Goal: Task Accomplishment & Management: Use online tool/utility

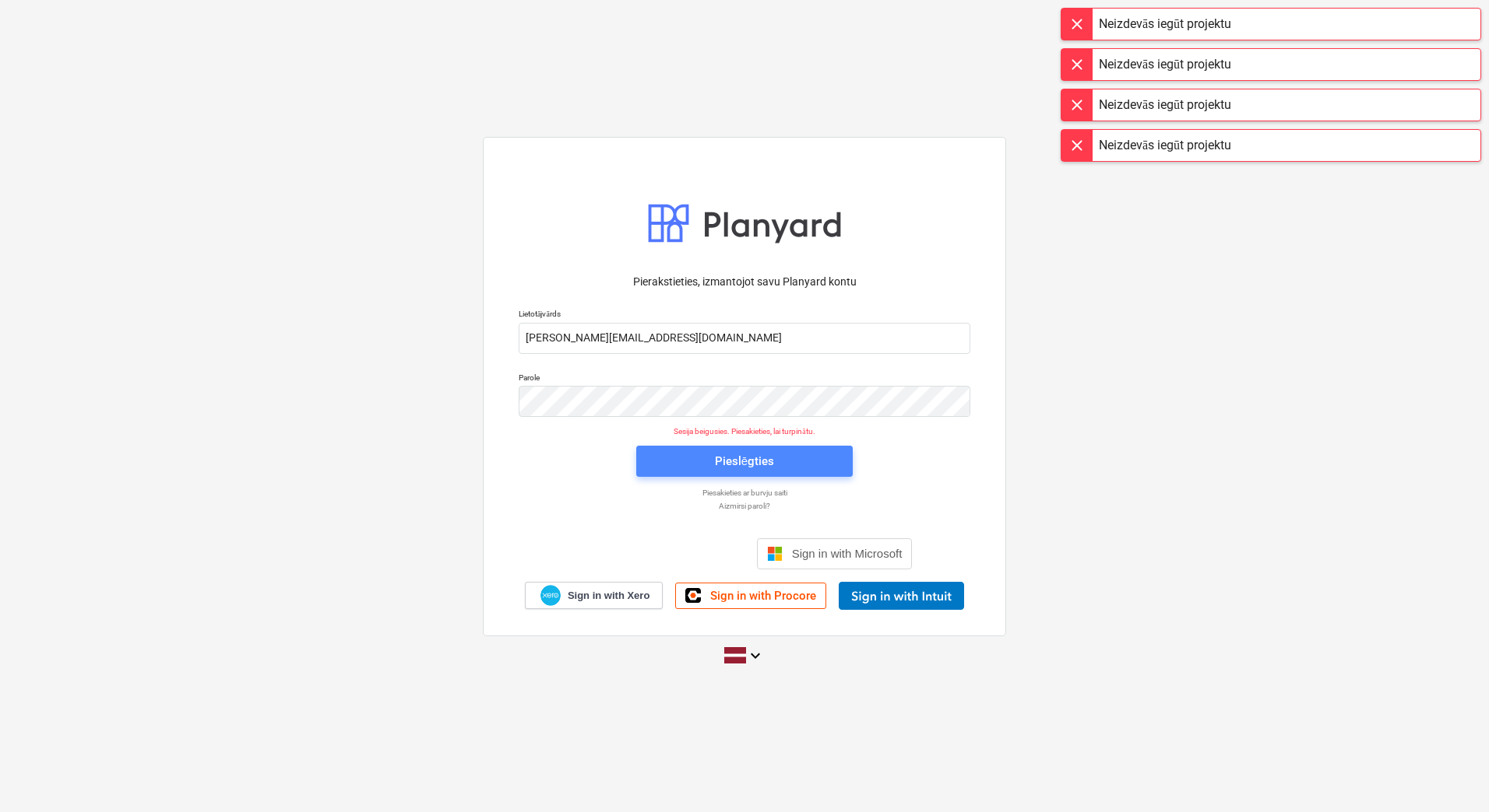
click at [719, 456] on div "Pieslēgties" at bounding box center [744, 461] width 59 height 20
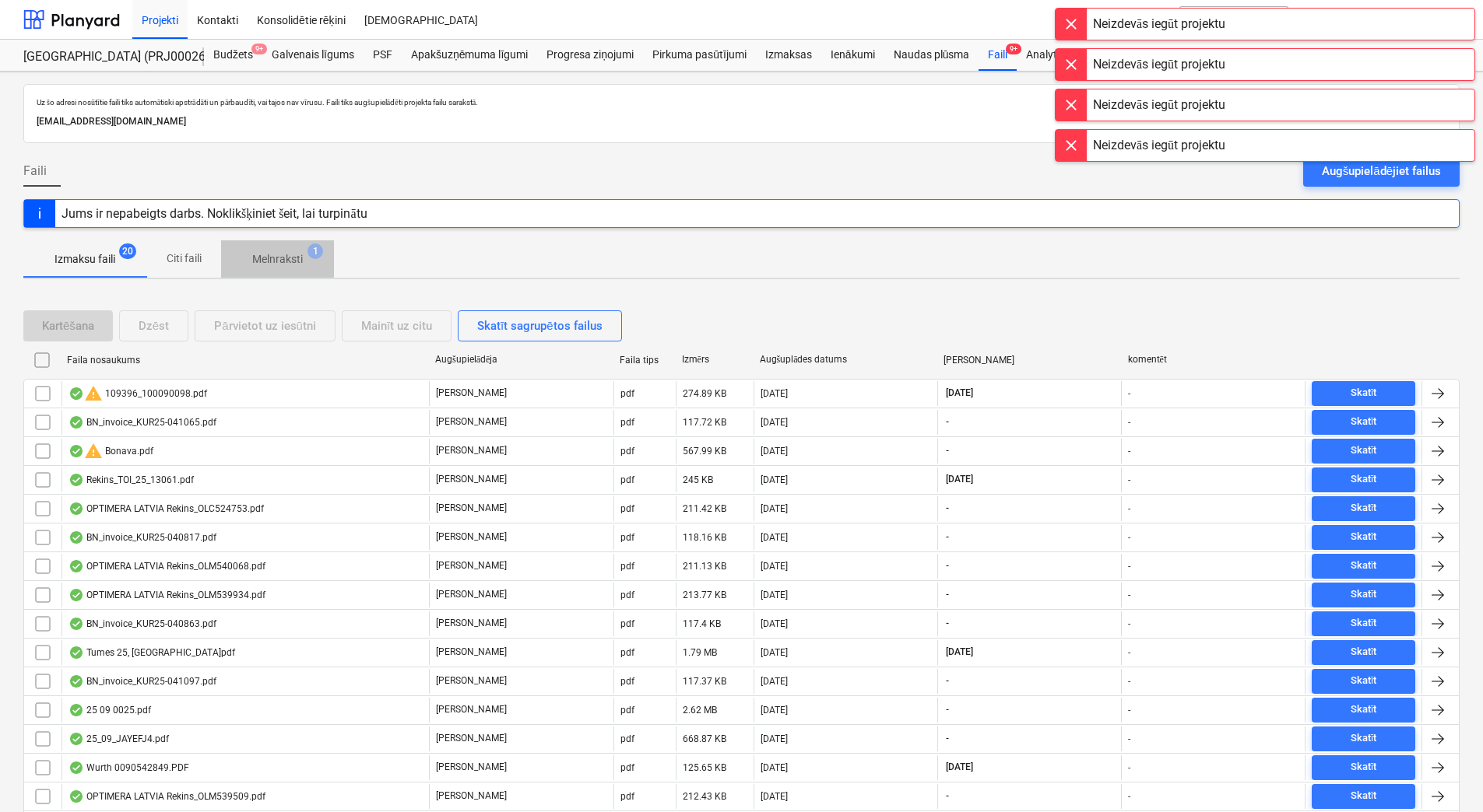
click at [272, 259] on p "Melnraksti" at bounding box center [278, 259] width 51 height 16
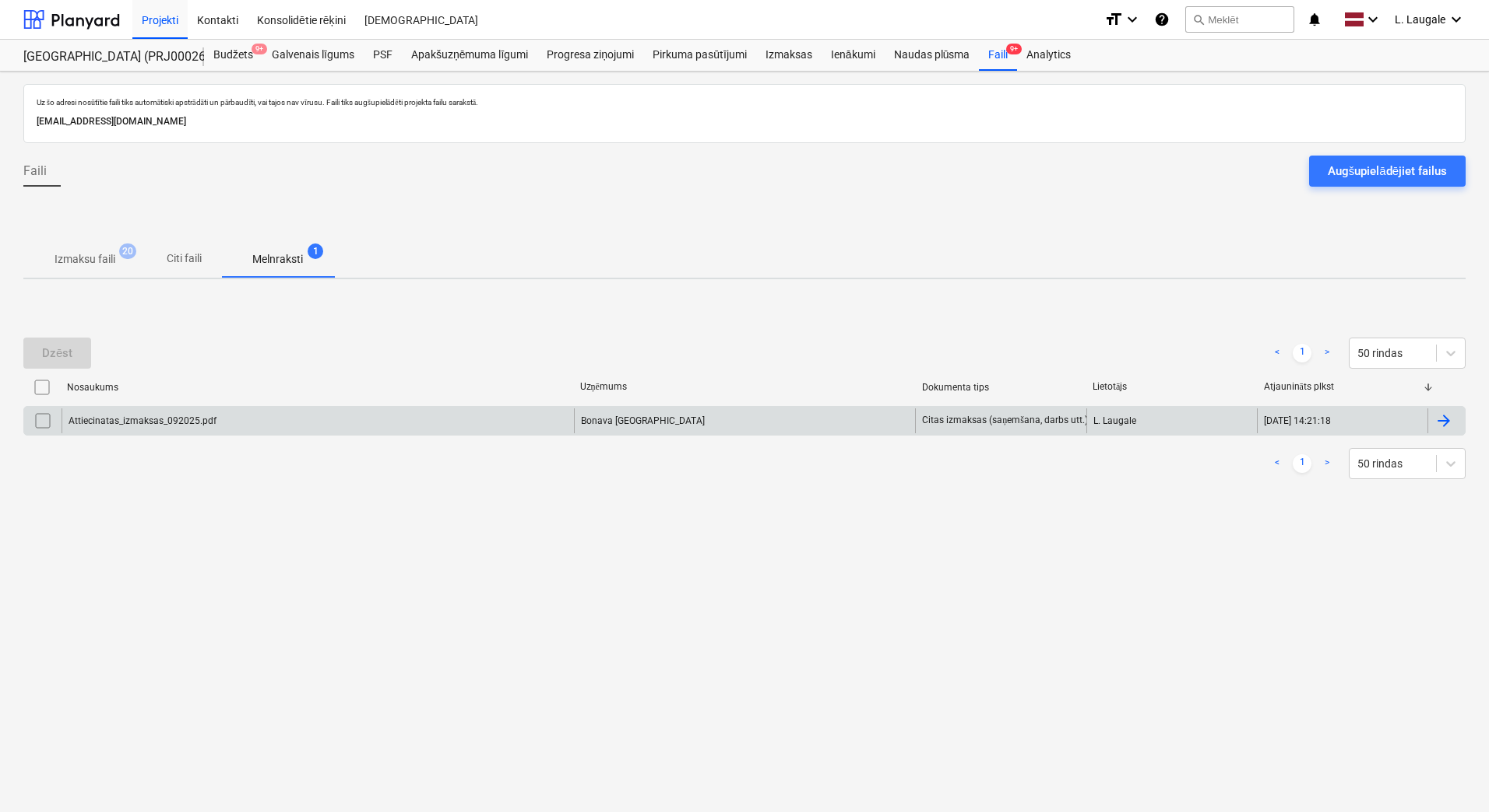
click at [279, 423] on div "Attiecinatas_izmaksas_092025.pdf" at bounding box center [318, 421] width 513 height 25
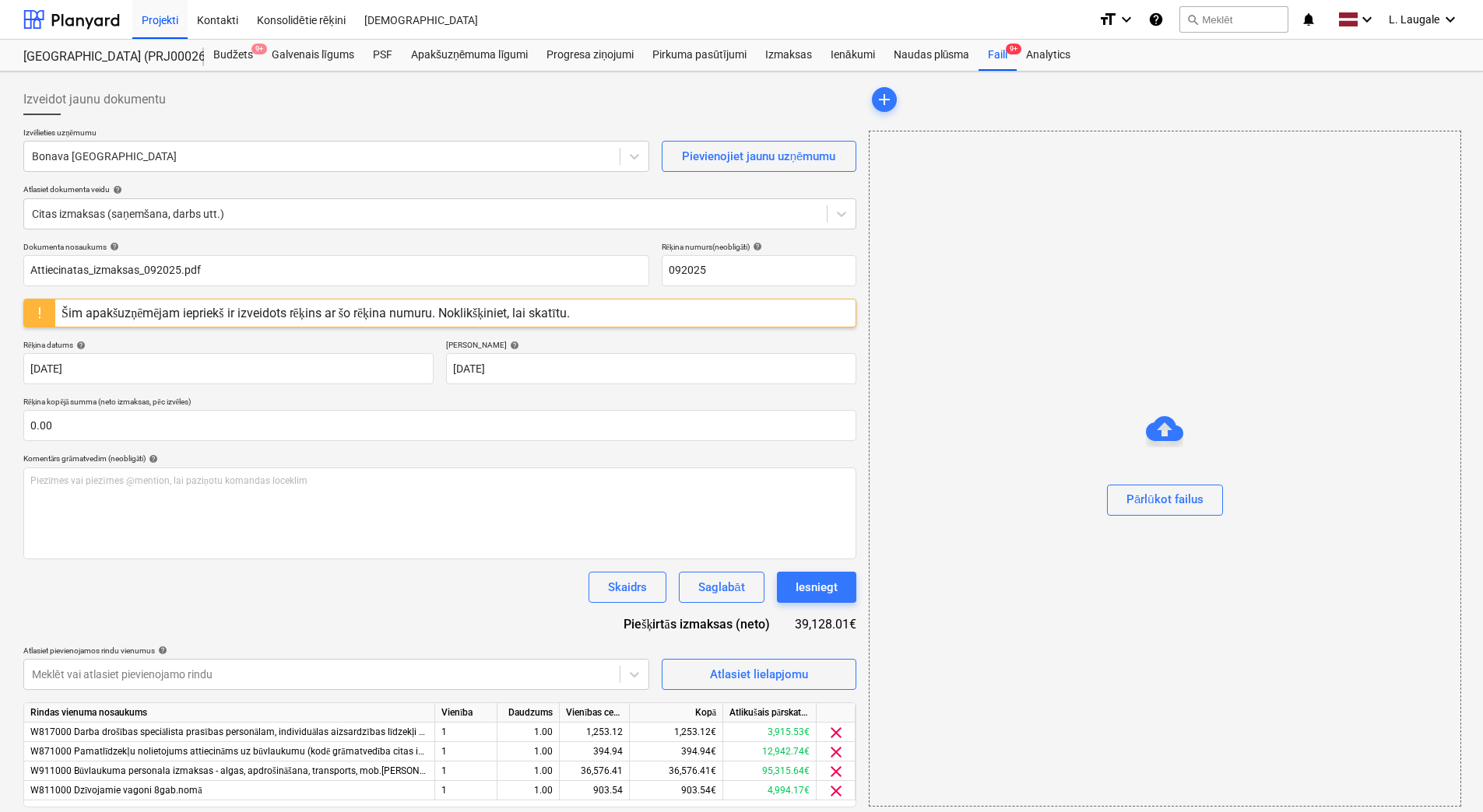
click at [277, 319] on div "Šim apakšuzņēmējam iepriekš ir izveidots rēķins ar šo rēķina numuru. Noklikšķin…" at bounding box center [315, 312] width 508 height 14
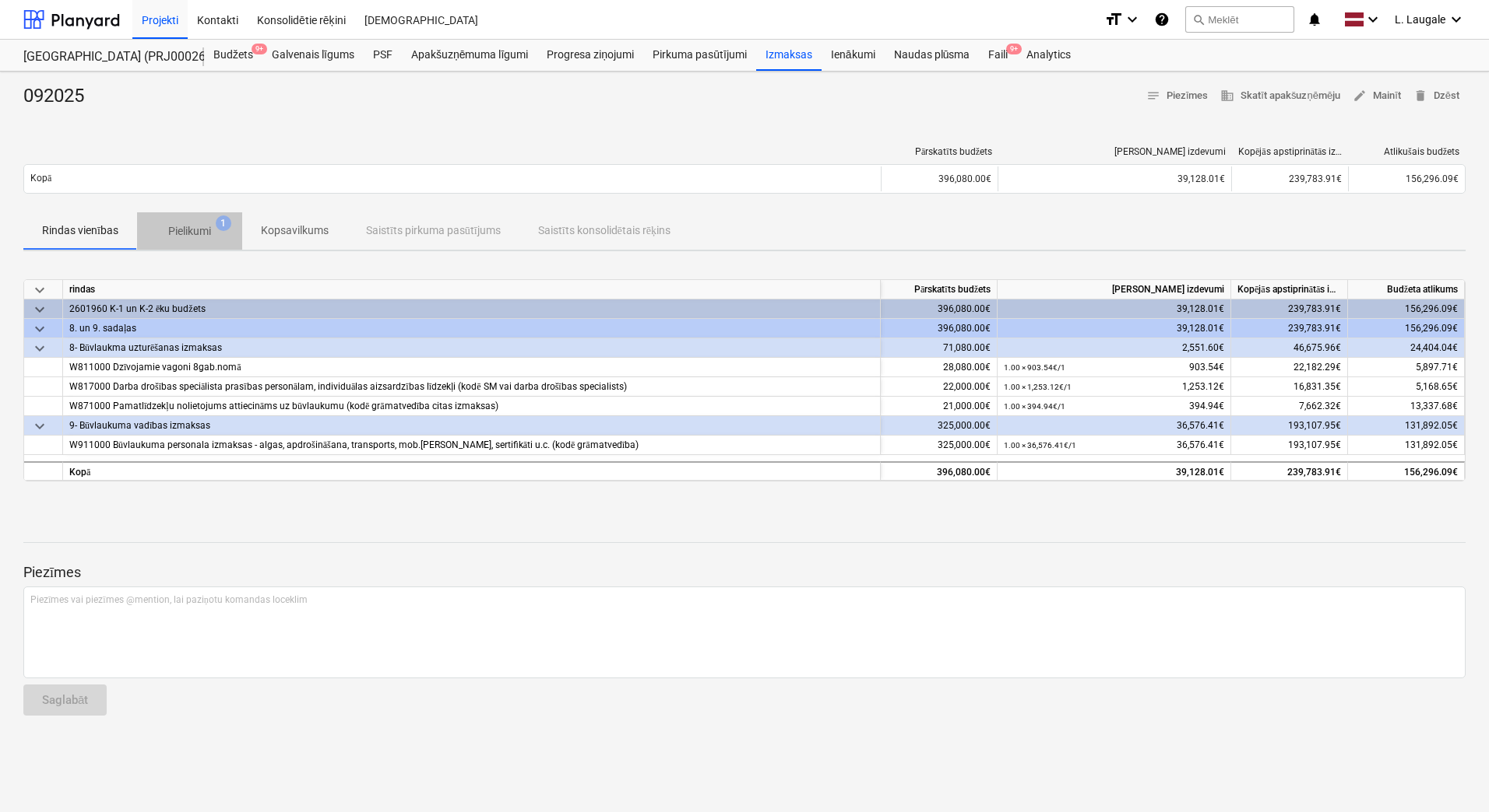
click at [197, 224] on p "Pielikumi" at bounding box center [189, 231] width 42 height 16
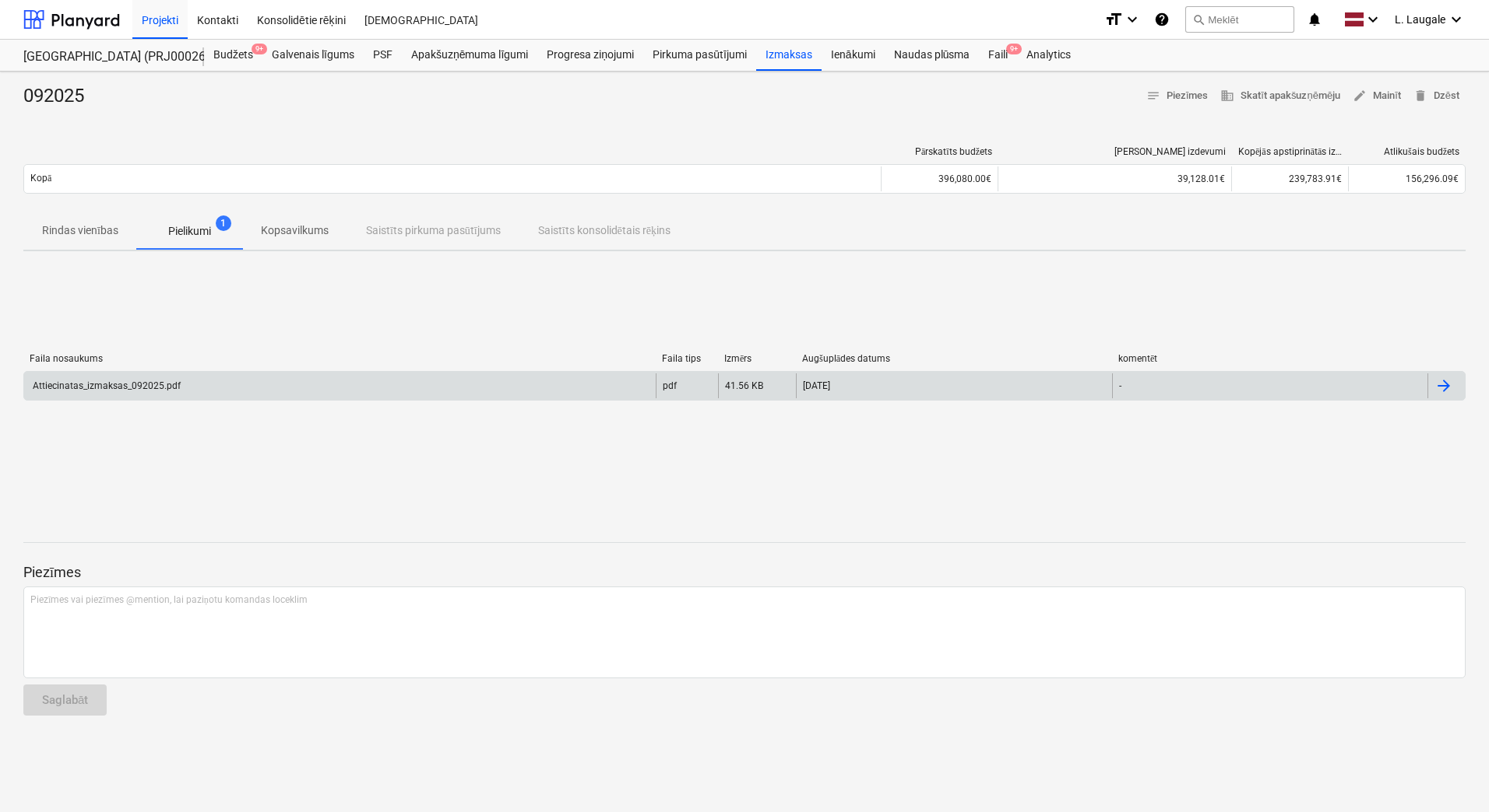
click at [270, 378] on div "Attiecinatas_izmaksas_092025.pdf" at bounding box center [339, 386] width 631 height 25
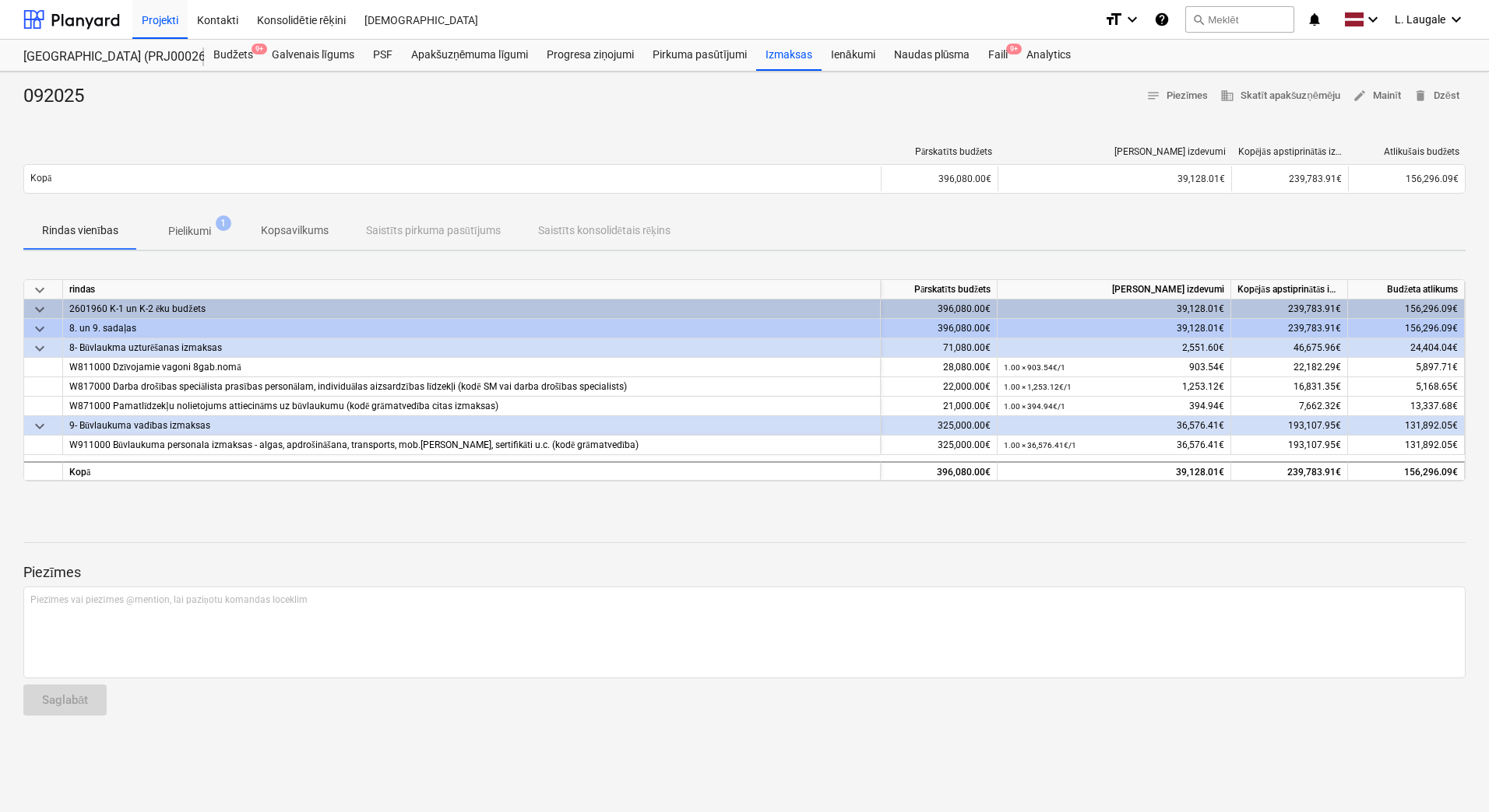
click at [204, 231] on p "Pielikumi" at bounding box center [189, 231] width 42 height 16
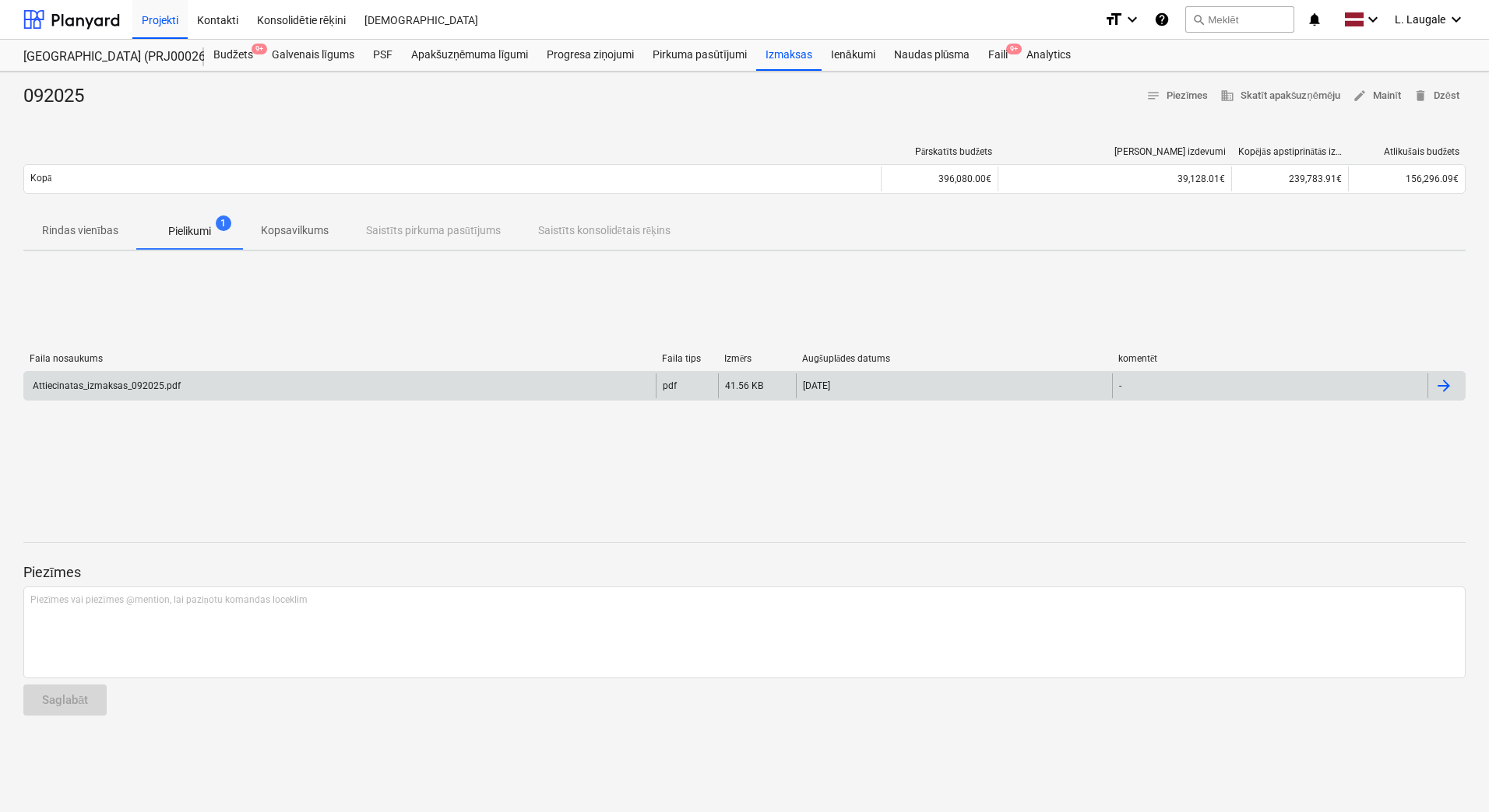
click at [217, 382] on div "Attiecinatas_izmaksas_092025.pdf" at bounding box center [339, 386] width 631 height 25
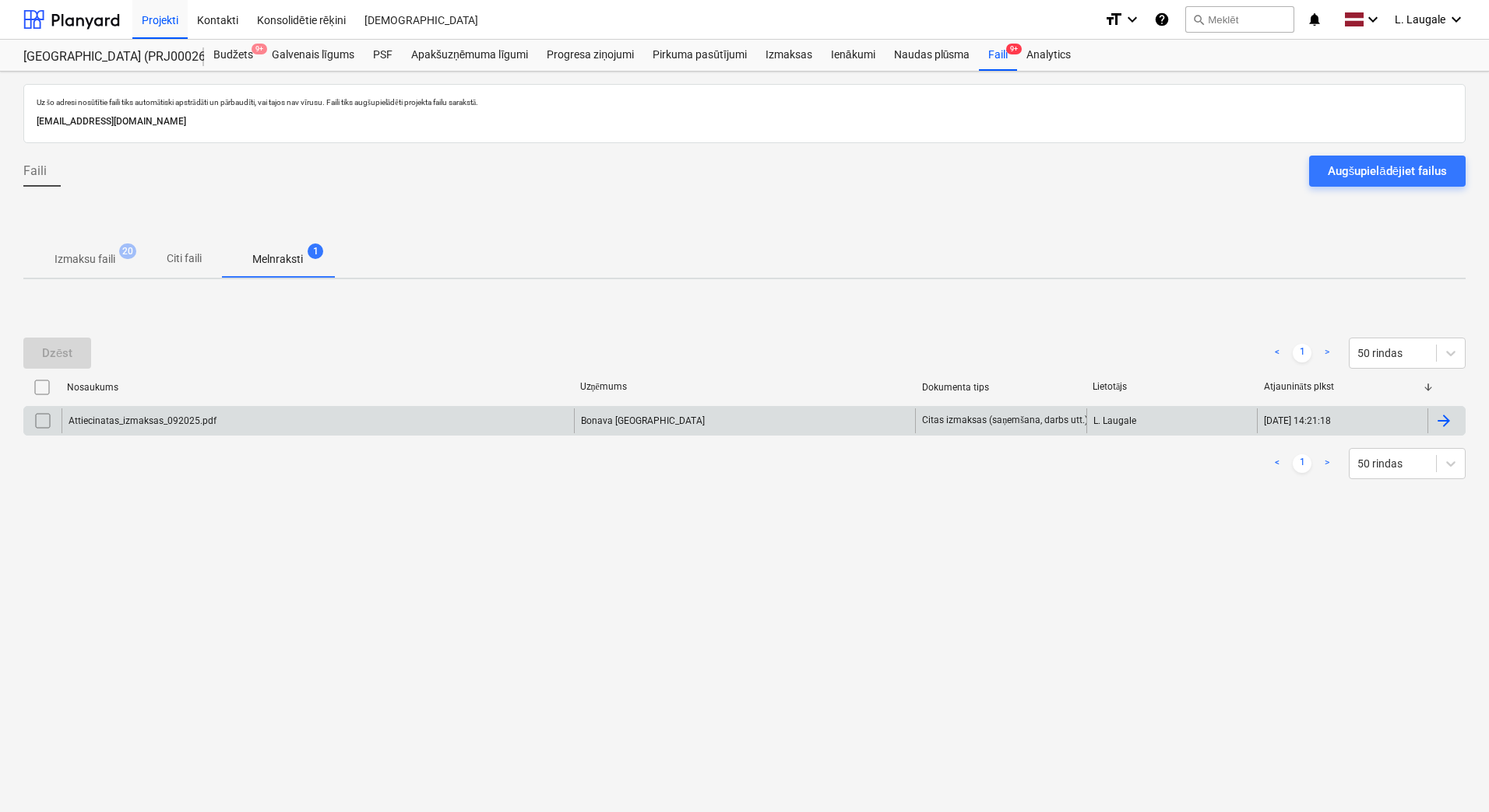
click at [45, 426] on input "checkbox" at bounding box center [43, 421] width 25 height 25
click at [71, 348] on div "Dzēst" at bounding box center [58, 353] width 31 height 20
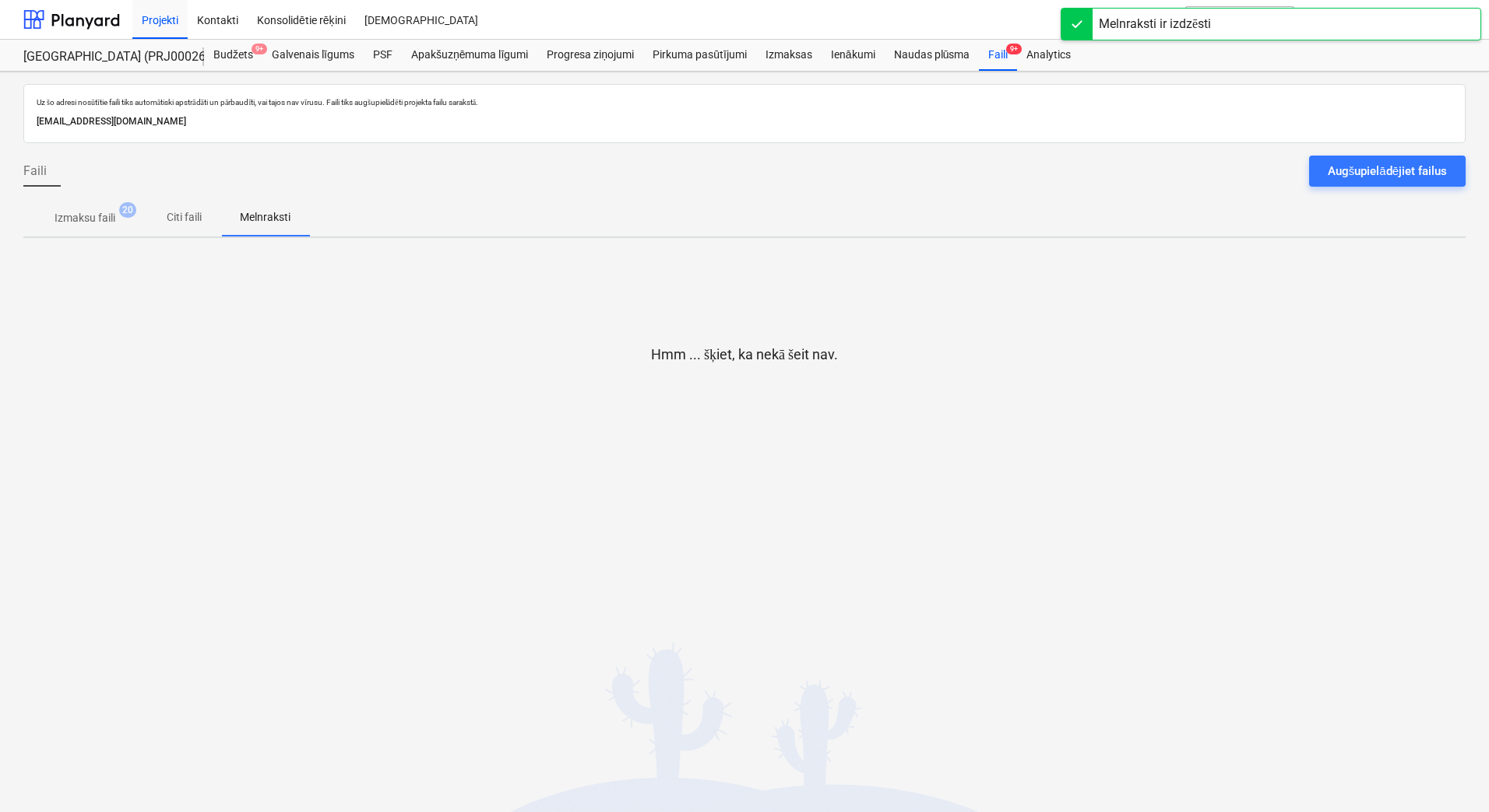
click at [95, 224] on p "Izmaksu faili" at bounding box center [85, 218] width 61 height 16
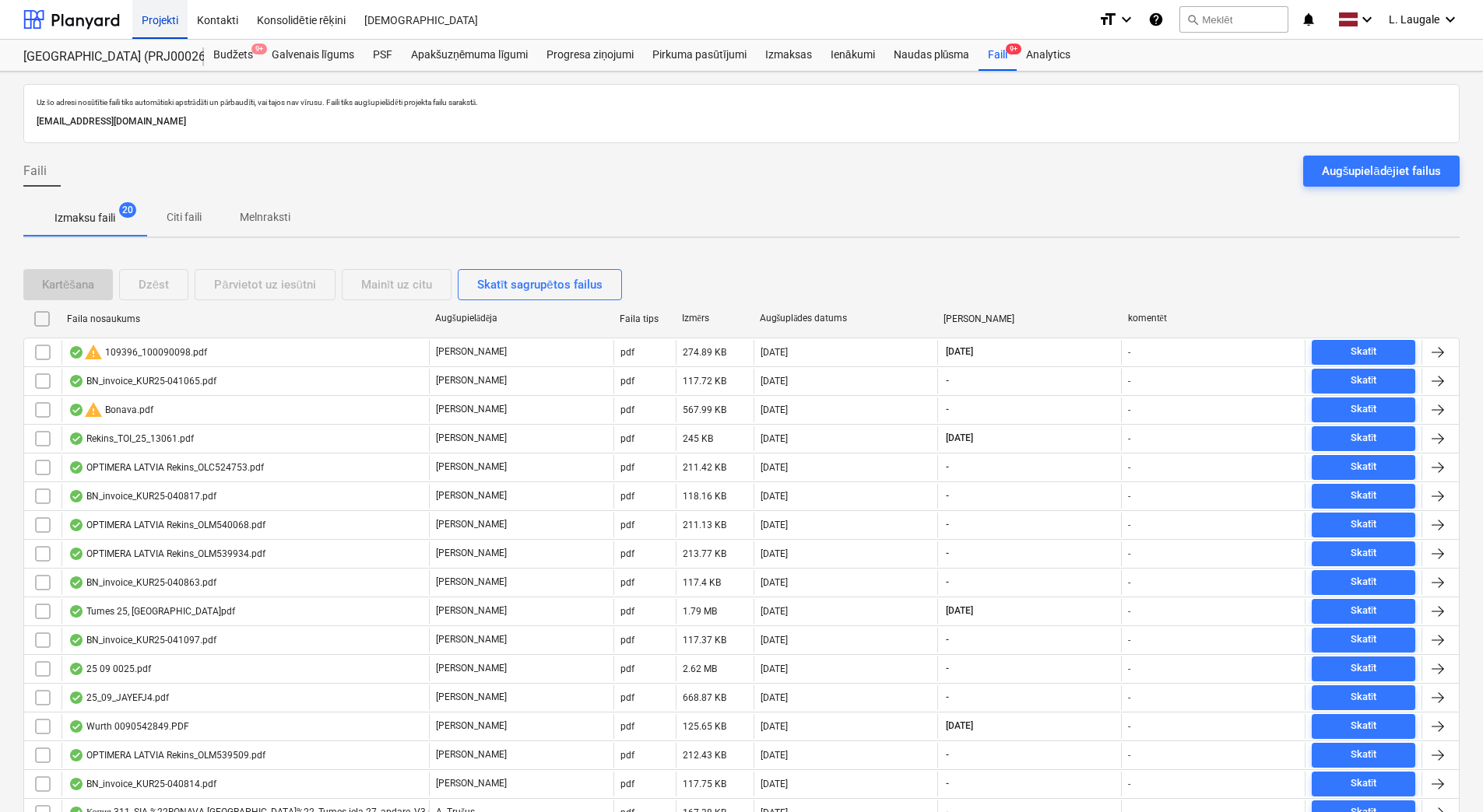
click at [167, 20] on div "Projekti" at bounding box center [159, 18] width 55 height 39
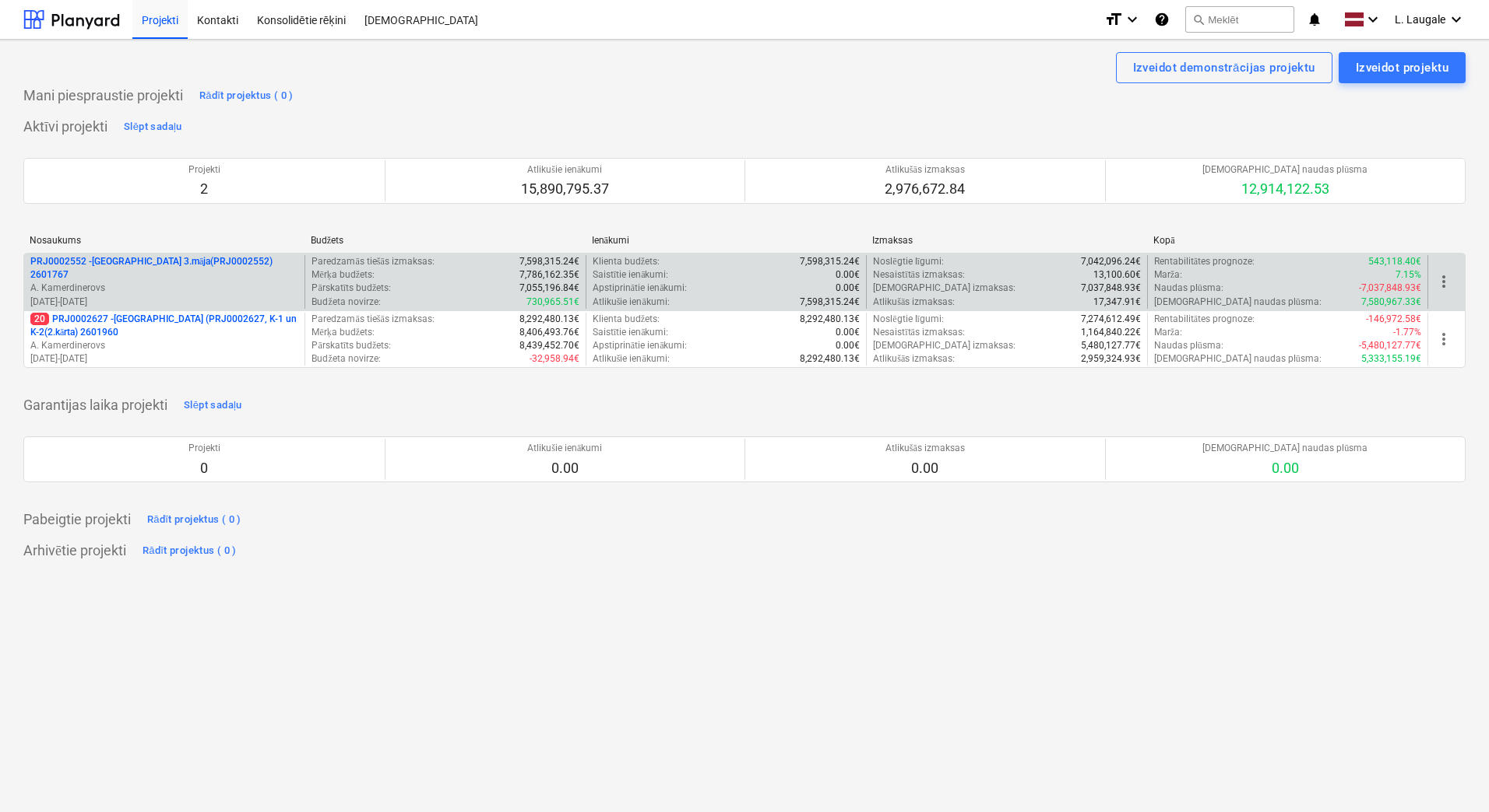
click at [197, 283] on p "A. Kamerdinerovs" at bounding box center [165, 288] width 268 height 13
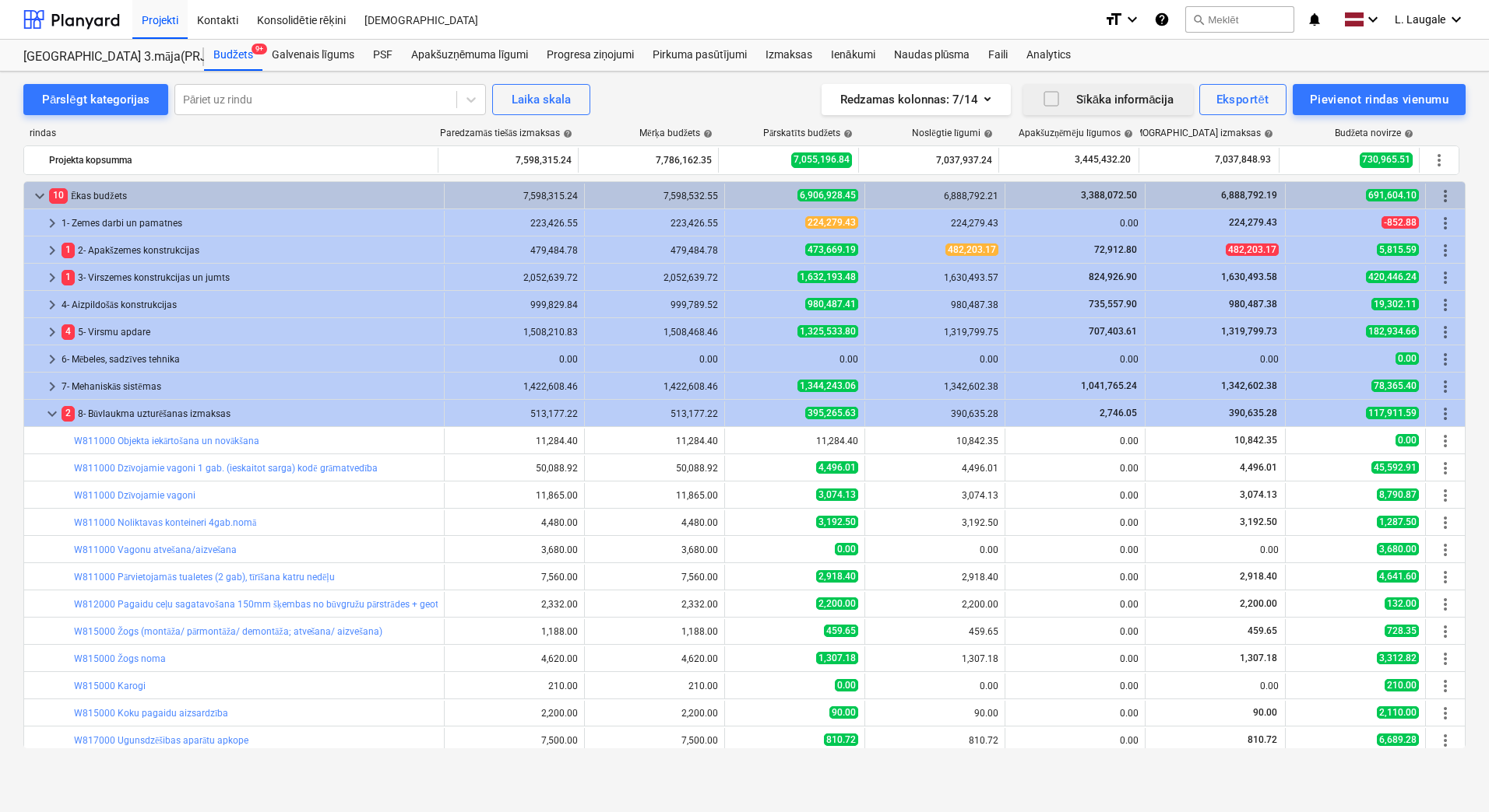
scroll to position [519, 0]
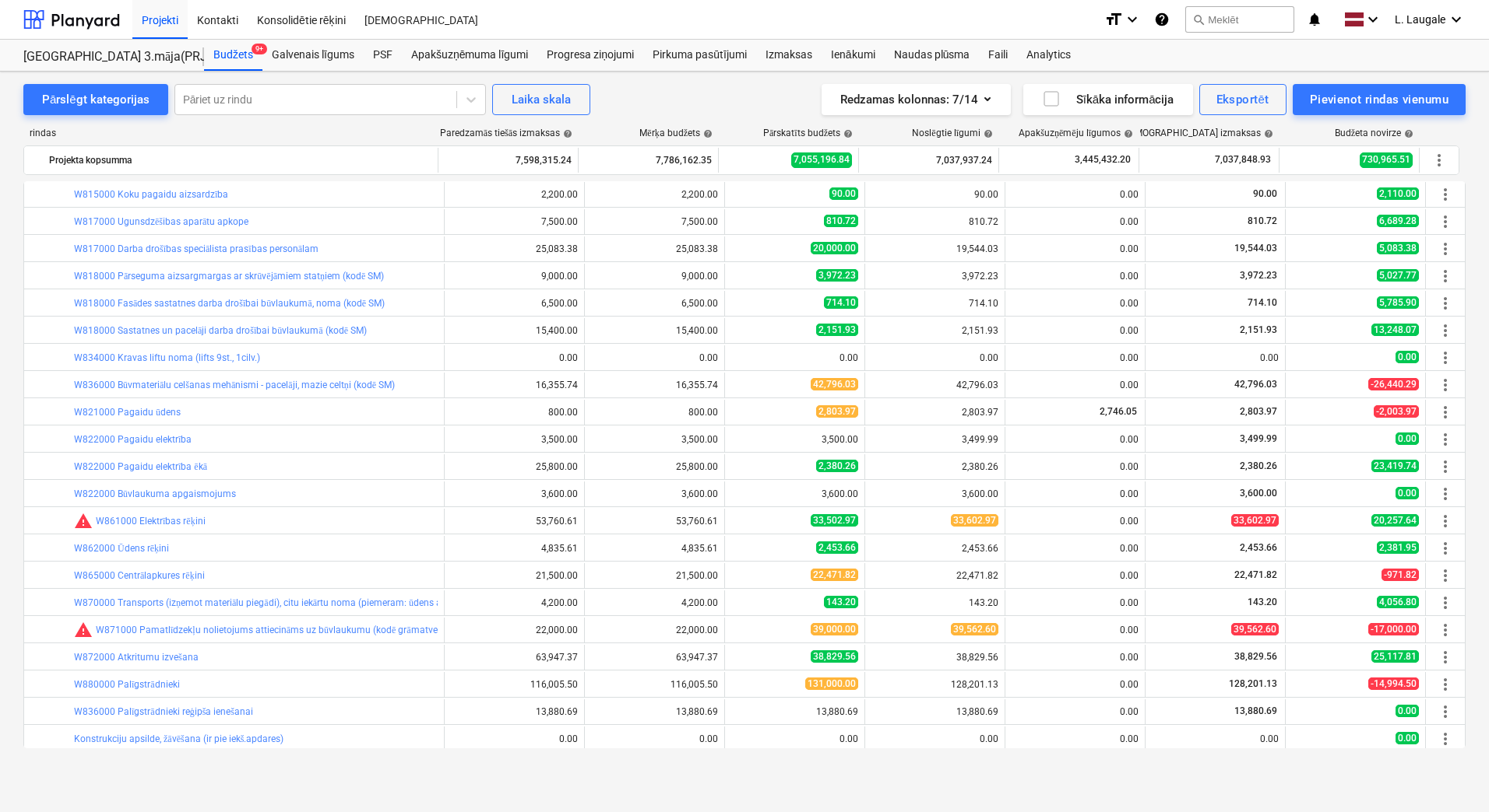
click at [1210, 22] on div "Neizdevās iegūt projektu" at bounding box center [1164, 15] width 132 height 18
click at [1218, 18] on div "Neizdevās iegūt projektu" at bounding box center [1164, 15] width 132 height 18
click at [151, 20] on div "Projekti" at bounding box center [159, 18] width 55 height 39
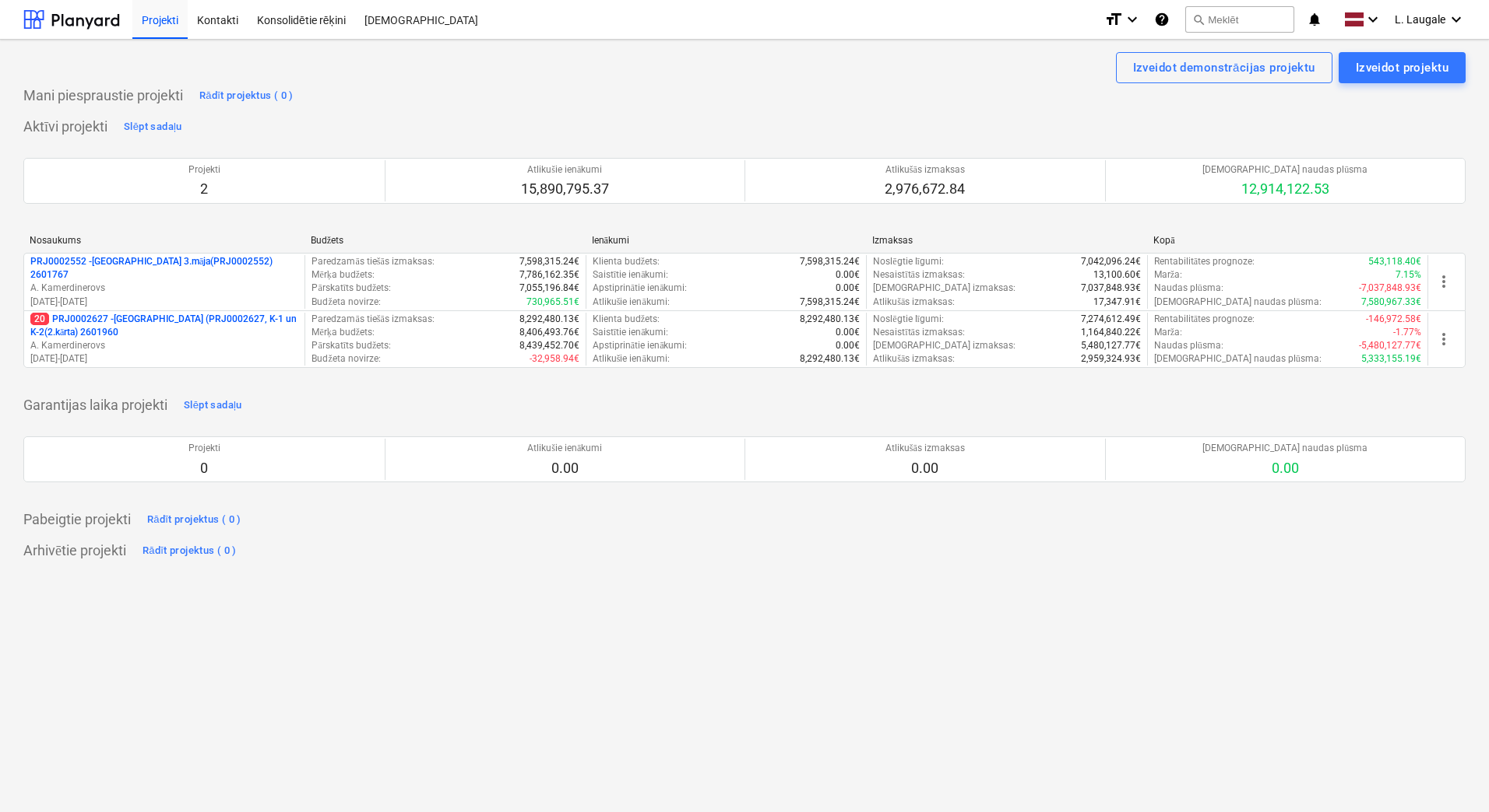
click at [1250, 24] on div "Neizdevās iegūt projektu" at bounding box center [1270, 16] width 420 height 33
click at [1221, 11] on button "search Meklēt" at bounding box center [1238, 18] width 109 height 26
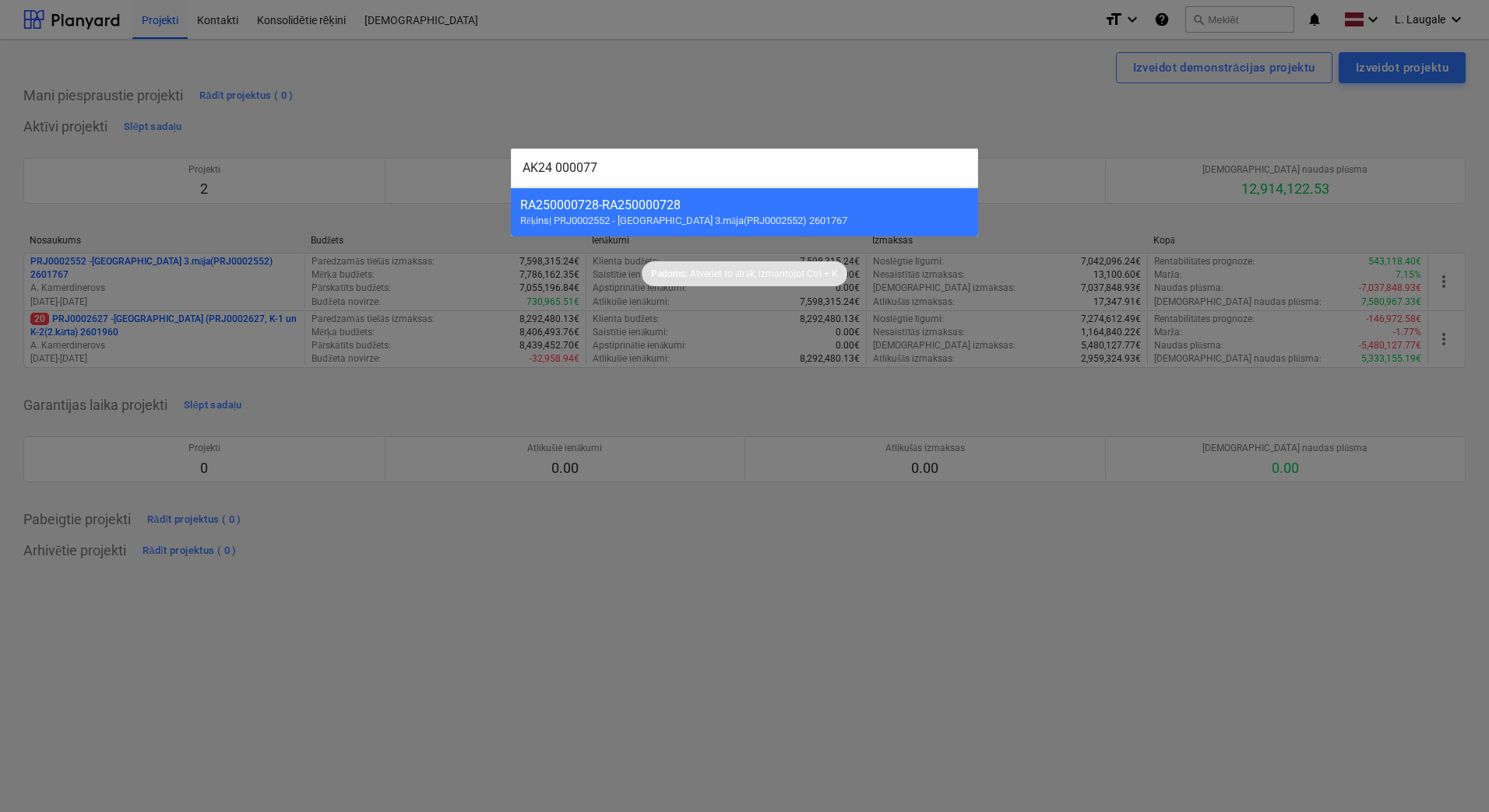
type input "AK24 000077"
click at [678, 399] on div at bounding box center [744, 406] width 1489 height 812
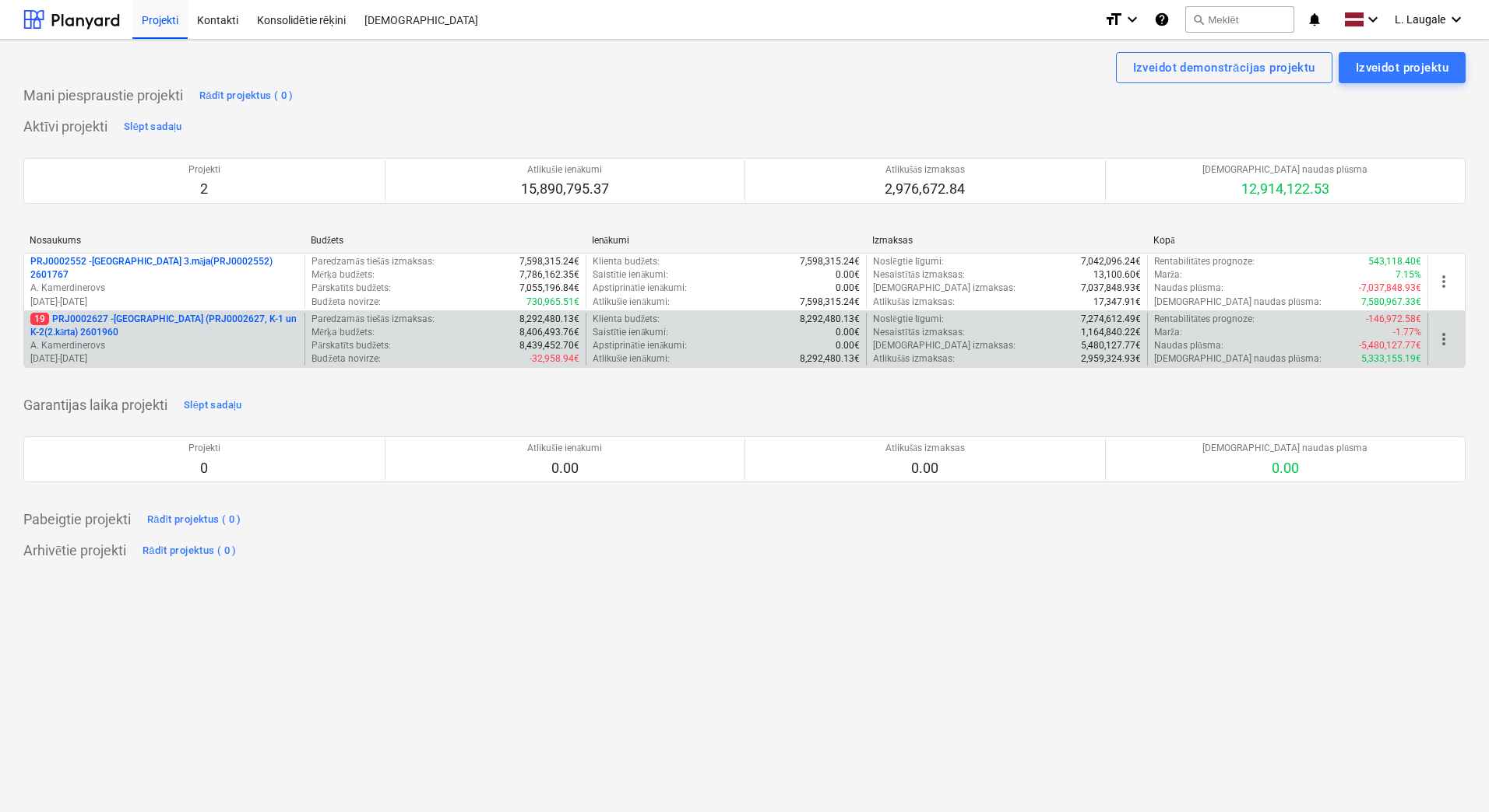
click at [270, 332] on p "19 PRJ0002627 - [GEOGRAPHIC_DATA] (PRJ0002627, K-1 un K-2(2.kārta) 2601960" at bounding box center [165, 326] width 268 height 26
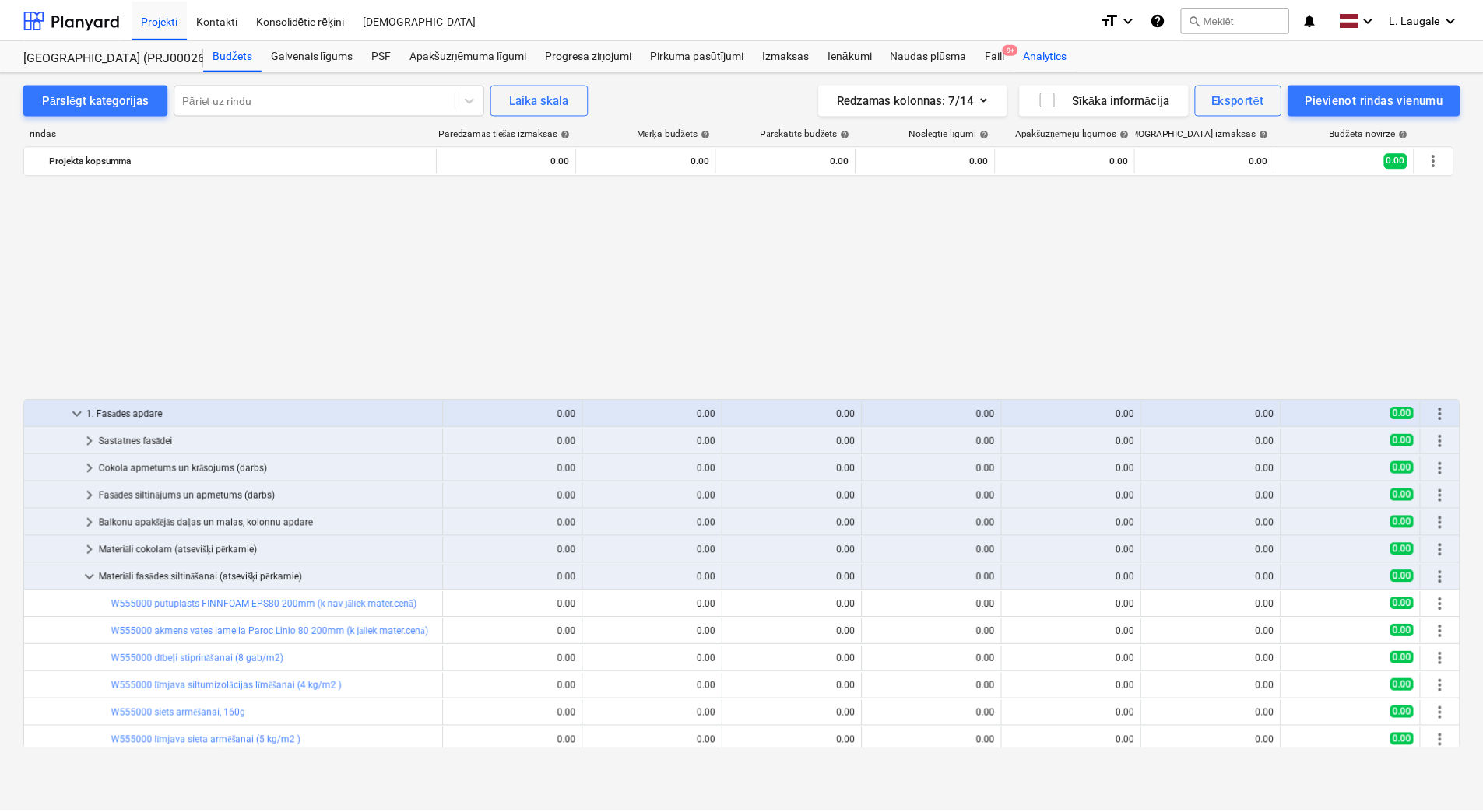
scroll to position [779, 0]
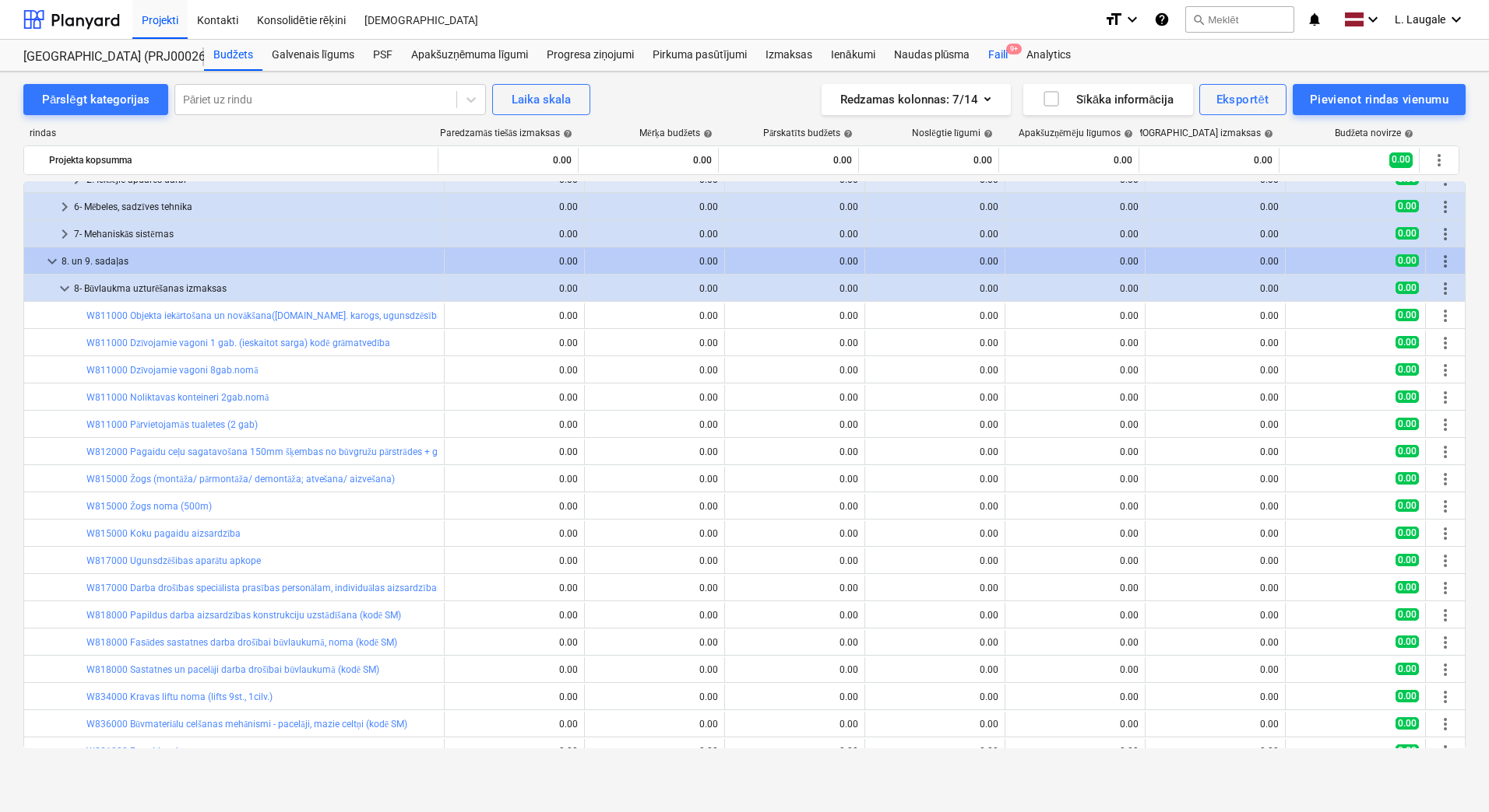
click at [999, 52] on div "Faili 9+" at bounding box center [997, 55] width 39 height 31
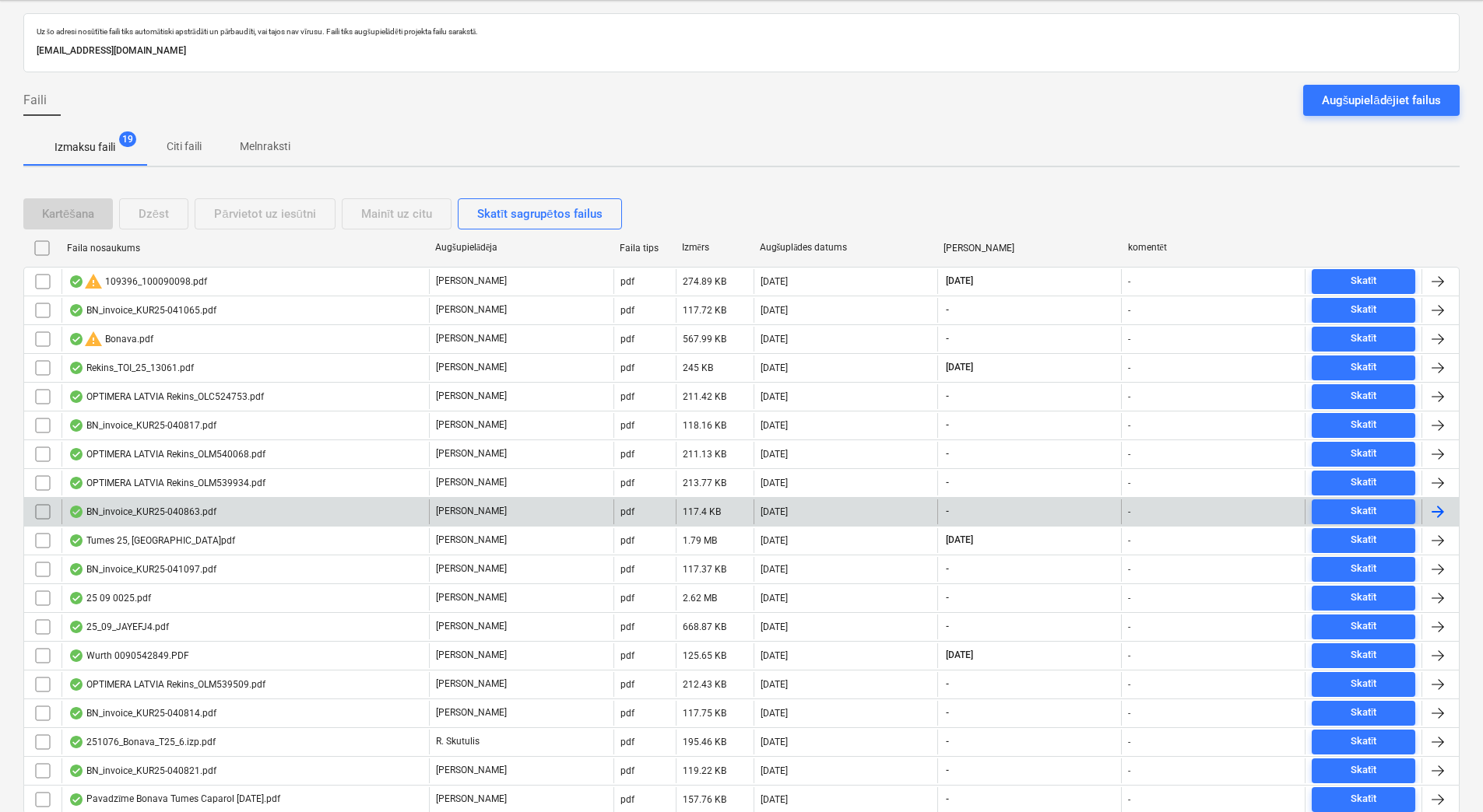
scroll to position [129, 0]
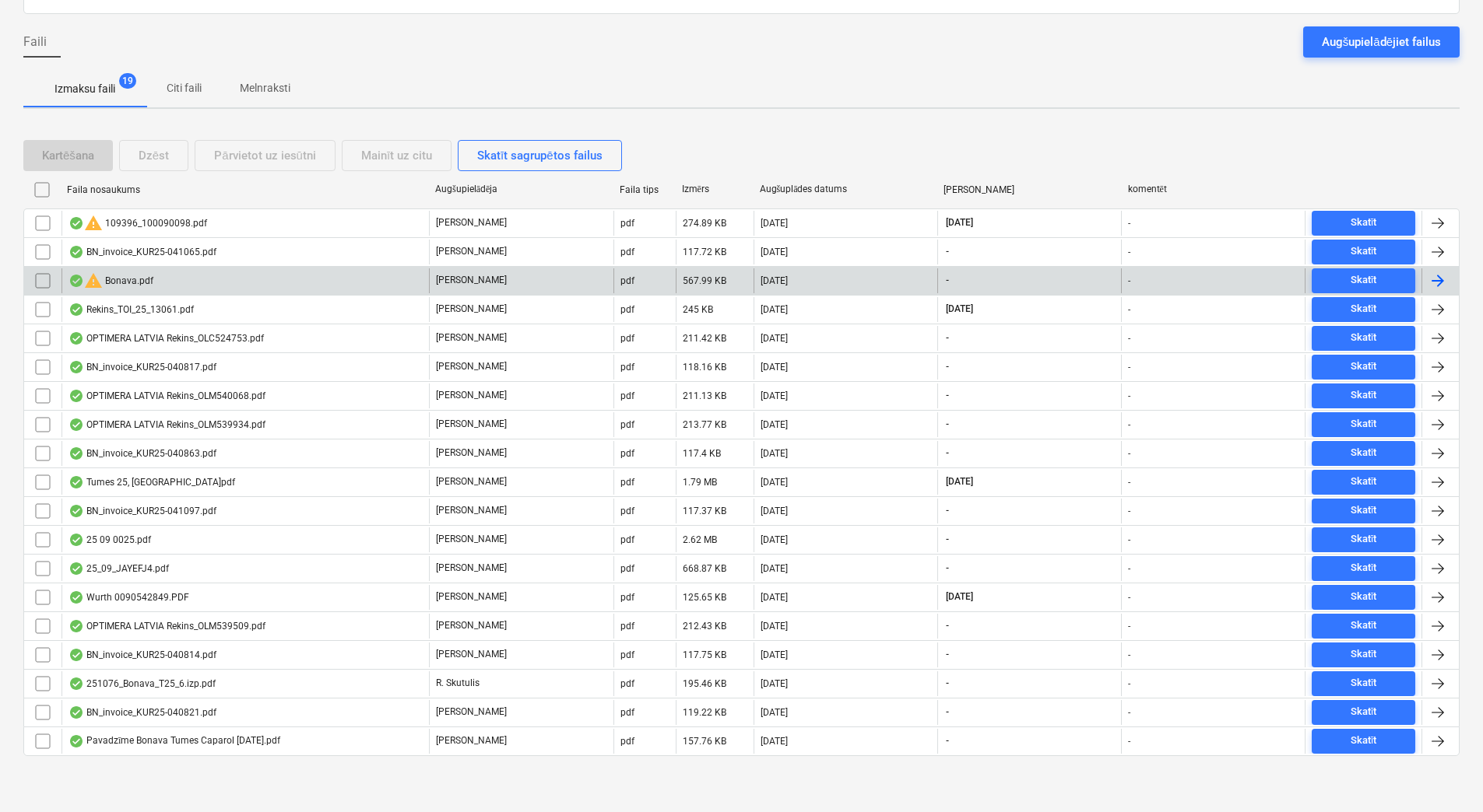
click at [255, 277] on div "warning Bonava.pdf" at bounding box center [245, 281] width 367 height 25
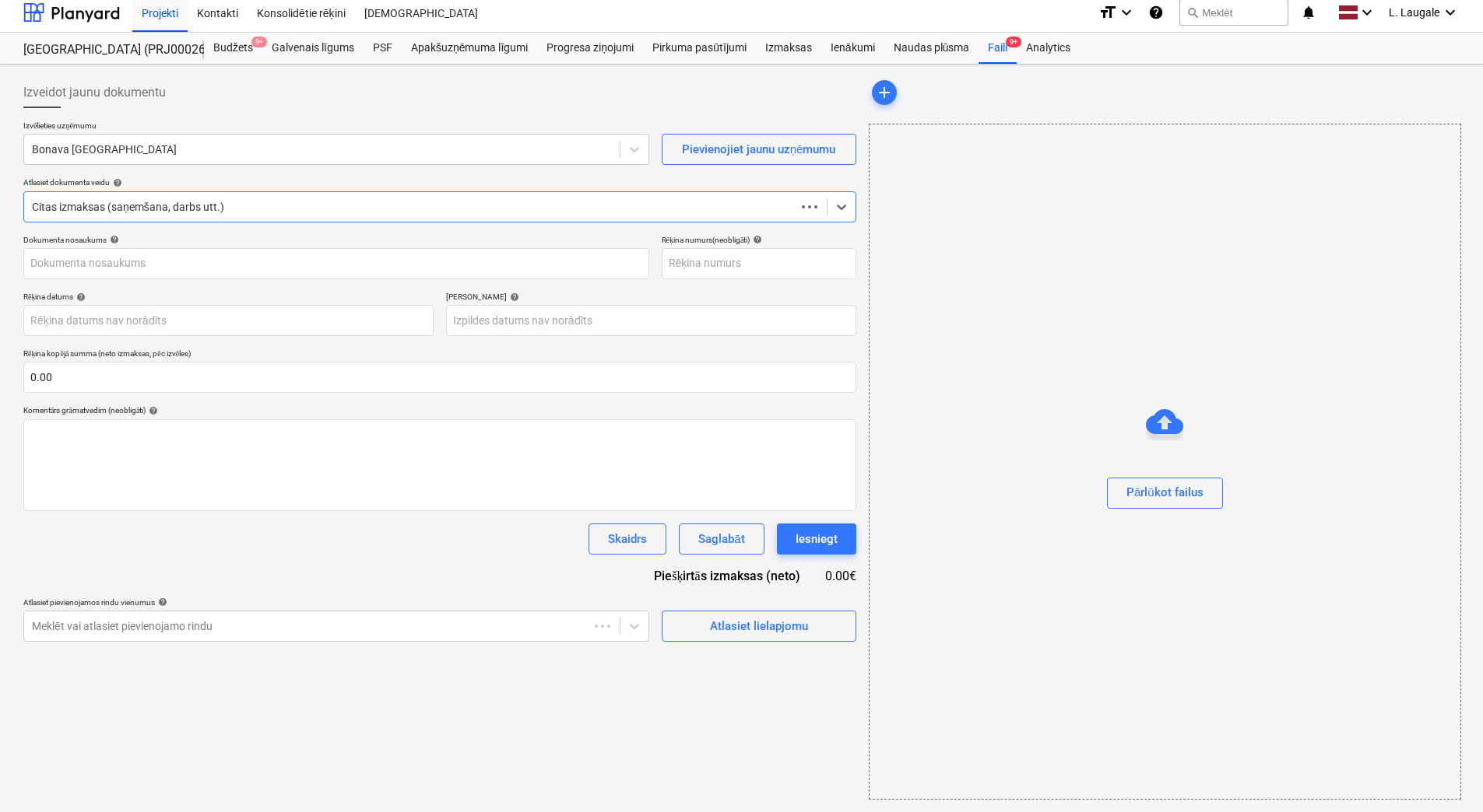
scroll to position [7, 0]
type input "251605"
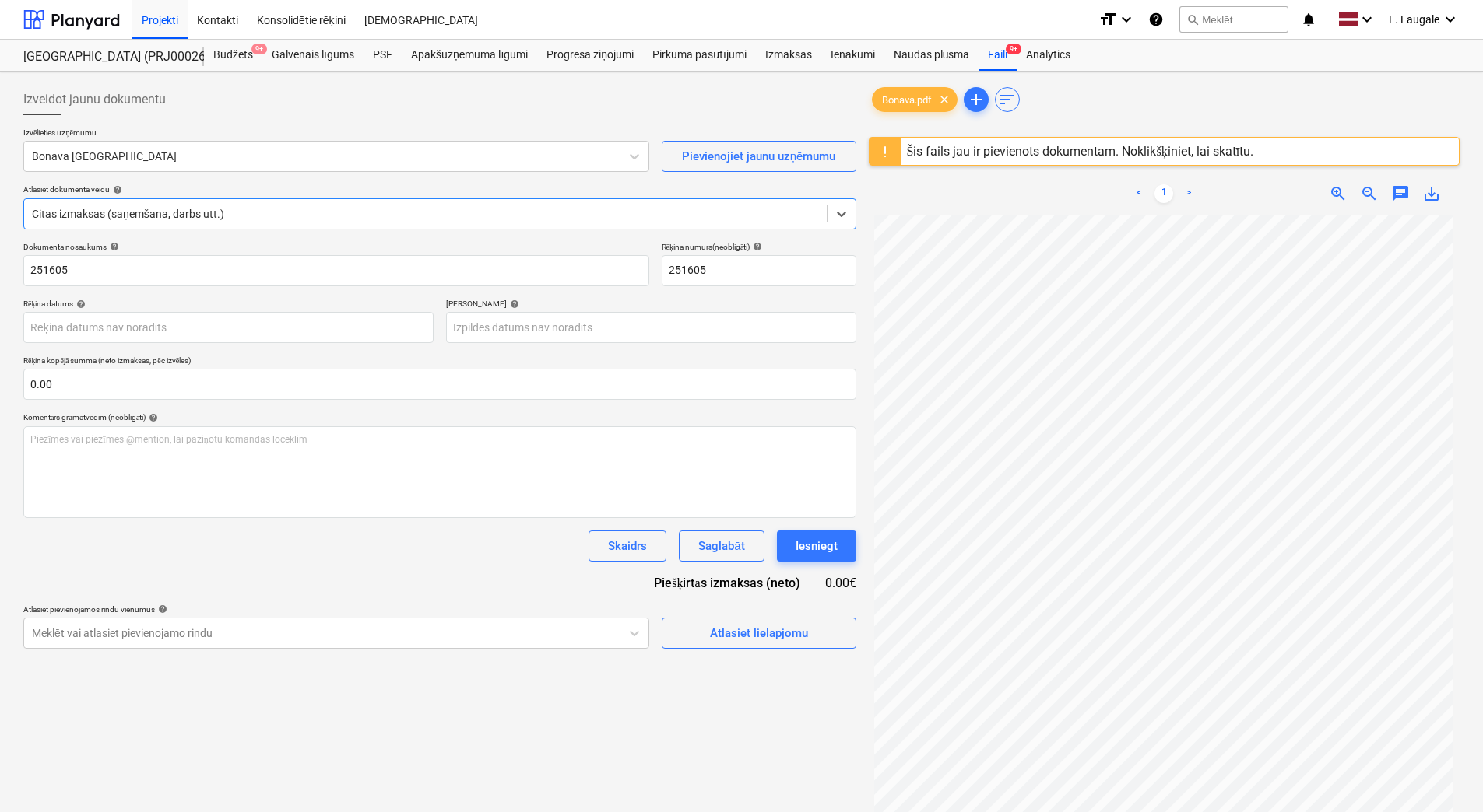
click at [1118, 152] on div "Šis fails jau ir pievienots dokumentam. Noklikšķiniet, lai skatītu." at bounding box center [1080, 150] width 347 height 14
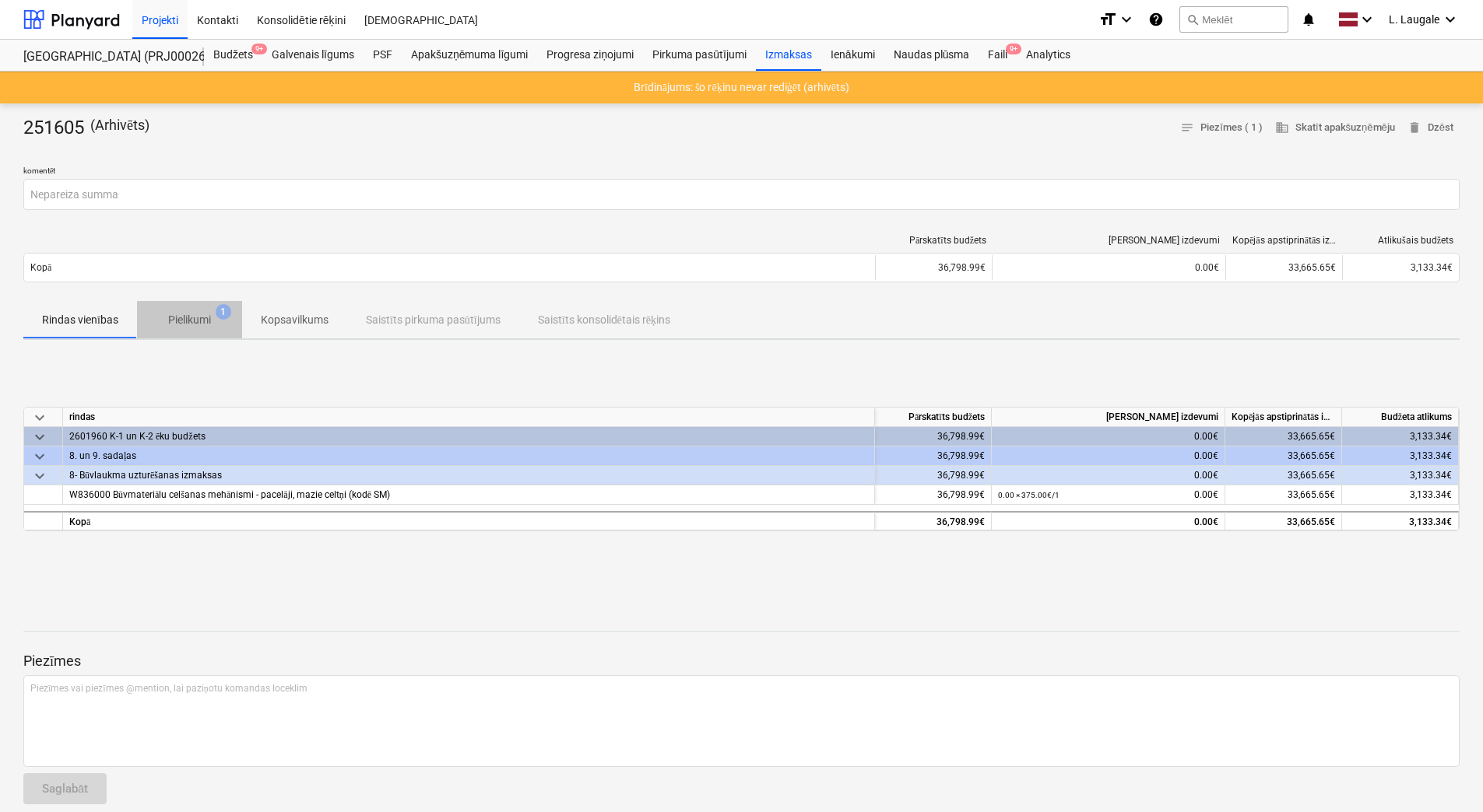
click at [186, 326] on p "Pielikumi" at bounding box center [189, 320] width 42 height 16
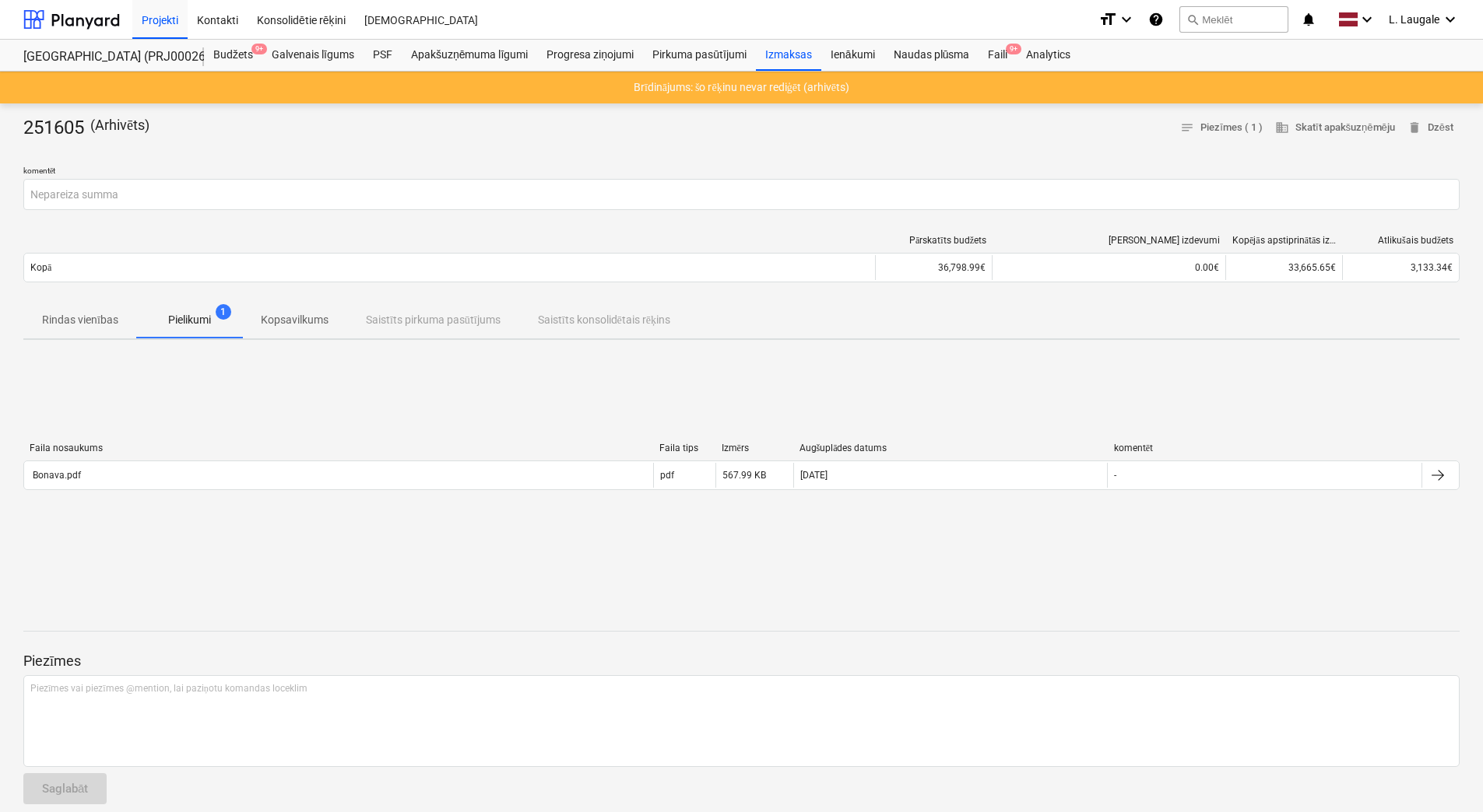
click at [83, 328] on span "Rindas vienības" at bounding box center [80, 320] width 114 height 26
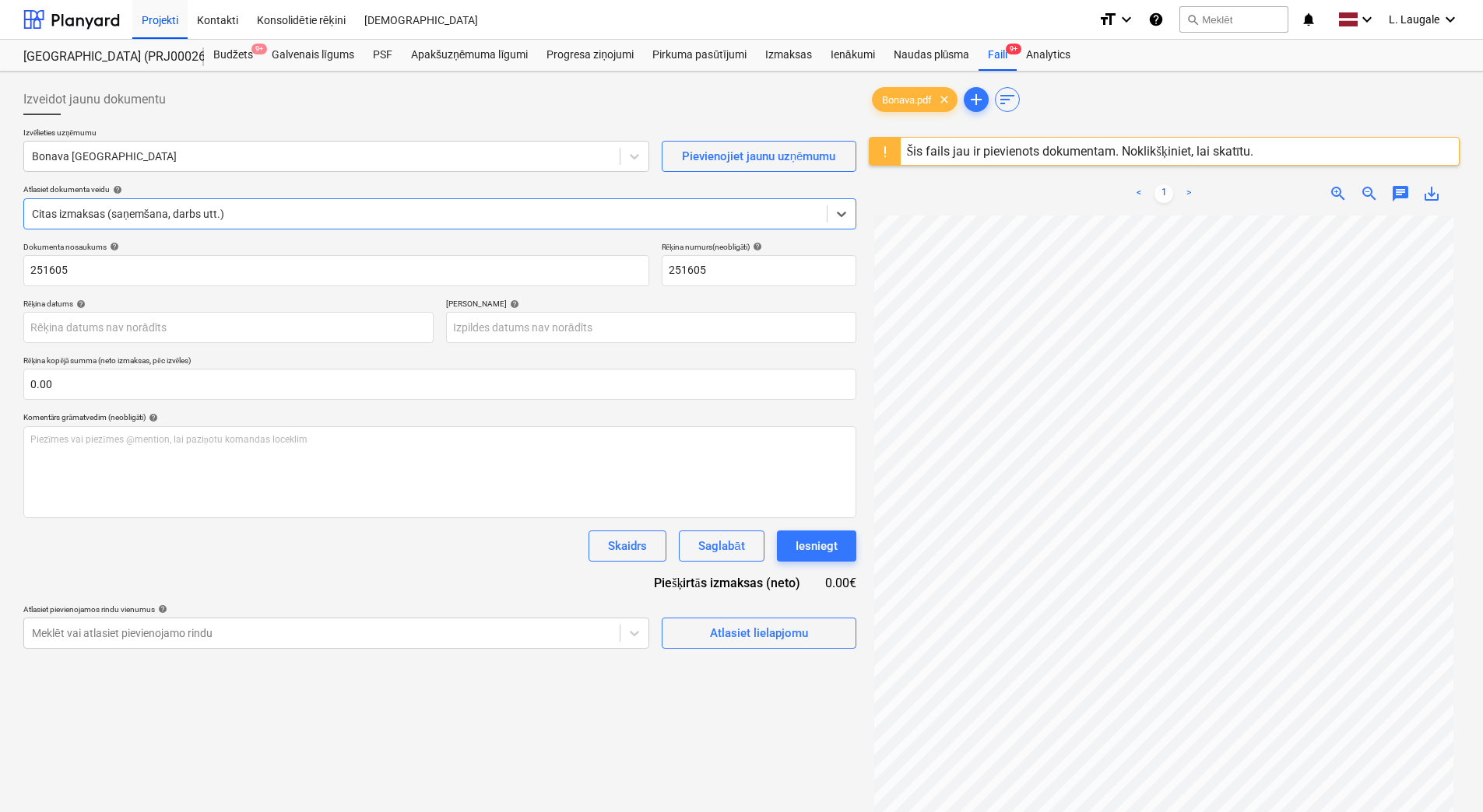
click at [278, 208] on div at bounding box center [425, 214] width 787 height 15
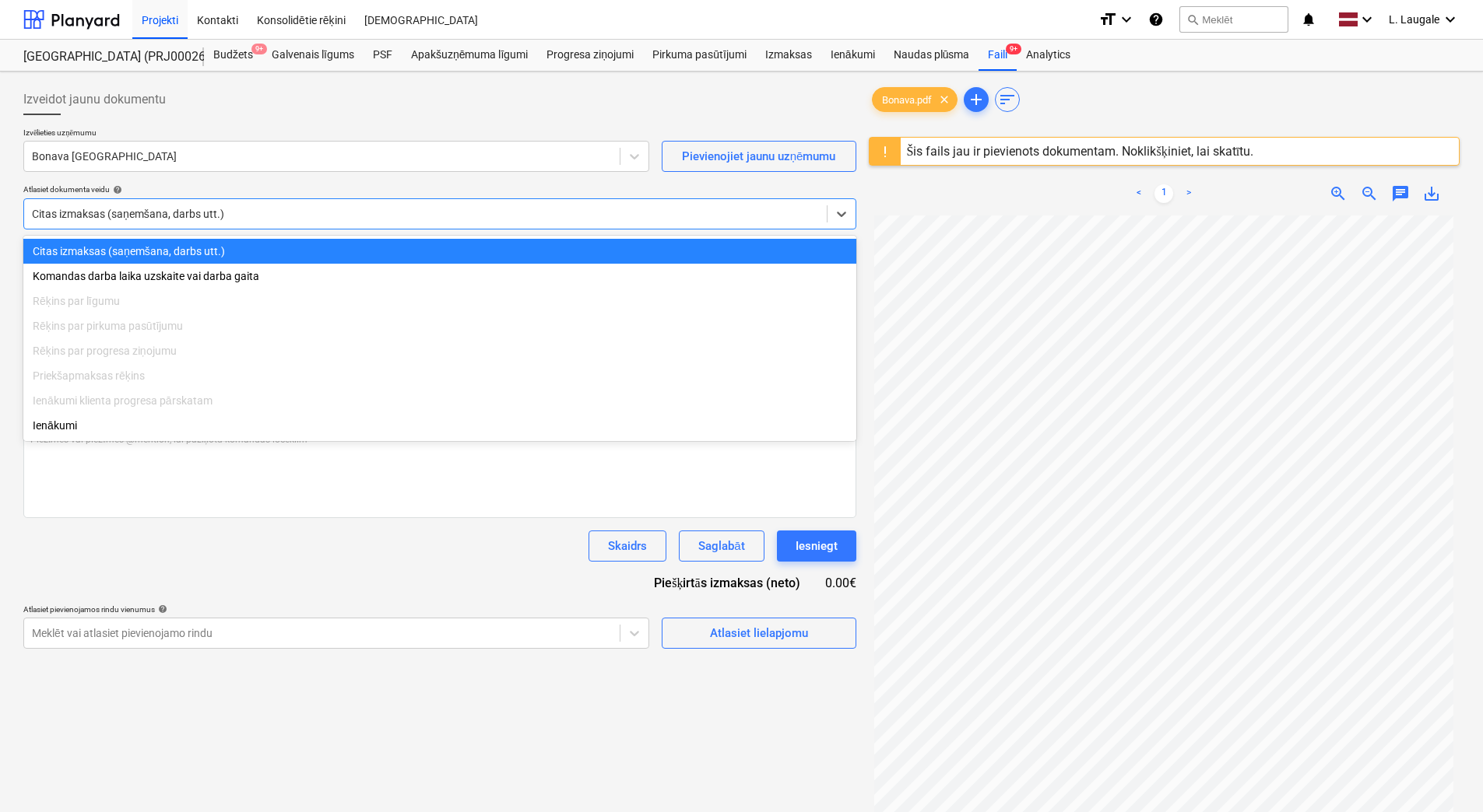
click at [274, 224] on div "Citas izmaksas (saņemšana, darbs utt.)" at bounding box center [425, 214] width 803 height 22
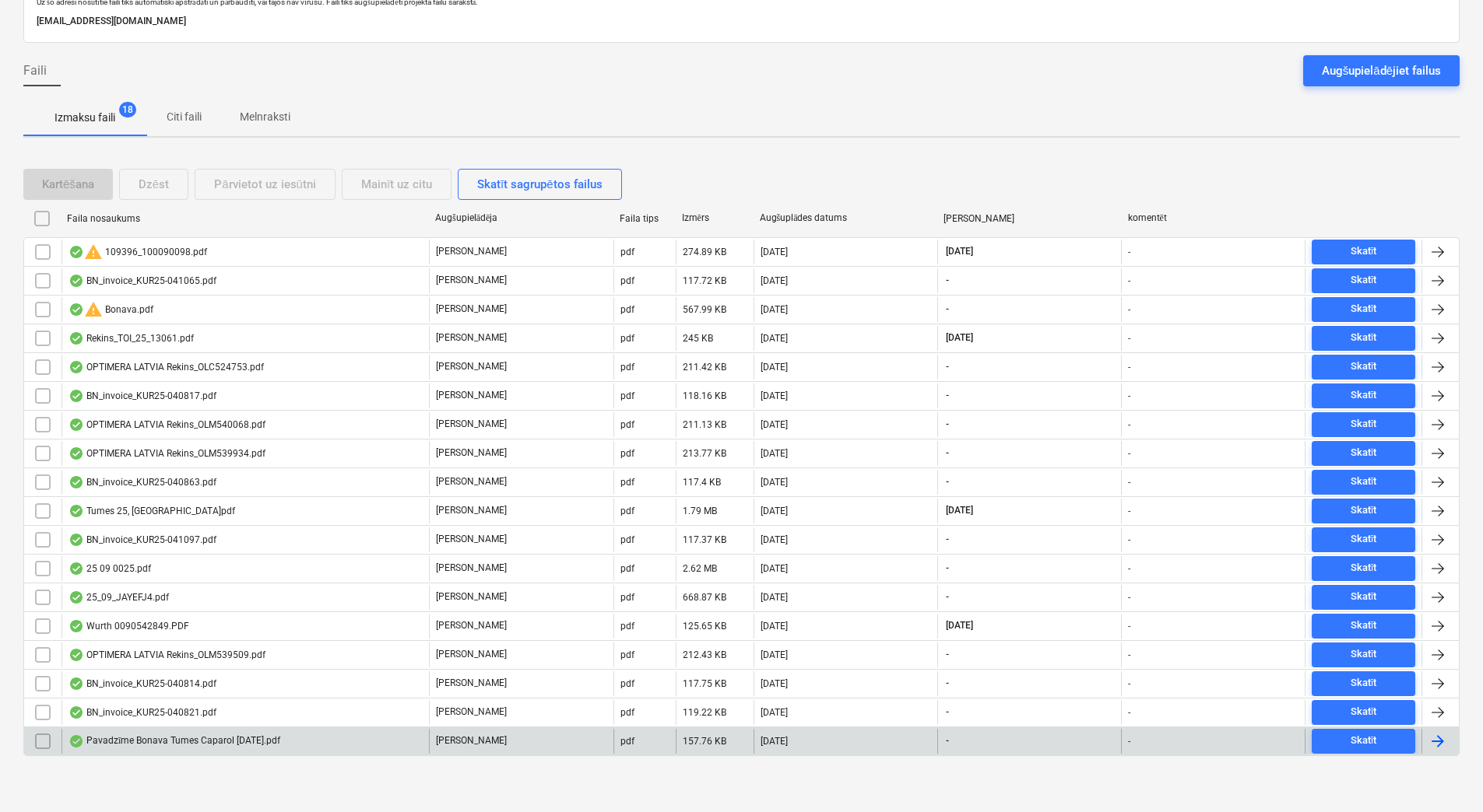
scroll to position [100, 0]
click at [280, 743] on div "Pavadzīme Bonava Tumes Caparol [DATE].pdf" at bounding box center [174, 741] width 212 height 13
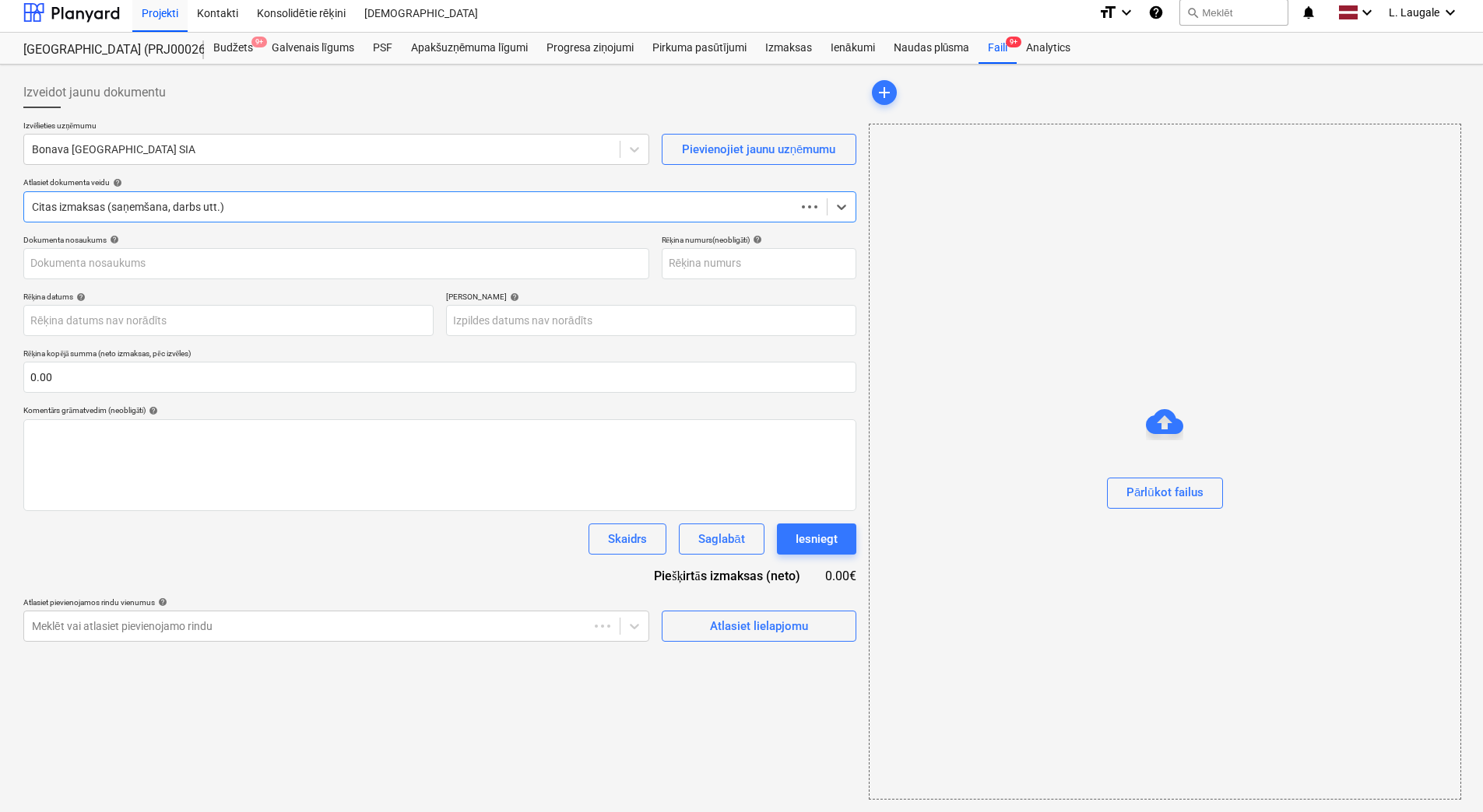
scroll to position [7, 0]
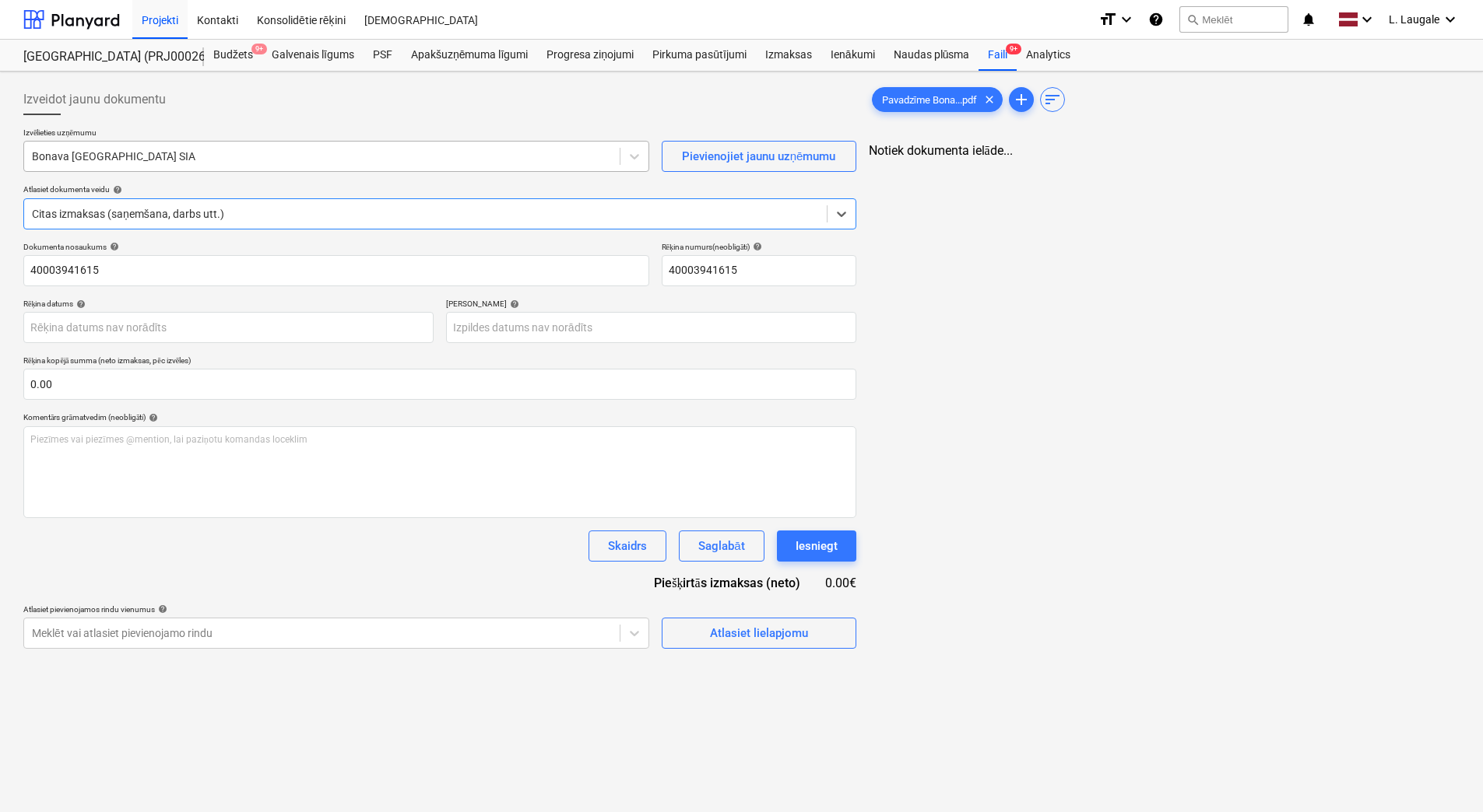
type input "40003941615"
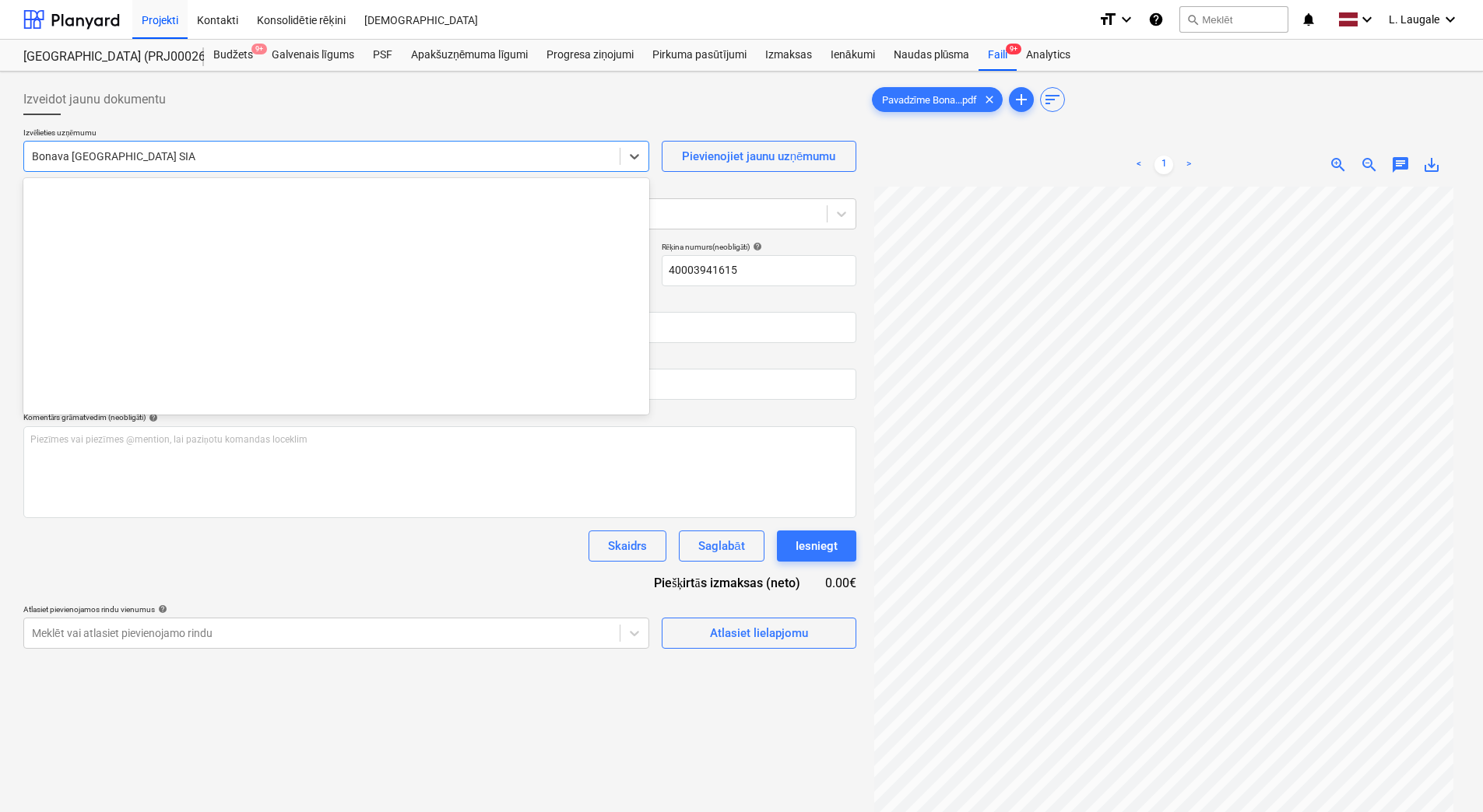
click at [244, 144] on div "Bonava [GEOGRAPHIC_DATA] SIA" at bounding box center [335, 156] width 625 height 31
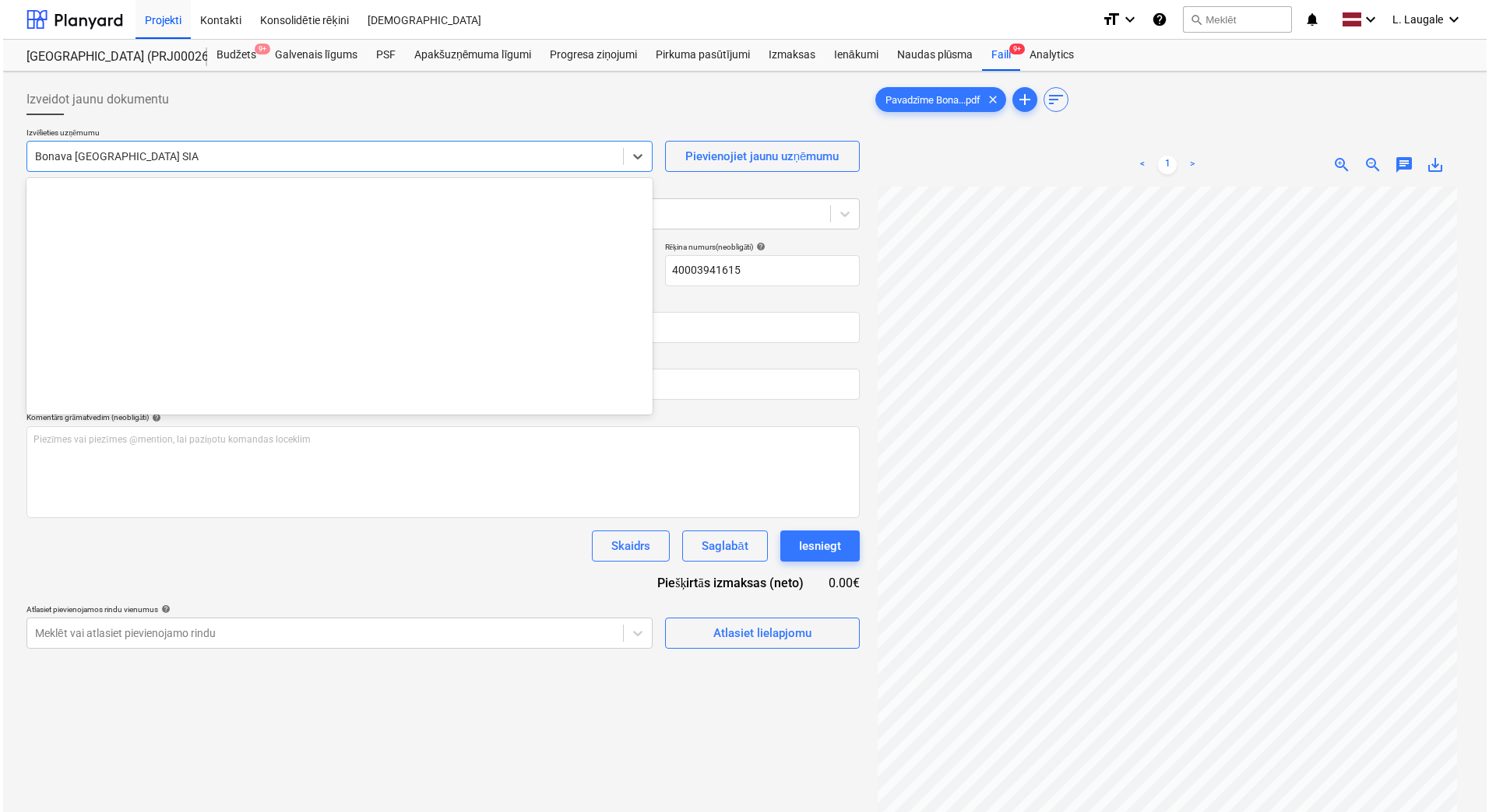
scroll to position [2941, 0]
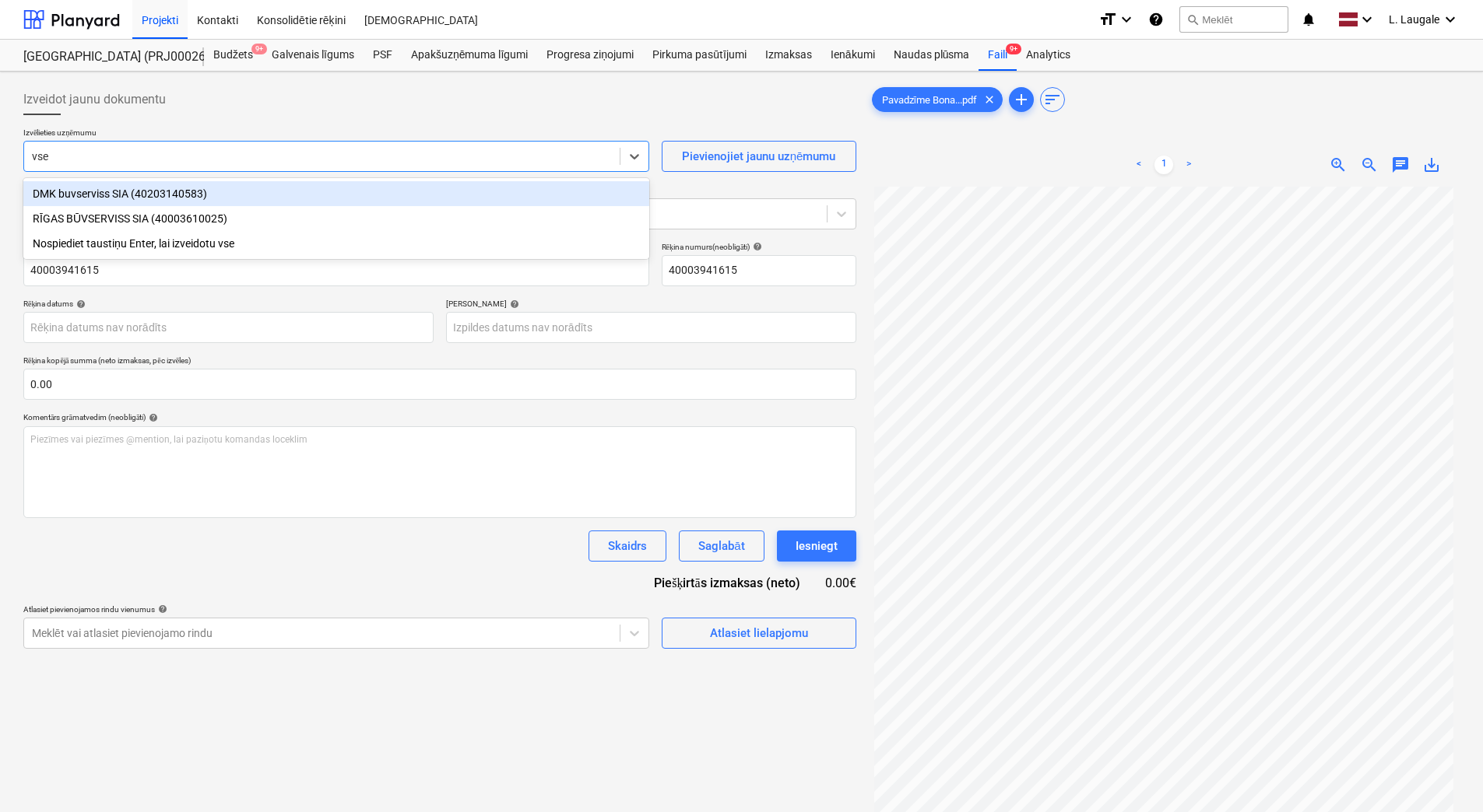
type input "vser"
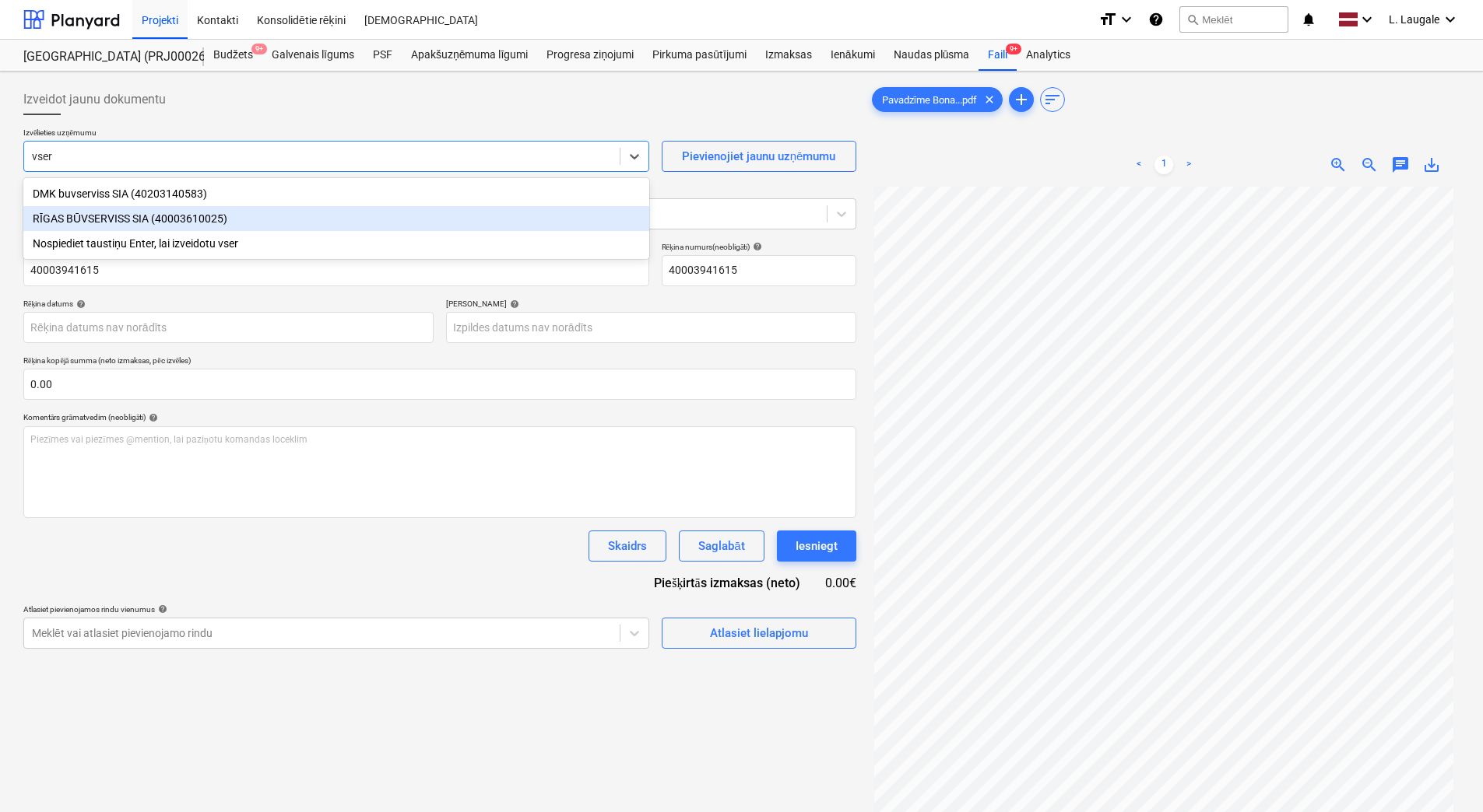
click at [233, 219] on div "RĪGAS BŪVSERVISS SIA (40003610025)" at bounding box center [335, 219] width 625 height 25
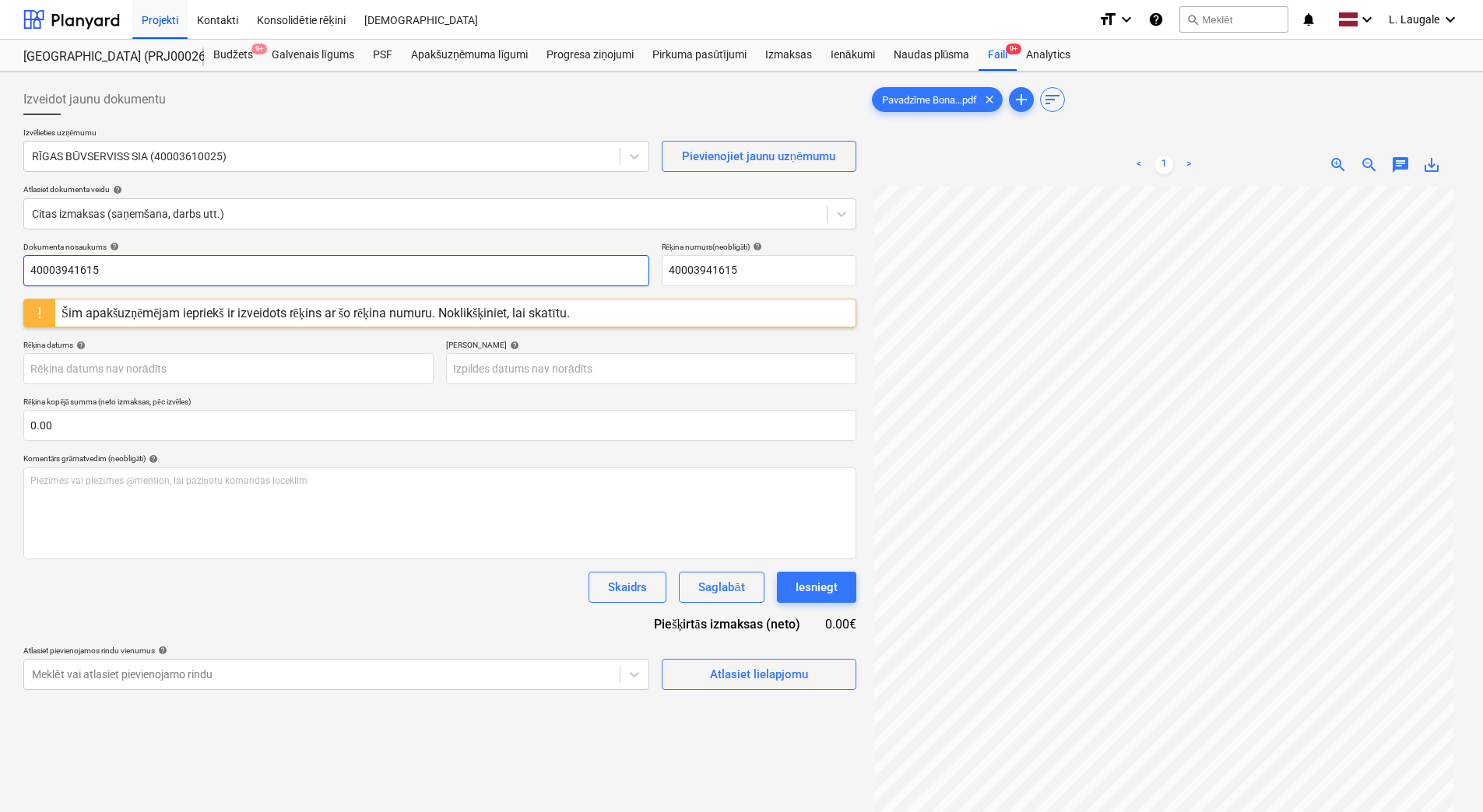
drag, startPoint x: 237, startPoint y: 277, endPoint x: -3, endPoint y: 255, distance: 241.0
click at [0, 255] on html "Projekti Kontakti Konsolidētie rēķini Iesūtne format_size keyboard_arrow_down h…" at bounding box center [741, 406] width 1483 height 812
drag, startPoint x: 79, startPoint y: 270, endPoint x: -3, endPoint y: 276, distance: 82.2
click at [0, 276] on html "Projekti Kontakti Konsolidētie rēķini Iesūtne format_size keyboard_arrow_down h…" at bounding box center [741, 406] width 1483 height 812
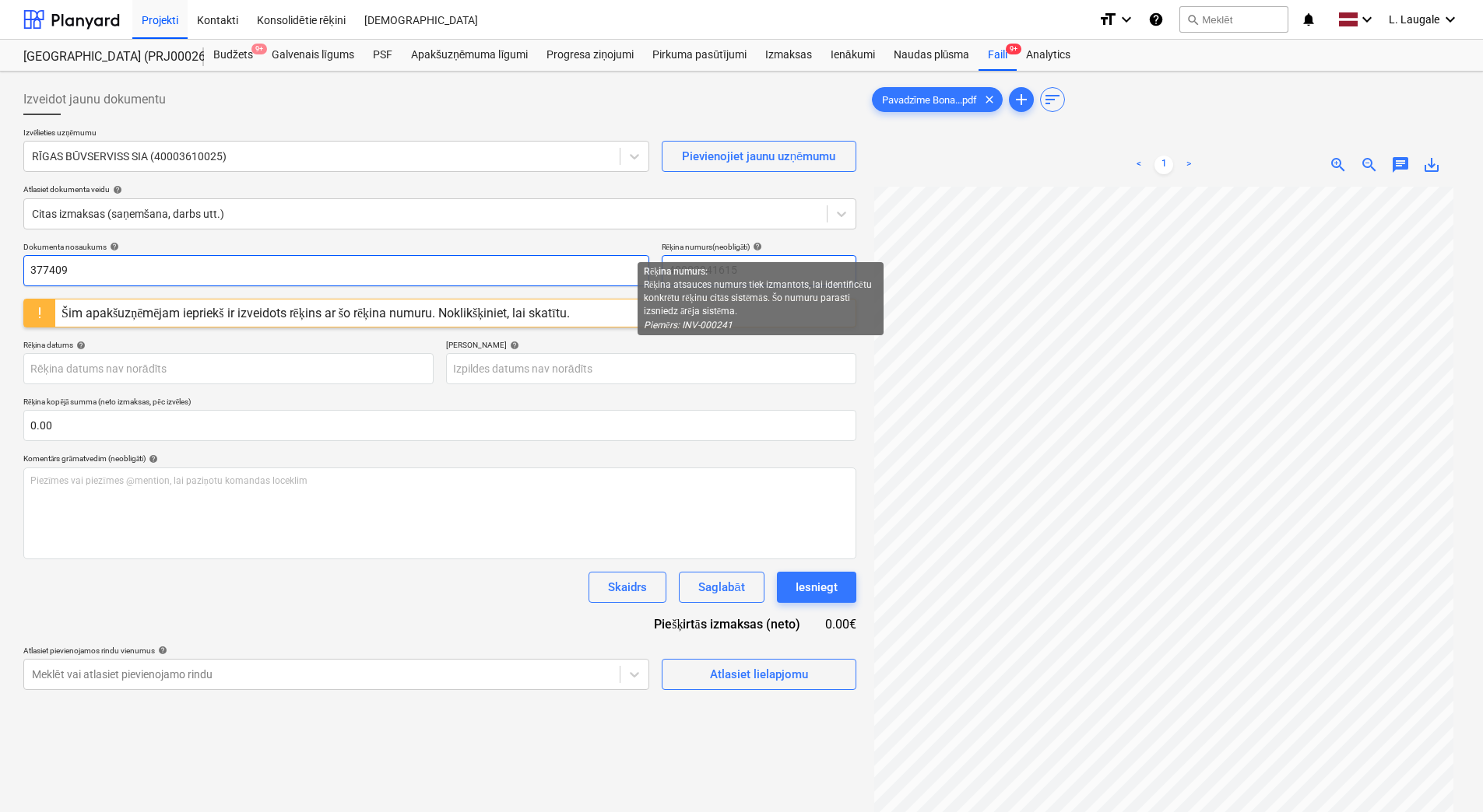
type input "377409"
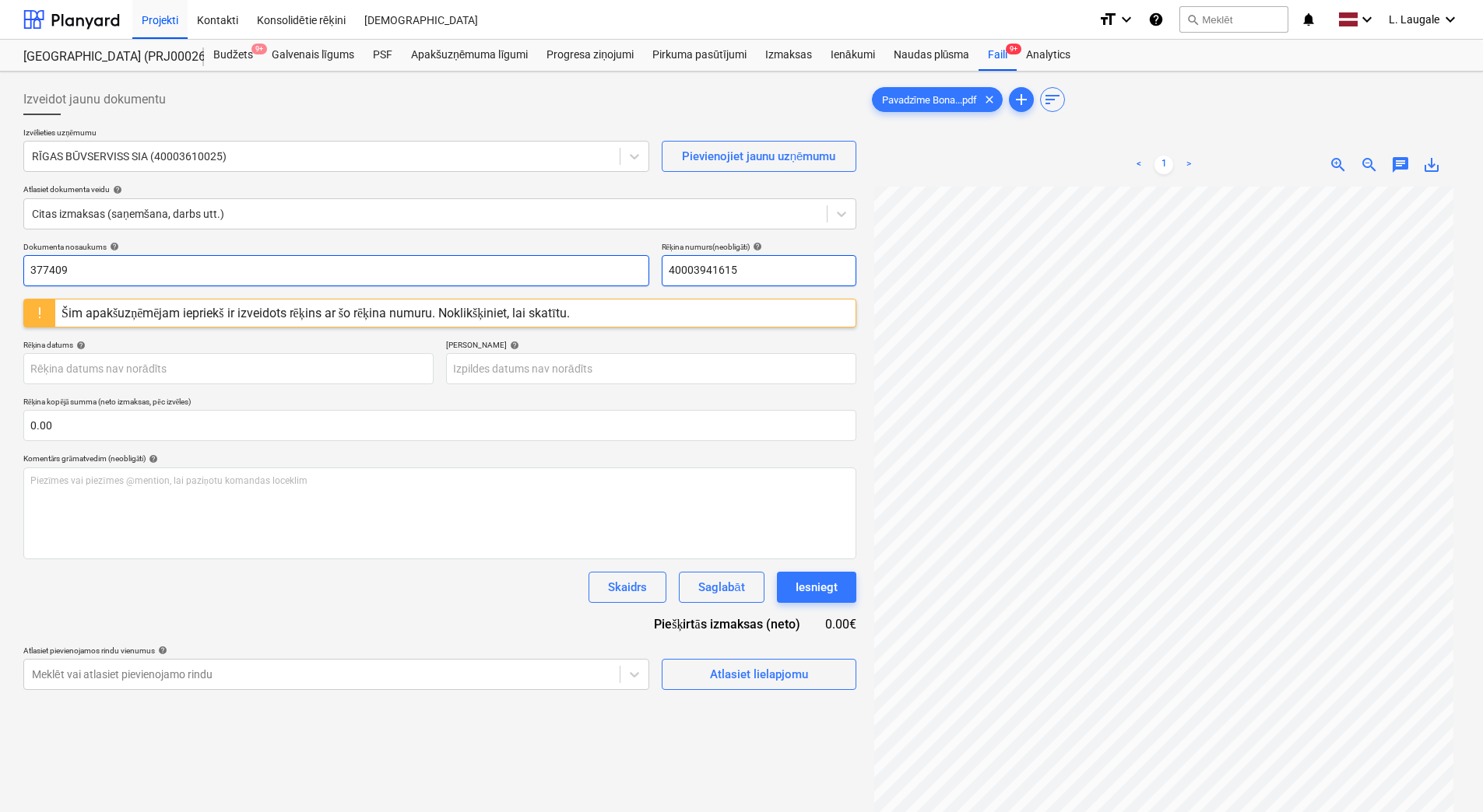
drag, startPoint x: 757, startPoint y: 263, endPoint x: 629, endPoint y: 281, distance: 129.3
click at [629, 281] on div "Dokumenta nosaukums help 377409 Rēķina numurs (neobligāti) help 40003941615" at bounding box center [439, 264] width 833 height 44
paste input "377409"
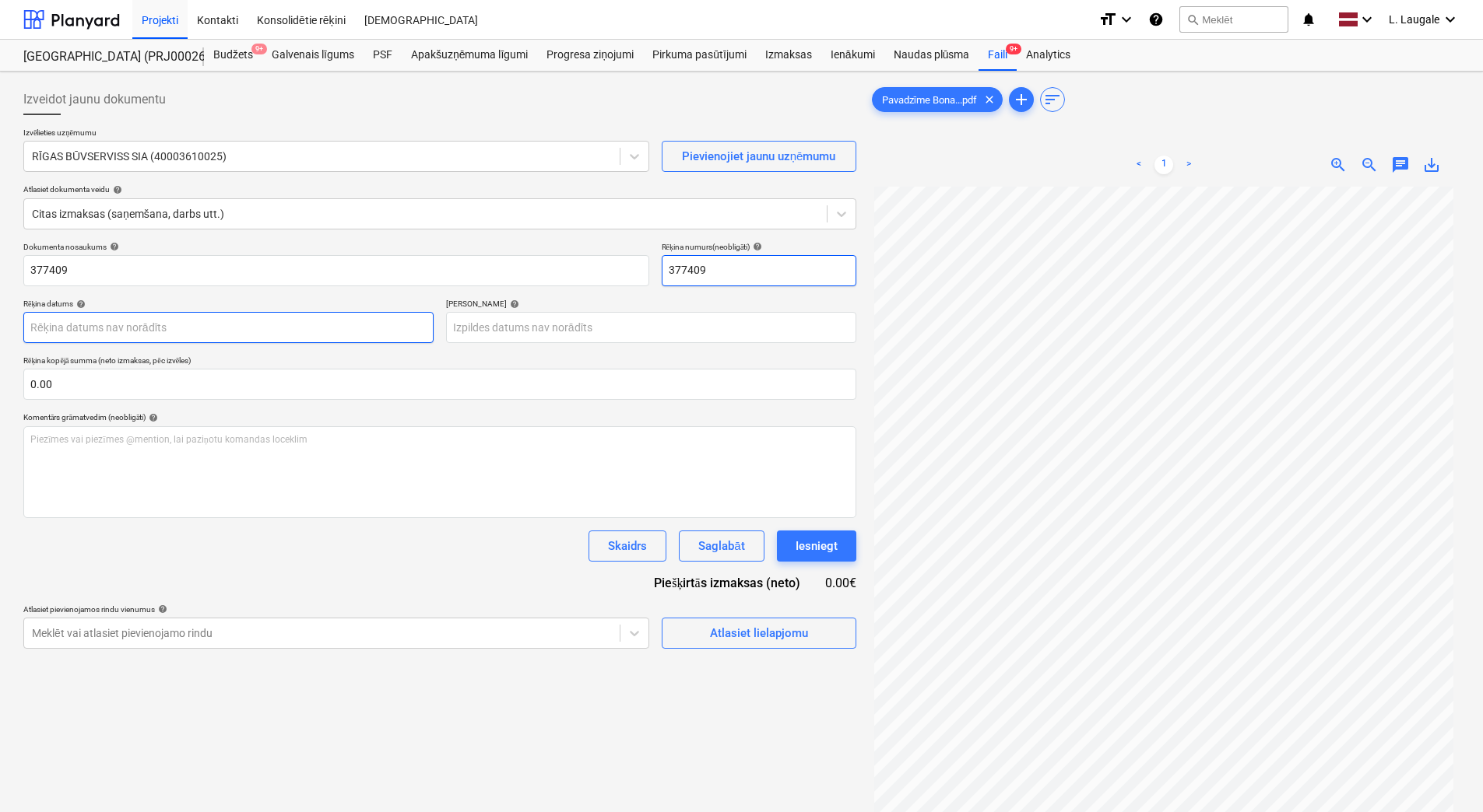
type input "377409"
click at [370, 333] on body "Projekti Kontakti Konsolidētie rēķini Iesūtne format_size keyboard_arrow_down h…" at bounding box center [741, 406] width 1483 height 812
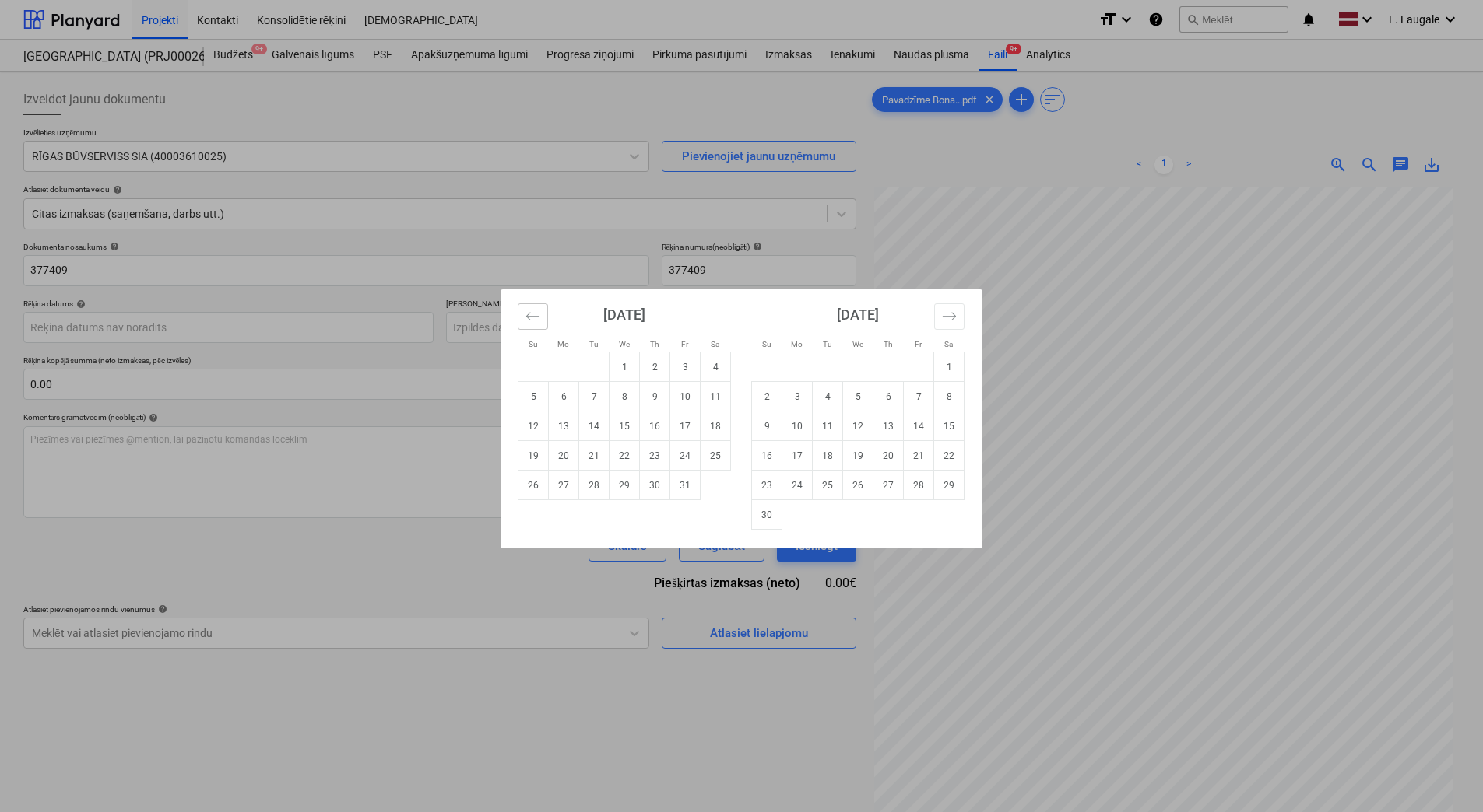
click at [533, 314] on icon "Move backward to switch to the previous month." at bounding box center [532, 316] width 14 height 14
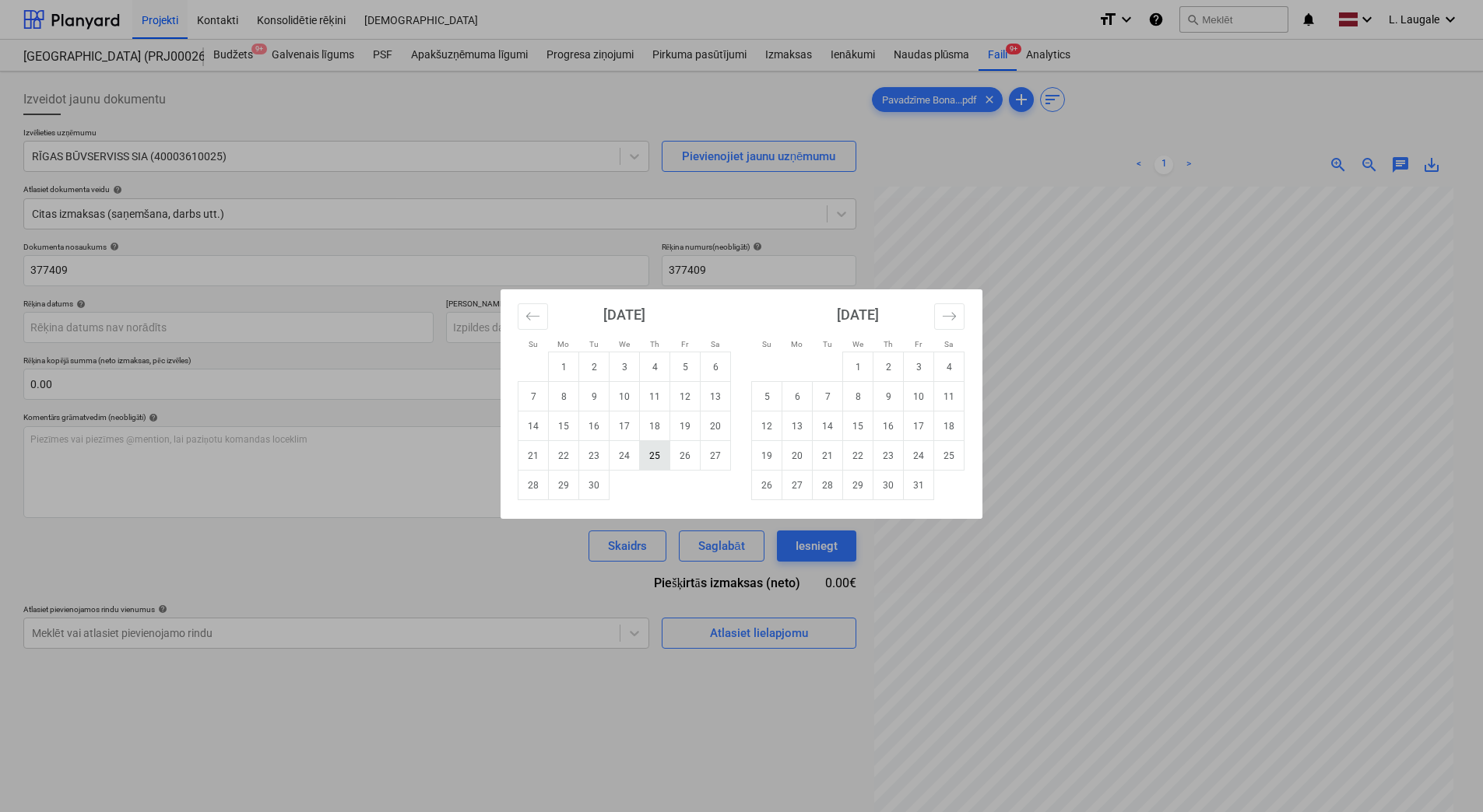
click at [654, 456] on td "25" at bounding box center [655, 456] width 31 height 30
type input "[DATE]"
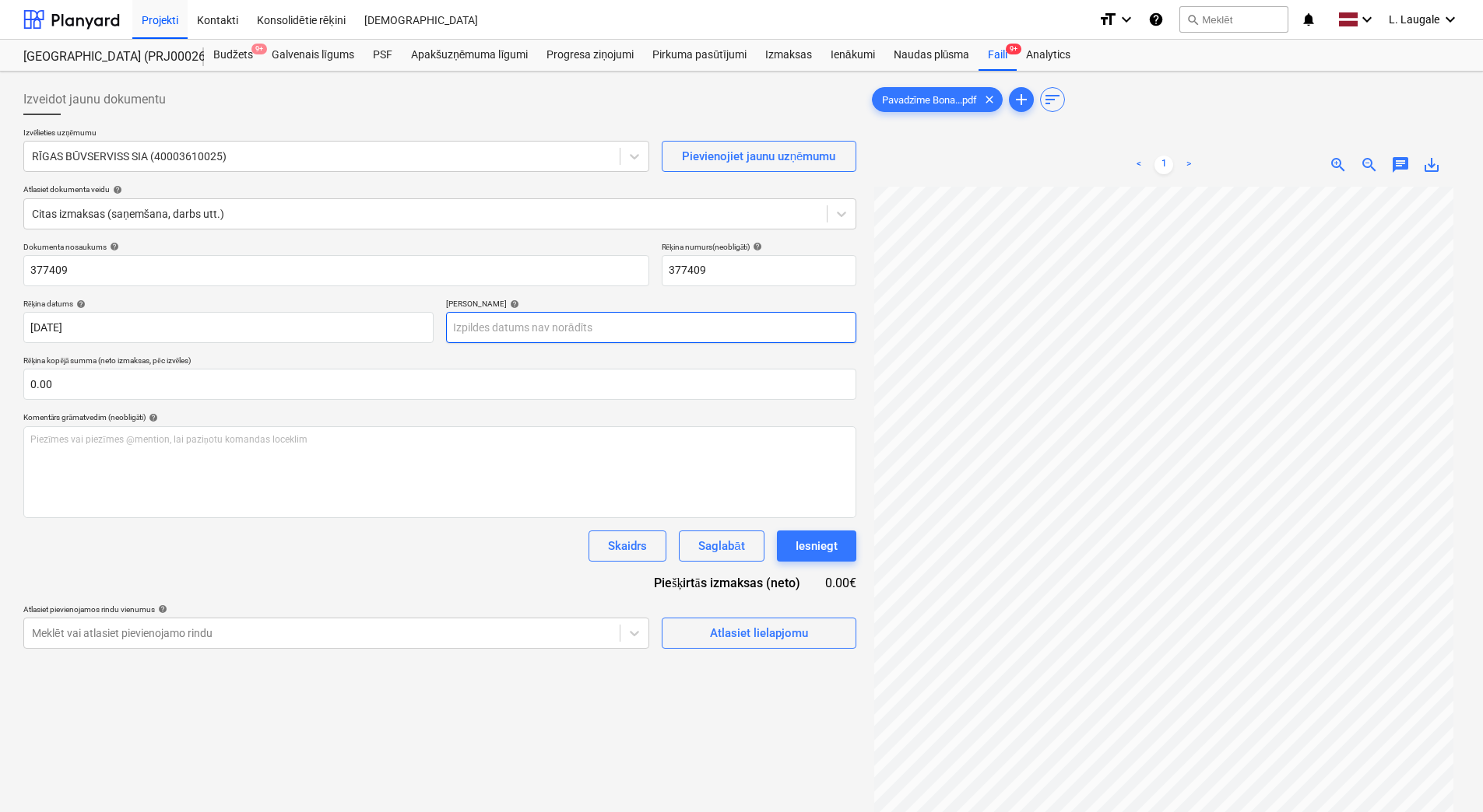
click at [608, 324] on body "Projekti Kontakti Konsolidētie rēķini Iesūtne format_size keyboard_arrow_down h…" at bounding box center [741, 406] width 1483 height 812
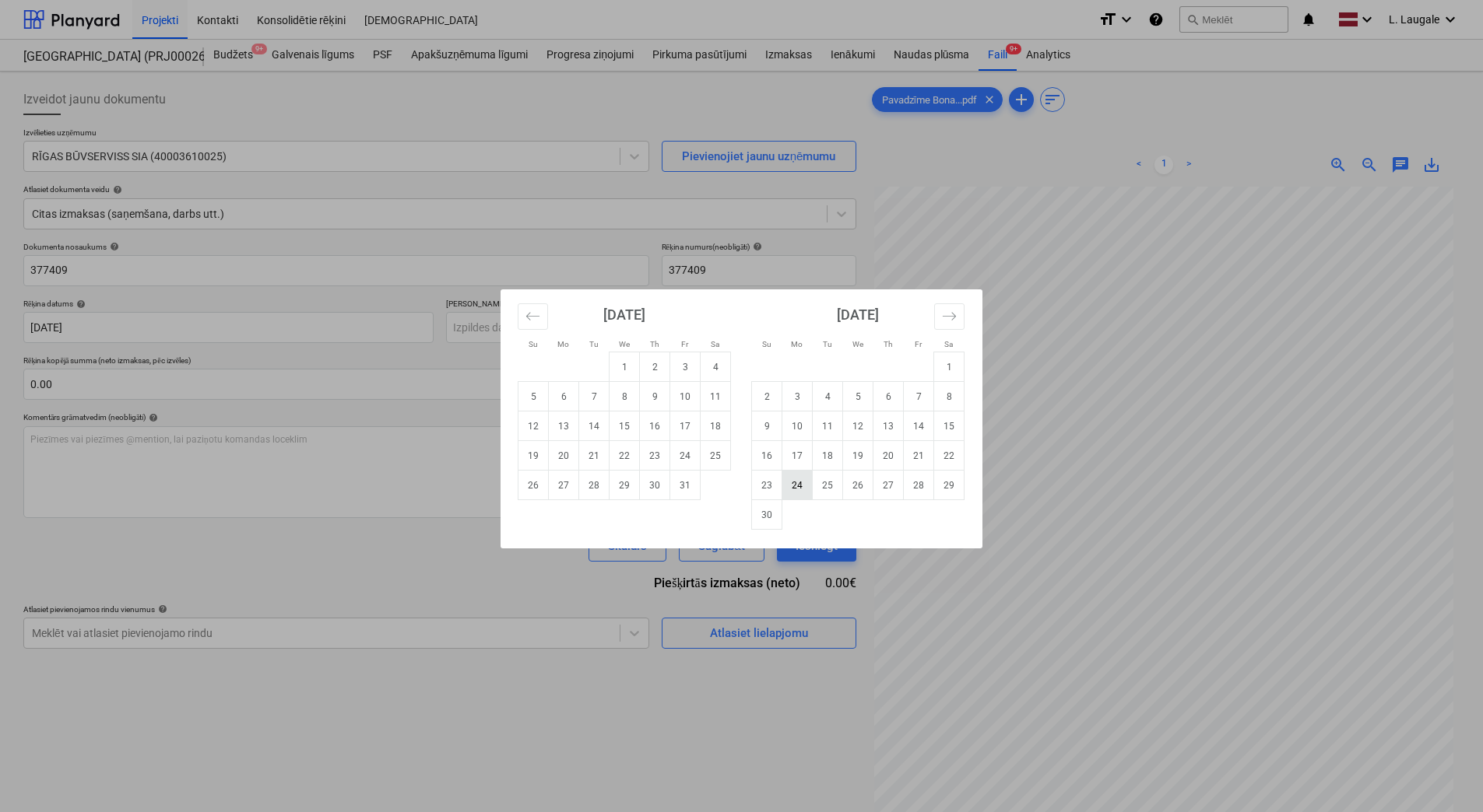
click at [799, 492] on td "24" at bounding box center [798, 485] width 31 height 30
type input "[DATE]"
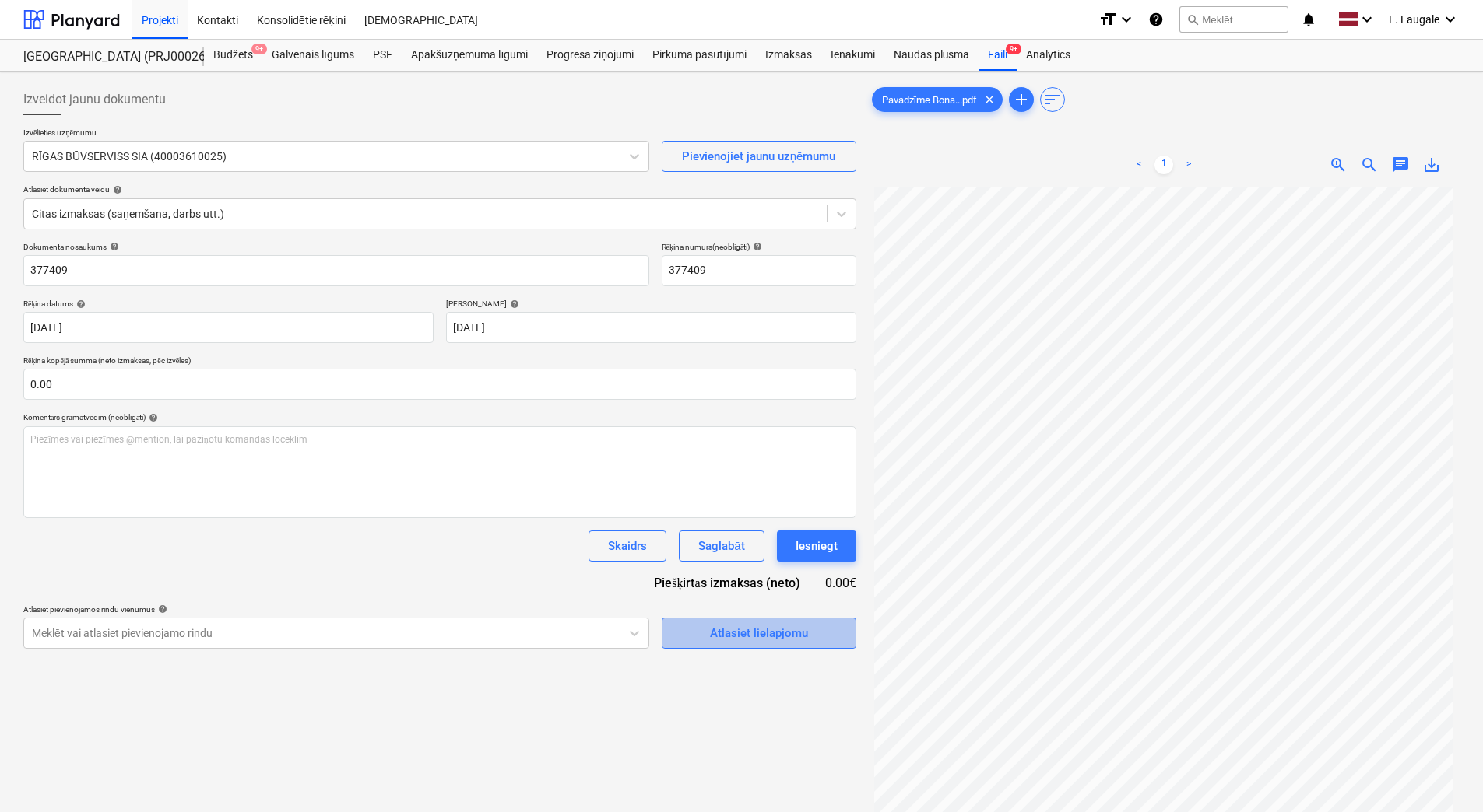
click at [753, 638] on div "Atlasiet lielapjomu" at bounding box center [759, 633] width 98 height 20
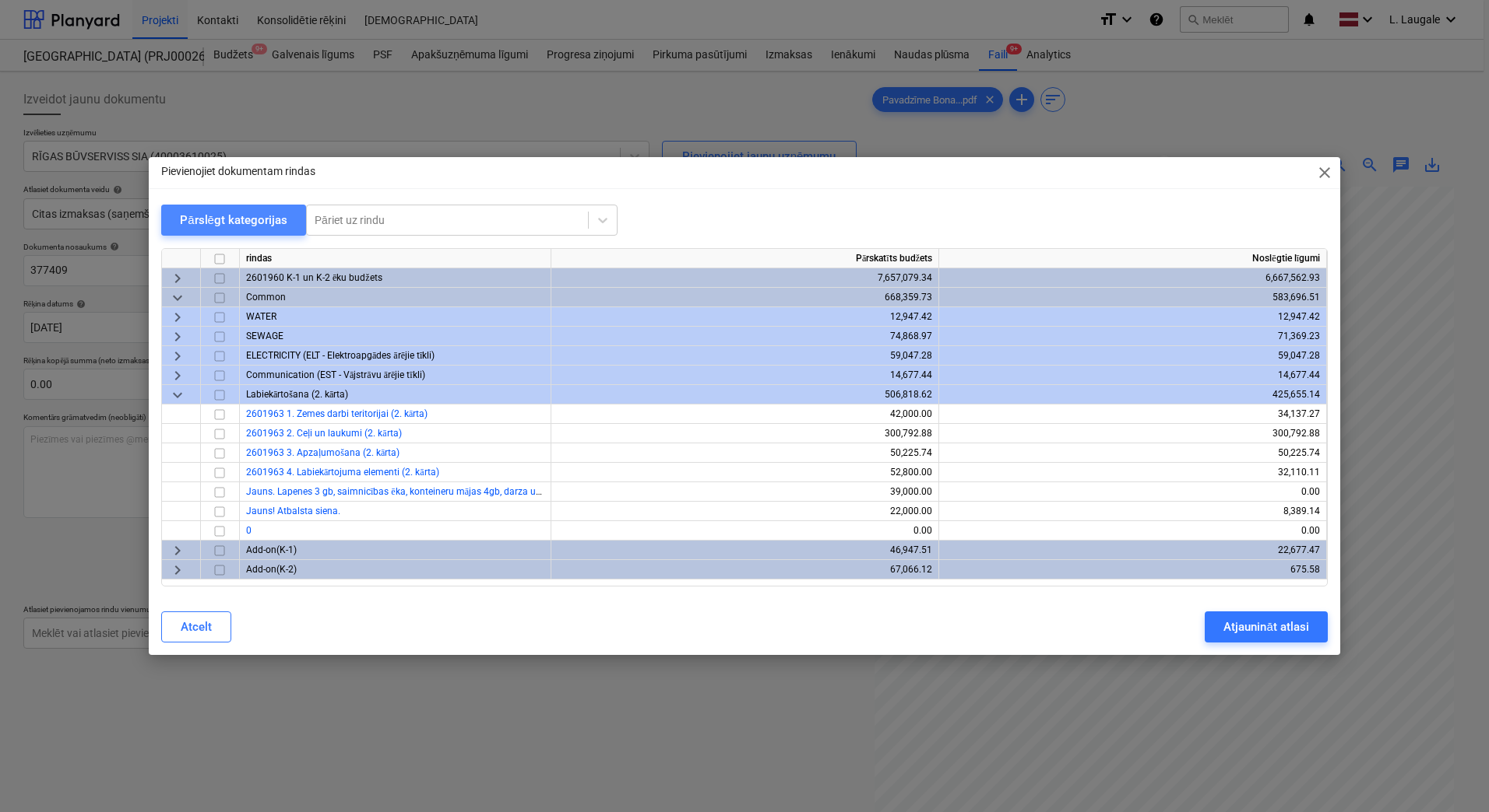
click at [242, 211] on div "Pārslēgt kategorijas" at bounding box center [233, 220] width 107 height 20
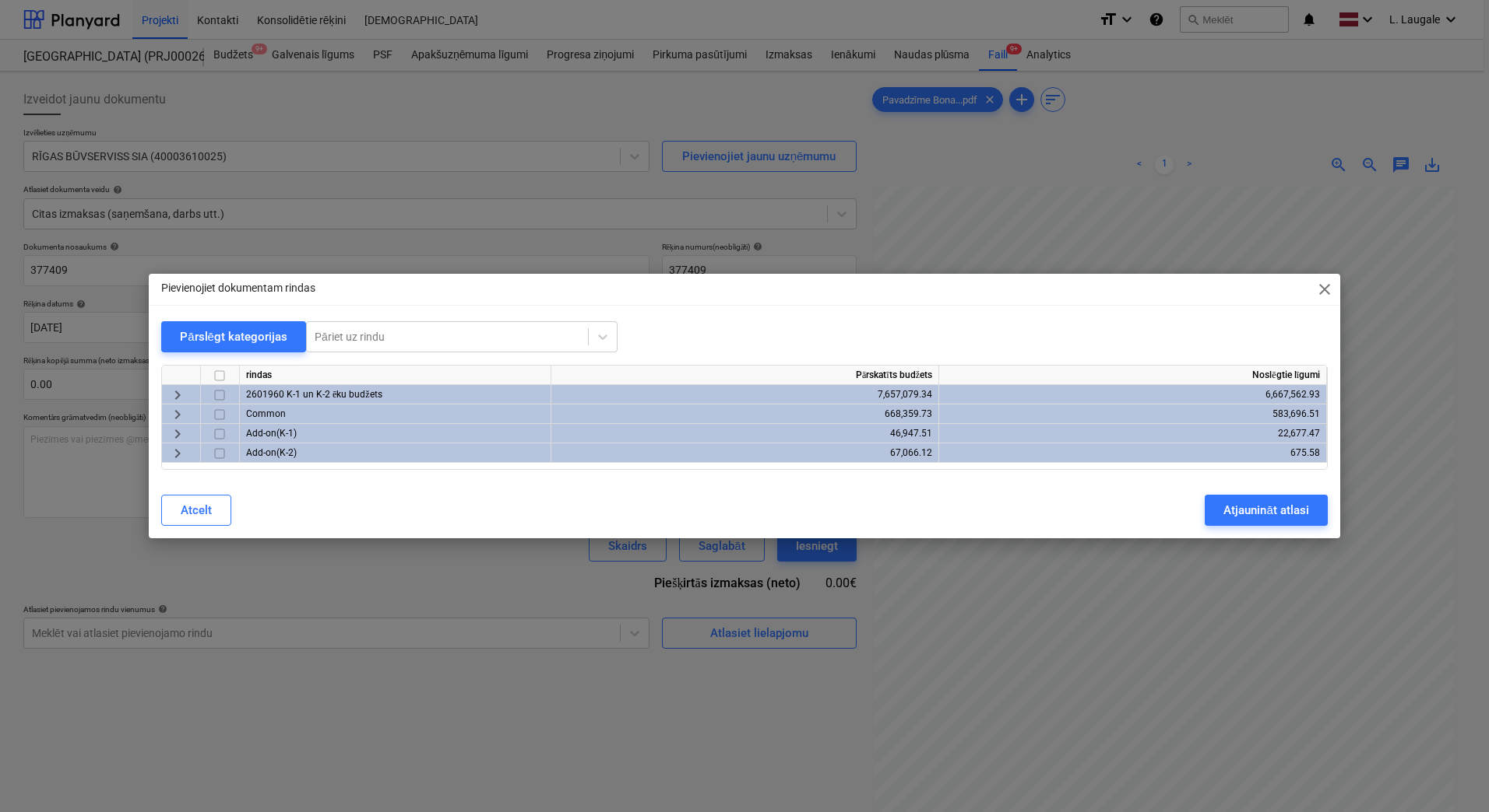
click at [172, 394] on span "keyboard_arrow_right" at bounding box center [176, 395] width 18 height 18
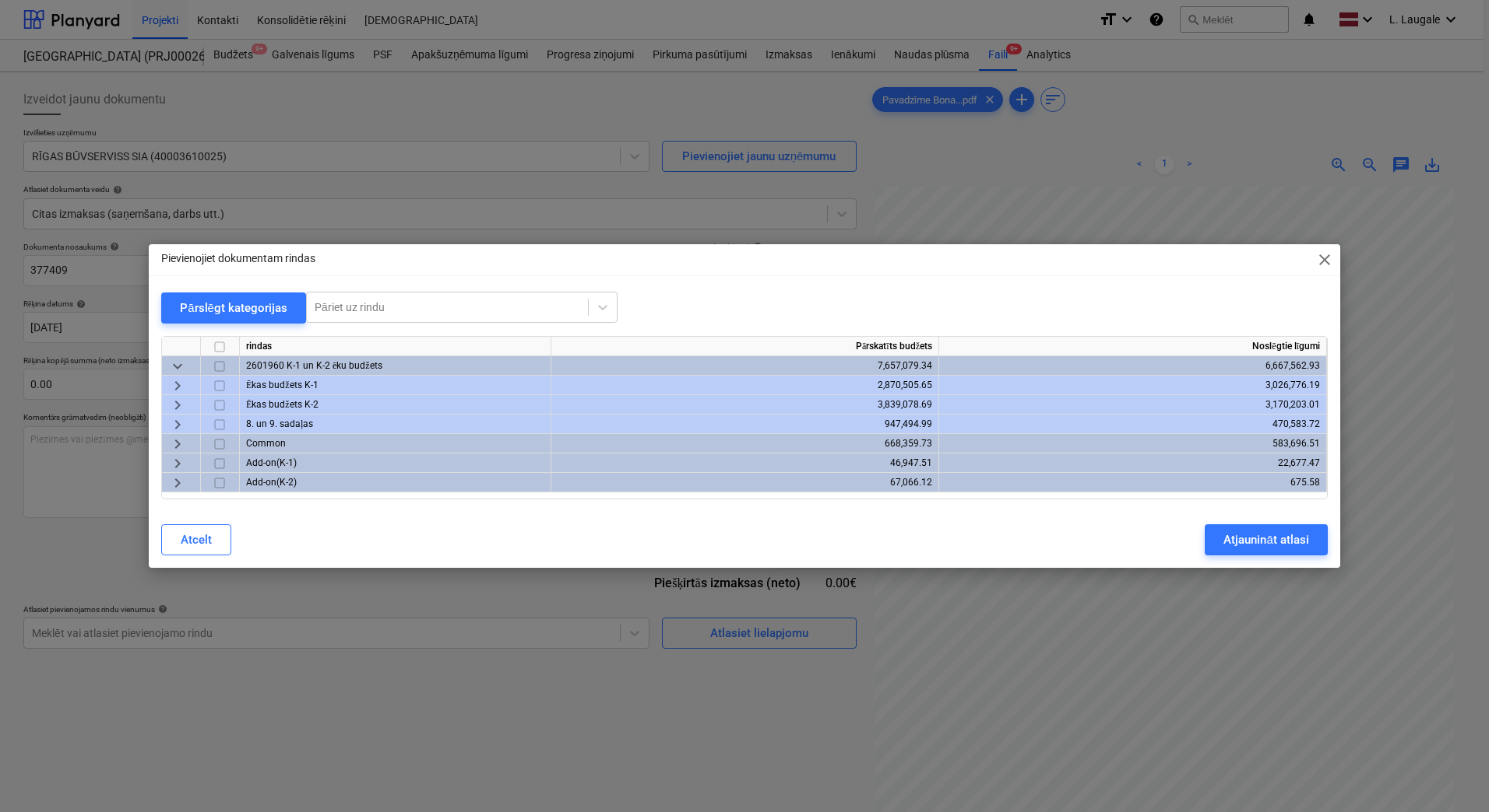
click at [173, 408] on span "keyboard_arrow_right" at bounding box center [176, 405] width 18 height 18
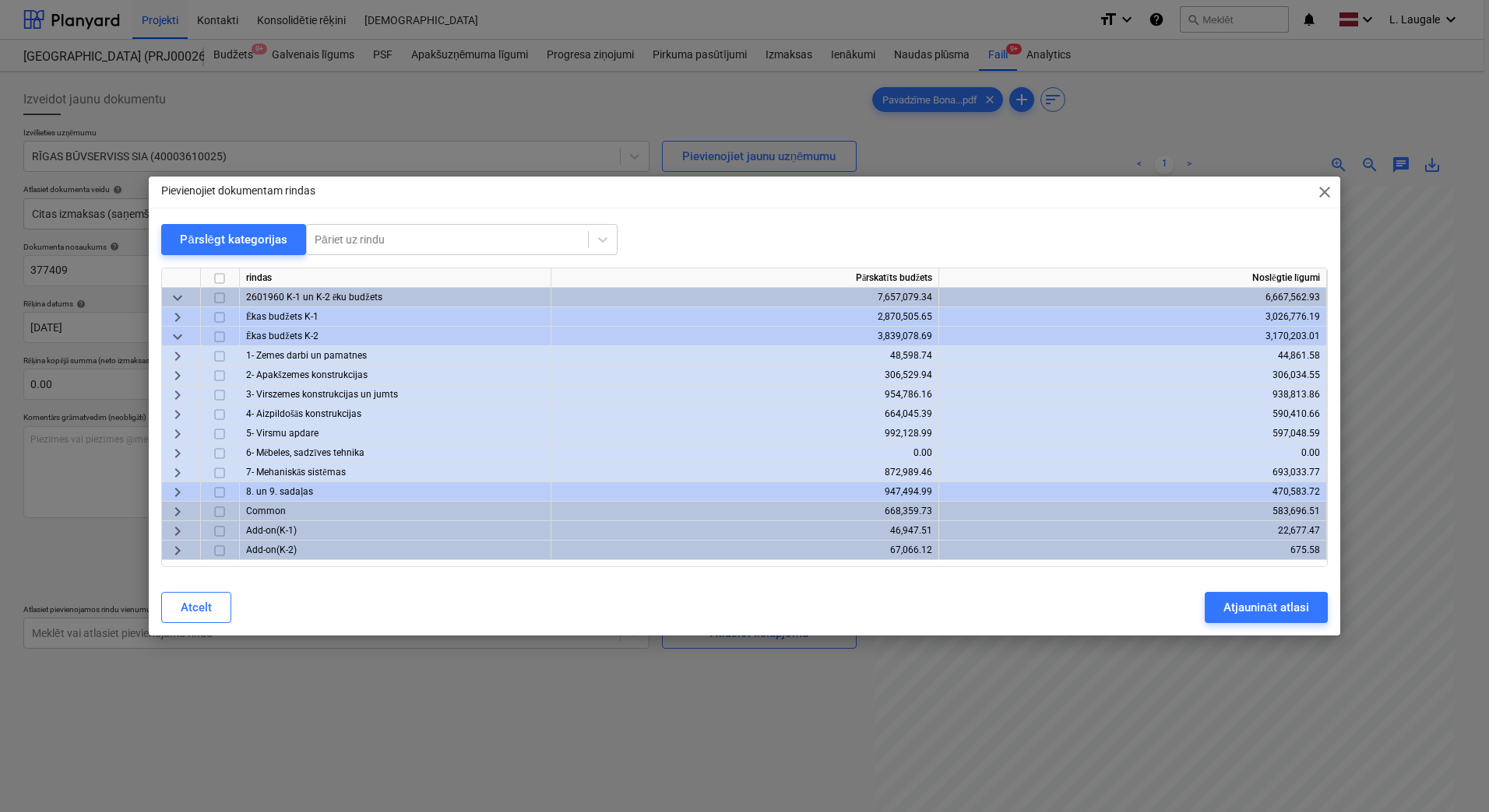
click at [179, 436] on span "keyboard_arrow_right" at bounding box center [176, 433] width 18 height 18
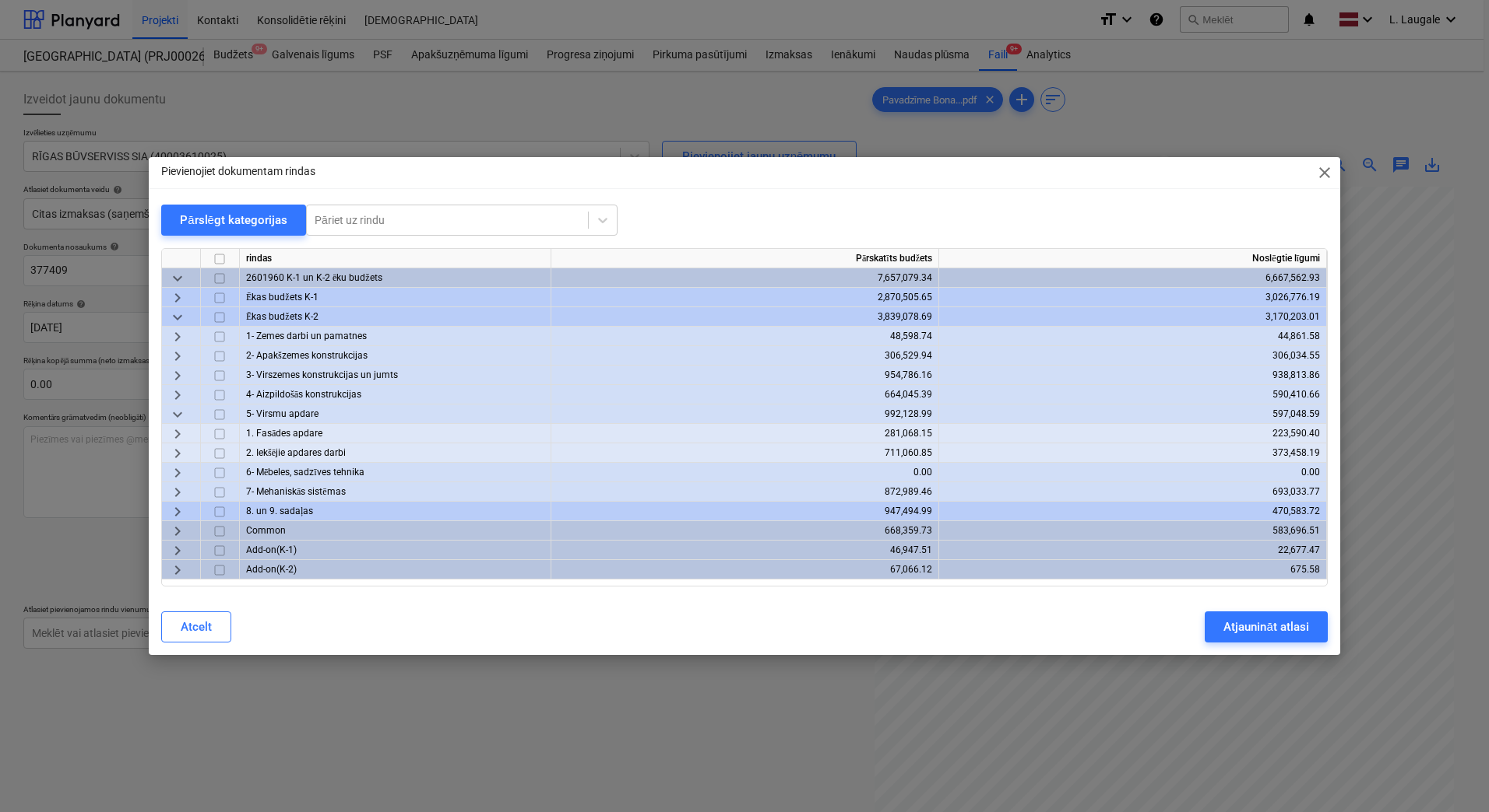
click at [177, 441] on span "keyboard_arrow_right" at bounding box center [176, 433] width 18 height 18
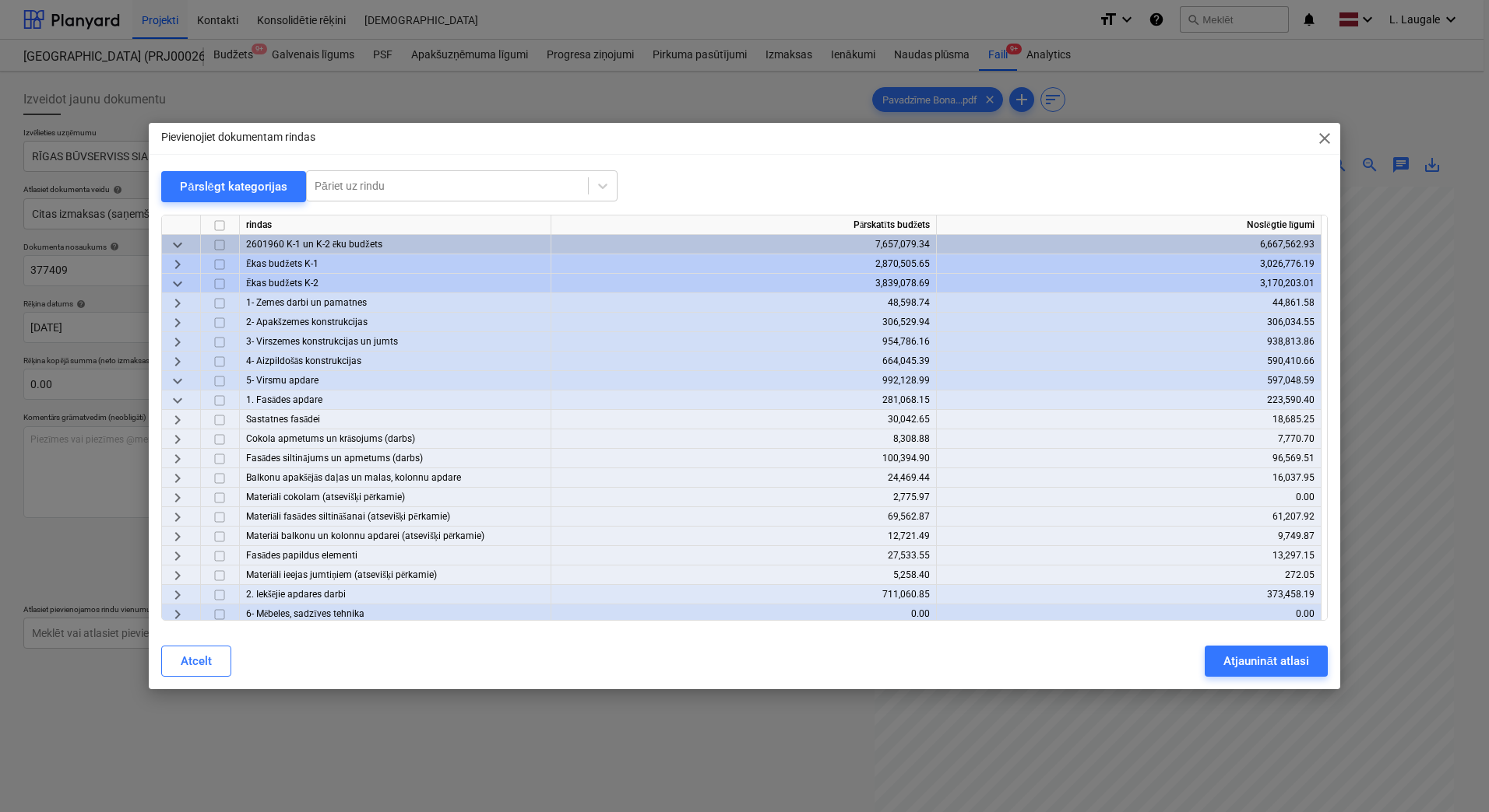
click at [178, 516] on span "keyboard_arrow_right" at bounding box center [176, 516] width 18 height 18
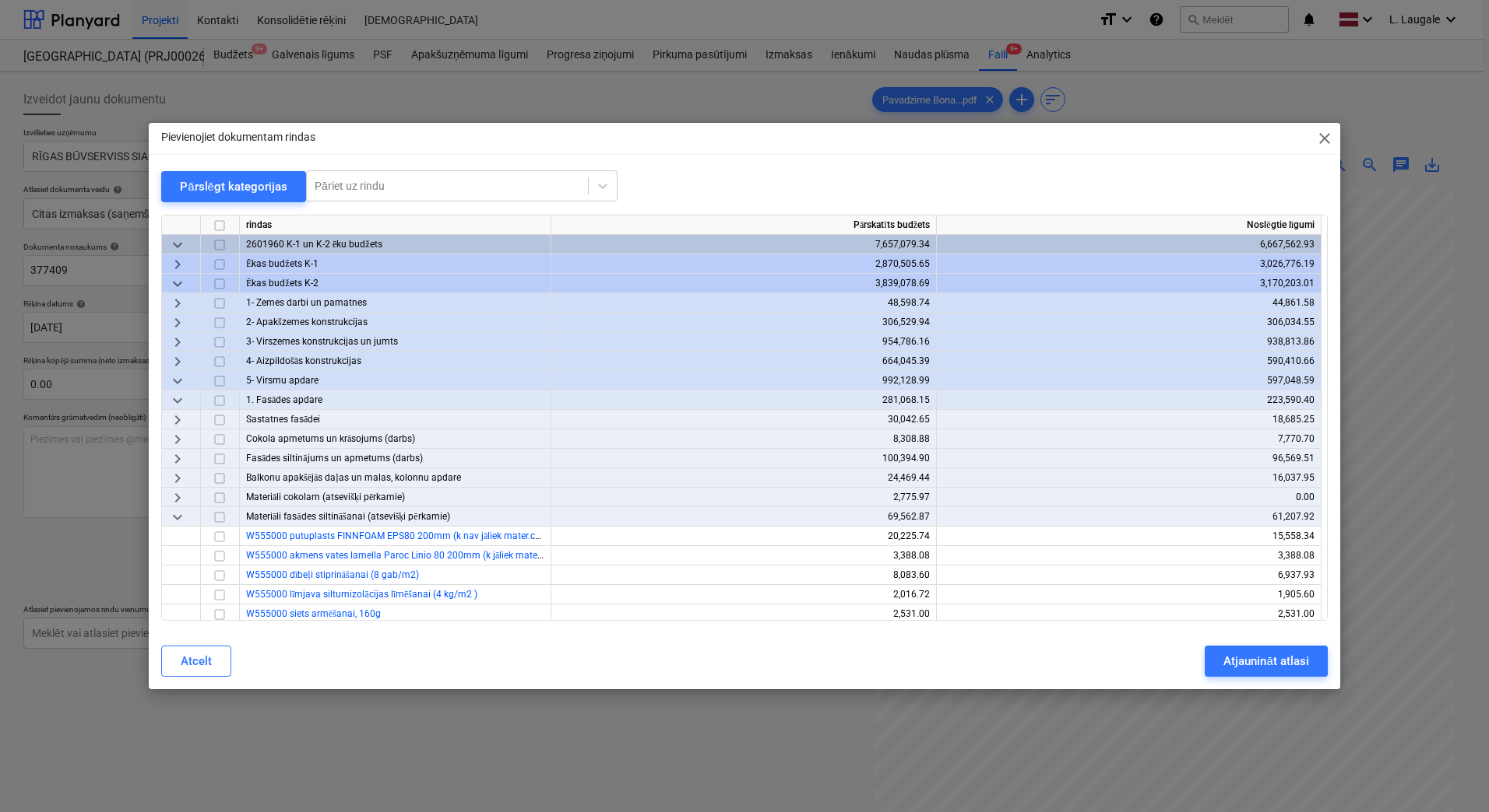
scroll to position [156, 0]
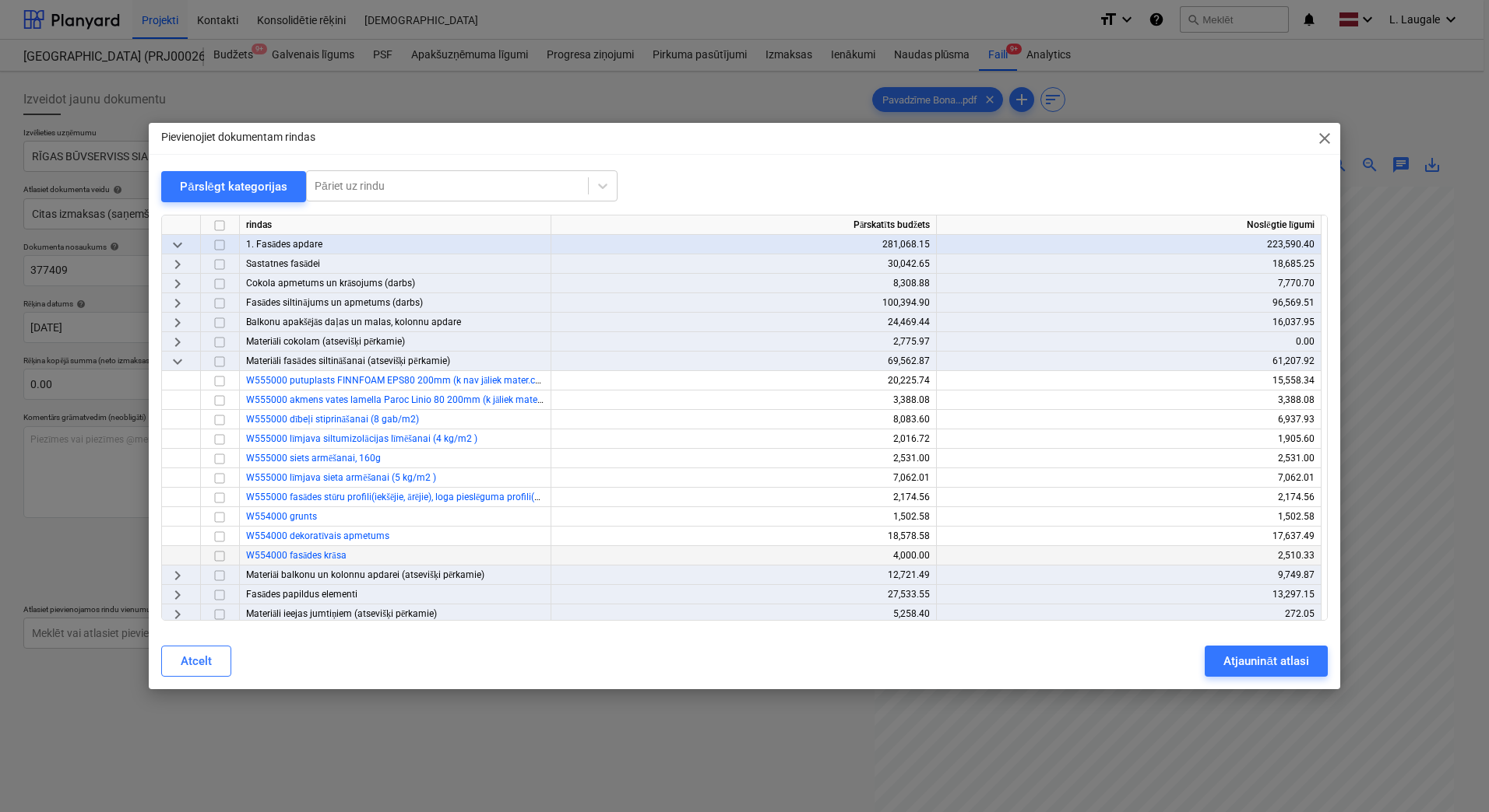
click at [221, 561] on input "checkbox" at bounding box center [219, 556] width 18 height 18
click at [1245, 659] on div "Atjaunināt atlasi" at bounding box center [1265, 661] width 85 height 20
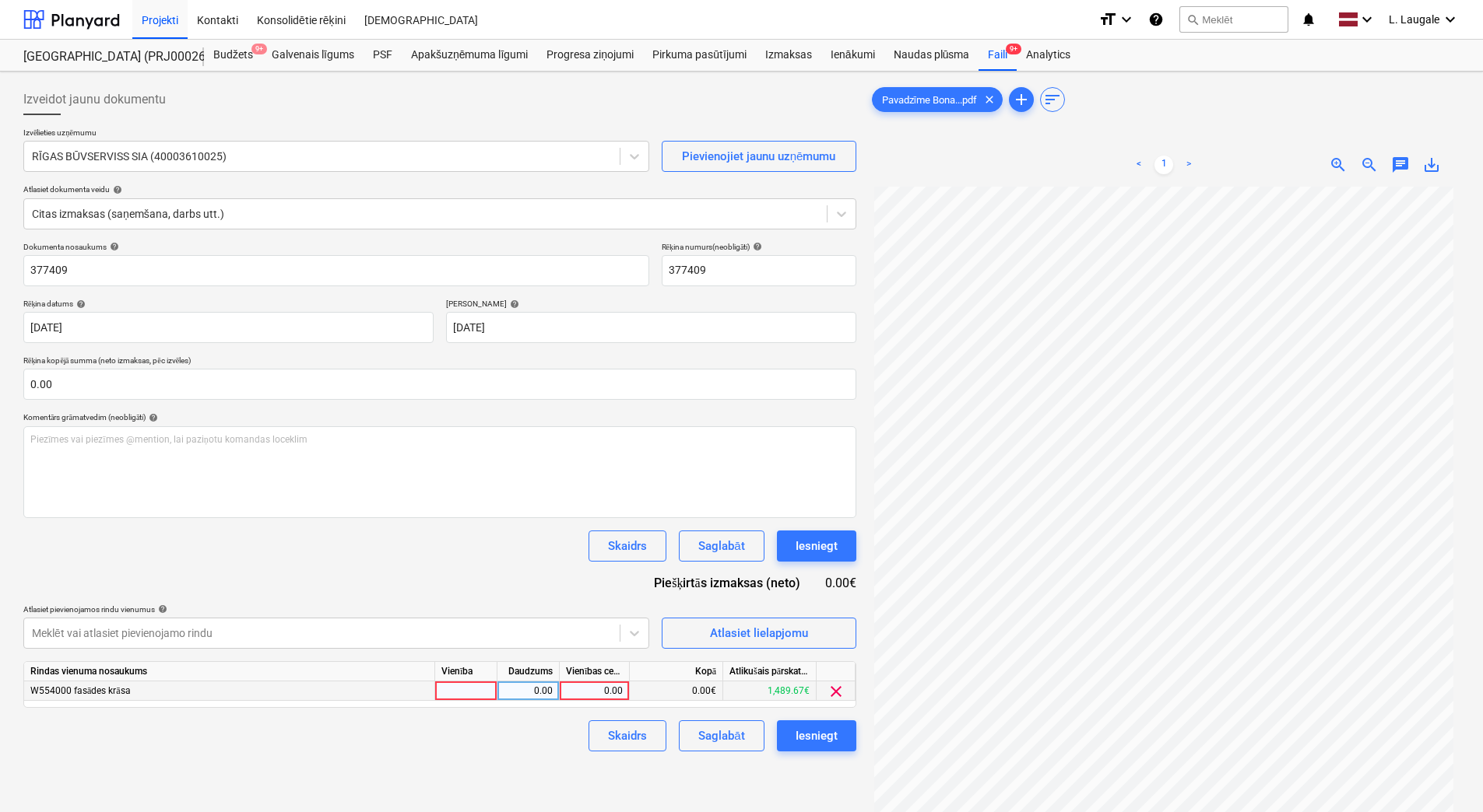
click at [468, 699] on div at bounding box center [466, 692] width 63 height 19
type input "1"
click at [551, 711] on div "Dokumenta nosaukums help 377409 Rēķina numurs (neobligāti) help 377409 Rēķina d…" at bounding box center [439, 496] width 833 height 510
click at [543, 689] on div "0.00" at bounding box center [528, 692] width 49 height 19
click at [580, 693] on div "0.00" at bounding box center [594, 692] width 57 height 19
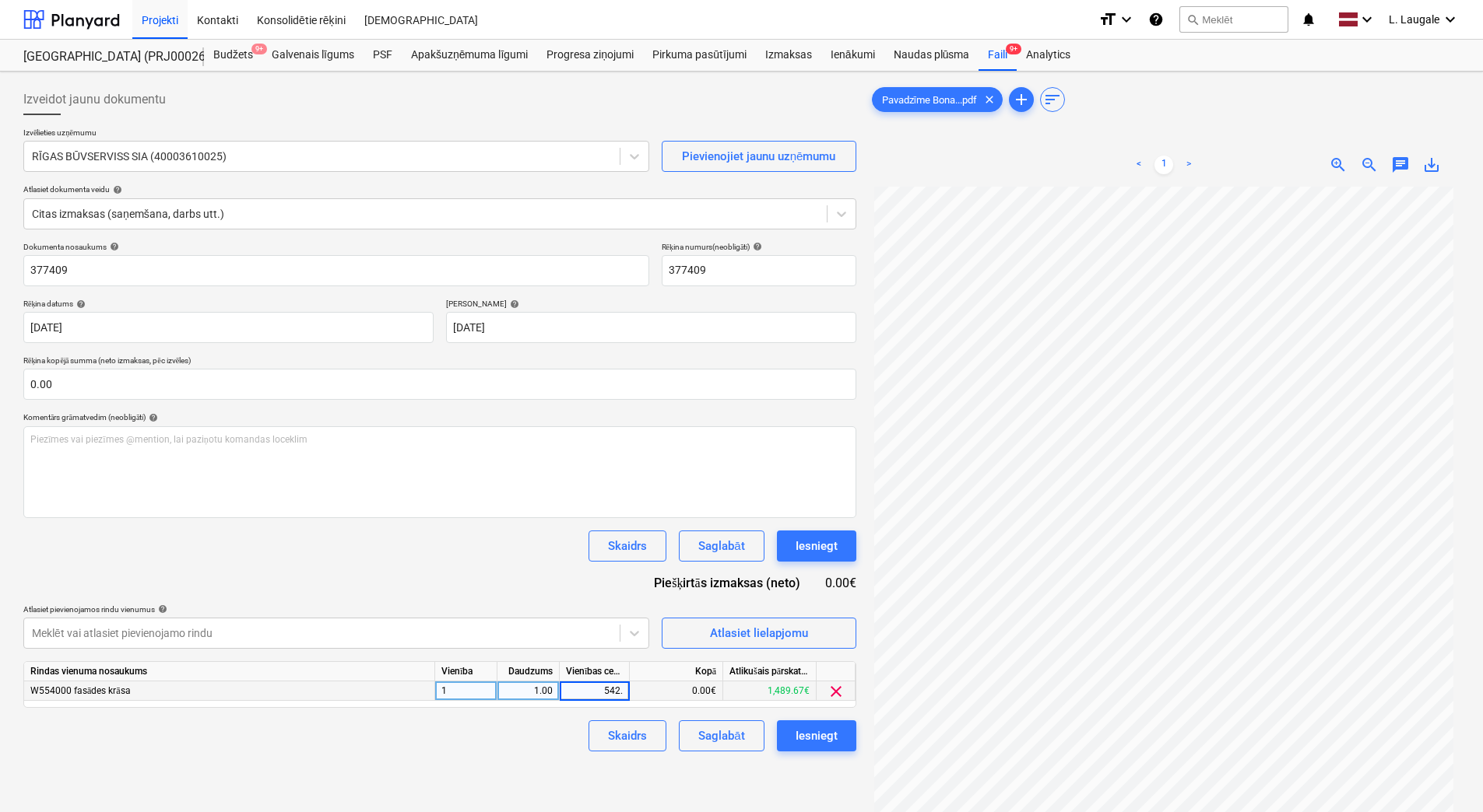
type input "542.4"
click at [540, 746] on div "Skaidrs Saglabāt Iesniegt" at bounding box center [439, 736] width 833 height 31
click at [735, 740] on div "Saglabāt" at bounding box center [722, 736] width 46 height 20
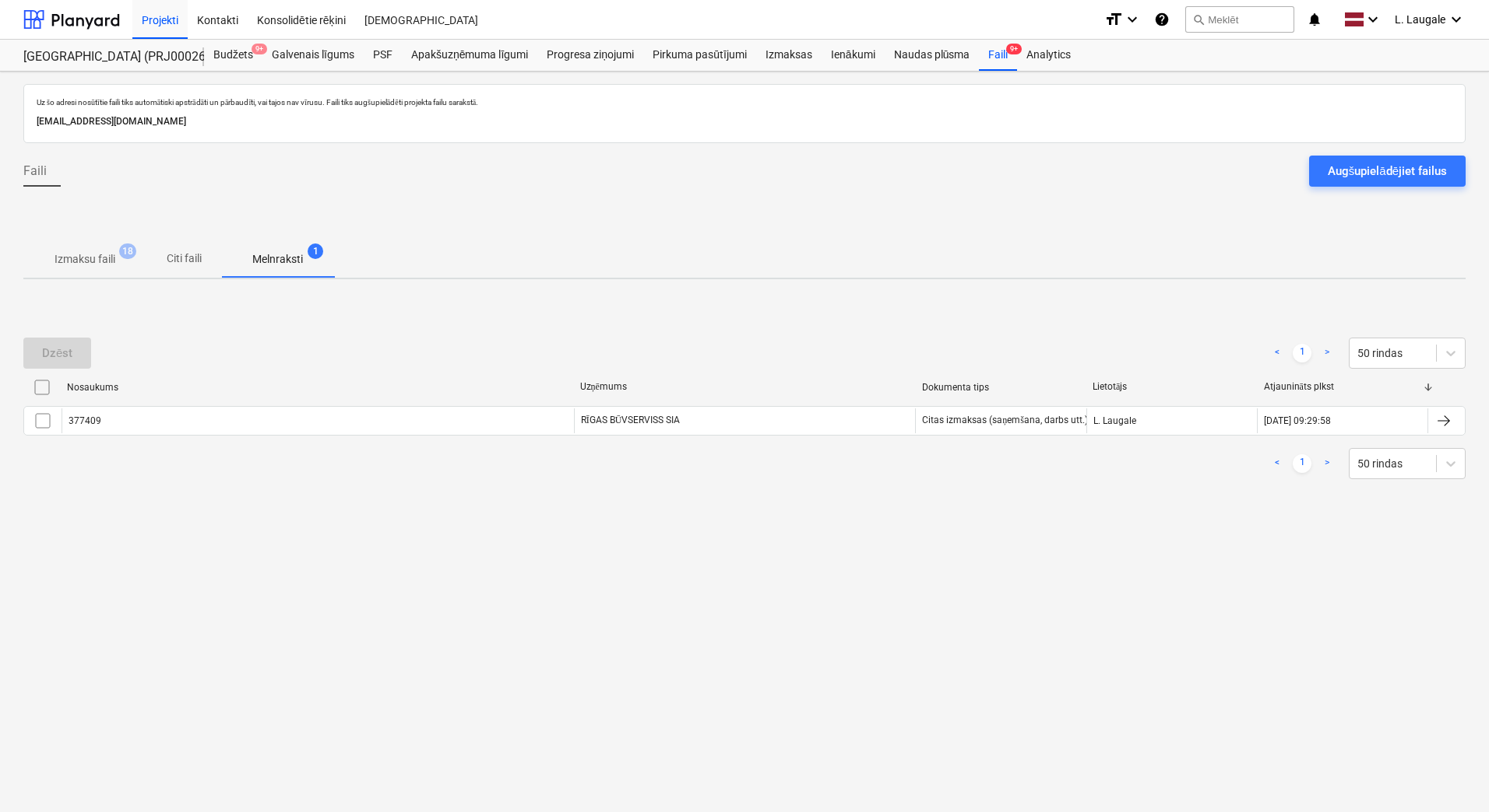
click at [87, 261] on p "Izmaksu faili" at bounding box center [85, 259] width 61 height 16
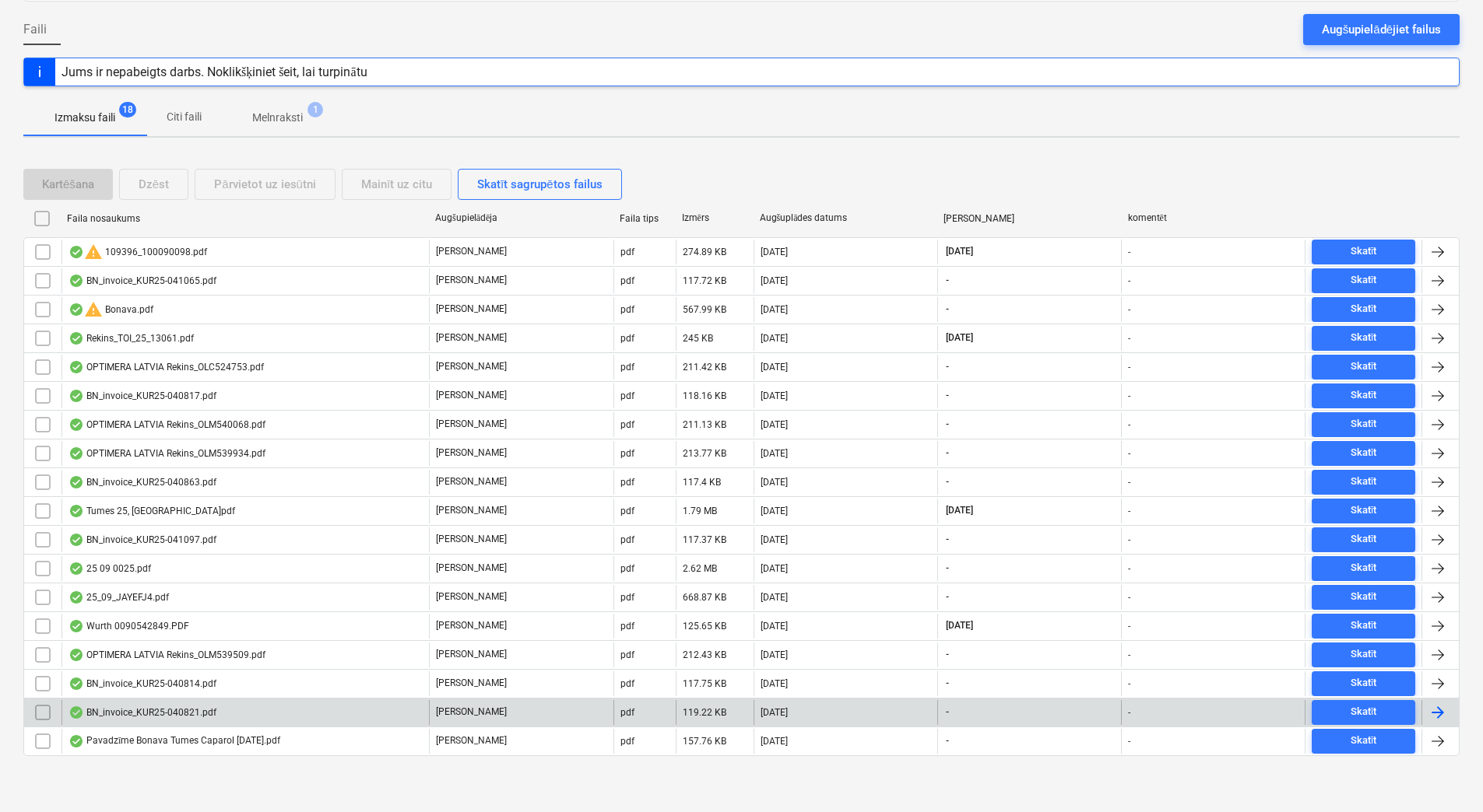
click at [274, 706] on div "BN_invoice_KUR25-040821.pdf" at bounding box center [245, 713] width 367 height 25
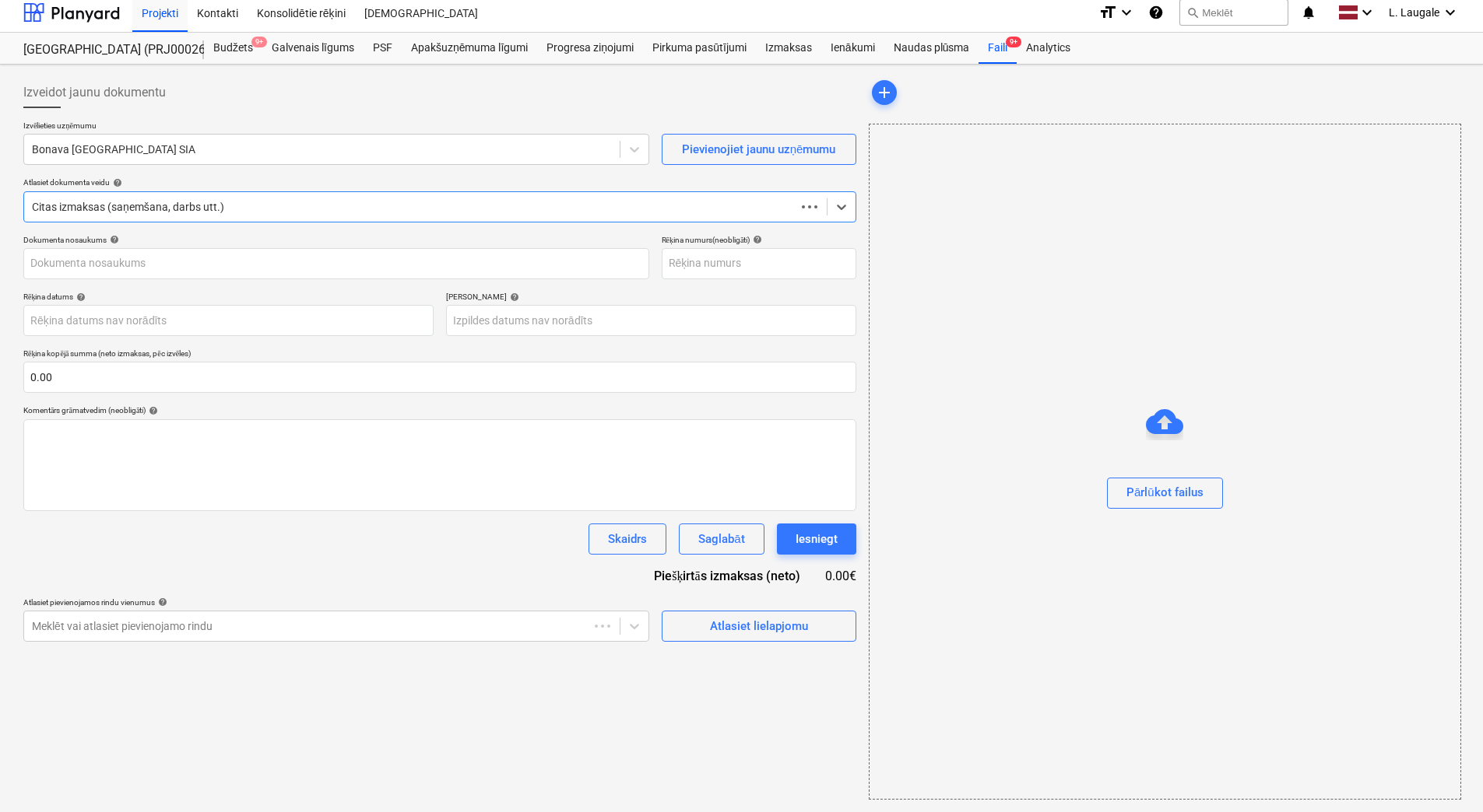
scroll to position [7, 0]
click at [194, 151] on div at bounding box center [322, 149] width 580 height 15
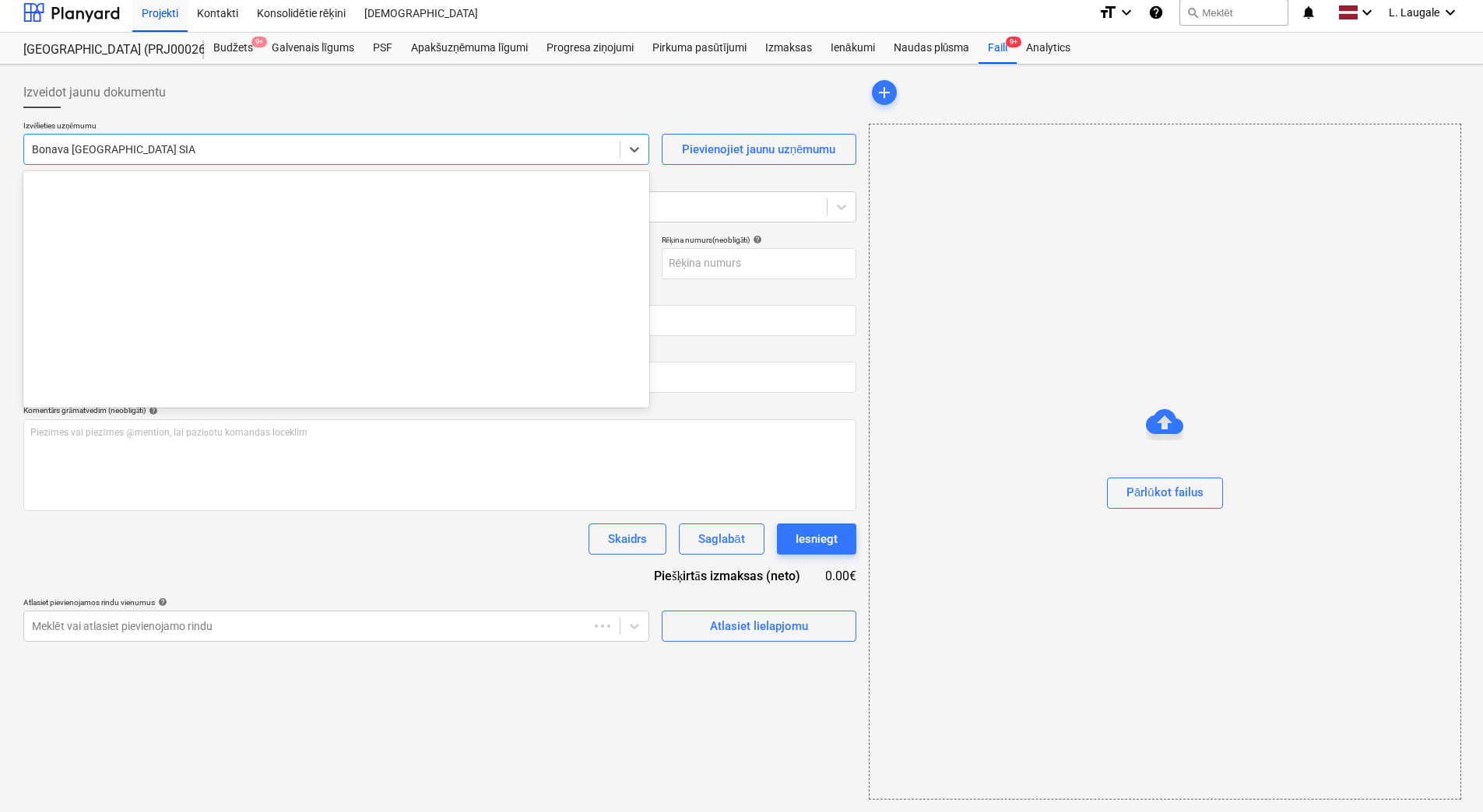
scroll to position [2941, 0]
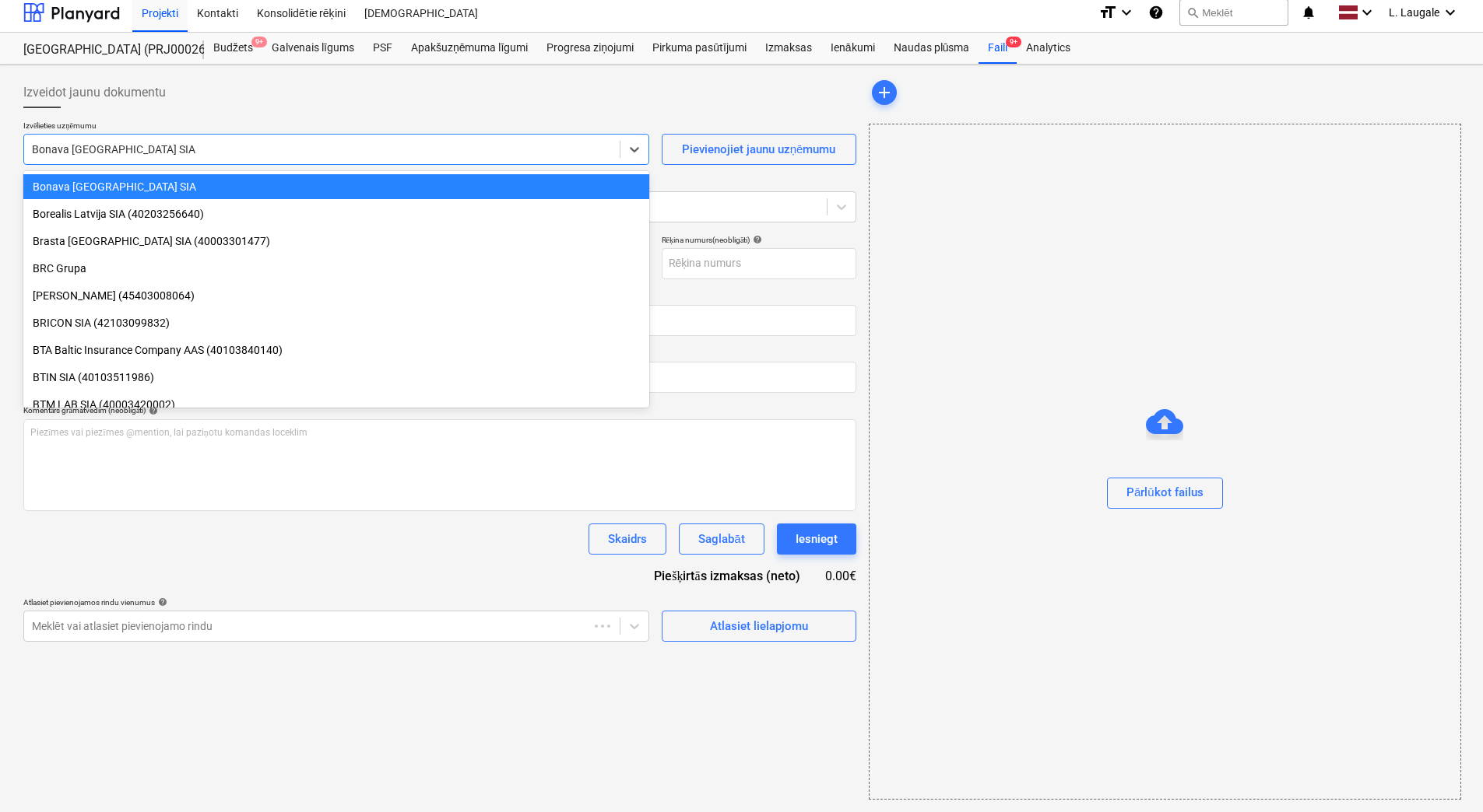
type input "KUR25-040821"
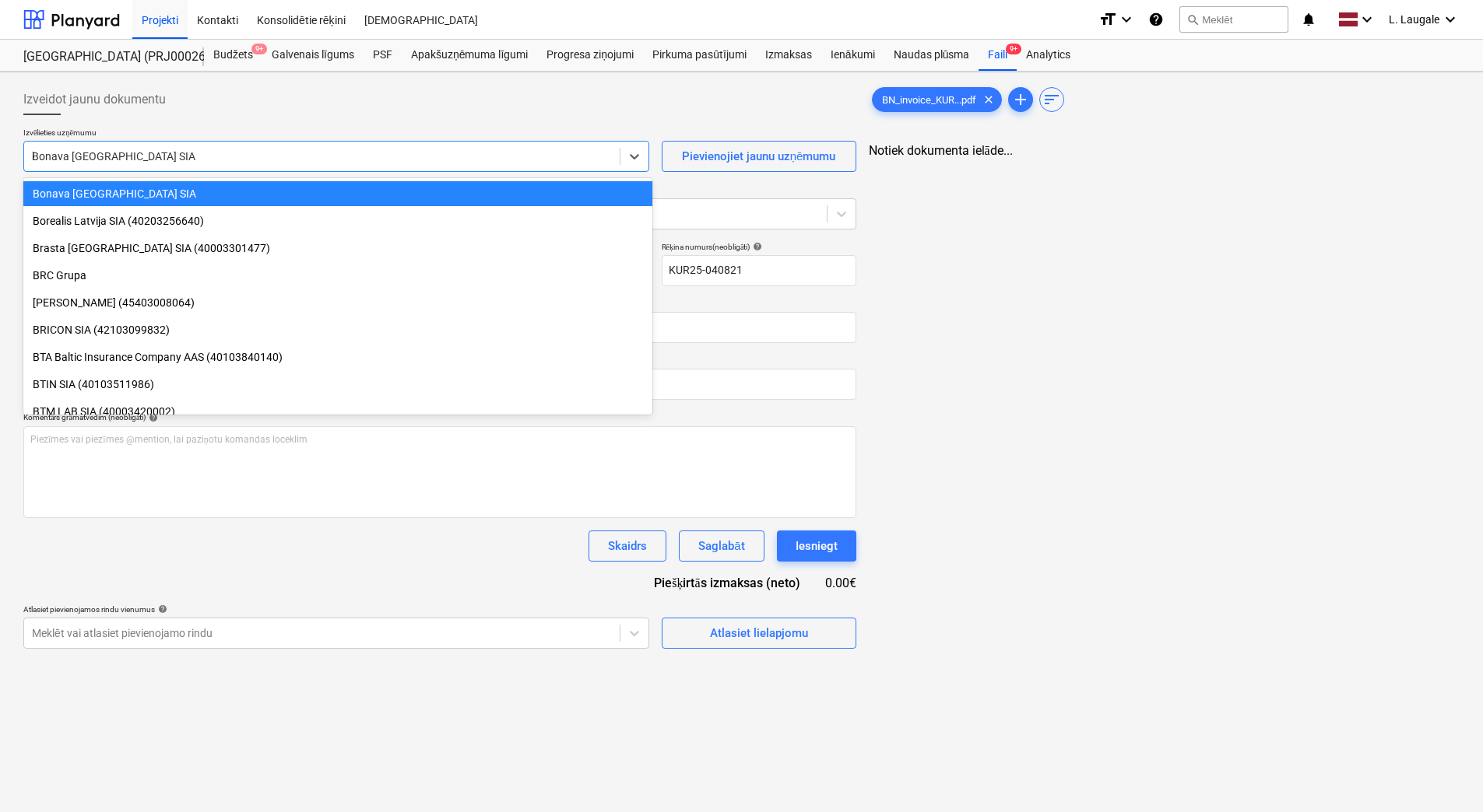
scroll to position [0, 0]
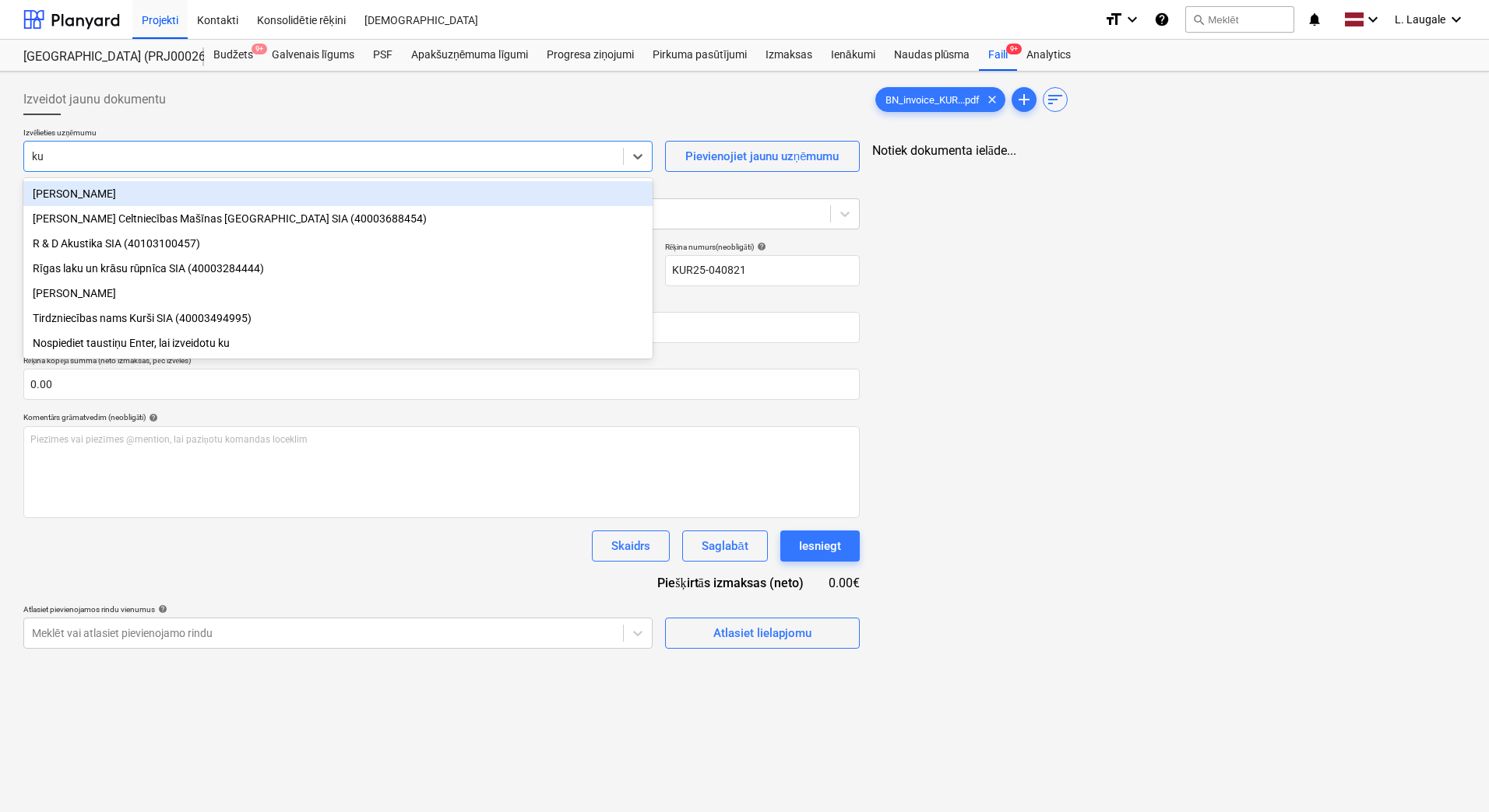
type input "kur"
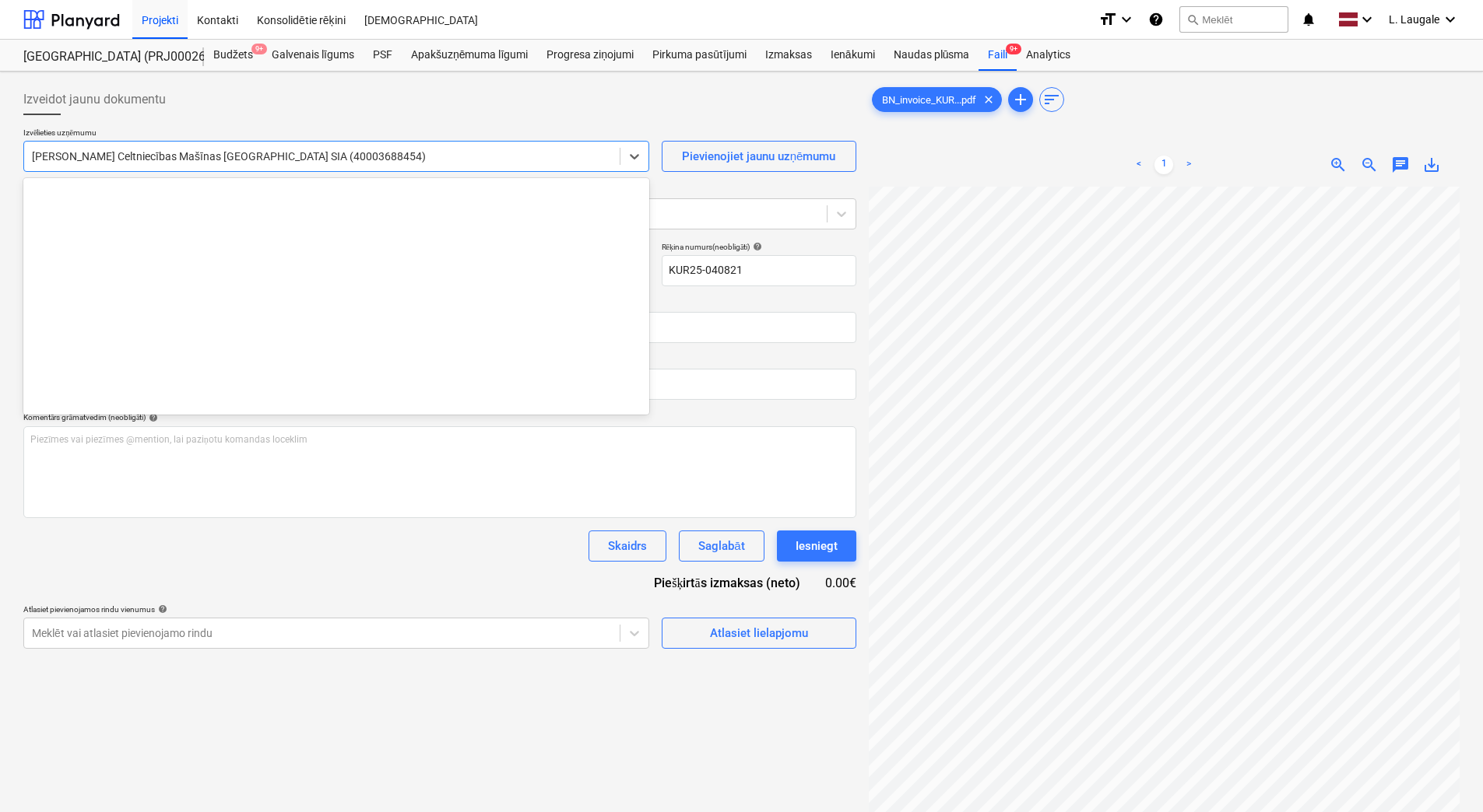
click at [194, 151] on div at bounding box center [322, 156] width 580 height 15
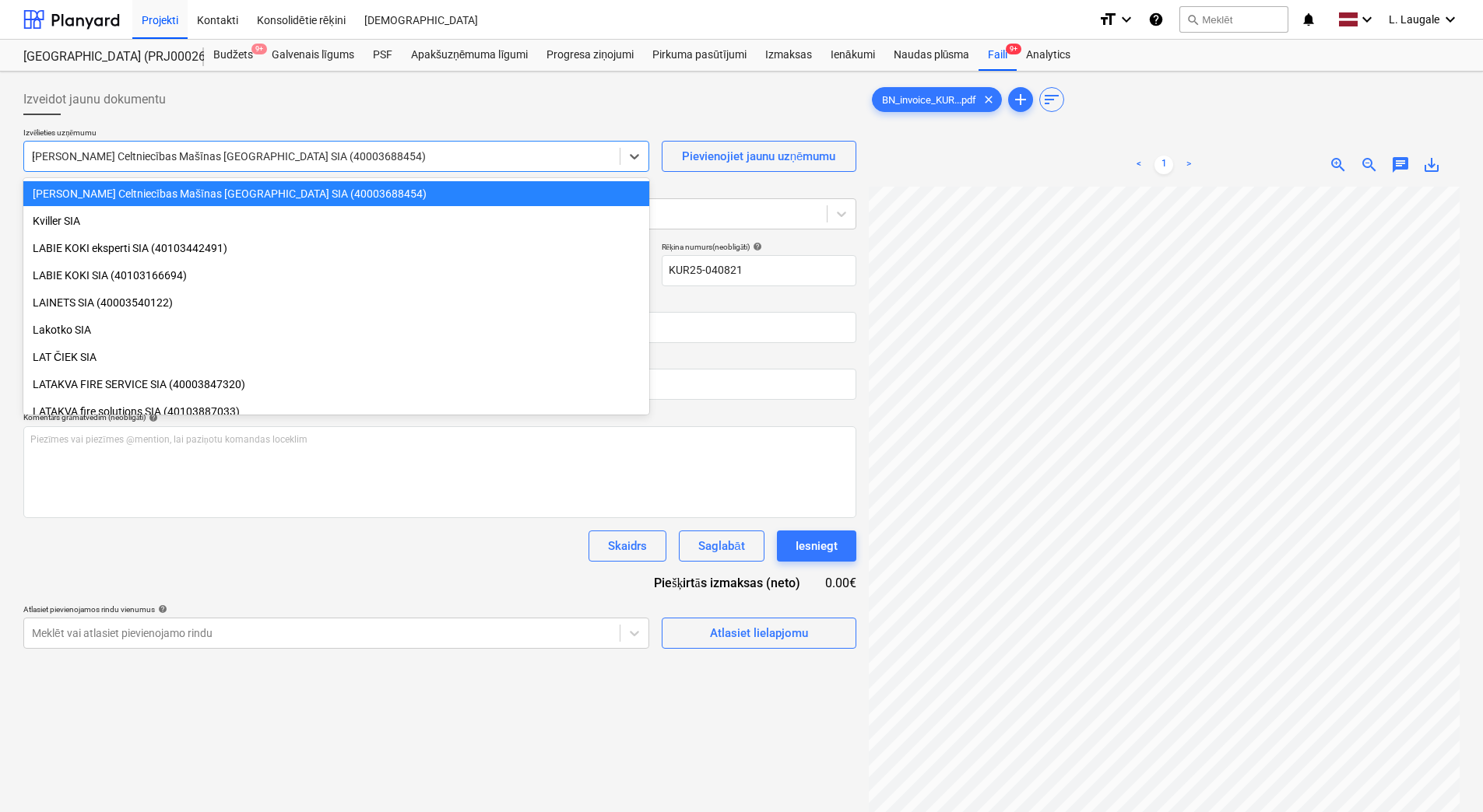
scroll to position [4669, 0]
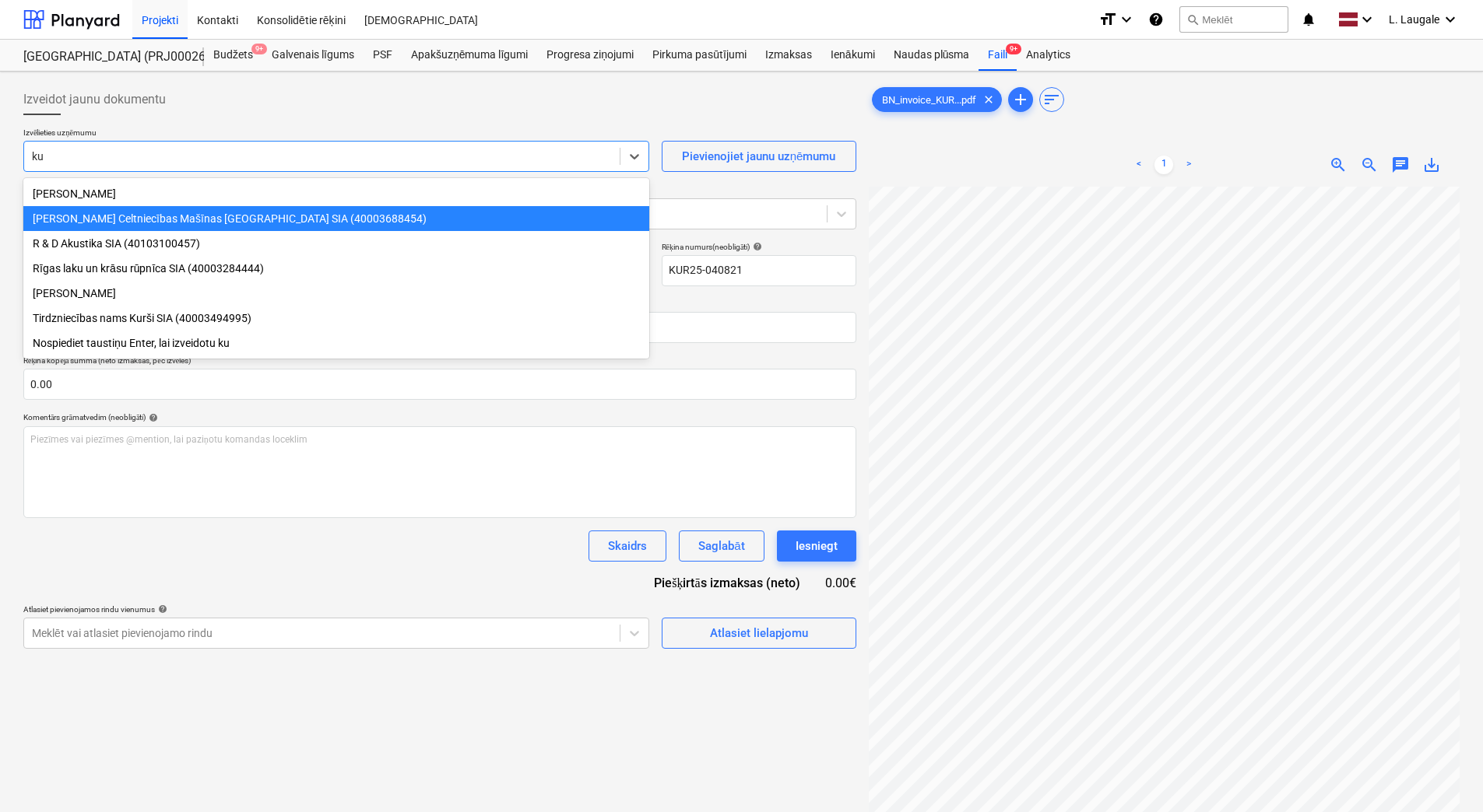
type input "kur"
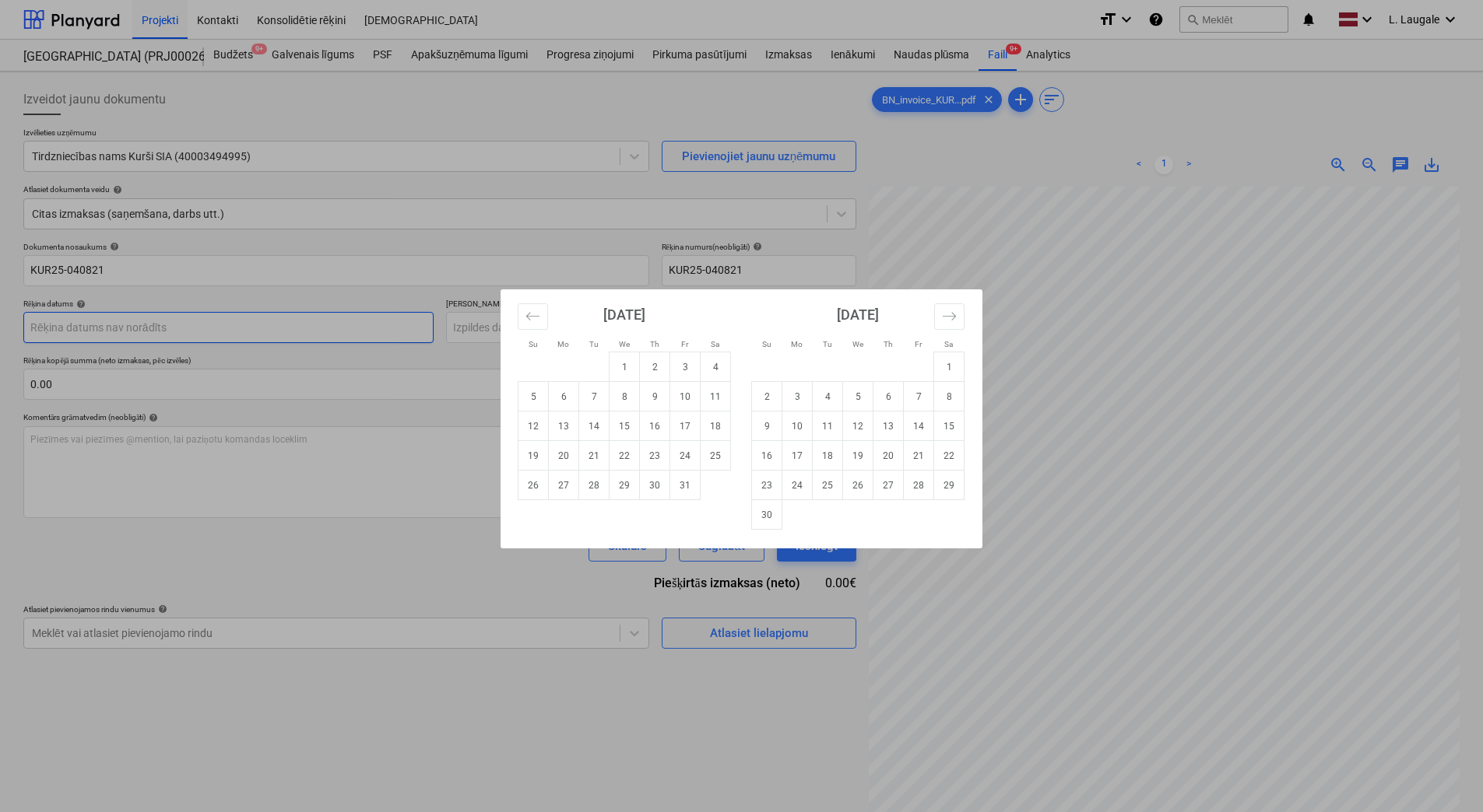
click at [196, 330] on body "Projekti Kontakti Konsolidētie rēķini Iesūtne format_size keyboard_arrow_down h…" at bounding box center [741, 406] width 1483 height 812
click at [527, 318] on icon "Move backward to switch to the previous month." at bounding box center [532, 316] width 14 height 14
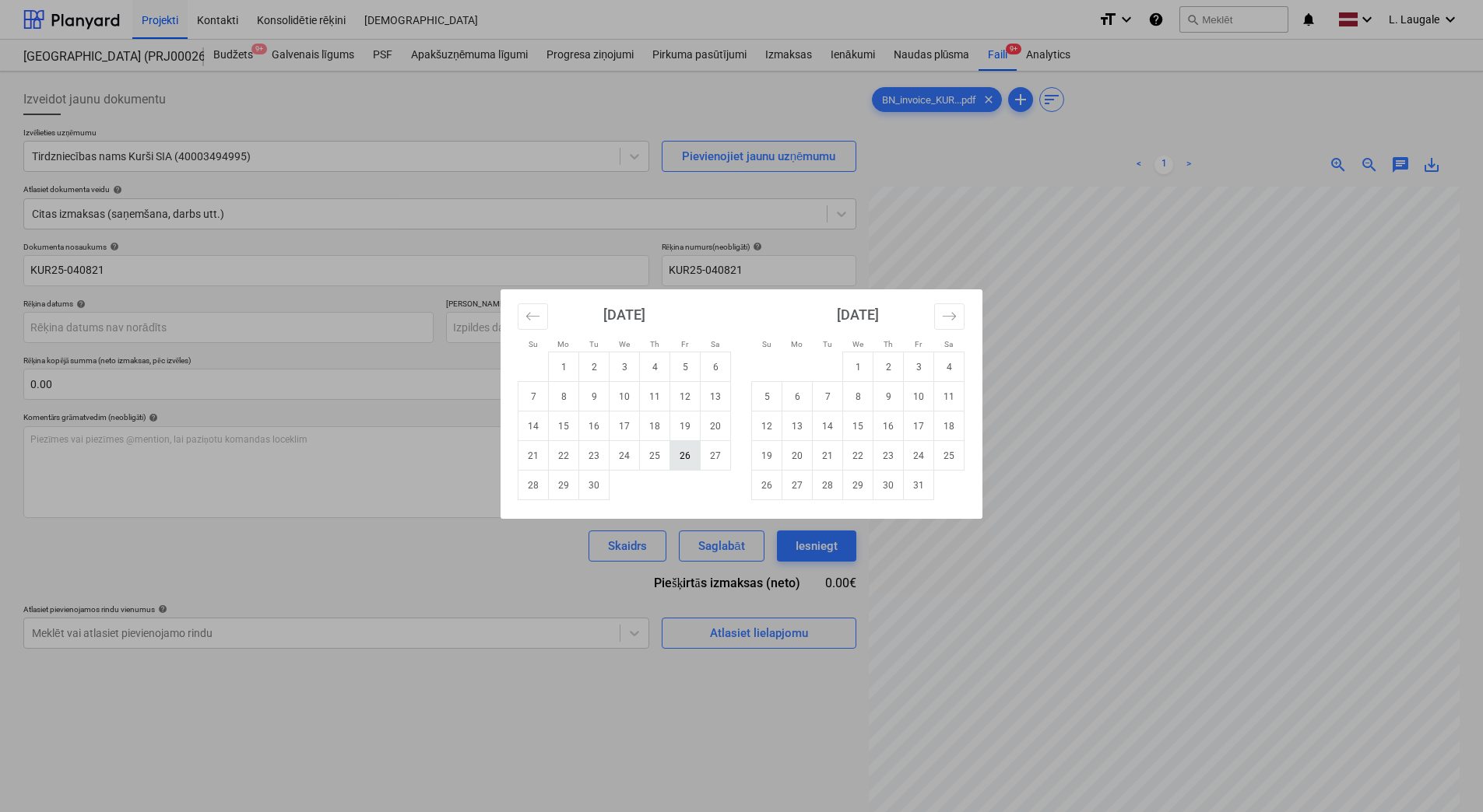
click at [699, 455] on td "26" at bounding box center [686, 456] width 31 height 30
type input "[DATE]"
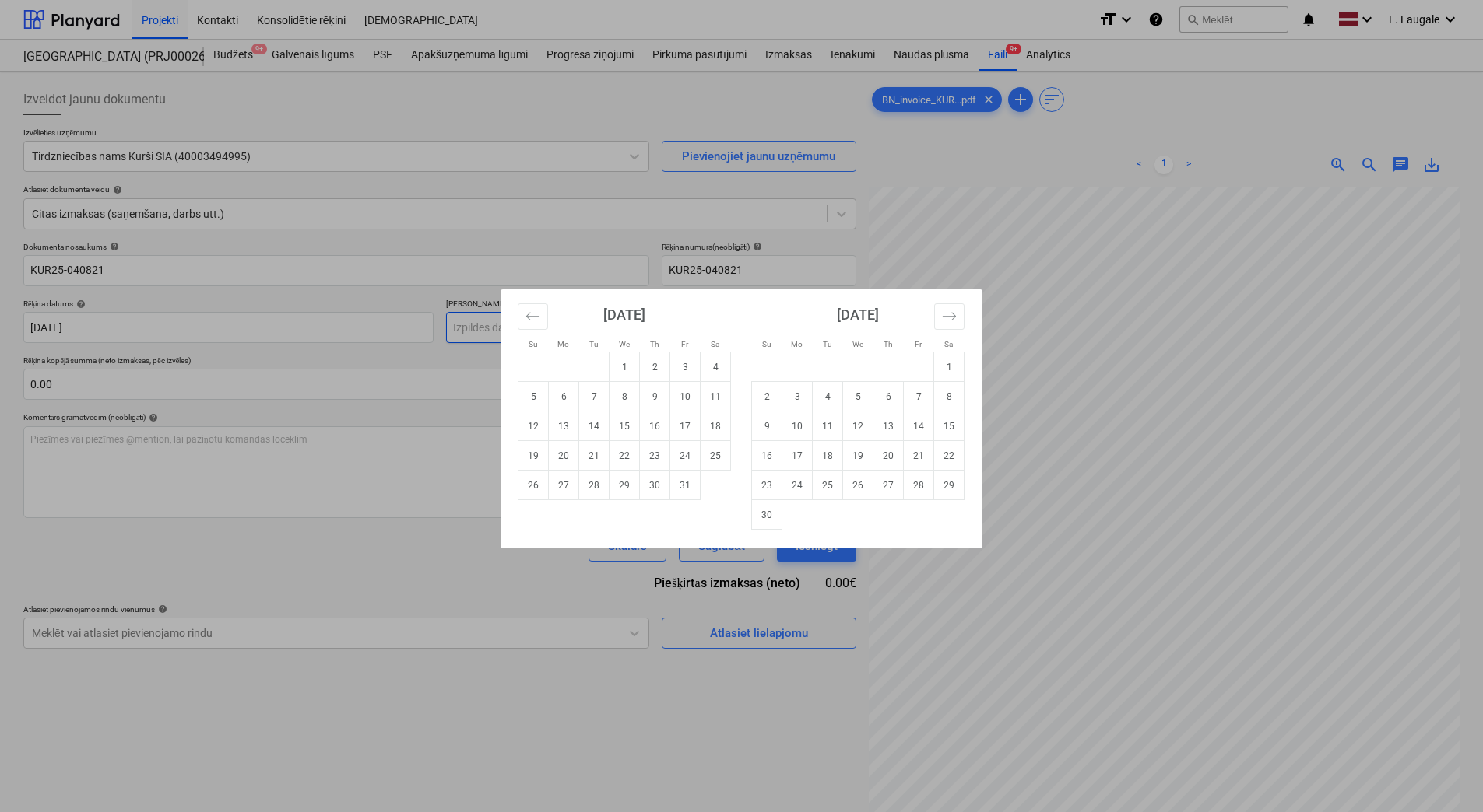
click at [622, 331] on body "Projekti Kontakti Konsolidētie rēķini Iesūtne format_size keyboard_arrow_down h…" at bounding box center [741, 406] width 1483 height 812
click at [951, 319] on icon "Move forward to switch to the next month." at bounding box center [948, 316] width 14 height 14
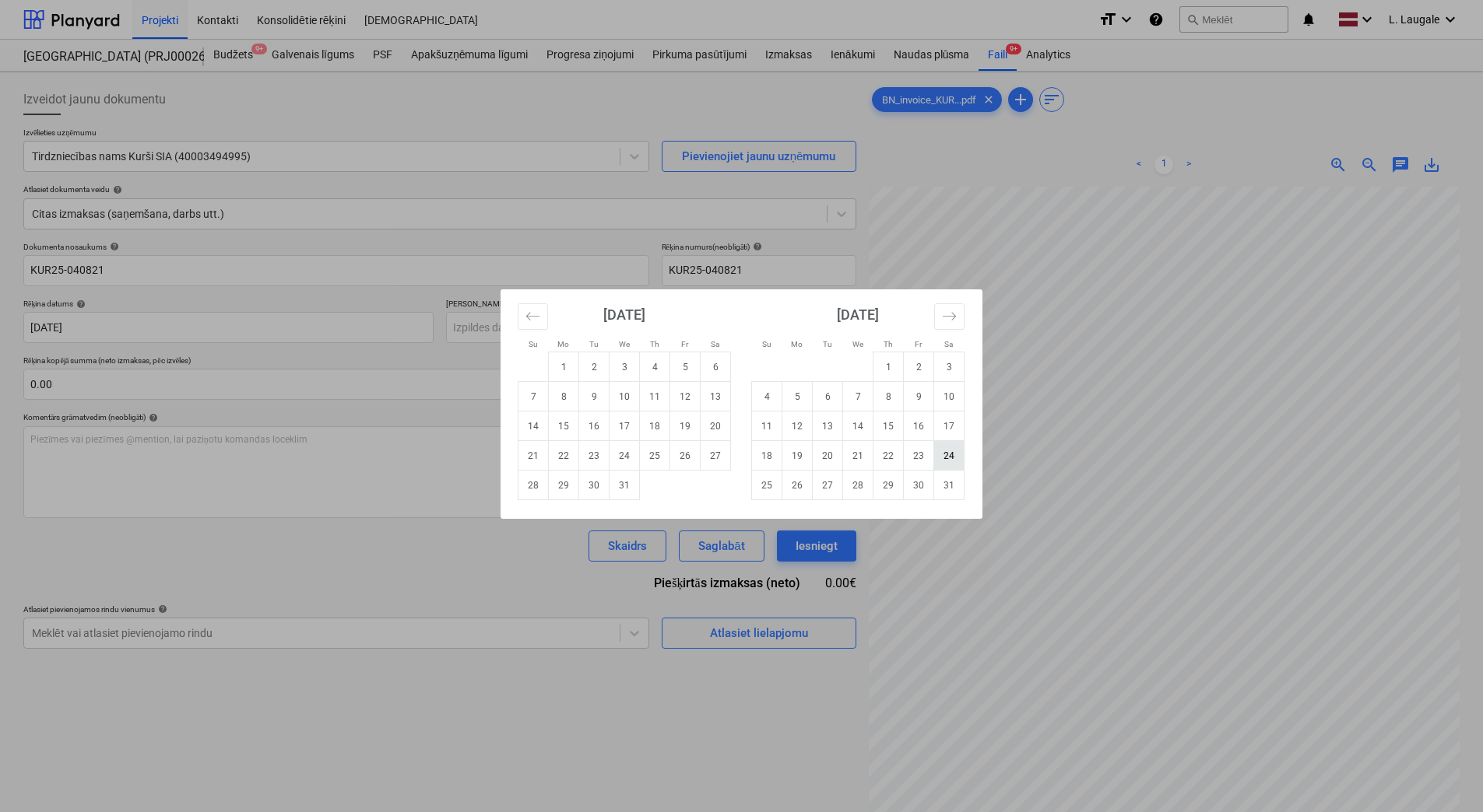
click at [949, 455] on td "24" at bounding box center [949, 456] width 31 height 30
type input "[DATE]"
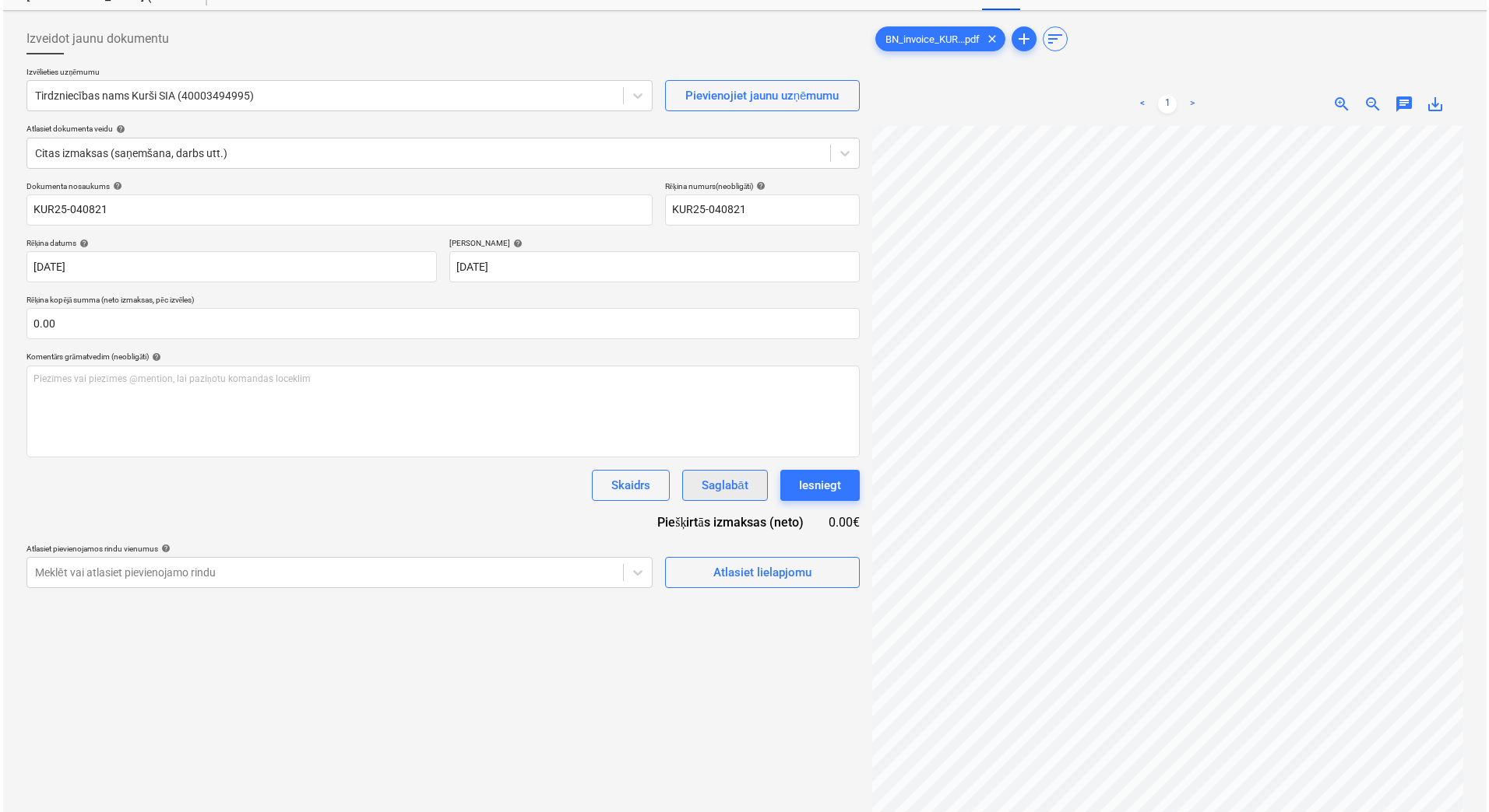
scroll to position [156, 0]
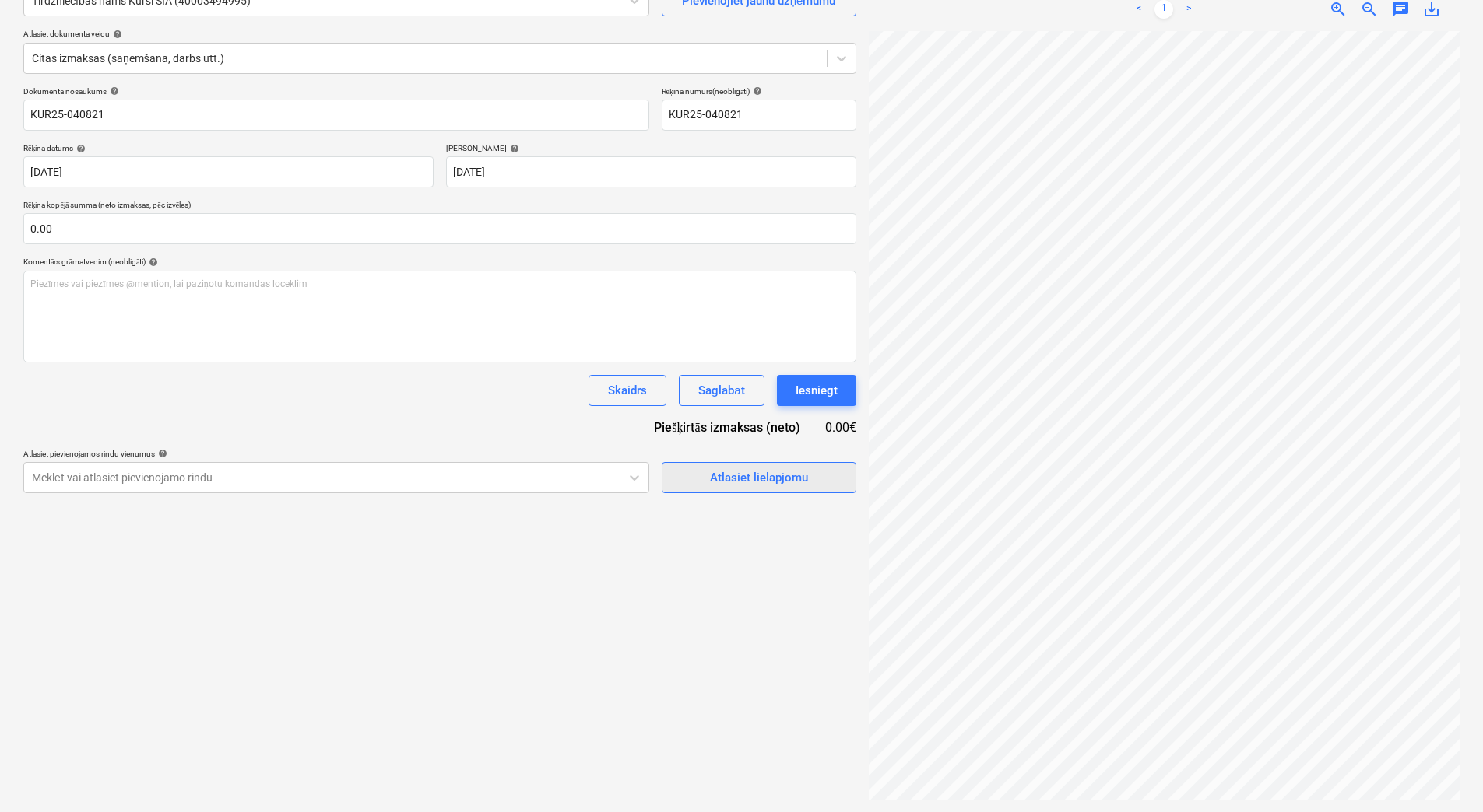
click at [755, 477] on div "Atlasiet lielapjomu" at bounding box center [759, 477] width 98 height 20
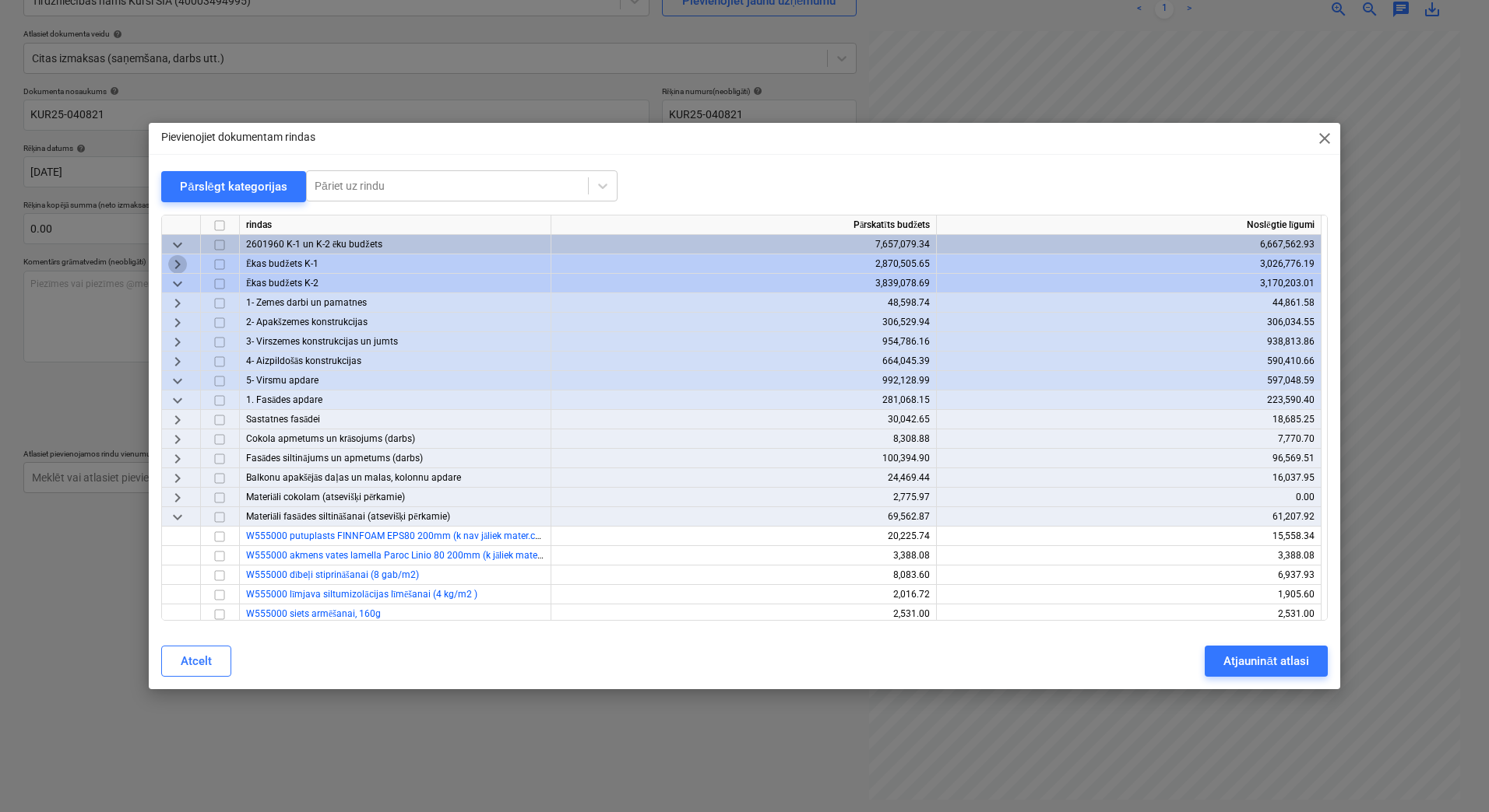
click at [176, 257] on span "keyboard_arrow_right" at bounding box center [176, 264] width 18 height 18
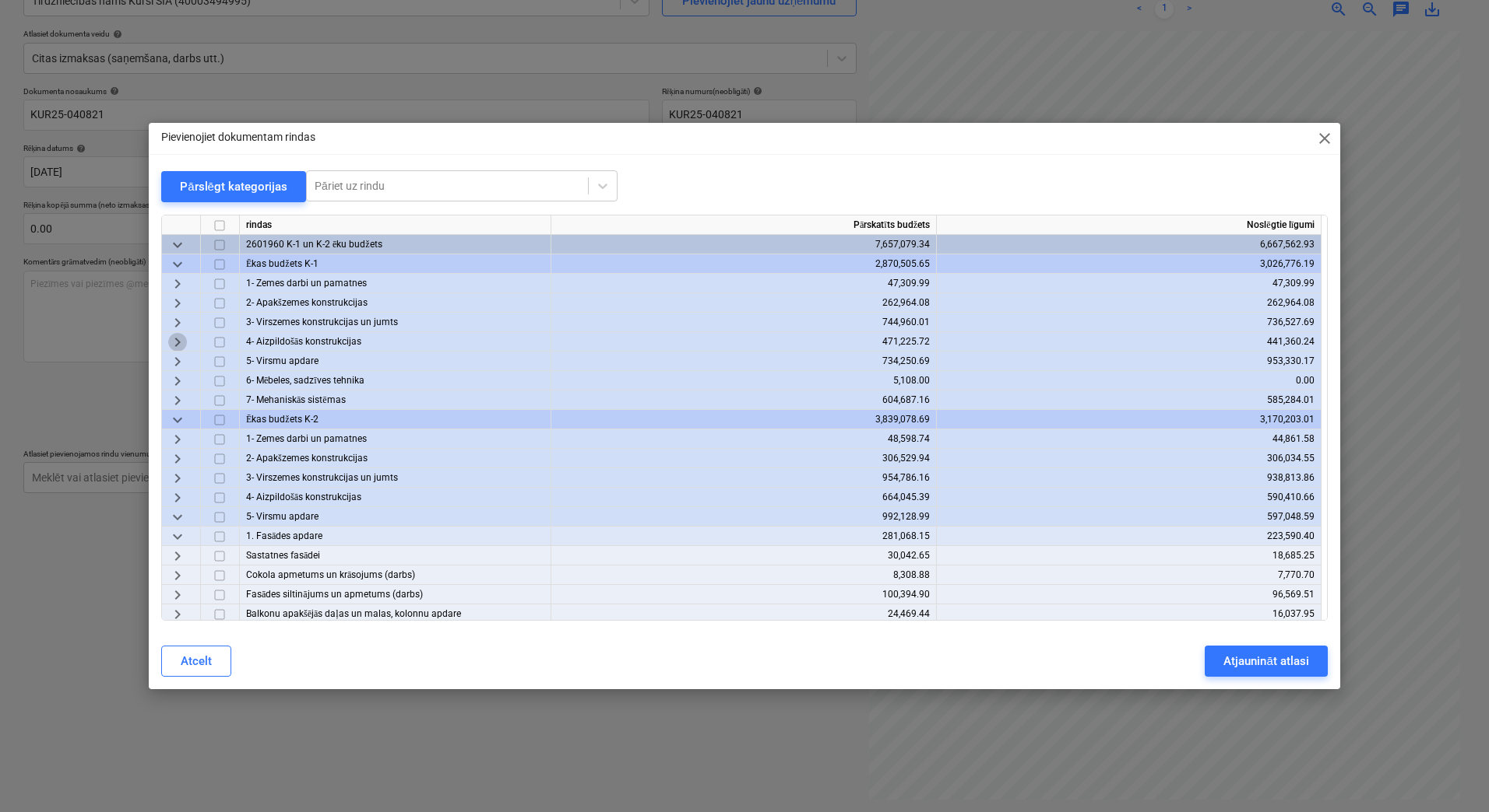
click at [179, 342] on span "keyboard_arrow_right" at bounding box center [176, 342] width 18 height 18
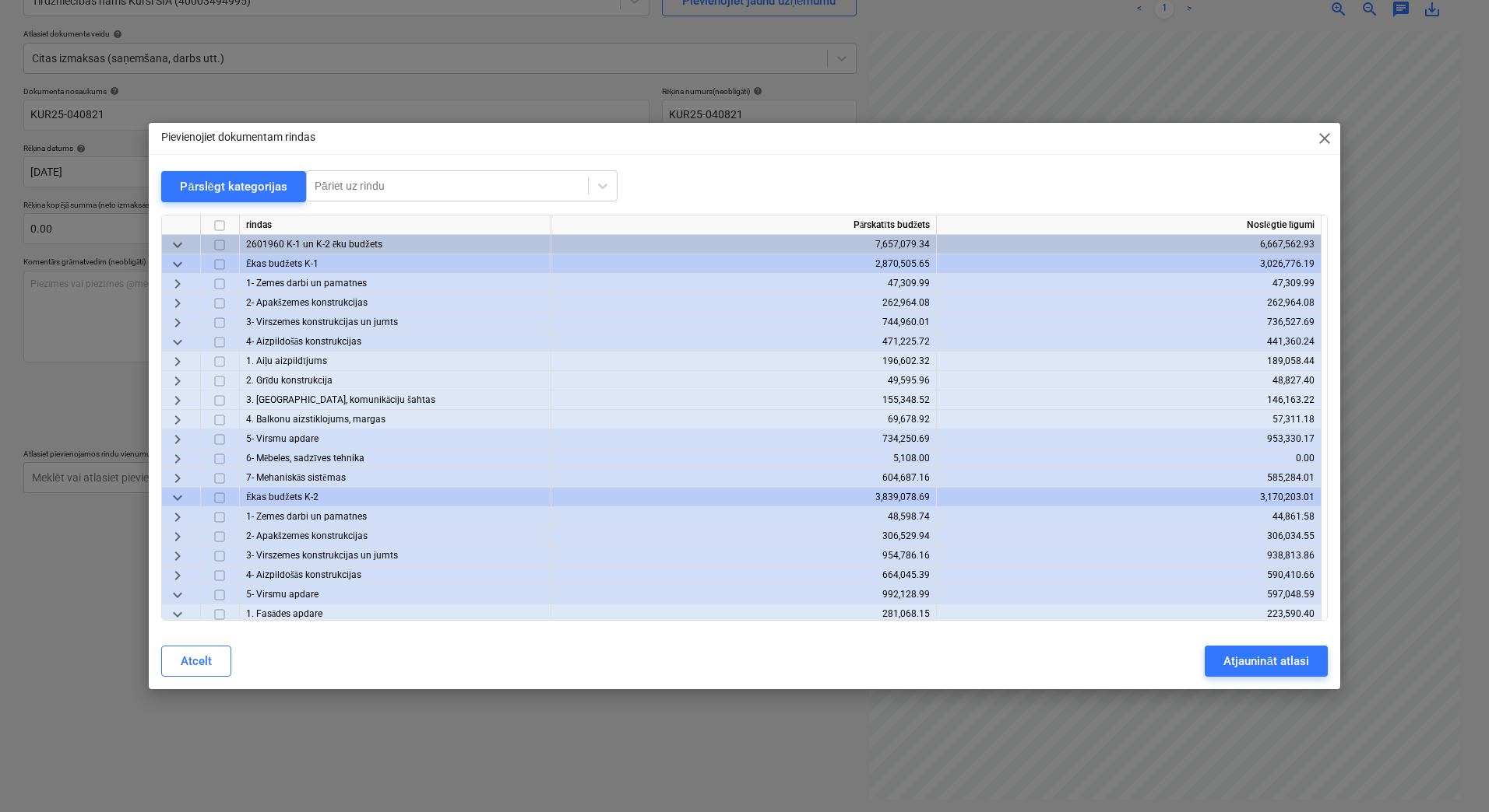
click at [177, 395] on span "keyboard_arrow_right" at bounding box center [176, 400] width 18 height 18
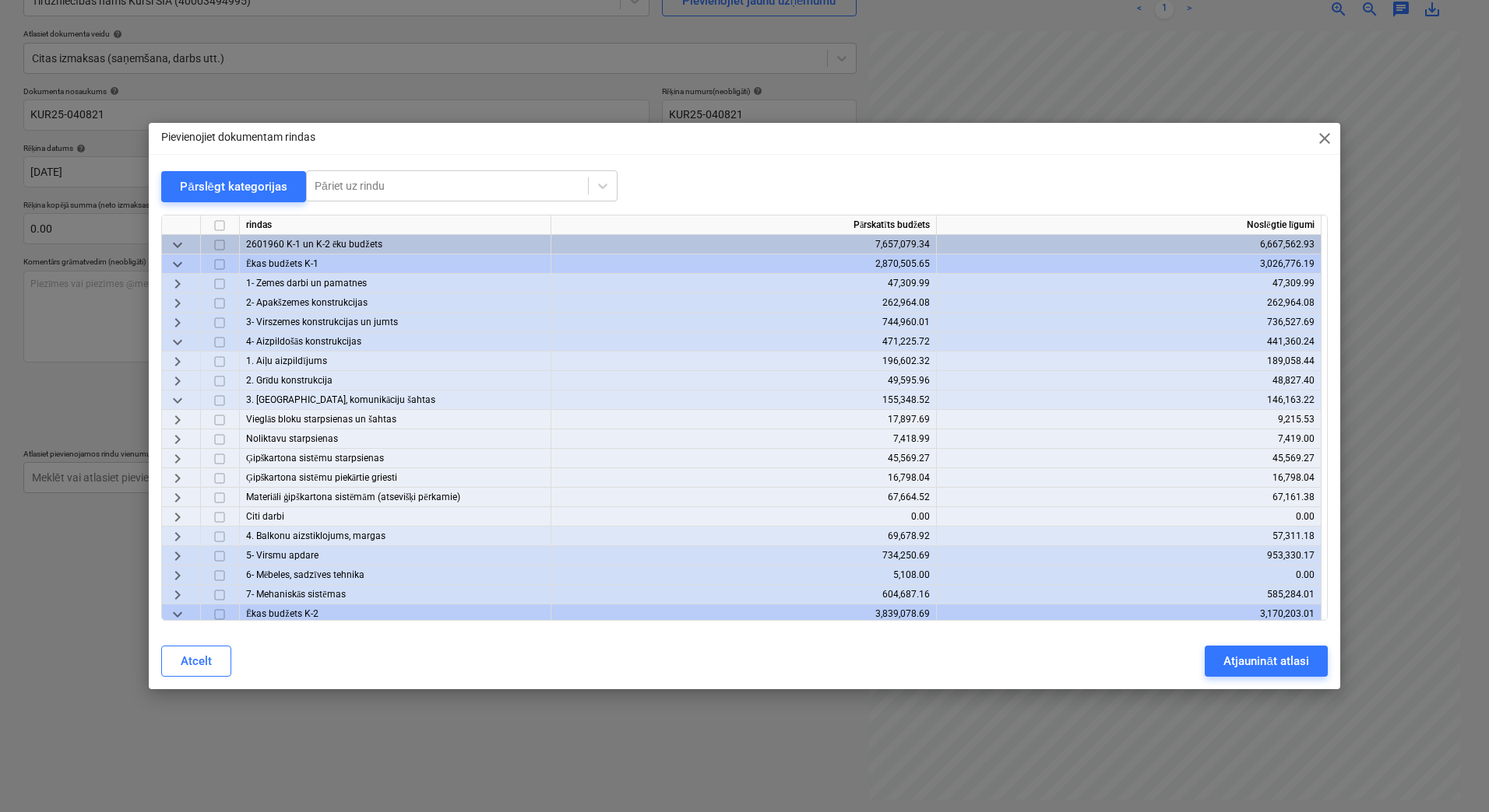
click at [169, 497] on span "keyboard_arrow_right" at bounding box center [176, 497] width 18 height 18
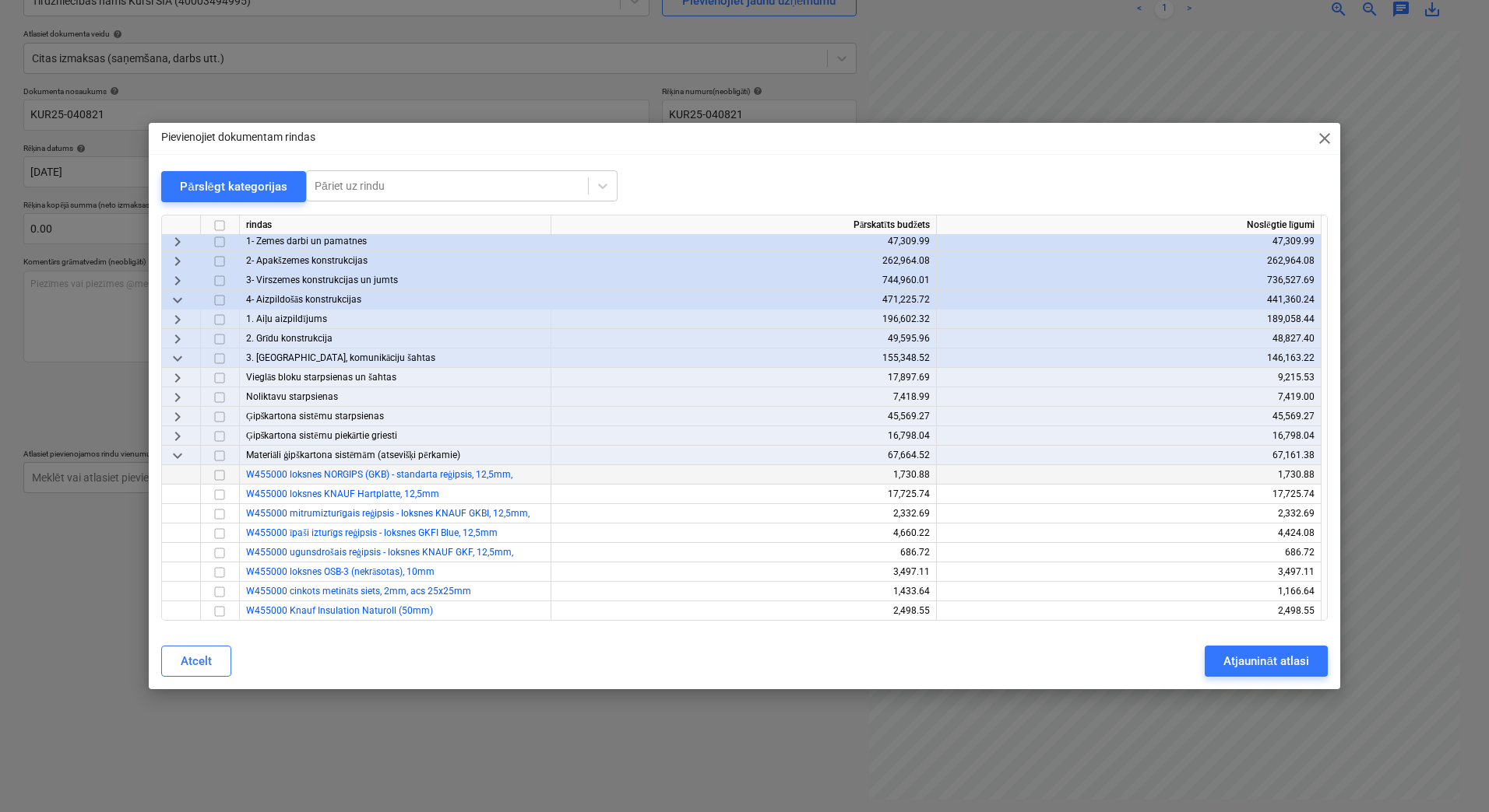
scroll to position [208, 0]
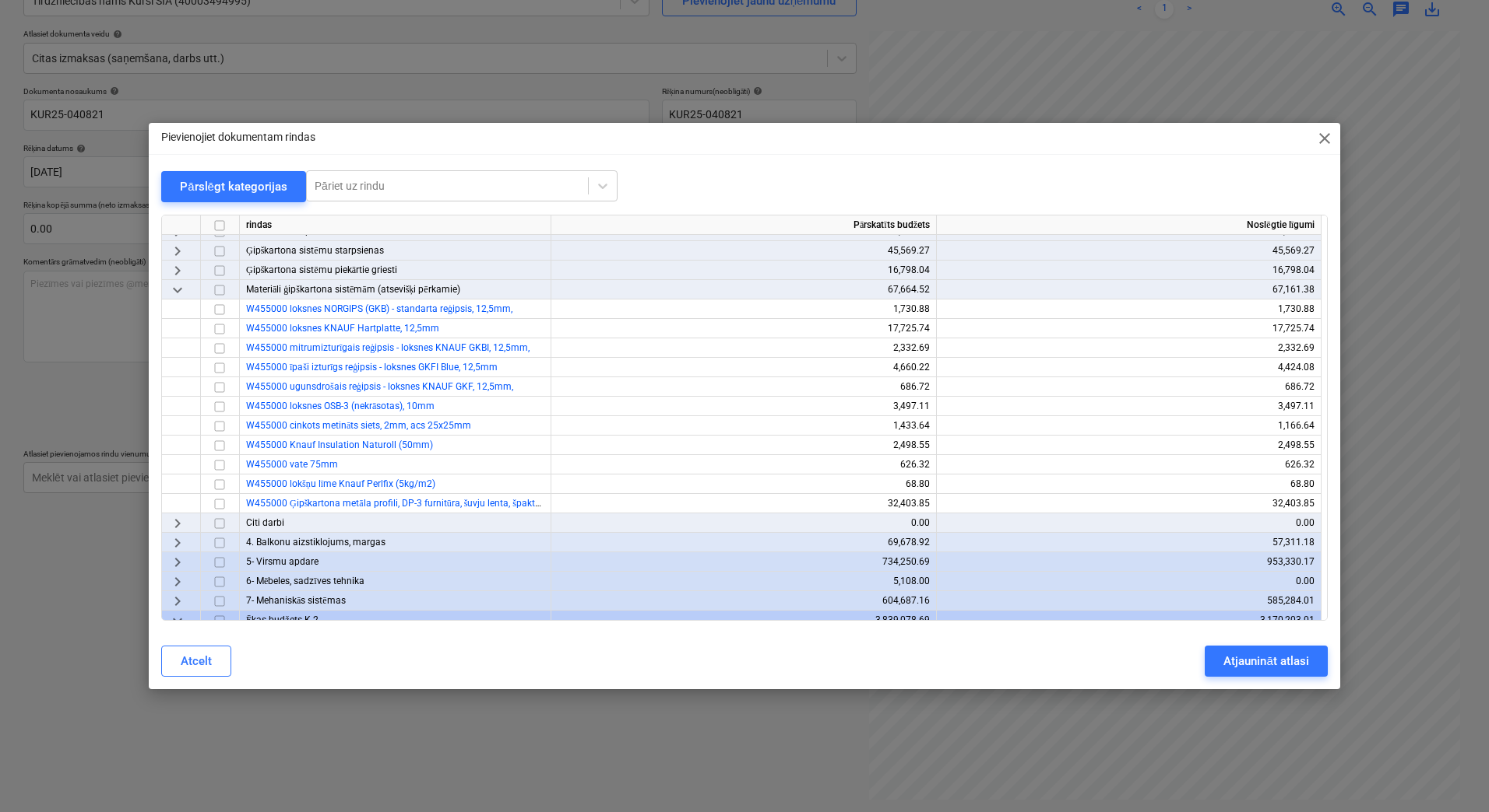
click at [173, 524] on span "keyboard_arrow_right" at bounding box center [176, 523] width 18 height 18
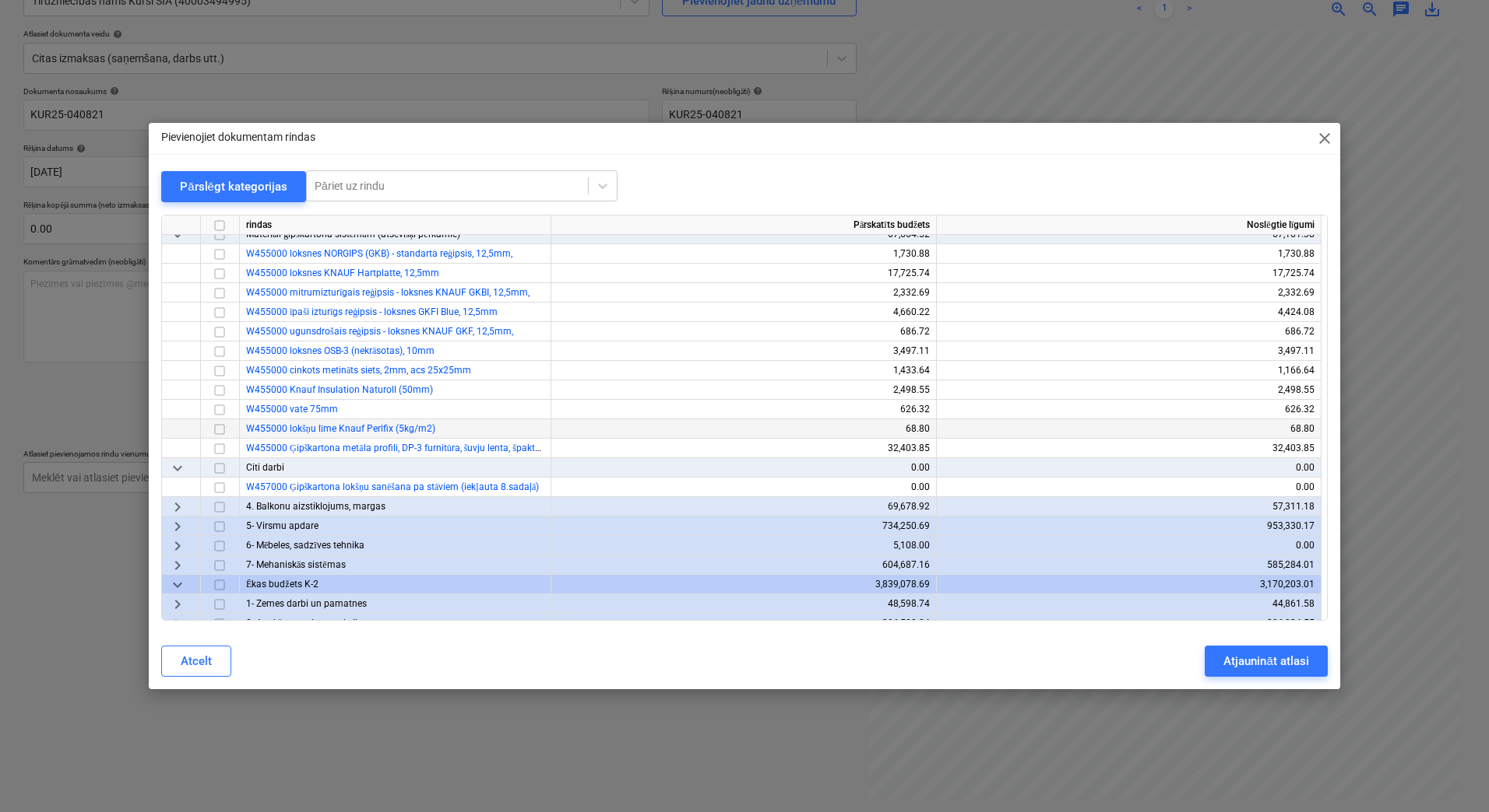
scroll to position [311, 0]
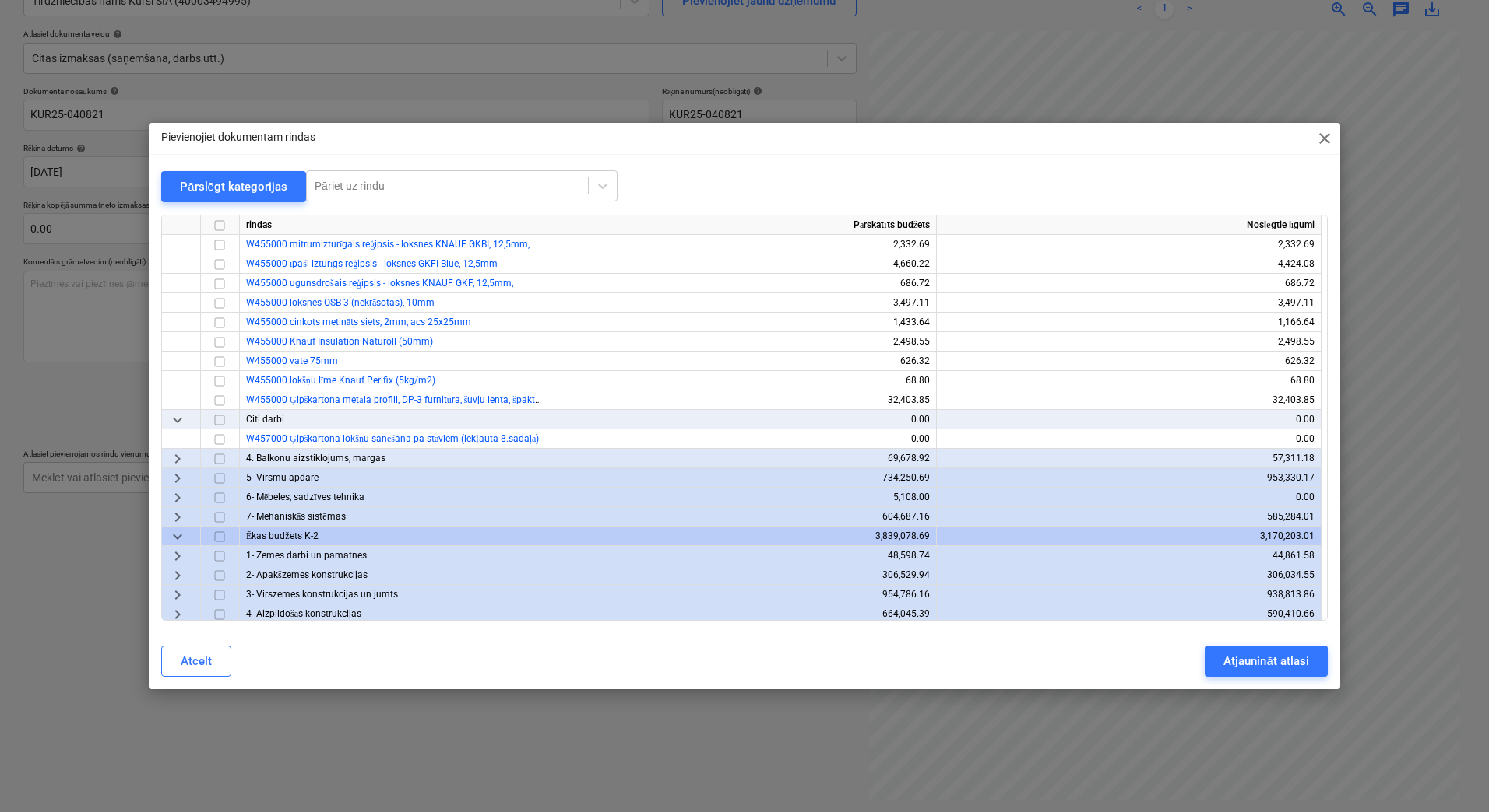
click at [179, 517] on span "keyboard_arrow_right" at bounding box center [176, 516] width 18 height 18
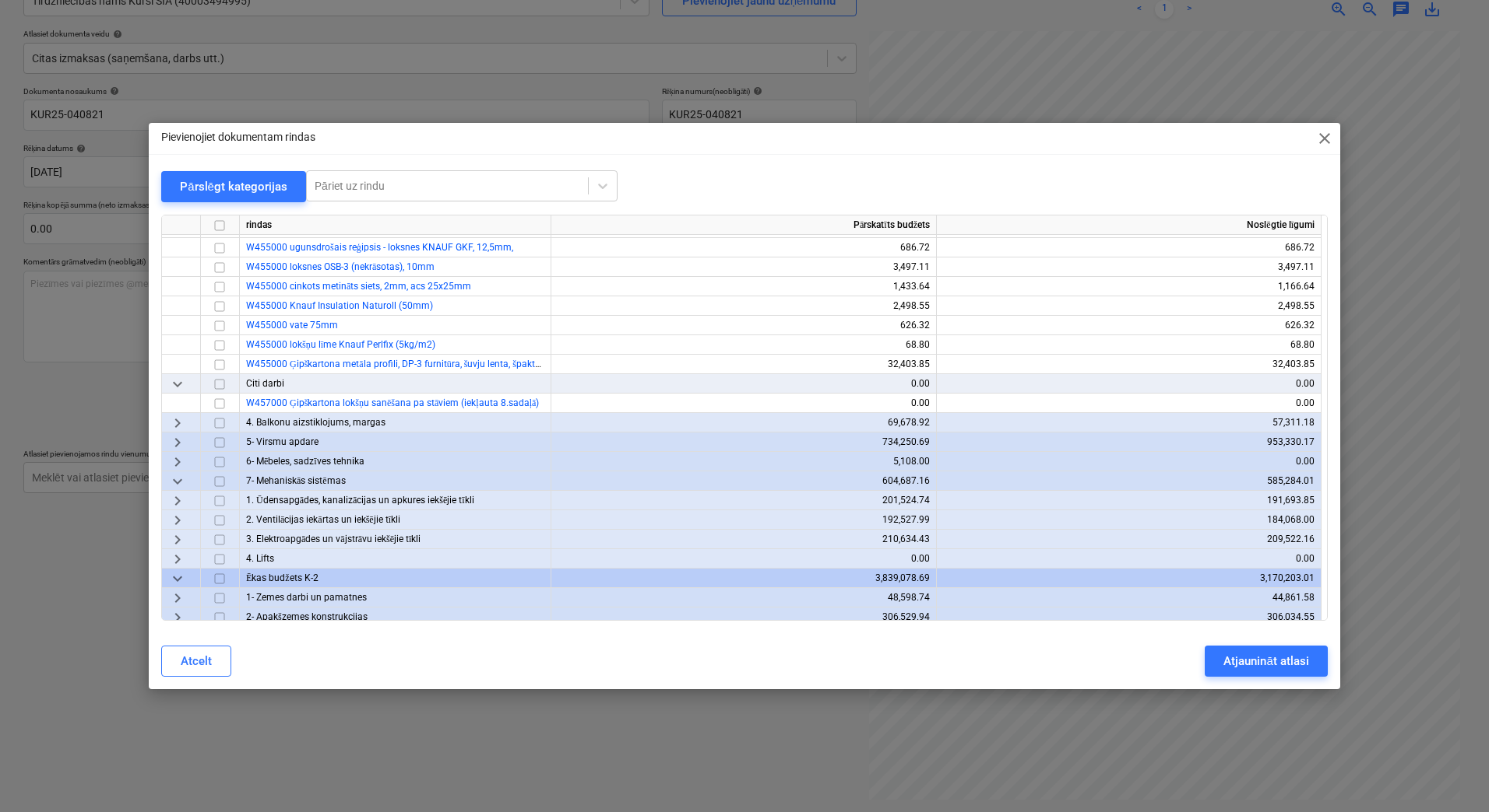
scroll to position [363, 0]
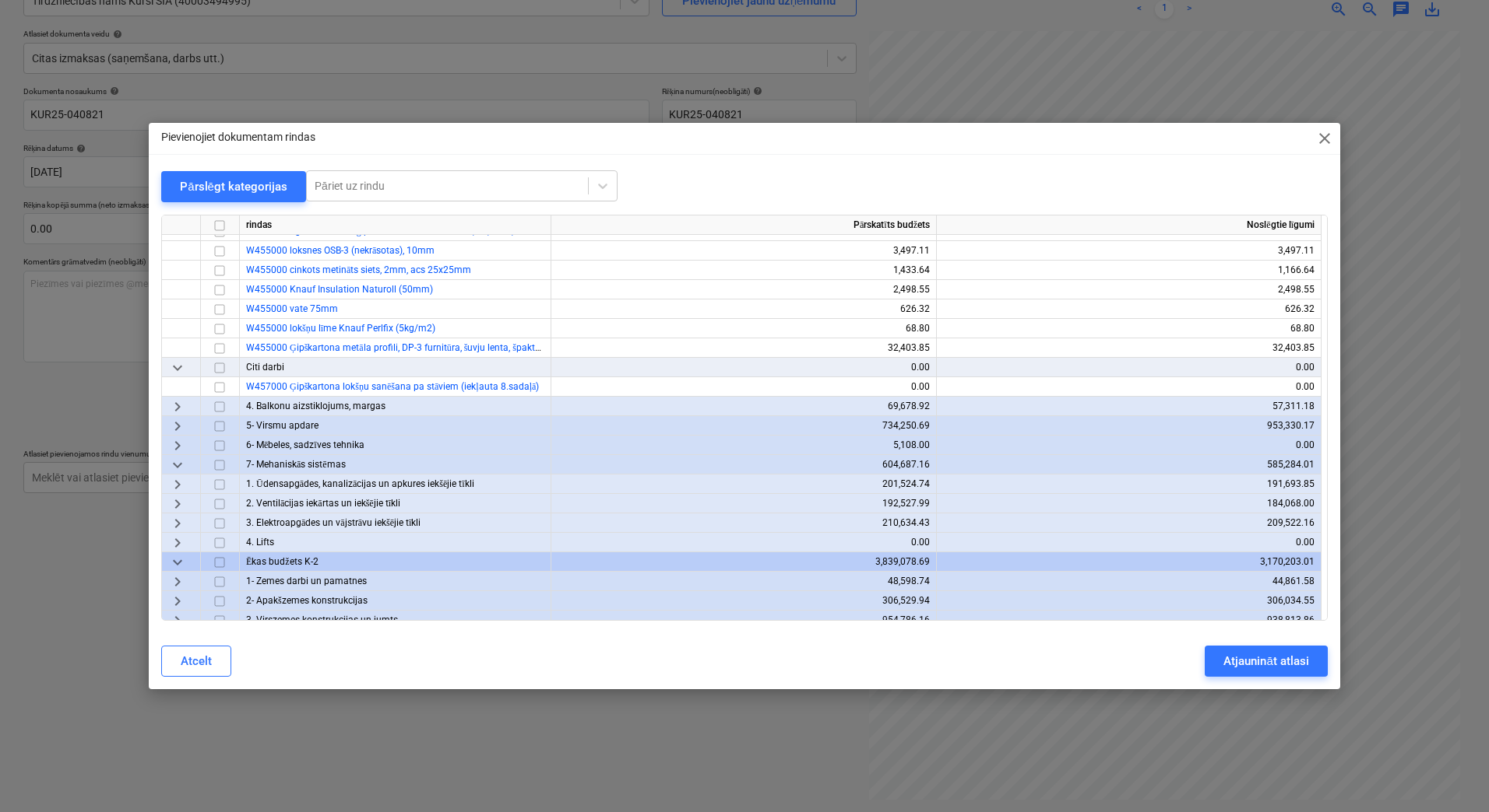
click at [183, 447] on span "keyboard_arrow_right" at bounding box center [176, 445] width 18 height 18
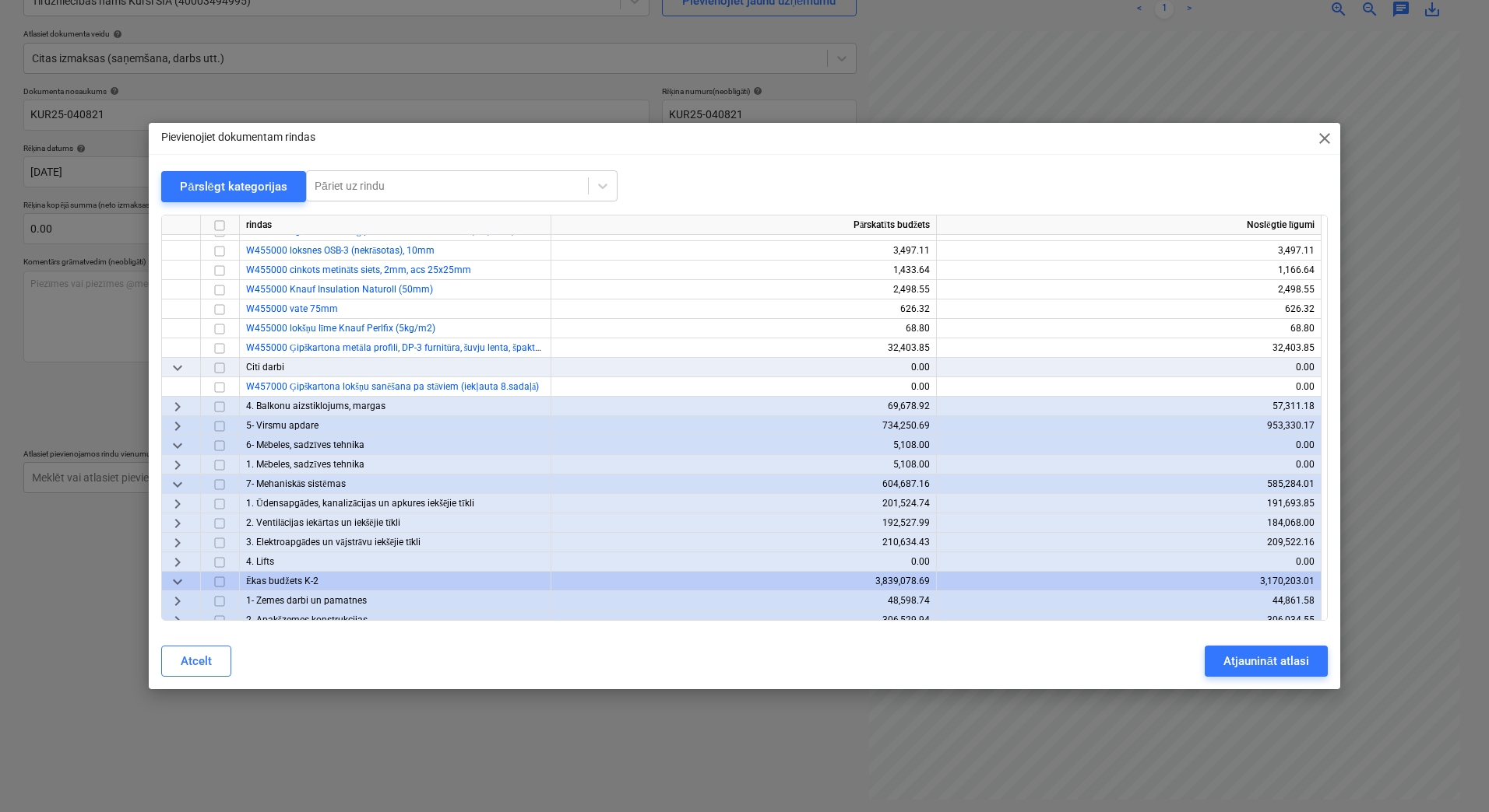
click at [183, 470] on span "keyboard_arrow_right" at bounding box center [176, 464] width 18 height 18
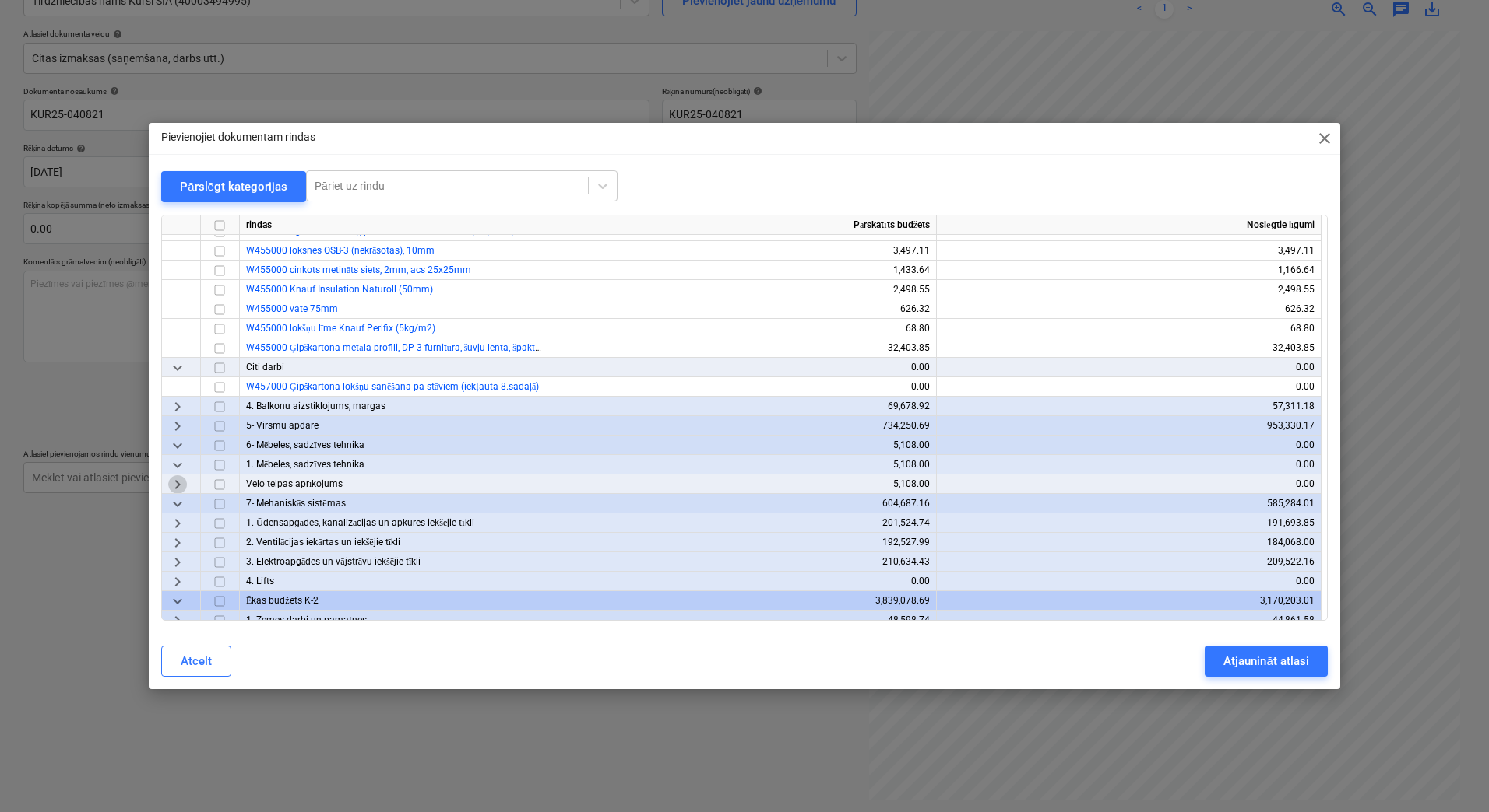
click at [182, 480] on span "keyboard_arrow_right" at bounding box center [176, 485] width 18 height 18
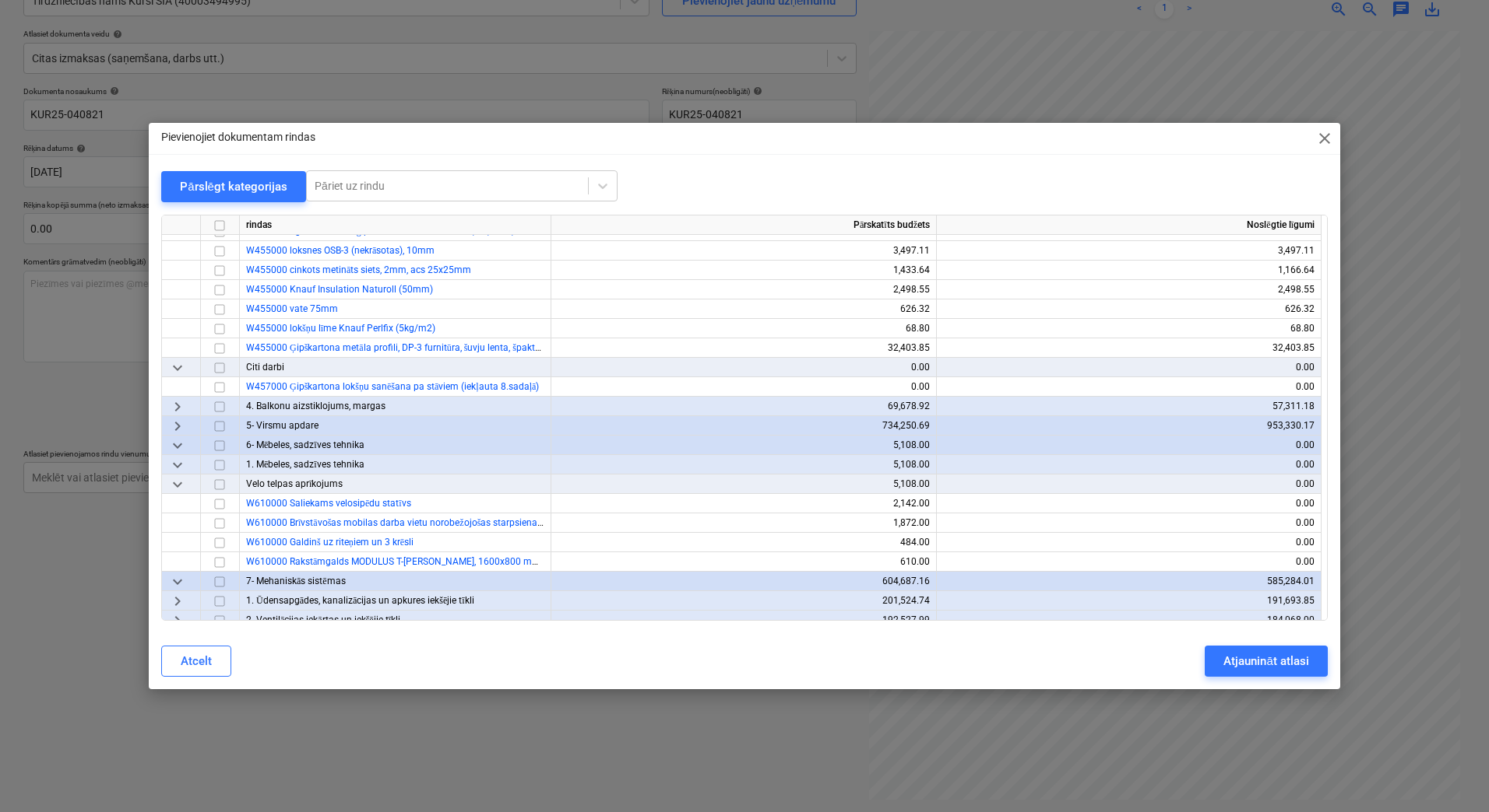
click at [173, 426] on span "keyboard_arrow_right" at bounding box center [176, 426] width 18 height 18
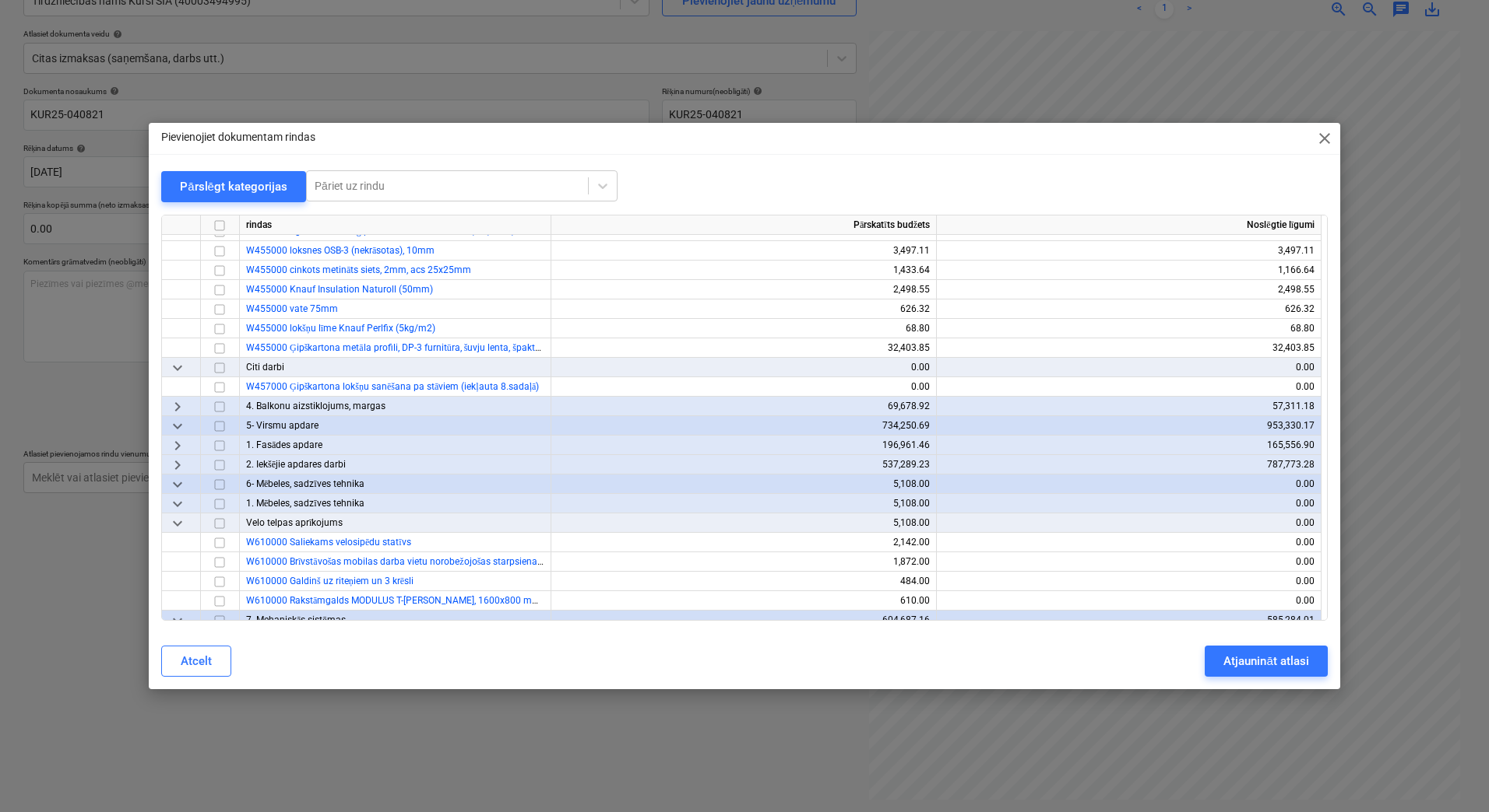
click at [180, 463] on span "keyboard_arrow_right" at bounding box center [176, 464] width 18 height 18
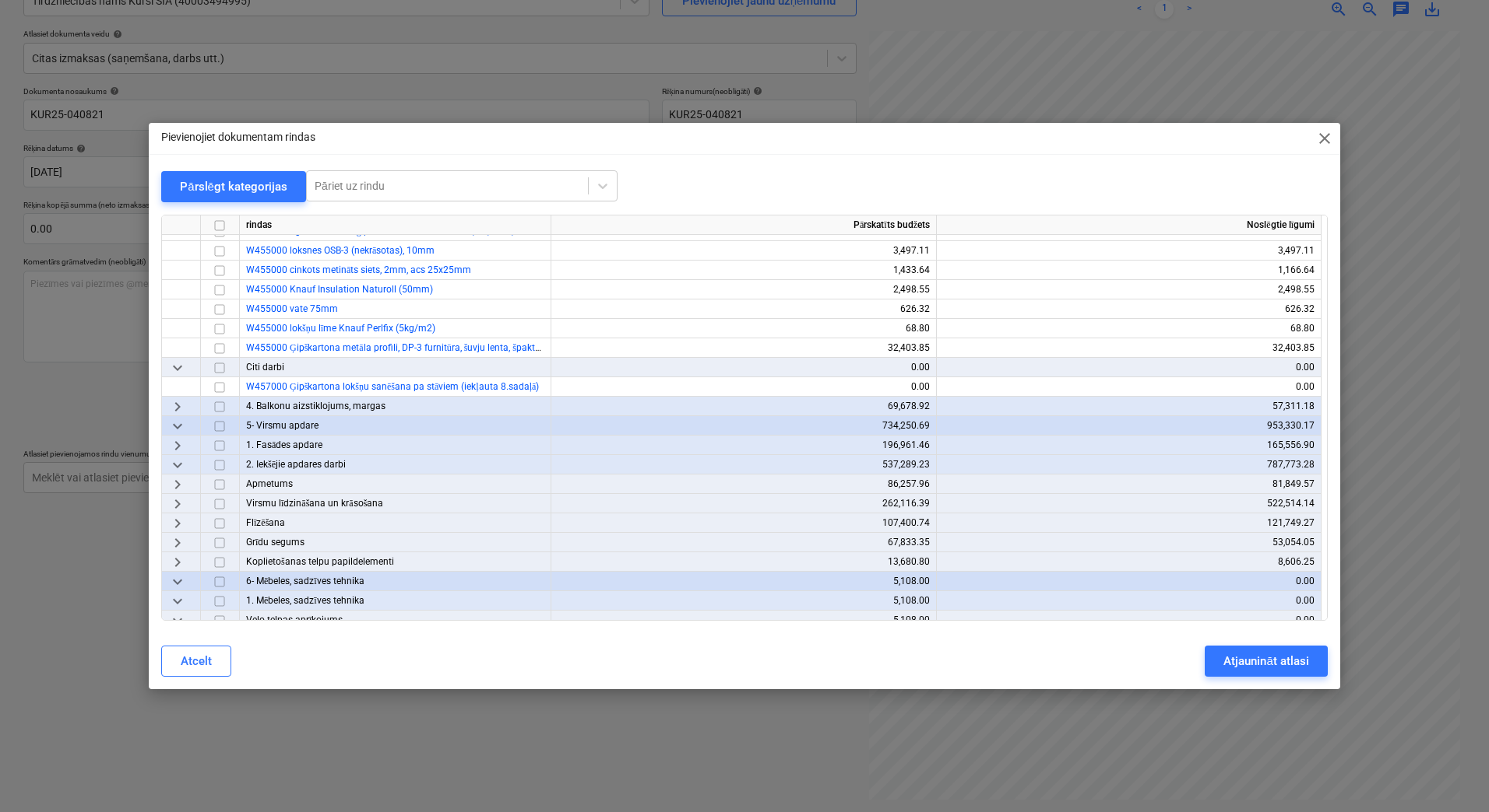
click at [184, 565] on span "keyboard_arrow_right" at bounding box center [176, 562] width 18 height 18
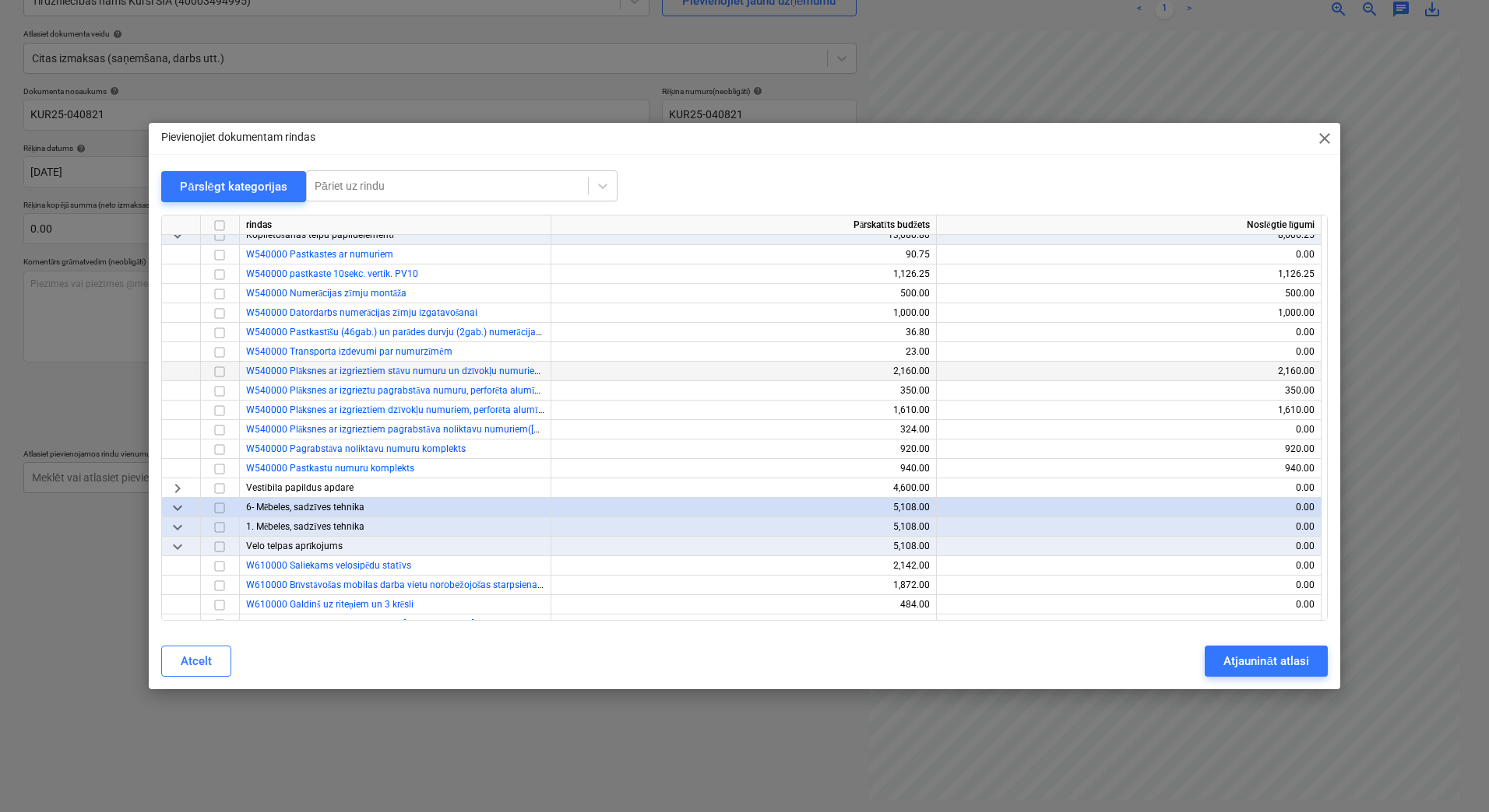
scroll to position [674, 0]
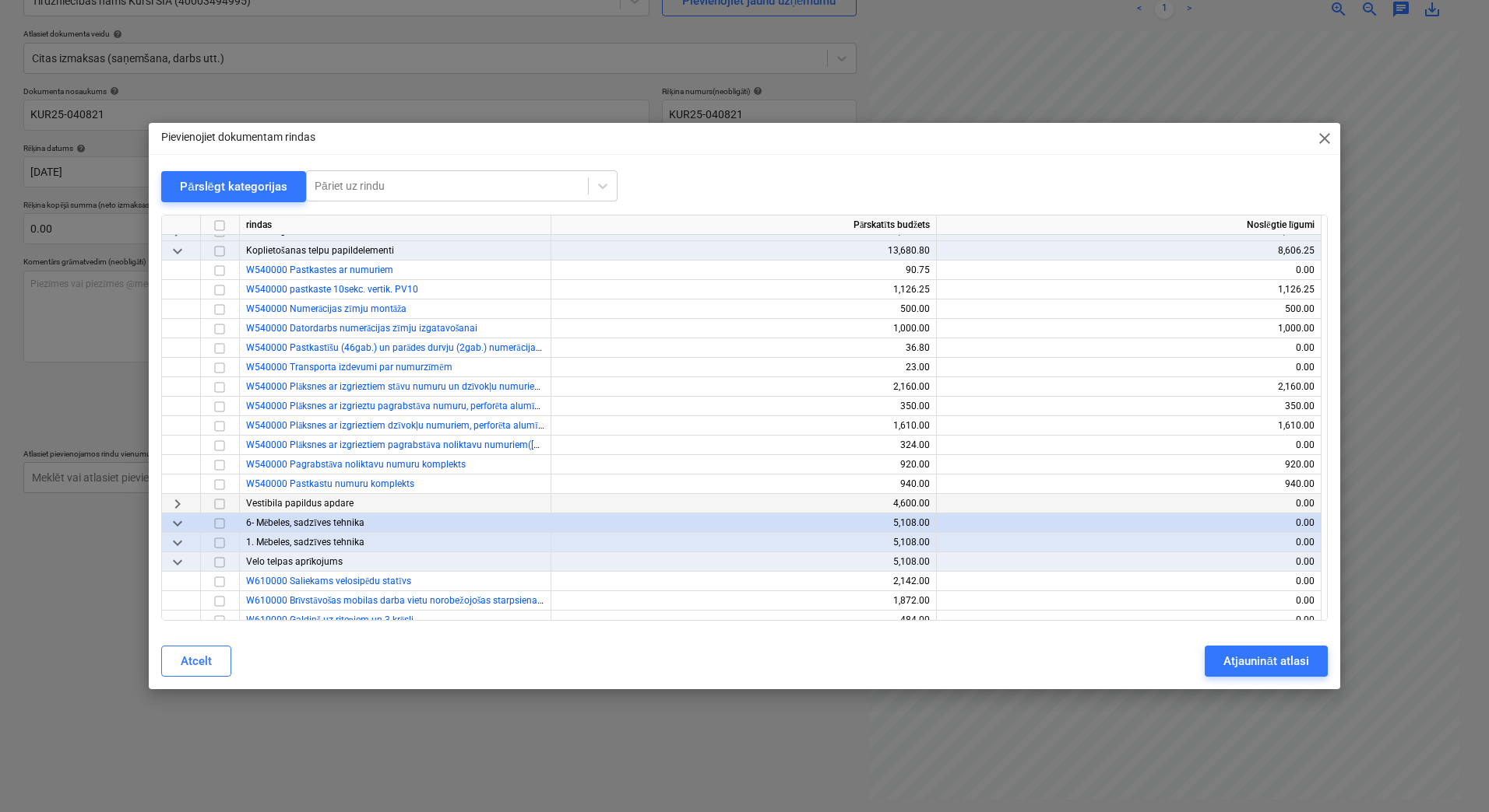
click at [176, 505] on span "keyboard_arrow_right" at bounding box center [176, 504] width 18 height 18
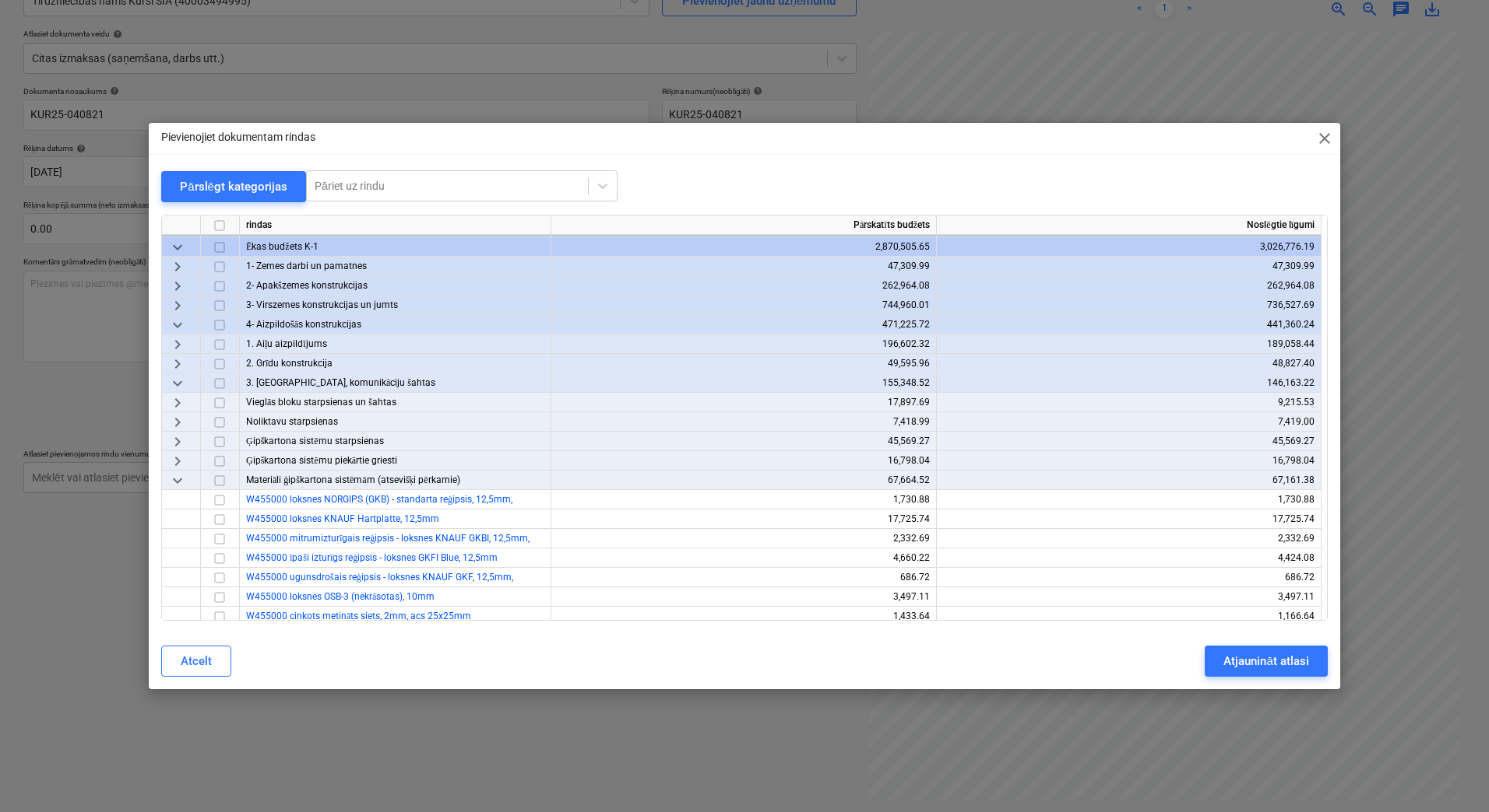
scroll to position [0, 0]
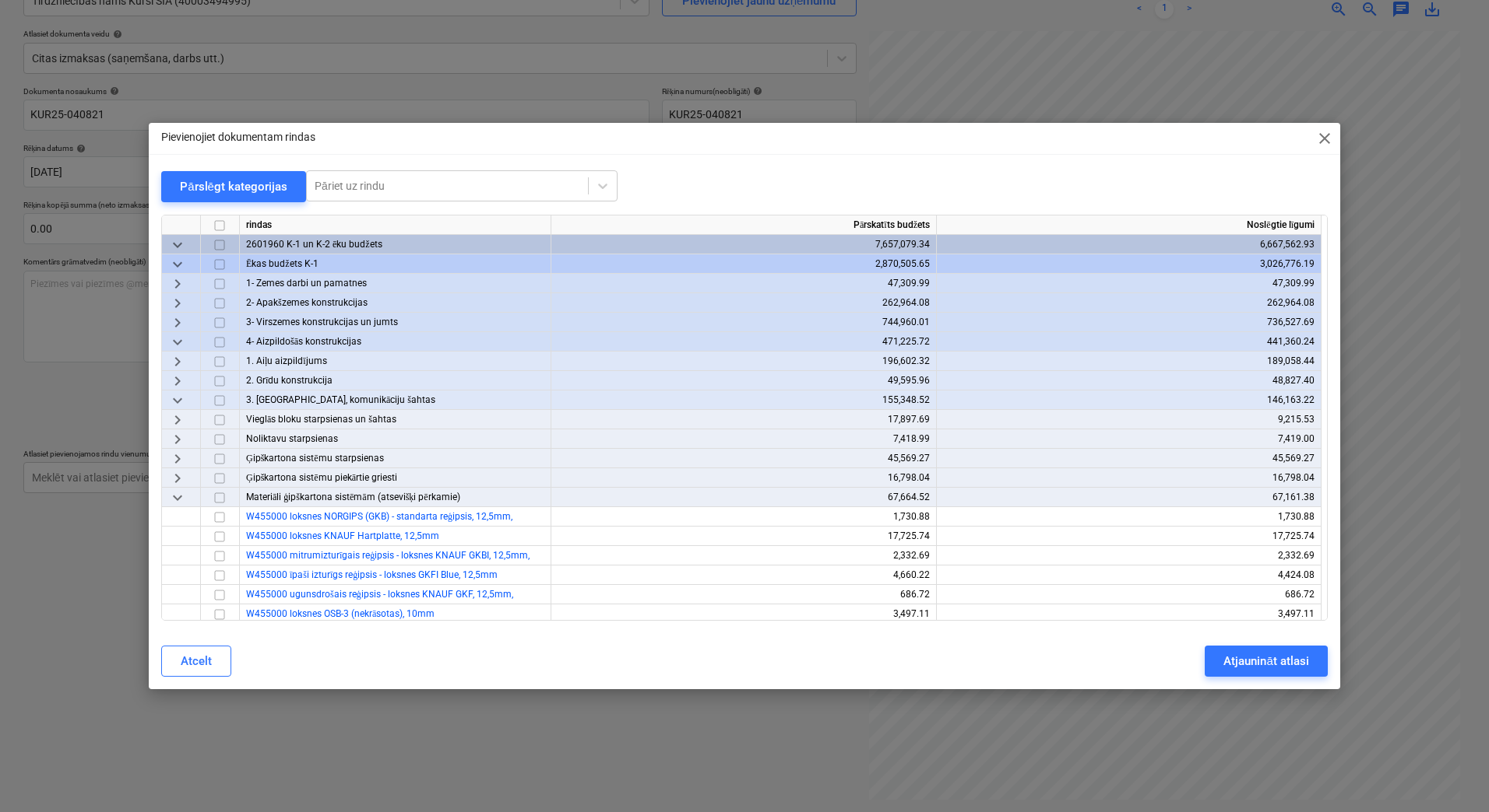
click at [176, 455] on span "keyboard_arrow_right" at bounding box center [176, 458] width 18 height 18
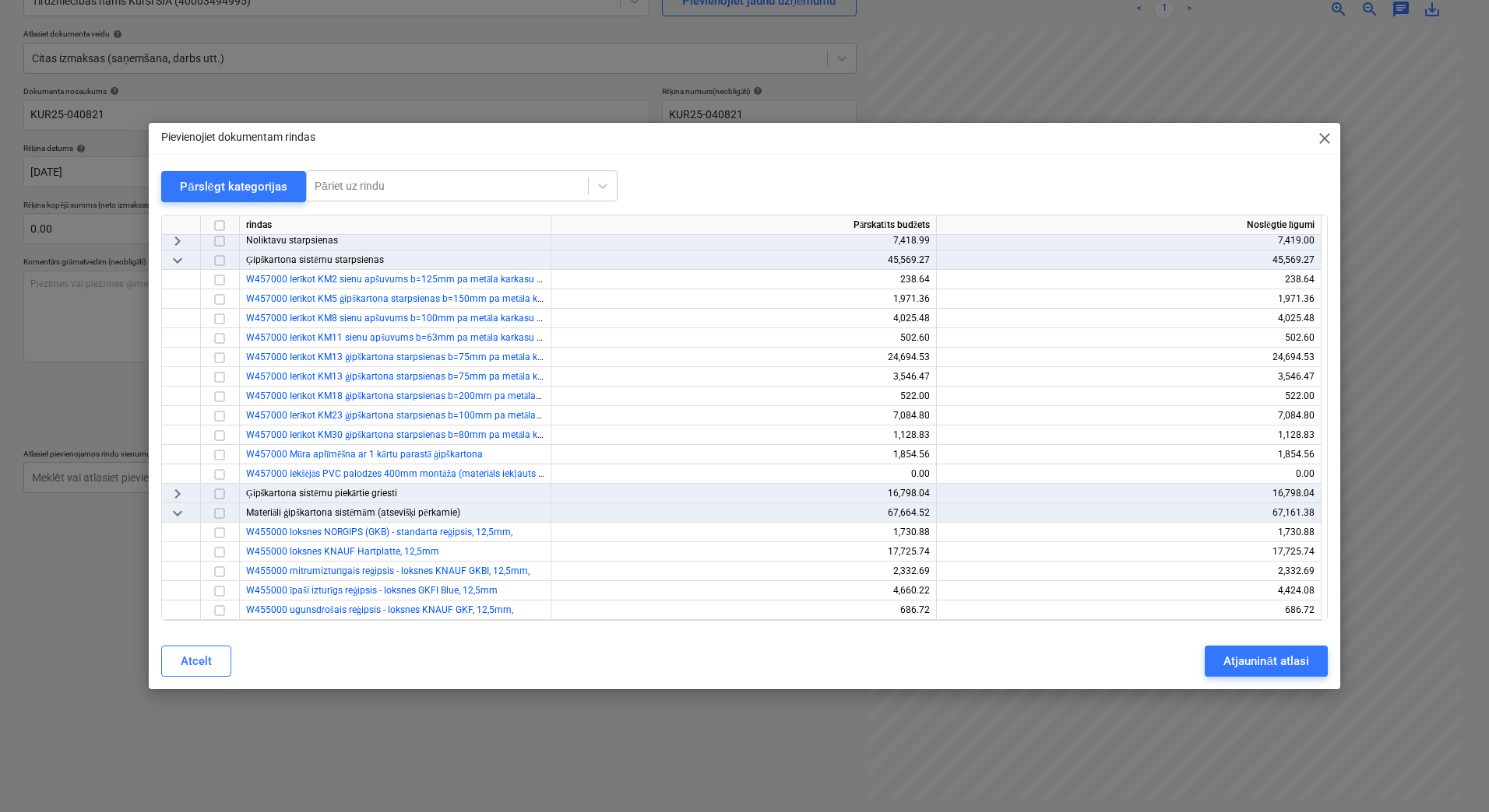
scroll to position [208, 0]
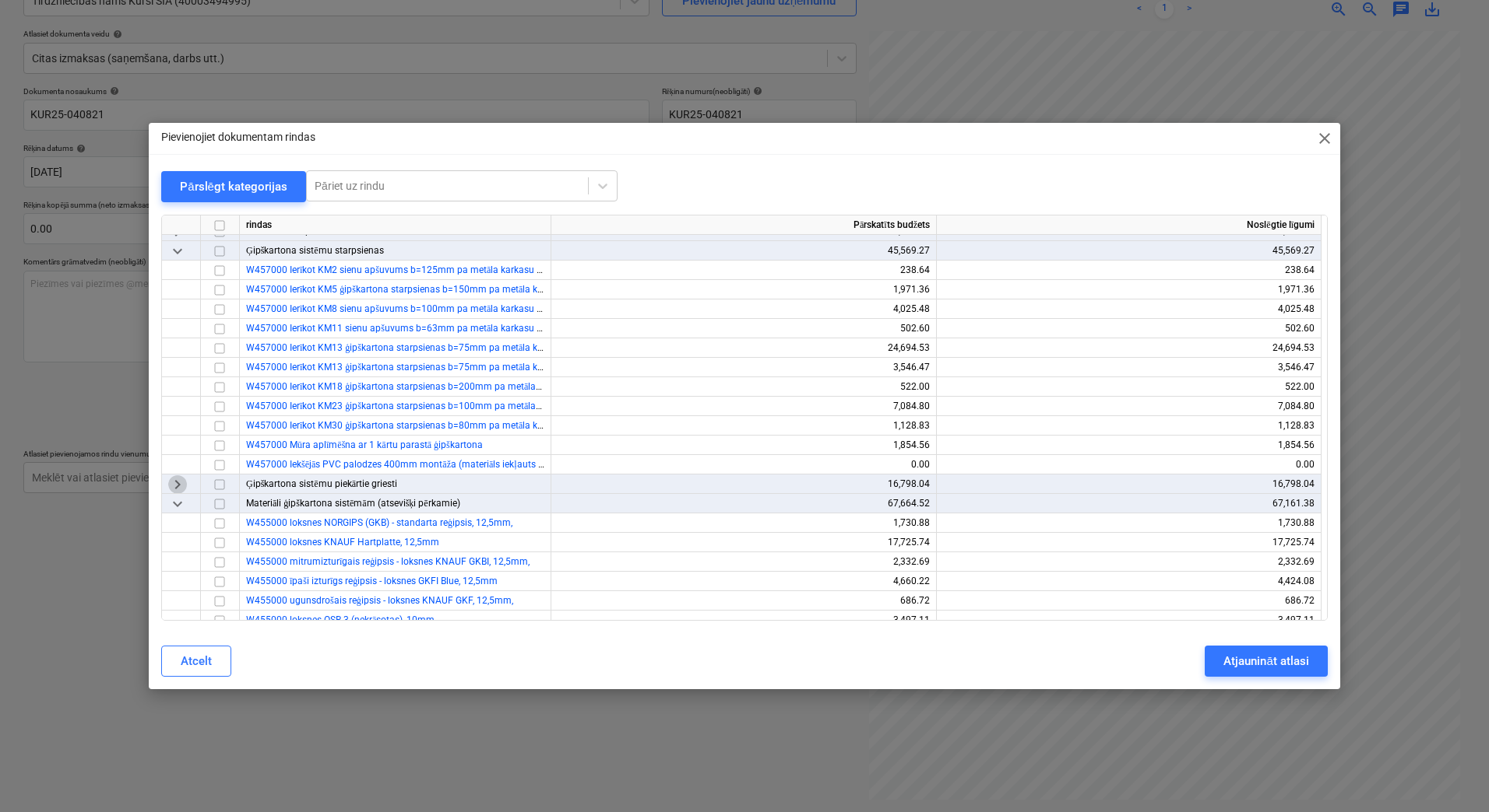
click at [174, 486] on span "keyboard_arrow_right" at bounding box center [176, 485] width 18 height 18
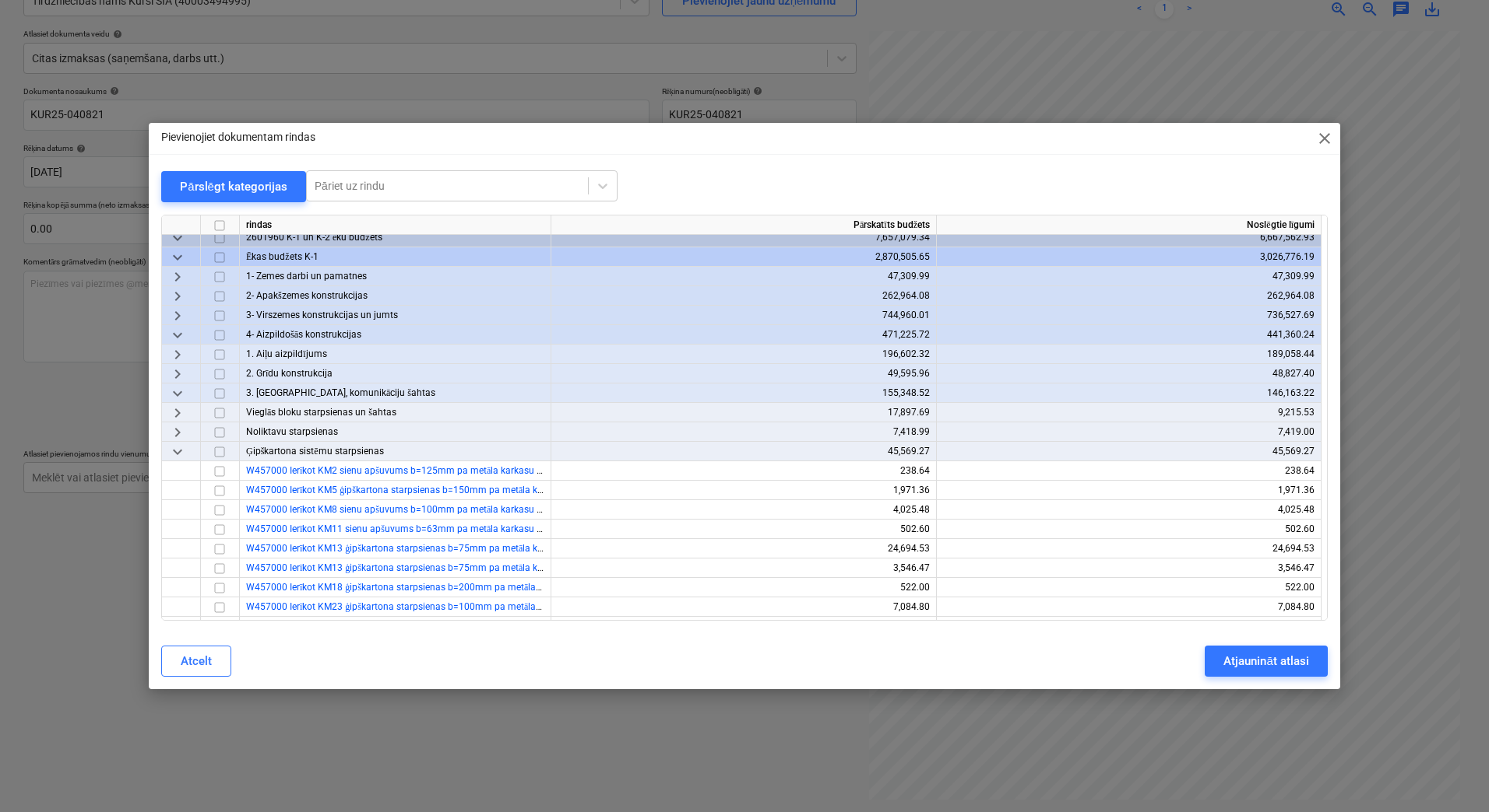
scroll to position [0, 0]
click at [180, 436] on span "keyboard_arrow_right" at bounding box center [176, 439] width 18 height 18
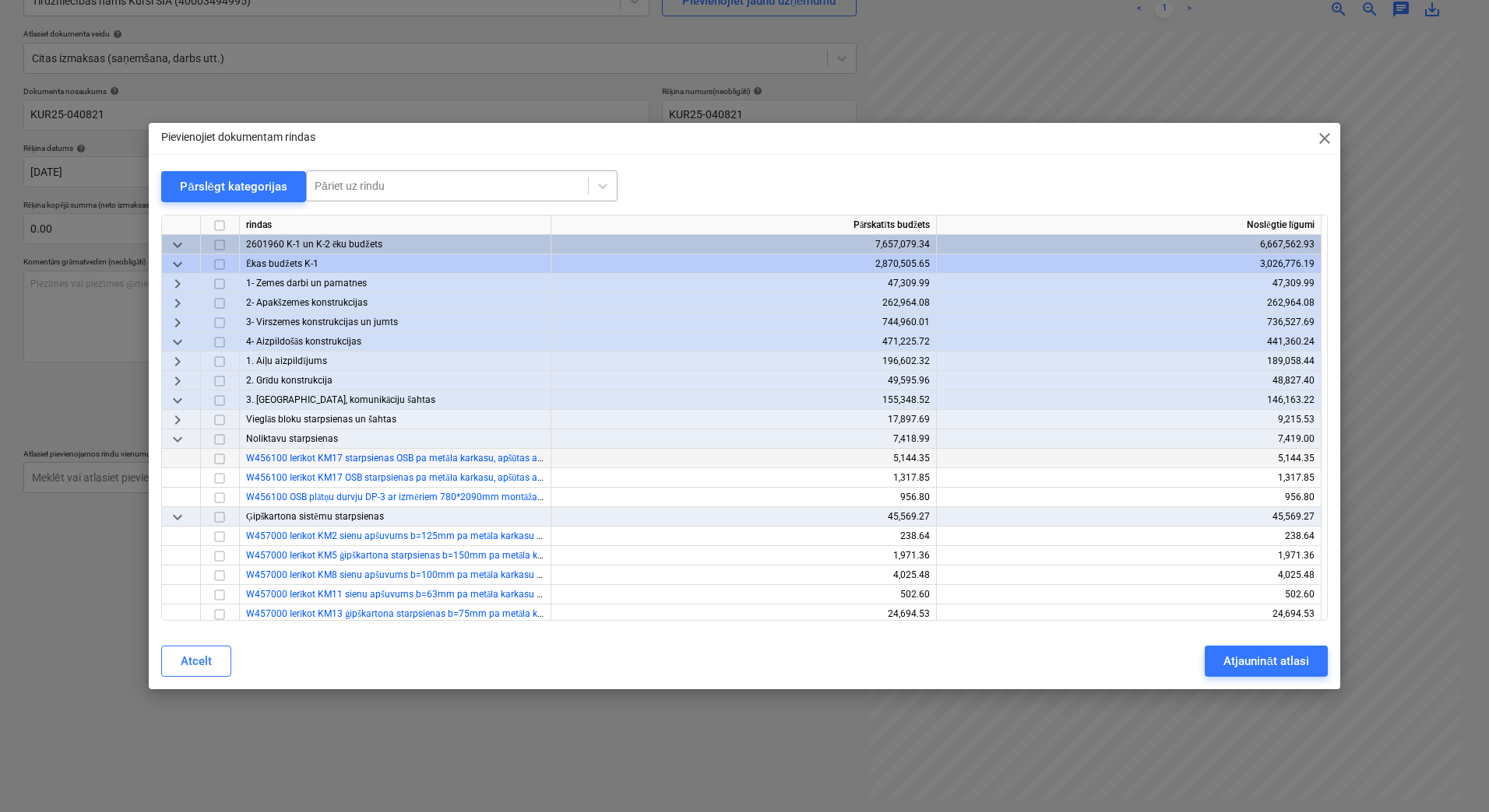
click at [381, 188] on div at bounding box center [446, 186] width 265 height 15
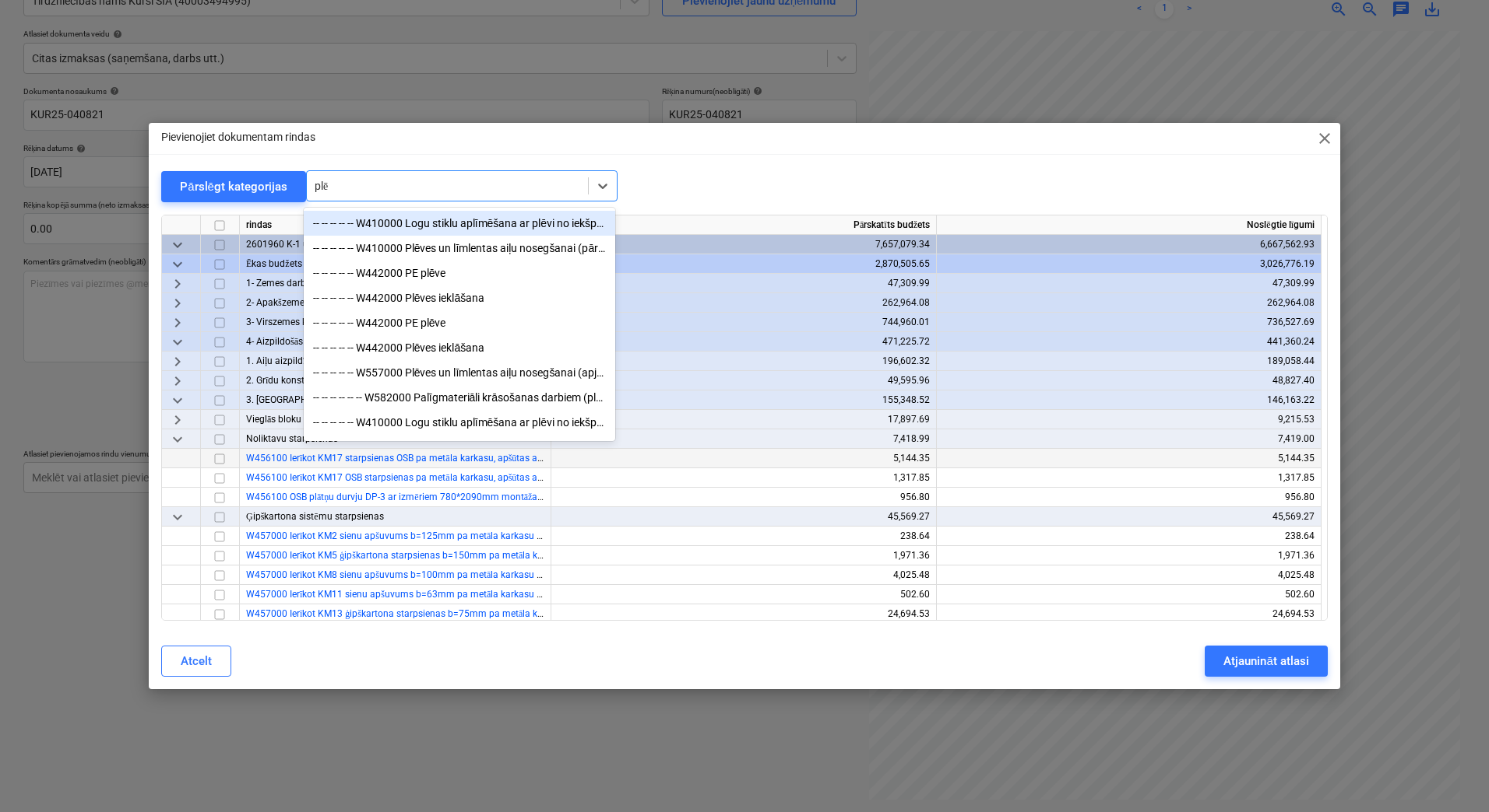
type input "plēv"
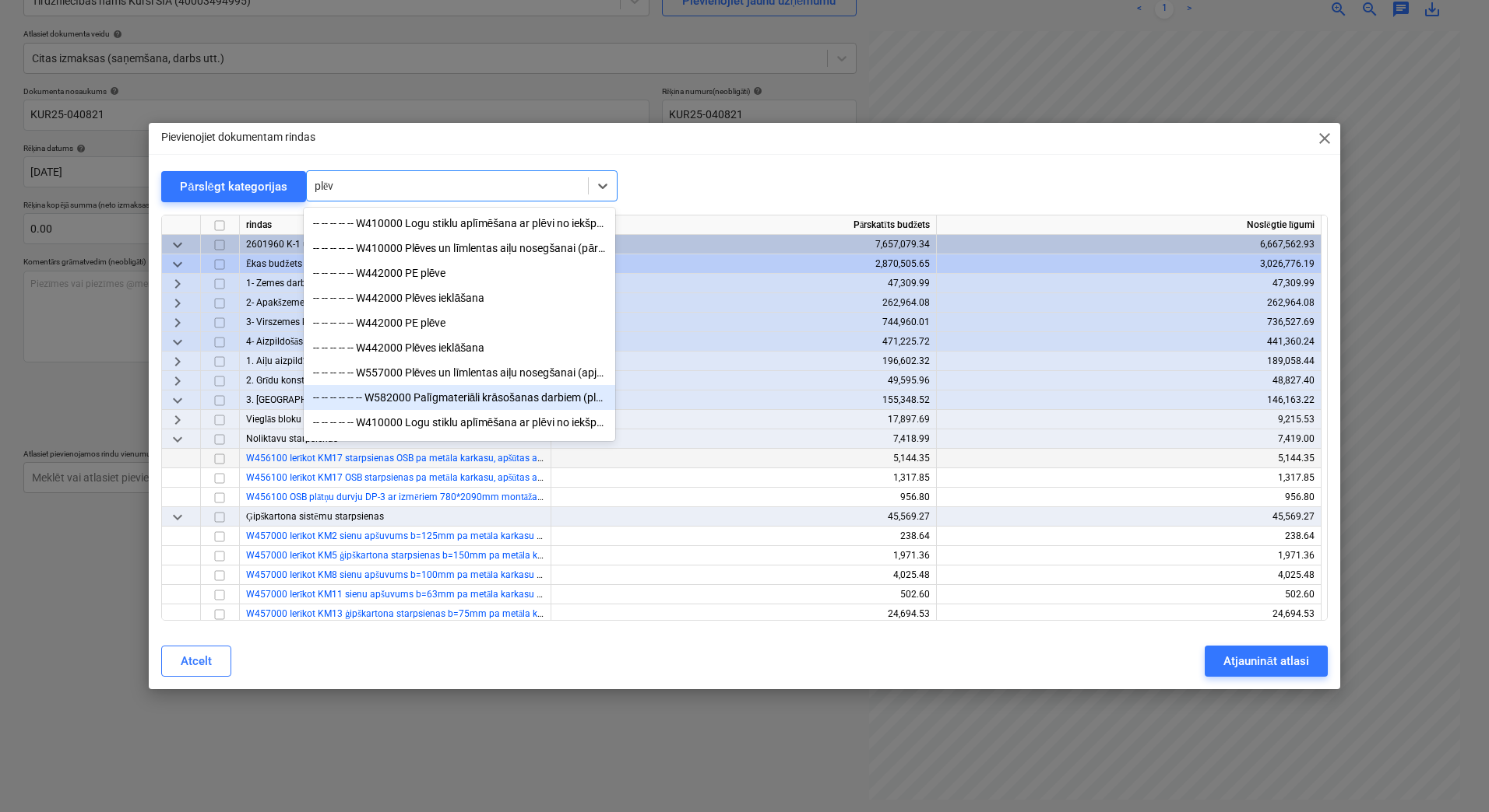
click at [529, 404] on div "-- -- -- -- -- -- W582000 Palīgmateriāli krāsošanas darbiem (plēves, līmlentas)" at bounding box center [459, 398] width 311 height 25
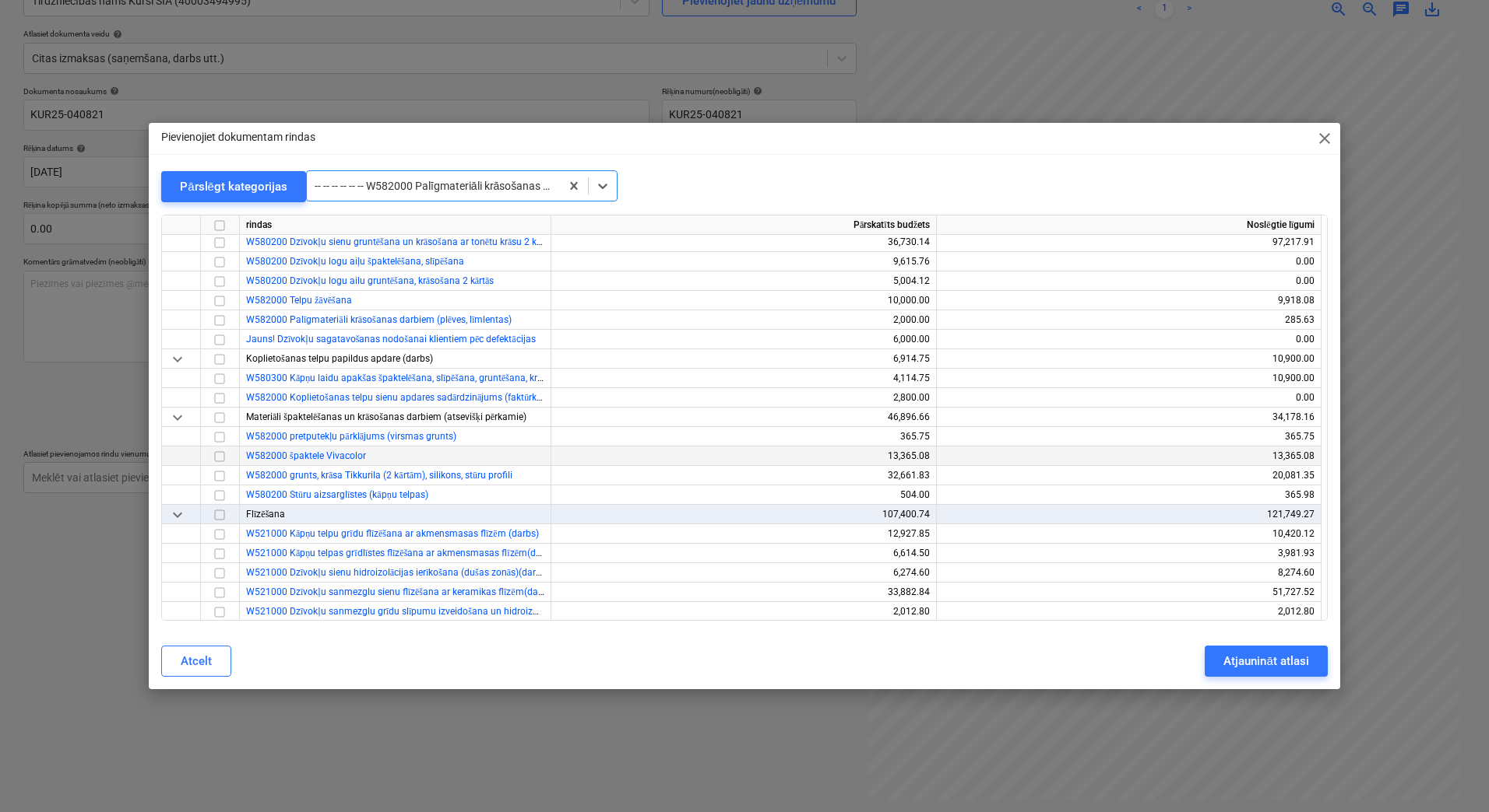
scroll to position [7742, 0]
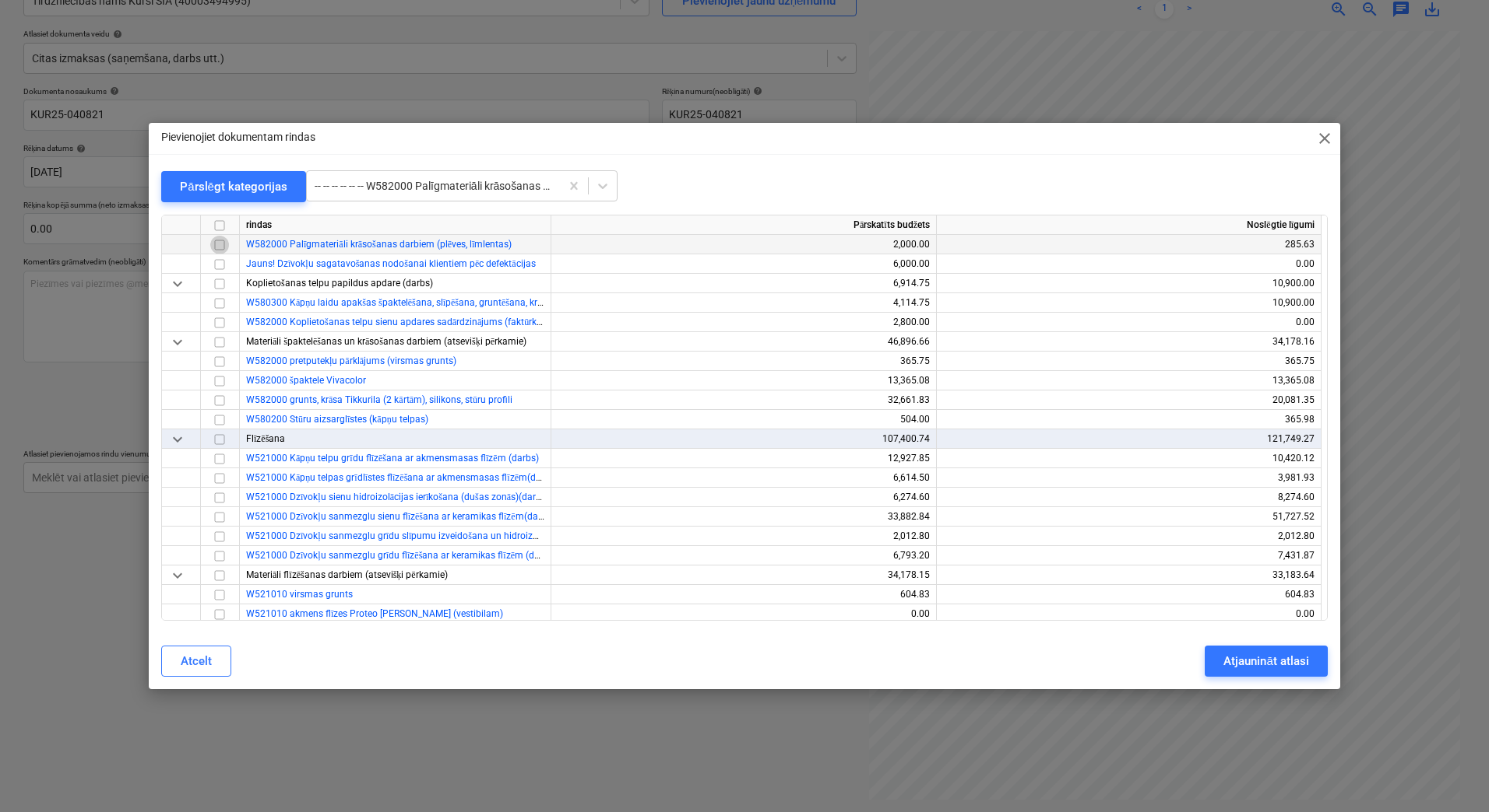
click at [217, 245] on input "checkbox" at bounding box center [219, 245] width 18 height 18
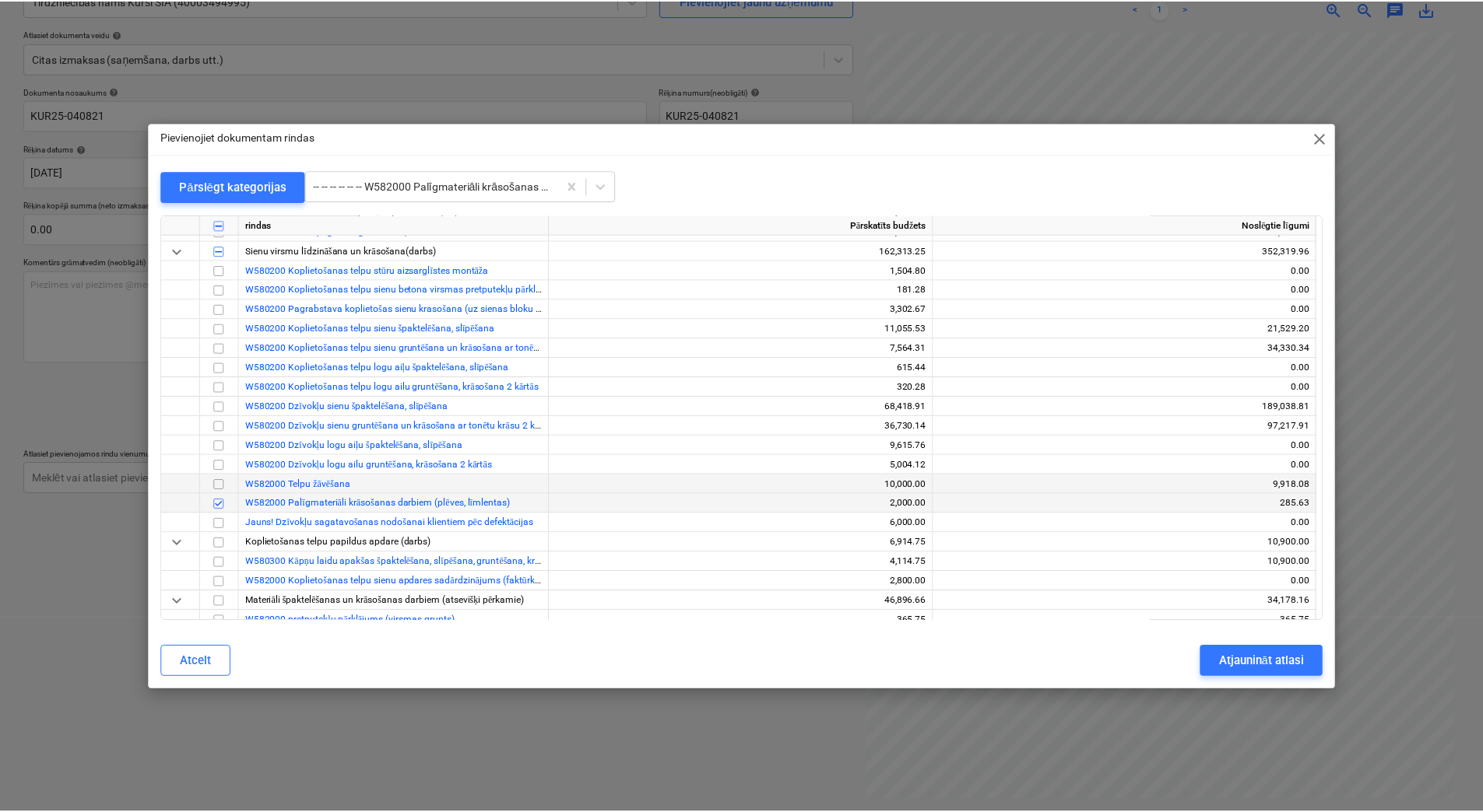
scroll to position [7586, 0]
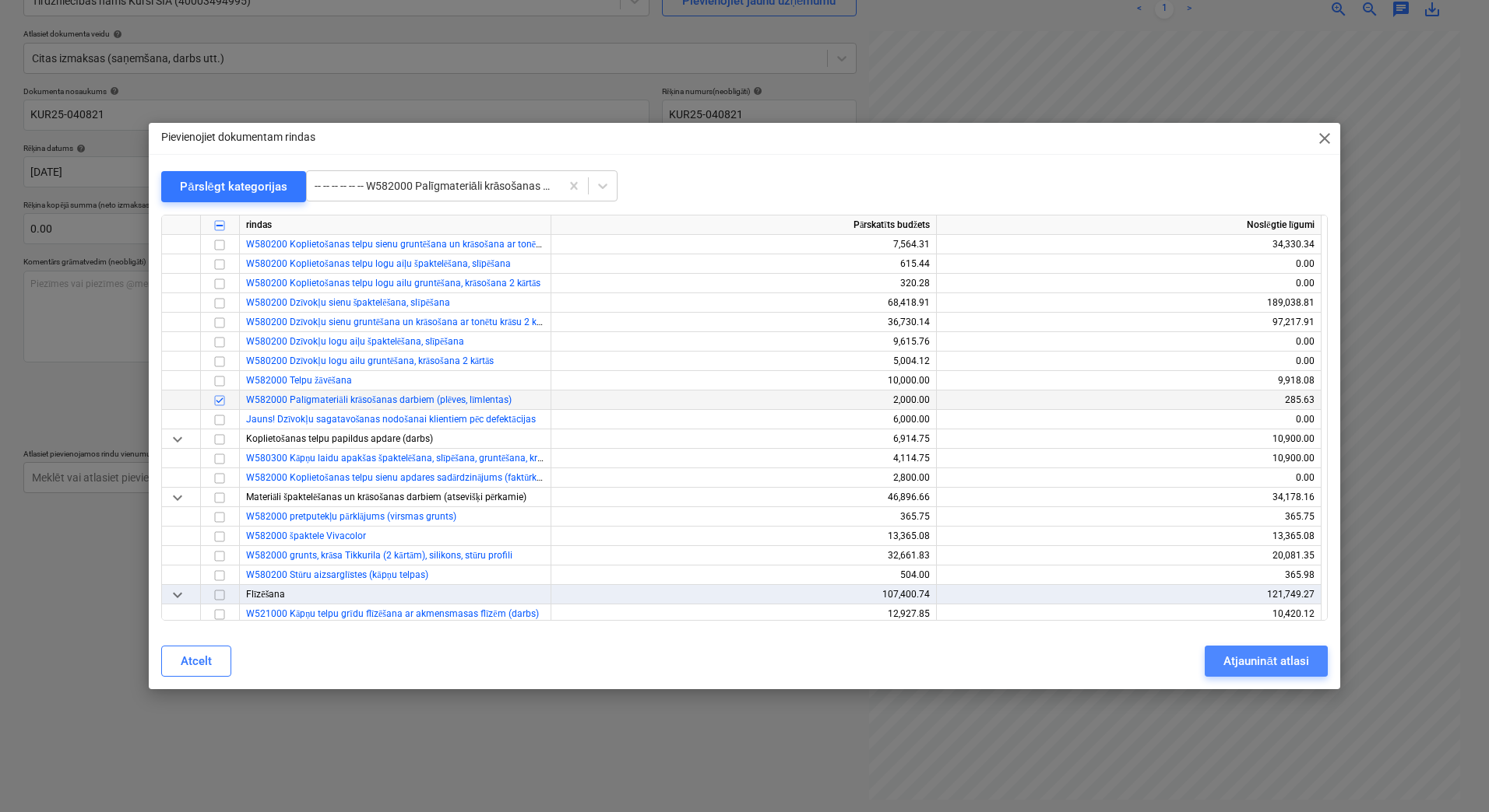
click at [1285, 676] on button "Atjaunināt atlasi" at bounding box center [1265, 661] width 122 height 31
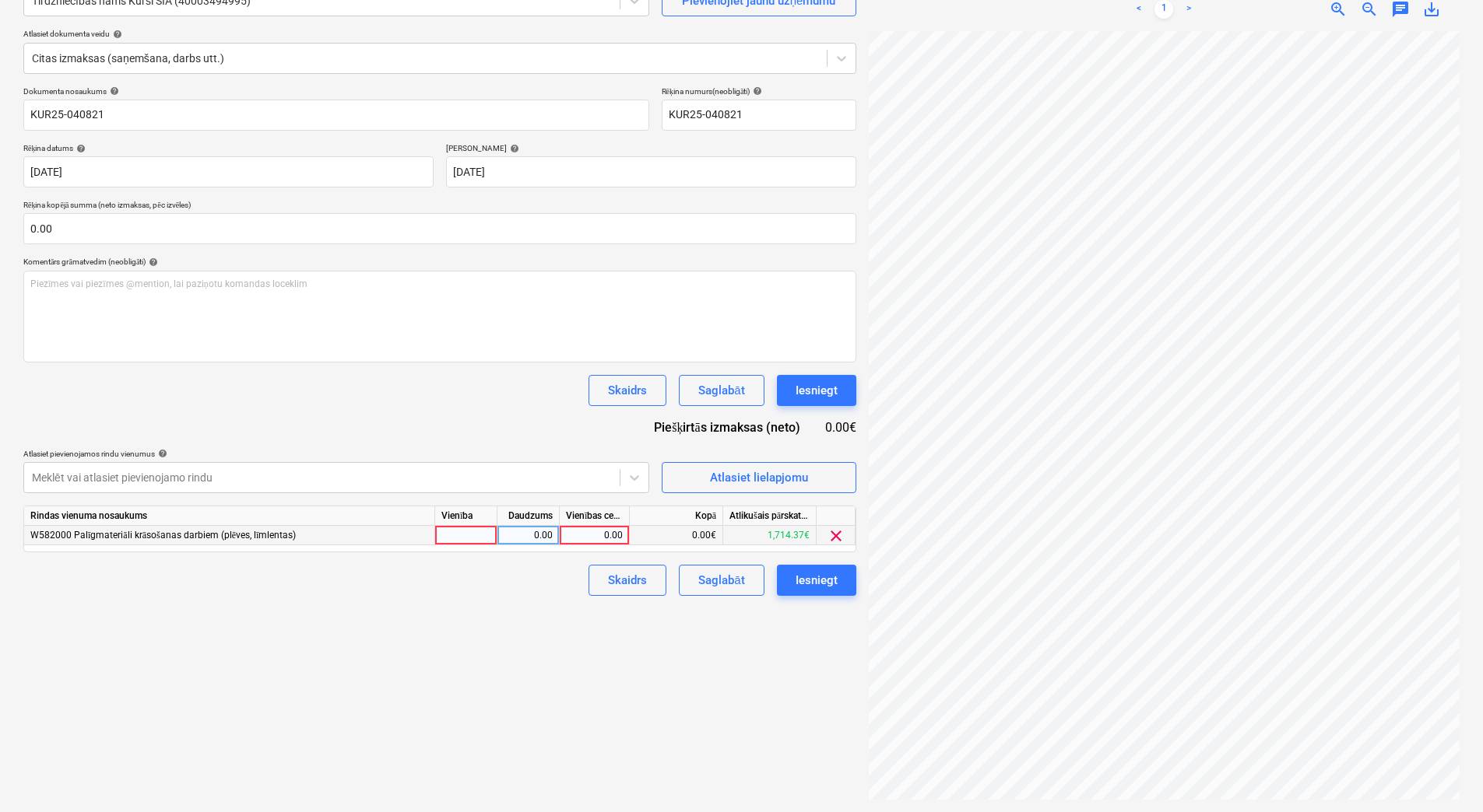
click at [467, 537] on div at bounding box center [466, 536] width 63 height 19
type input "1"
click at [530, 537] on div "0.00" at bounding box center [528, 536] width 49 height 19
click at [595, 537] on div "0.00" at bounding box center [594, 536] width 57 height 19
click at [715, 482] on div "Atlasiet lielapjomu" at bounding box center [759, 477] width 98 height 20
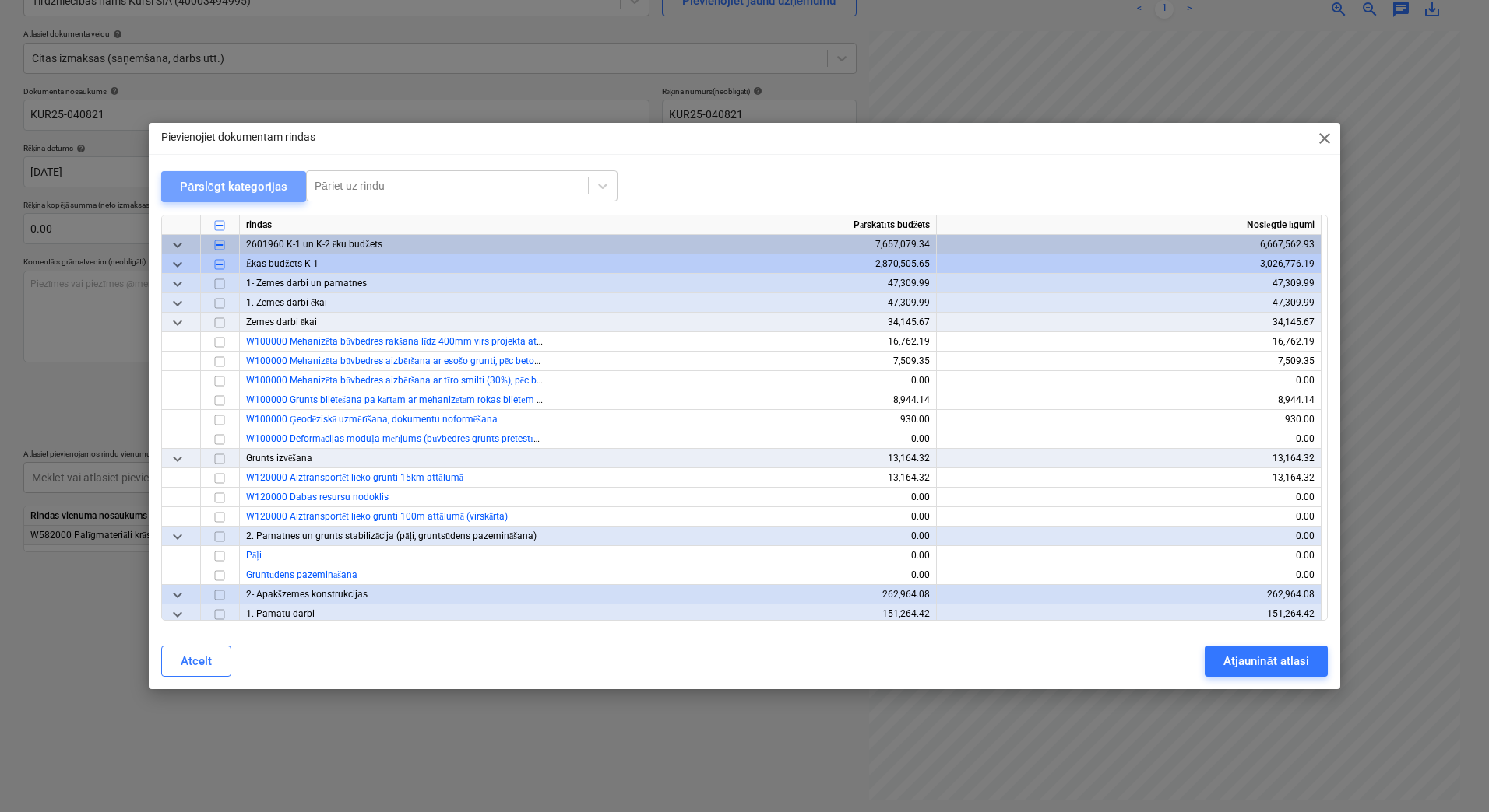
drag, startPoint x: 252, startPoint y: 190, endPoint x: 249, endPoint y: 199, distance: 9.5
click at [252, 190] on div "Pārslēgt kategorijas" at bounding box center [233, 186] width 107 height 20
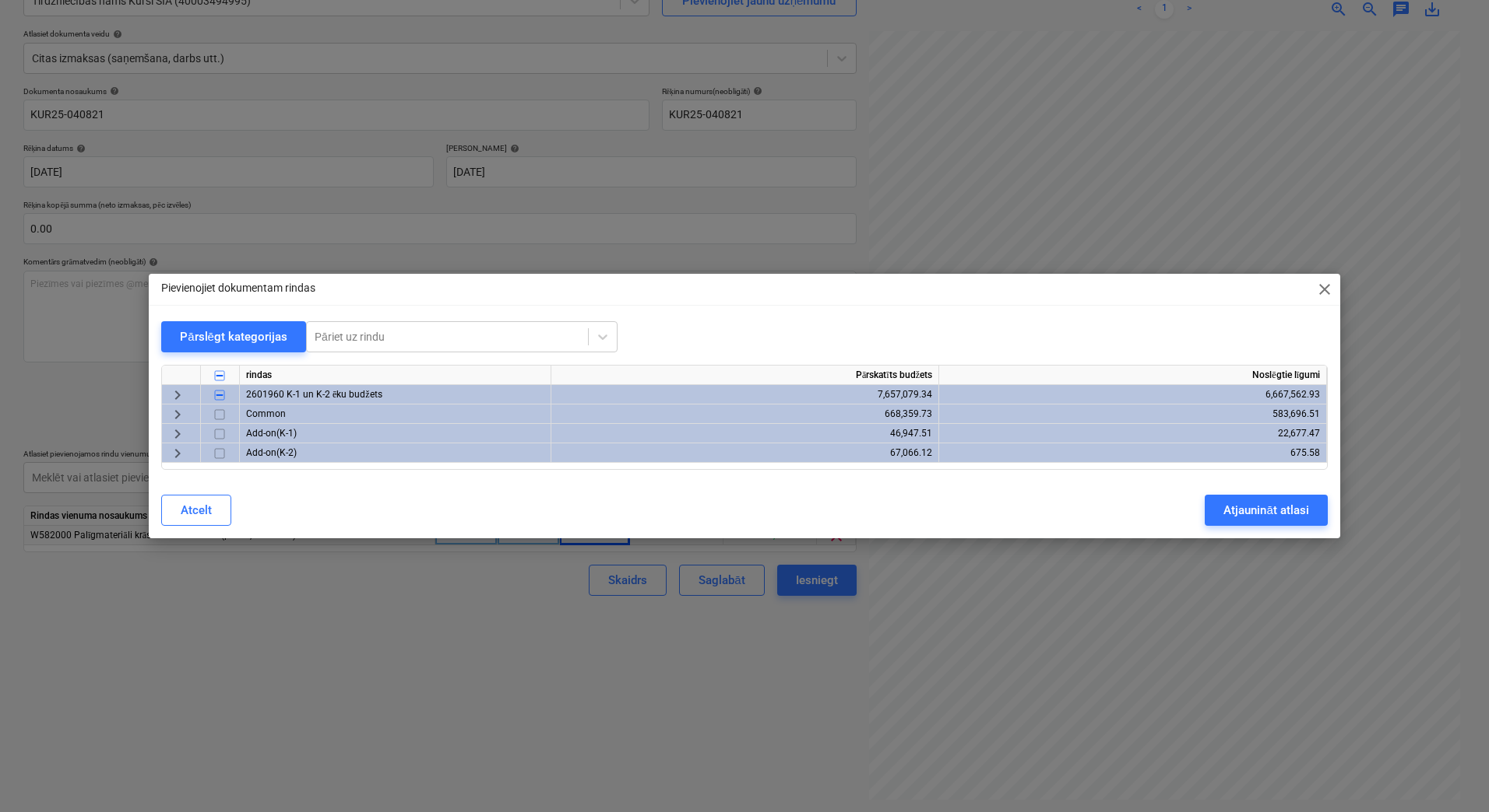
click at [174, 397] on span "keyboard_arrow_right" at bounding box center [176, 395] width 18 height 18
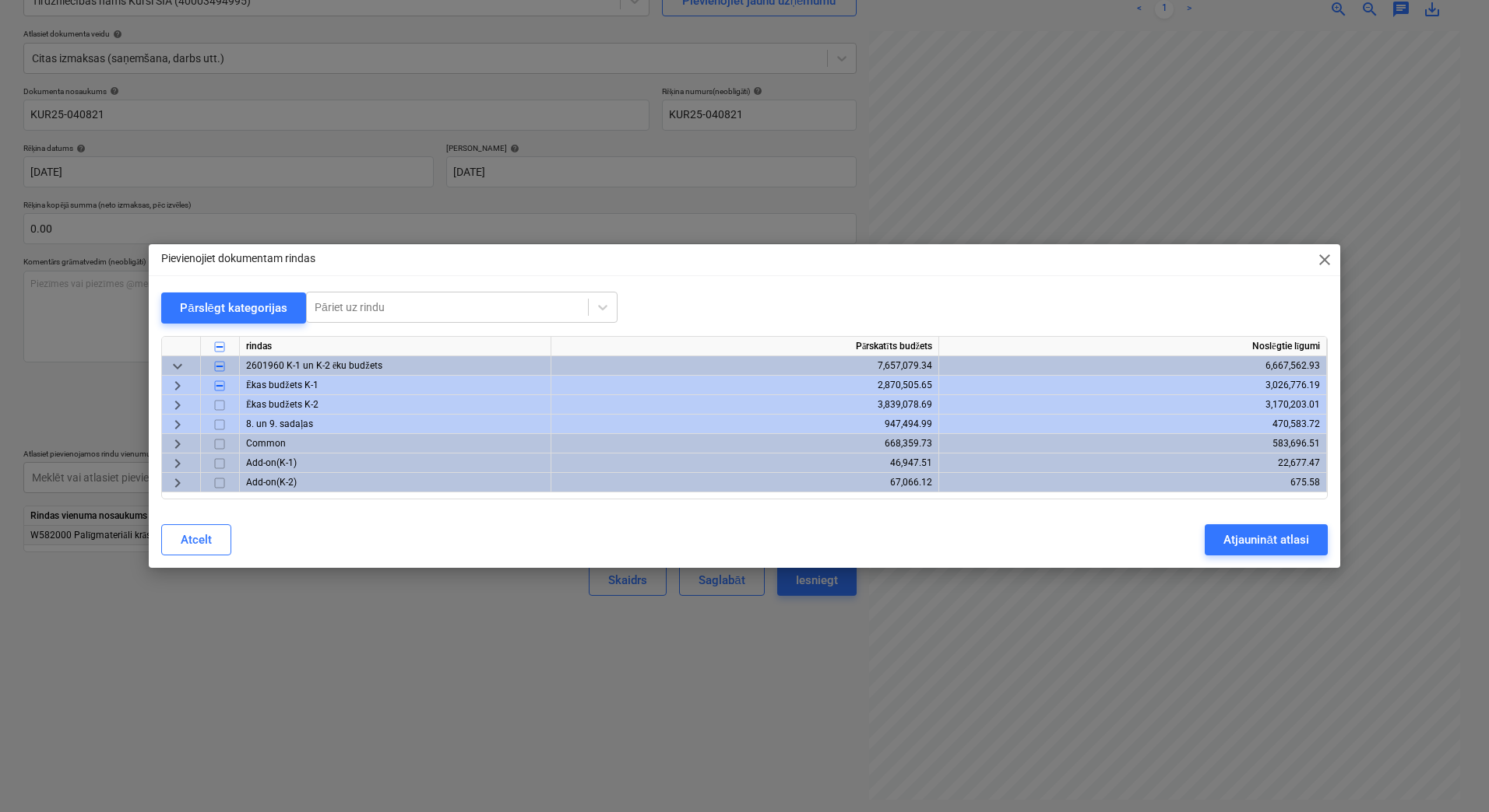
click at [177, 388] on span "keyboard_arrow_right" at bounding box center [176, 385] width 18 height 18
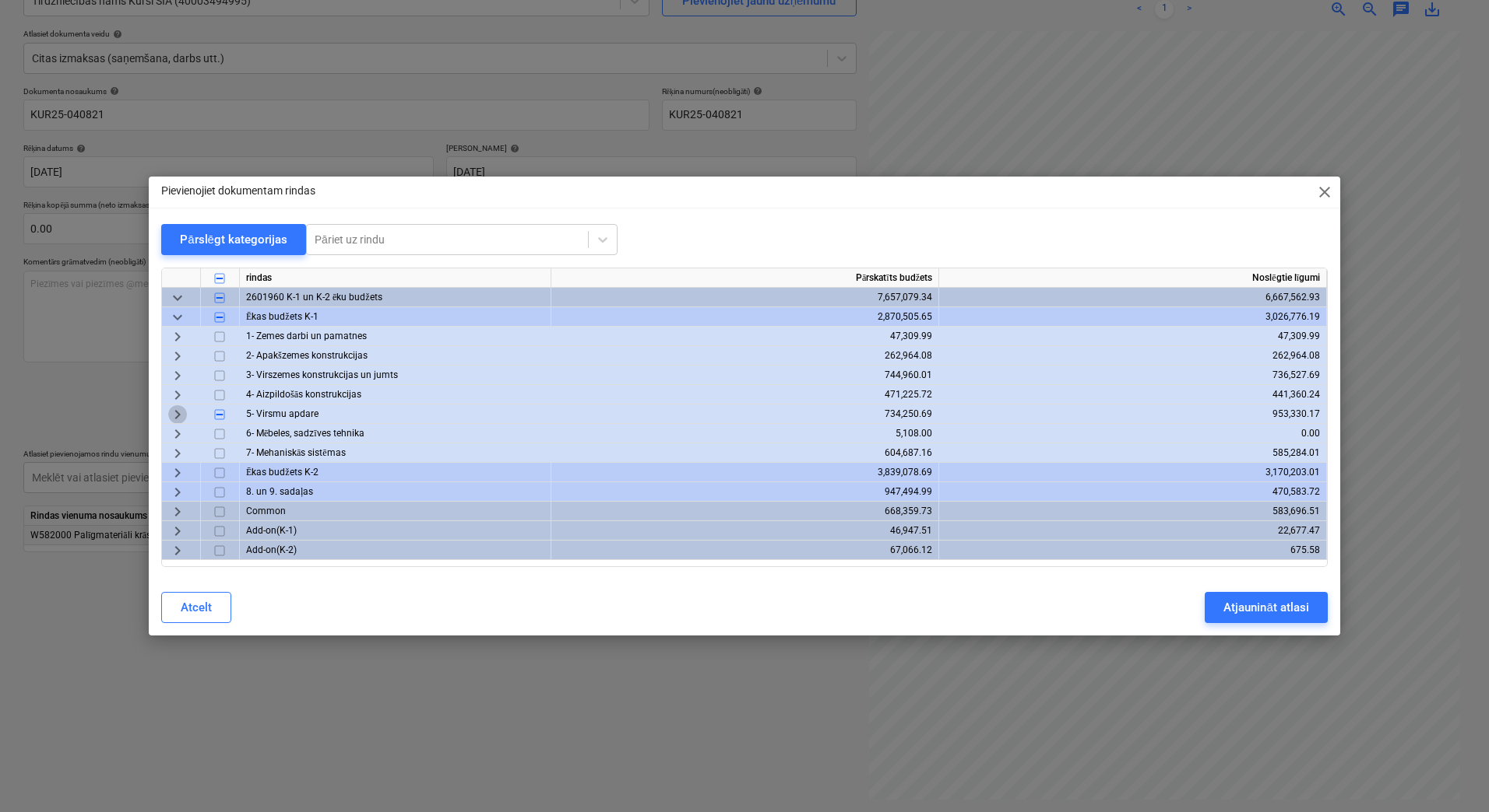
click at [168, 415] on span "keyboard_arrow_right" at bounding box center [176, 414] width 18 height 18
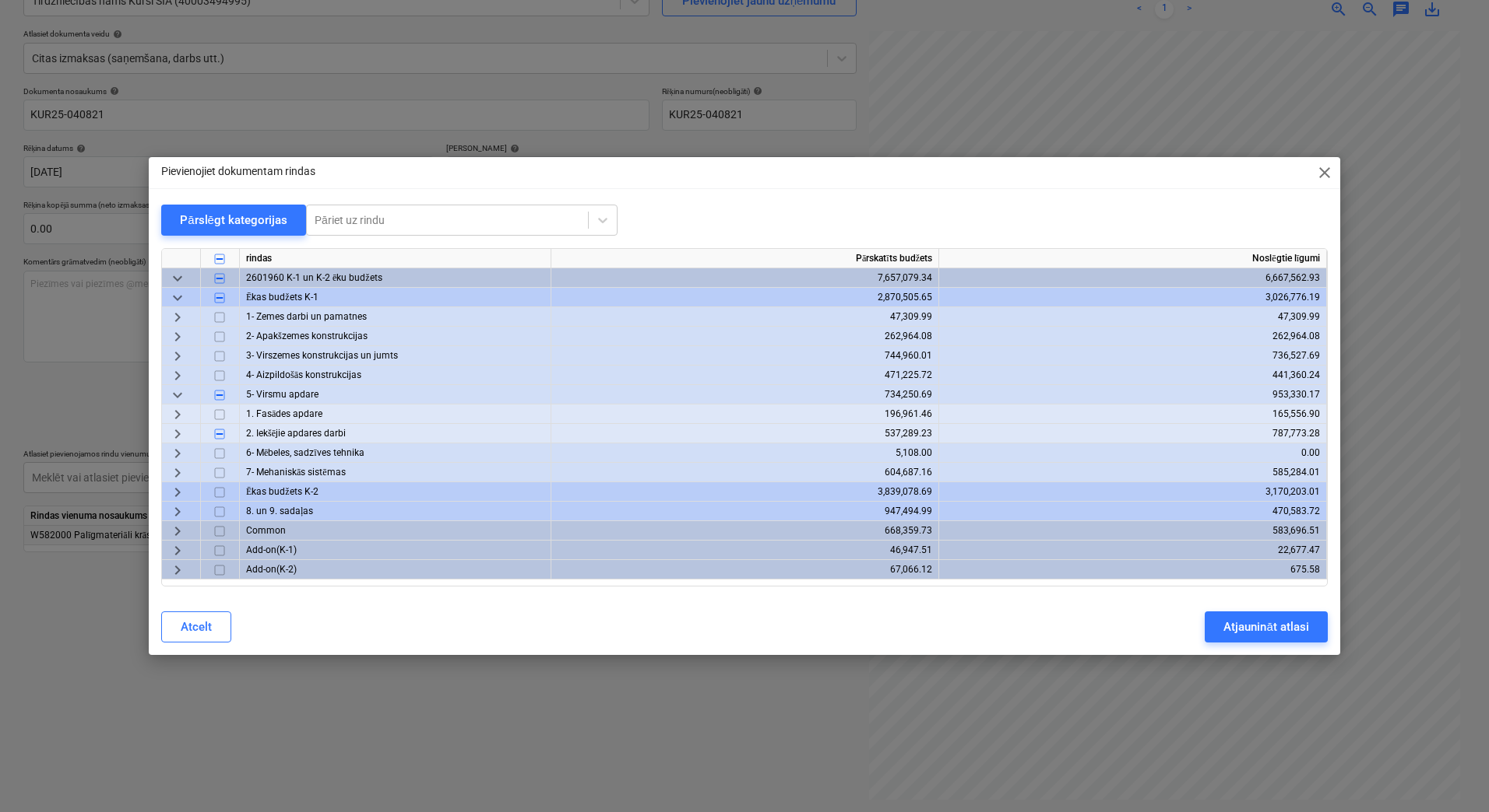
click at [183, 452] on span "keyboard_arrow_right" at bounding box center [176, 453] width 18 height 18
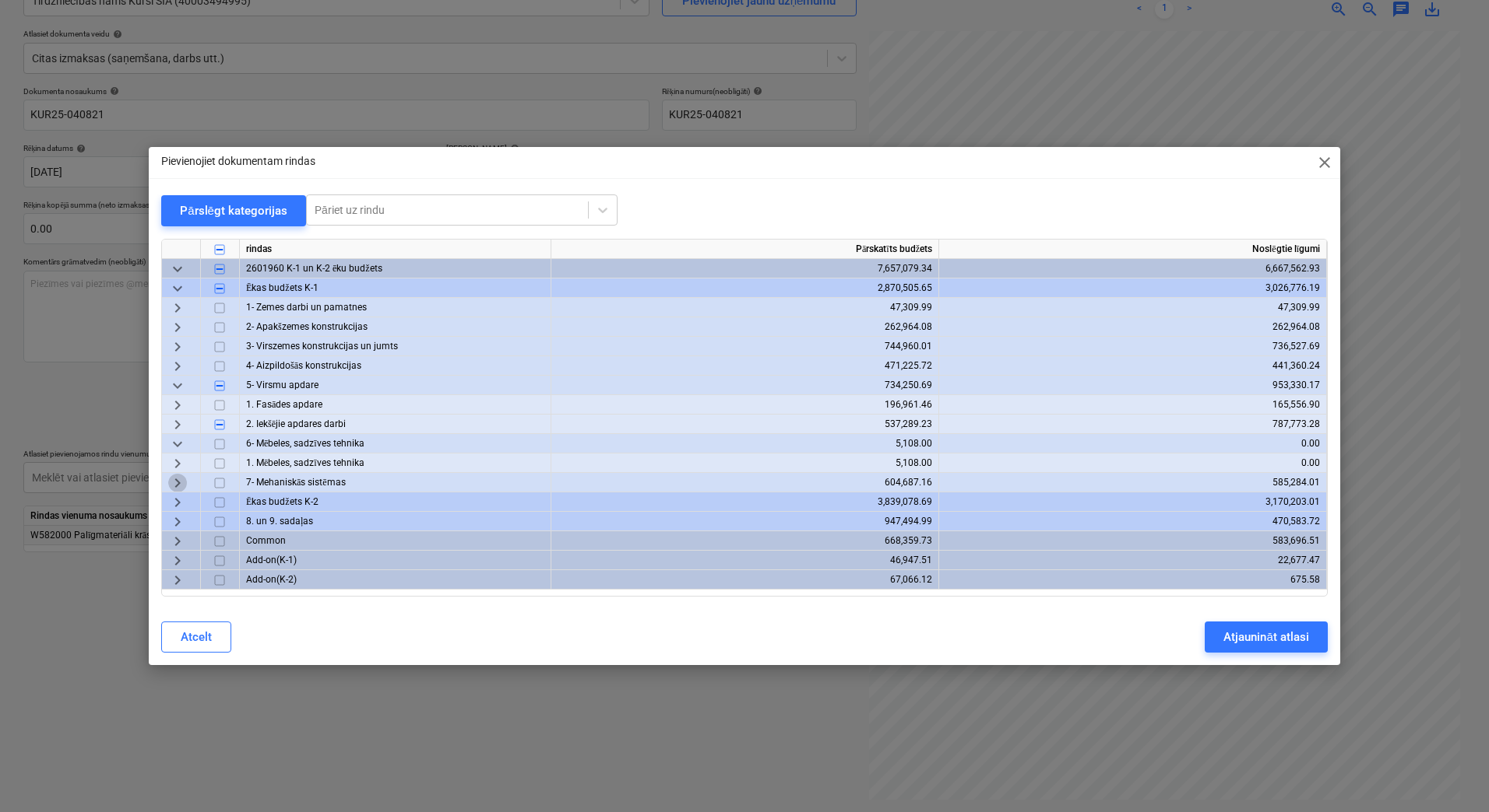
click at [179, 474] on span "keyboard_arrow_right" at bounding box center [176, 483] width 18 height 18
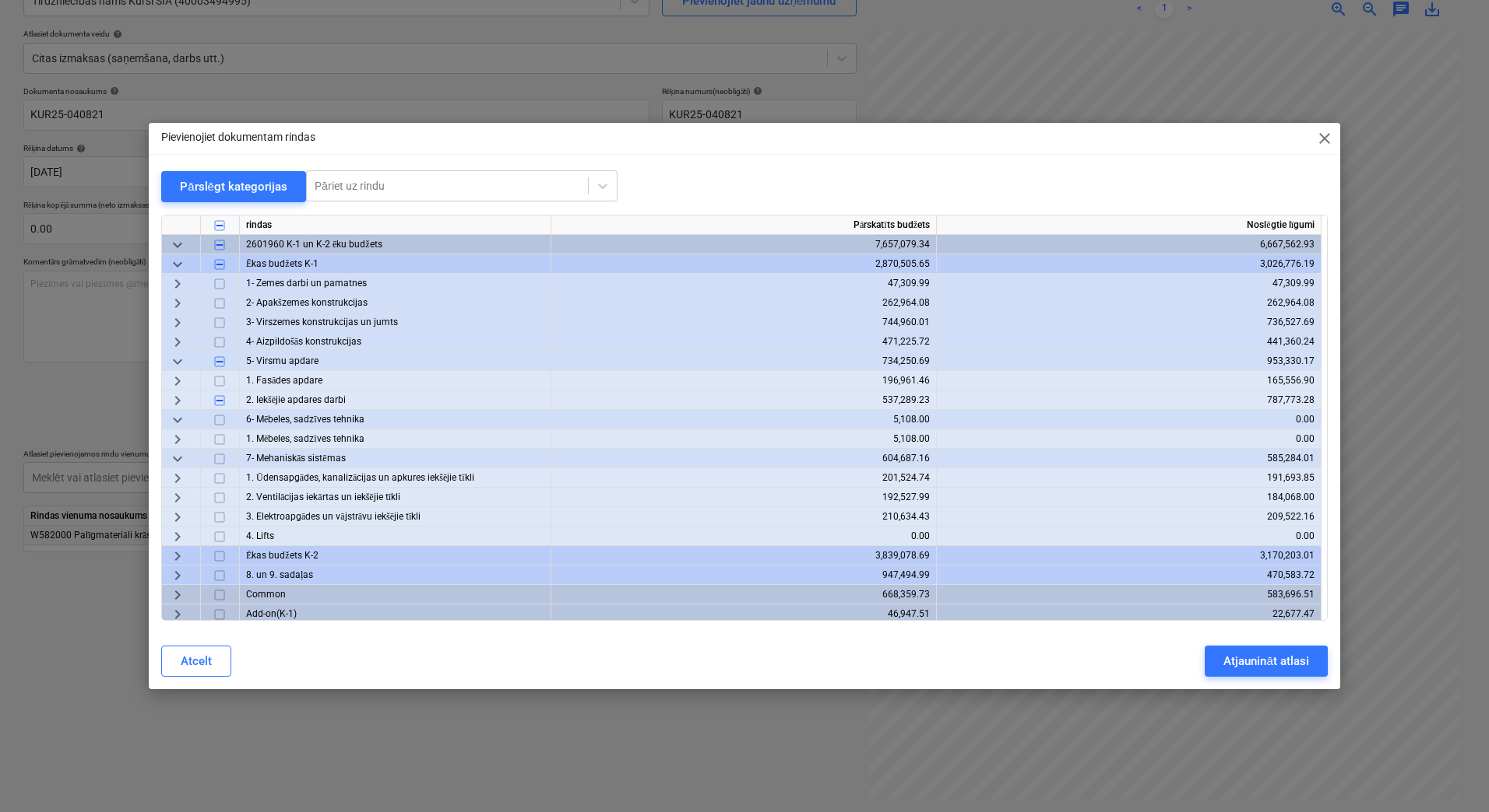
click at [1153, 735] on div "Pievienojiet dokumentam rindas close Pārslēgt kategorijas Pāriet uz rindu rinda…" at bounding box center [744, 406] width 1489 height 812
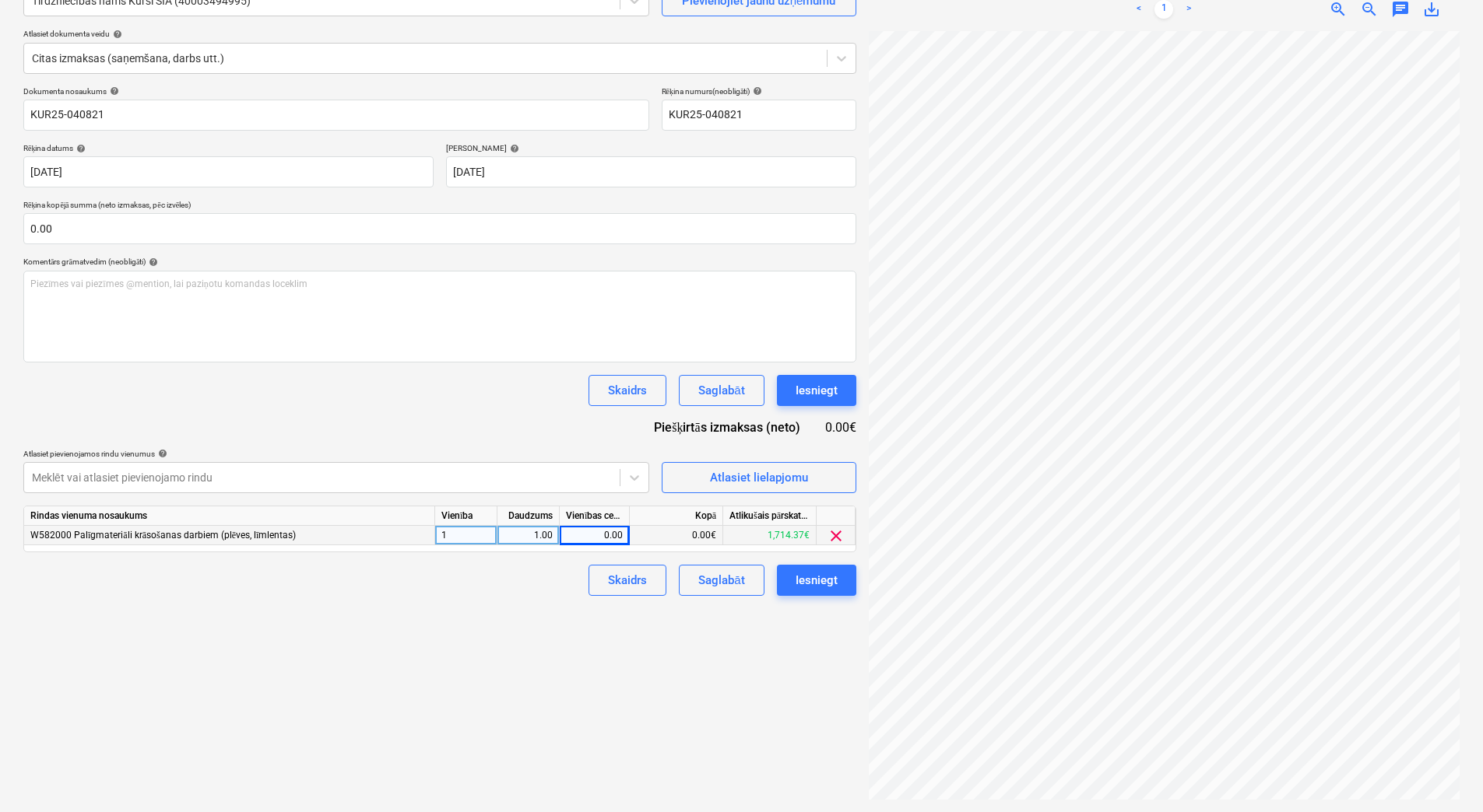
click at [596, 530] on div "0.00" at bounding box center [594, 536] width 57 height 19
type input "706.81"
click at [577, 612] on div "Izveidot jaunu dokumentu Izvēlieties uzņēmumu Tirdzniecības nams Kurši SIA (400…" at bounding box center [439, 364] width 845 height 884
click at [723, 585] on div "Saglabāt" at bounding box center [722, 580] width 46 height 20
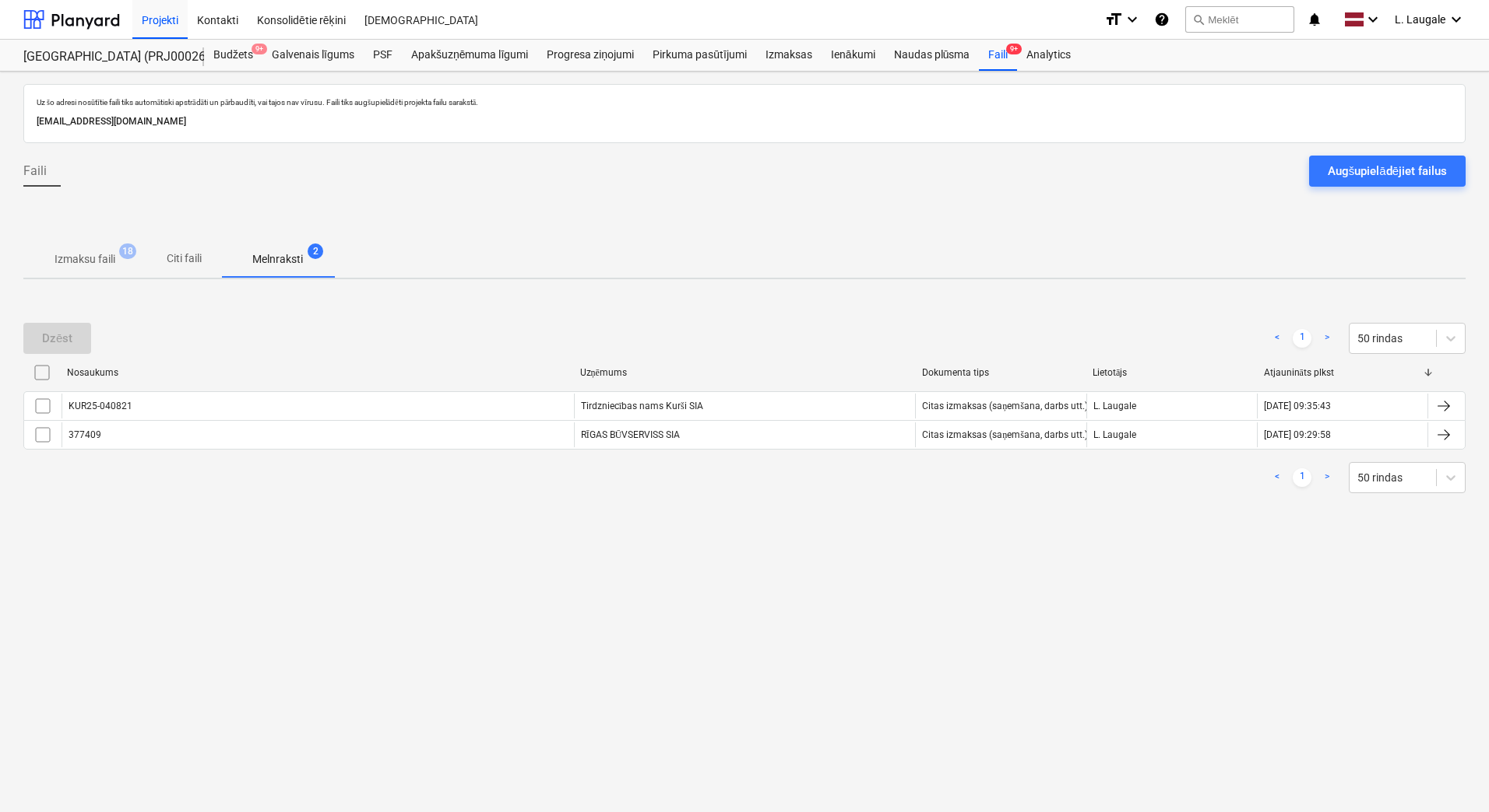
click at [99, 264] on p "Izmaksu faili" at bounding box center [85, 259] width 61 height 16
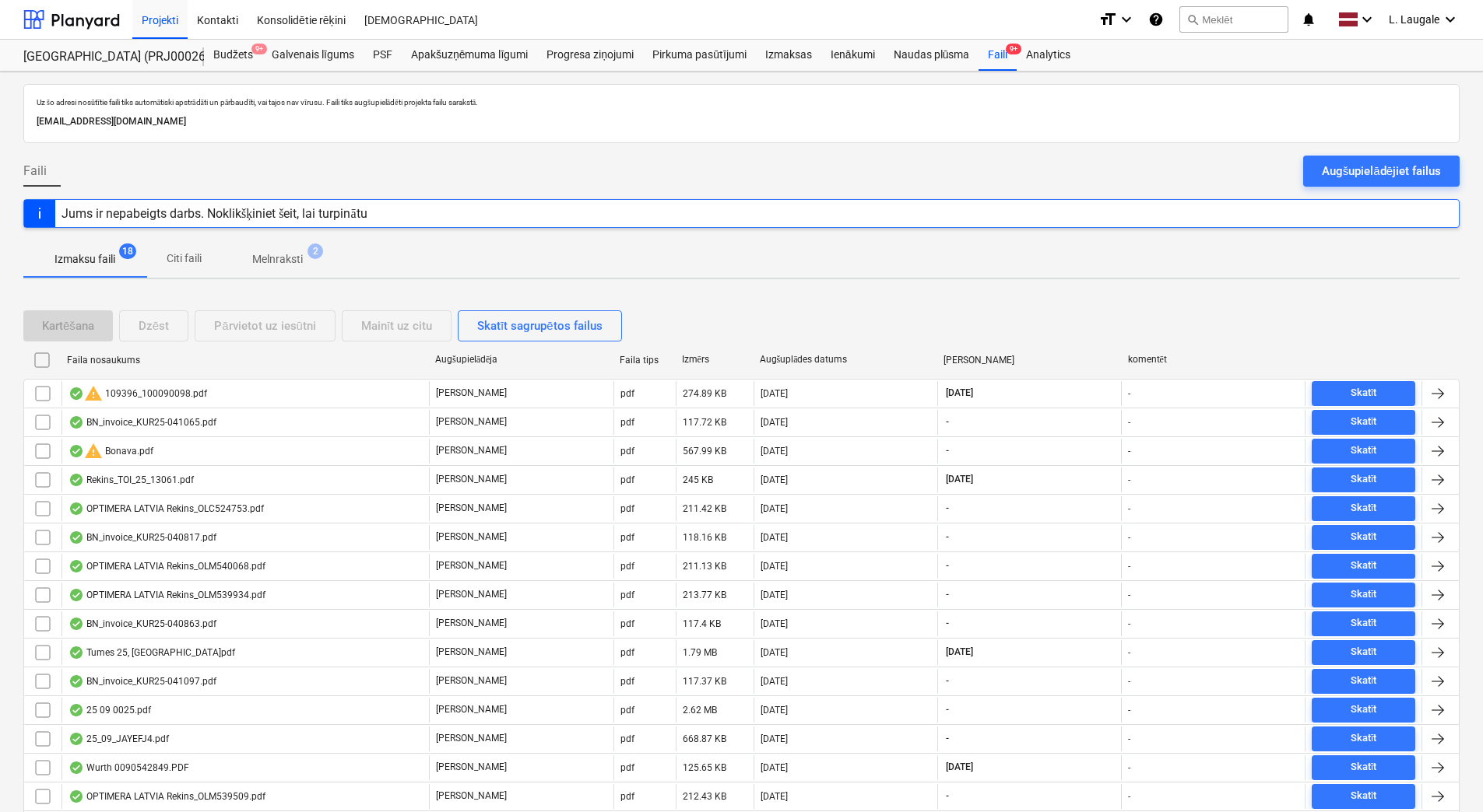
scroll to position [142, 0]
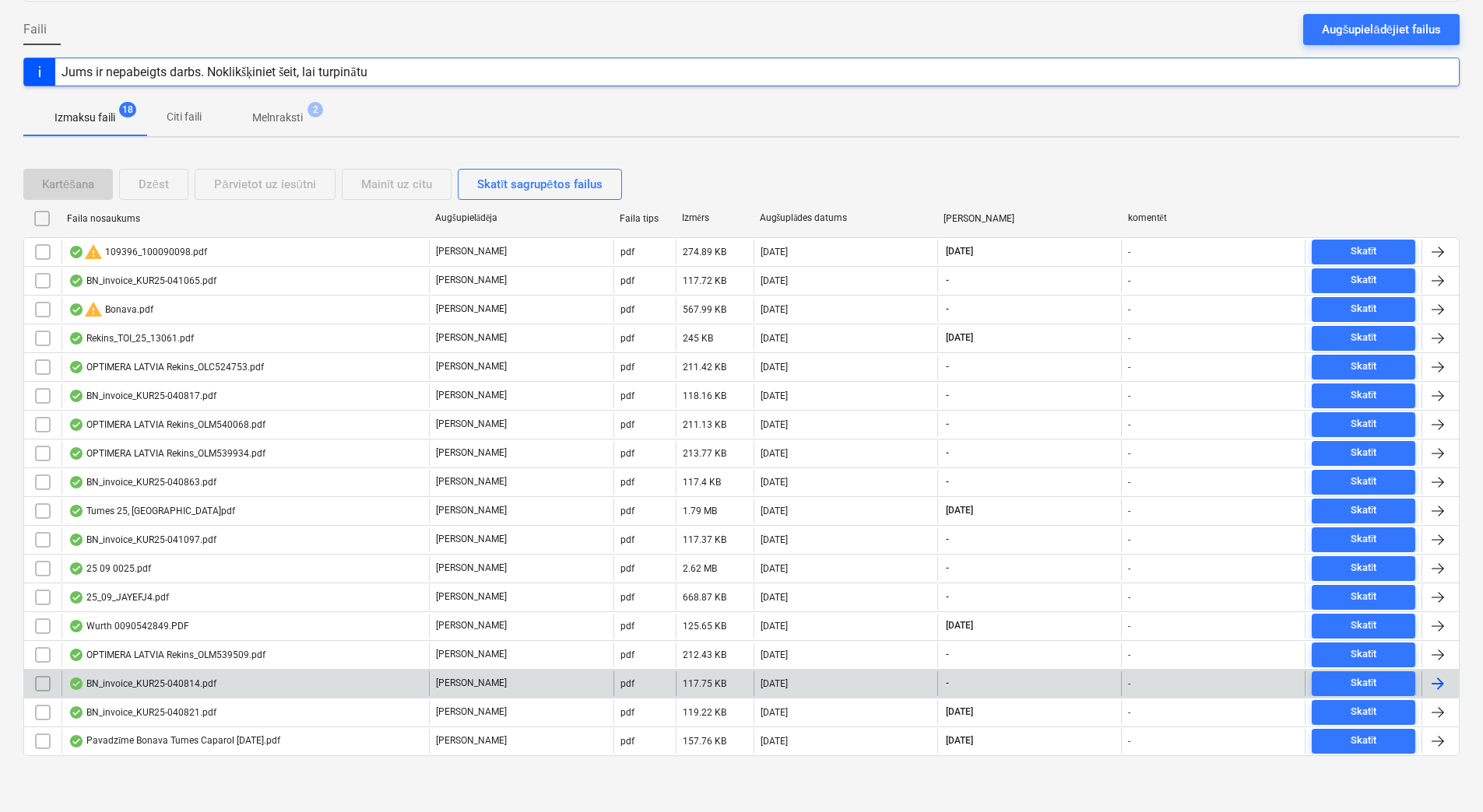
click at [216, 681] on div "BN_invoice_KUR25-040814.pdf" at bounding box center [245, 684] width 367 height 25
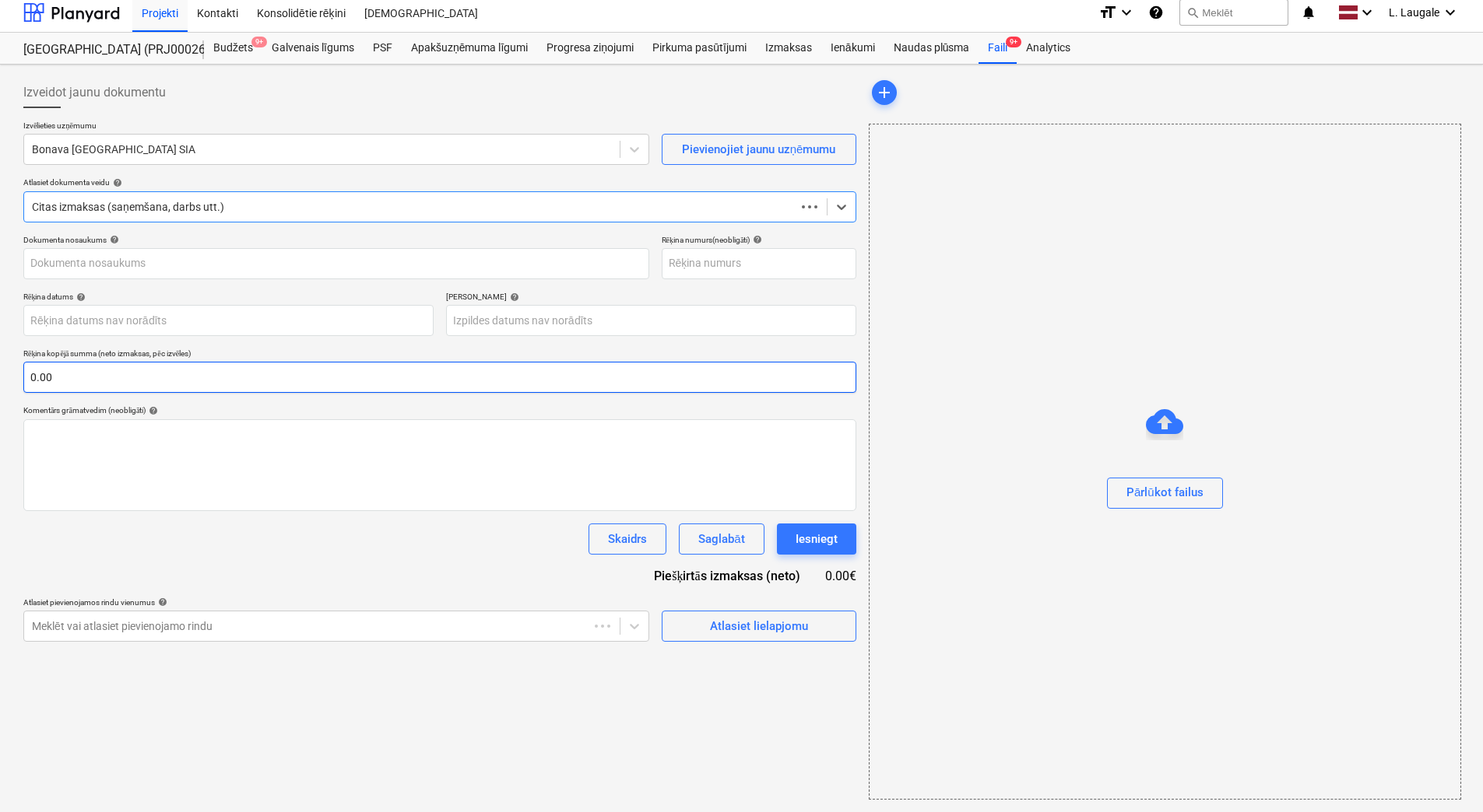
scroll to position [7, 0]
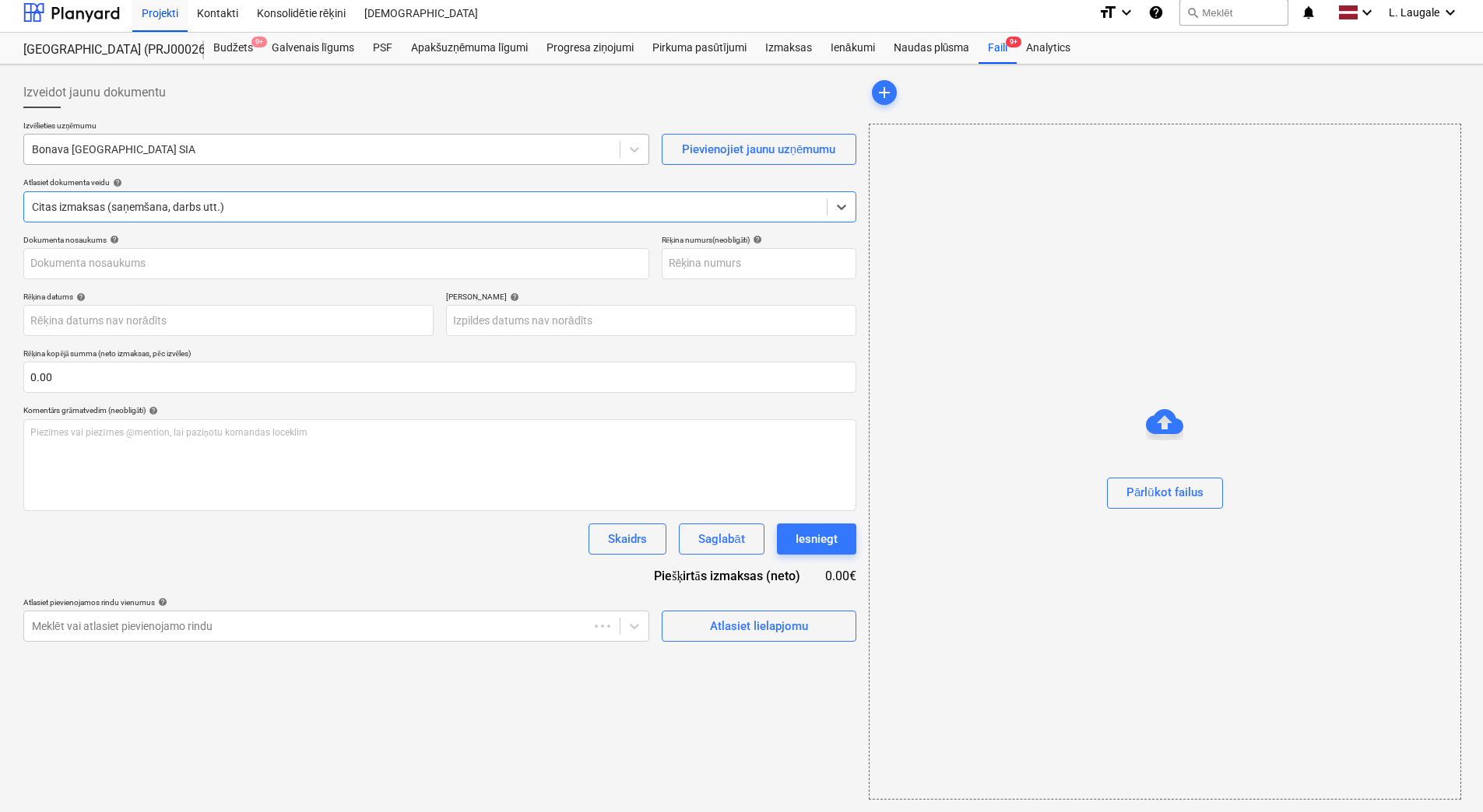
type input "KUR25-040814"
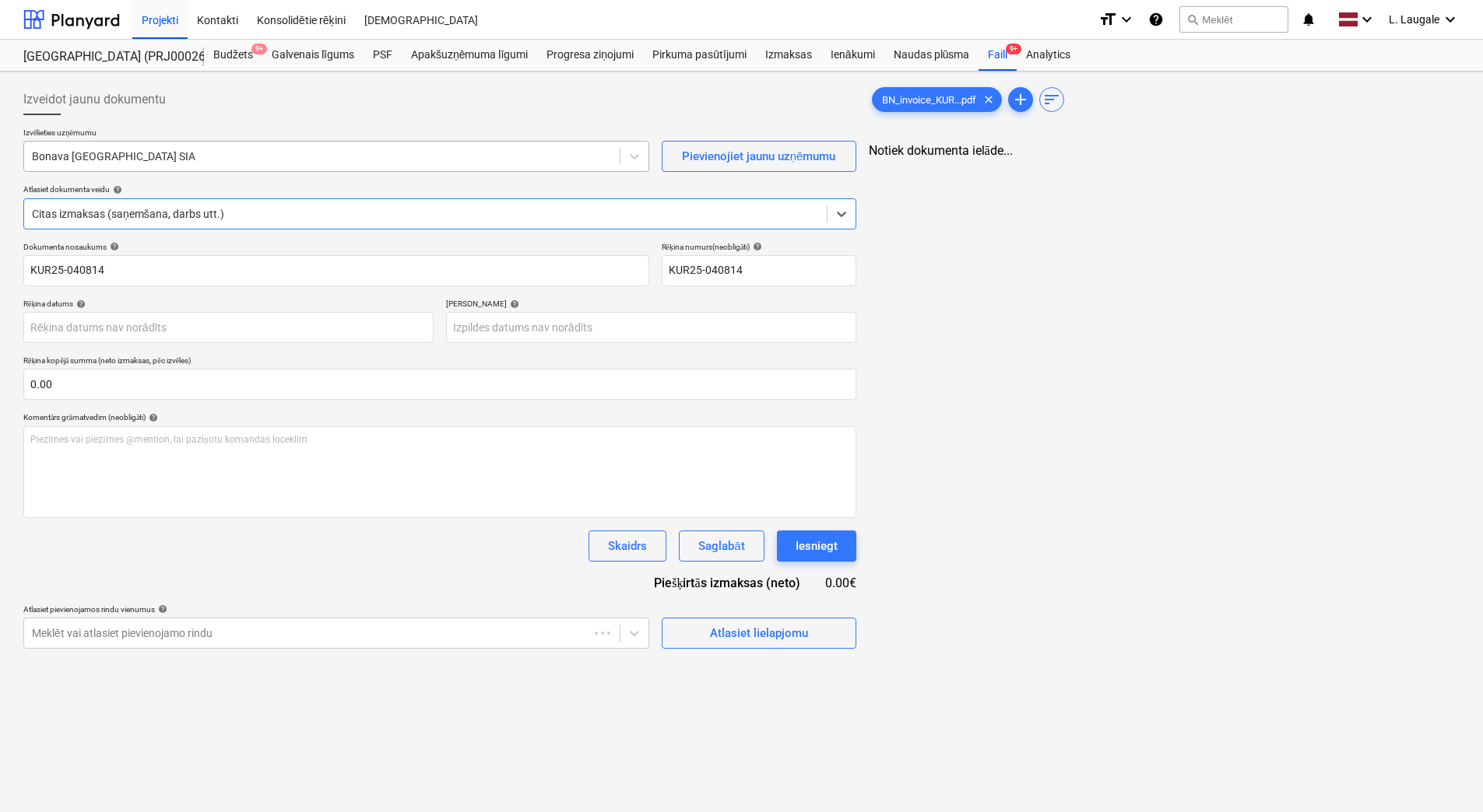
scroll to position [0, 0]
click at [220, 160] on div at bounding box center [322, 156] width 580 height 15
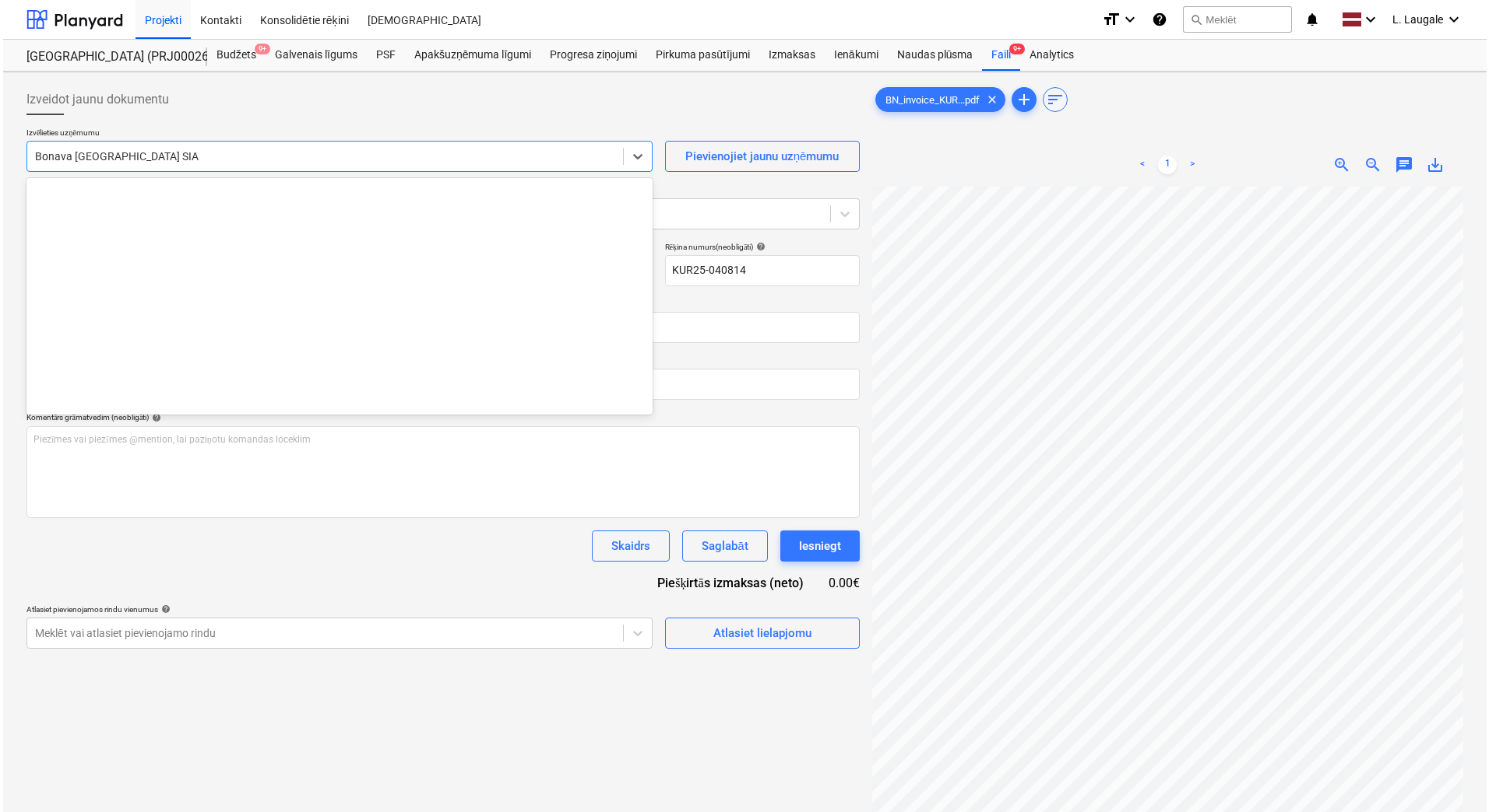
scroll to position [2941, 0]
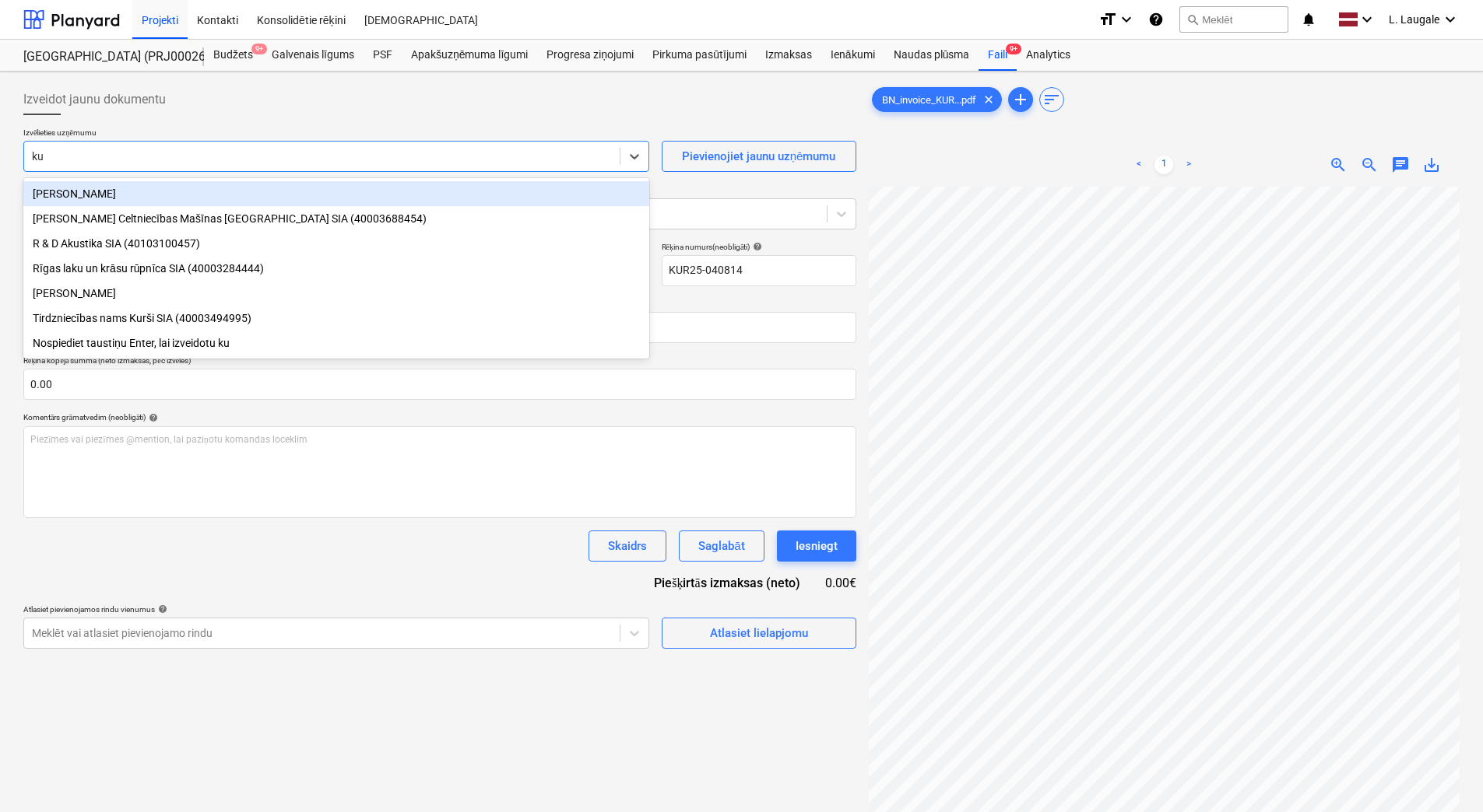
type input "kur"
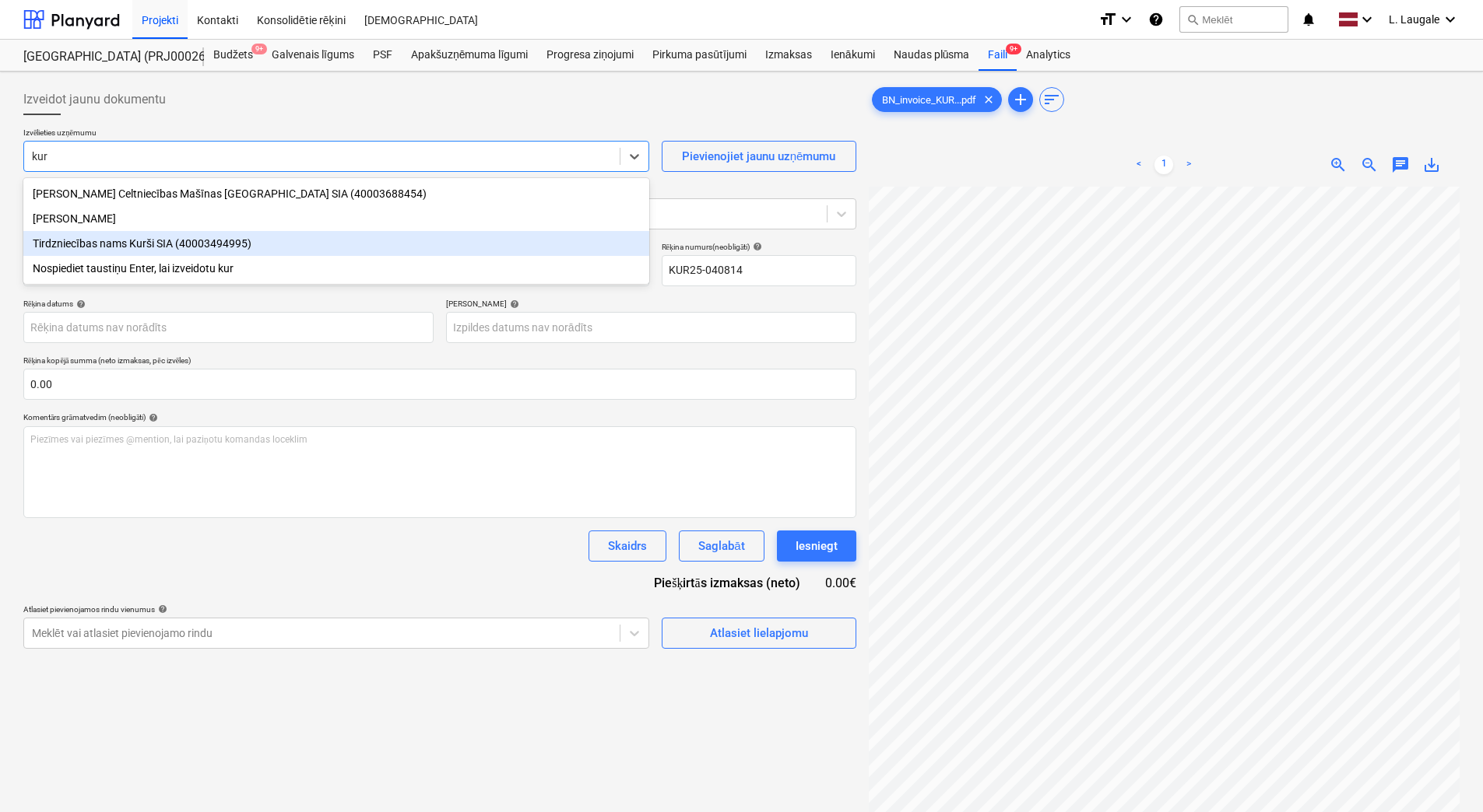
click at [230, 247] on div "Tirdzniecības nams Kurši SIA (40003494995)" at bounding box center [335, 244] width 625 height 25
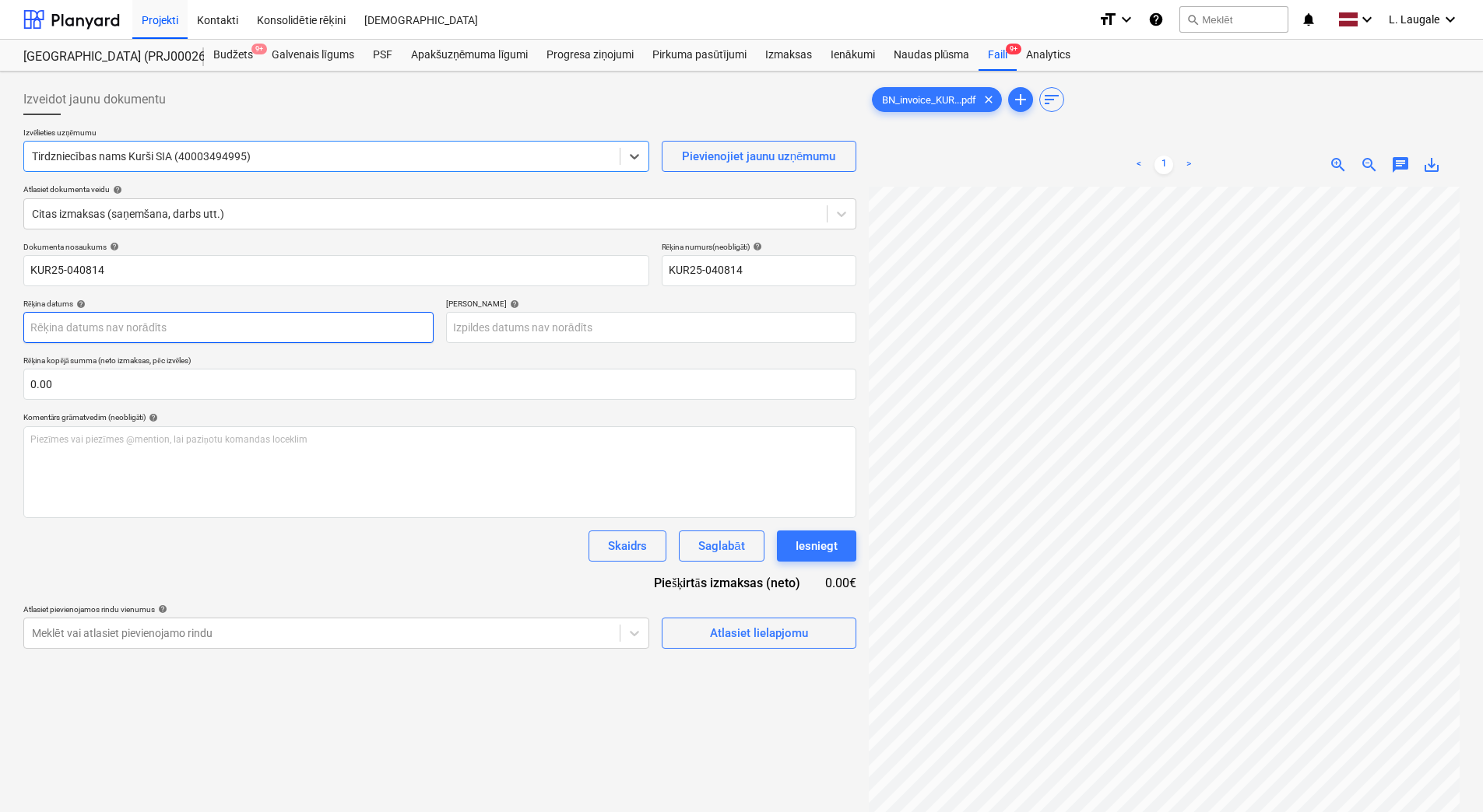
click at [187, 323] on body "Projekti Kontakti Konsolidētie rēķini Iesūtne format_size keyboard_arrow_down h…" at bounding box center [741, 406] width 1483 height 812
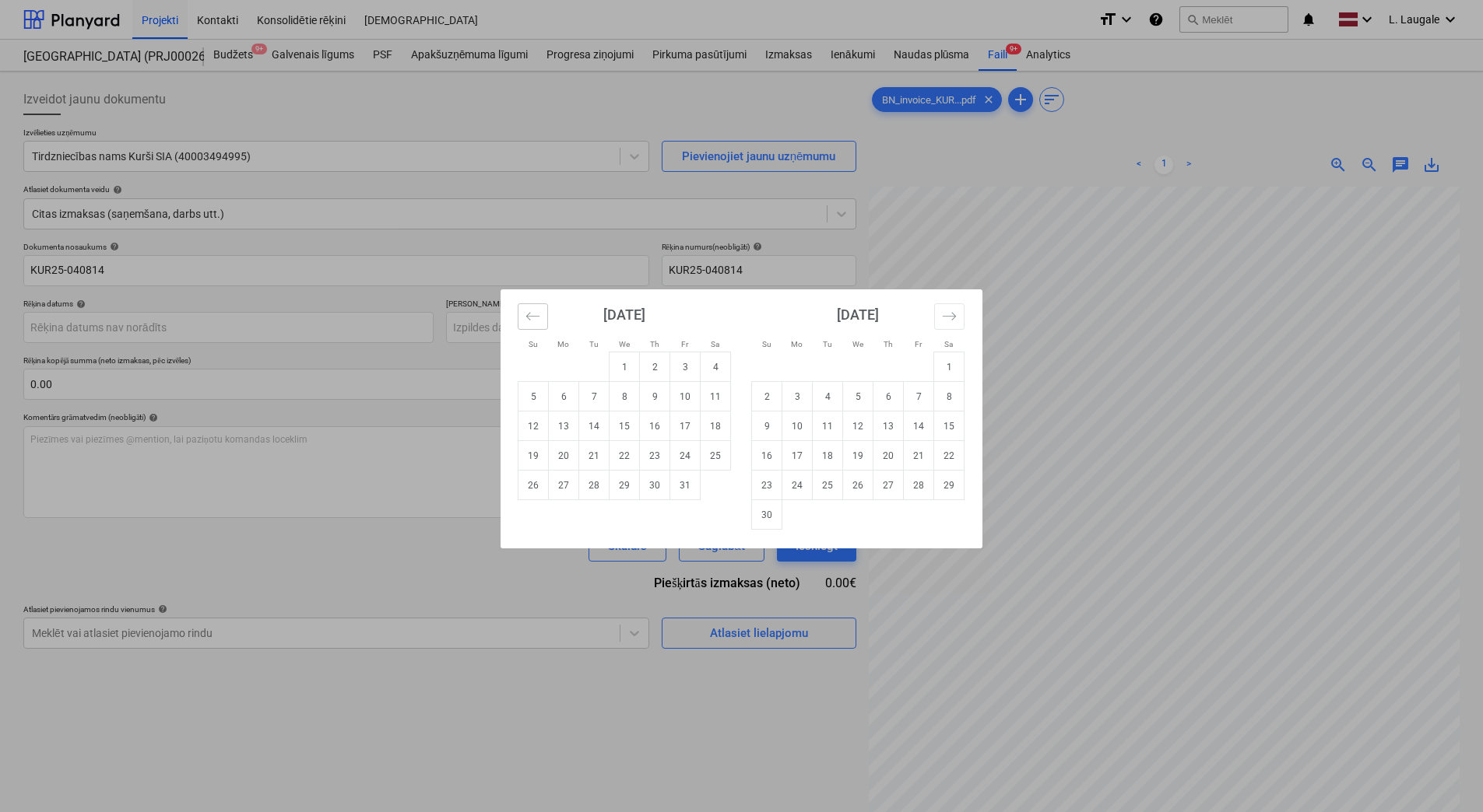
click at [533, 313] on icon "Move backward to switch to the previous month." at bounding box center [532, 316] width 14 height 14
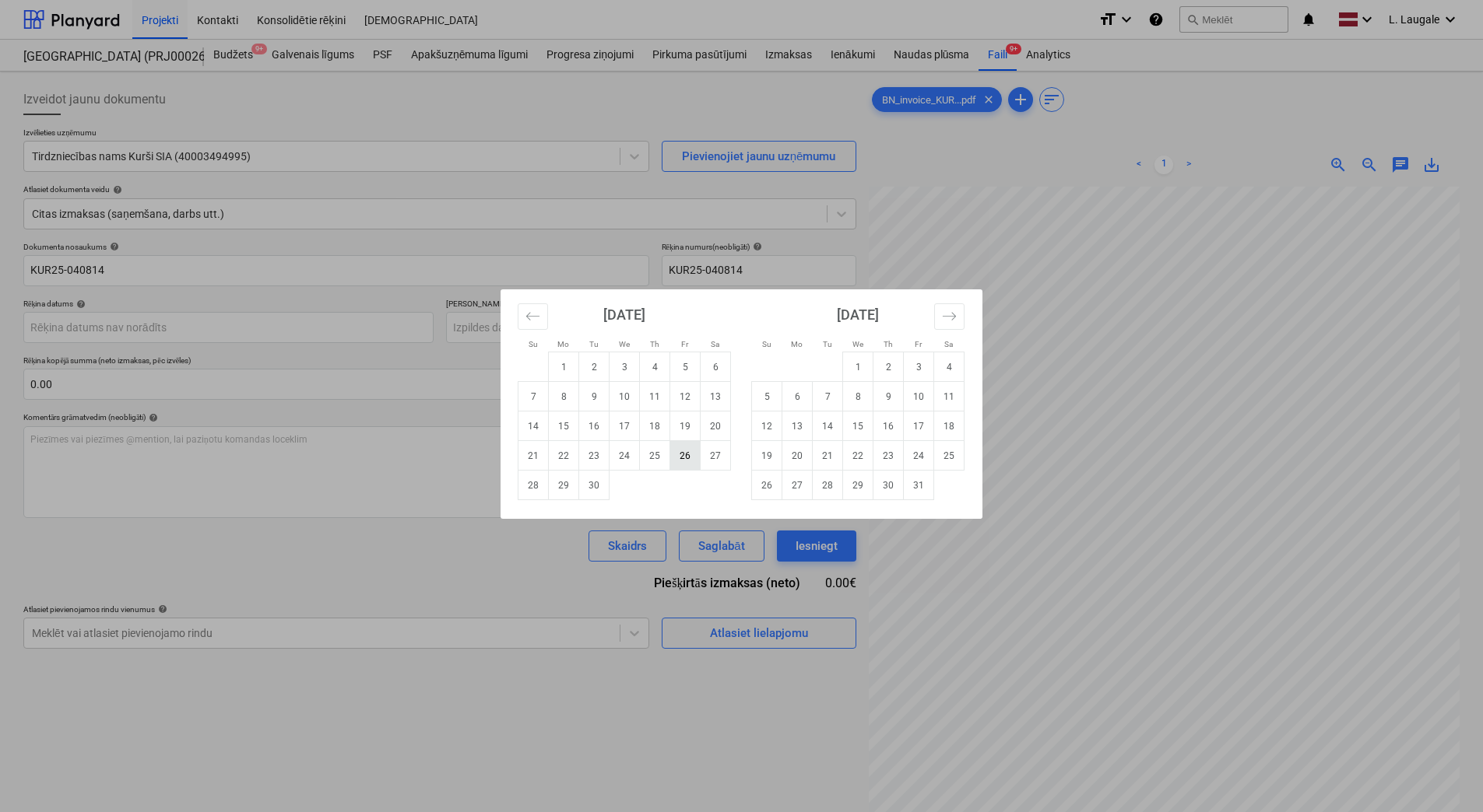
click at [687, 457] on td "26" at bounding box center [686, 456] width 31 height 30
type input "[DATE]"
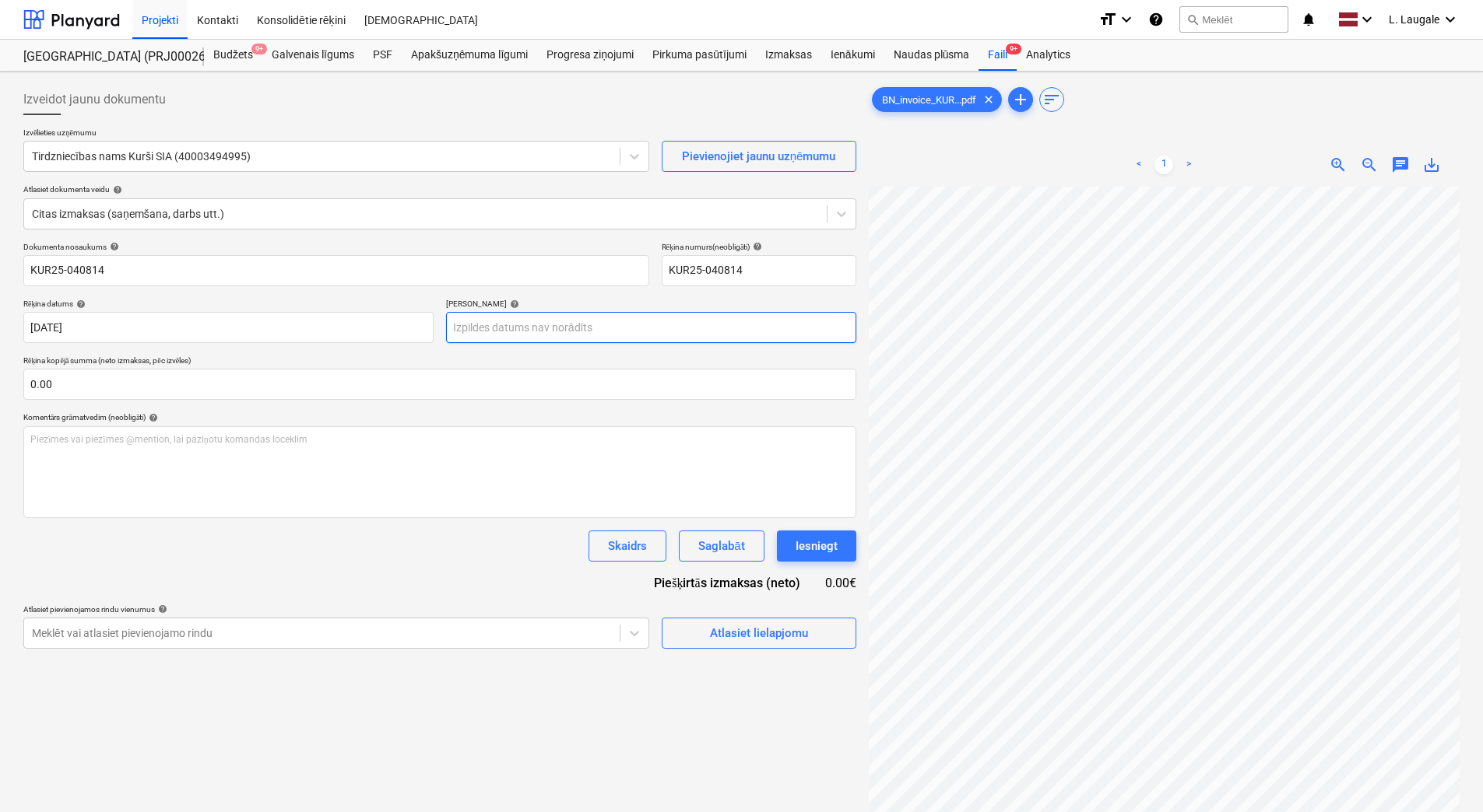
click at [539, 320] on body "Projekti Kontakti Konsolidētie rēķini Iesūtne format_size keyboard_arrow_down h…" at bounding box center [741, 406] width 1483 height 812
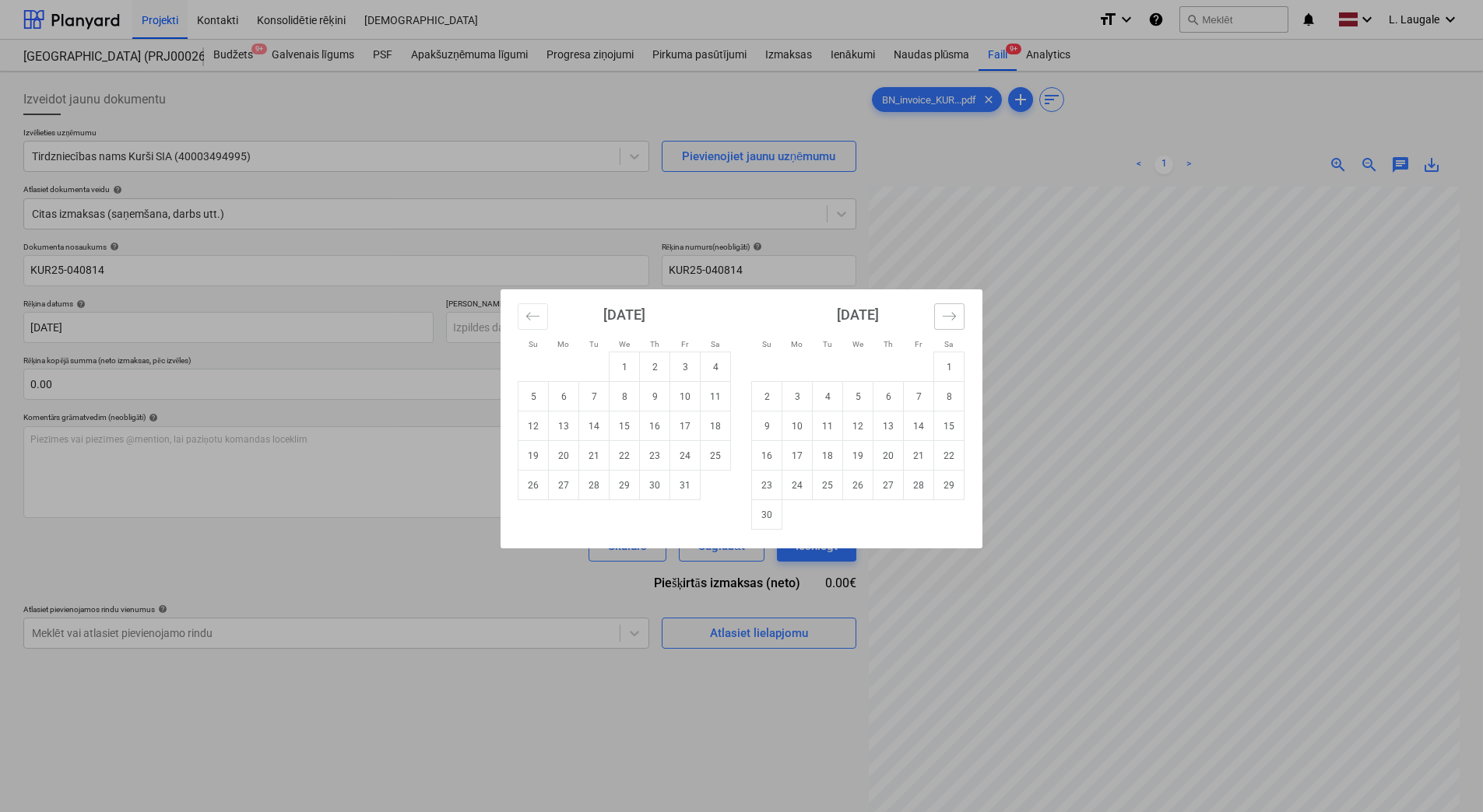
click at [940, 315] on button "Move forward to switch to the next month." at bounding box center [949, 316] width 31 height 26
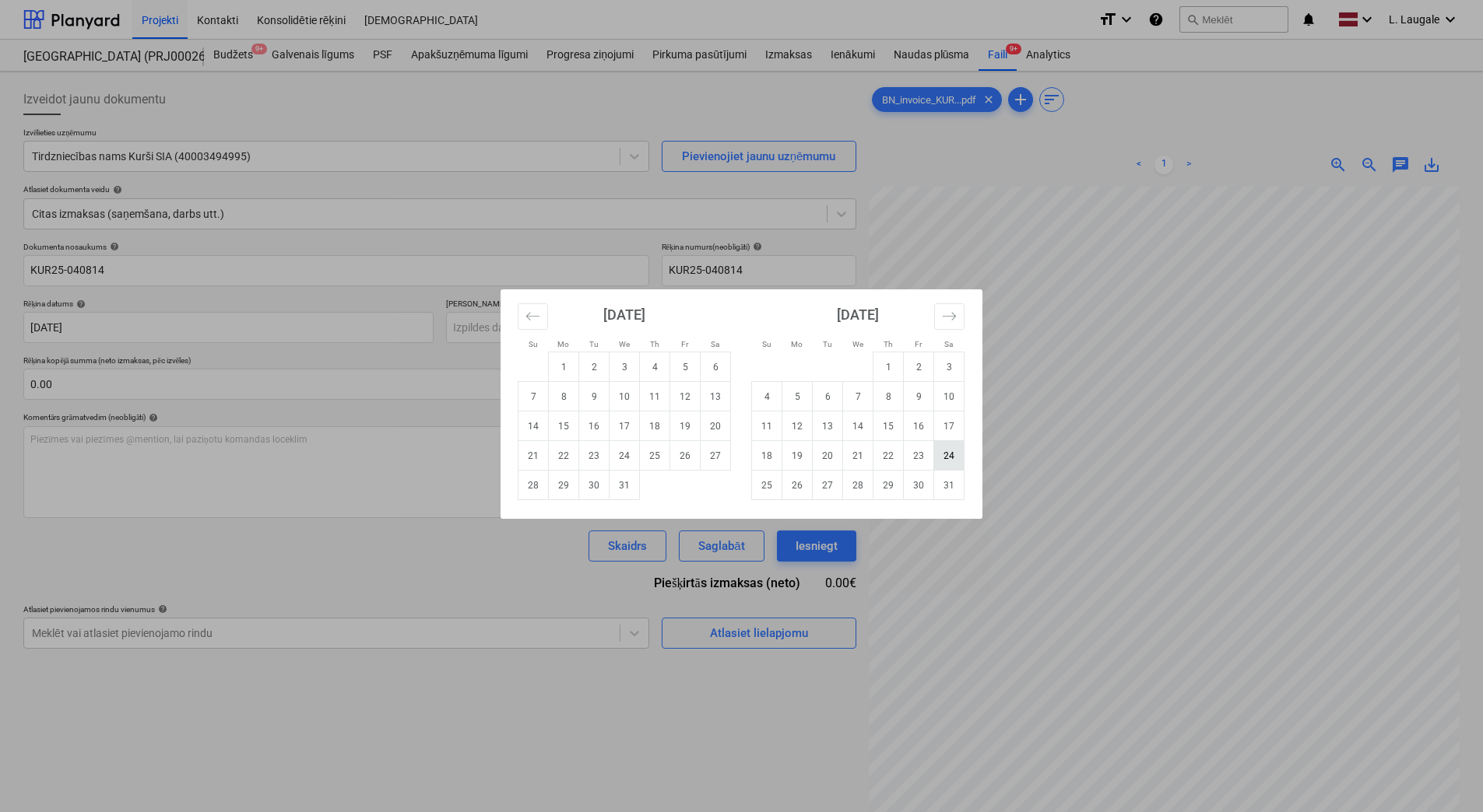
click at [944, 459] on td "24" at bounding box center [949, 456] width 31 height 30
type input "[DATE]"
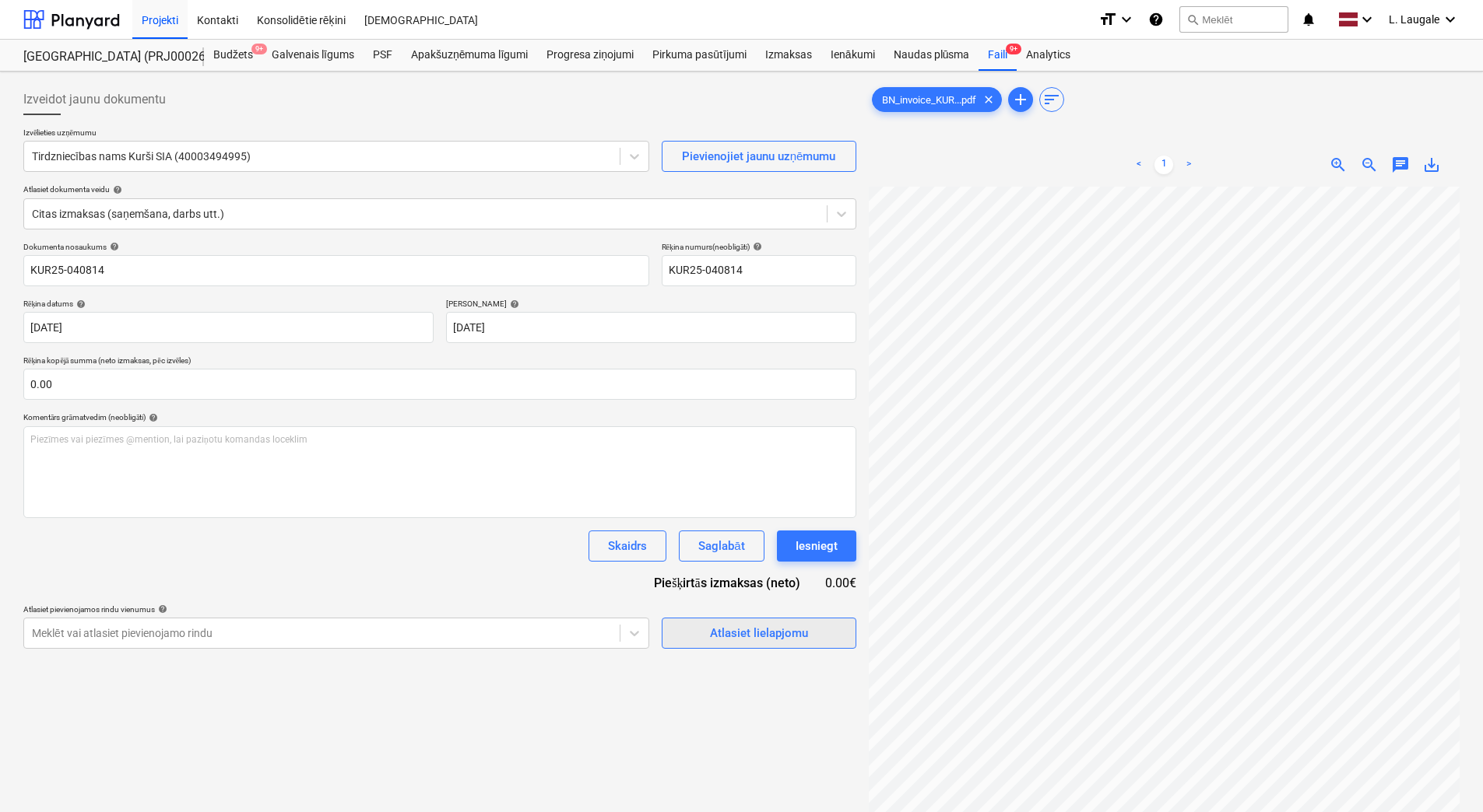
click at [730, 636] on div "Atlasiet lielapjomu" at bounding box center [759, 633] width 98 height 20
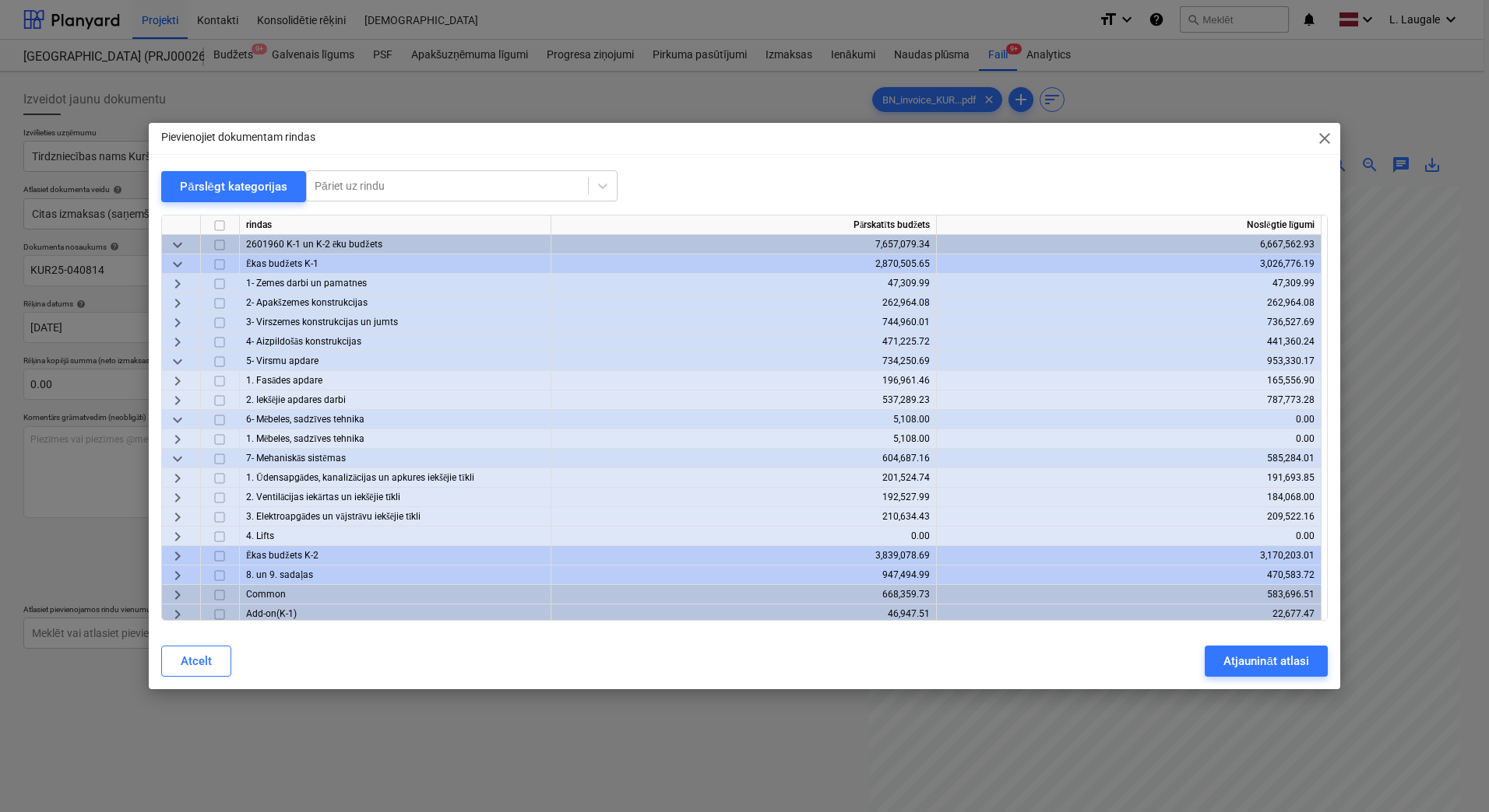
click at [178, 262] on span "keyboard_arrow_down" at bounding box center [176, 264] width 18 height 18
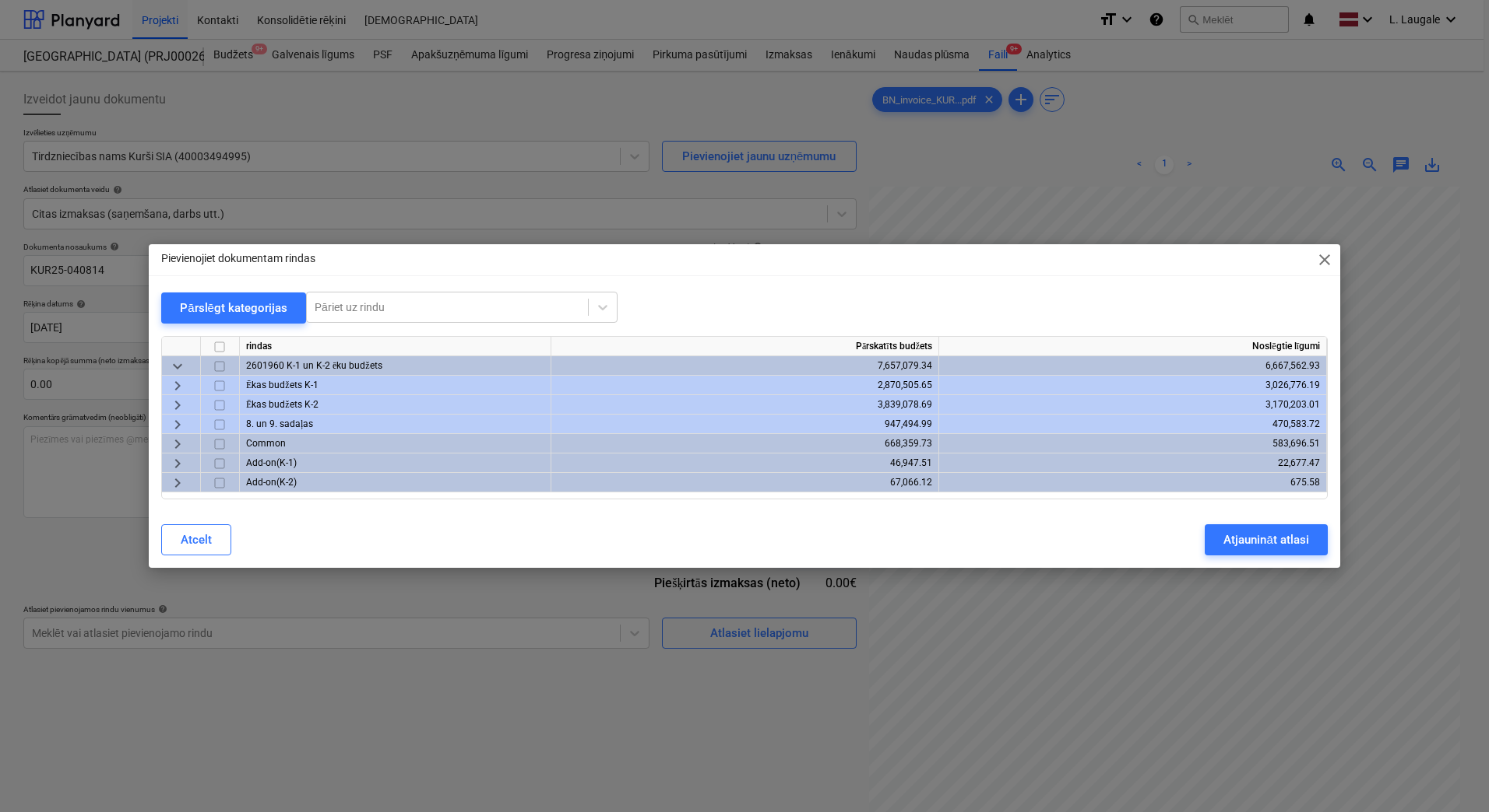
click at [176, 400] on span "keyboard_arrow_right" at bounding box center [176, 405] width 18 height 18
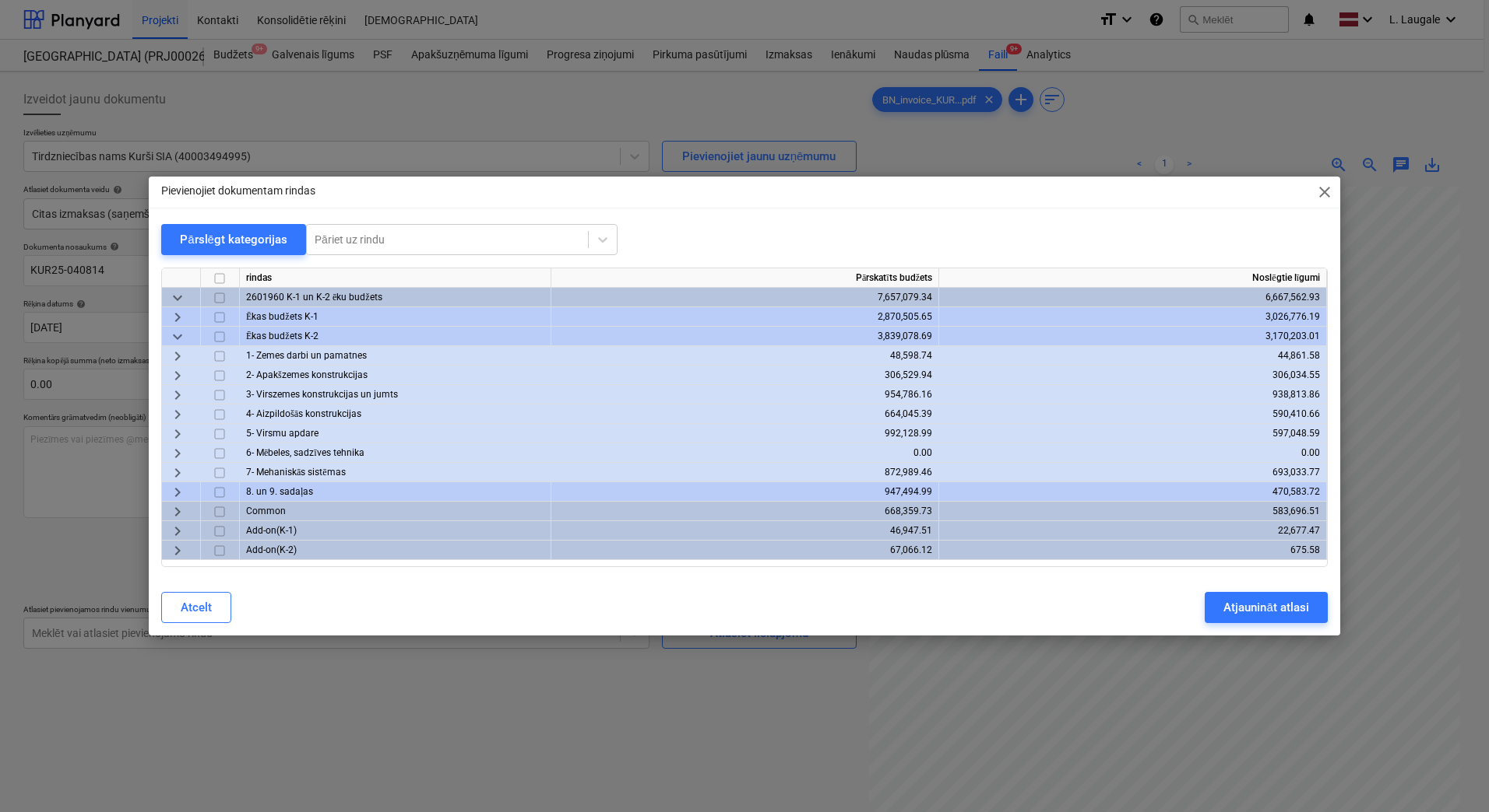
click at [176, 416] on span "keyboard_arrow_right" at bounding box center [176, 414] width 18 height 18
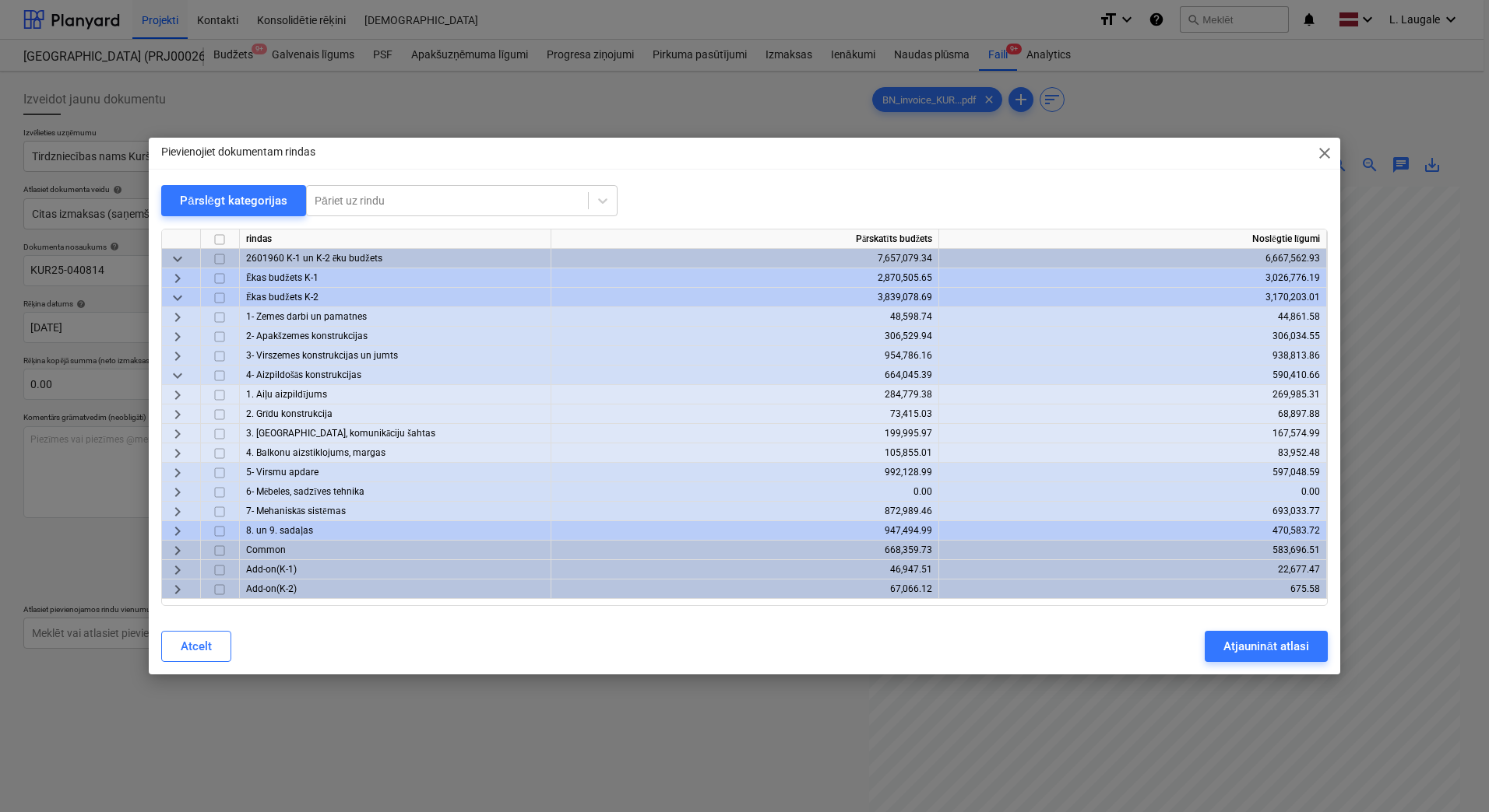
click at [175, 427] on span "keyboard_arrow_right" at bounding box center [176, 433] width 18 height 18
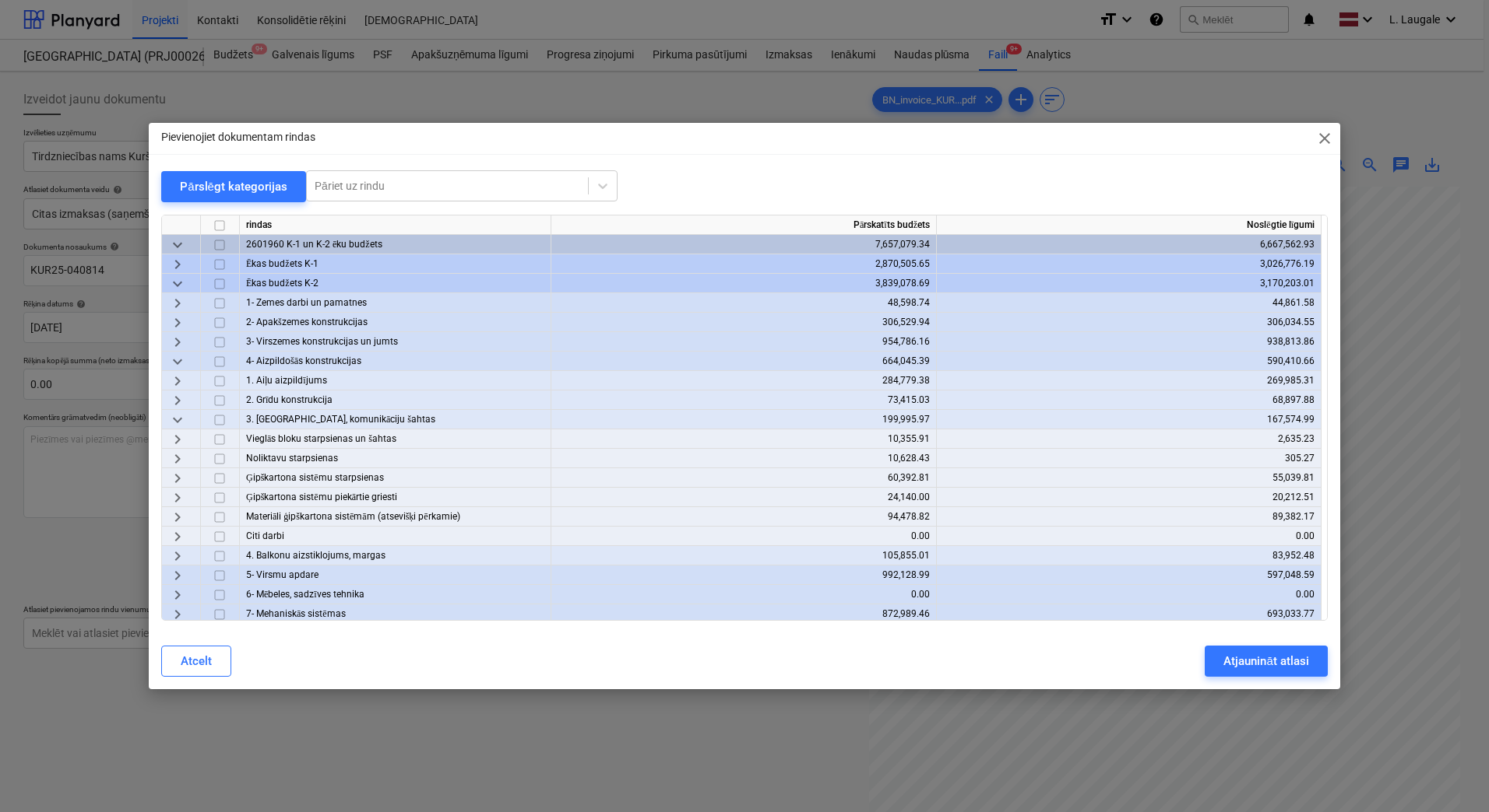
click at [179, 513] on span "keyboard_arrow_right" at bounding box center [176, 516] width 18 height 18
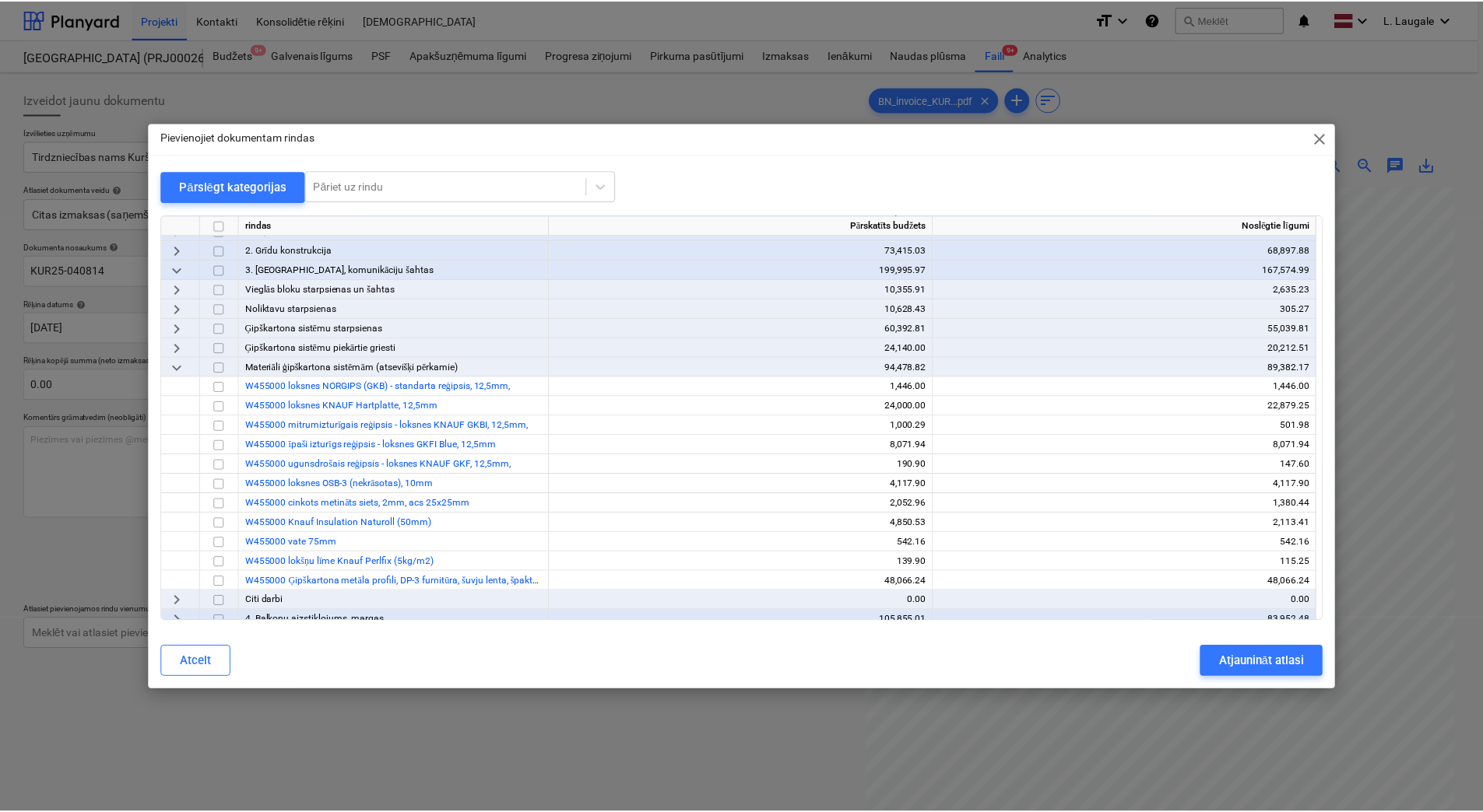
scroll to position [156, 0]
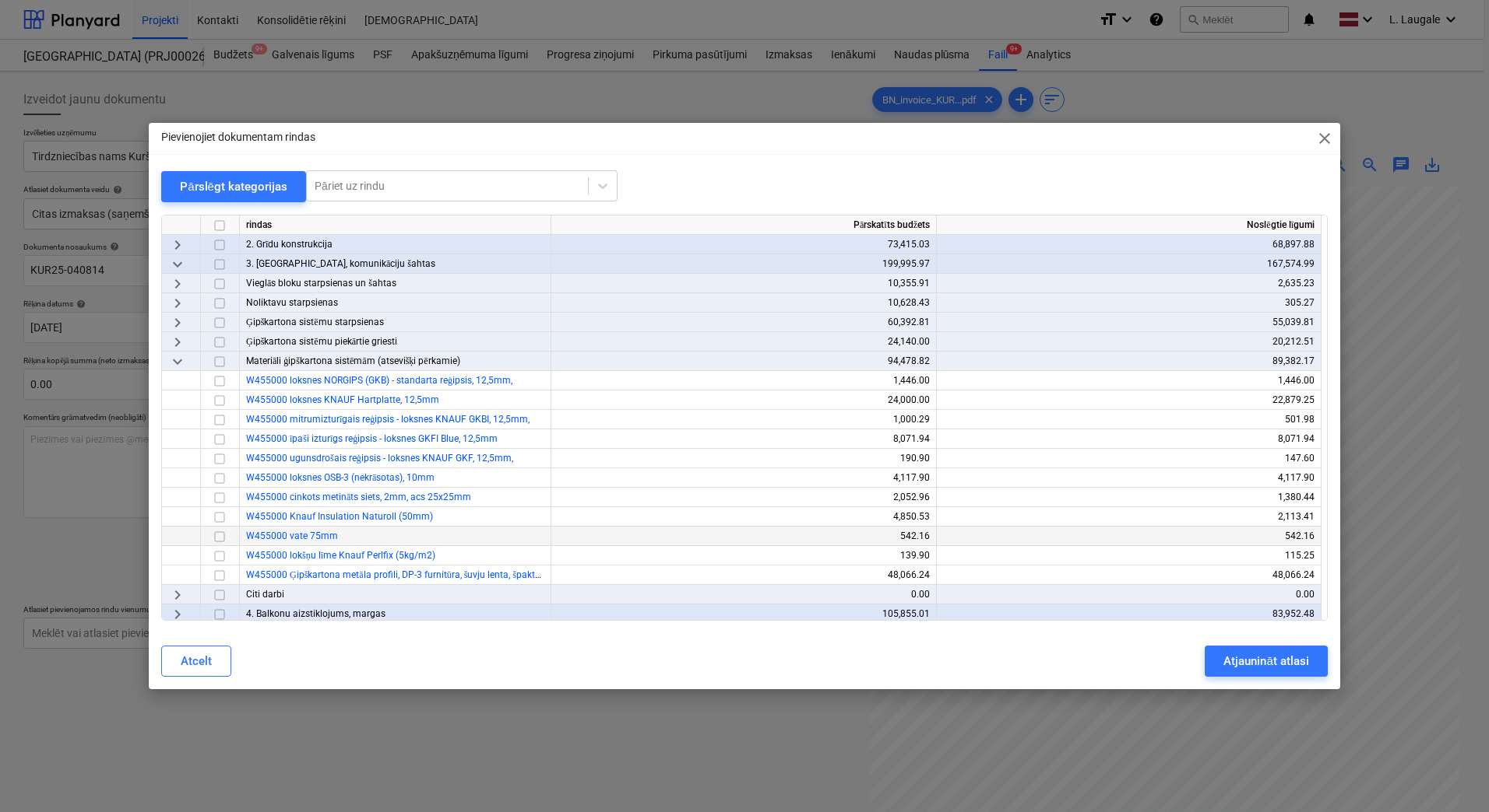
click at [220, 537] on input "checkbox" at bounding box center [219, 537] width 18 height 18
click at [1287, 654] on div "Atjaunināt atlasi" at bounding box center [1265, 661] width 85 height 20
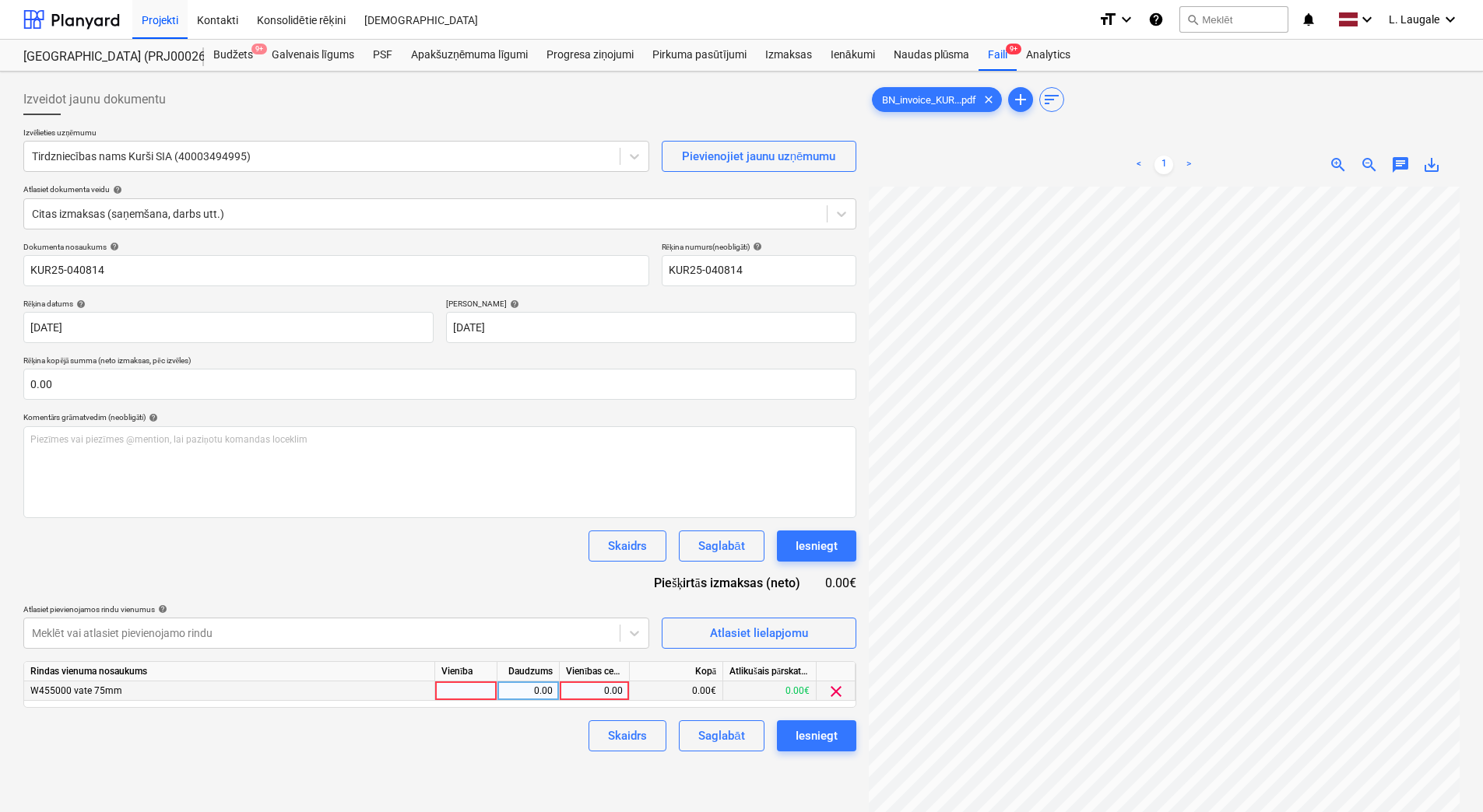
click at [476, 692] on div at bounding box center [466, 692] width 63 height 19
type input "1"
click at [516, 698] on div "0.00" at bounding box center [528, 692] width 49 height 19
click at [585, 683] on div "0.00" at bounding box center [594, 692] width 57 height 19
type input "905.69"
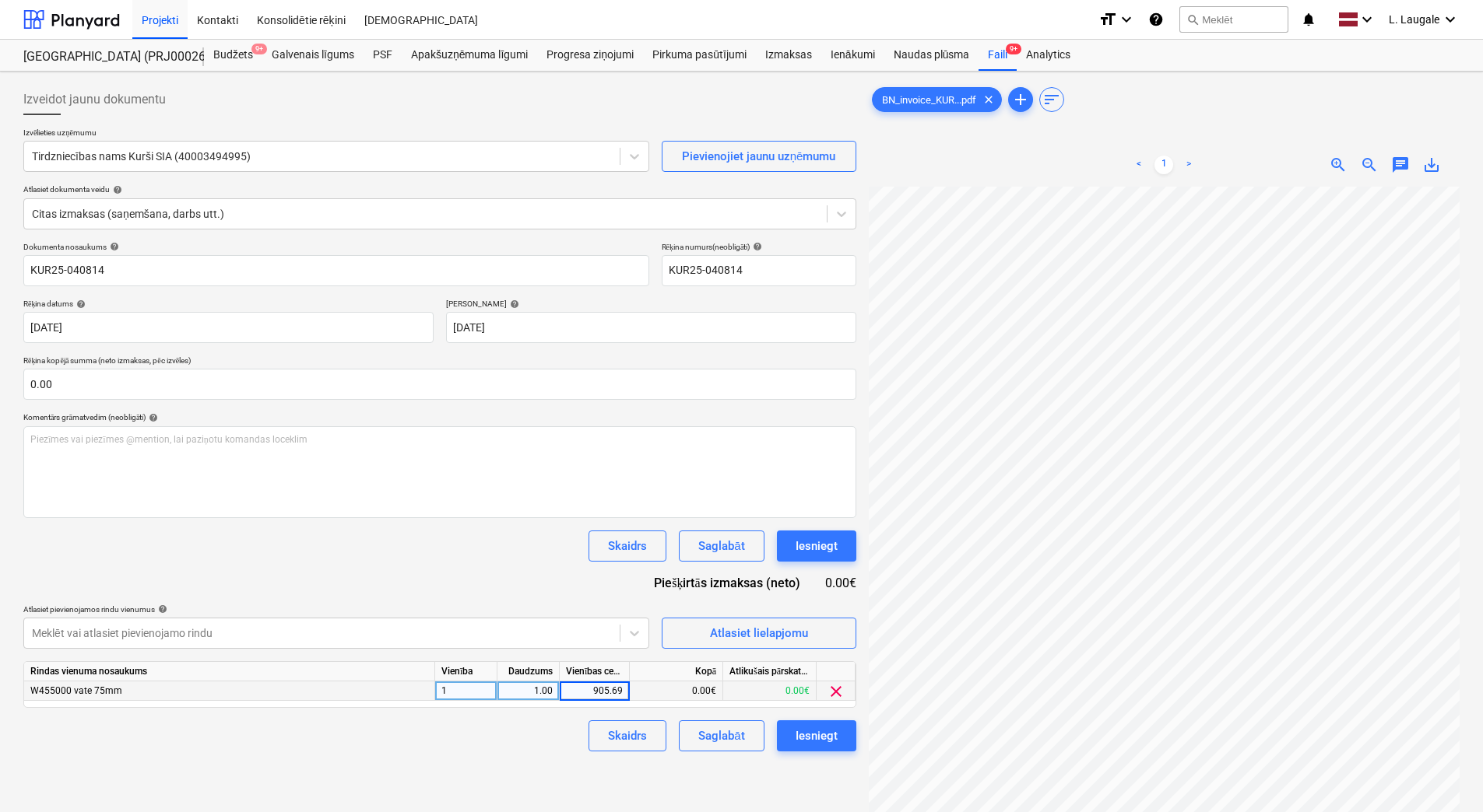
click at [573, 731] on div "Skaidrs Saglabāt Iesniegt" at bounding box center [439, 736] width 833 height 31
click at [743, 735] on div "Saglabāt" at bounding box center [722, 736] width 46 height 20
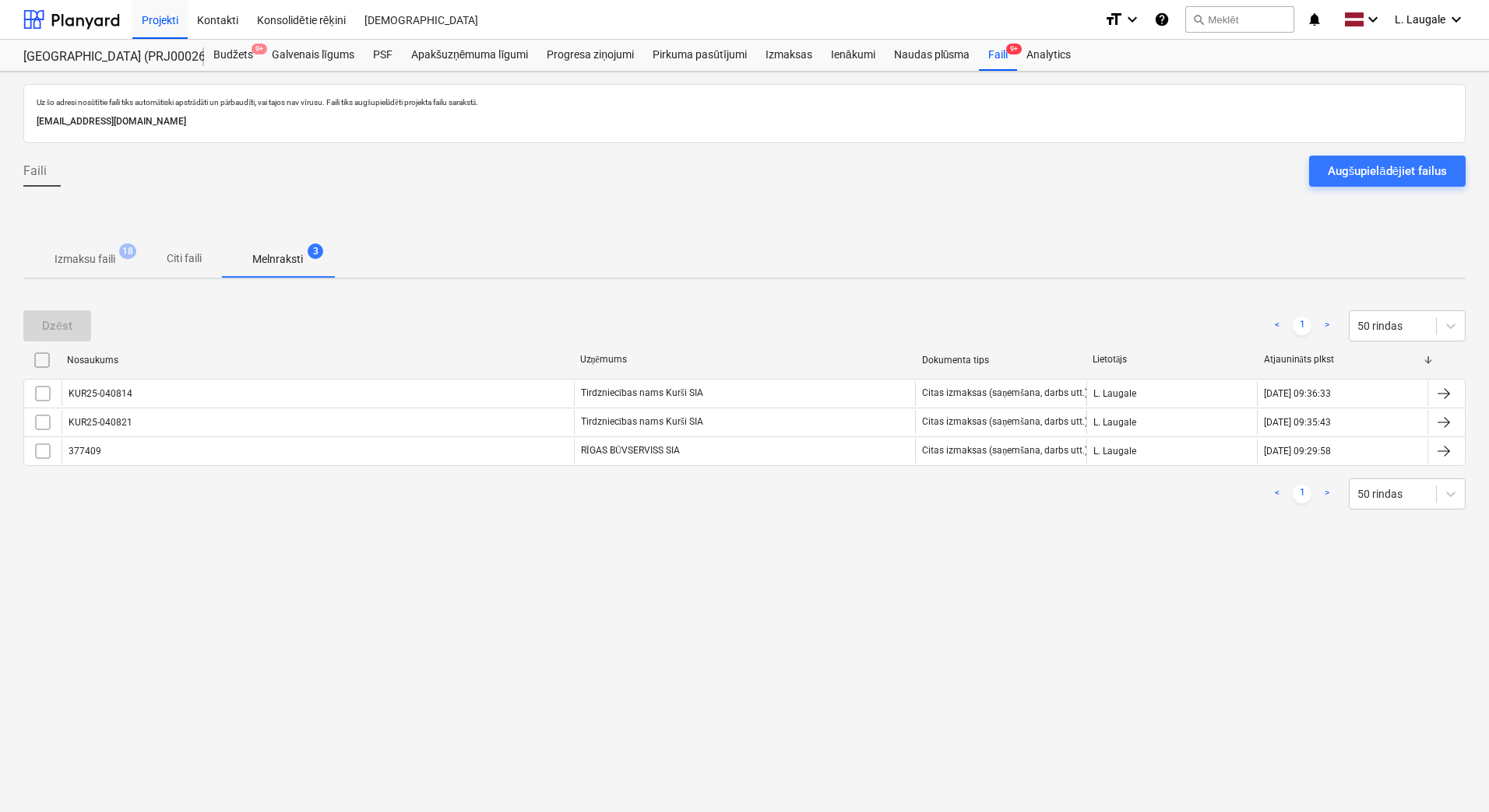
click at [88, 248] on span "Izmaksu faili 18" at bounding box center [85, 258] width 123 height 28
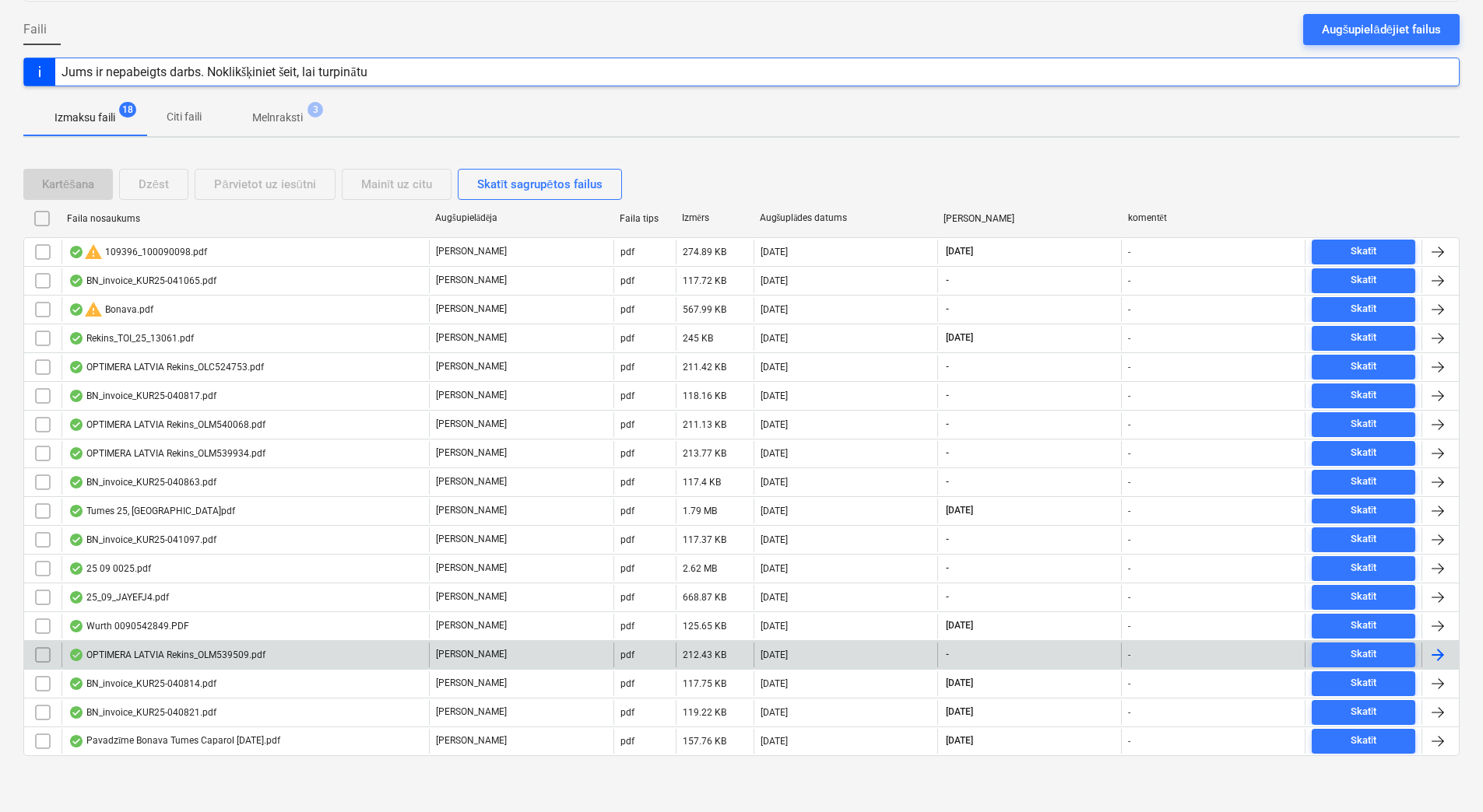
click at [196, 652] on div "OPTIMERA LATVIA Rekins_OLM539509.pdf" at bounding box center [167, 655] width 197 height 13
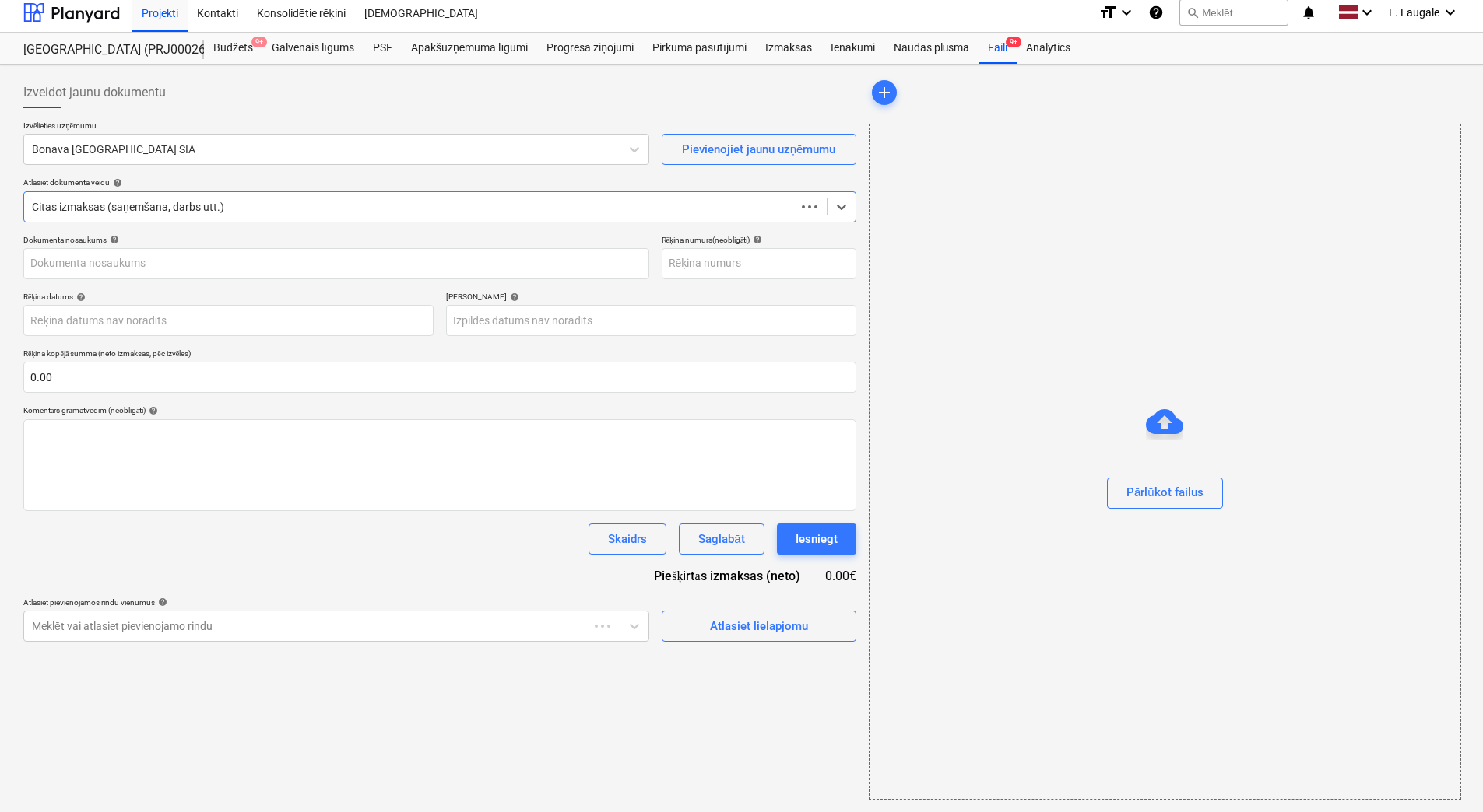
scroll to position [7, 0]
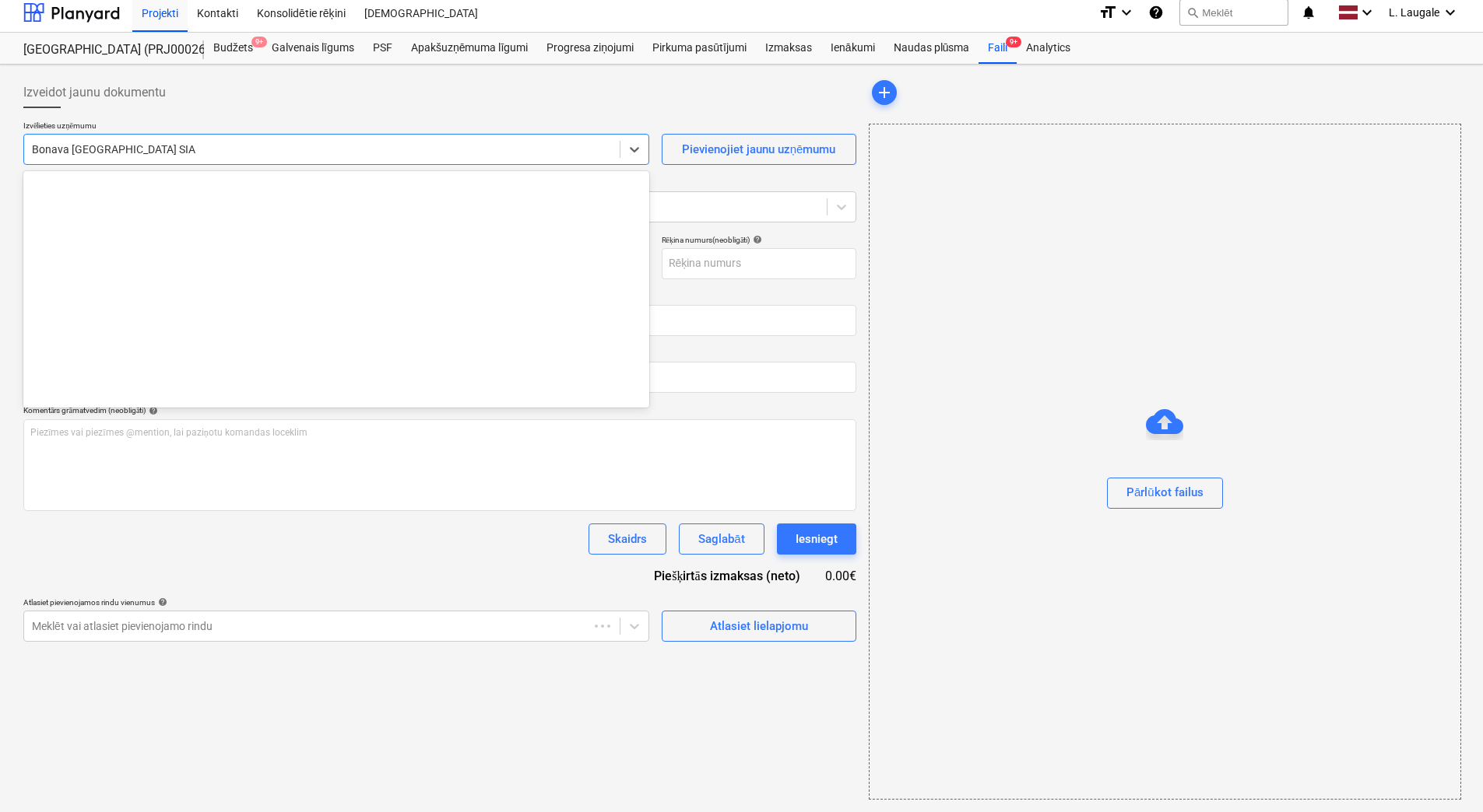
click at [200, 147] on div at bounding box center [322, 149] width 580 height 15
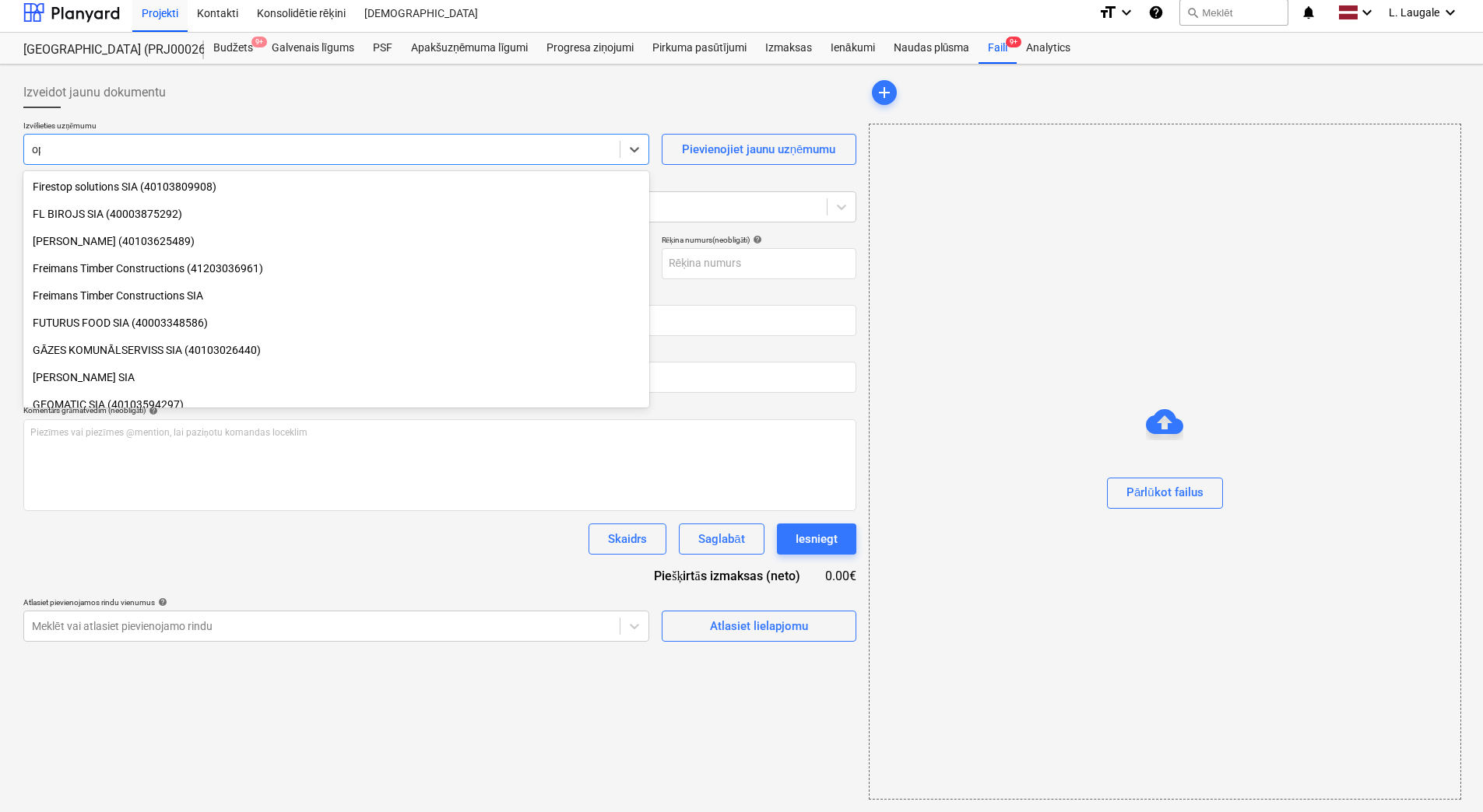
type input "opti"
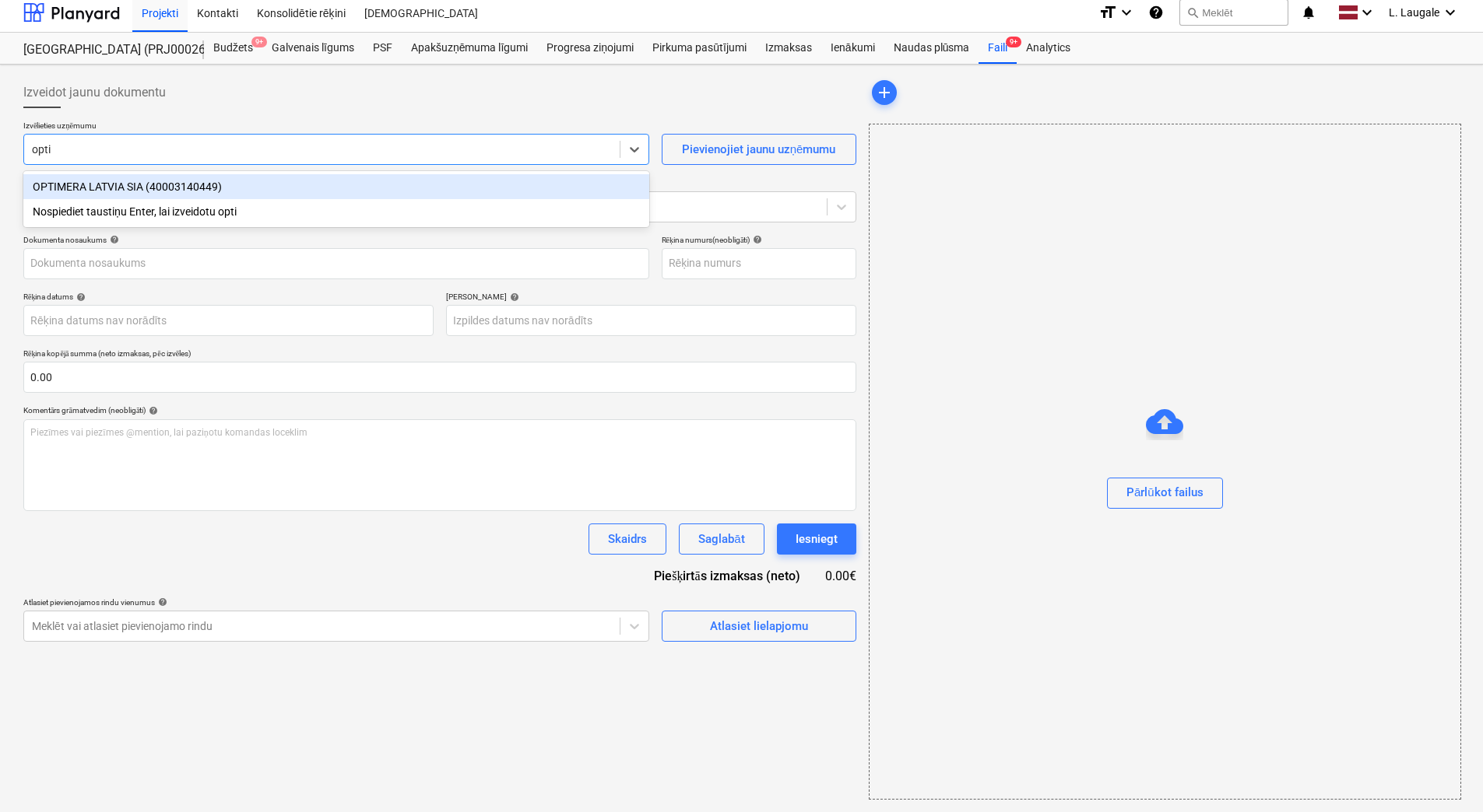
type input "OLM539509"
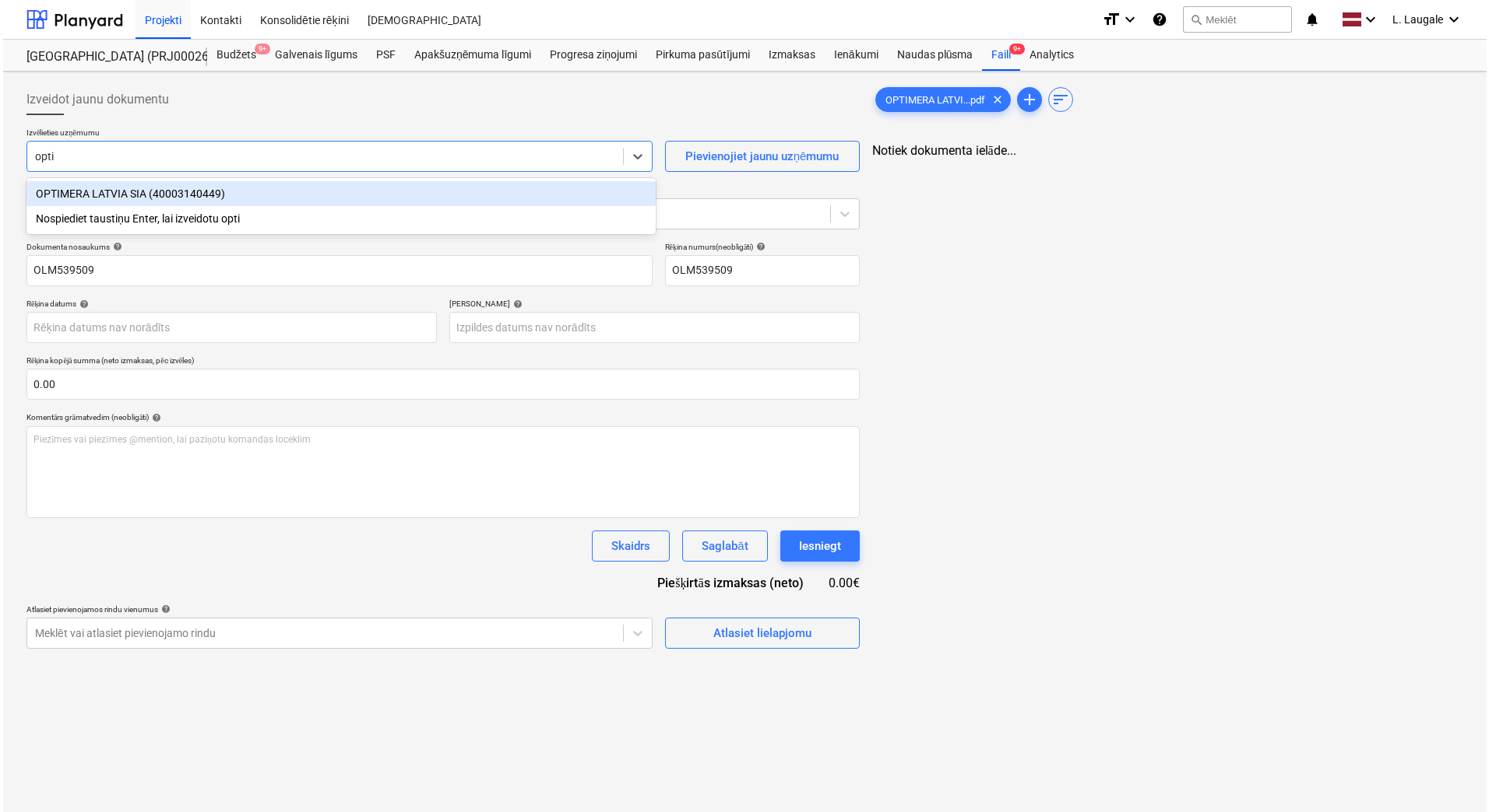
scroll to position [0, 0]
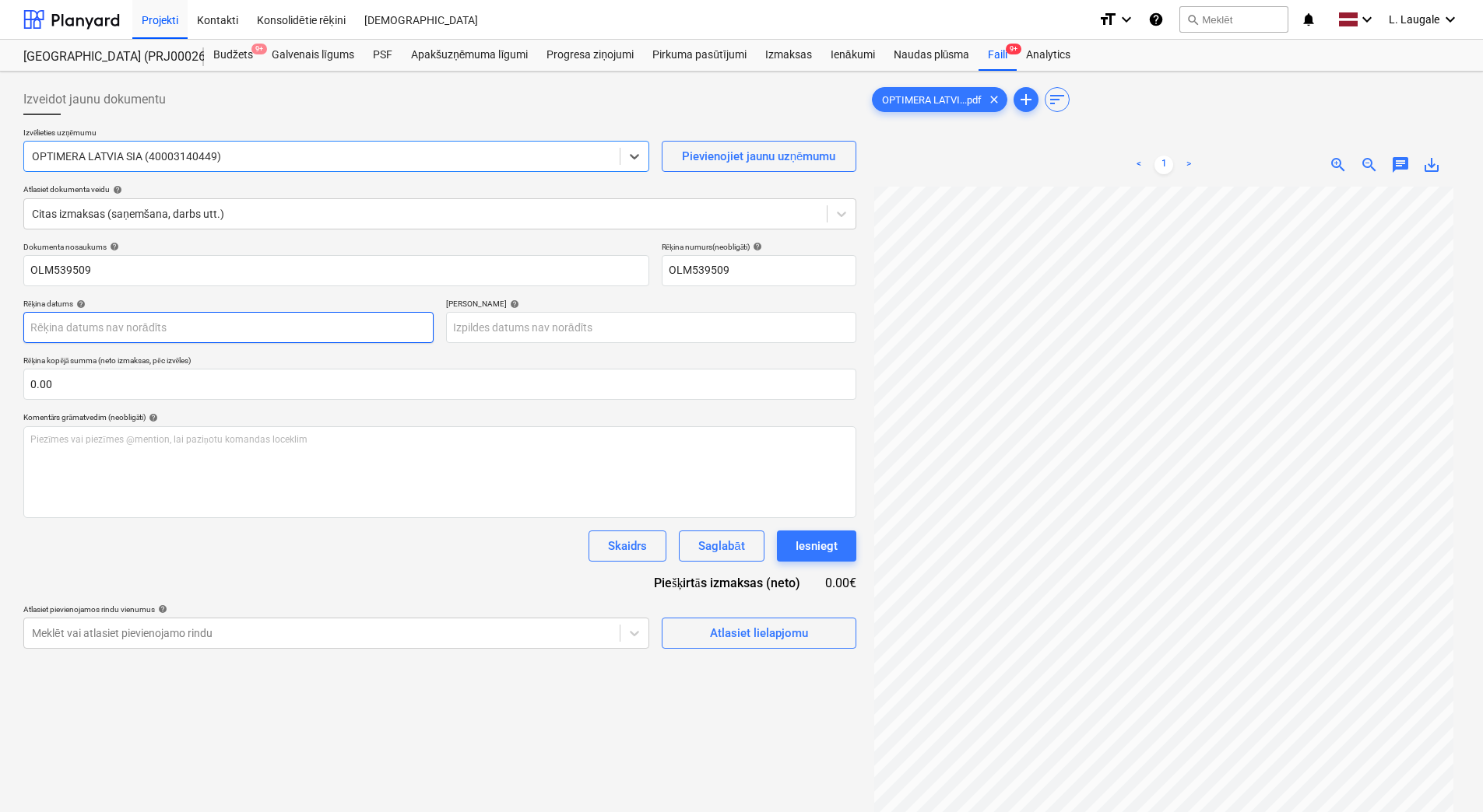
click at [192, 334] on body "Projekti Kontakti Konsolidētie rēķini Iesūtne format_size keyboard_arrow_down h…" at bounding box center [741, 406] width 1483 height 812
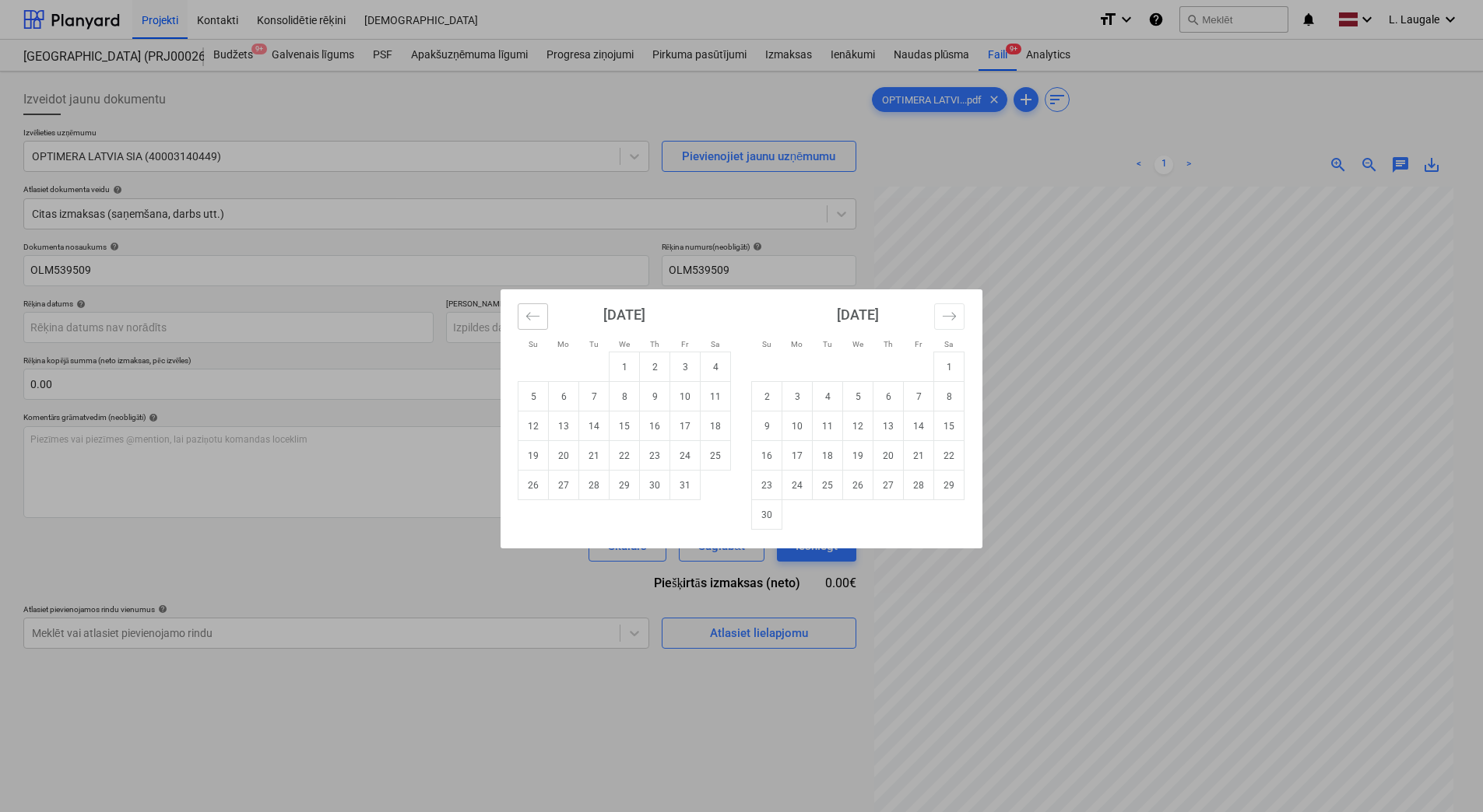
click at [536, 313] on icon "Move backward to switch to the previous month." at bounding box center [532, 316] width 14 height 14
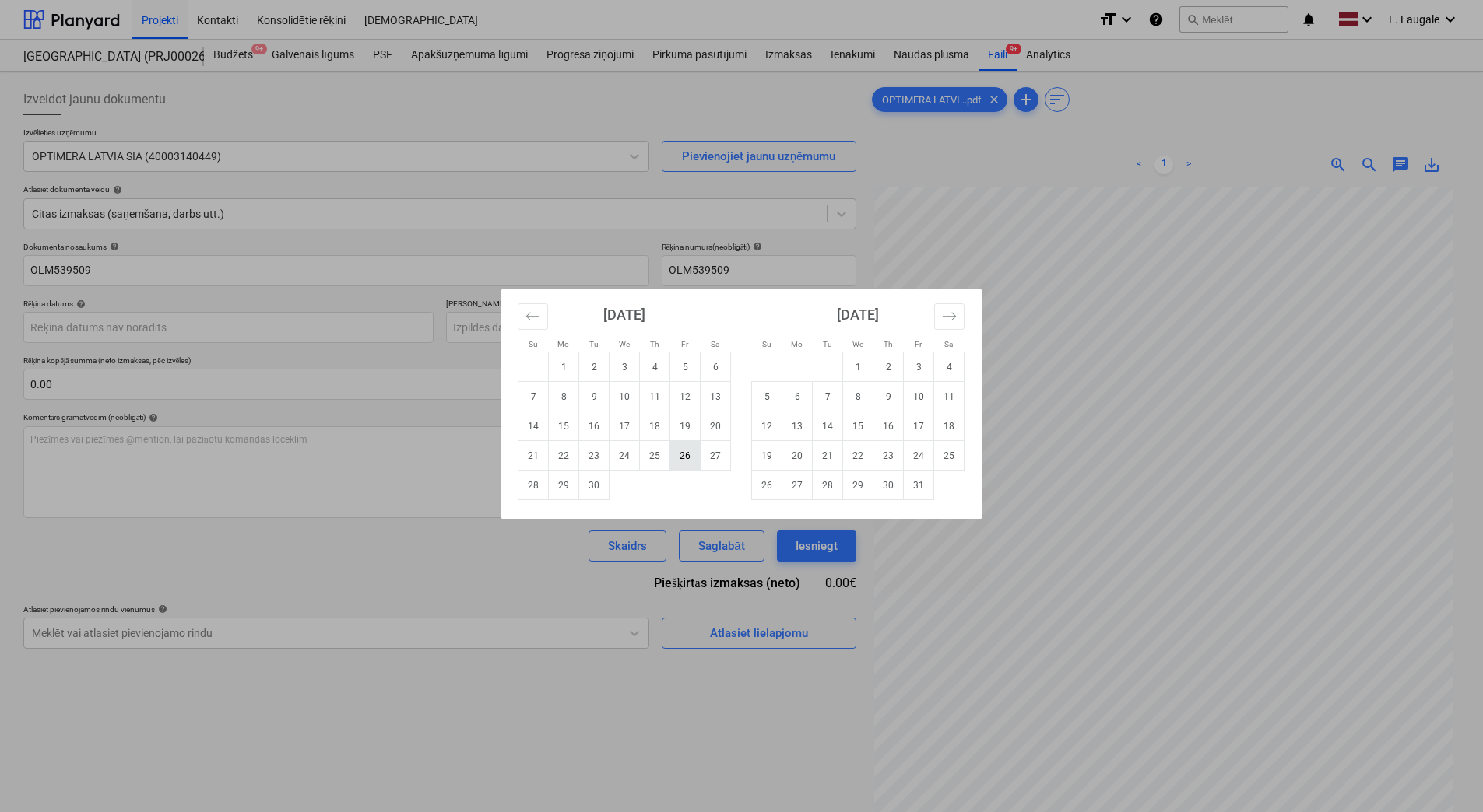
click at [679, 459] on td "26" at bounding box center [686, 456] width 31 height 30
type input "[DATE]"
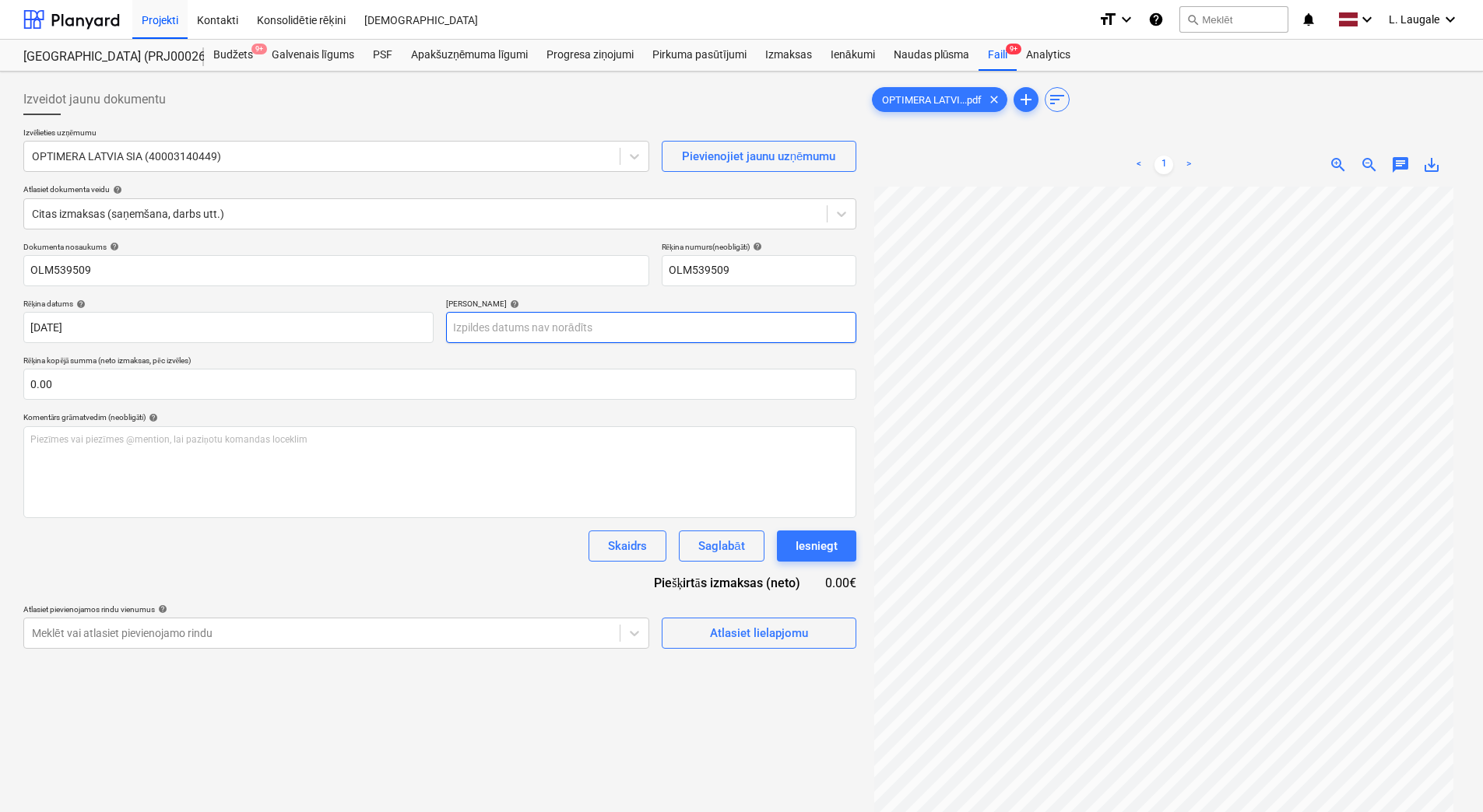
click at [618, 333] on body "Projekti Kontakti Konsolidētie rēķini Iesūtne format_size keyboard_arrow_down h…" at bounding box center [741, 406] width 1483 height 812
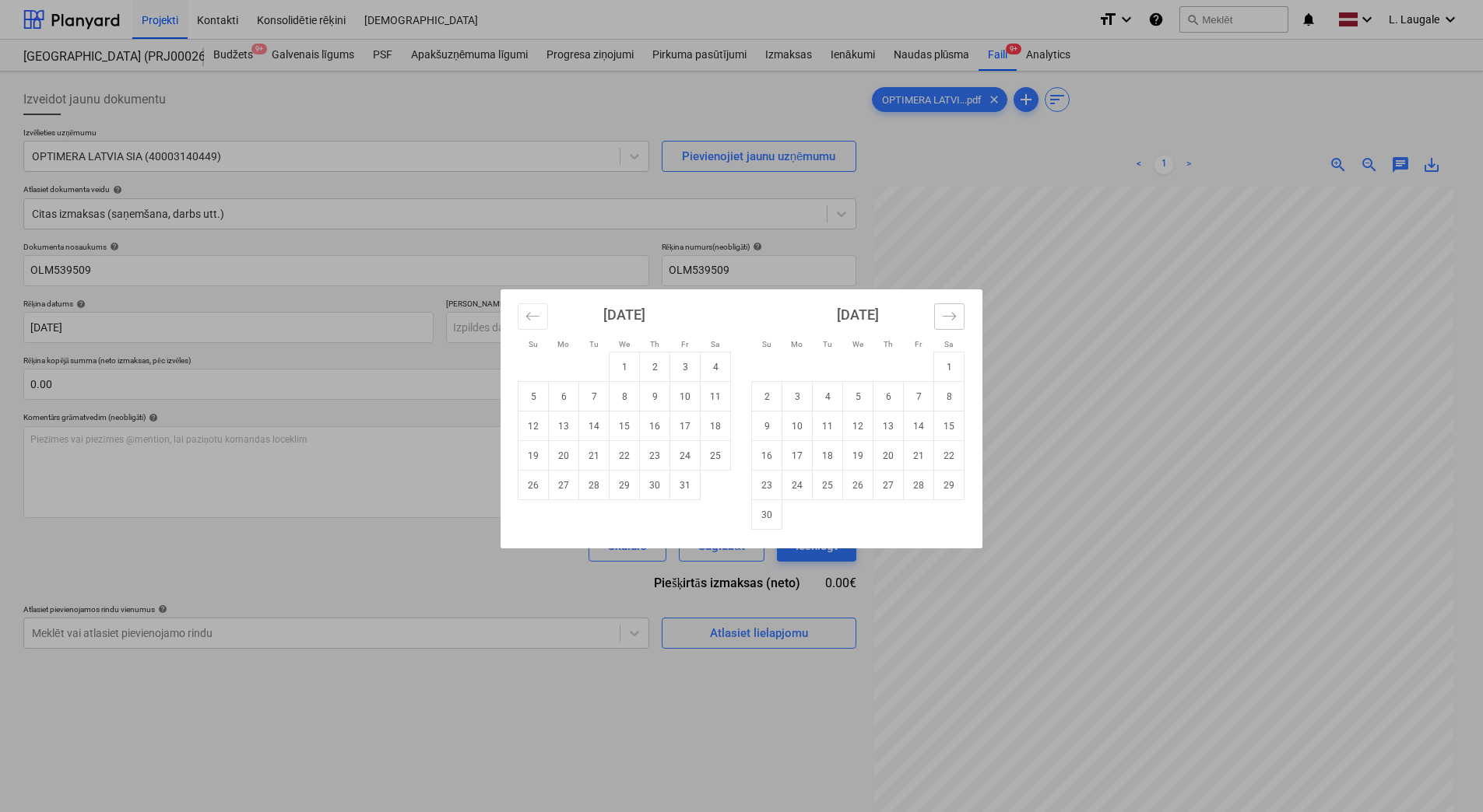
click at [952, 319] on icon "Move forward to switch to the next month." at bounding box center [948, 316] width 14 height 14
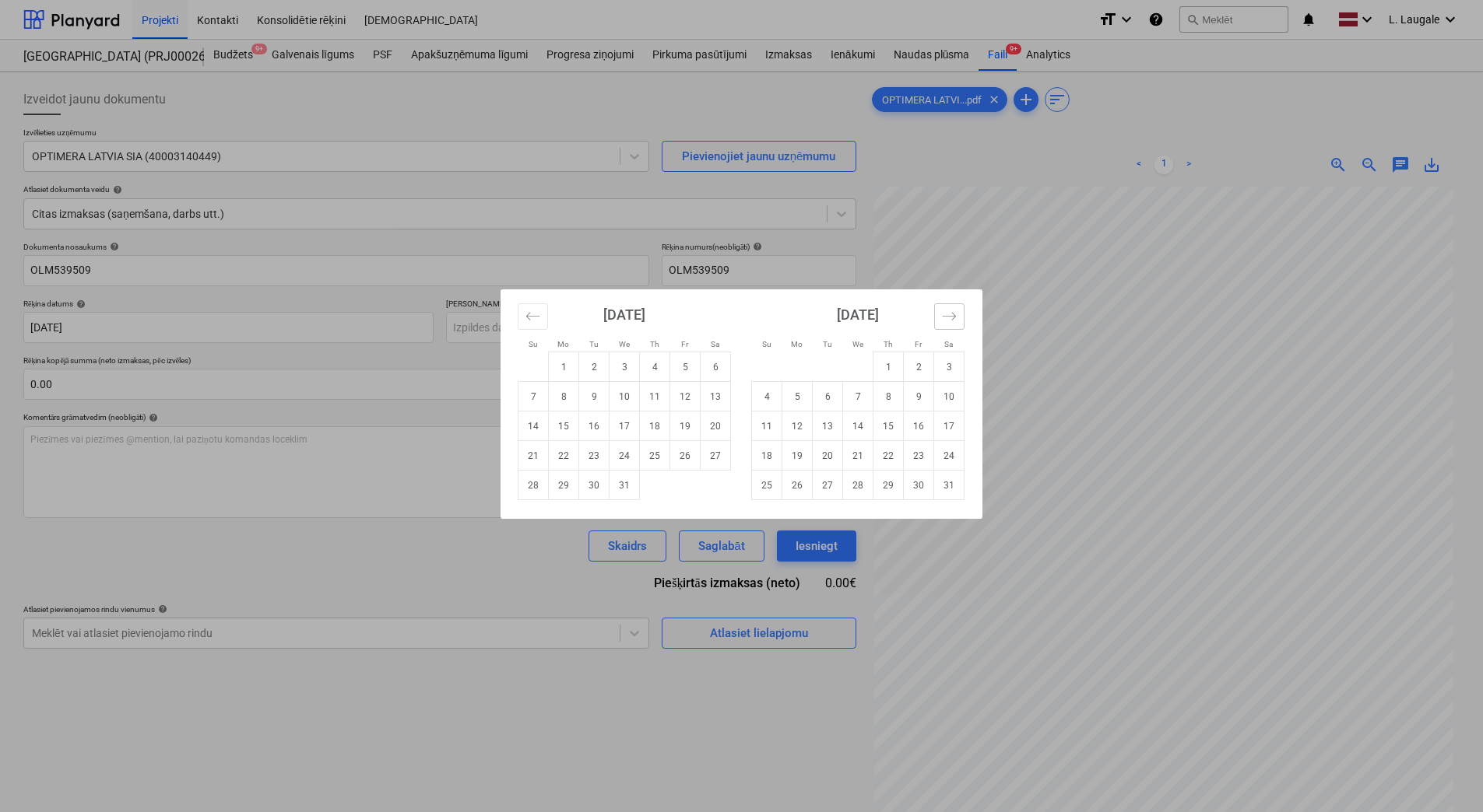
click at [952, 319] on icon "Move forward to switch to the next month." at bounding box center [948, 316] width 14 height 14
click at [711, 454] on td "24" at bounding box center [716, 456] width 31 height 30
type input "[DATE]"
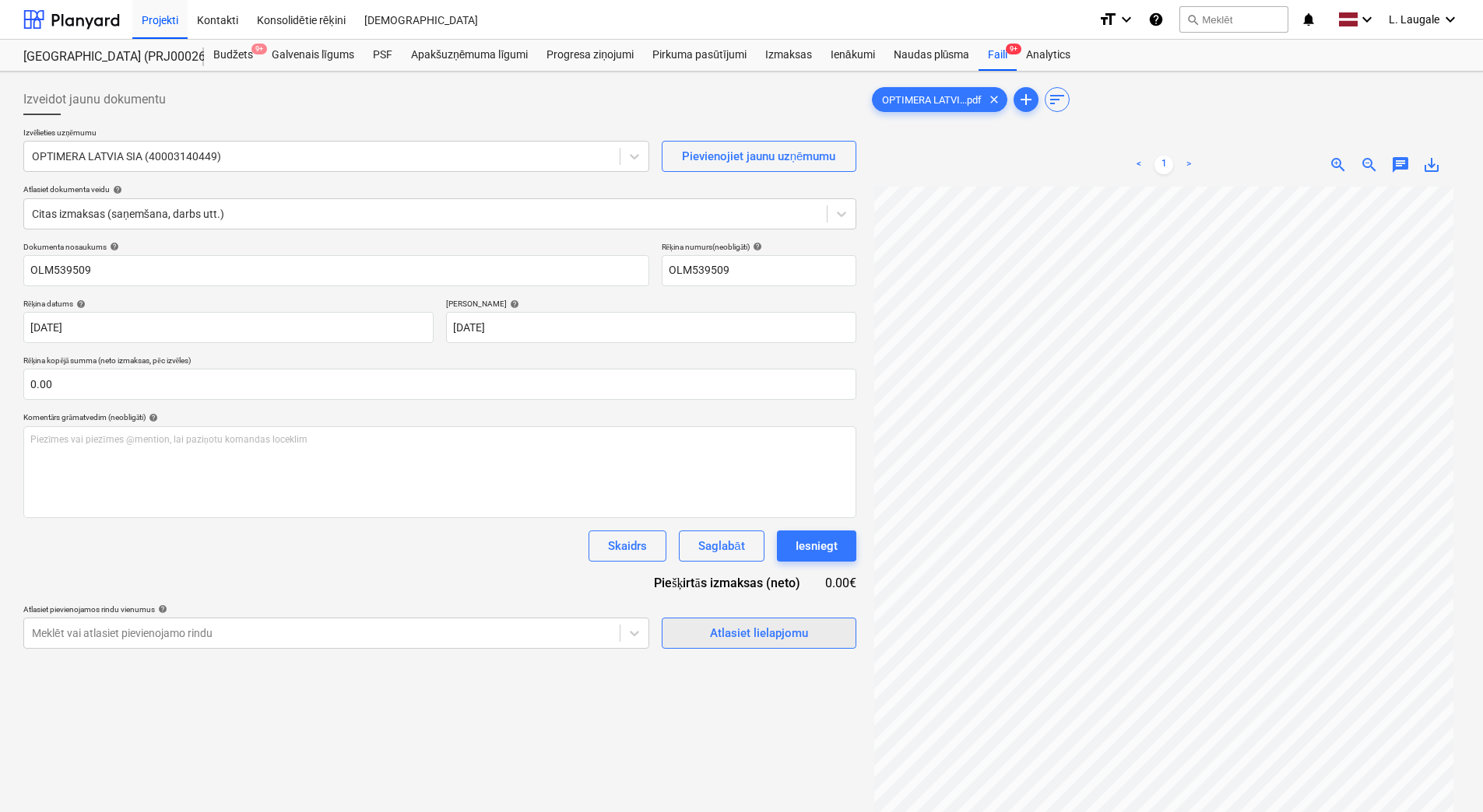
click at [744, 642] on div "Atlasiet lielapjomu" at bounding box center [759, 633] width 98 height 20
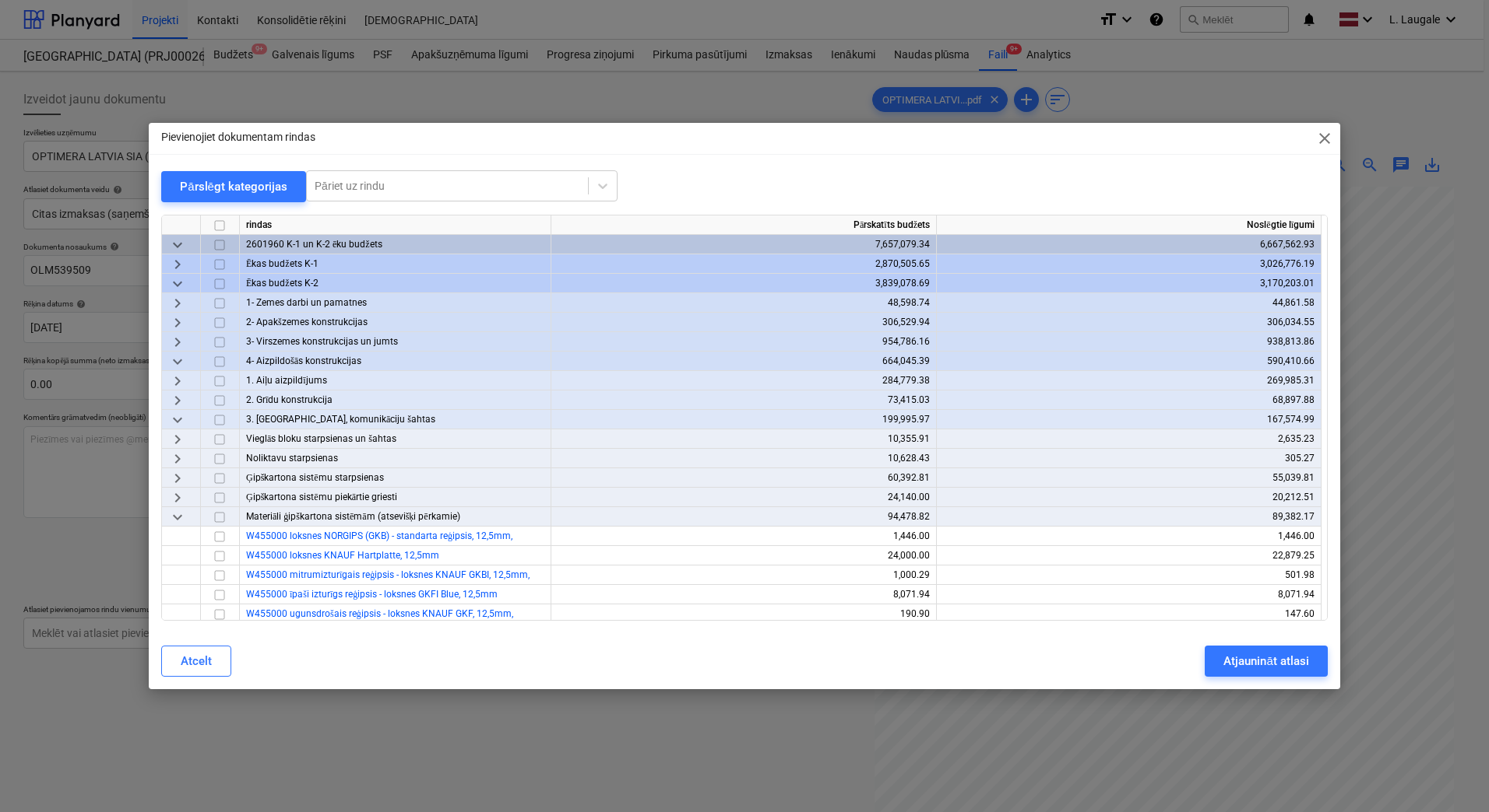
click at [176, 400] on span "keyboard_arrow_right" at bounding box center [176, 400] width 18 height 18
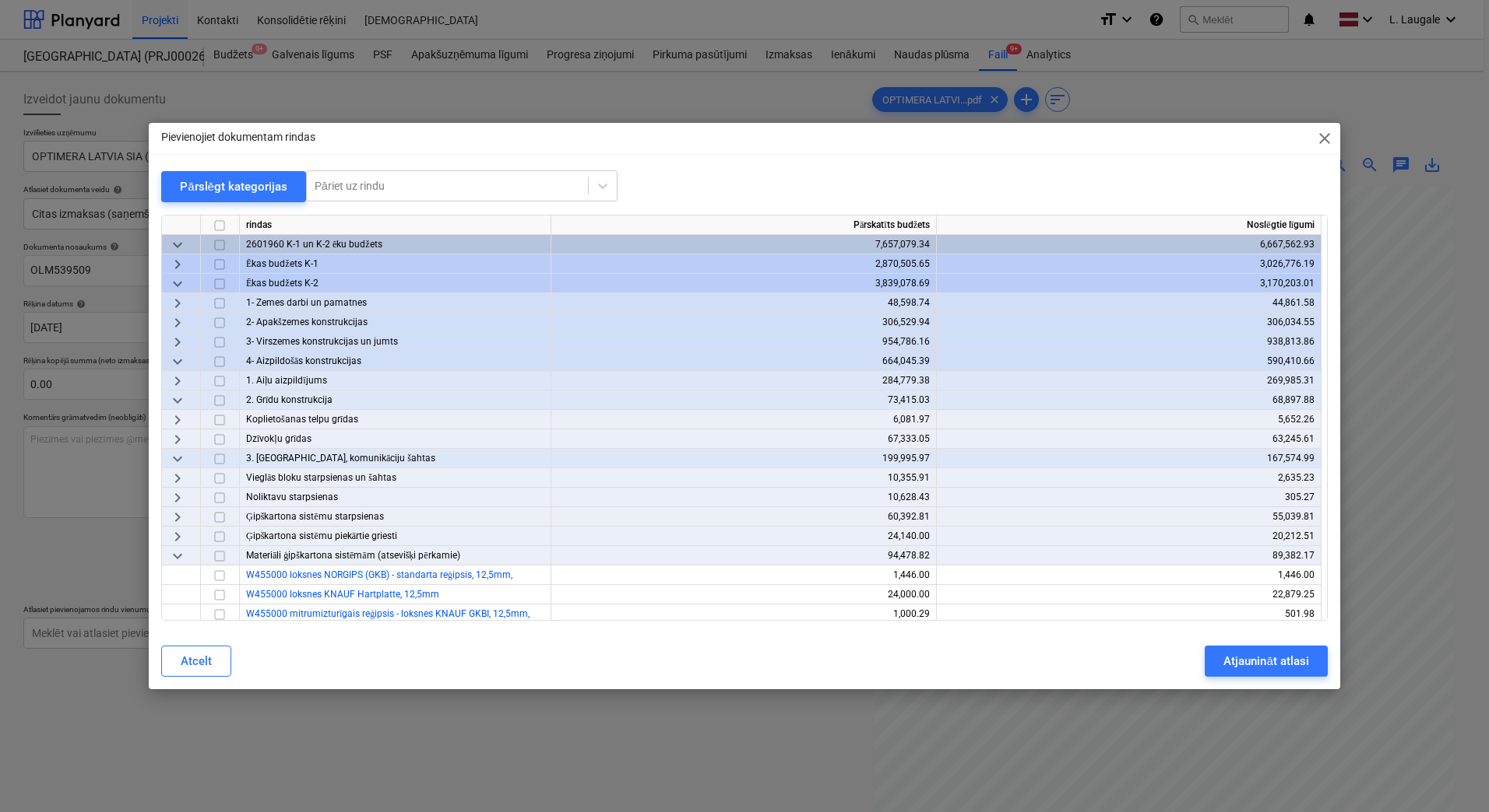
click at [182, 421] on span "keyboard_arrow_right" at bounding box center [176, 420] width 18 height 18
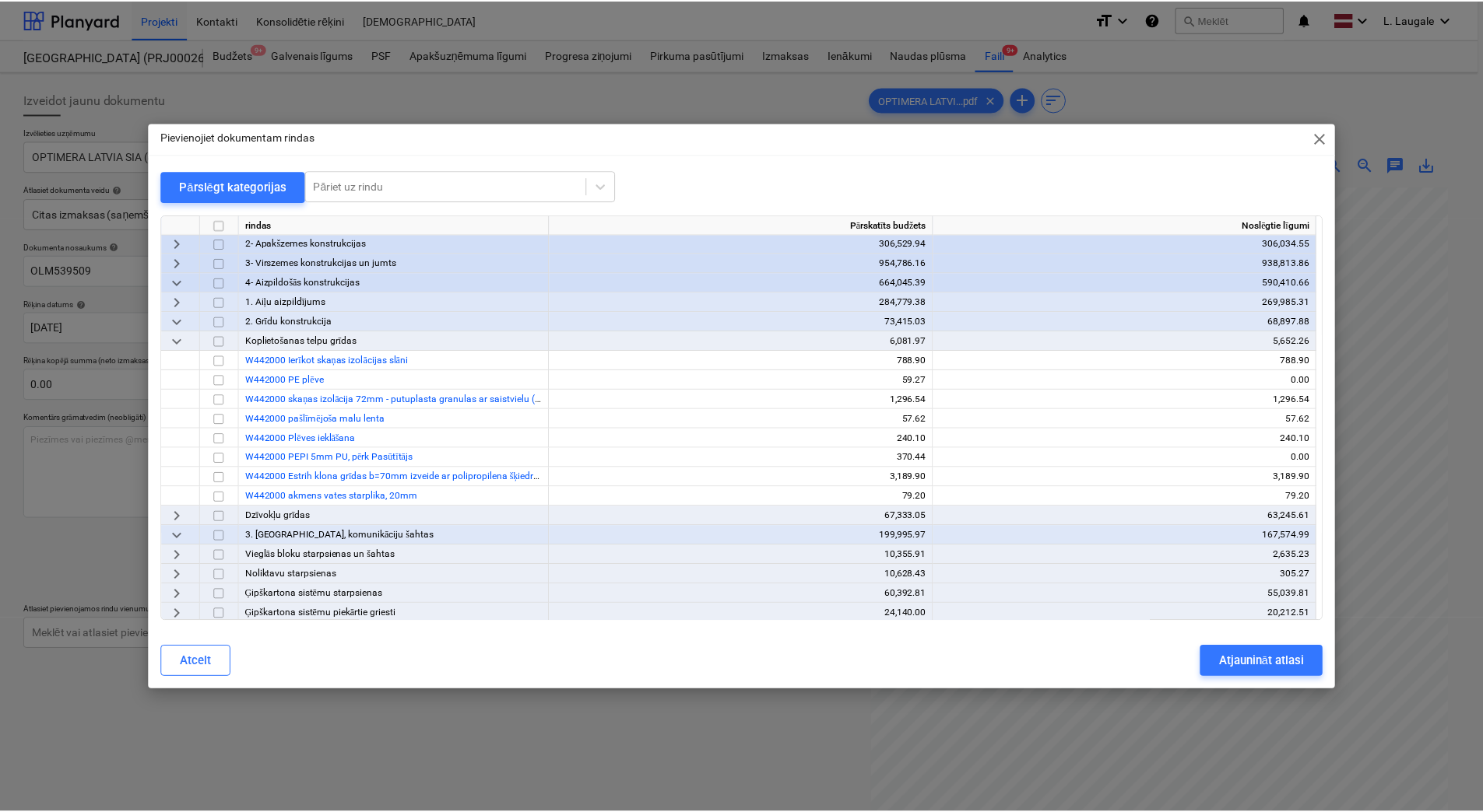
scroll to position [156, 0]
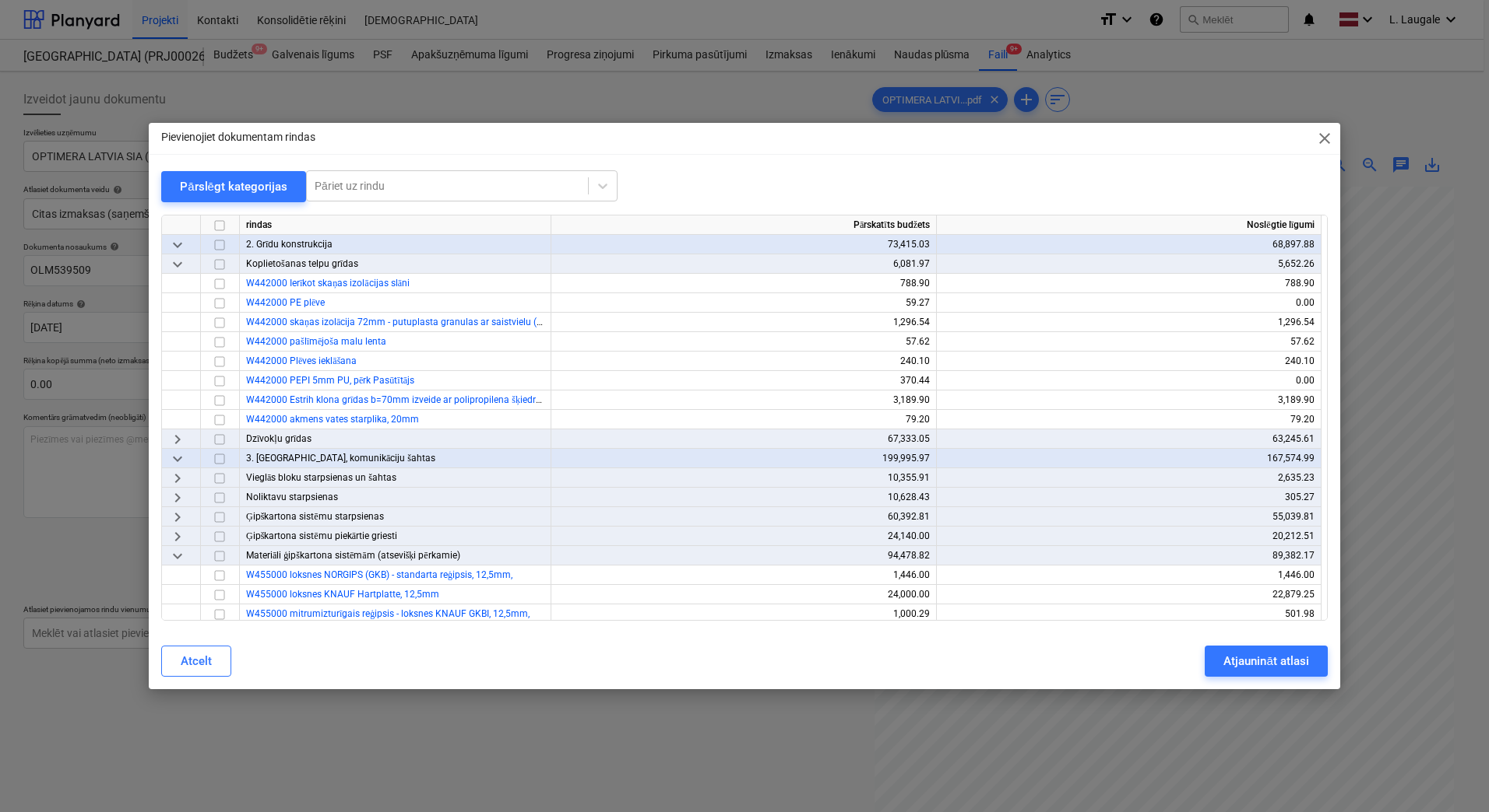
click at [182, 446] on span "keyboard_arrow_right" at bounding box center [176, 439] width 18 height 18
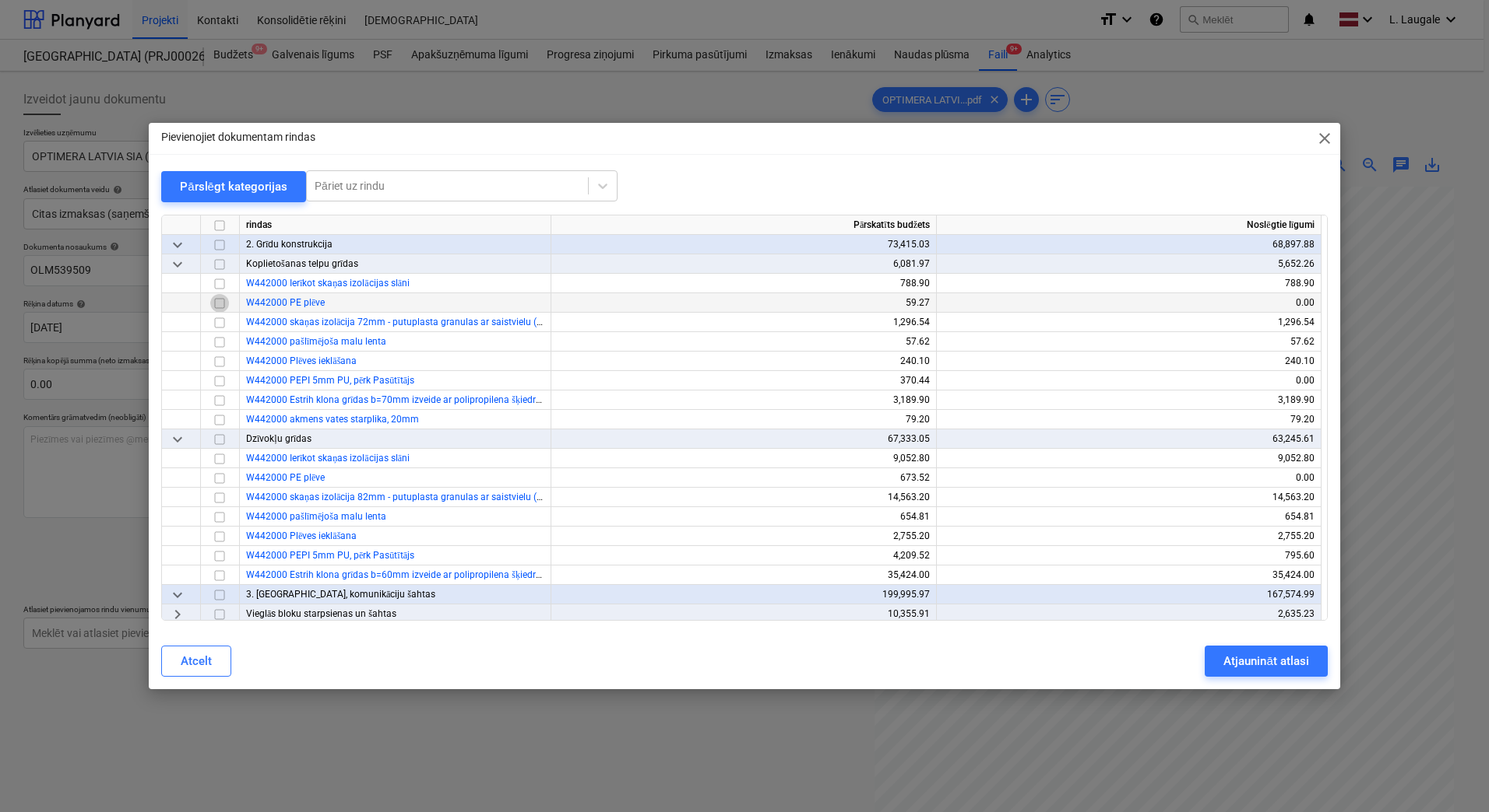
click at [215, 300] on input "checkbox" at bounding box center [219, 302] width 18 height 18
click at [1260, 661] on div "Atjaunināt atlasi" at bounding box center [1265, 661] width 85 height 20
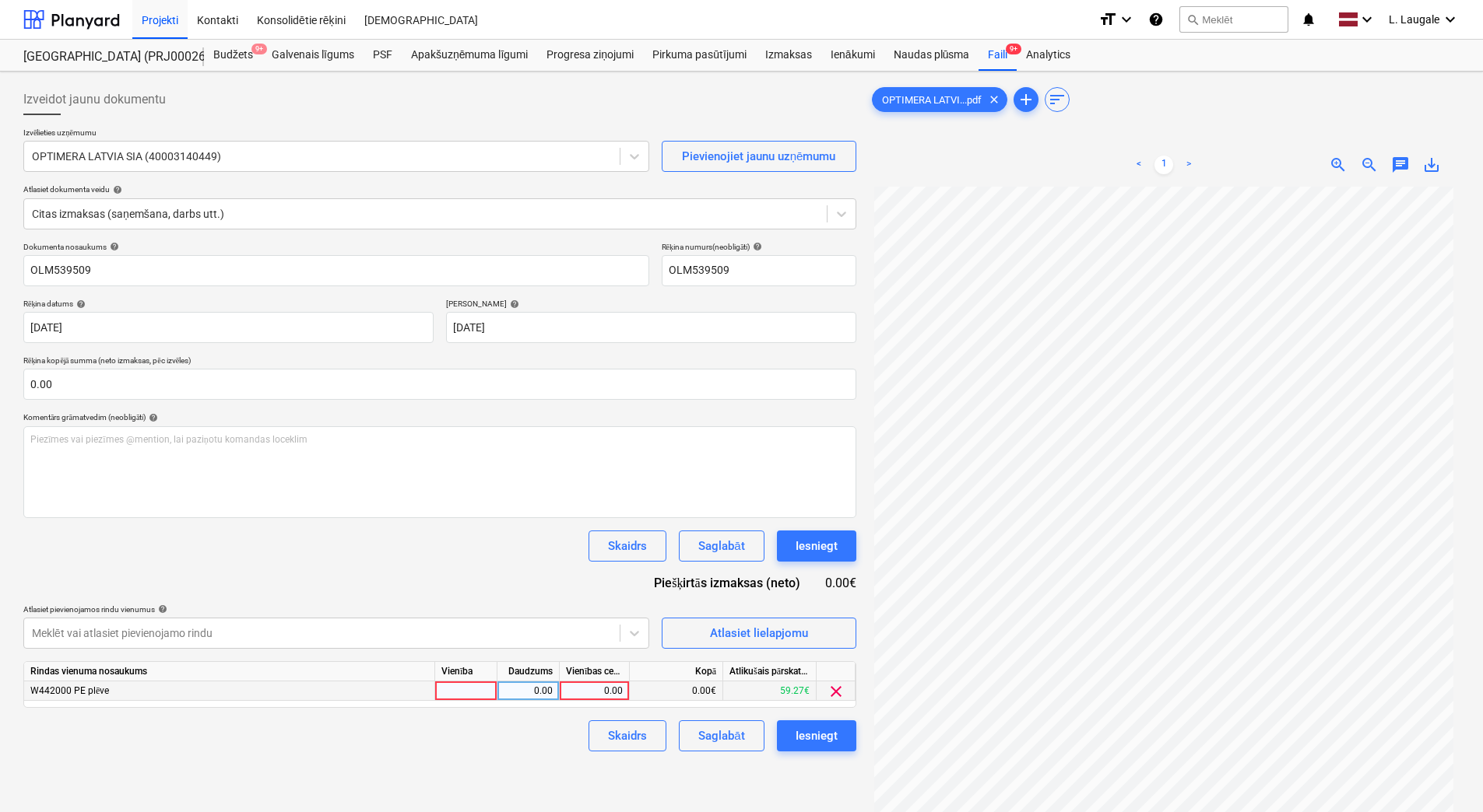
click at [478, 693] on div at bounding box center [466, 692] width 63 height 19
type input "1"
click at [537, 684] on div "0.00" at bounding box center [528, 692] width 49 height 19
click at [610, 686] on div "0.00" at bounding box center [594, 692] width 57 height 19
type input "49.27"
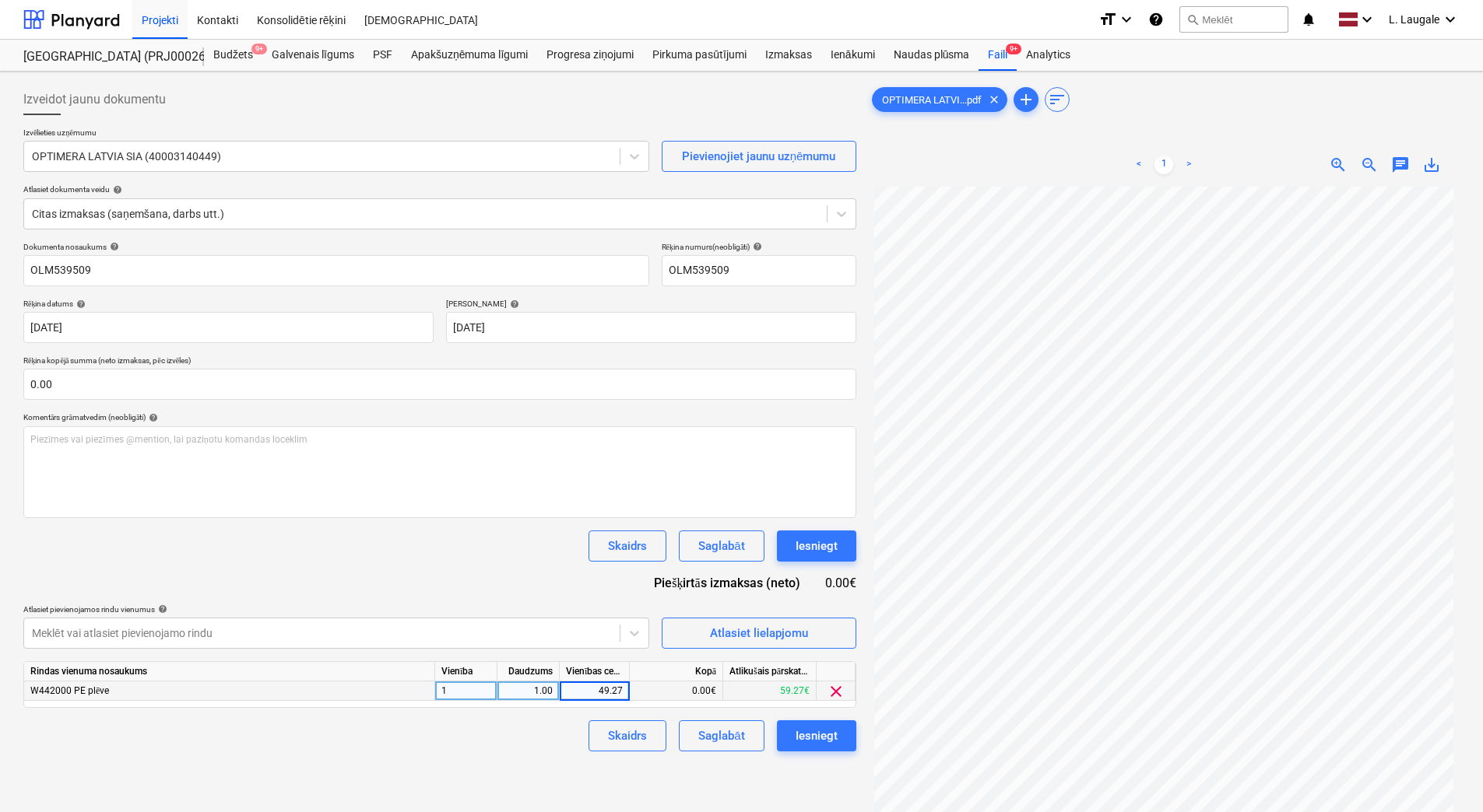
click at [566, 727] on div "Skaidrs Saglabāt Iesniegt" at bounding box center [439, 736] width 833 height 31
click at [755, 736] on button "Saglabāt" at bounding box center [721, 736] width 85 height 31
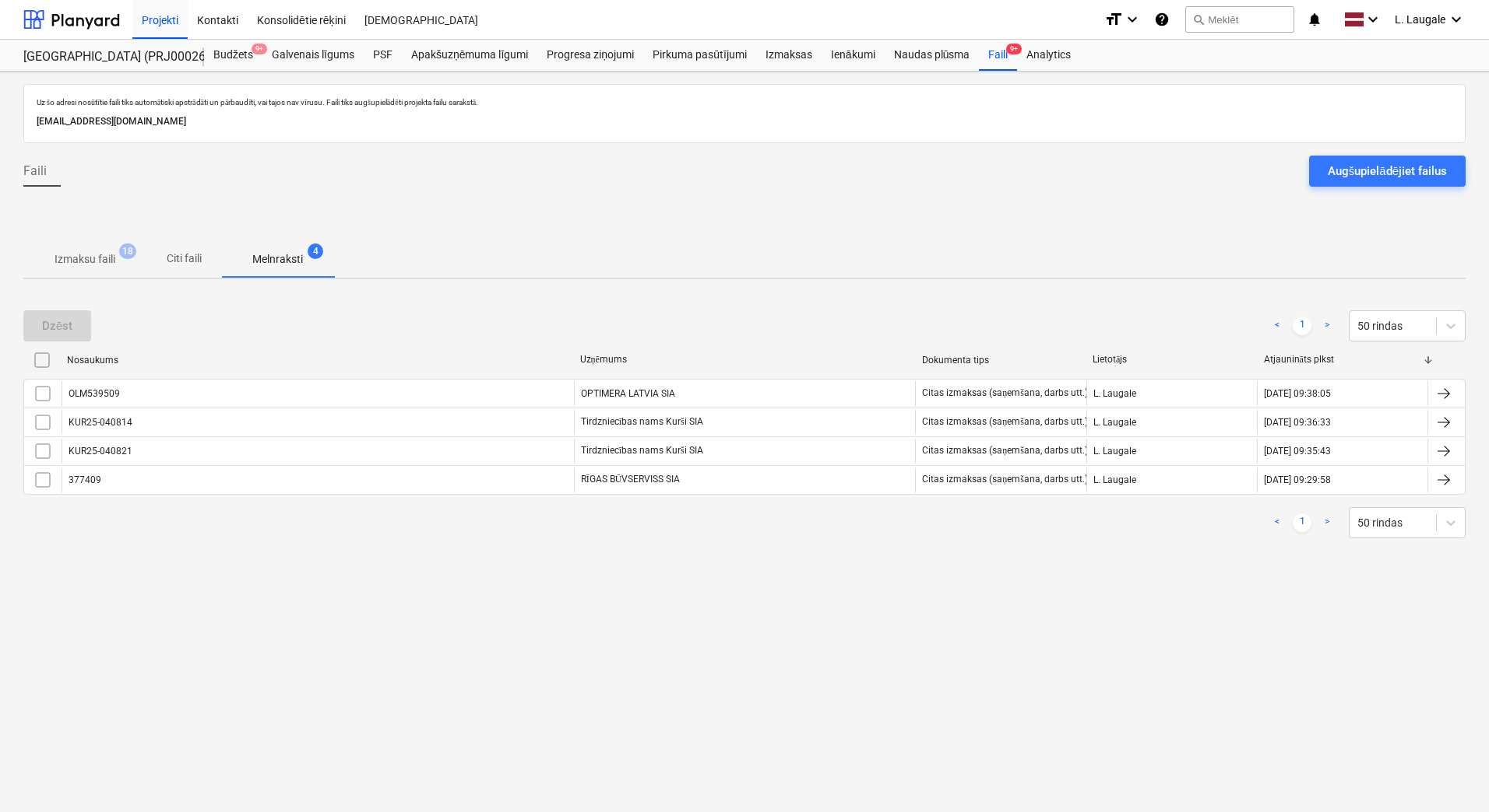
click at [87, 253] on p "Izmaksu faili" at bounding box center [85, 259] width 61 height 16
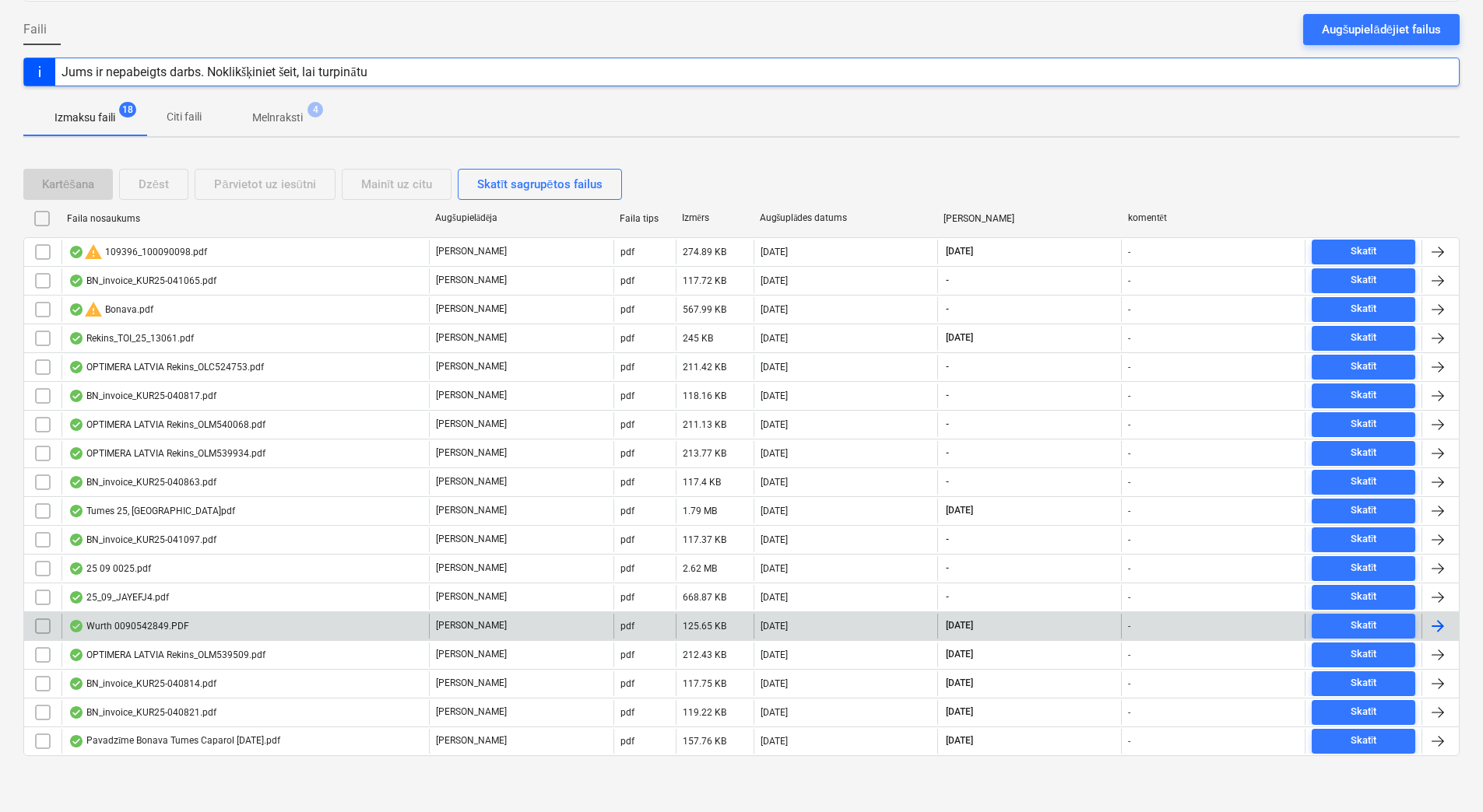
click at [222, 615] on div "Wurth 0090542849.PDF" at bounding box center [245, 626] width 367 height 25
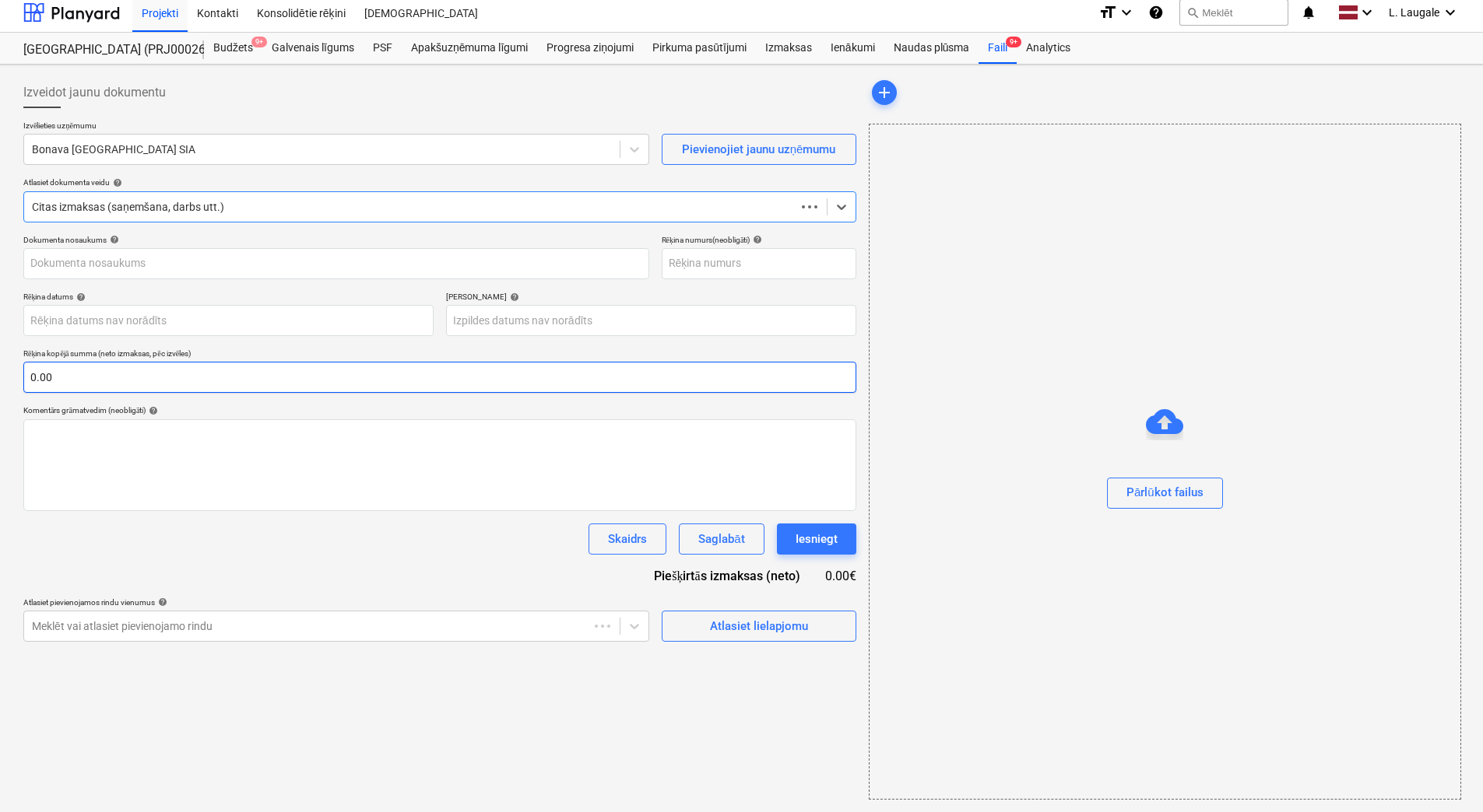
scroll to position [7, 0]
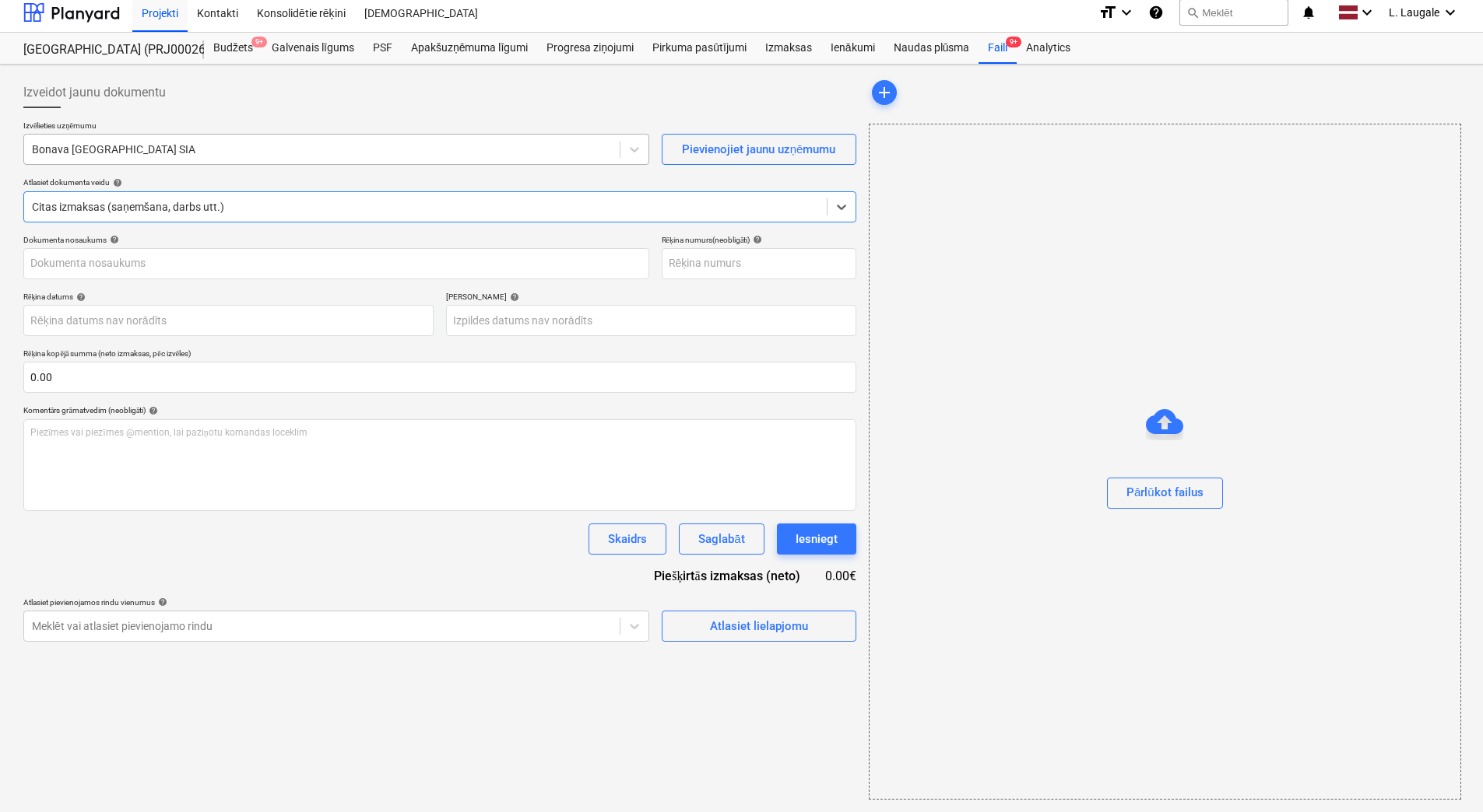
click at [206, 145] on div at bounding box center [322, 149] width 580 height 15
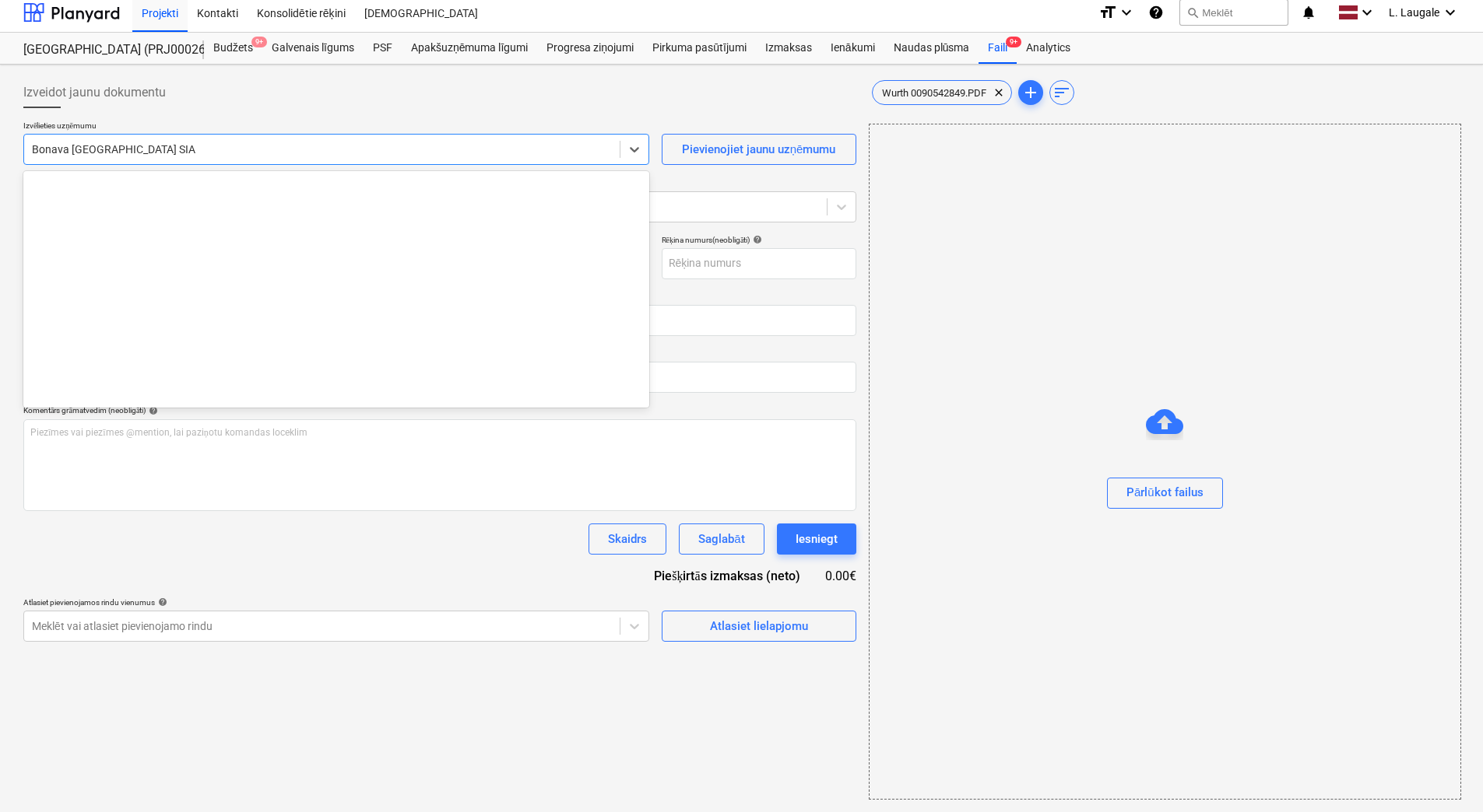
type input "90542849"
type input "[DATE]"
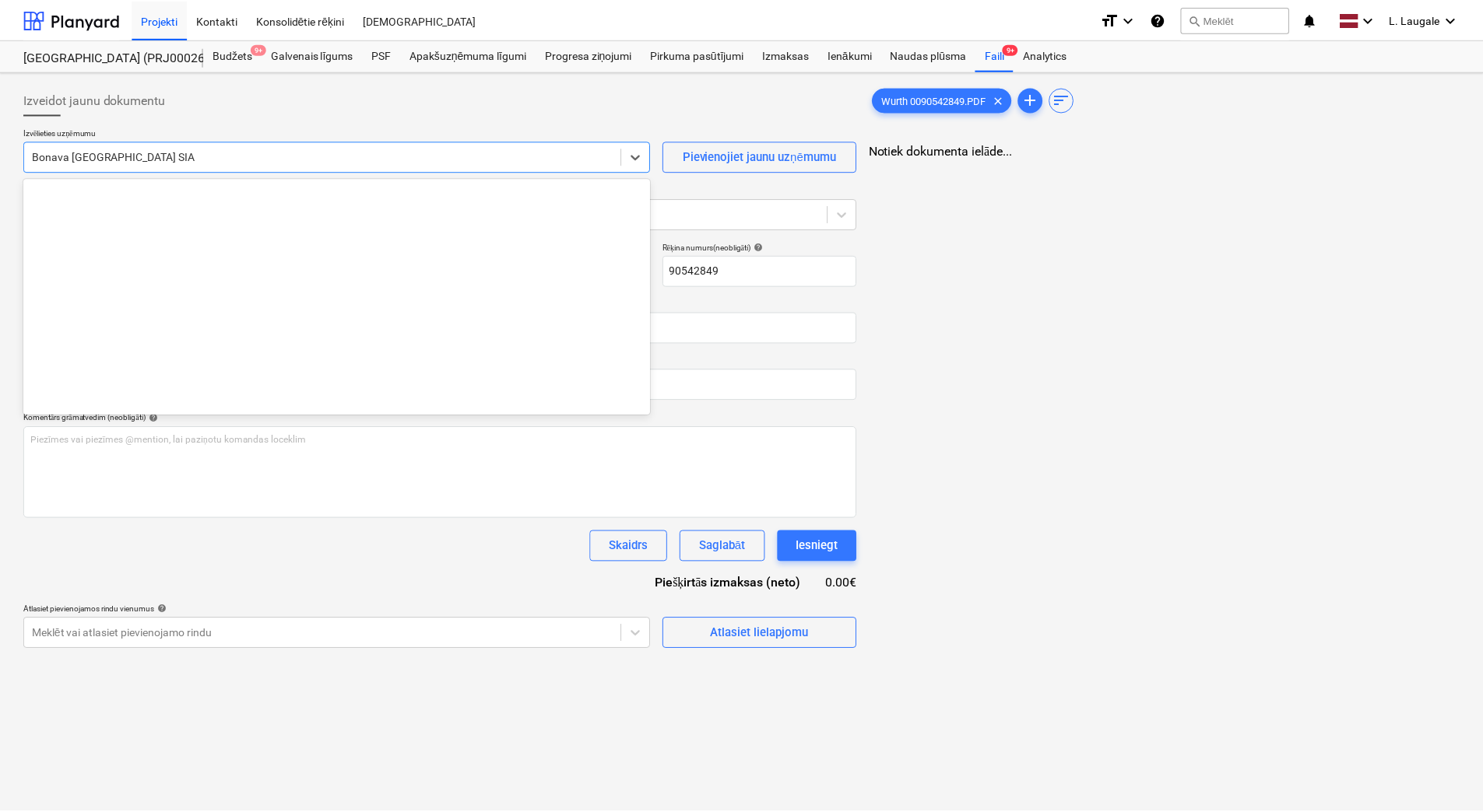
scroll to position [2941, 0]
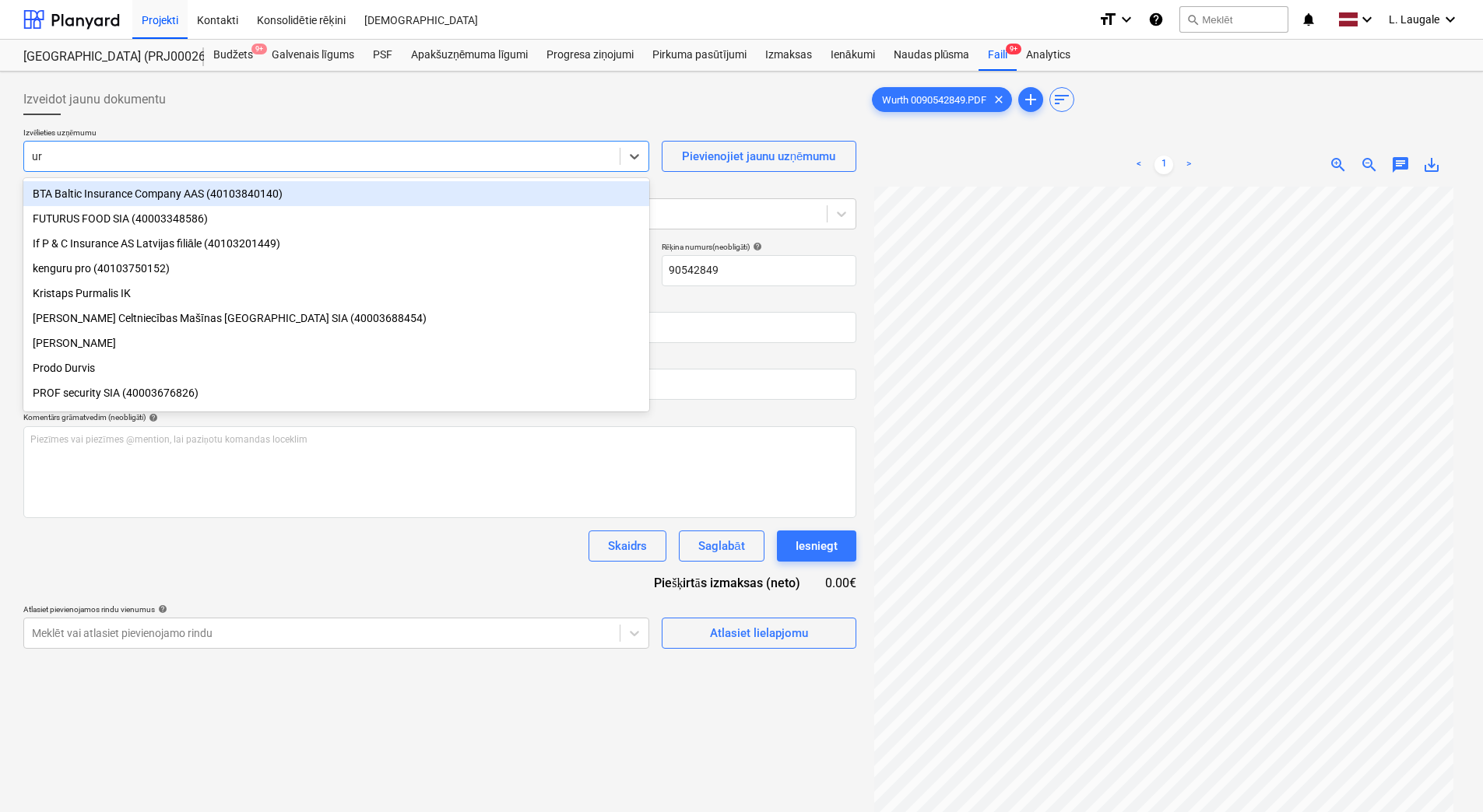
type input "u"
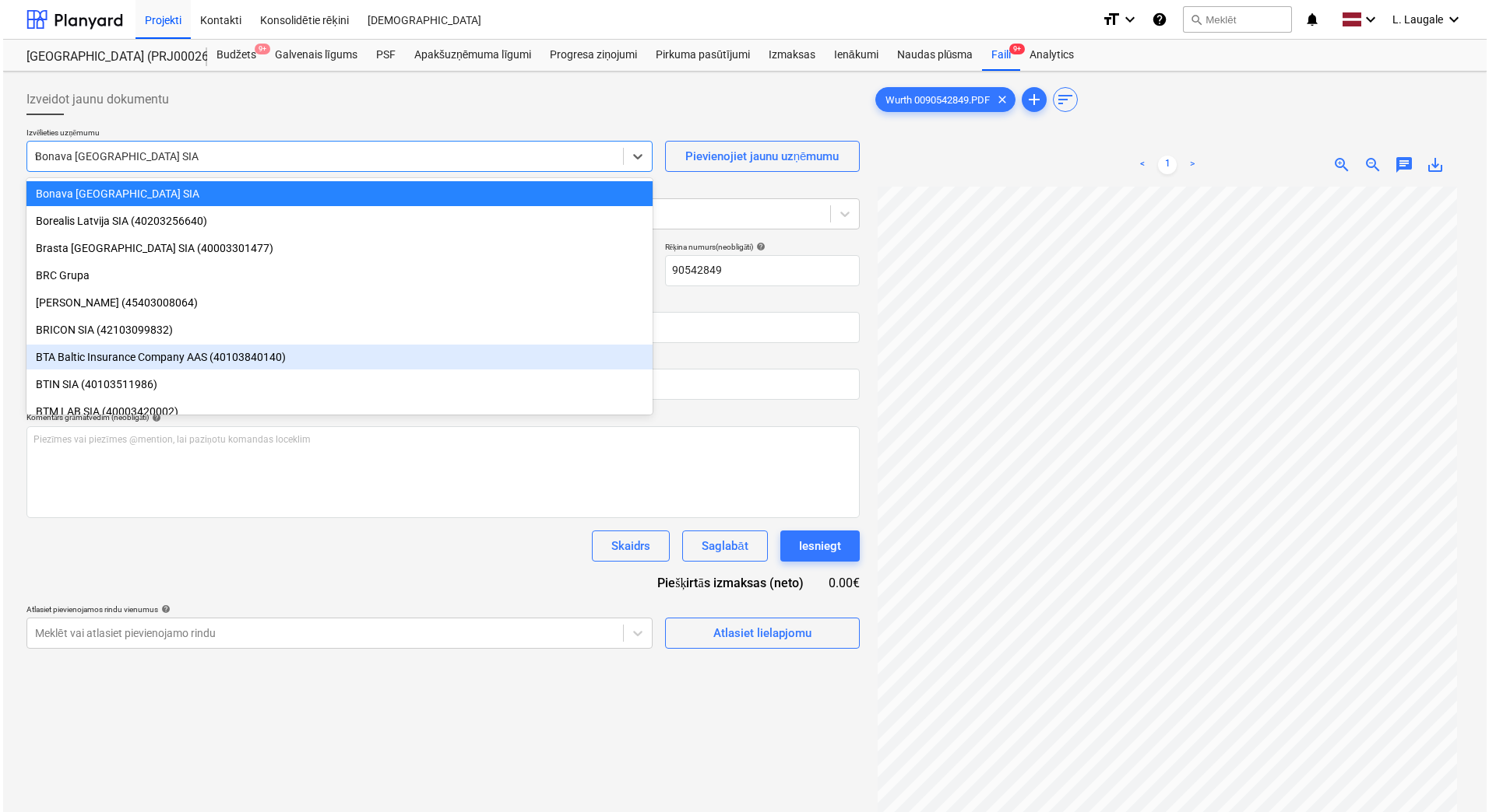
scroll to position [0, 0]
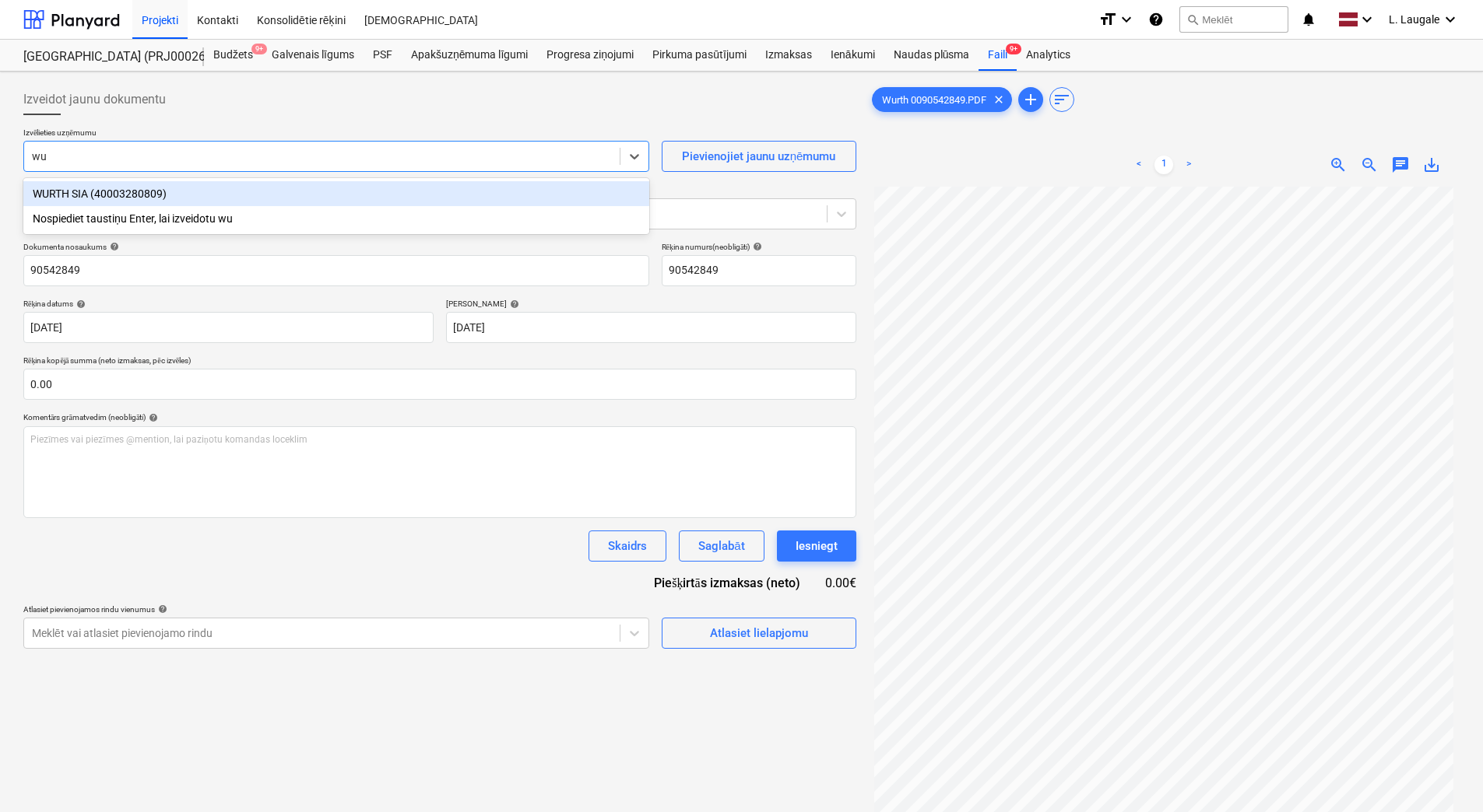
type input "wur"
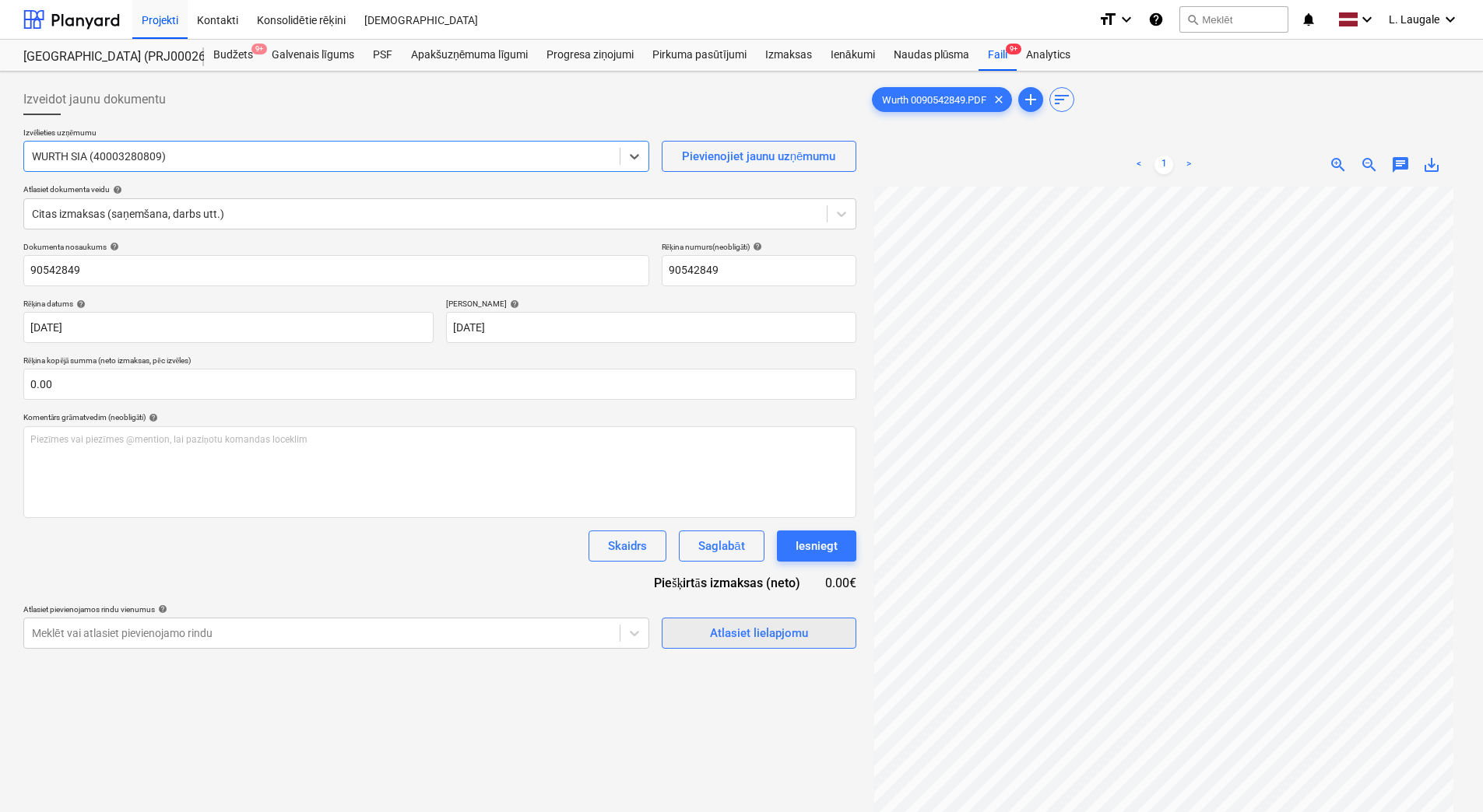
click at [723, 623] on div "Atlasiet lielapjomu" at bounding box center [759, 633] width 98 height 20
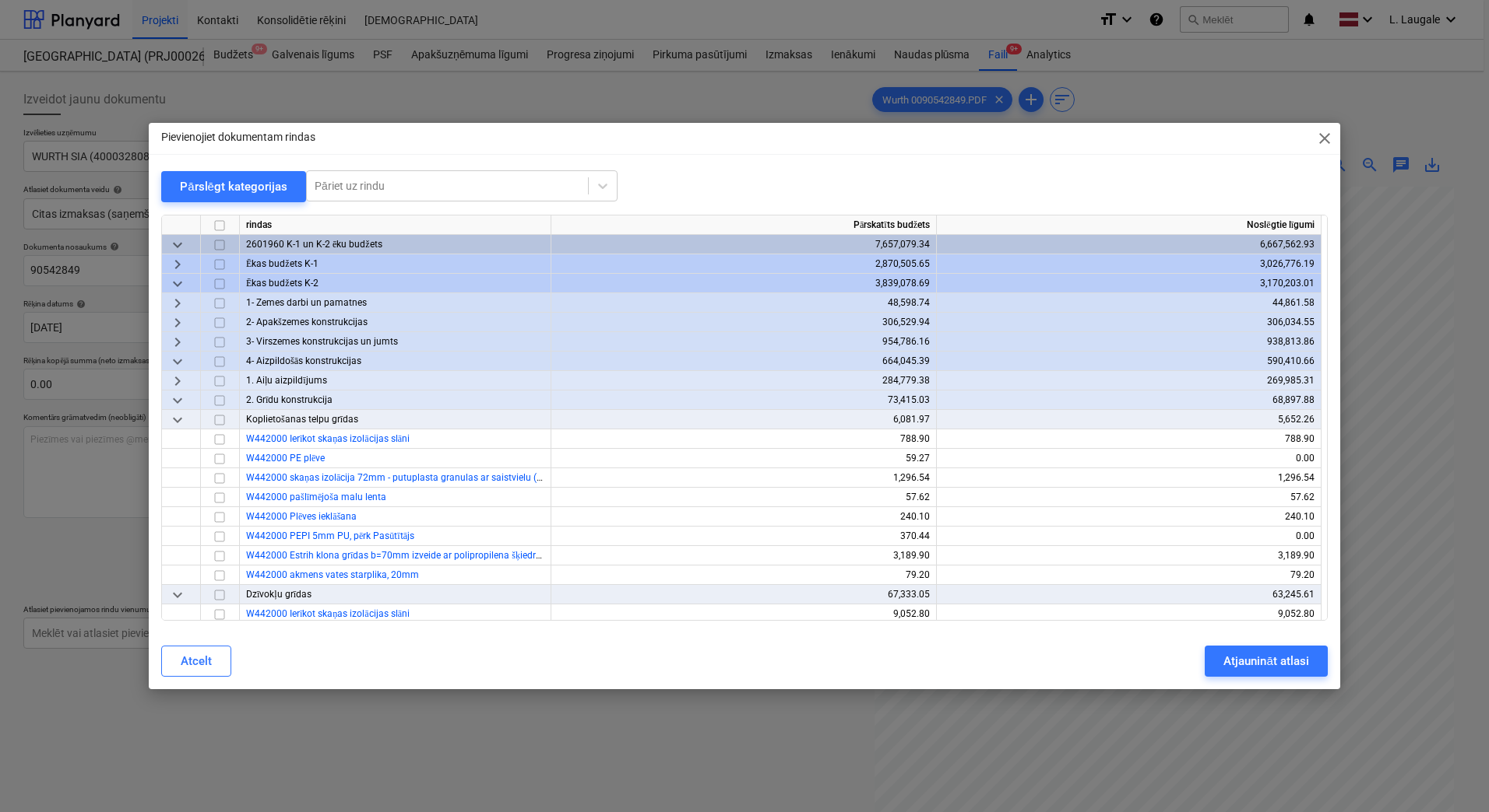
click at [176, 397] on span "keyboard_arrow_down" at bounding box center [176, 400] width 18 height 18
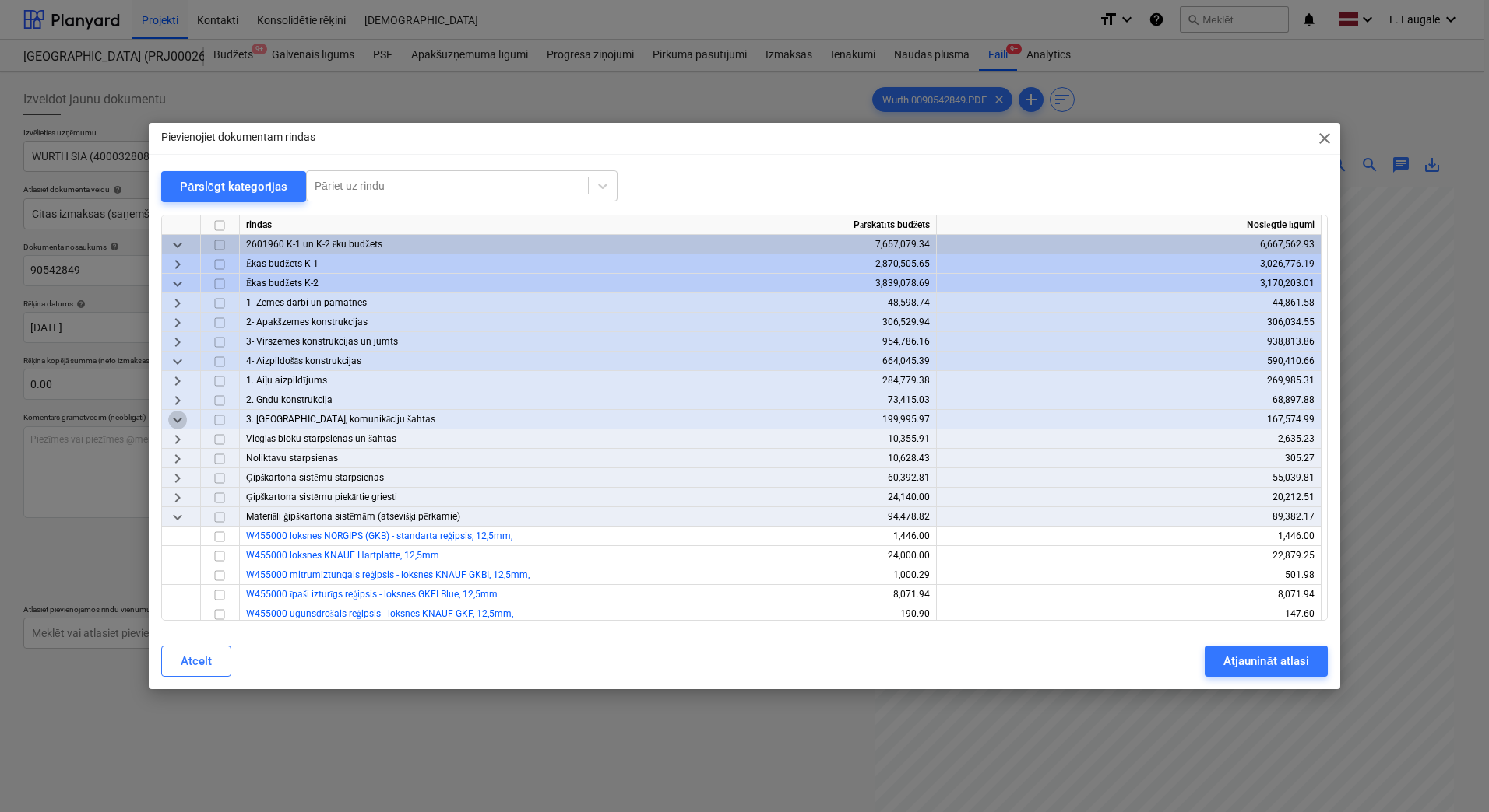
click at [181, 424] on span "keyboard_arrow_down" at bounding box center [176, 420] width 18 height 18
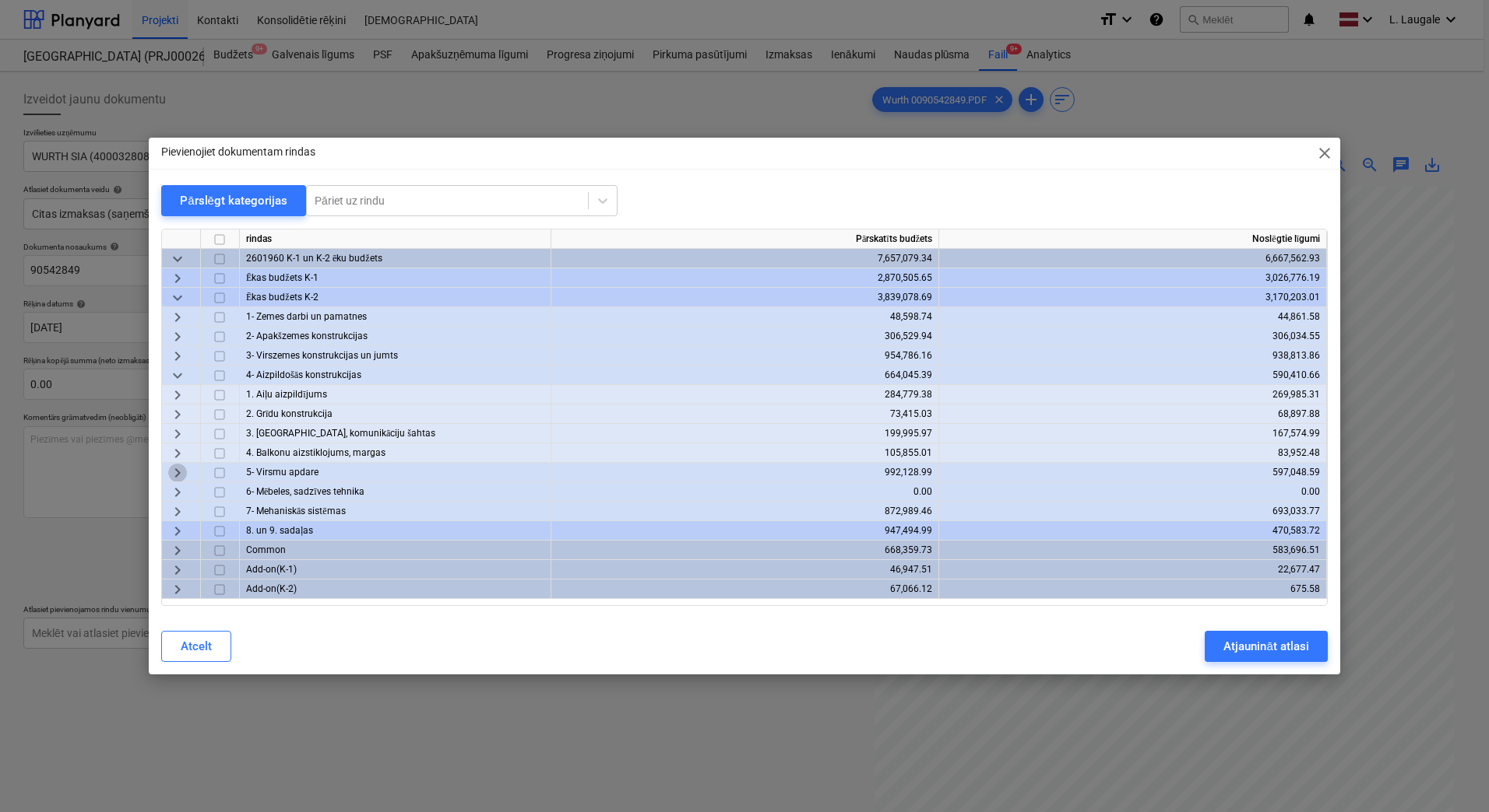
click at [175, 470] on span "keyboard_arrow_right" at bounding box center [176, 472] width 18 height 18
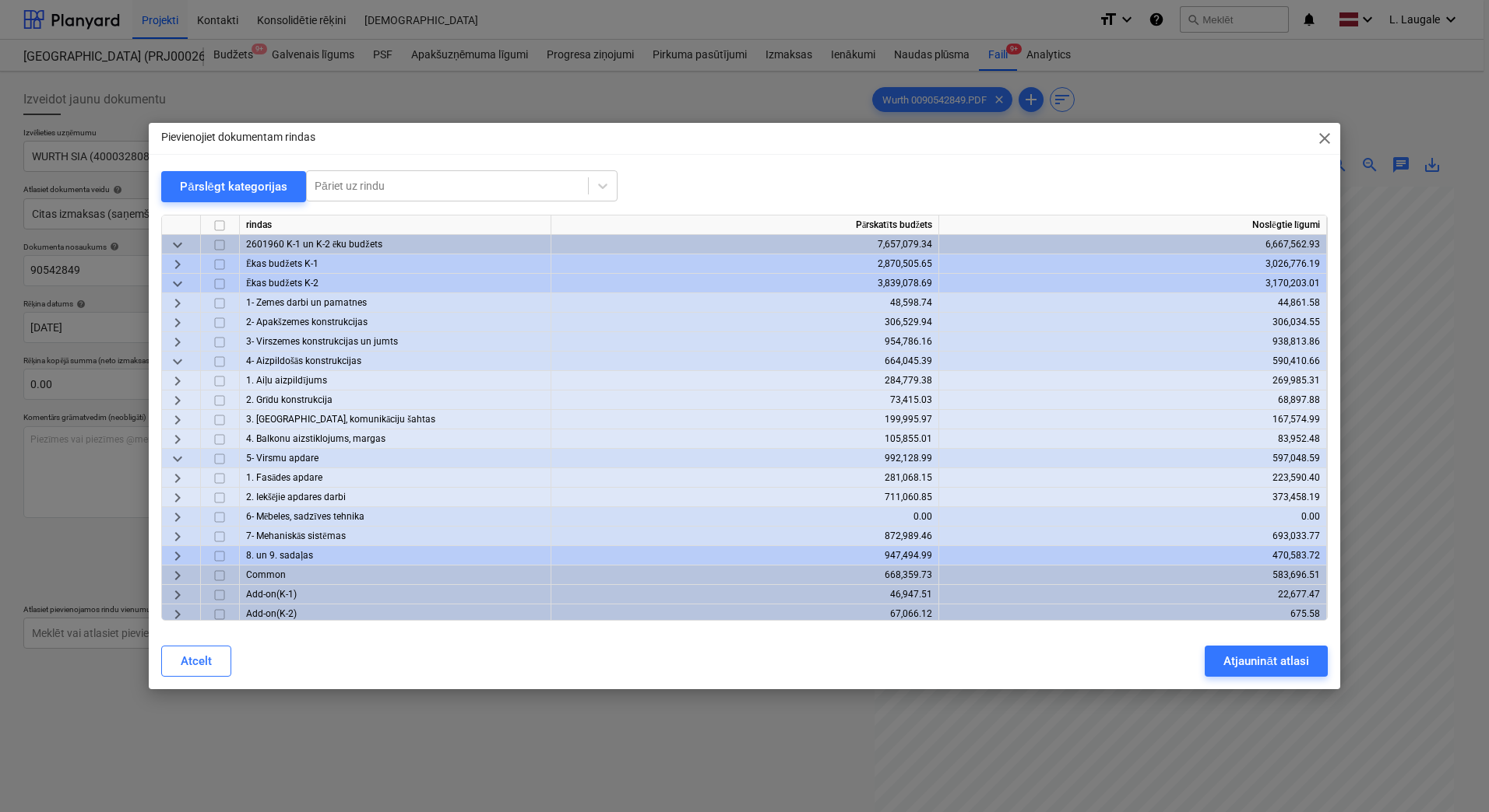
click at [175, 470] on span "keyboard_arrow_right" at bounding box center [176, 478] width 18 height 18
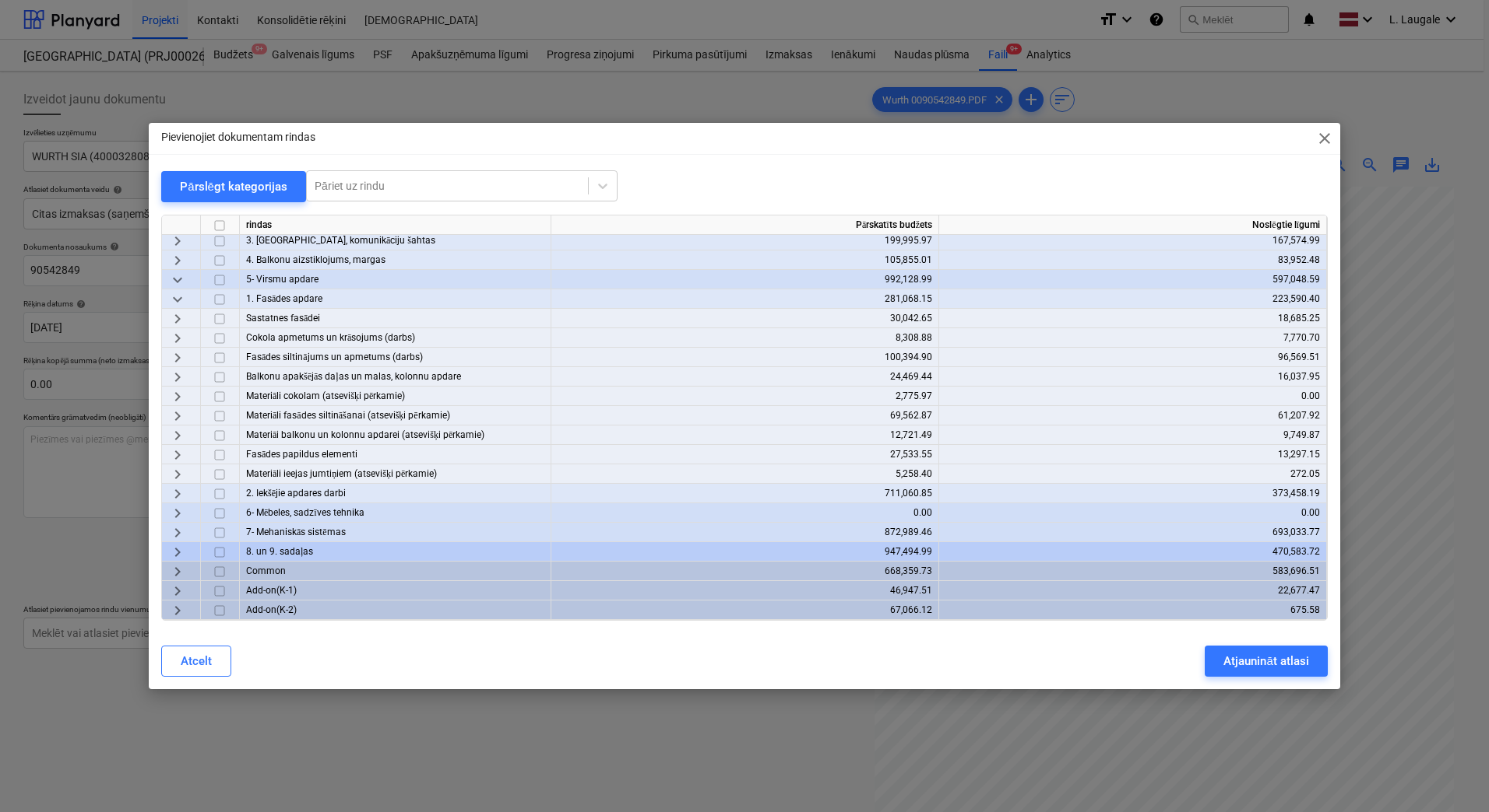
scroll to position [184, 0]
click at [180, 314] on span "keyboard_arrow_right" at bounding box center [176, 319] width 18 height 18
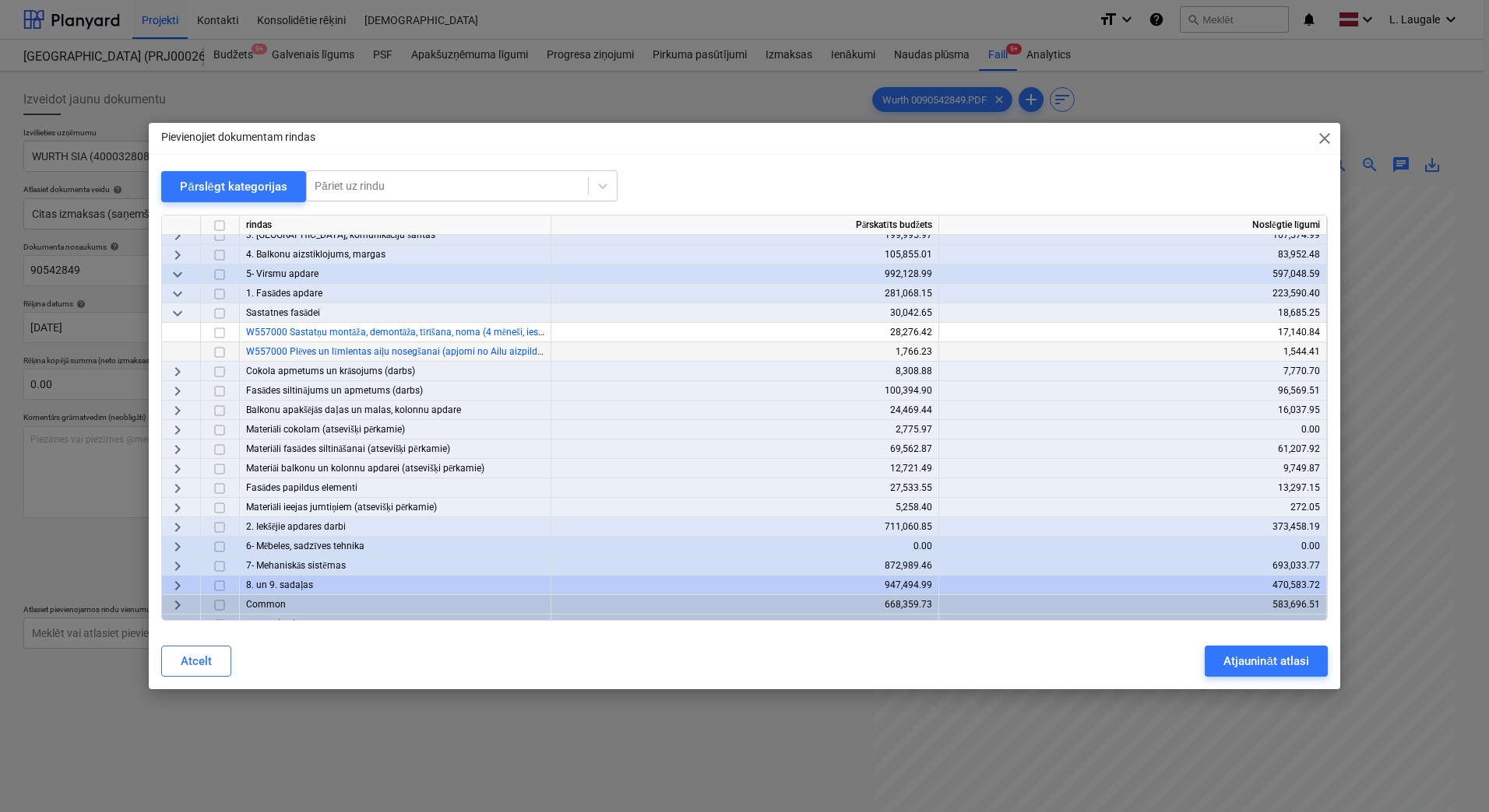
click at [221, 348] on input "checkbox" at bounding box center [219, 352] width 18 height 18
click at [1246, 669] on div "Atjaunināt atlasi" at bounding box center [1265, 661] width 85 height 20
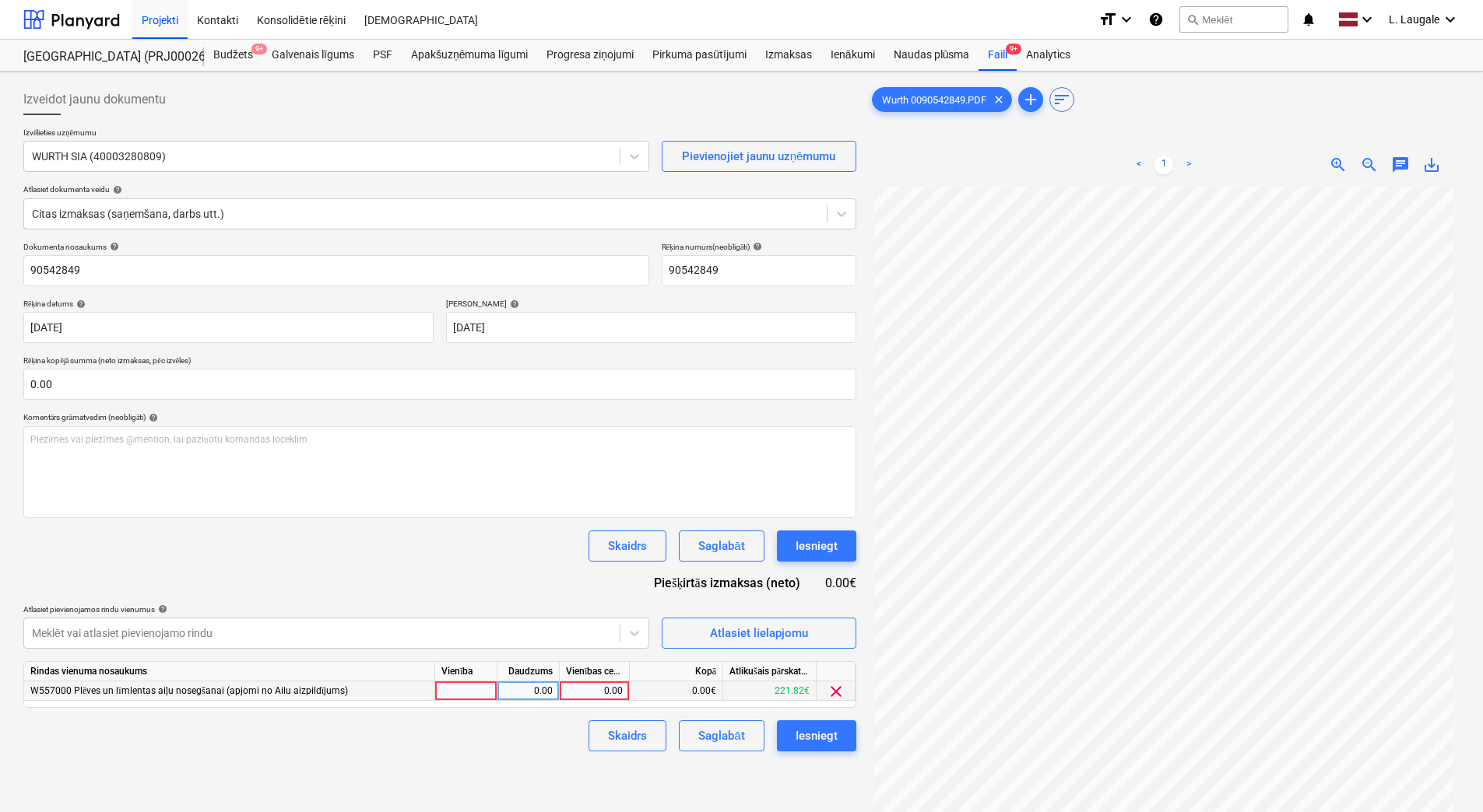
click at [464, 686] on div at bounding box center [466, 692] width 63 height 19
type input "1"
click at [528, 688] on div "0.00" at bounding box center [528, 692] width 49 height 19
type input "1"
click at [585, 692] on div "0.00" at bounding box center [594, 692] width 57 height 19
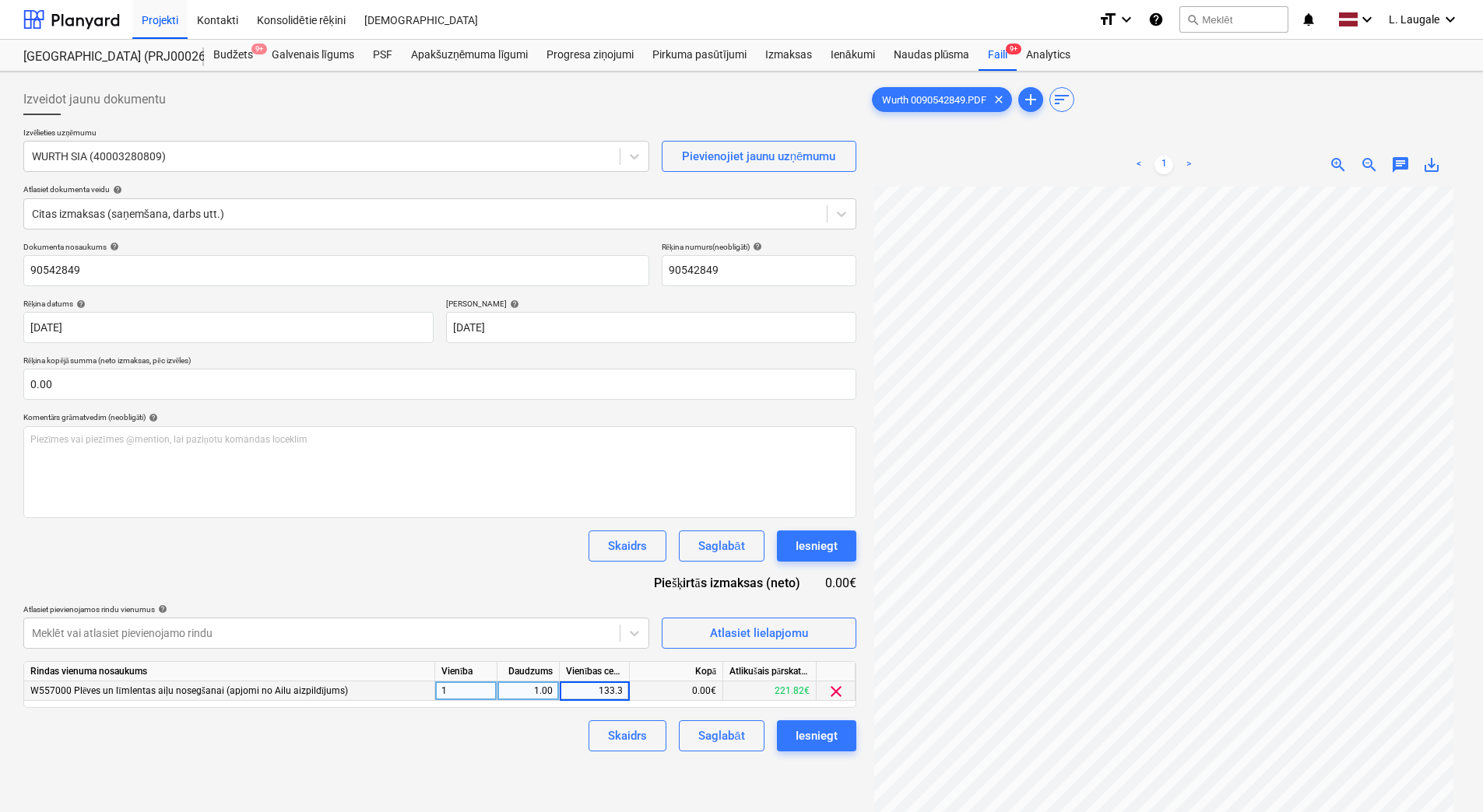
type input "133.34"
click at [557, 739] on div "Skaidrs Saglabāt Iesniegt" at bounding box center [439, 736] width 833 height 31
click at [683, 628] on span "Atlasiet lielapjomu" at bounding box center [759, 633] width 156 height 20
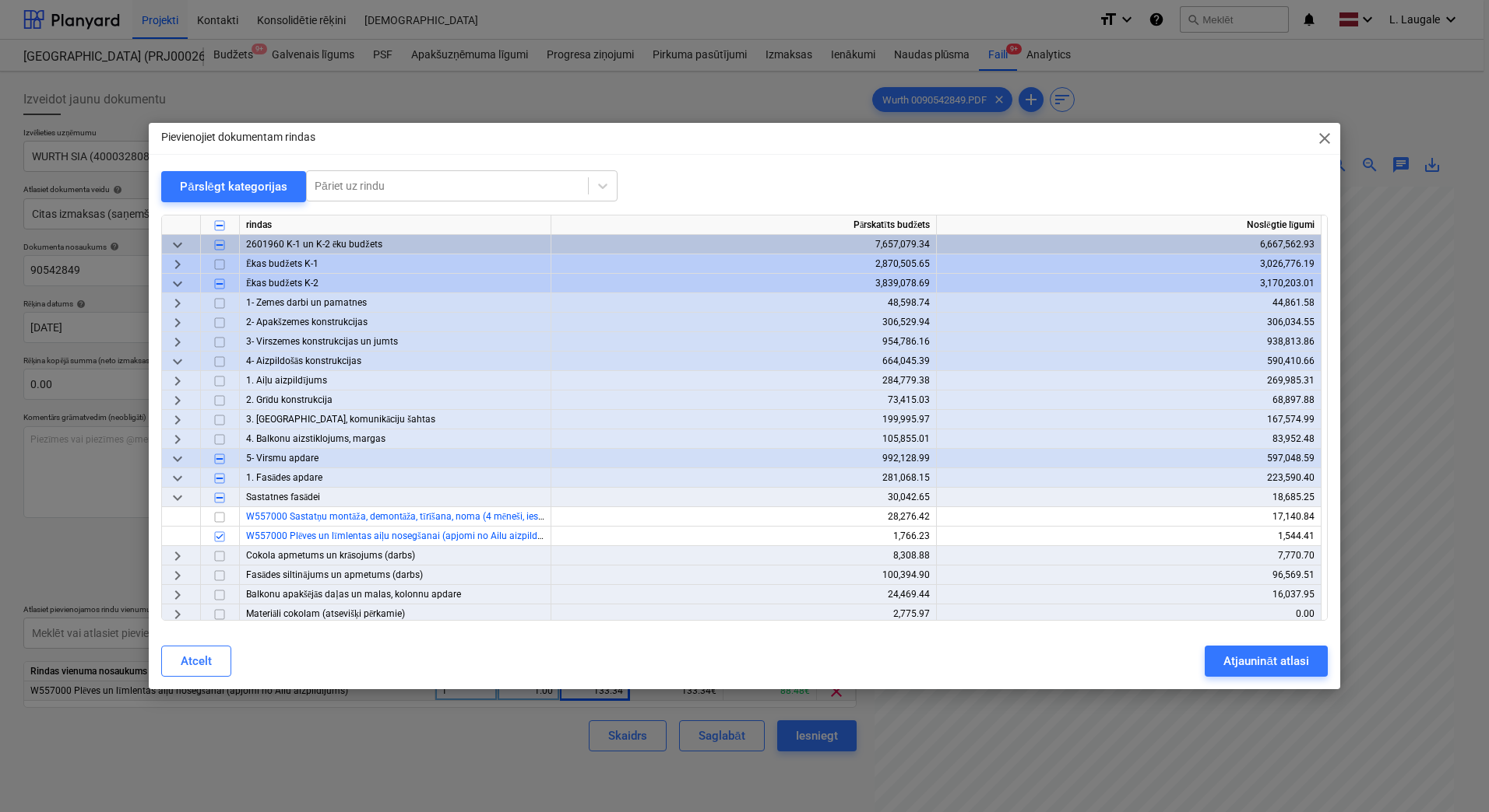
scroll to position [156, 0]
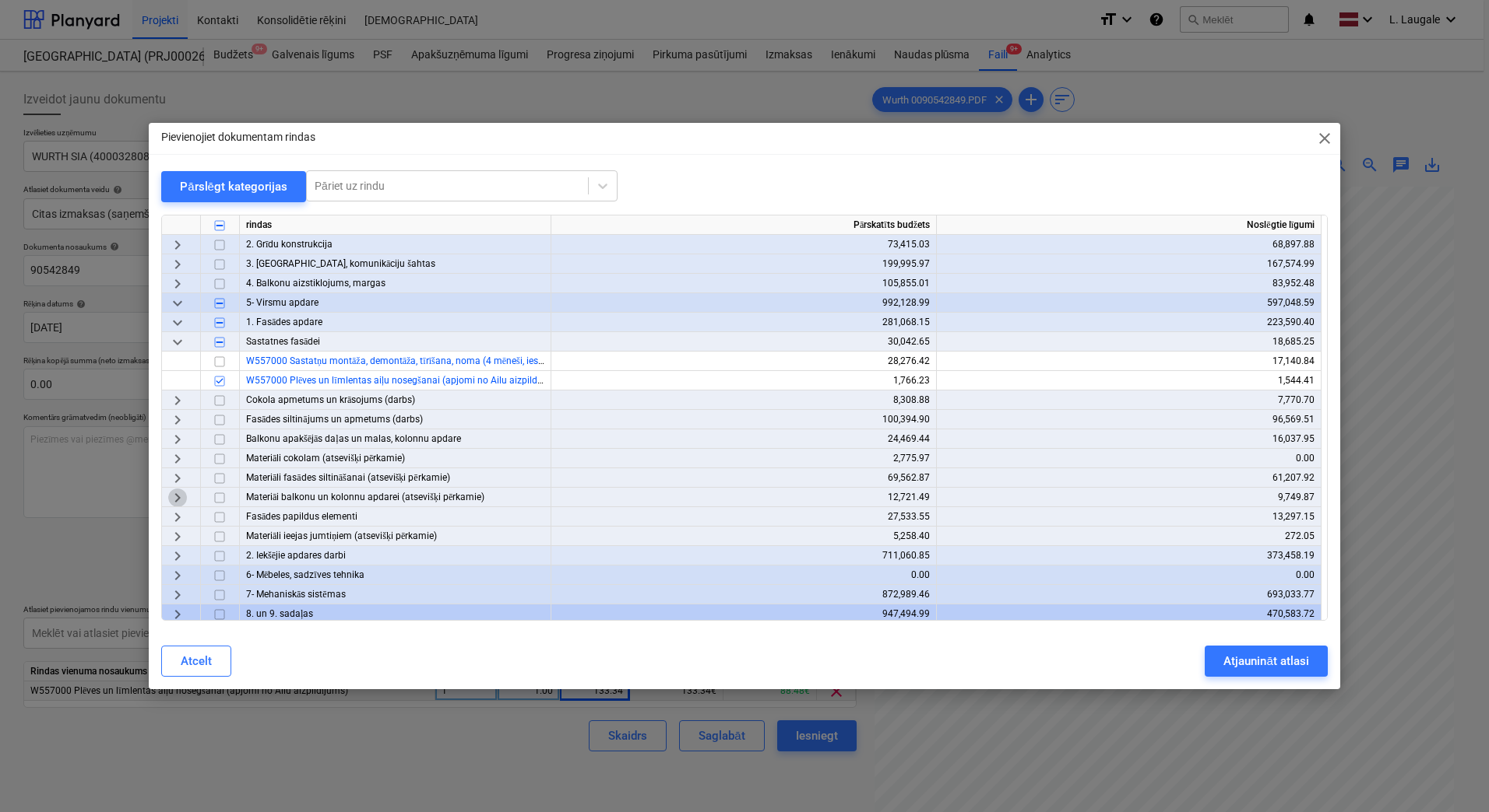
click at [176, 493] on span "keyboard_arrow_right" at bounding box center [176, 497] width 18 height 18
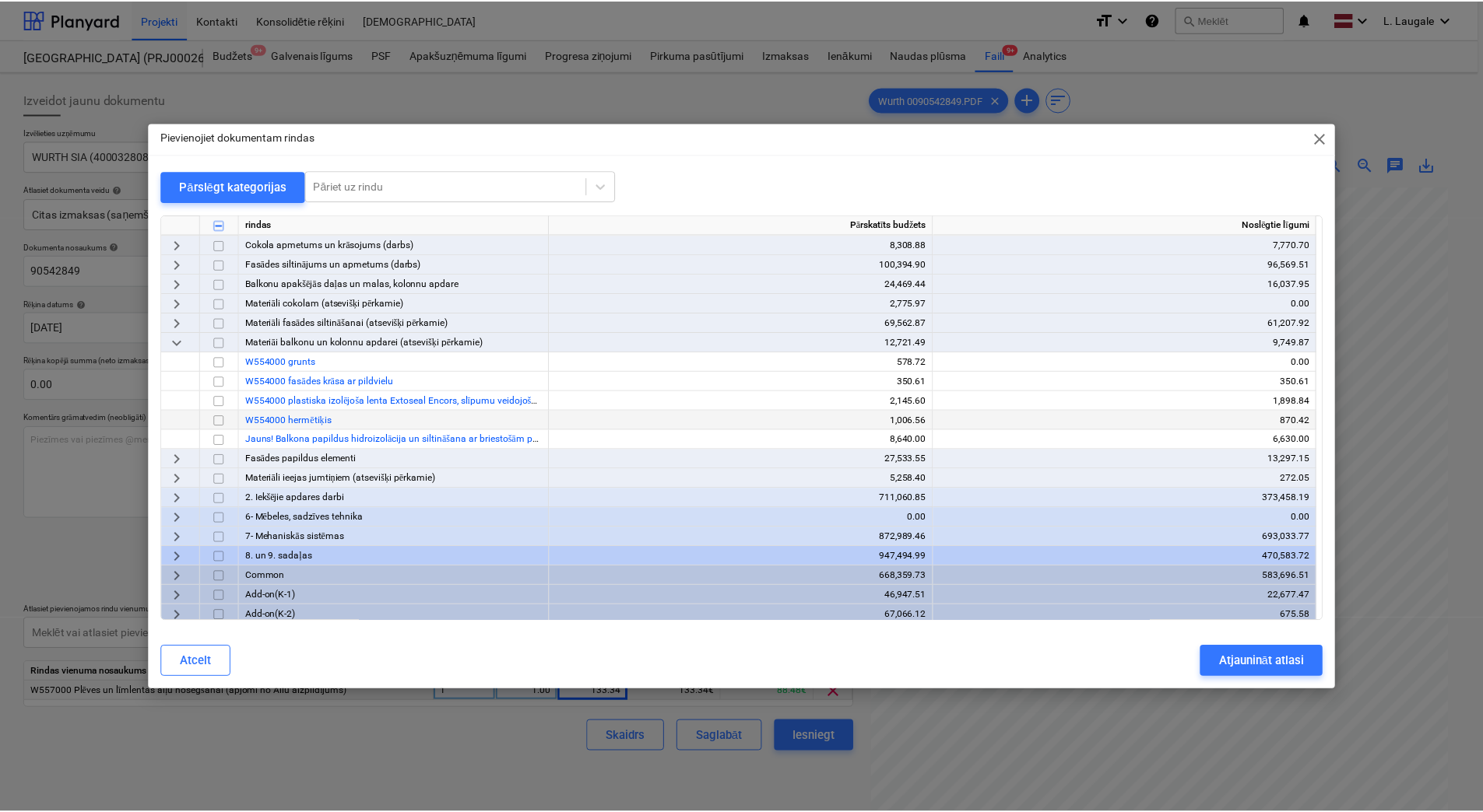
scroll to position [311, 0]
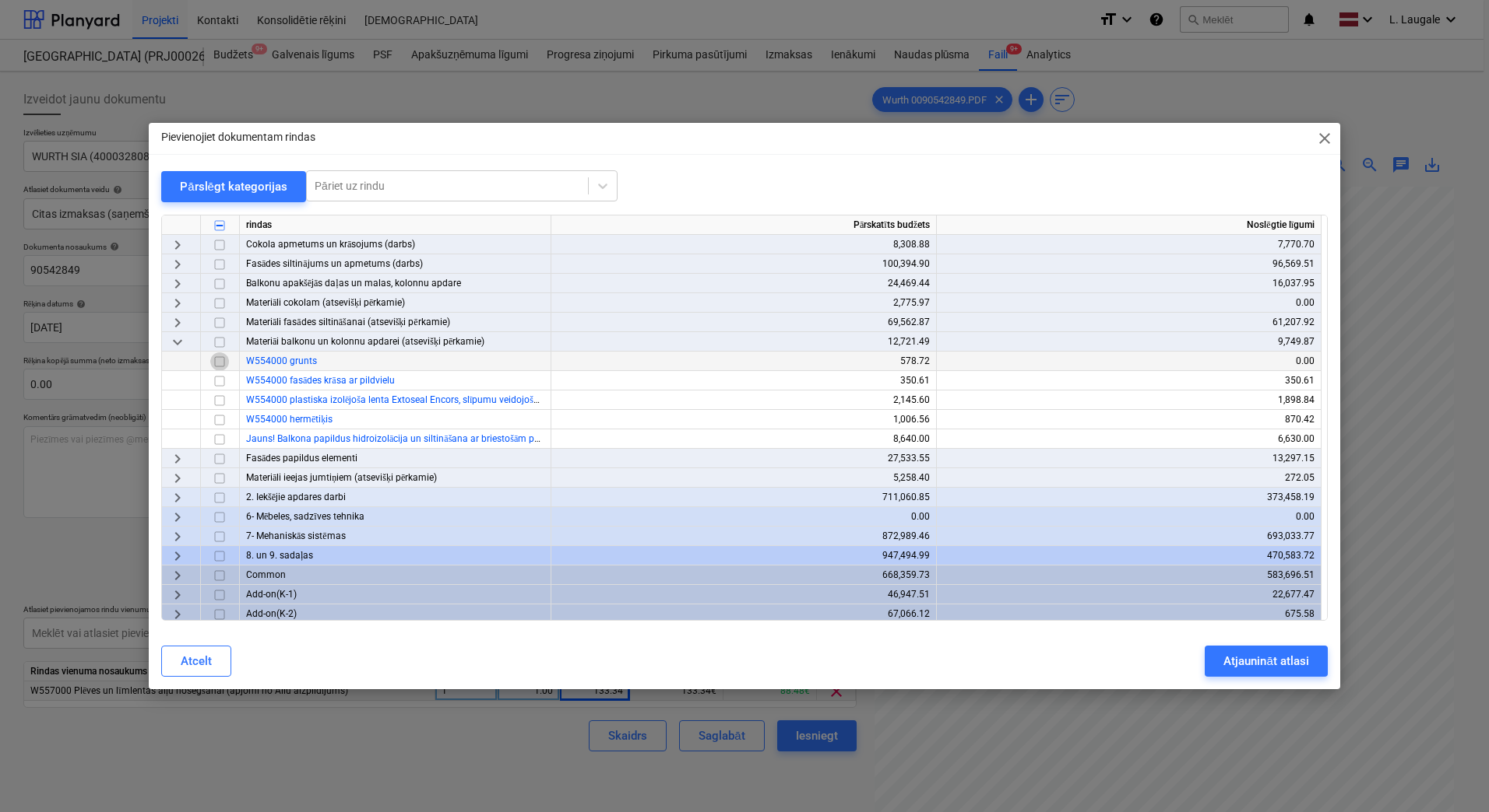
click at [219, 363] on input "checkbox" at bounding box center [219, 361] width 18 height 18
click at [219, 419] on input "checkbox" at bounding box center [219, 420] width 18 height 18
click at [1232, 659] on div "Atjaunināt atlasi" at bounding box center [1265, 661] width 85 height 20
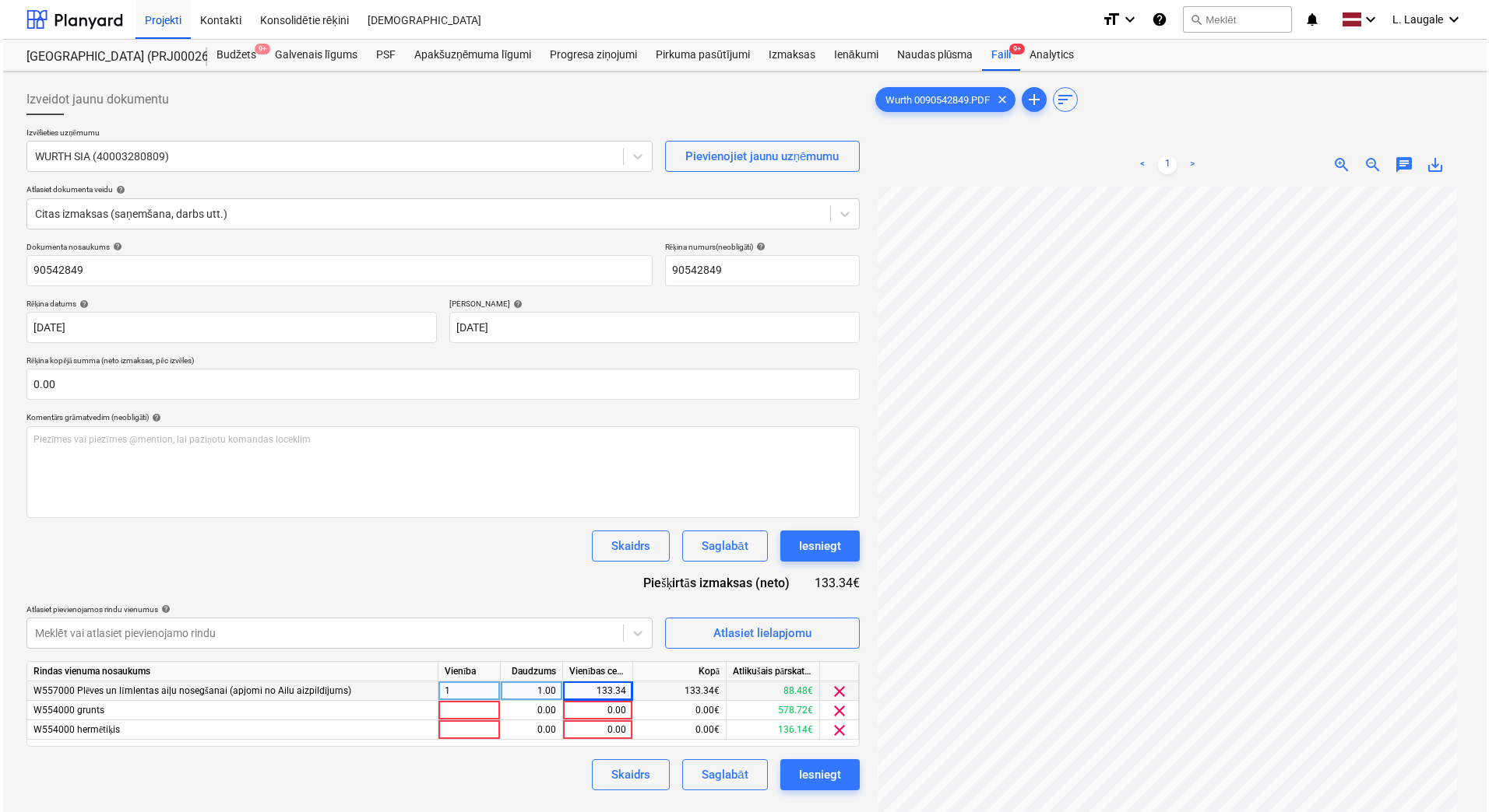
scroll to position [53, 0]
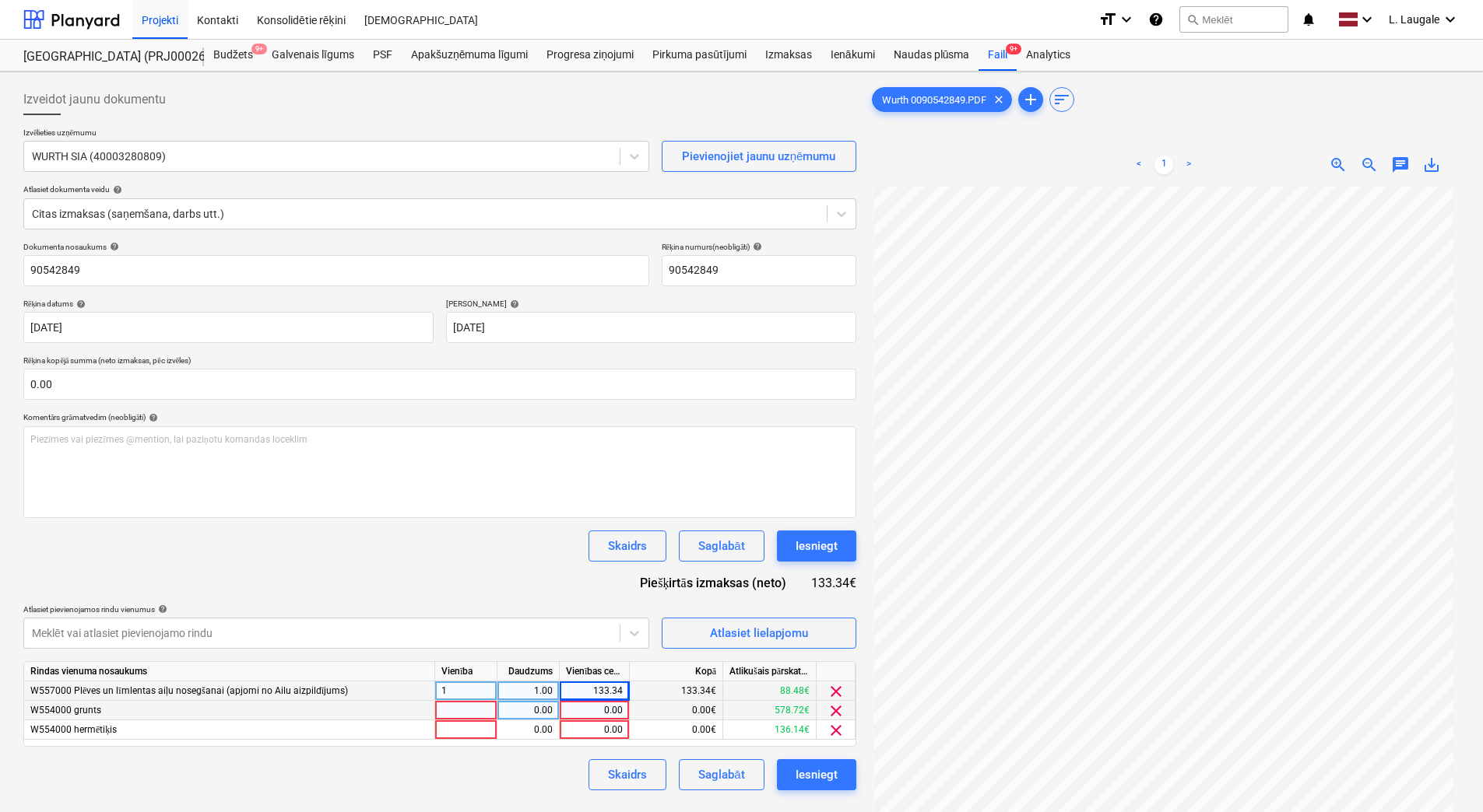
click at [463, 717] on div at bounding box center [466, 711] width 63 height 19
type input "1"
click at [518, 711] on div "0.00" at bounding box center [528, 711] width 49 height 19
click at [599, 702] on div "0.00" at bounding box center [594, 711] width 57 height 19
type input "87.97"
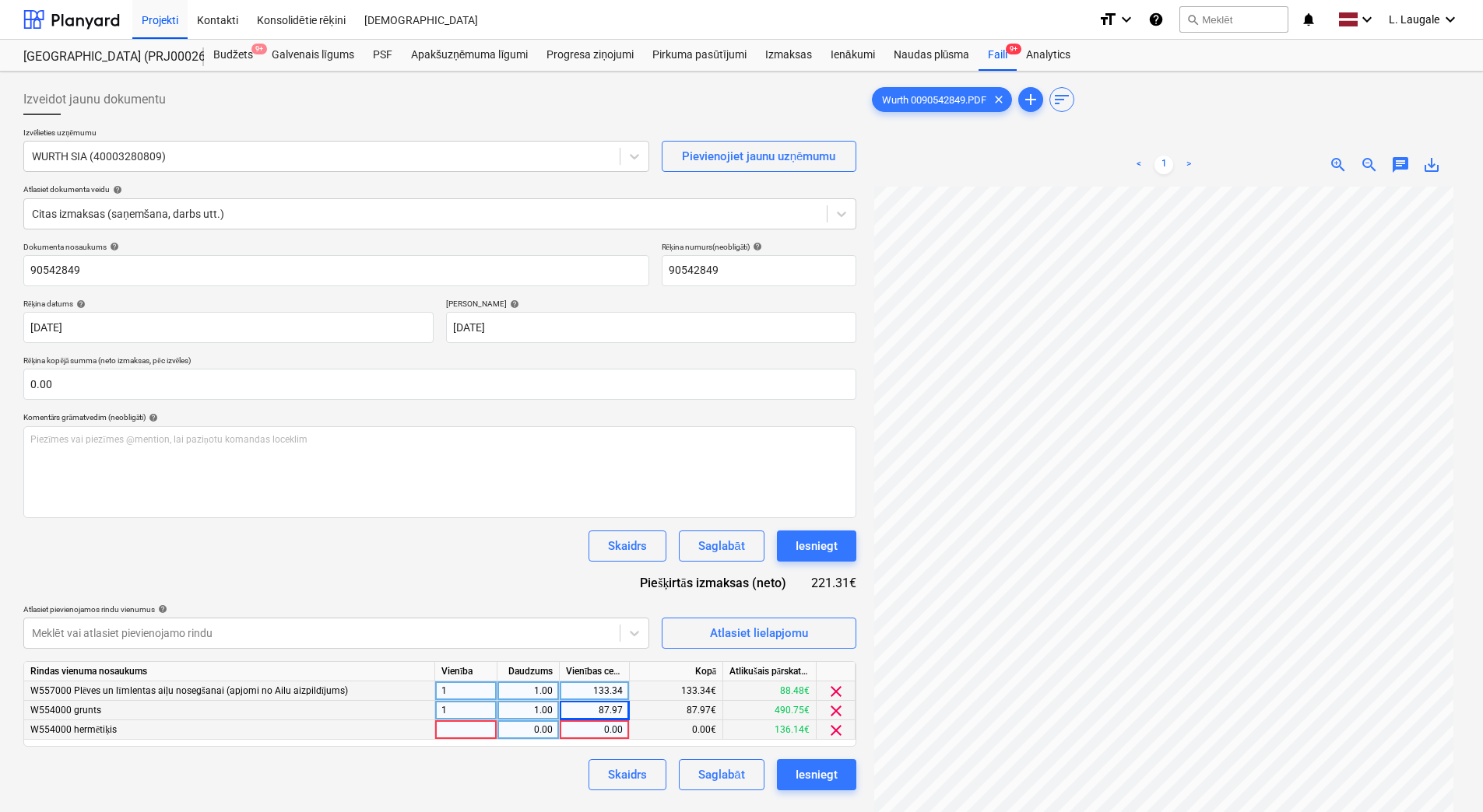
click at [478, 731] on div at bounding box center [466, 730] width 63 height 19
type input "1"
click at [527, 731] on div "0.00" at bounding box center [528, 730] width 49 height 19
click at [572, 724] on div "0.00" at bounding box center [594, 730] width 57 height 19
type input "108"
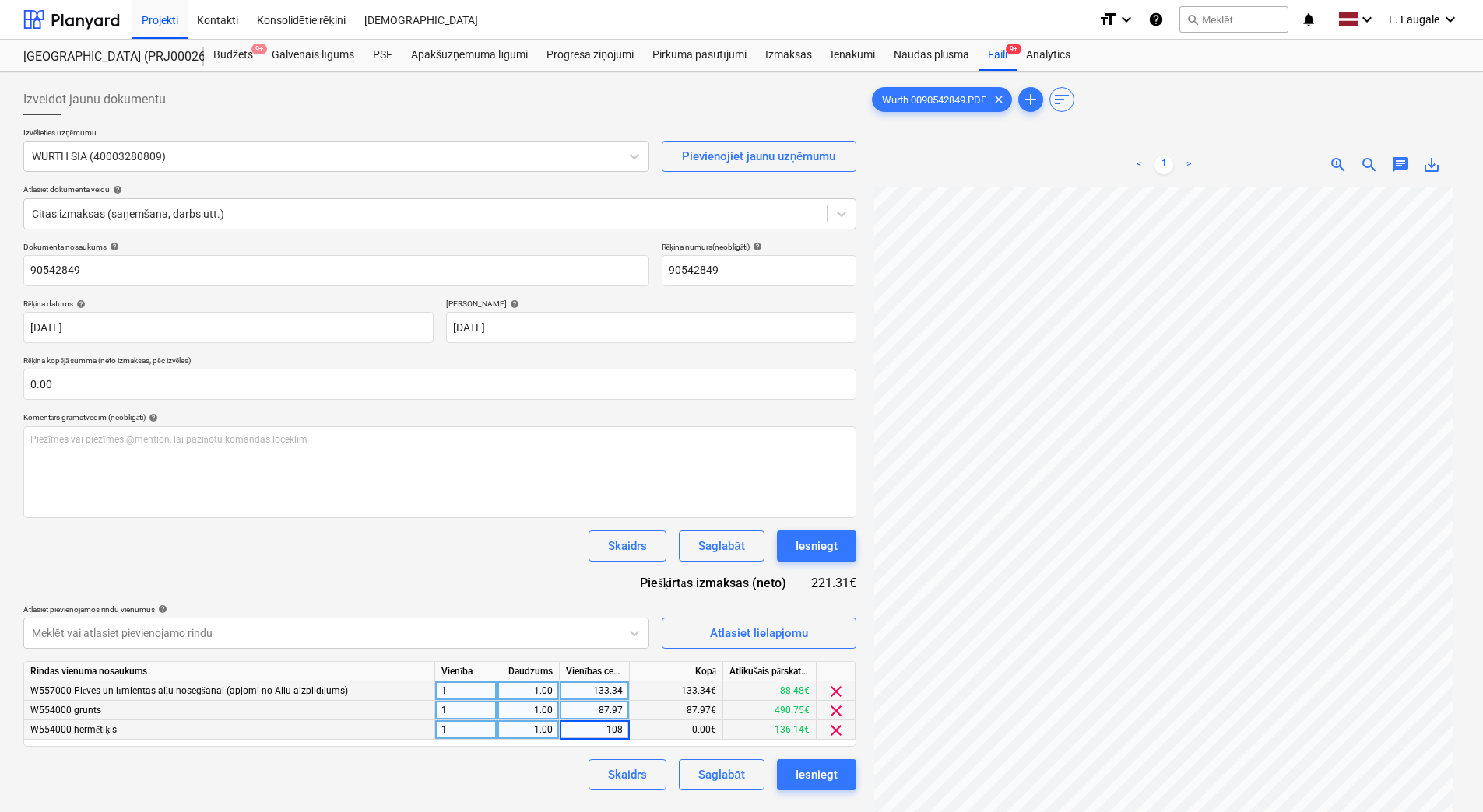
click at [572, 724] on input "108" at bounding box center [595, 729] width 69 height 18
drag, startPoint x: 577, startPoint y: 726, endPoint x: 688, endPoint y: 722, distance: 111.1
click at [0, 0] on div "W554000 hermētiķis 1 1.00 108 0.00€ 136.14€ clear" at bounding box center [0, 0] width 0 height 0
type input "136.14"
click at [537, 760] on div "Skaidrs Saglabāt Iesniegt" at bounding box center [439, 774] width 833 height 31
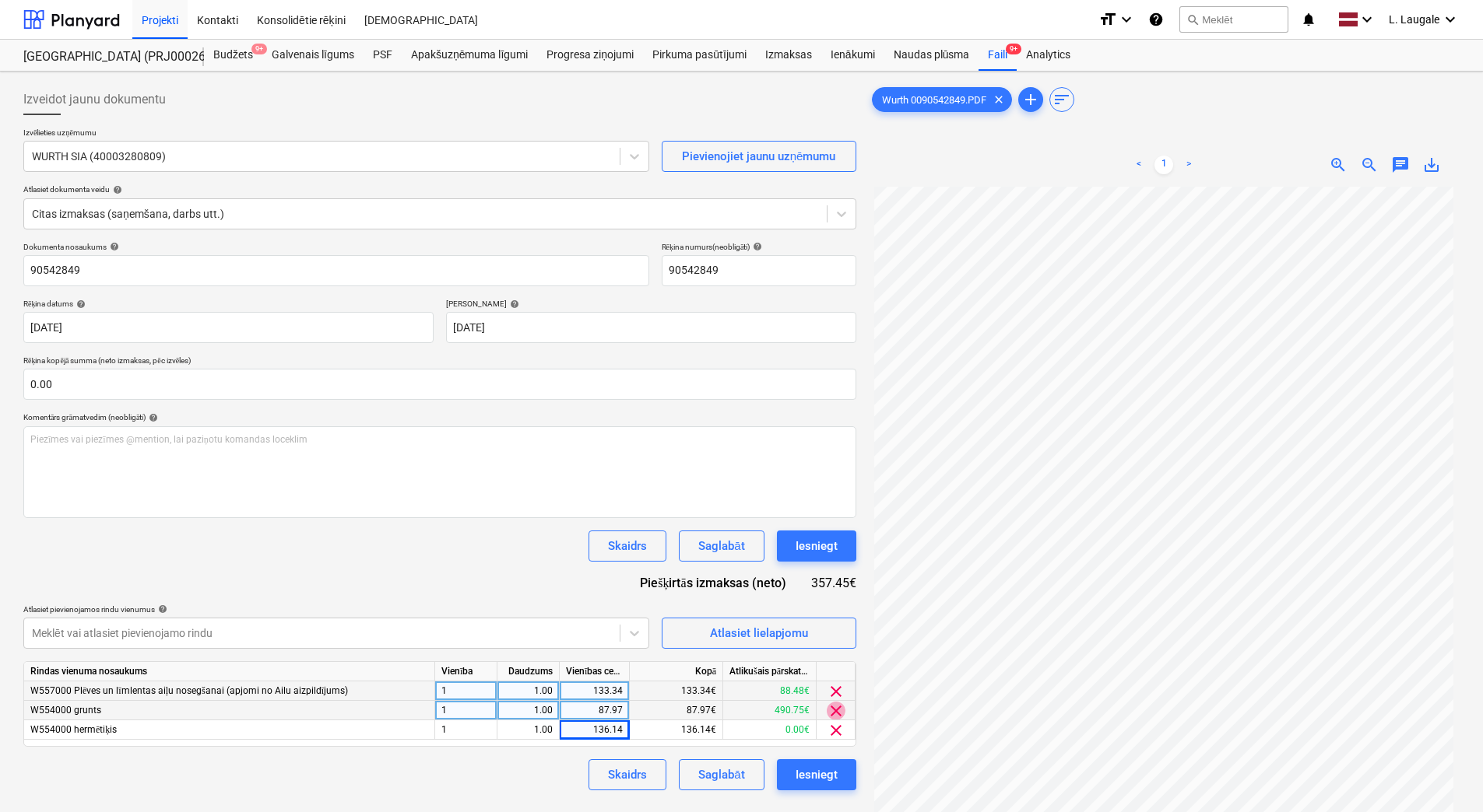
click at [840, 710] on span "clear" at bounding box center [835, 711] width 18 height 18
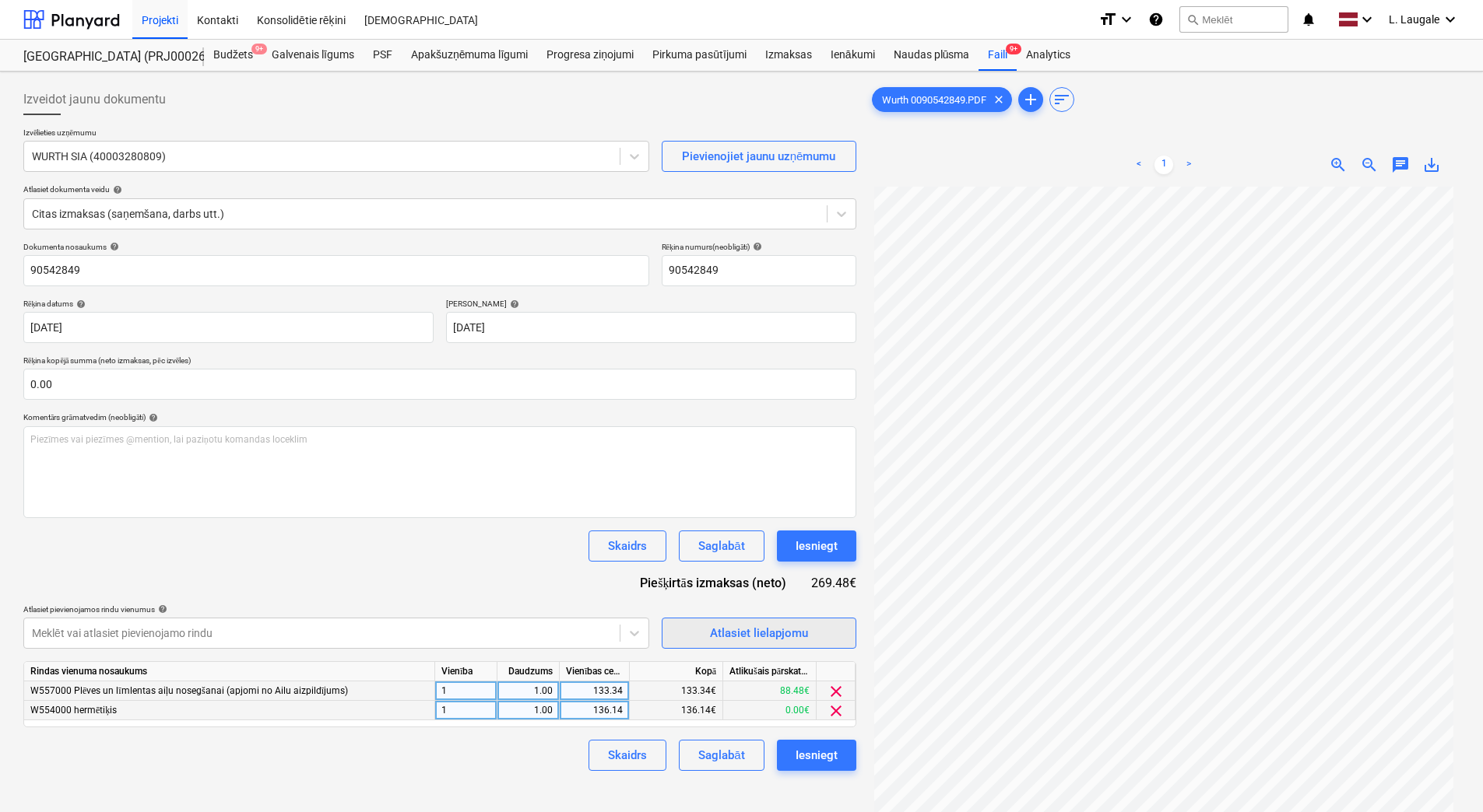
click at [762, 628] on div "Atlasiet lielapjomu" at bounding box center [759, 633] width 98 height 20
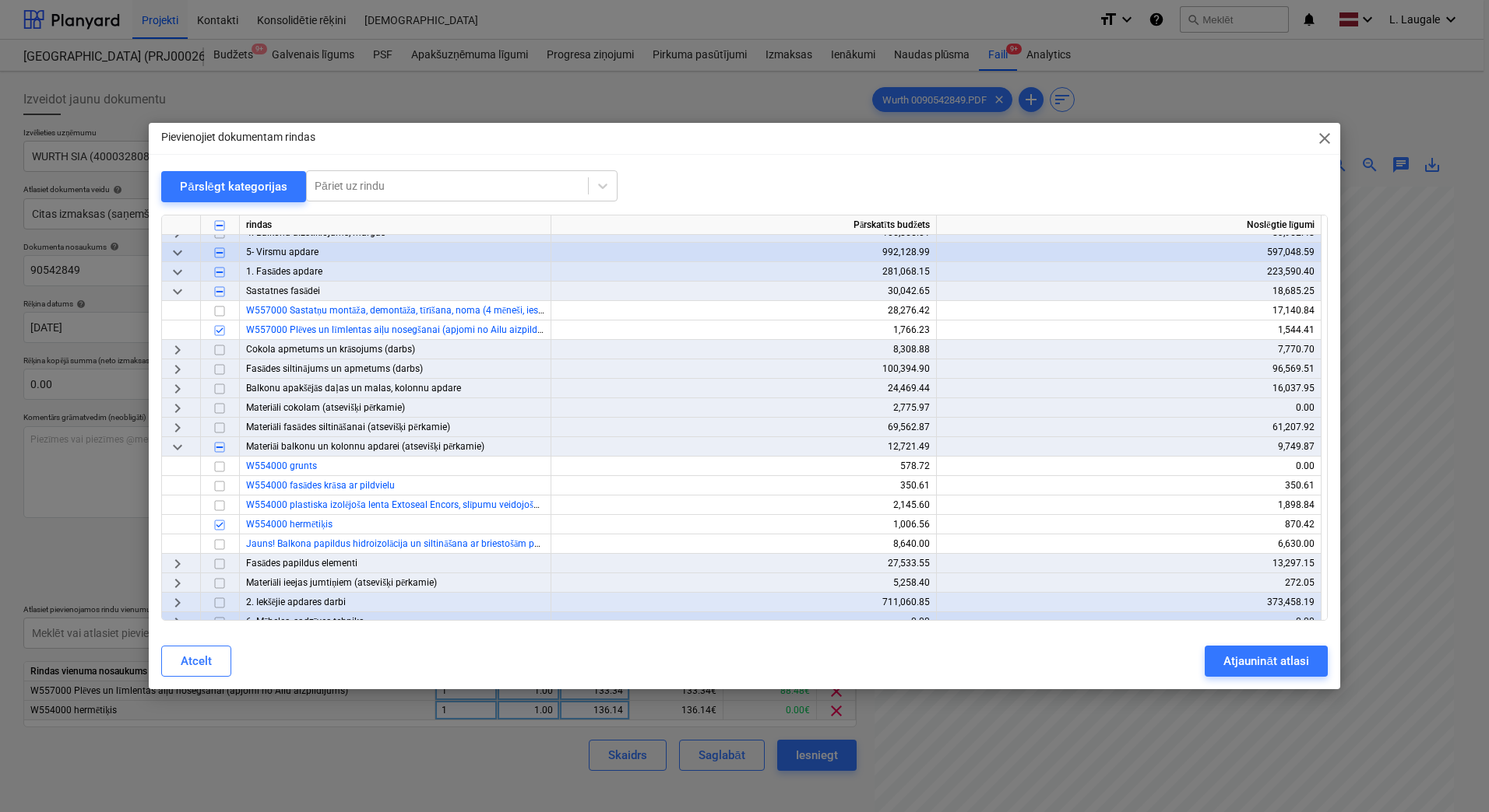
scroll to position [208, 0]
click at [174, 567] on span "keyboard_arrow_right" at bounding box center [176, 562] width 18 height 18
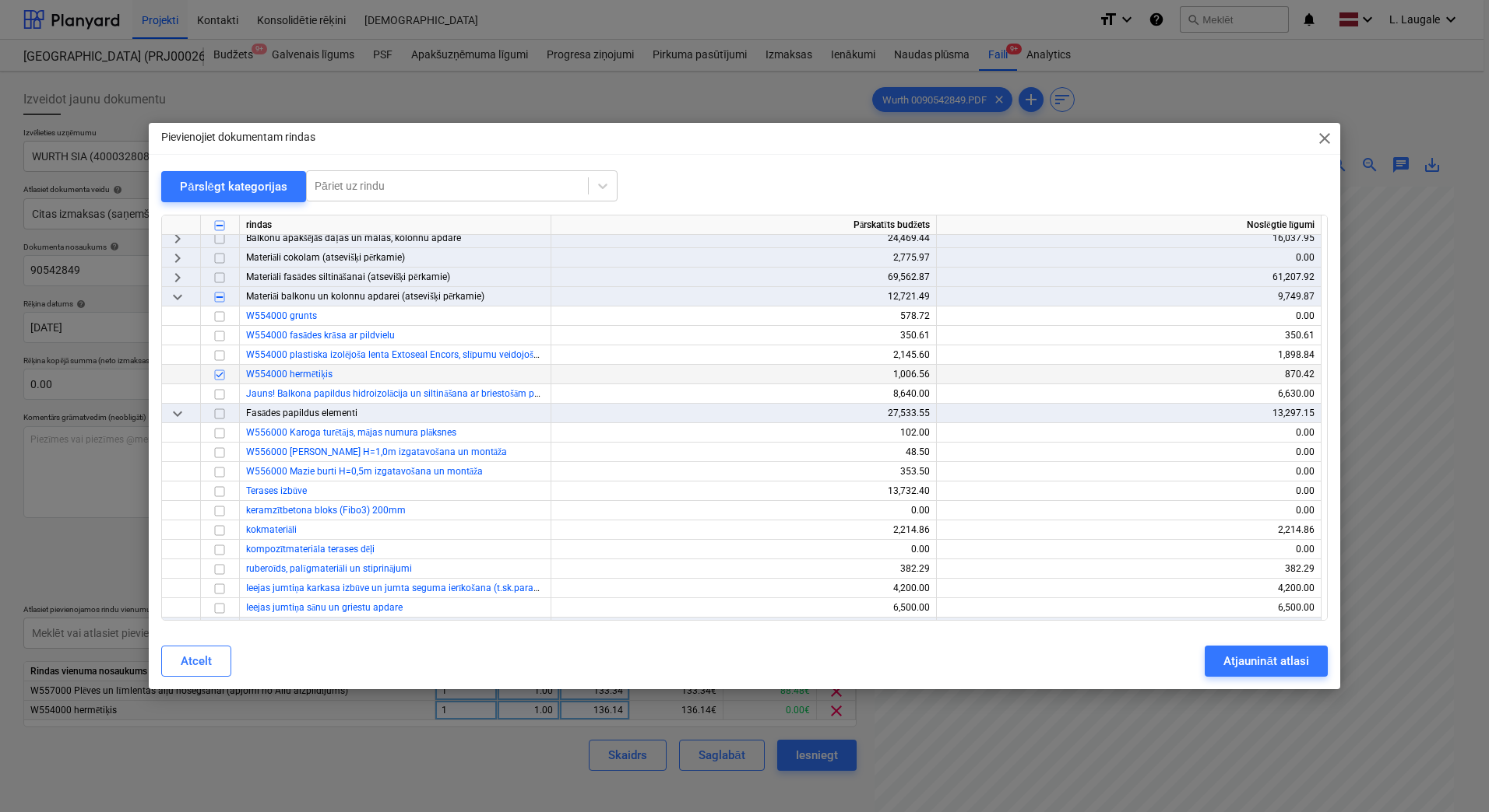
scroll to position [415, 0]
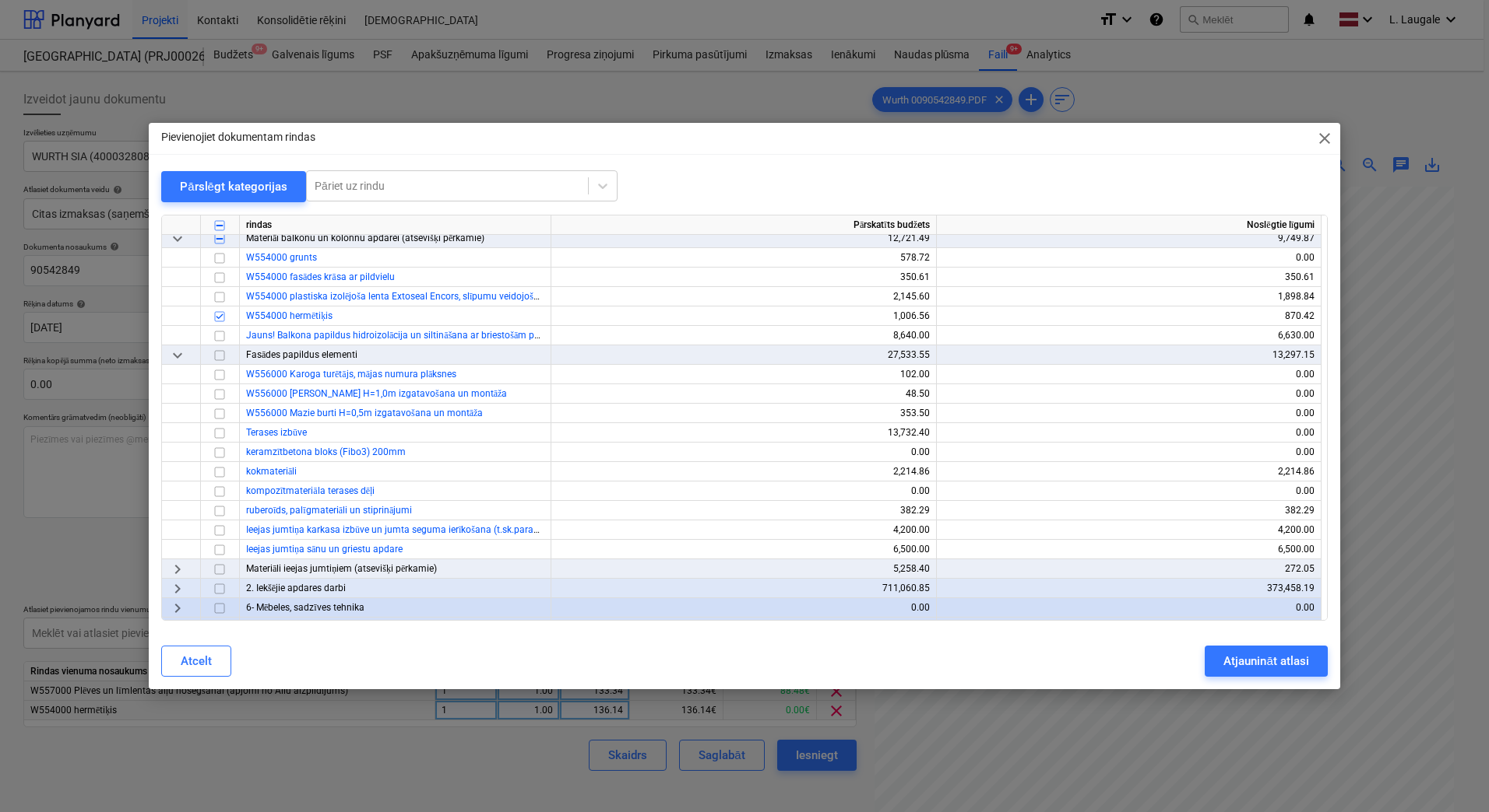
click at [179, 571] on span "keyboard_arrow_right" at bounding box center [176, 569] width 18 height 18
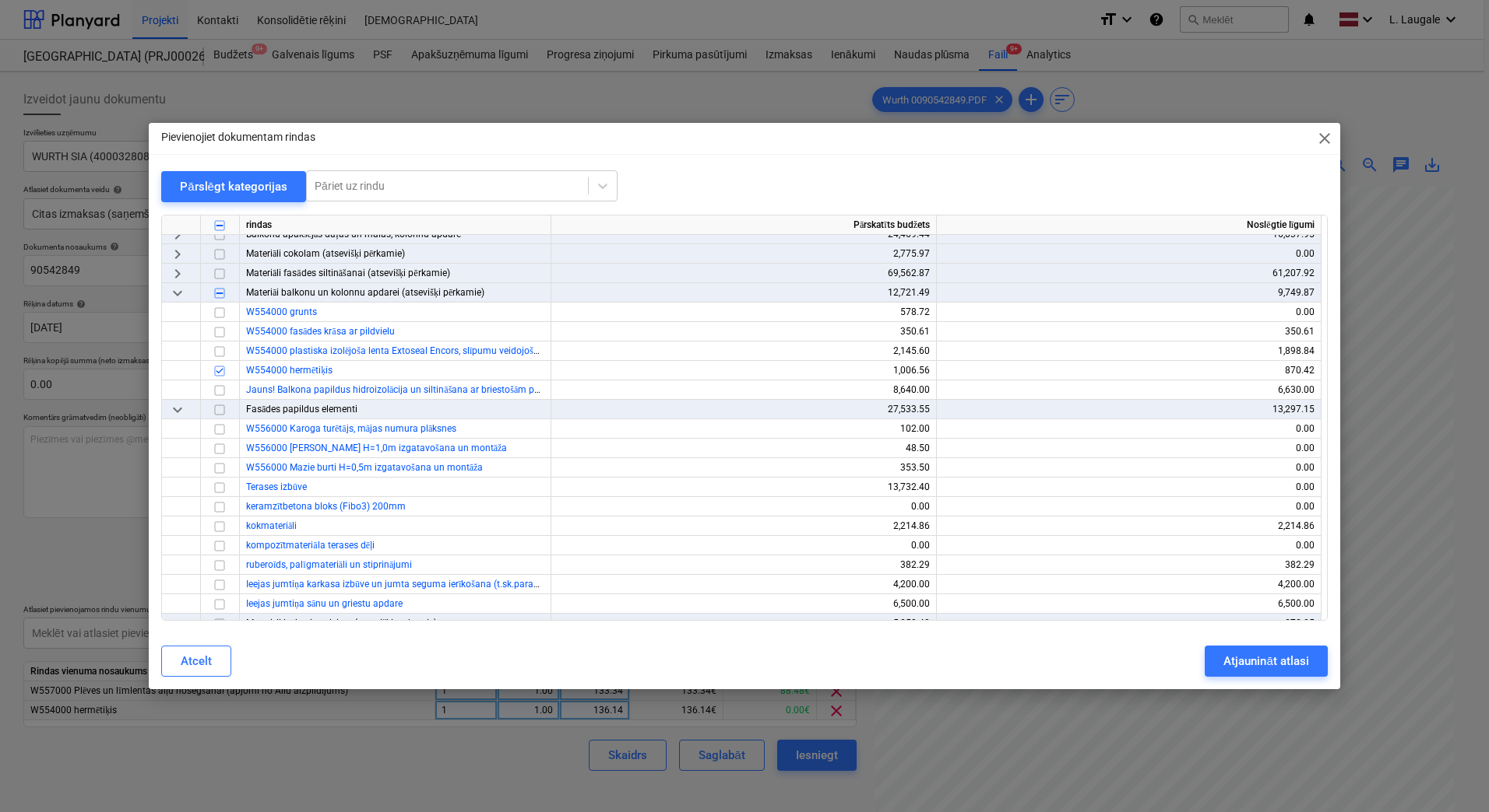
scroll to position [204, 0]
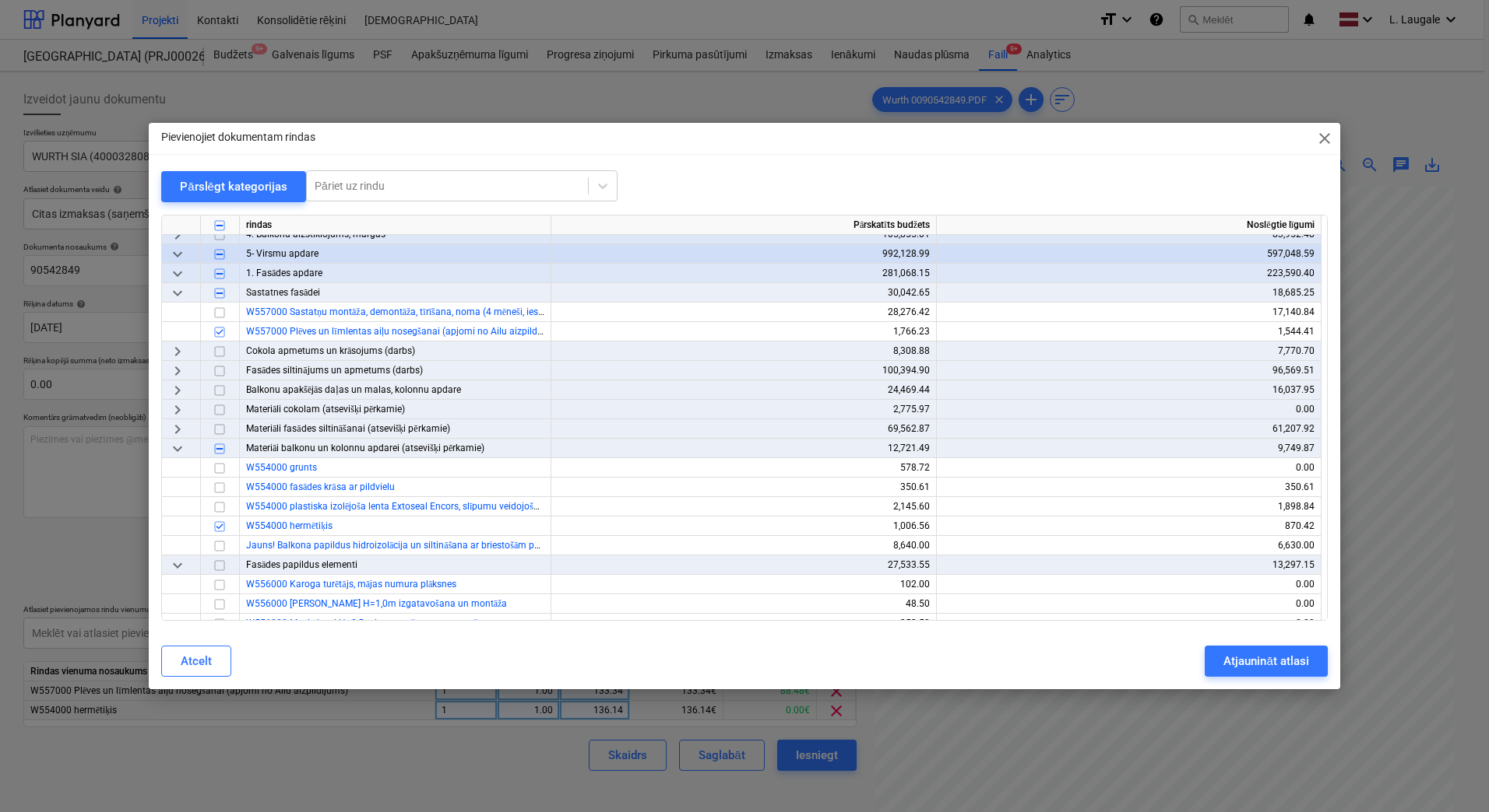
click at [177, 426] on span "keyboard_arrow_right" at bounding box center [176, 429] width 18 height 18
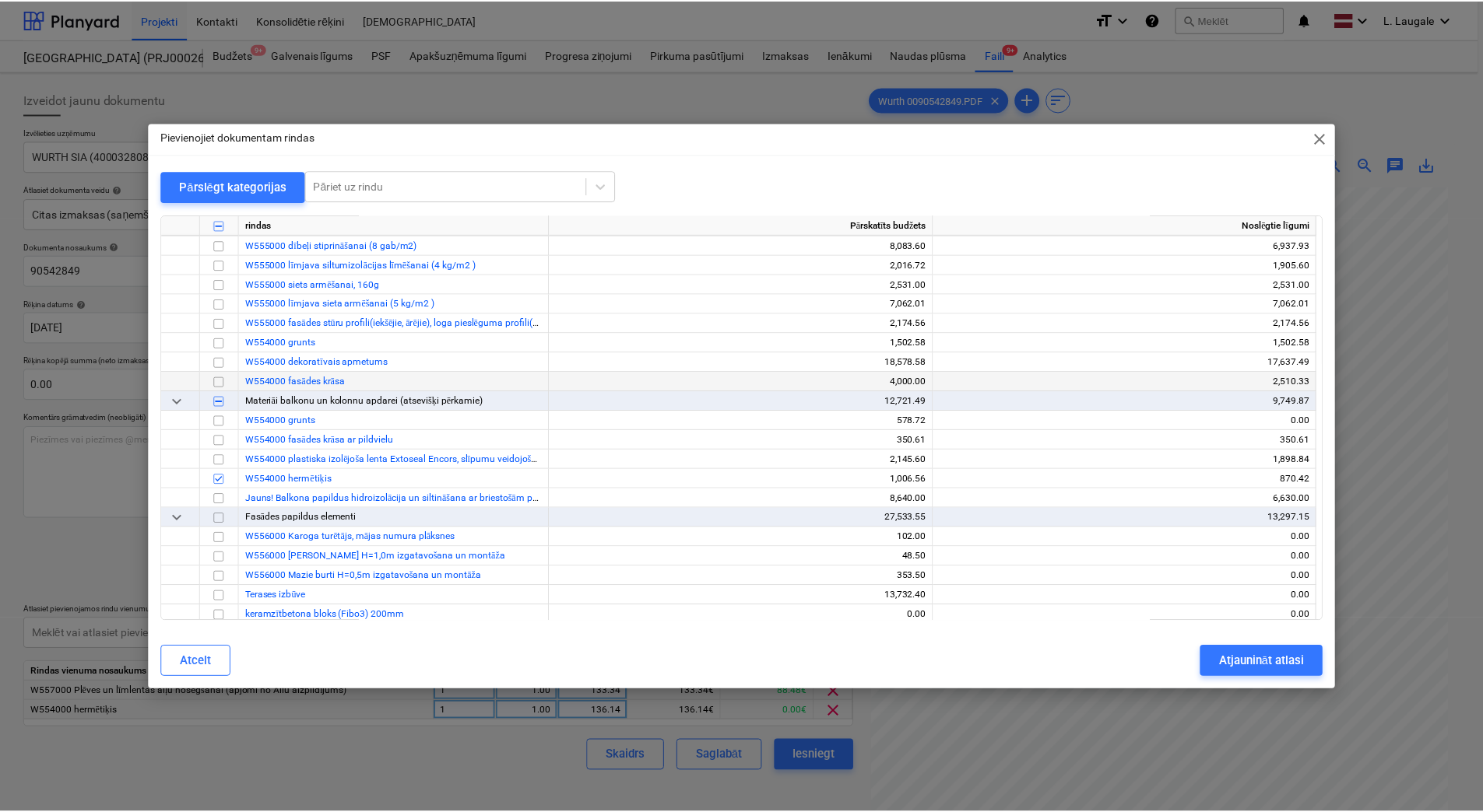
scroll to position [452, 0]
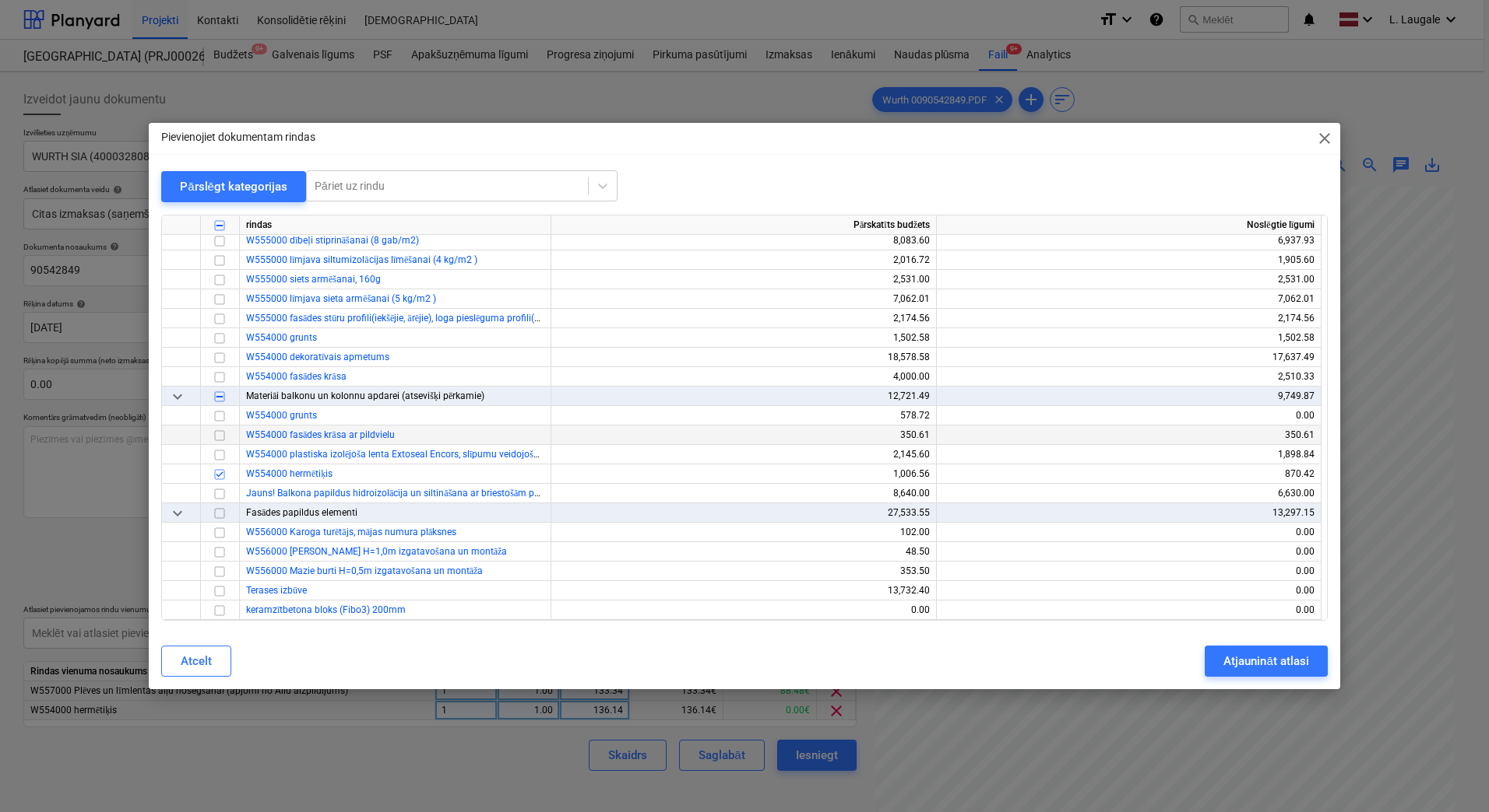
click at [215, 432] on input "checkbox" at bounding box center [219, 435] width 18 height 18
click at [213, 435] on input "checkbox" at bounding box center [219, 435] width 18 height 18
click at [216, 415] on input "checkbox" at bounding box center [219, 415] width 18 height 18
click at [1263, 668] on div "Atjaunināt atlasi" at bounding box center [1265, 661] width 85 height 20
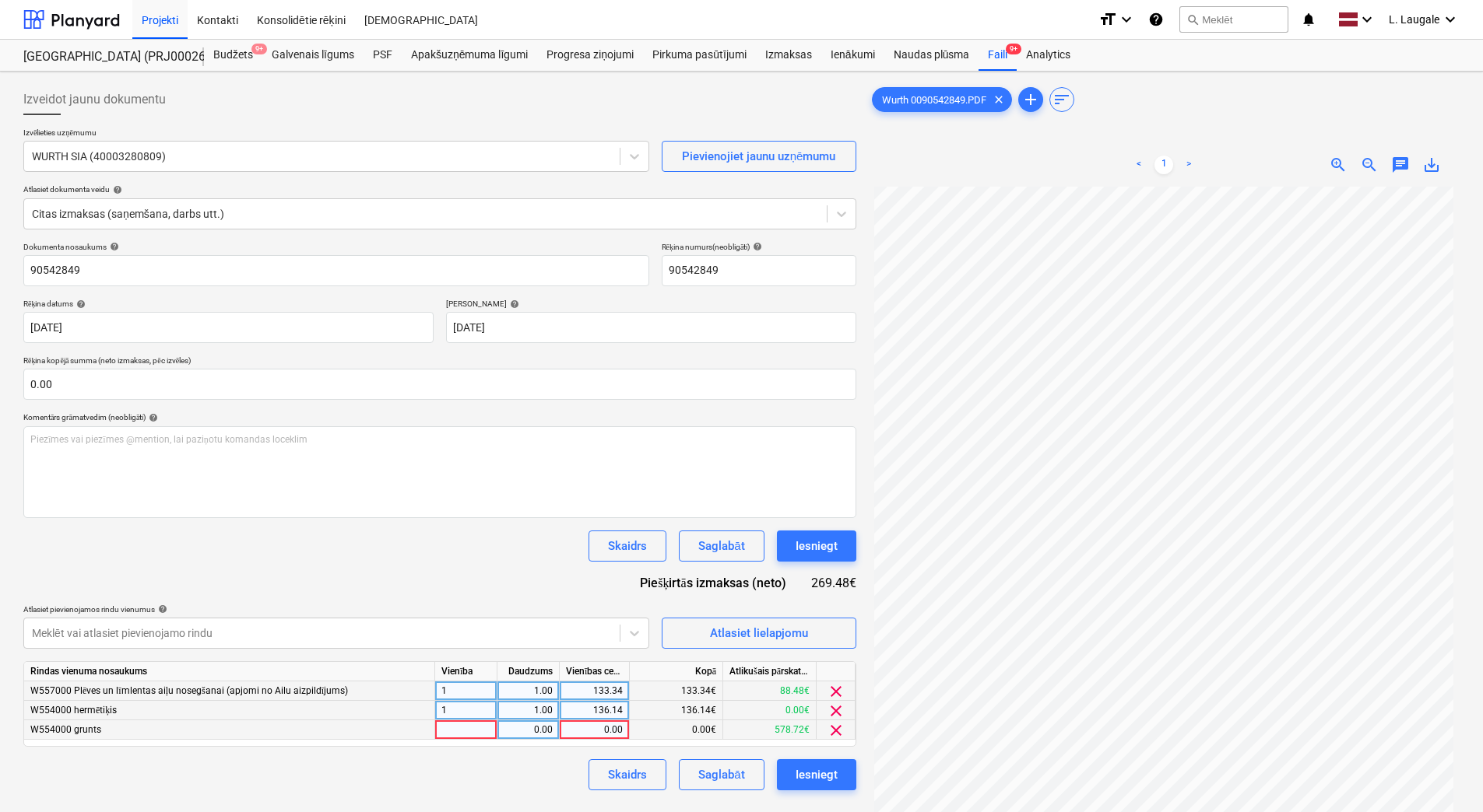
click at [454, 729] on div at bounding box center [466, 730] width 63 height 19
type input "1"
click at [509, 741] on div "Rindas vienuma nosaukums Vienība Daudzums Vienības cena Kopā Atlikušais pārskat…" at bounding box center [439, 704] width 833 height 86
click at [517, 731] on div "0.00" at bounding box center [528, 730] width 49 height 19
click at [614, 724] on div "0.00" at bounding box center [594, 730] width 57 height 19
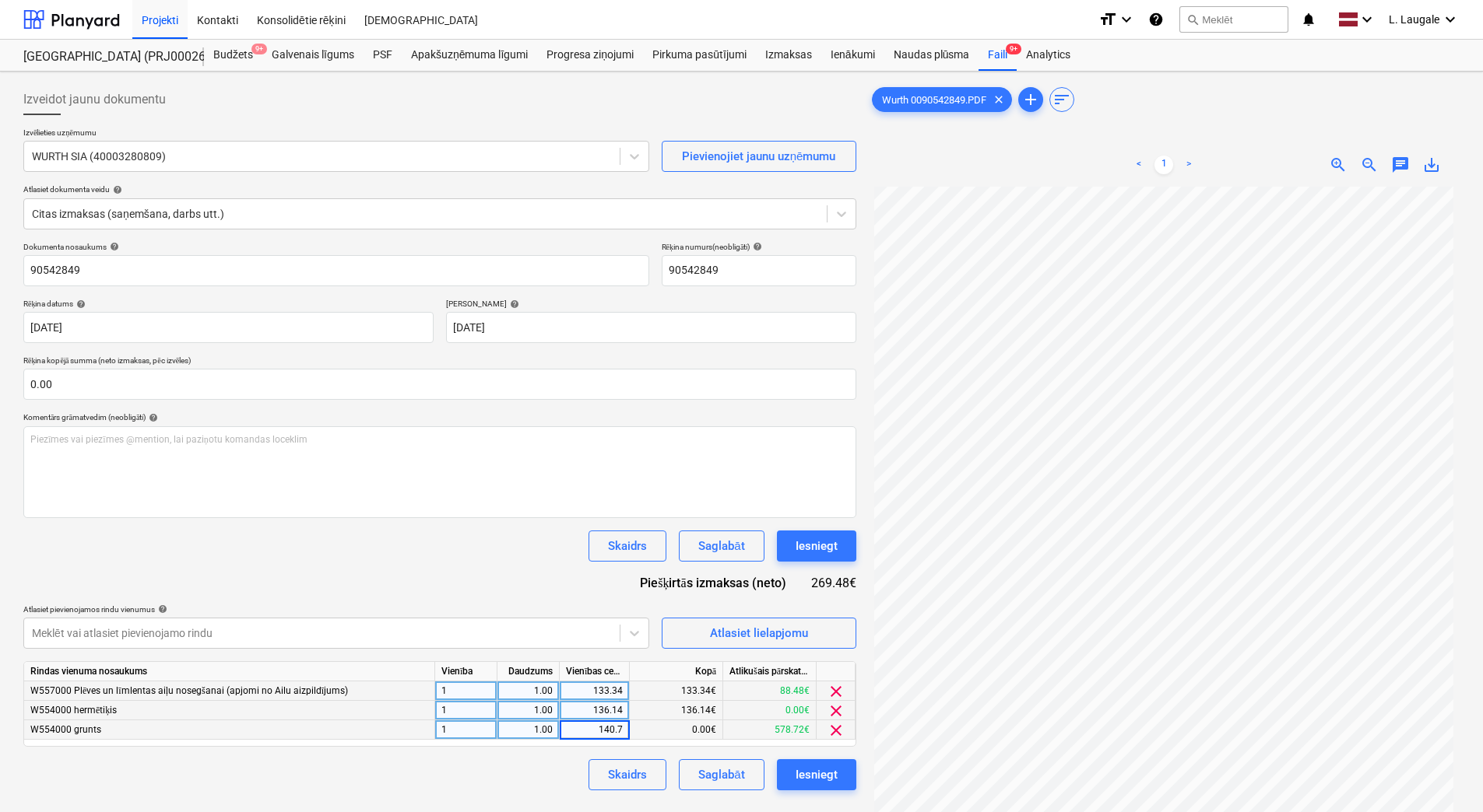
type input "140.78"
click at [533, 763] on div "Skaidrs Saglabāt Iesniegt" at bounding box center [439, 774] width 833 height 31
click at [622, 730] on div "140.78" at bounding box center [594, 730] width 57 height 19
click at [622, 730] on input "140.78" at bounding box center [595, 729] width 69 height 18
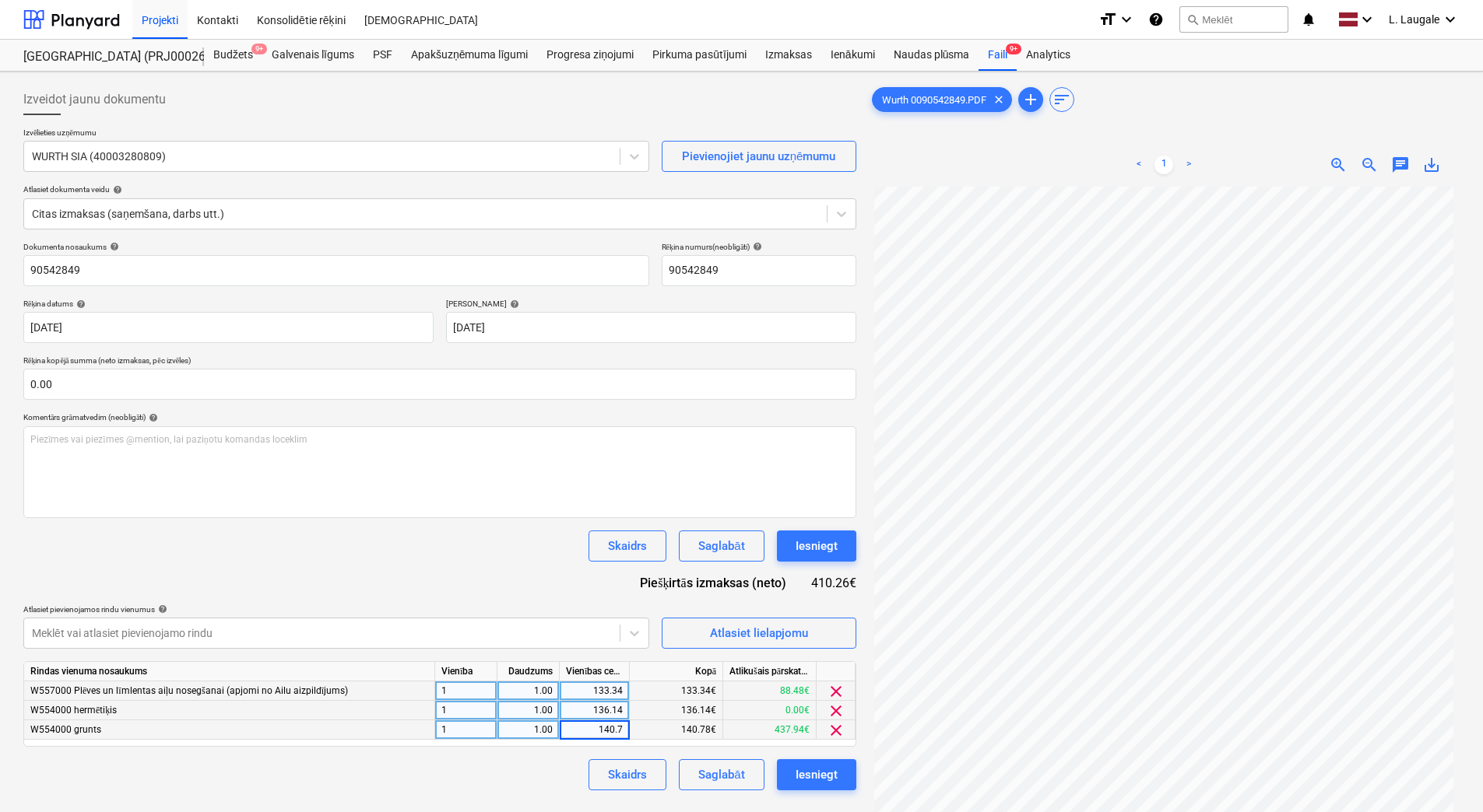
type input "140.72"
click at [550, 766] on div "Skaidrs Saglabāt Iesniegt" at bounding box center [439, 774] width 833 height 31
click at [719, 770] on div "Saglabāt" at bounding box center [722, 774] width 46 height 20
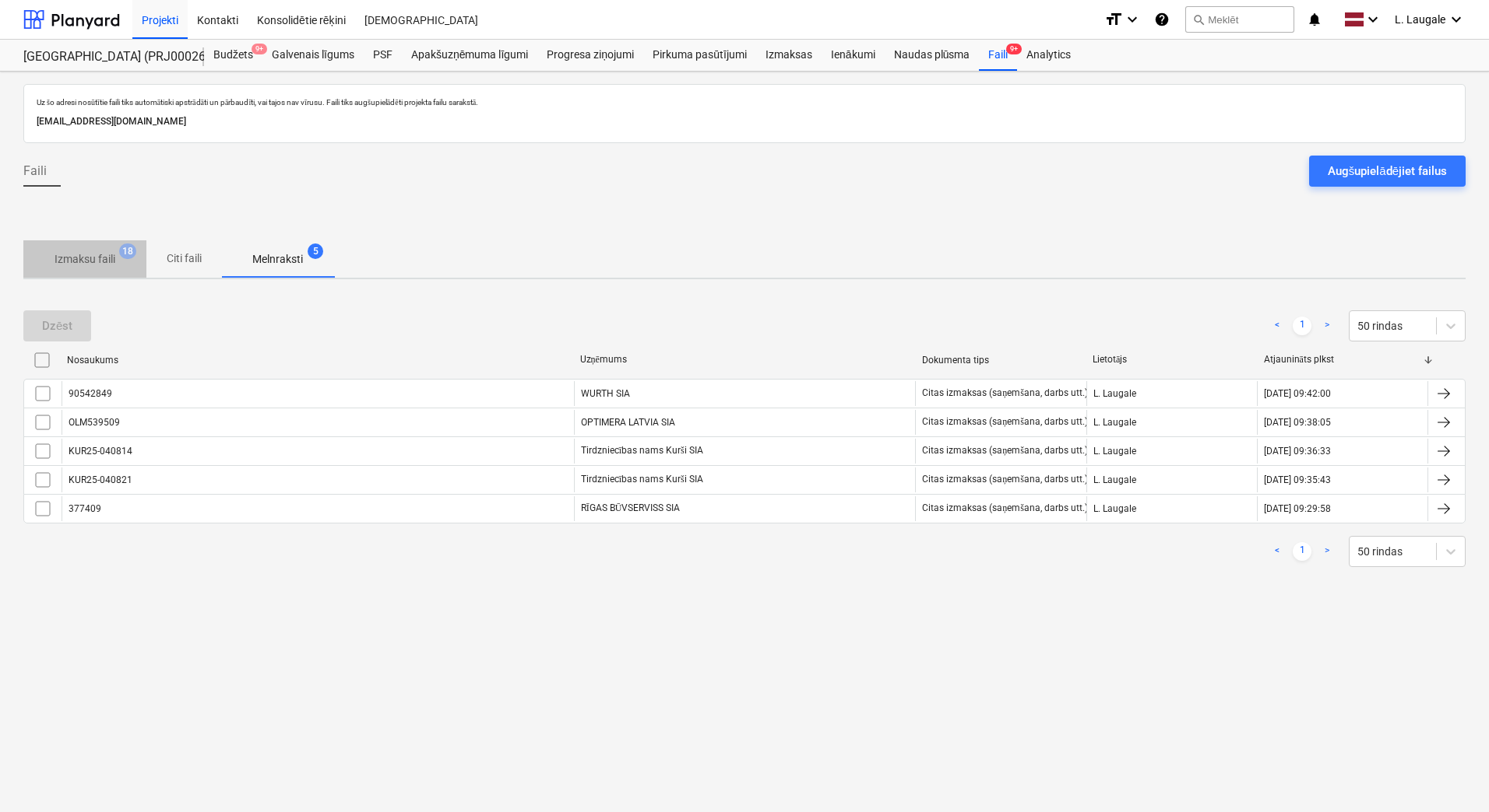
click at [92, 251] on p "Izmaksu faili" at bounding box center [85, 259] width 61 height 16
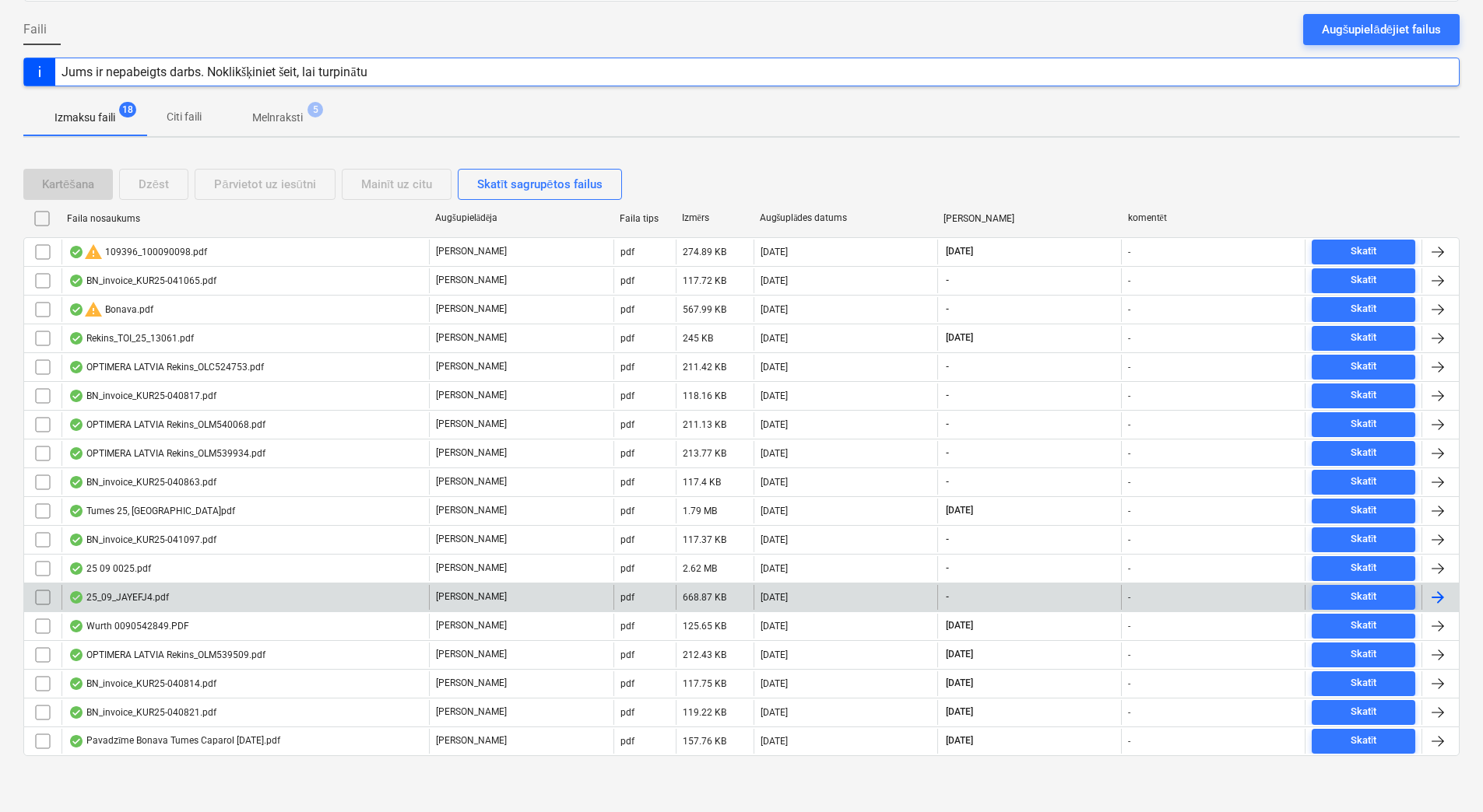
click at [193, 592] on div "25_09_JAYEFJ4.pdf" at bounding box center [245, 597] width 367 height 25
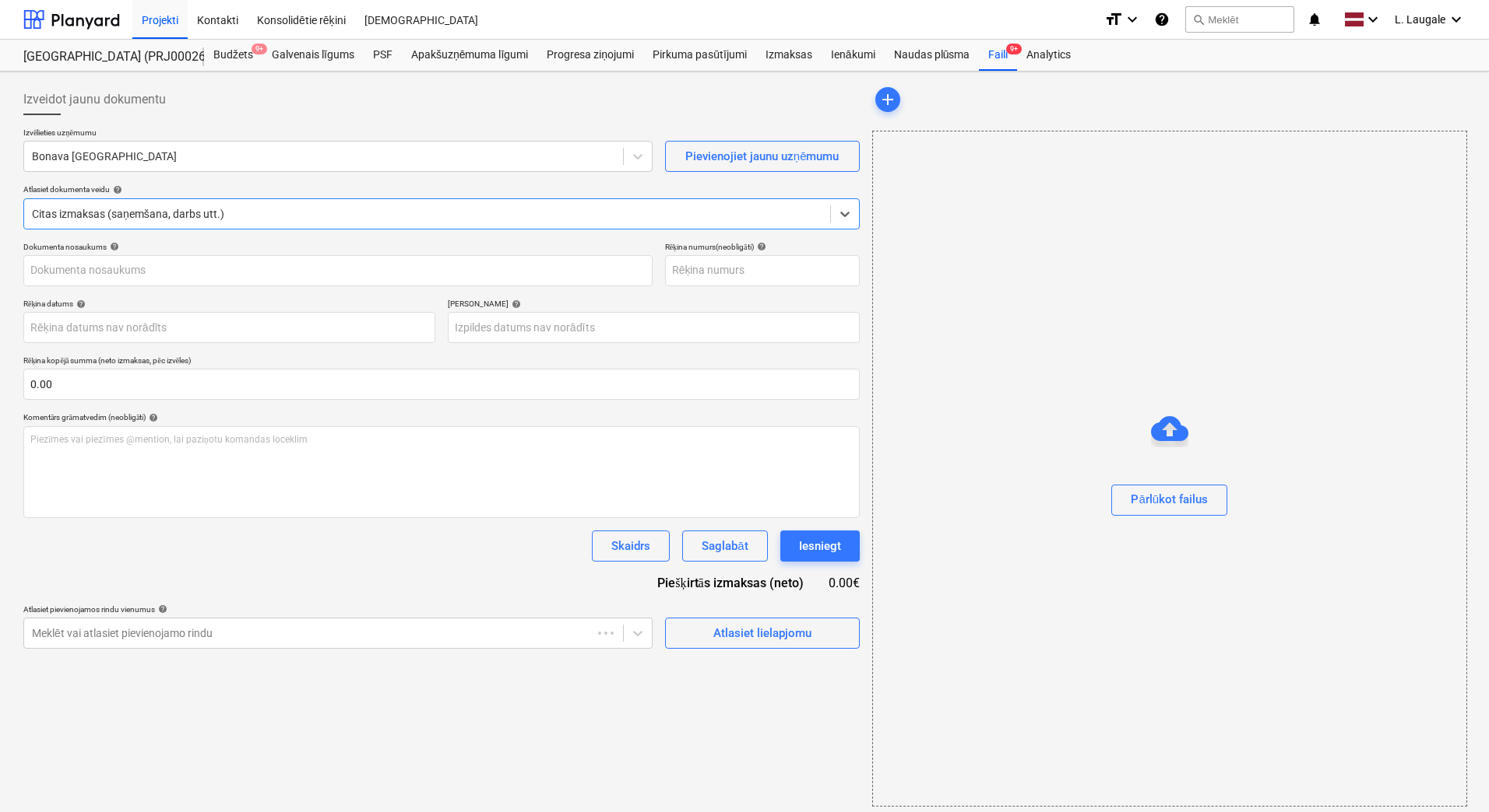
type input "25_09_JAYEFJ4.pdf"
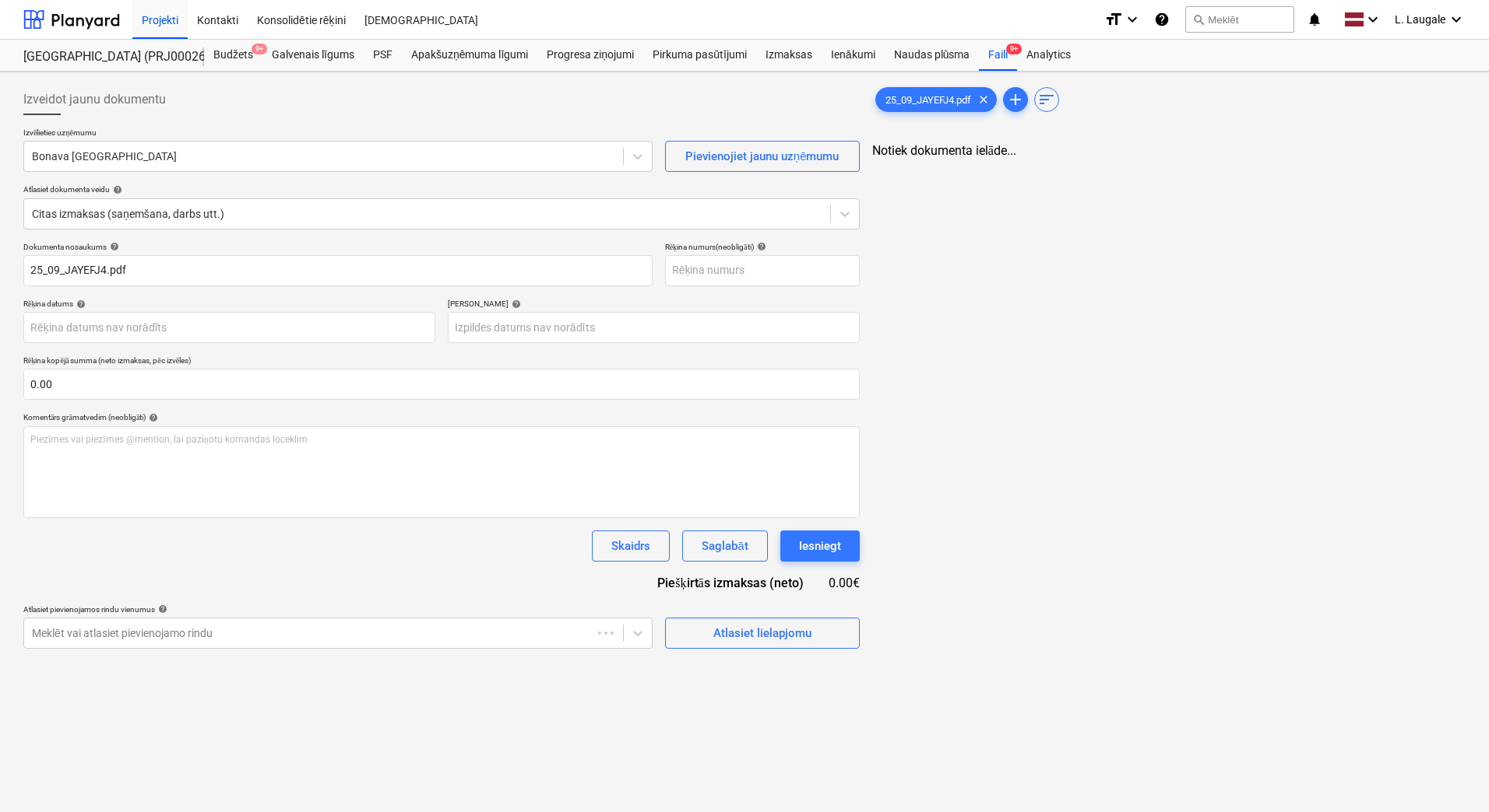
click at [205, 133] on p "Izvēlieties uzņēmumu" at bounding box center [337, 134] width 629 height 13
click at [208, 164] on div at bounding box center [323, 156] width 583 height 15
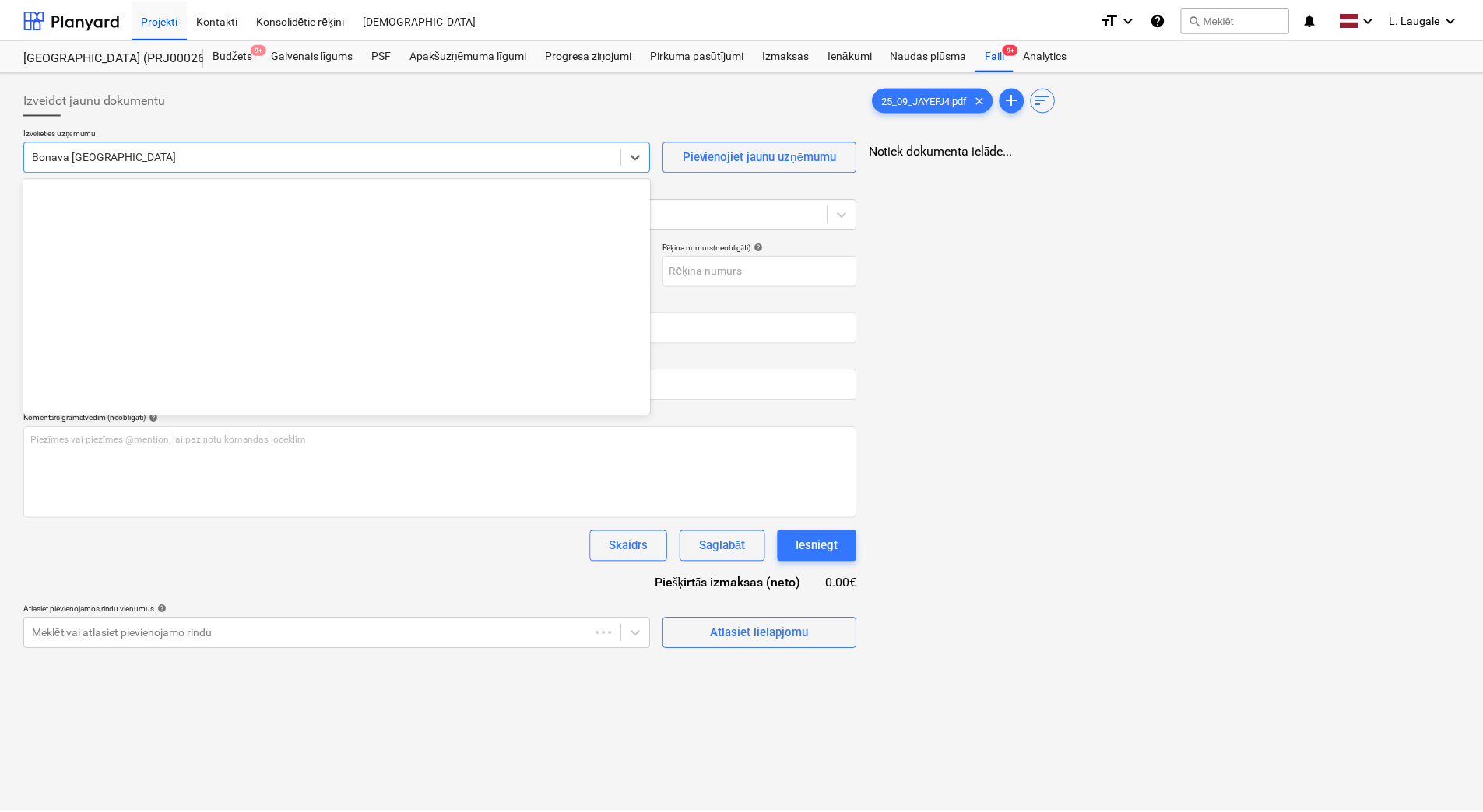
scroll to position [2887, 0]
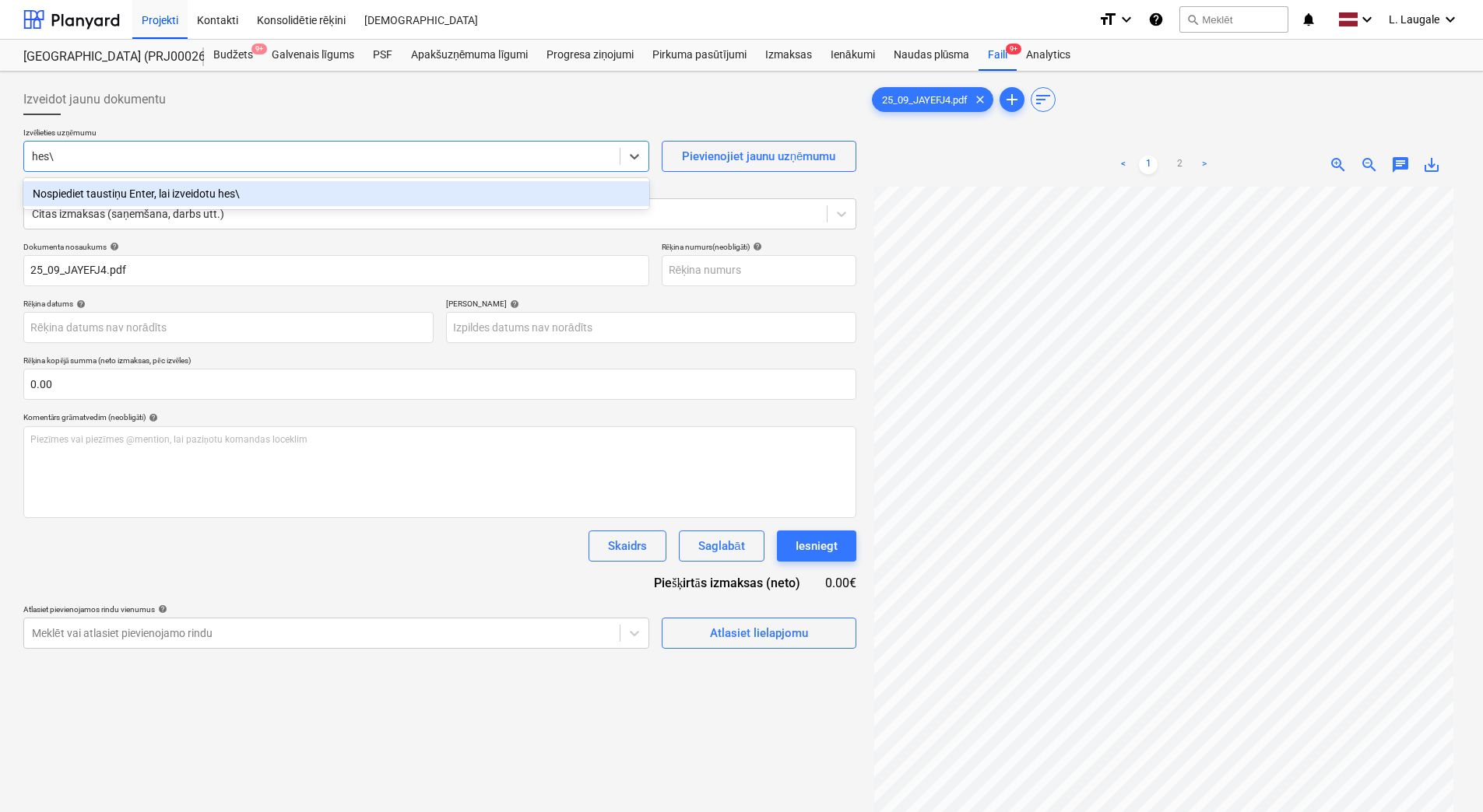
type input "hes"
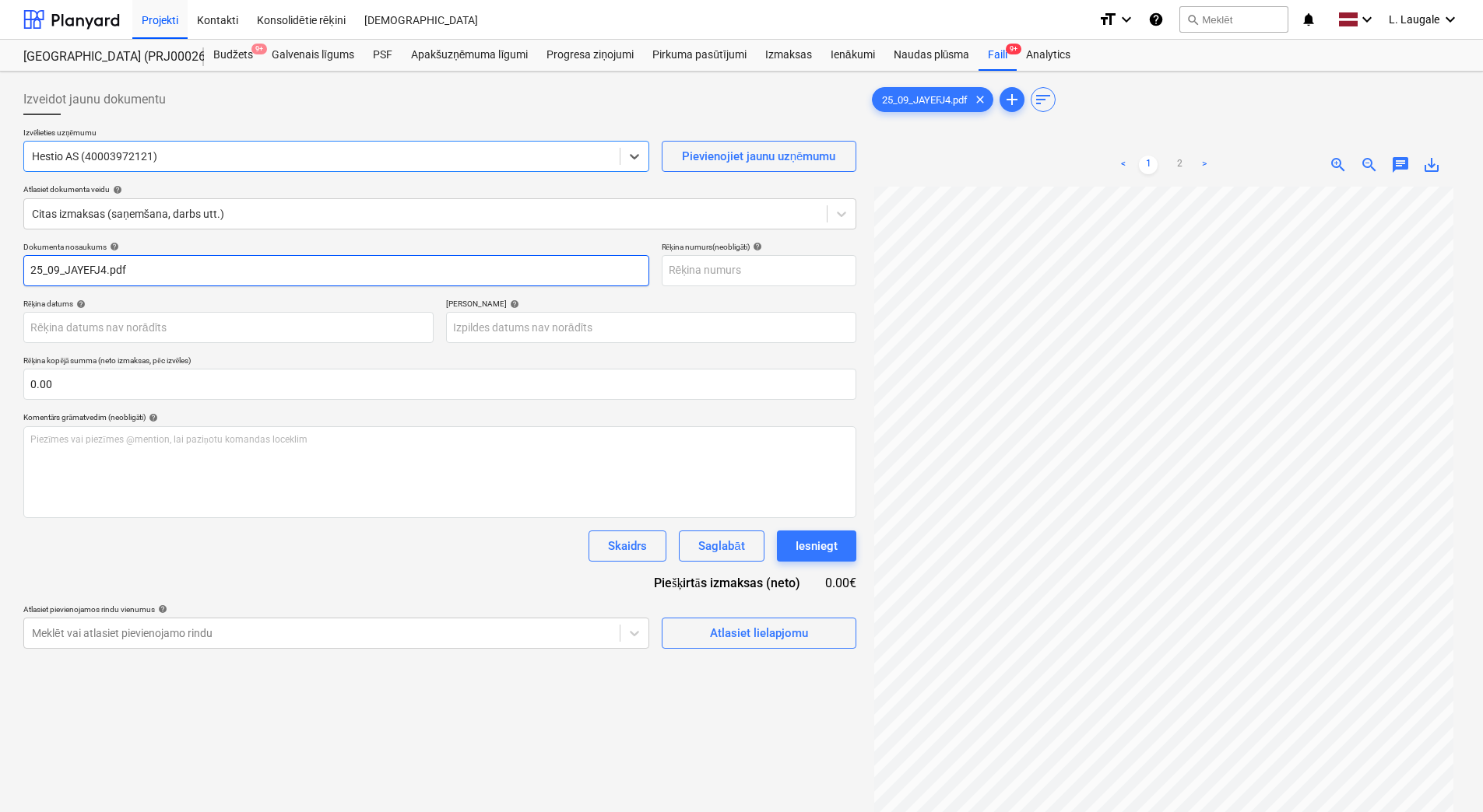
click at [203, 274] on input "25_09_JAYEFJ4.pdf" at bounding box center [335, 271] width 625 height 31
drag, startPoint x: 161, startPoint y: 270, endPoint x: 0, endPoint y: 241, distance: 163.6
click at [0, 241] on html "Projekti Kontakti Konsolidētie rēķini Iesūtne format_size keyboard_arrow_down h…" at bounding box center [741, 406] width 1483 height 812
type input "25_09_JAYEFJ4"
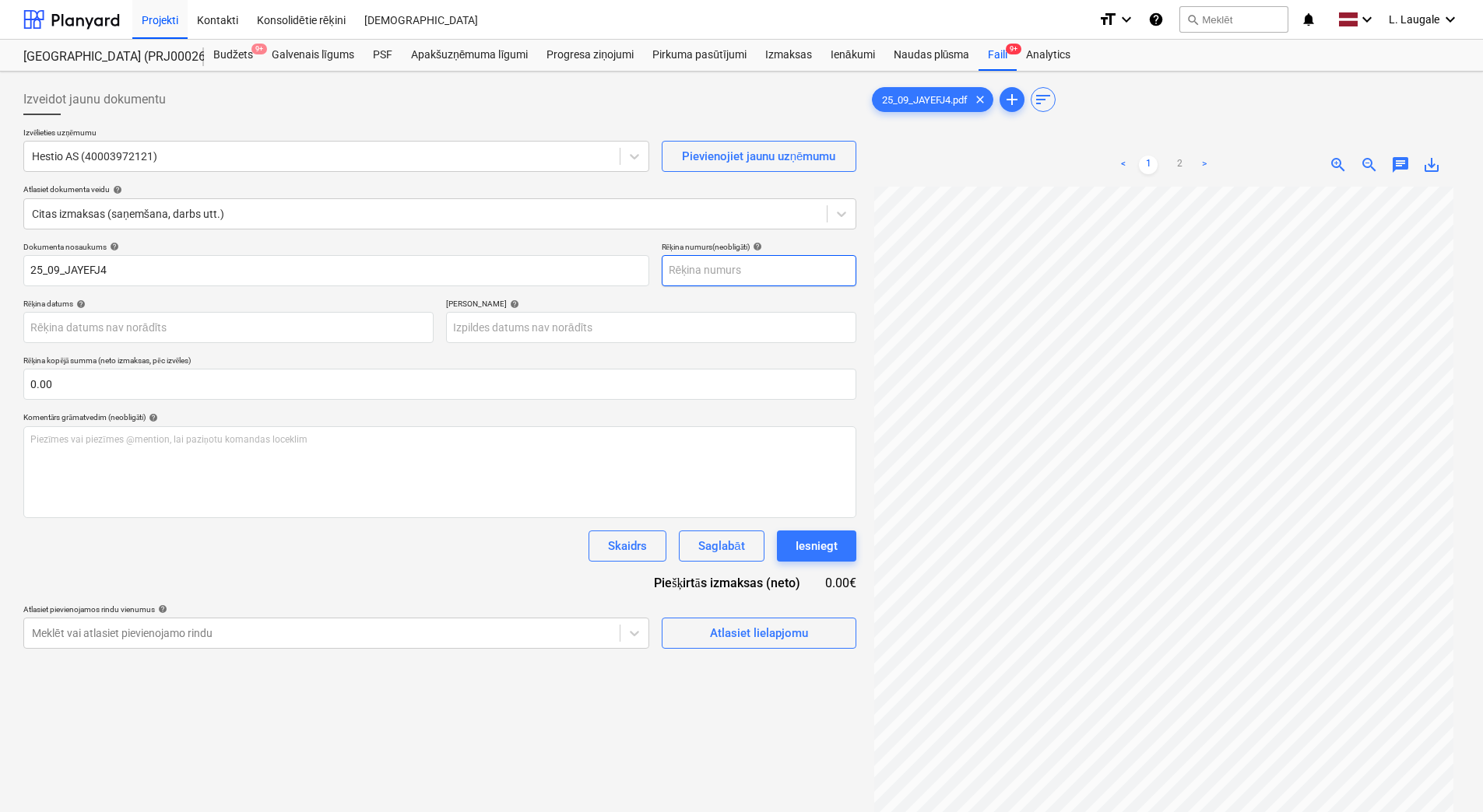
click at [687, 269] on input "text" at bounding box center [759, 271] width 195 height 31
paste input "25_09_JAYEFJ4"
type input "25_09_JAYEFJ4"
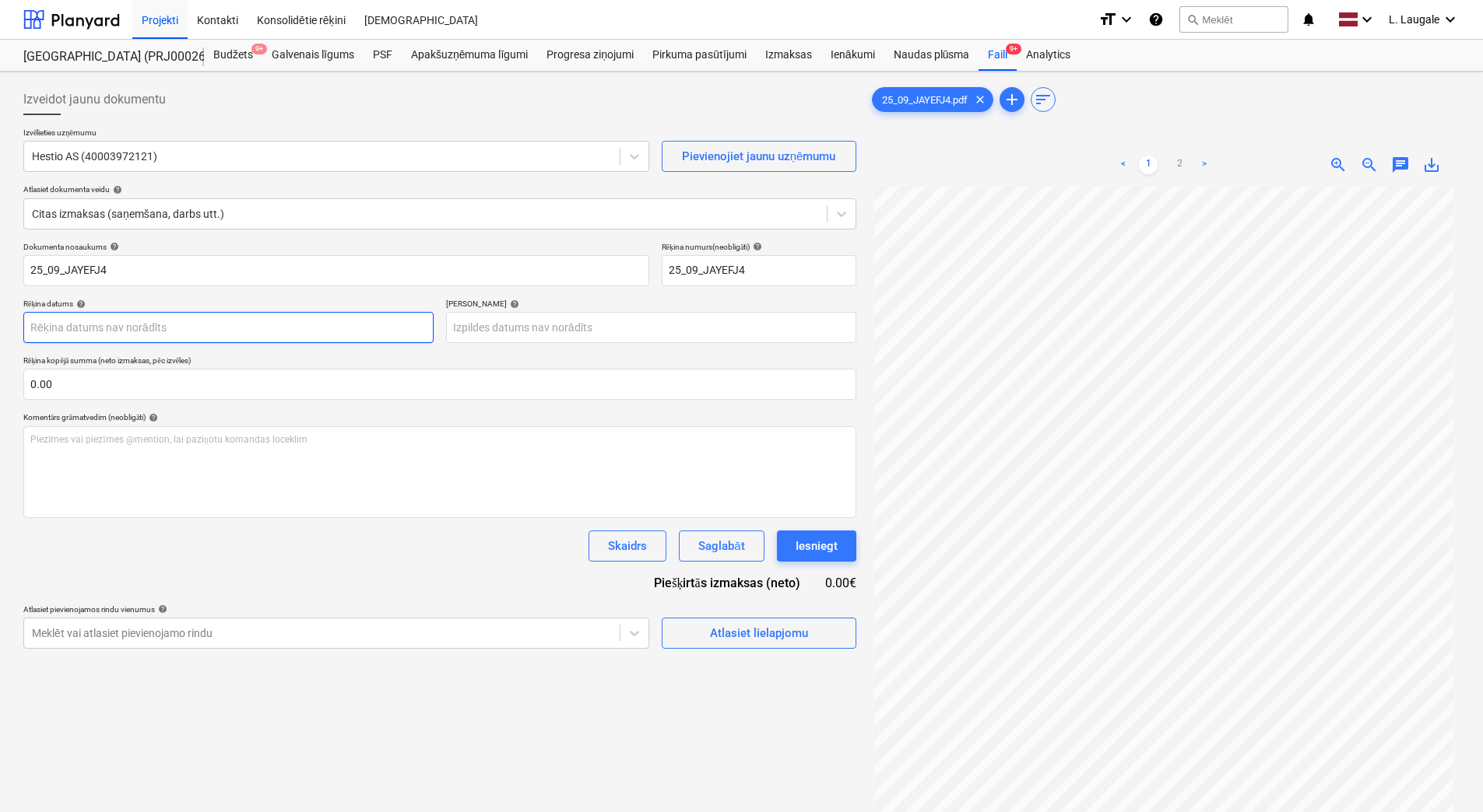
click at [212, 317] on body "Projekti Kontakti Konsolidētie rēķini Iesūtne format_size keyboard_arrow_down h…" at bounding box center [741, 406] width 1483 height 812
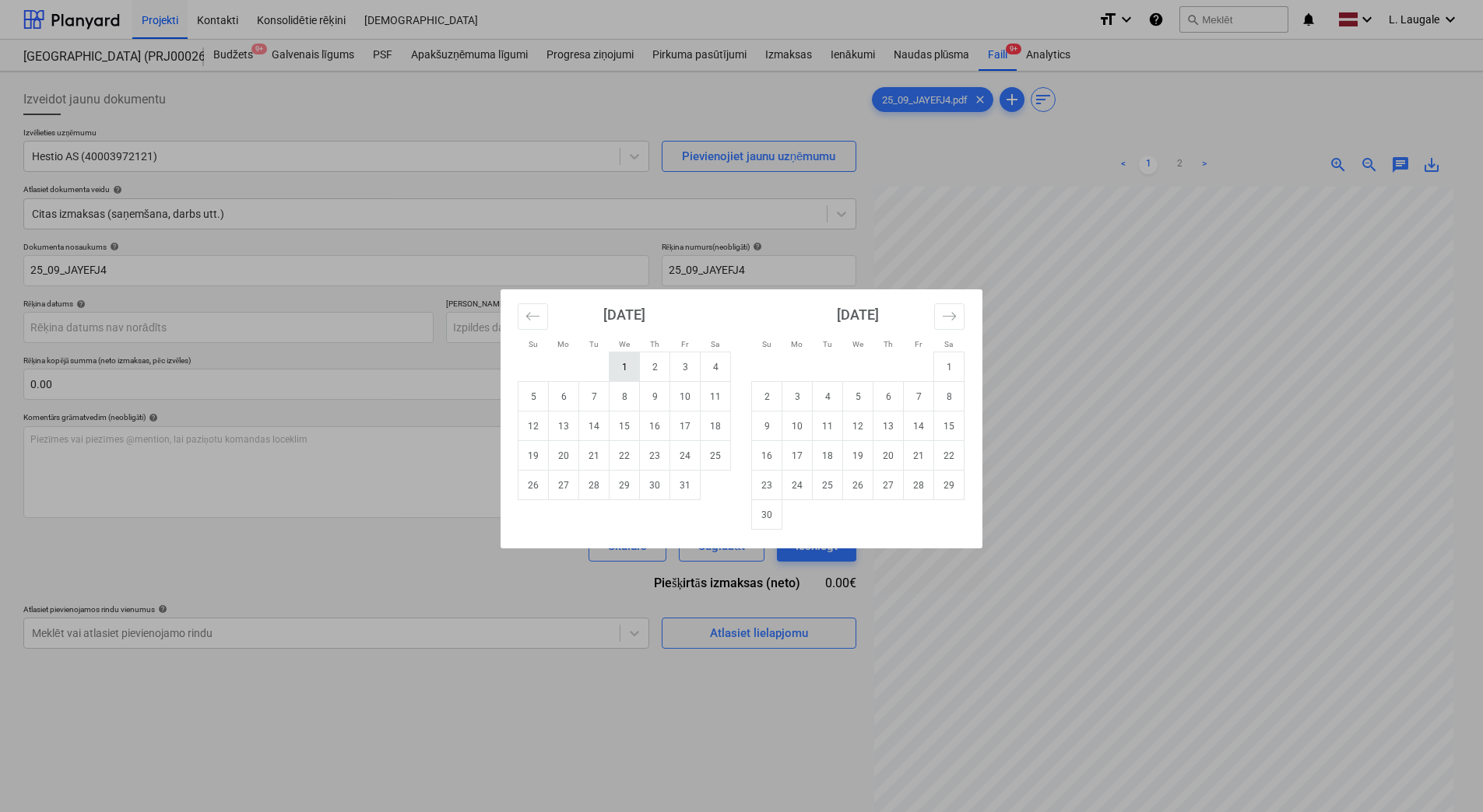
click at [622, 367] on td "1" at bounding box center [625, 367] width 31 height 30
type input "[DATE]"
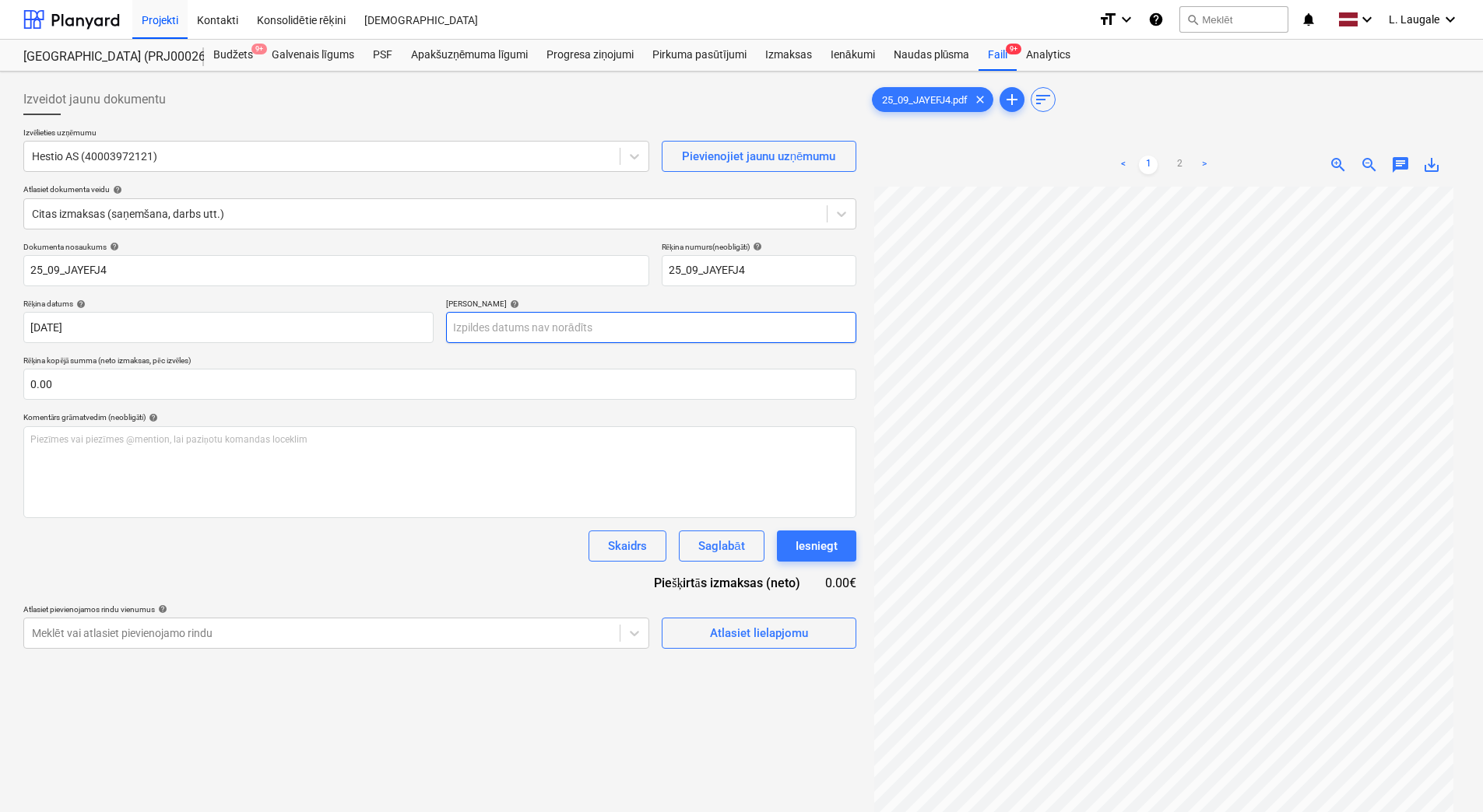
click at [524, 336] on body "Projekti Kontakti Konsolidētie rēķini Iesūtne format_size keyboard_arrow_down h…" at bounding box center [741, 406] width 1483 height 812
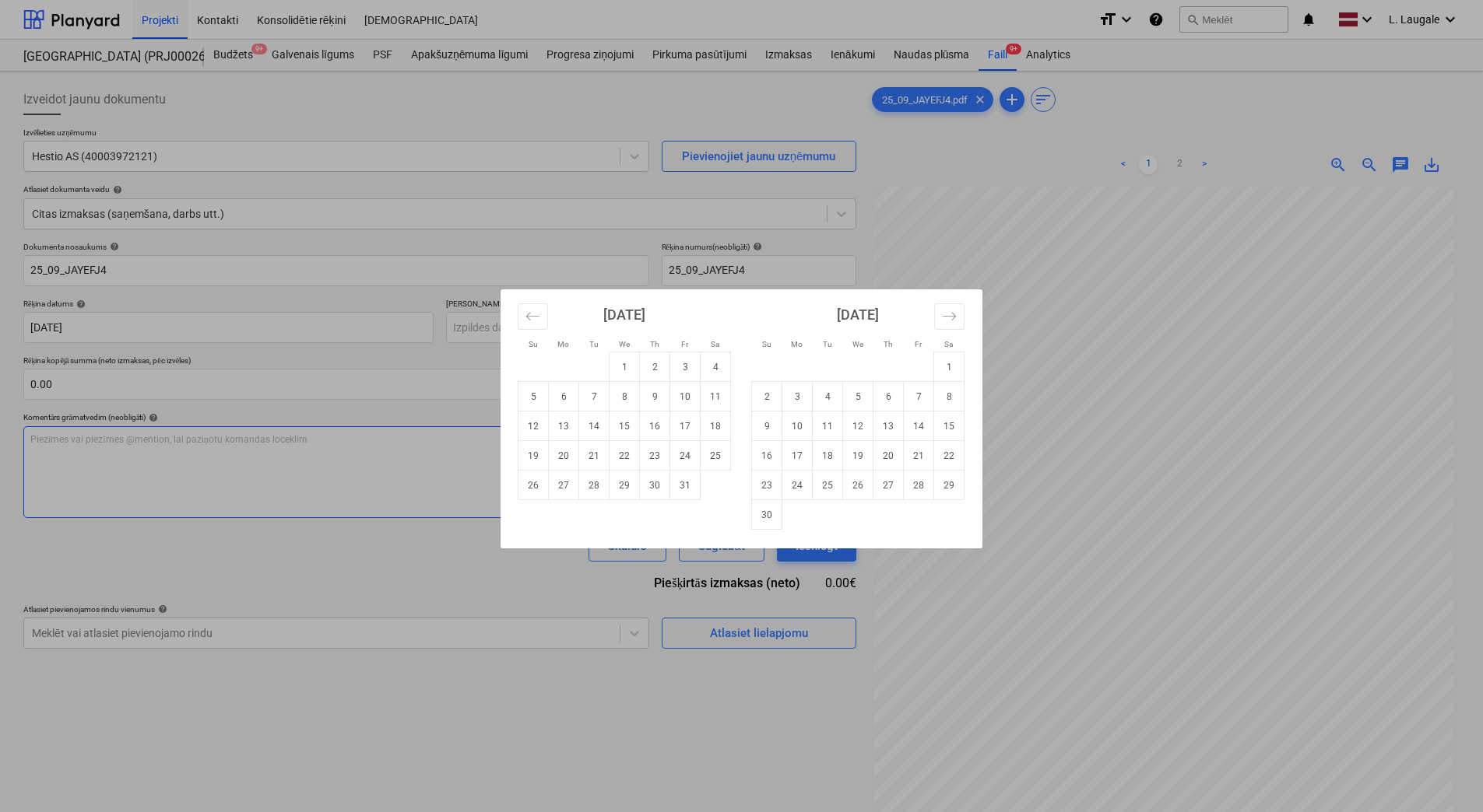
click at [628, 440] on td "15" at bounding box center [625, 426] width 31 height 30
type input "[DATE]"
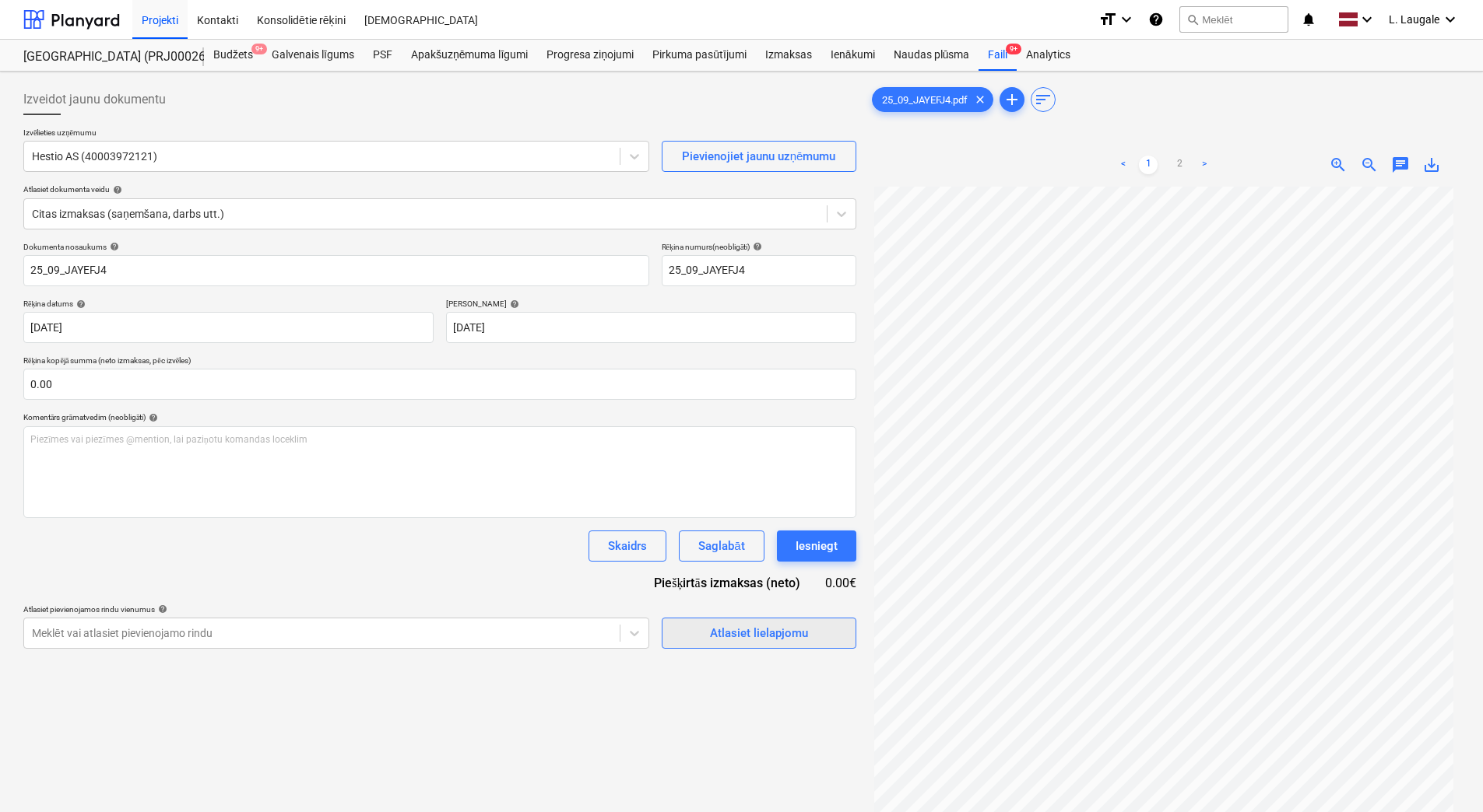
click at [732, 626] on div "Atlasiet lielapjomu" at bounding box center [759, 633] width 98 height 20
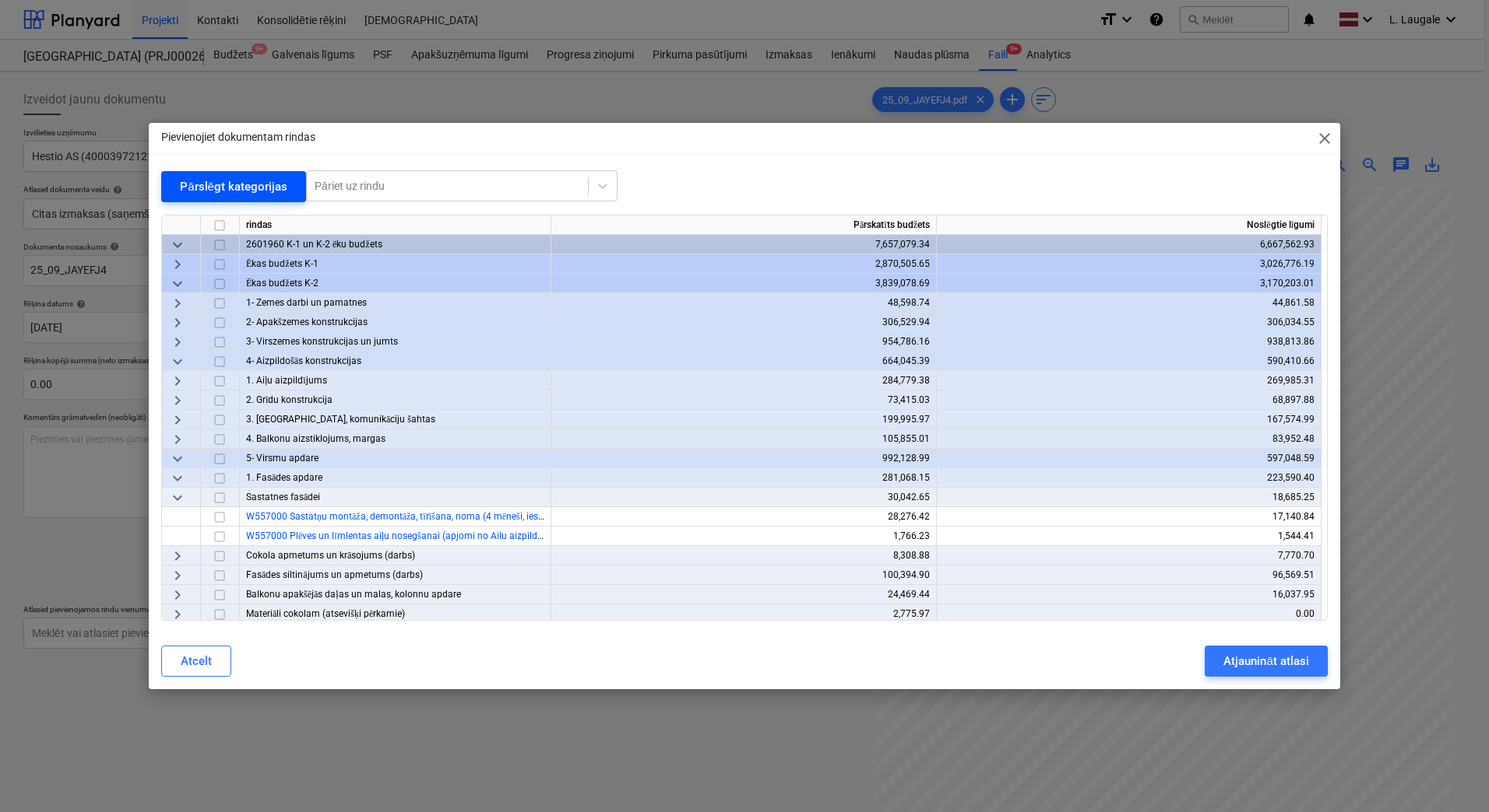
click at [205, 183] on div "Pārslēgt kategorijas" at bounding box center [233, 186] width 107 height 20
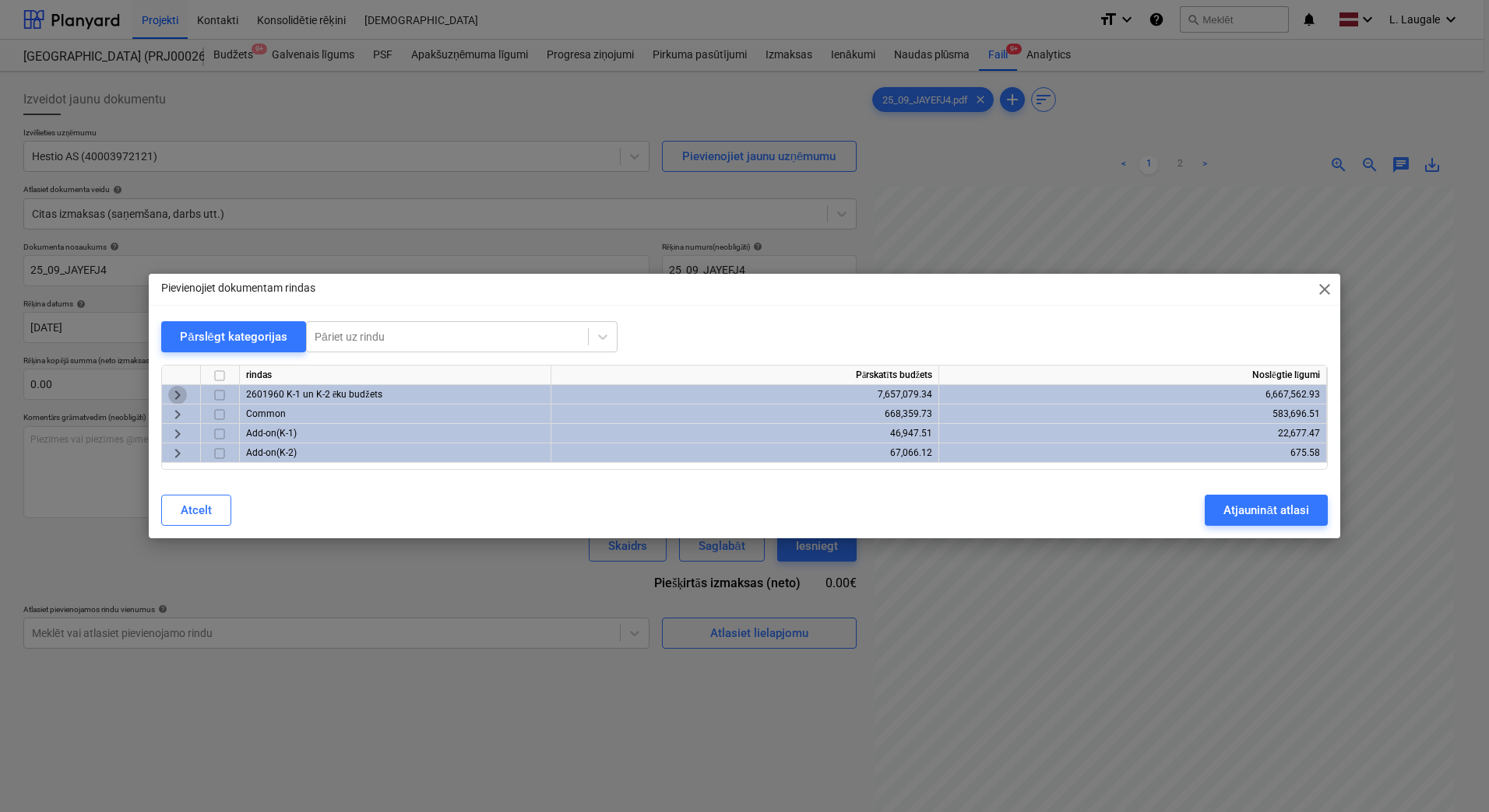
click at [178, 390] on span "keyboard_arrow_right" at bounding box center [176, 395] width 18 height 18
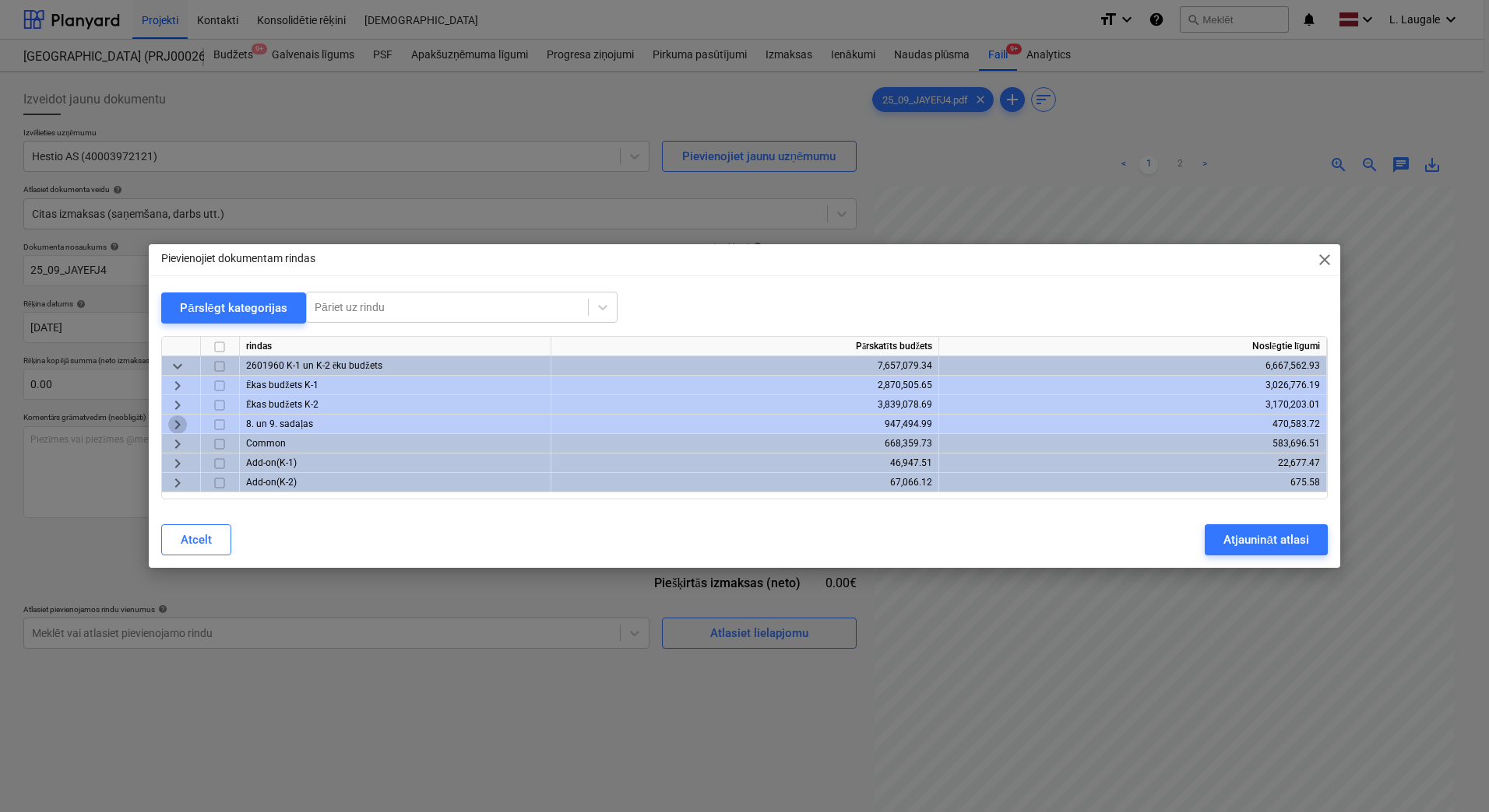
click at [176, 420] on span "keyboard_arrow_right" at bounding box center [176, 424] width 18 height 18
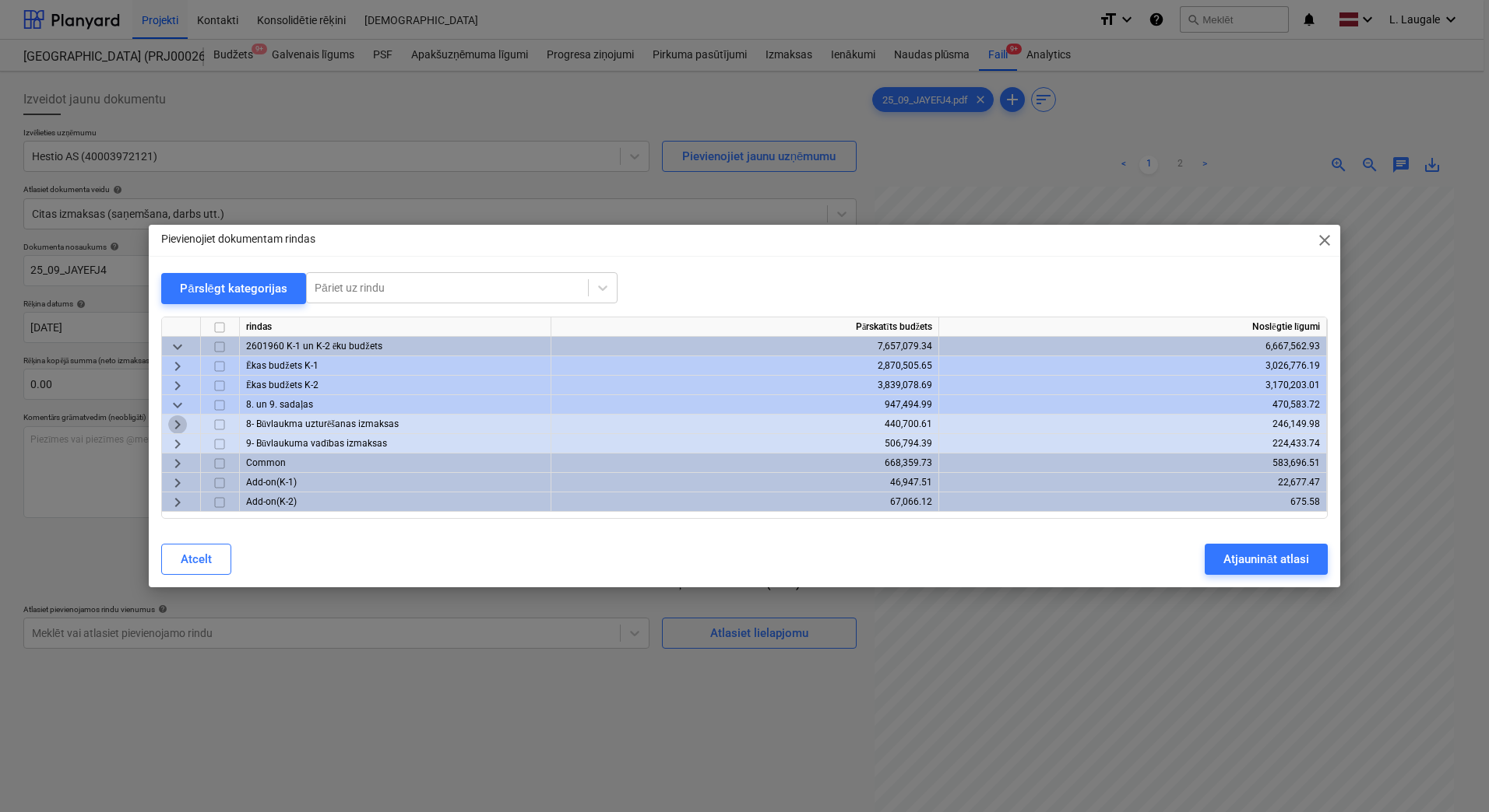
click at [178, 427] on span "keyboard_arrow_right" at bounding box center [176, 424] width 18 height 18
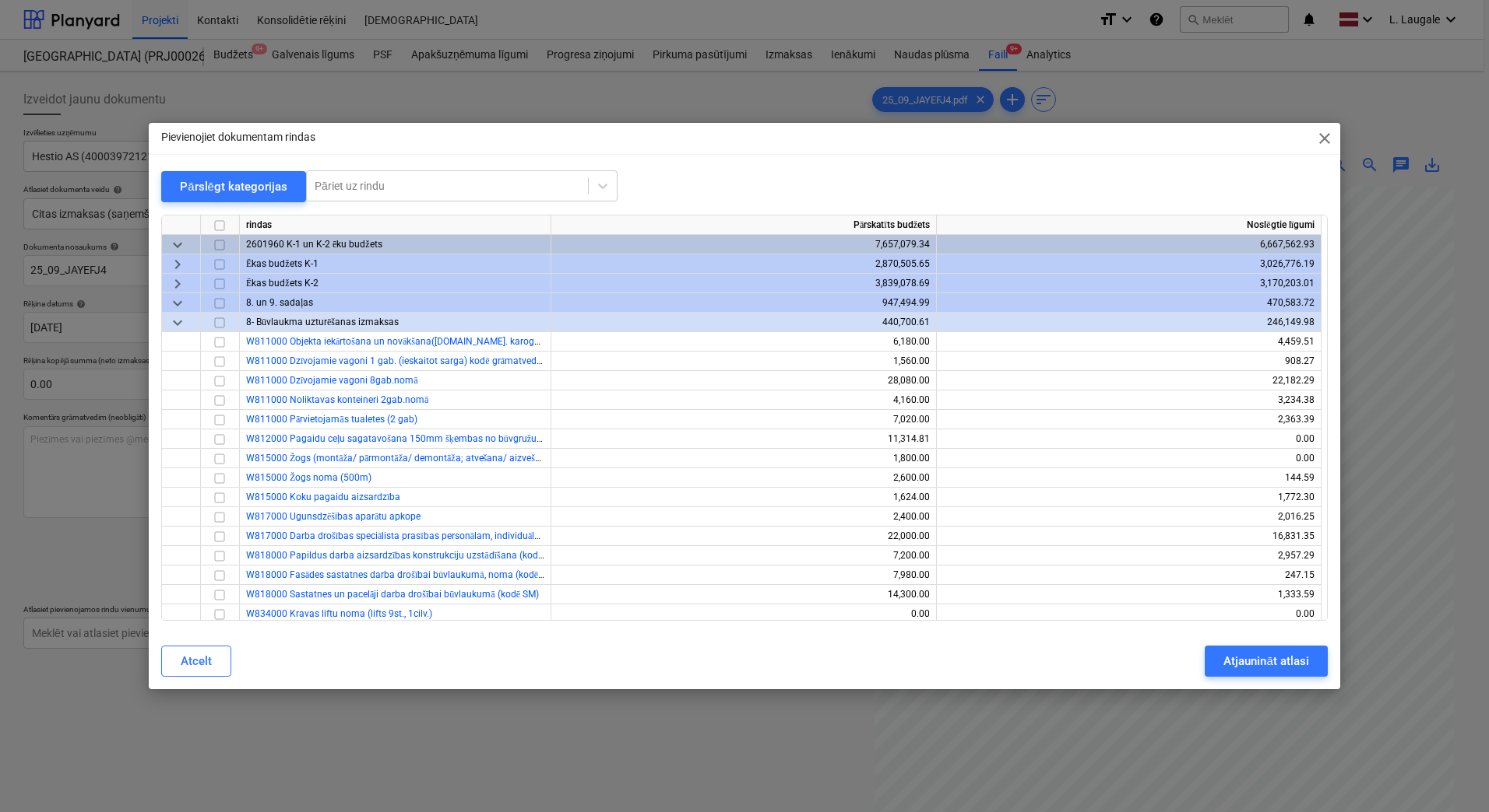
click at [172, 315] on span "keyboard_arrow_down" at bounding box center [176, 323] width 18 height 18
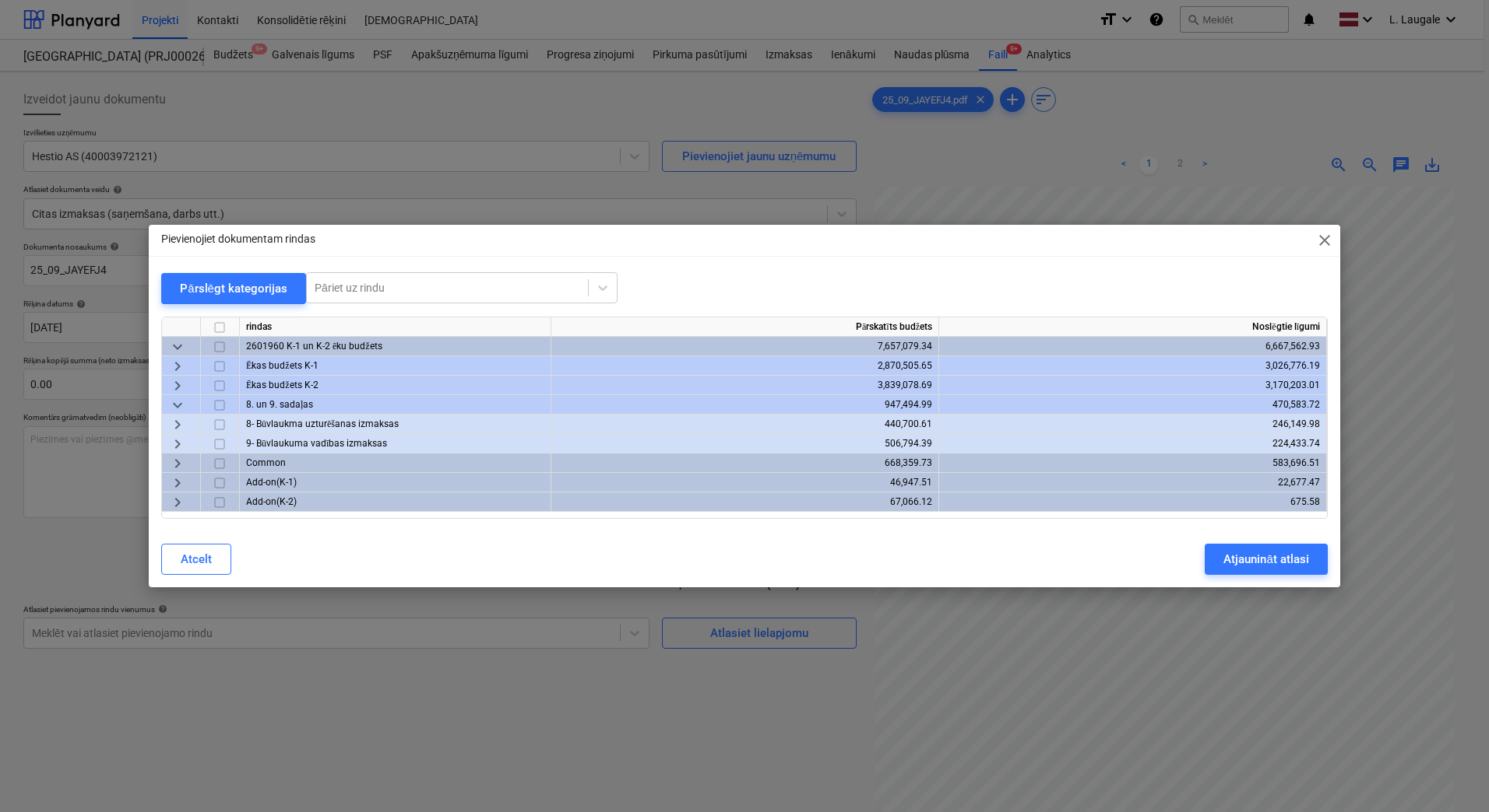
click at [173, 442] on span "keyboard_arrow_right" at bounding box center [176, 444] width 18 height 18
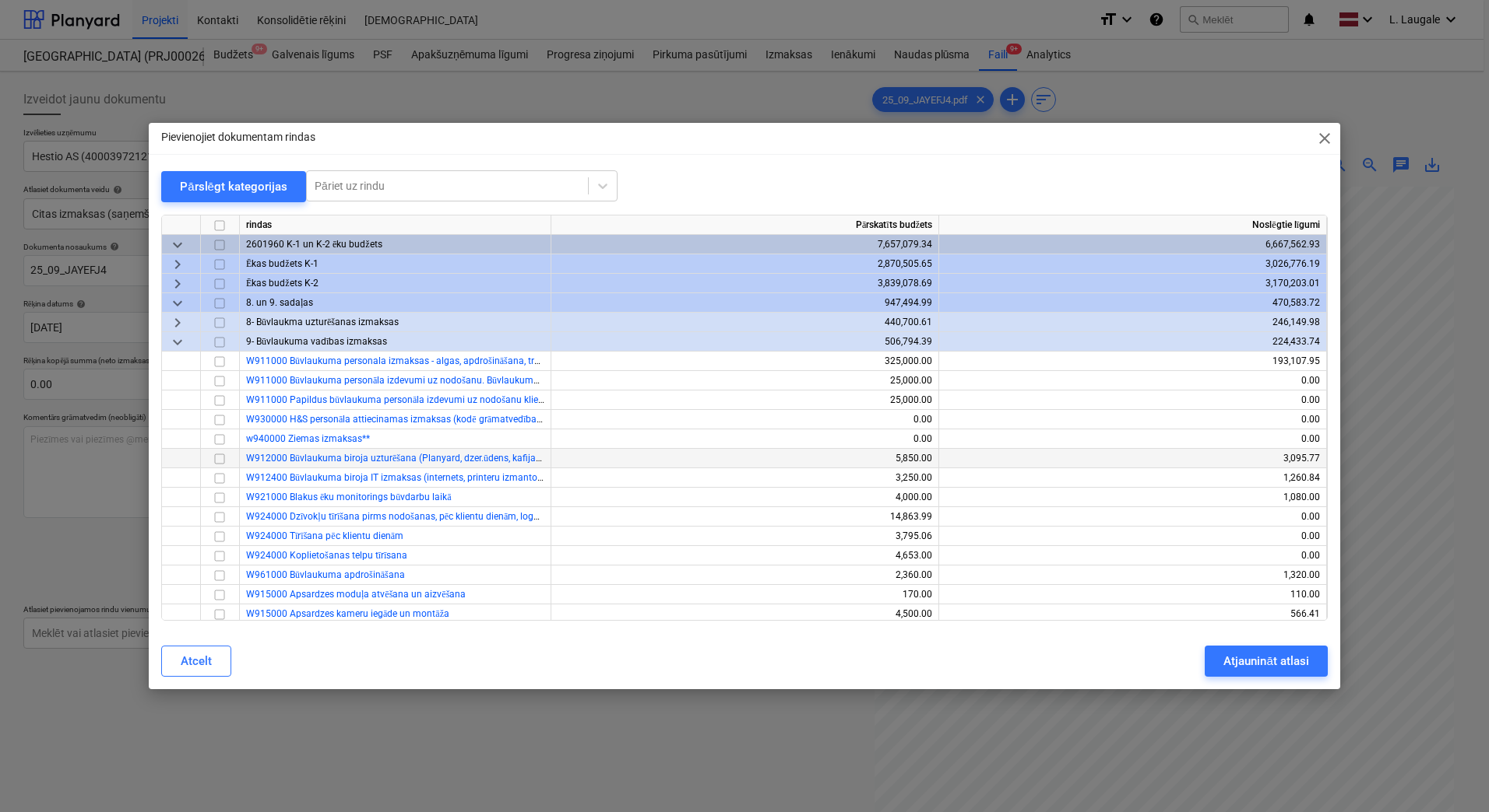
drag, startPoint x: 220, startPoint y: 459, endPoint x: 231, endPoint y: 459, distance: 11.0
click at [220, 459] on input "checkbox" at bounding box center [219, 458] width 18 height 18
click at [1245, 658] on div "Atjaunināt atlasi" at bounding box center [1265, 661] width 85 height 20
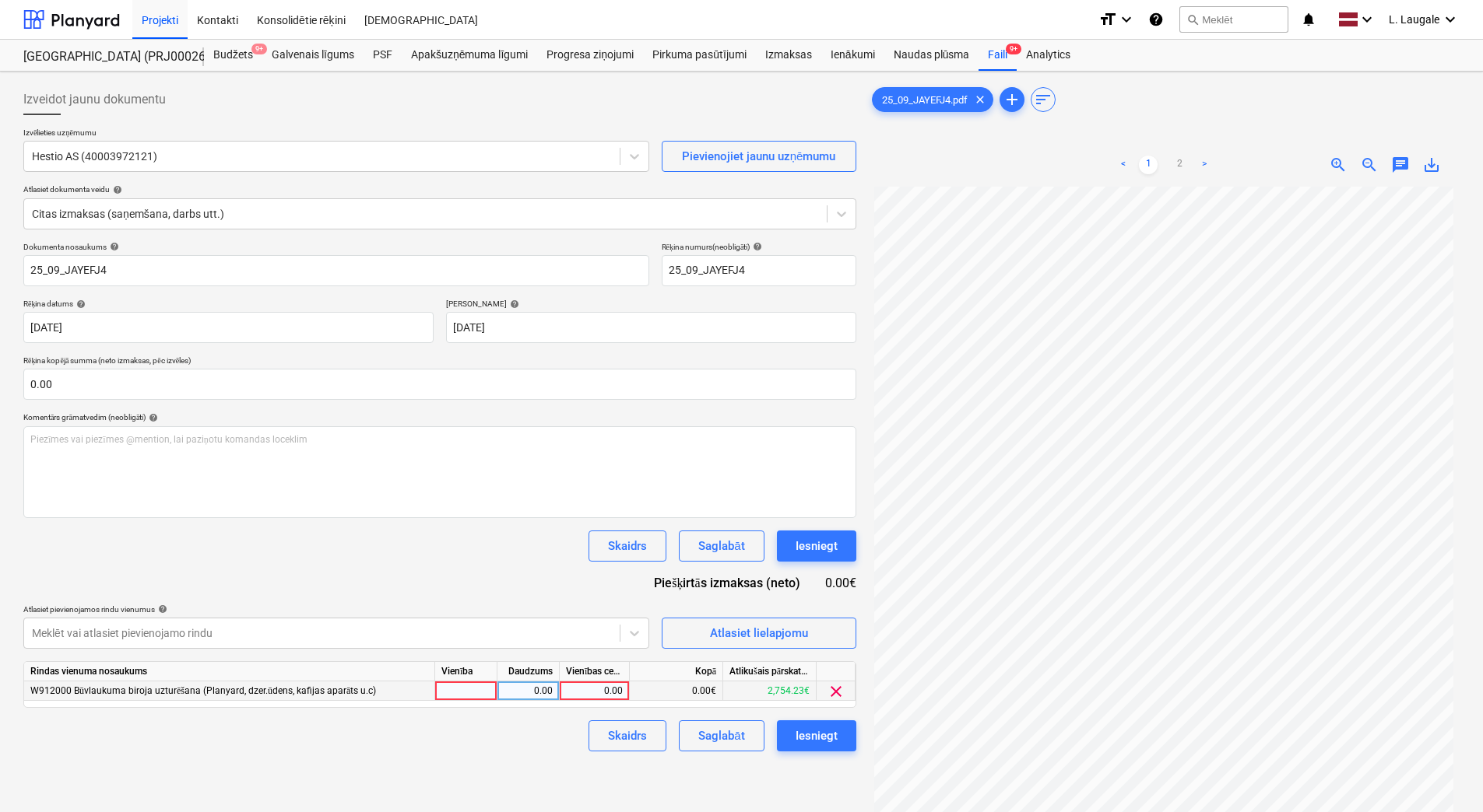
click at [479, 689] on div at bounding box center [466, 692] width 63 height 19
type input "1"
click at [520, 686] on div "0.00" at bounding box center [528, 692] width 49 height 19
click at [577, 694] on div "0.00" at bounding box center [594, 692] width 57 height 19
type input "131.39"
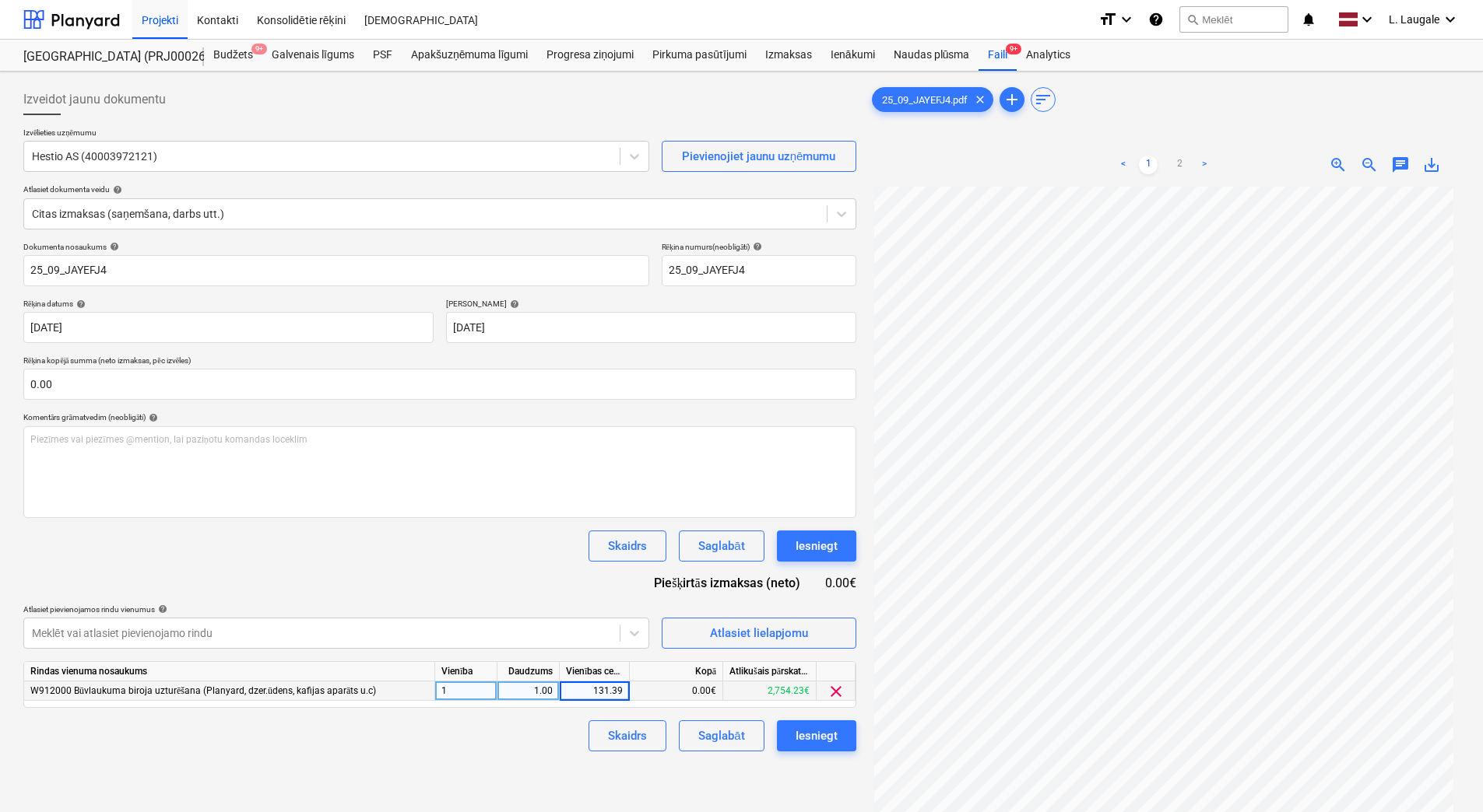
click at [525, 738] on div "Skaidrs Saglabāt Iesniegt" at bounding box center [439, 736] width 833 height 31
click at [702, 733] on div "Saglabāt" at bounding box center [722, 736] width 46 height 20
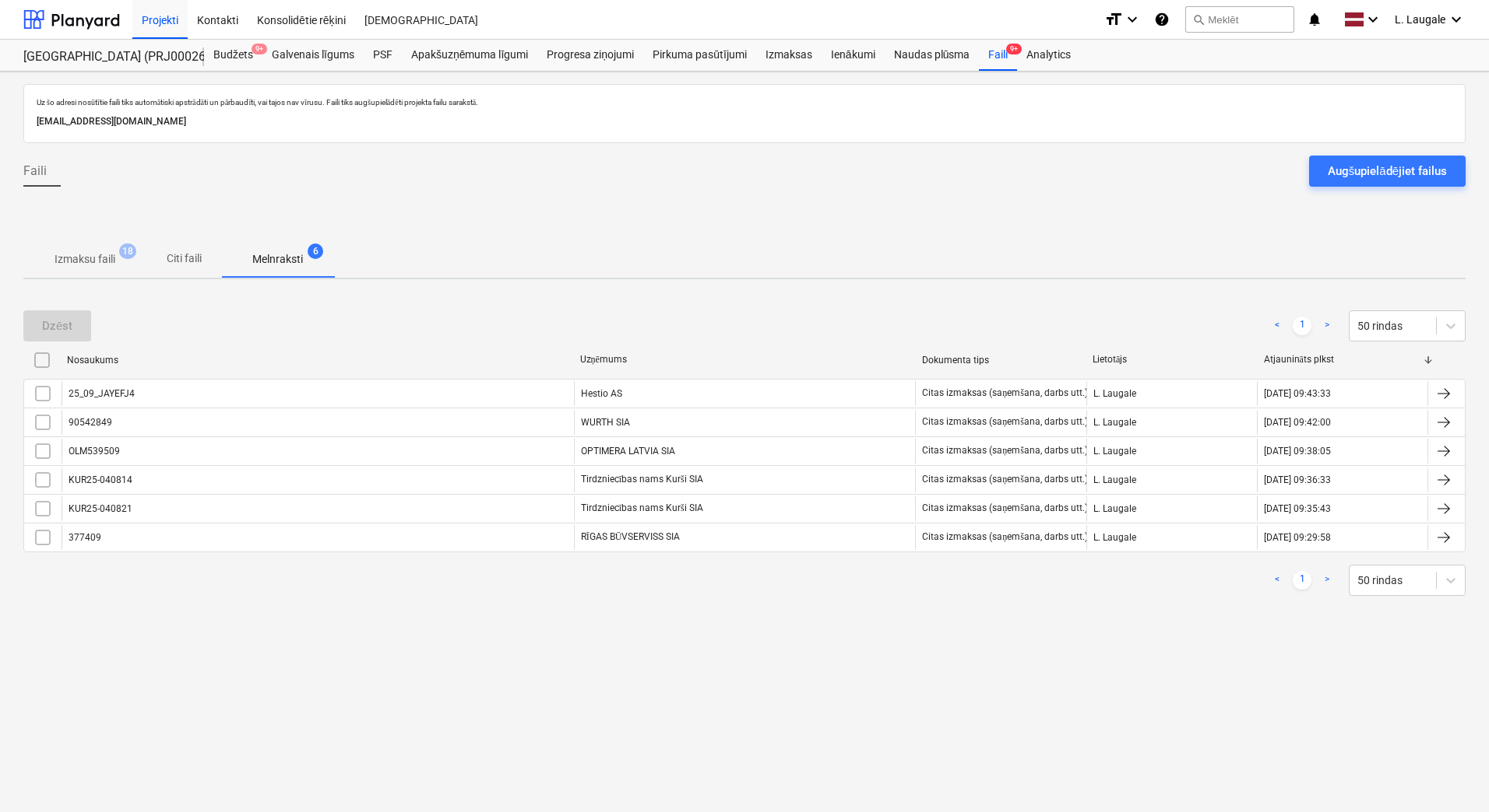
click at [120, 263] on span "Izmaksu faili 18" at bounding box center [85, 259] width 86 height 16
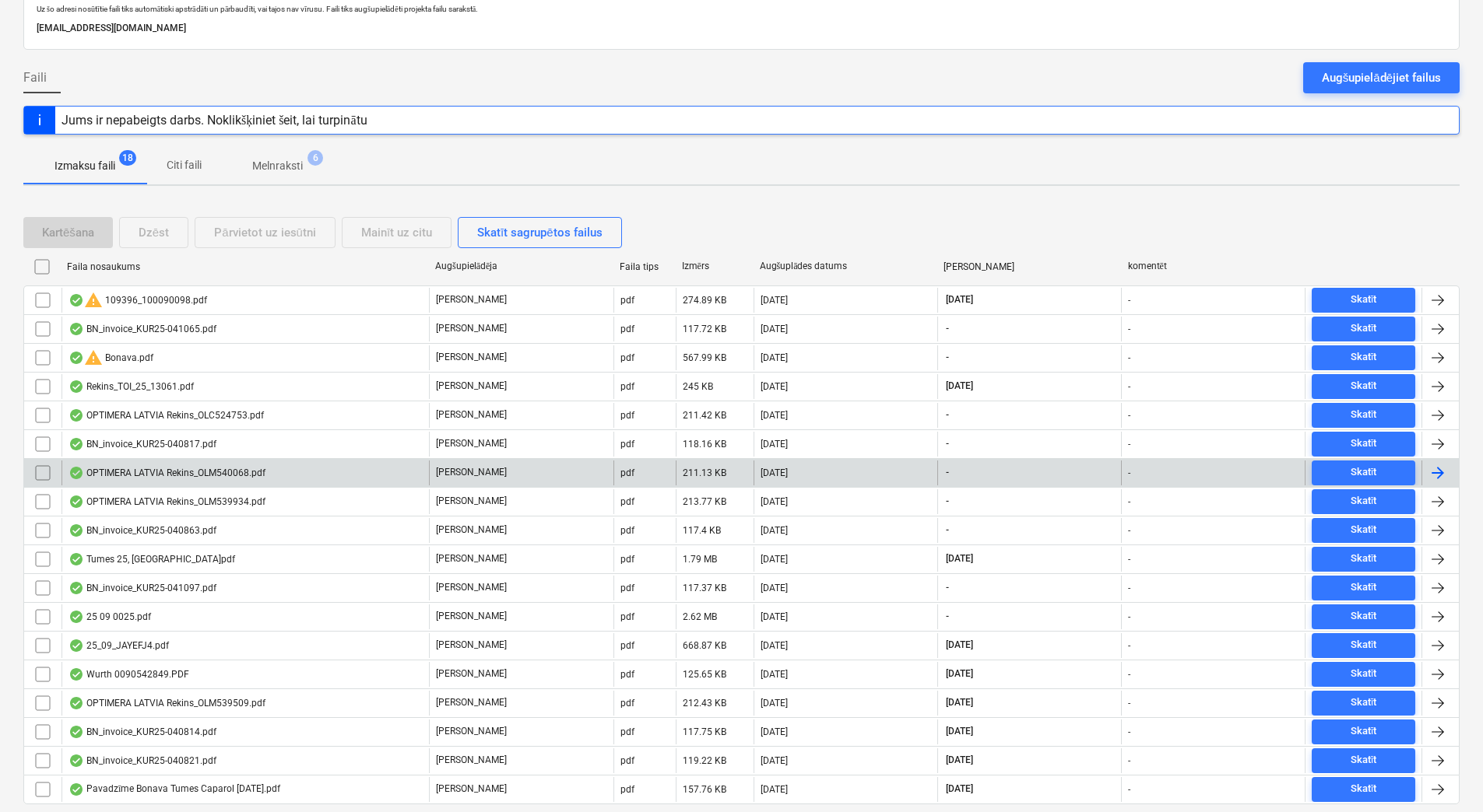
scroll to position [103, 0]
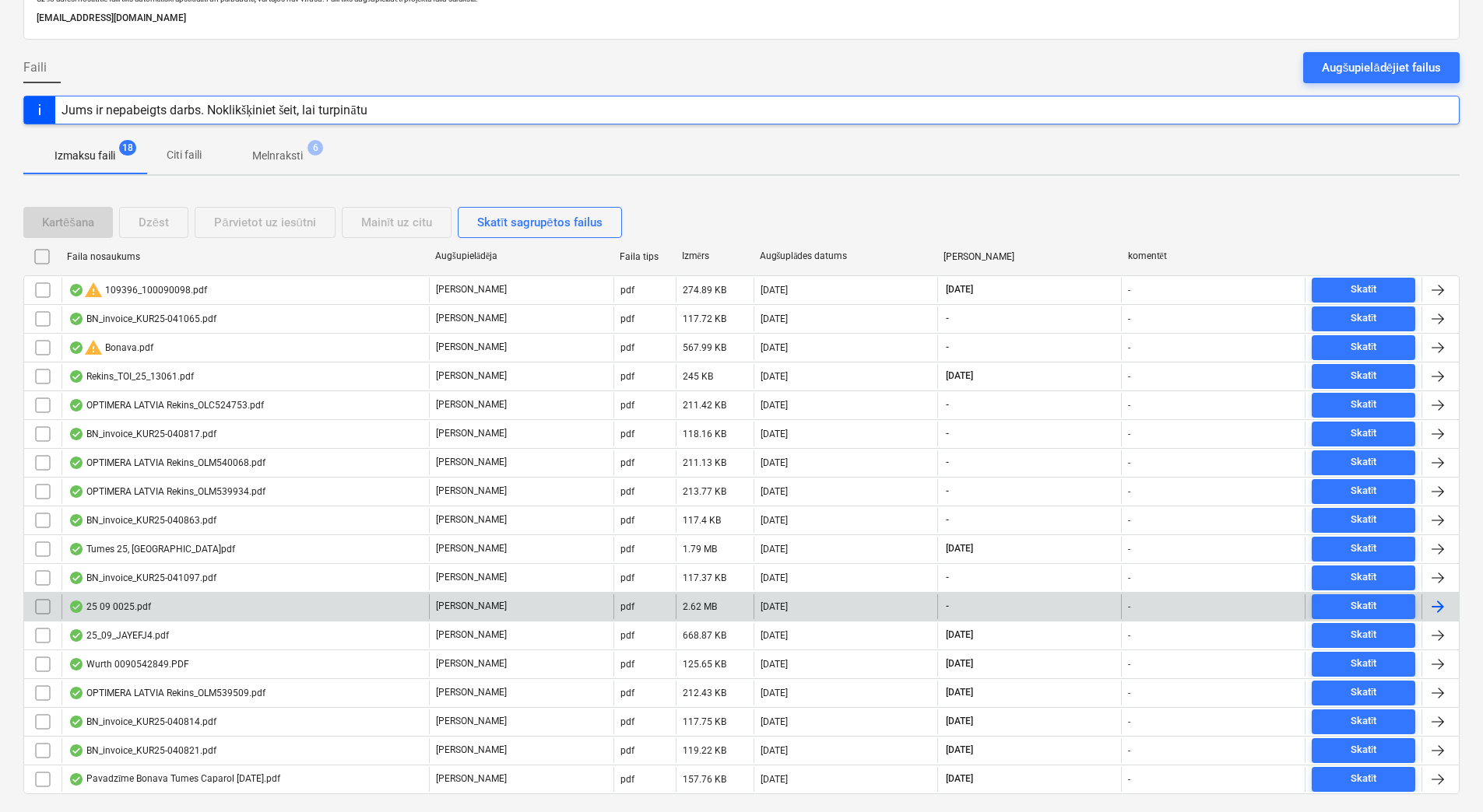
click at [252, 601] on div "25 09 0025.pdf" at bounding box center [245, 607] width 367 height 25
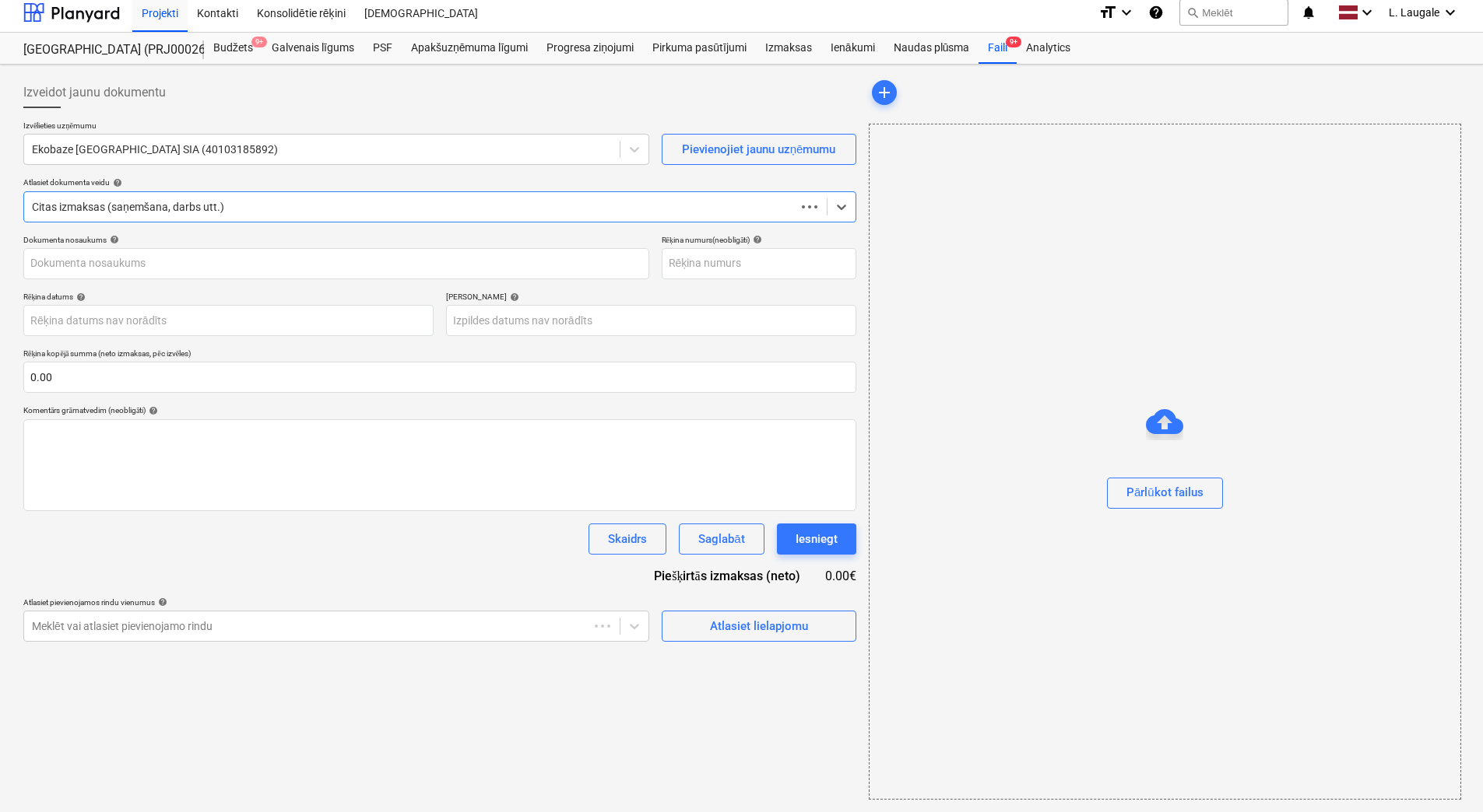
scroll to position [7, 0]
type input "25 09 0025.pdf"
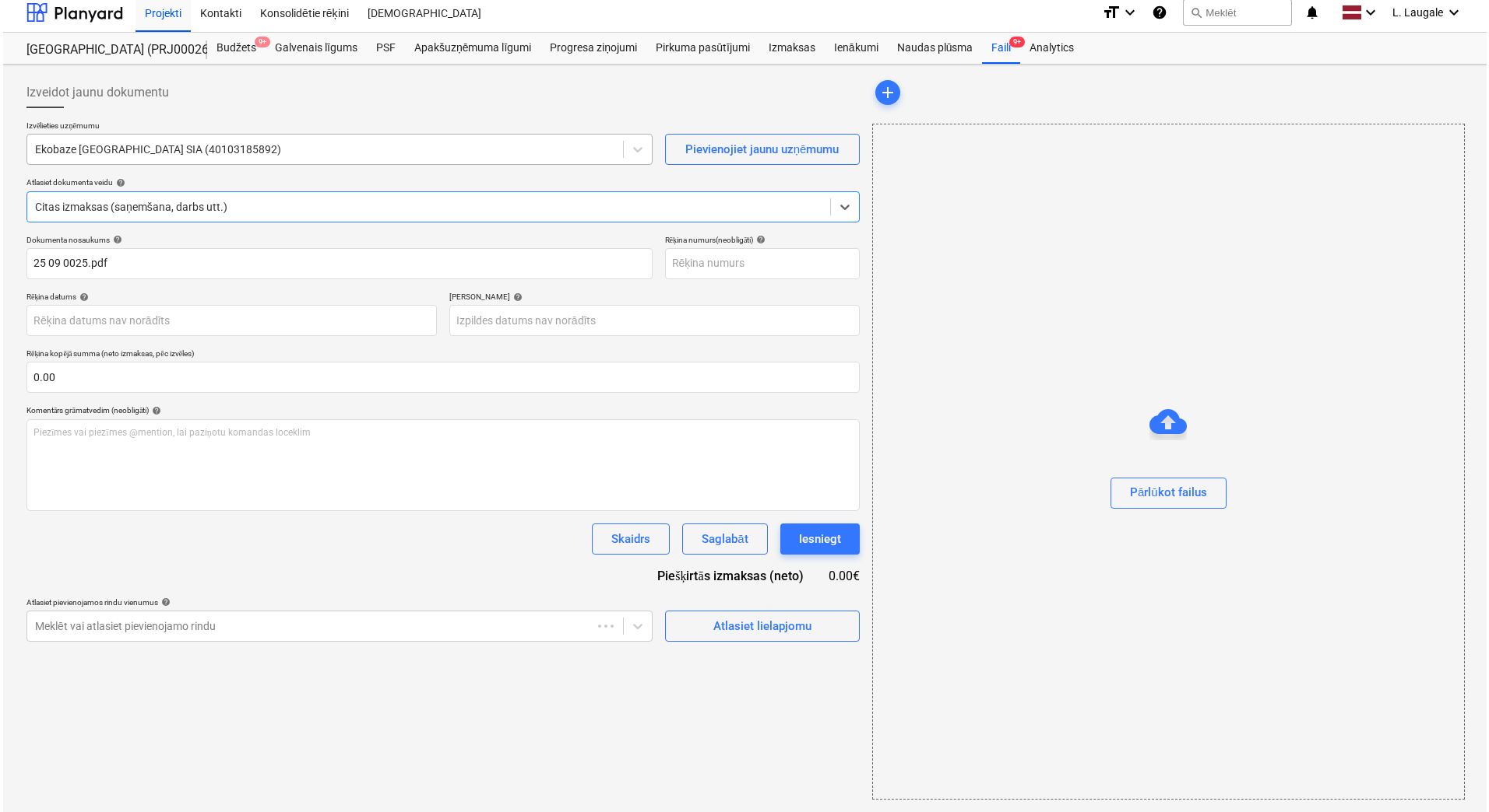
scroll to position [0, 0]
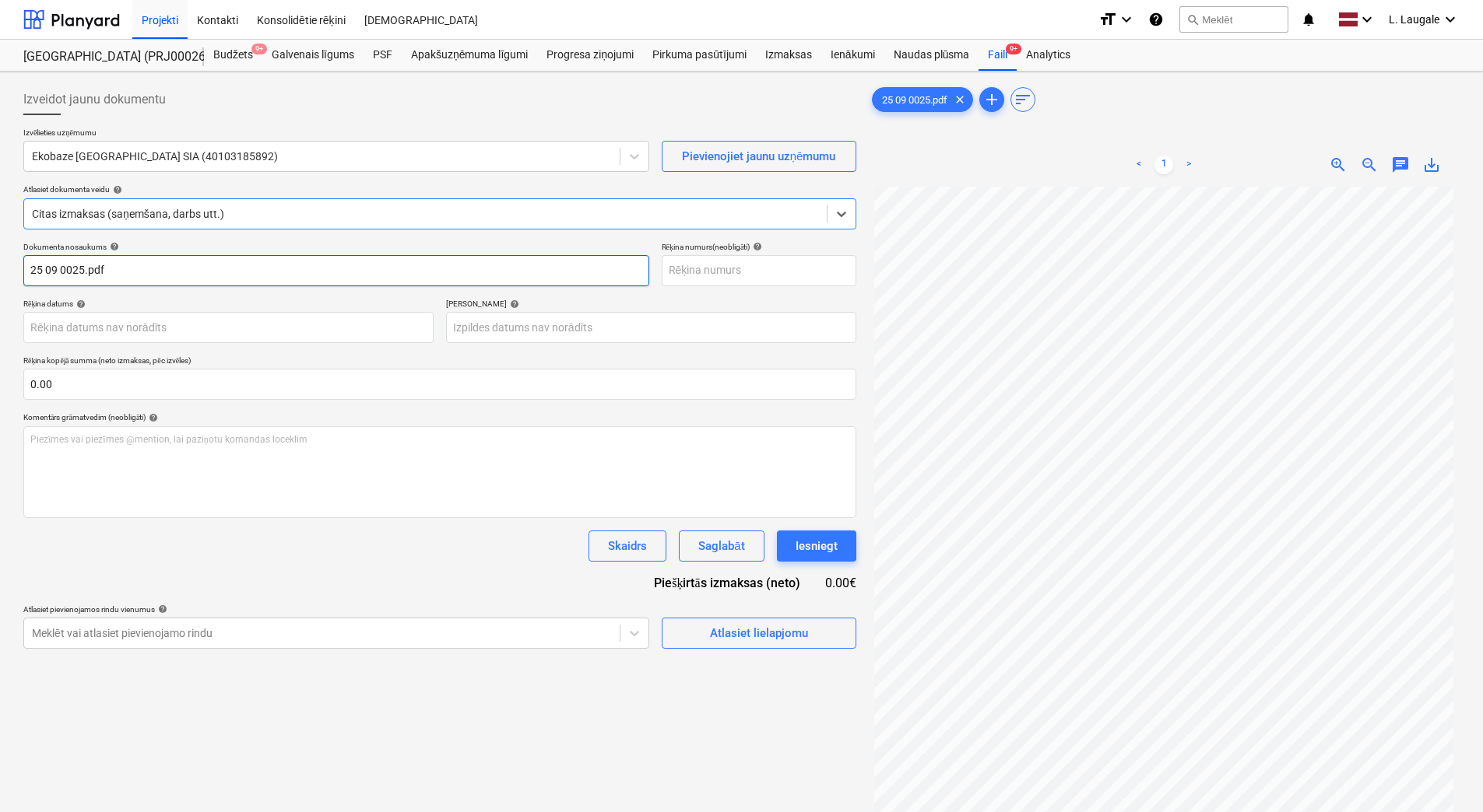
click at [210, 270] on input "25 09 0025.pdf" at bounding box center [335, 271] width 625 height 31
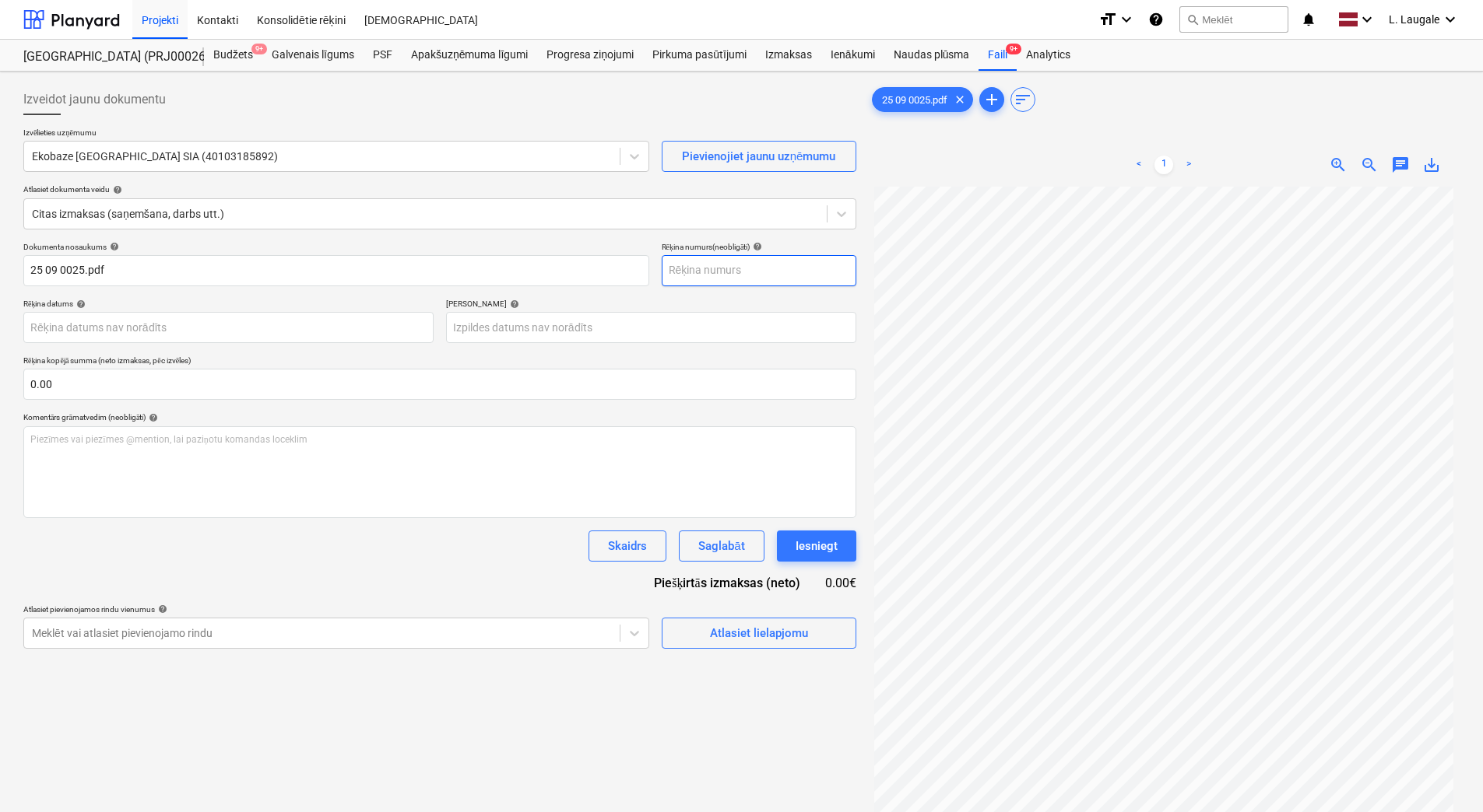
click at [706, 263] on input "text" at bounding box center [759, 271] width 195 height 31
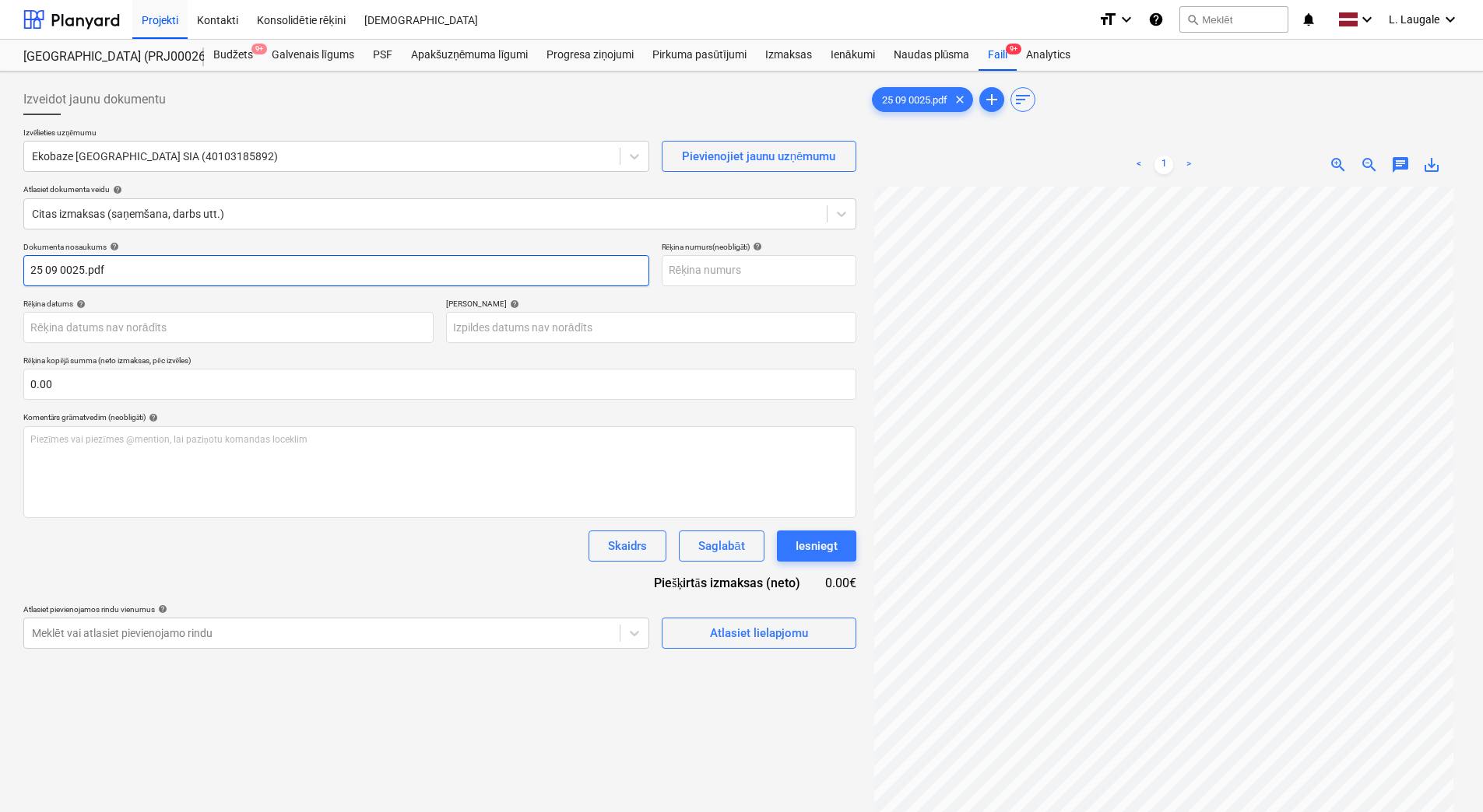
drag, startPoint x: 176, startPoint y: 274, endPoint x: -3, endPoint y: 273, distance: 179.0
click at [0, 273] on html "Projekti Kontakti Konsolidētie rēķini Iesūtne format_size keyboard_arrow_down h…" at bounding box center [741, 406] width 1483 height 812
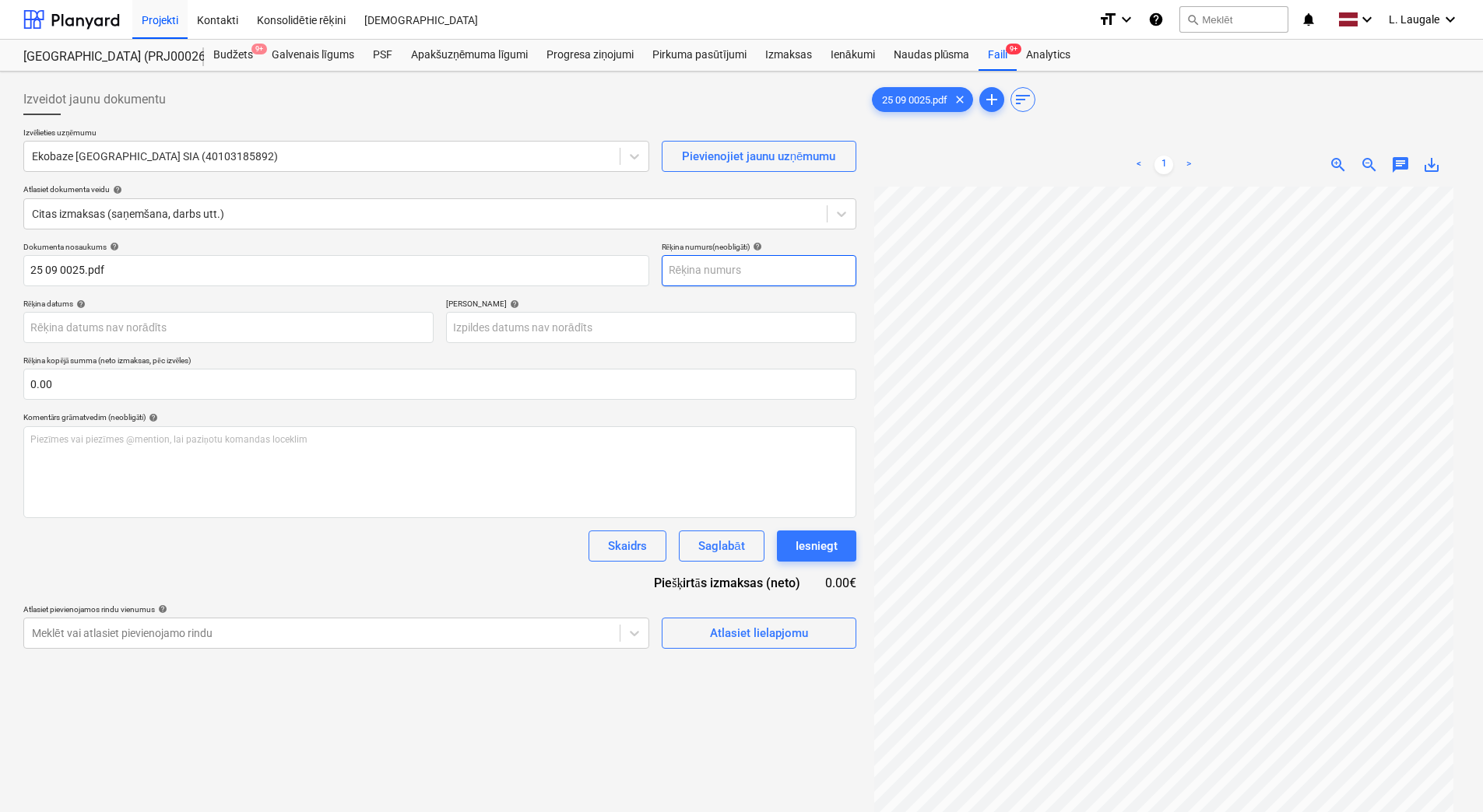
click at [692, 265] on input "text" at bounding box center [759, 271] width 195 height 31
paste input "25 09 0025.pdf"
click at [768, 273] on input "25 09 0025.pdf" at bounding box center [759, 271] width 195 height 31
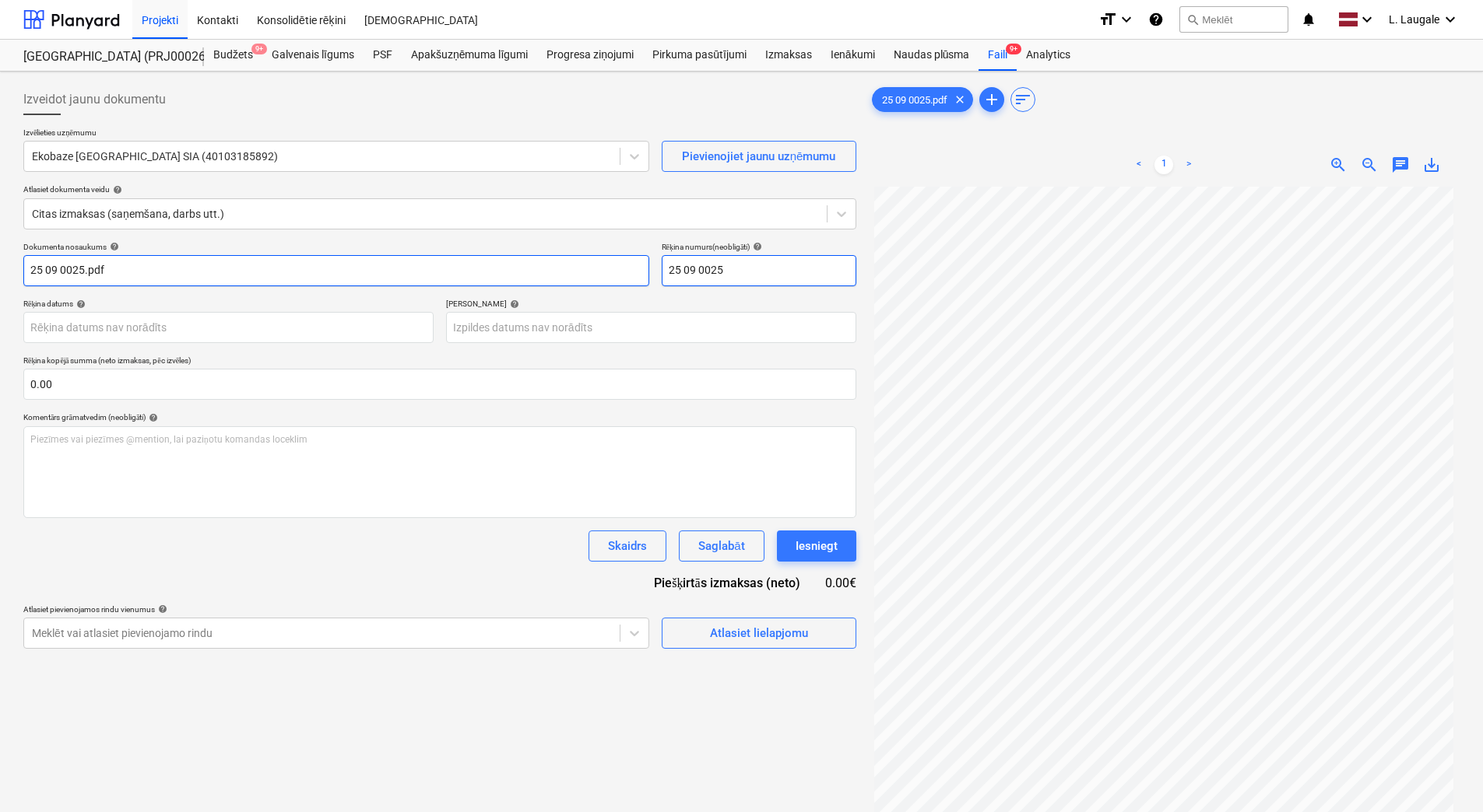
type input "25 09 0025"
click at [513, 276] on input "25 09 0025.pdf" at bounding box center [335, 271] width 625 height 31
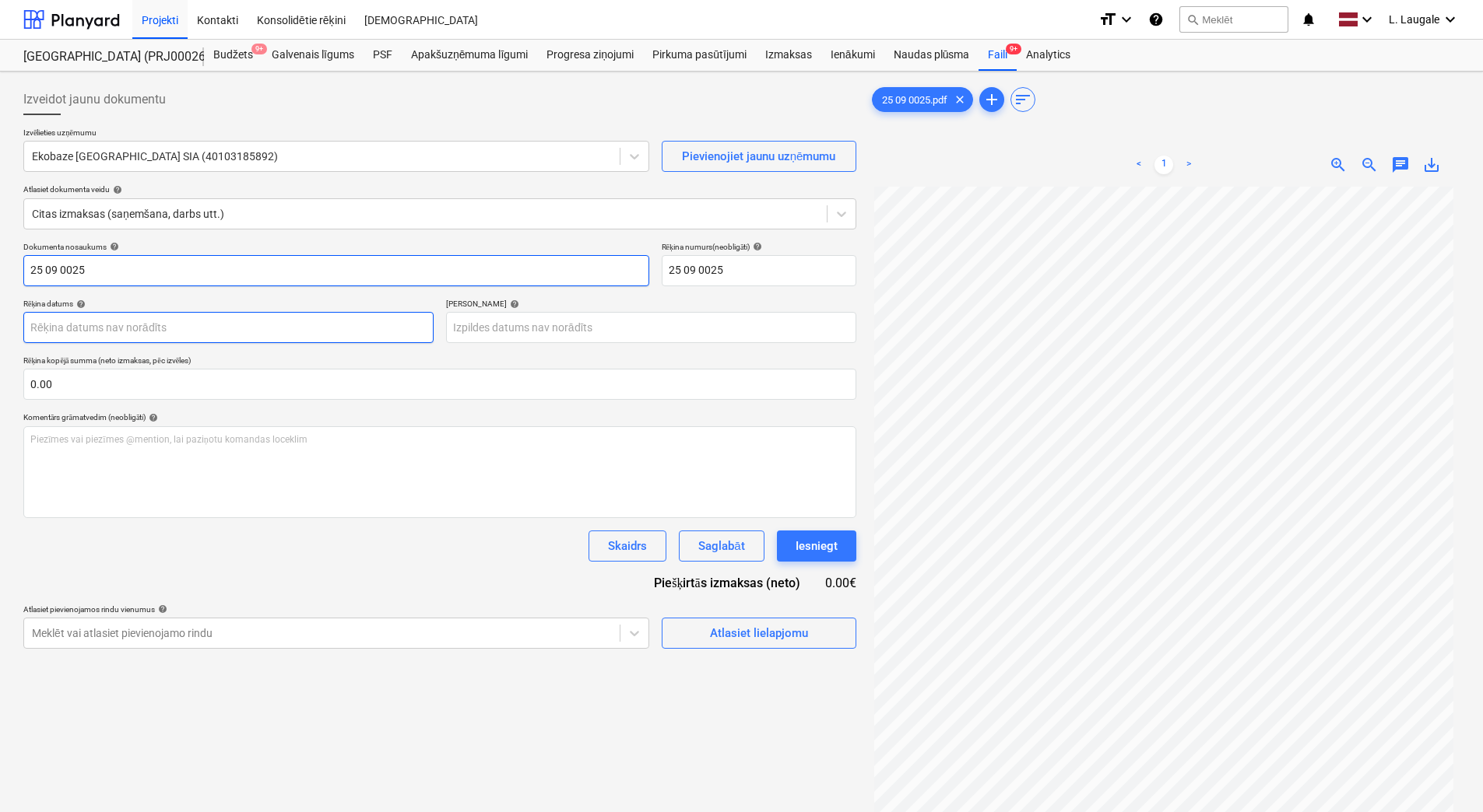
type input "25 09 0025"
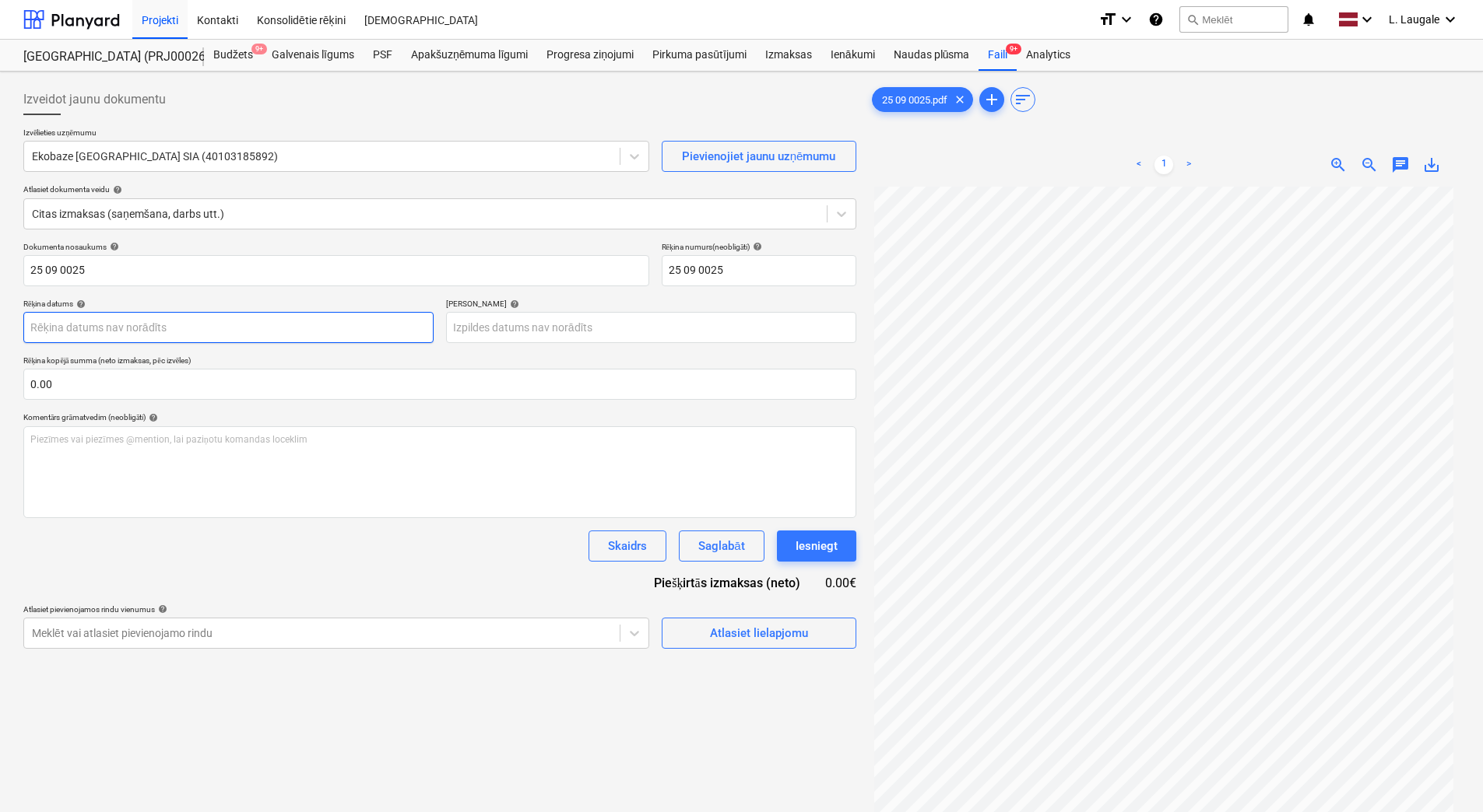
click at [196, 329] on body "Projekti Kontakti Konsolidētie rēķini Iesūtne format_size keyboard_arrow_down h…" at bounding box center [741, 406] width 1483 height 812
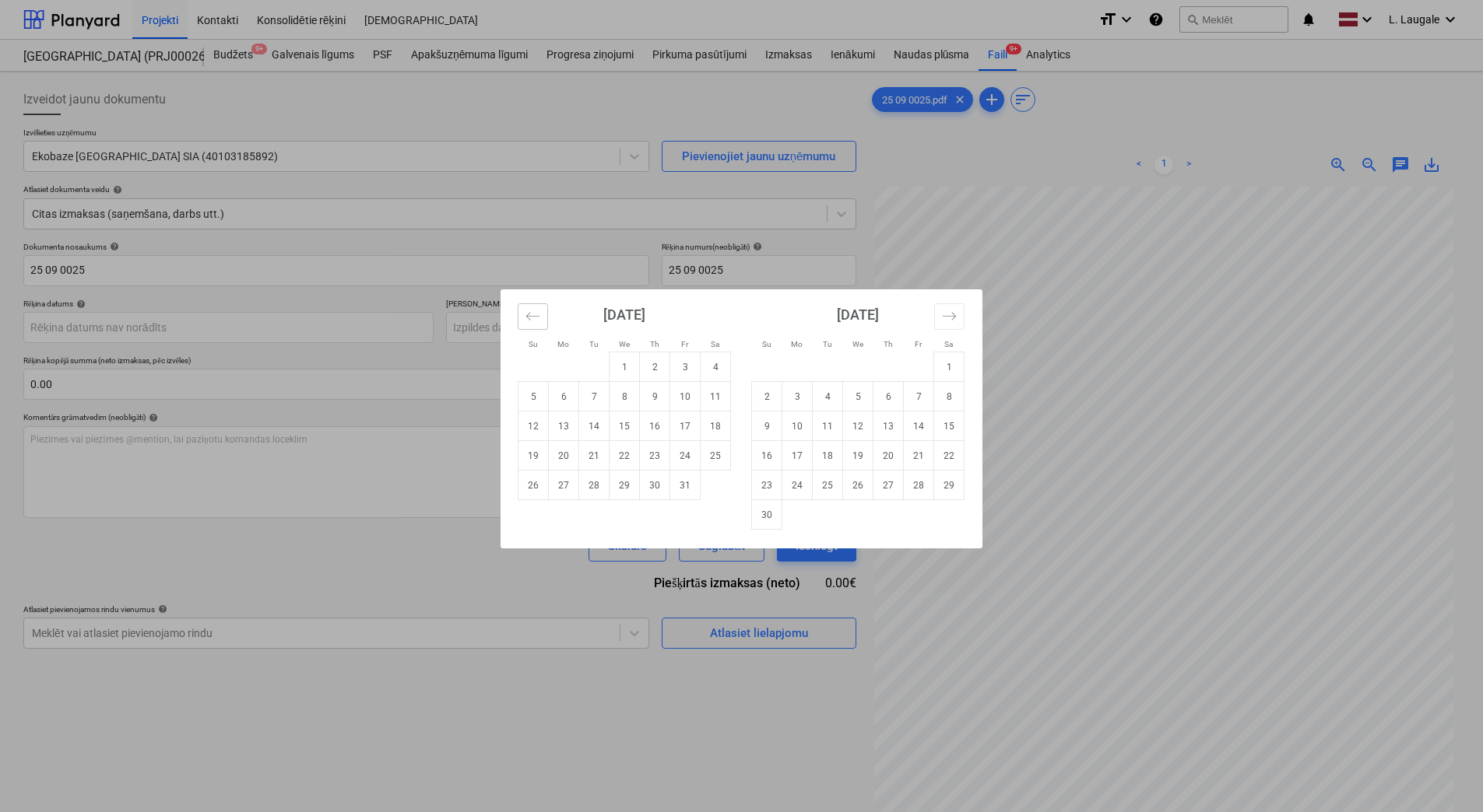
click at [536, 318] on icon "Move backward to switch to the previous month." at bounding box center [532, 316] width 14 height 14
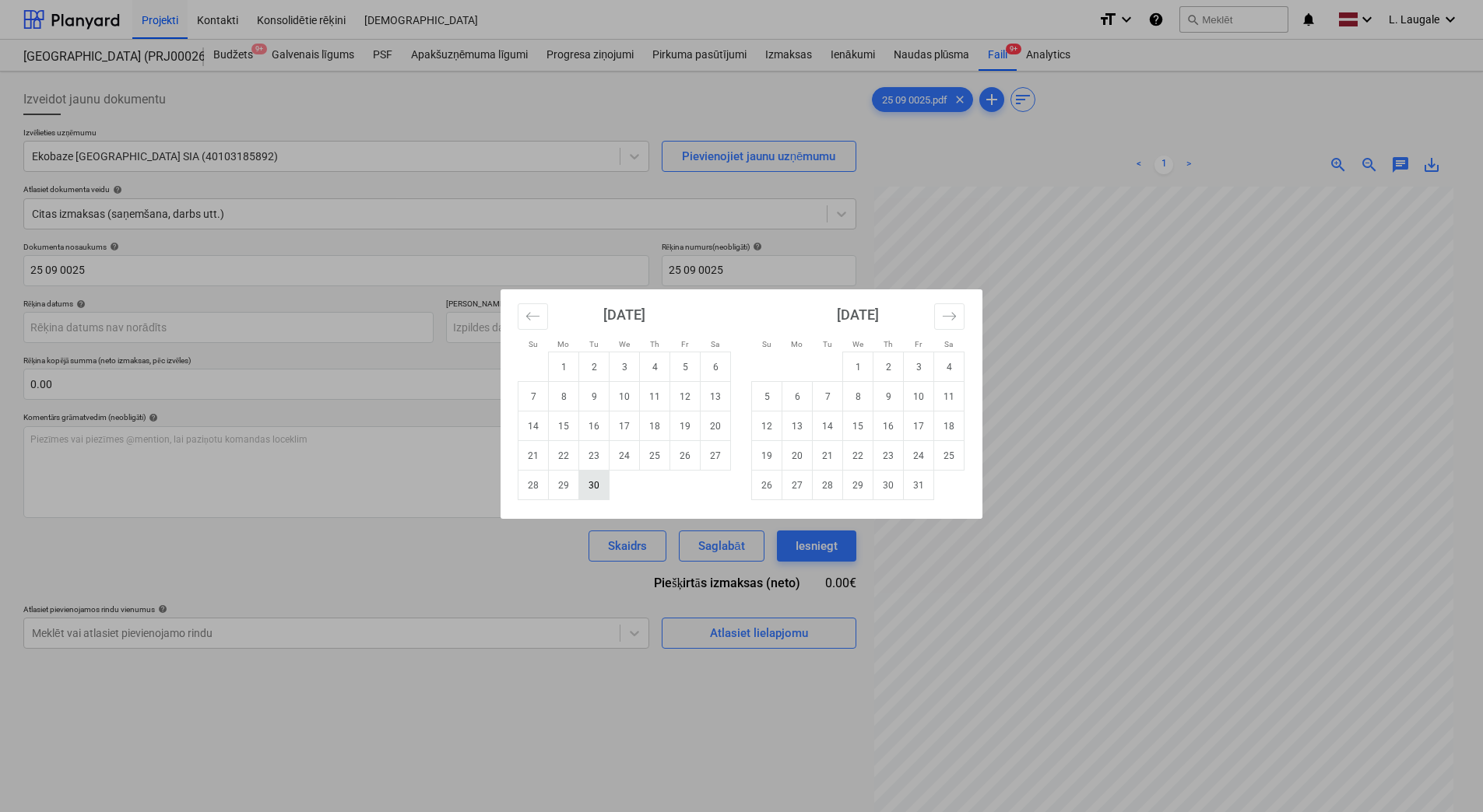
click at [587, 492] on td "30" at bounding box center [595, 485] width 31 height 30
type input "[DATE]"
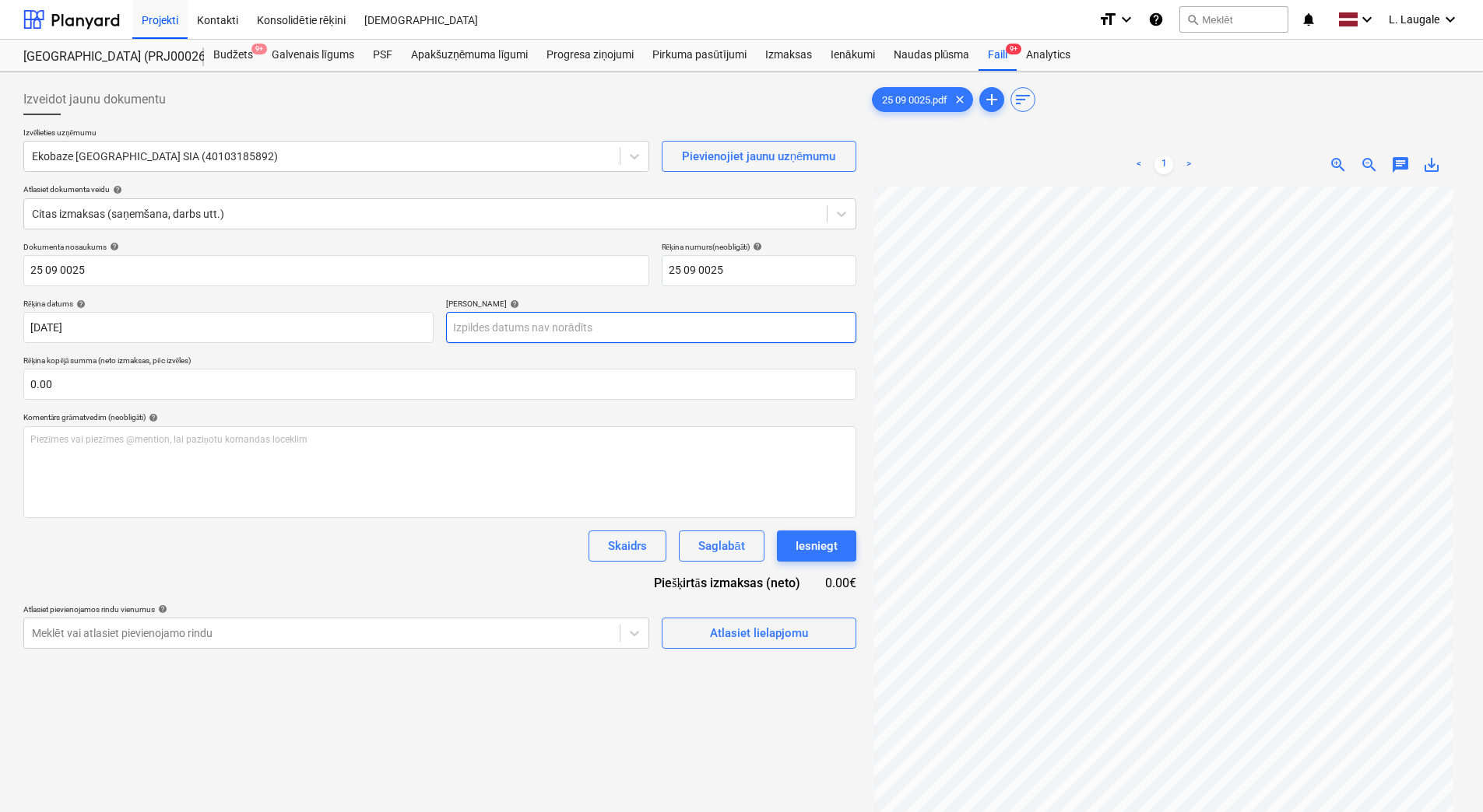
click at [513, 331] on body "Projekti Kontakti Konsolidētie rēķini Iesūtne format_size keyboard_arrow_down h…" at bounding box center [741, 406] width 1483 height 812
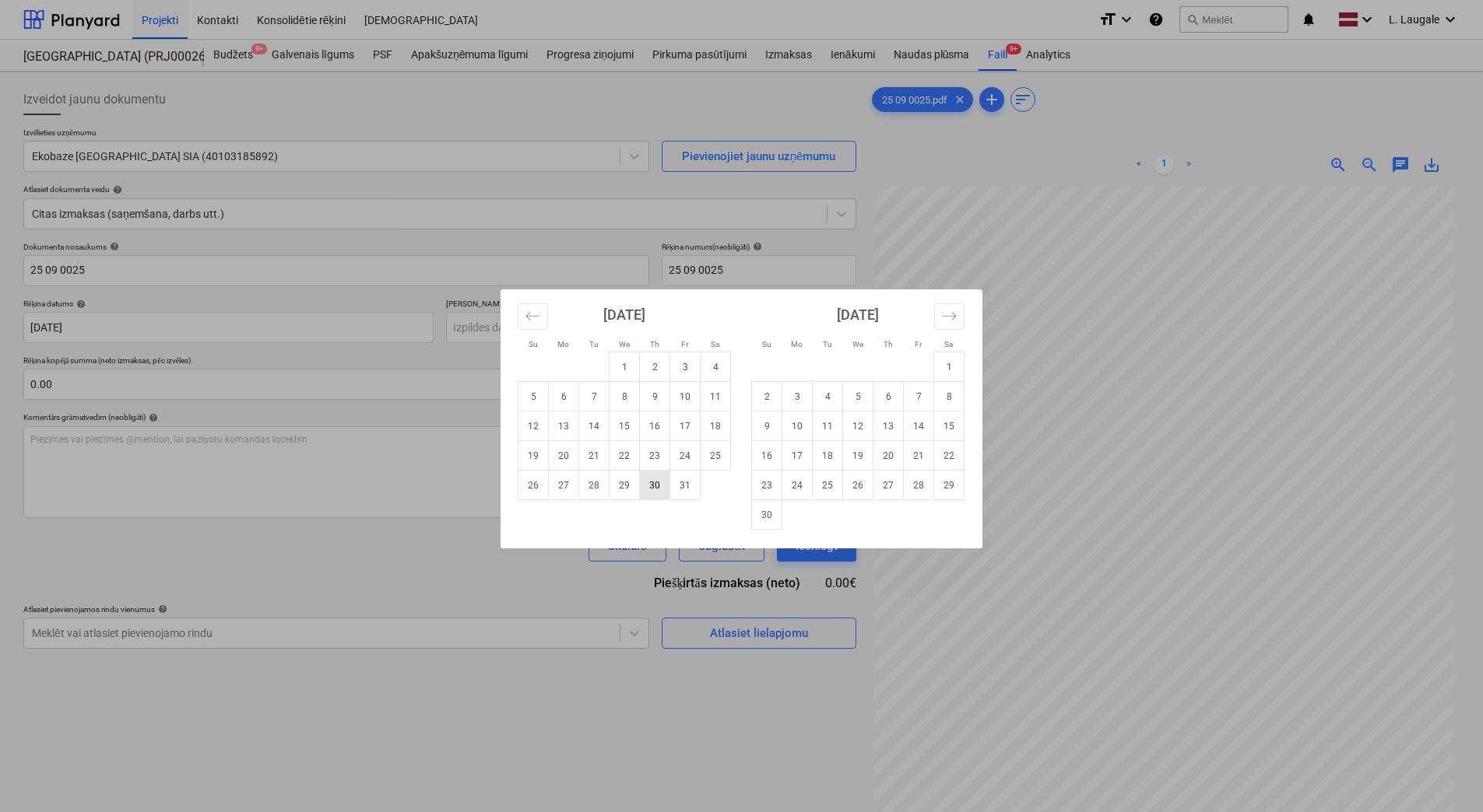
click at [662, 493] on td "30" at bounding box center [655, 485] width 31 height 30
type input "[DATE]"
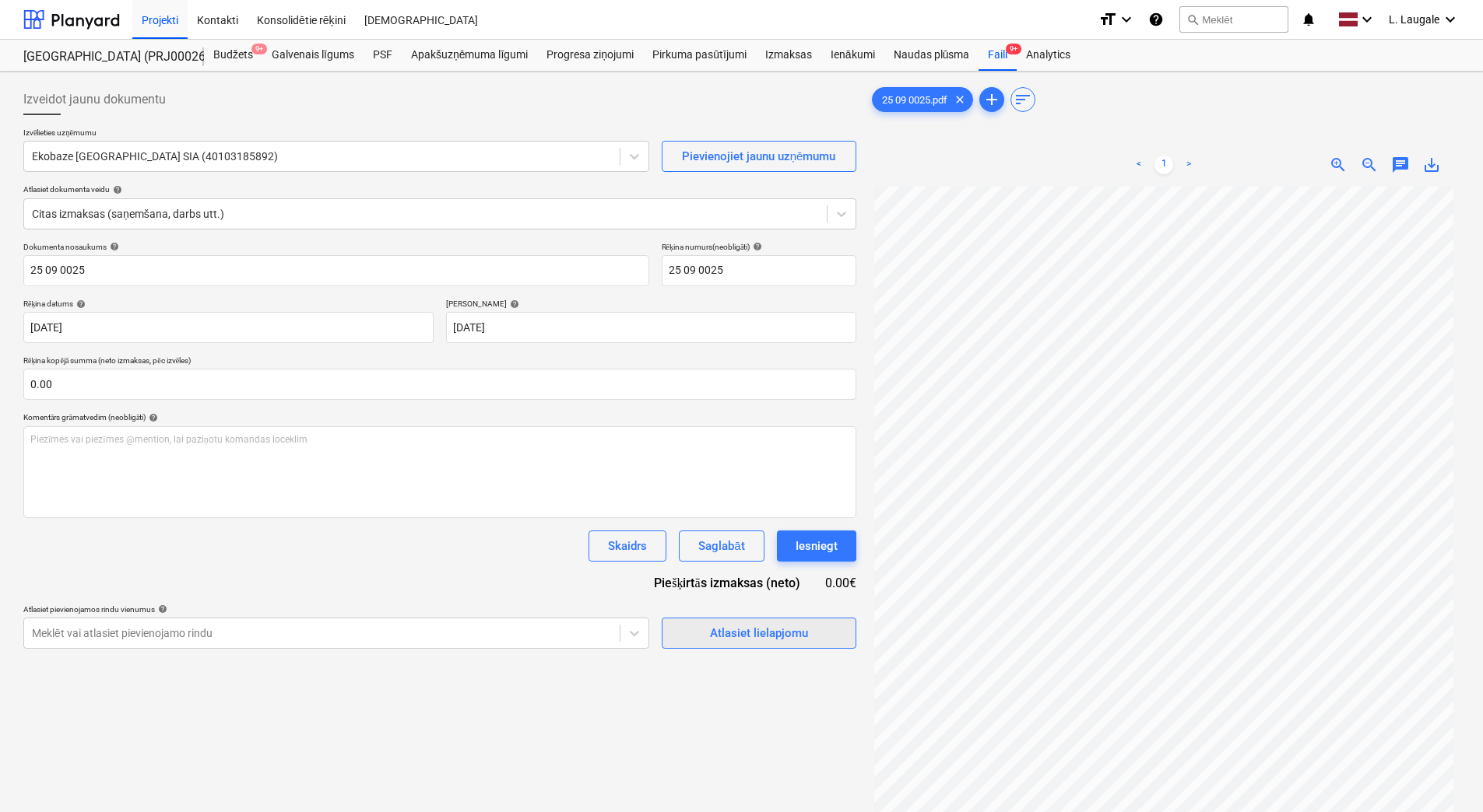
click at [755, 640] on div "Atlasiet lielapjomu" at bounding box center [759, 633] width 98 height 20
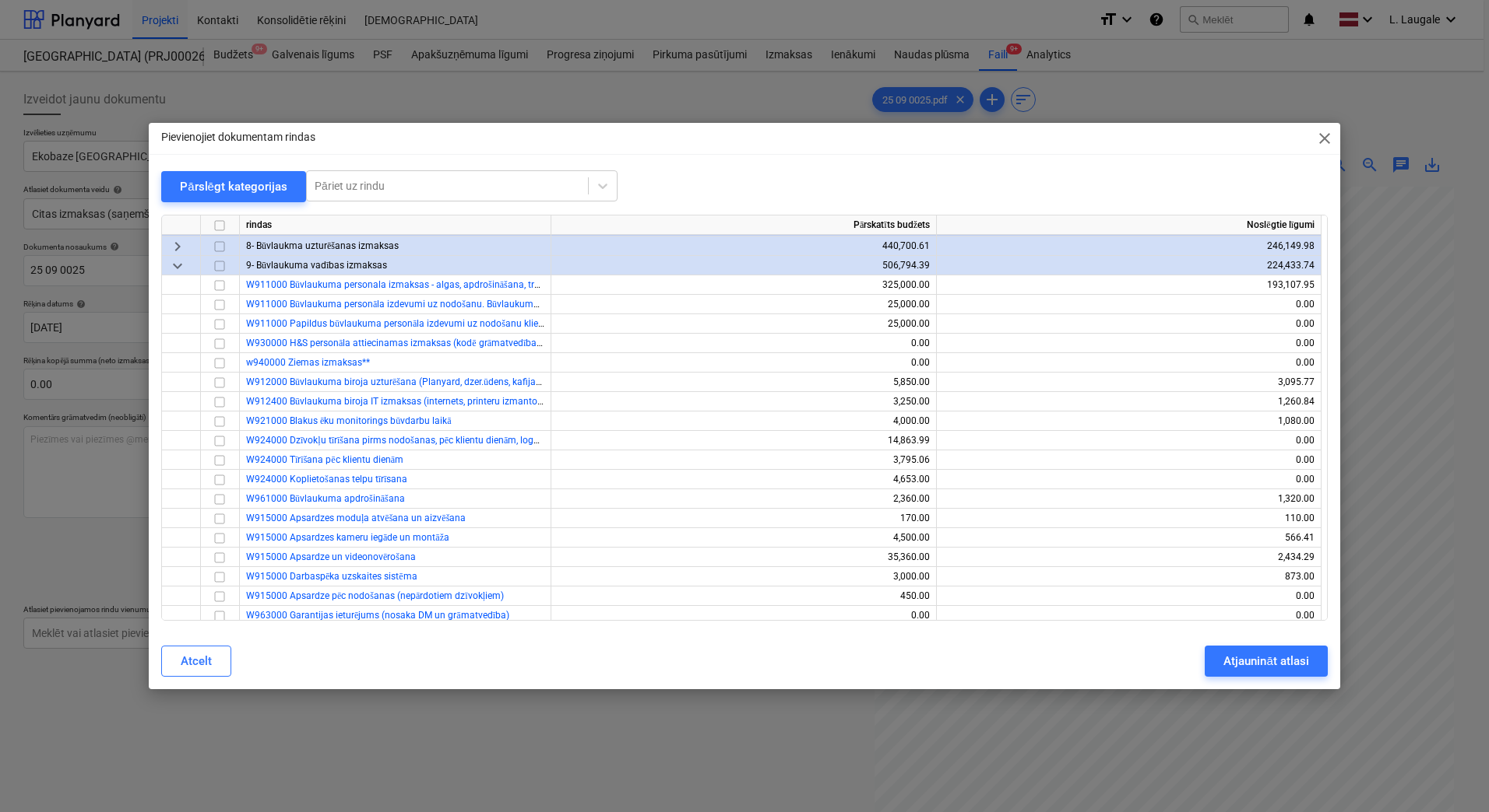
scroll to position [52, 0]
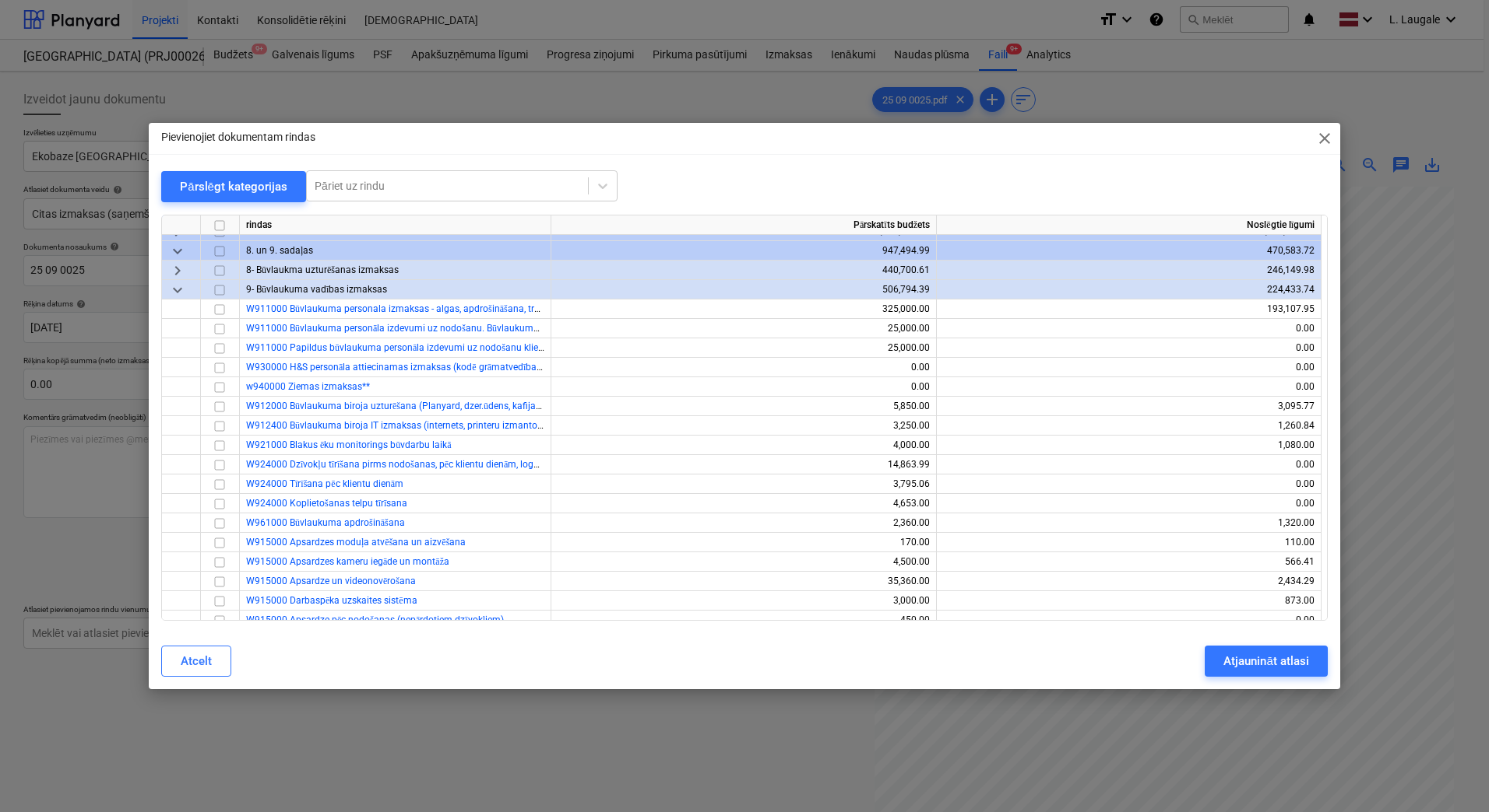
click at [337, 270] on span "8- Būvlaukma uzturēšanas izmaksas" at bounding box center [322, 270] width 152 height 11
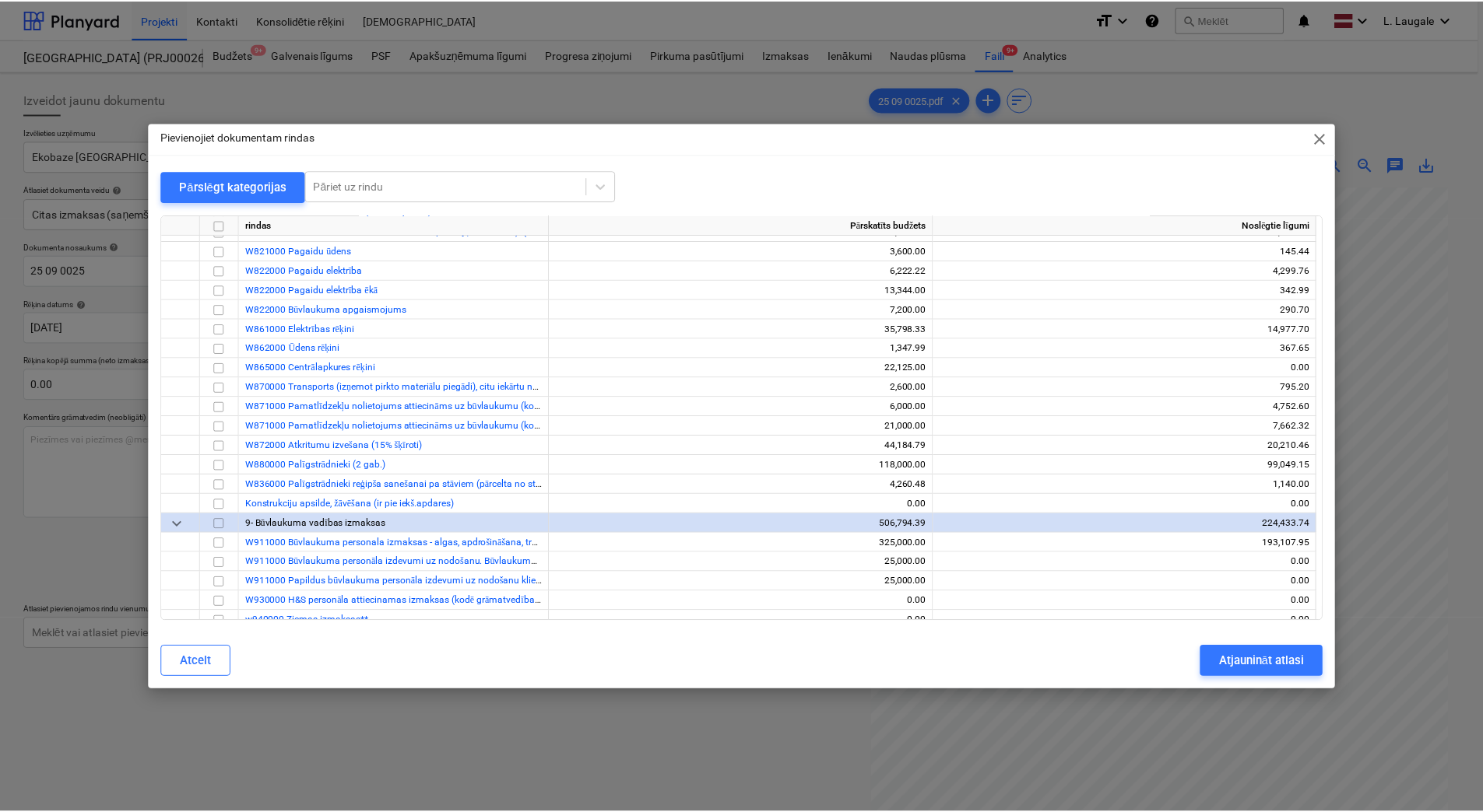
scroll to position [415, 0]
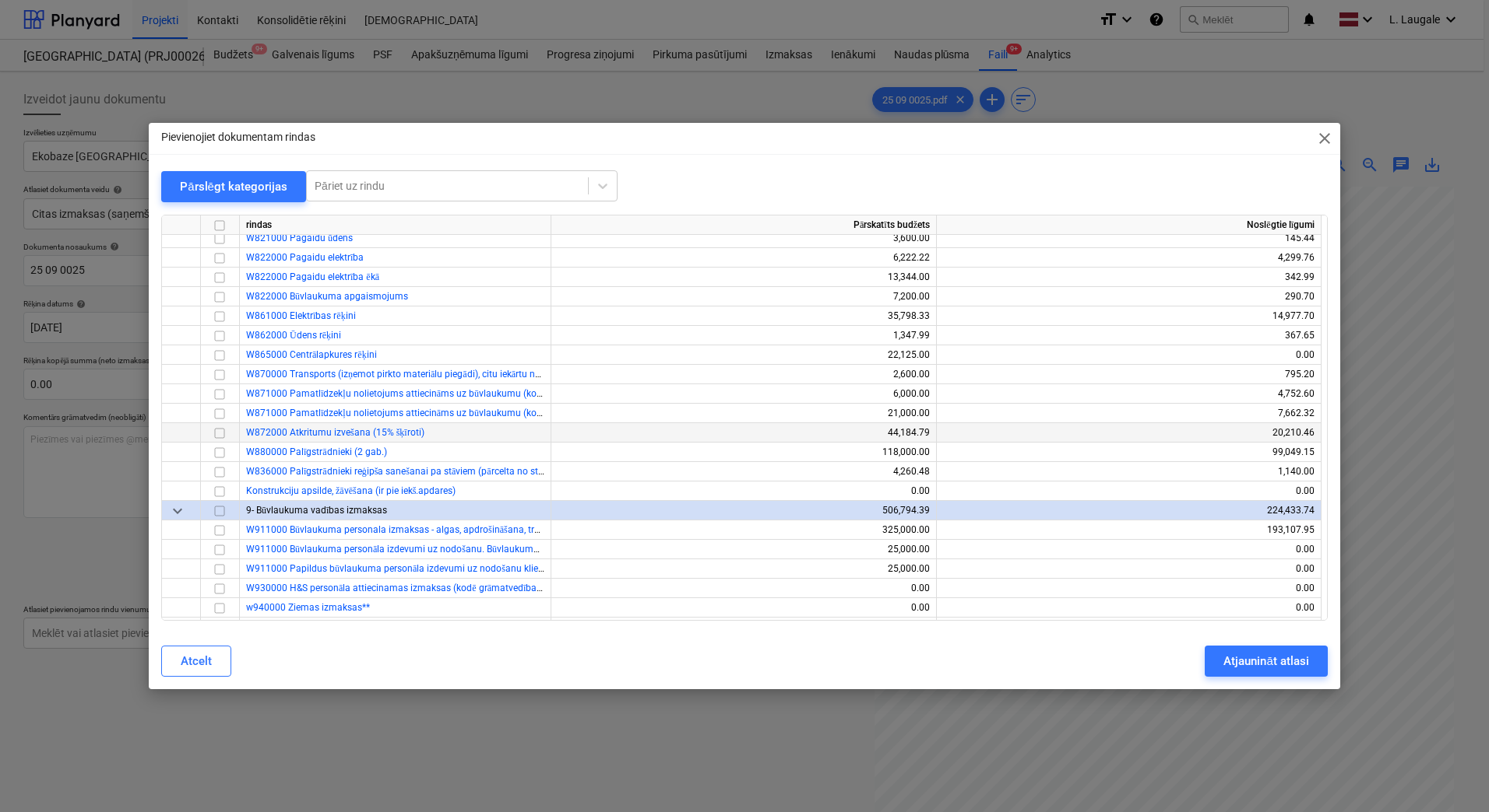
click at [221, 432] on input "checkbox" at bounding box center [219, 432] width 18 height 18
click at [1263, 674] on button "Atjaunināt atlasi" at bounding box center [1265, 661] width 122 height 31
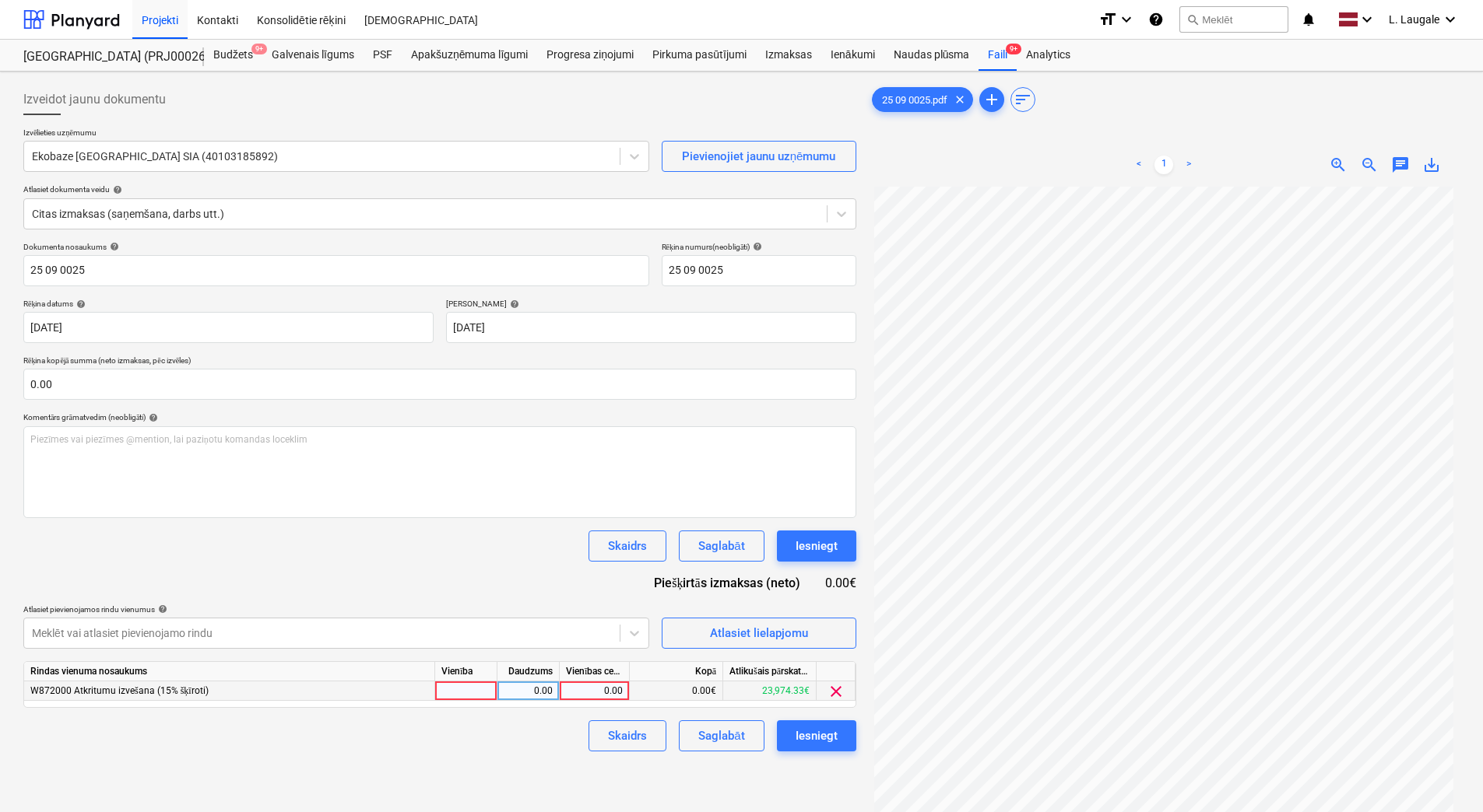
click at [472, 694] on div at bounding box center [466, 692] width 63 height 19
type input "1"
click at [540, 692] on div "0.00" at bounding box center [528, 692] width 49 height 19
type input "1"
click at [587, 690] on div "0.00" at bounding box center [594, 692] width 57 height 19
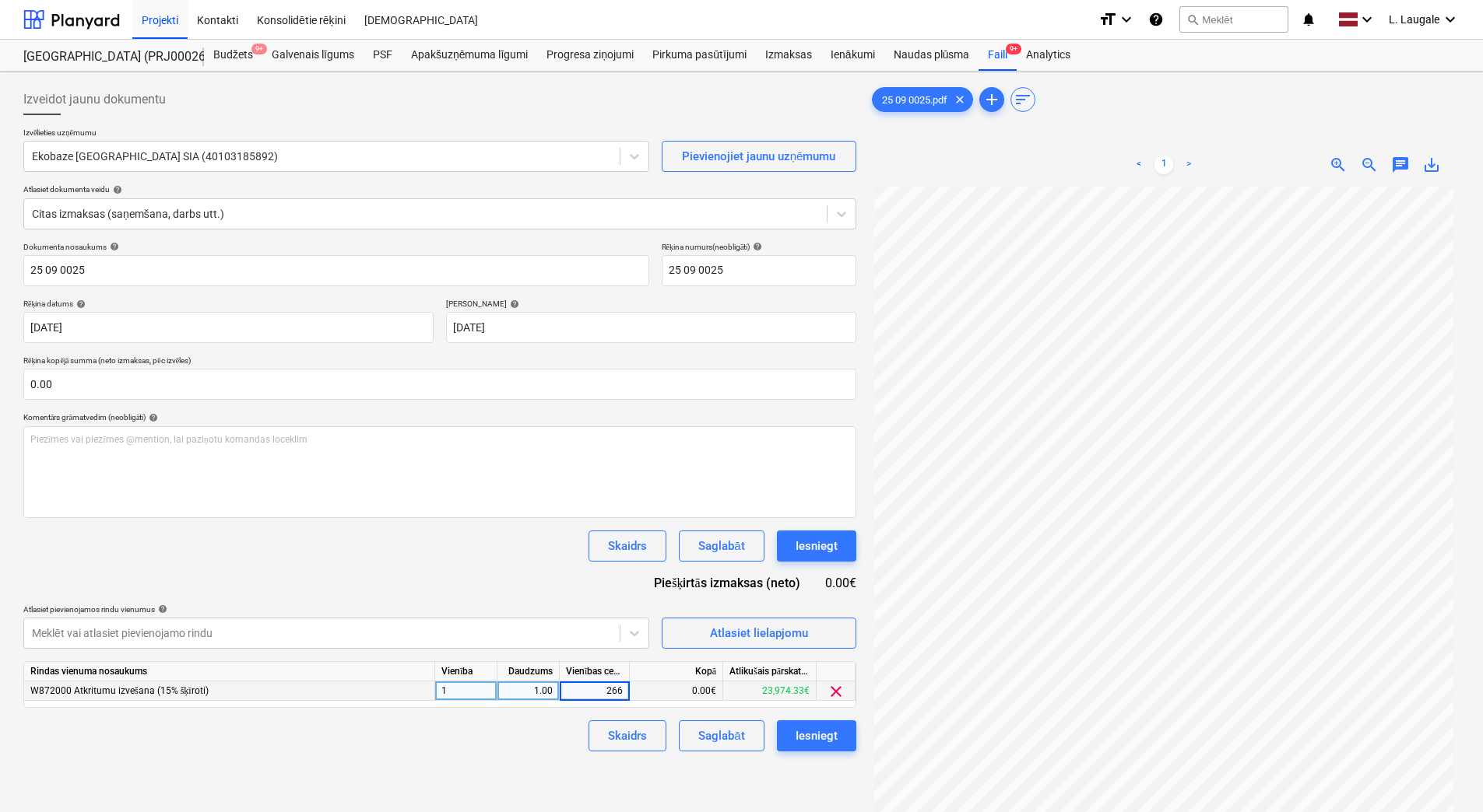
type input "2660"
click at [549, 727] on div "Skaidrs Saglabāt Iesniegt" at bounding box center [439, 736] width 833 height 31
click at [720, 737] on div "Saglabāt" at bounding box center [722, 736] width 46 height 20
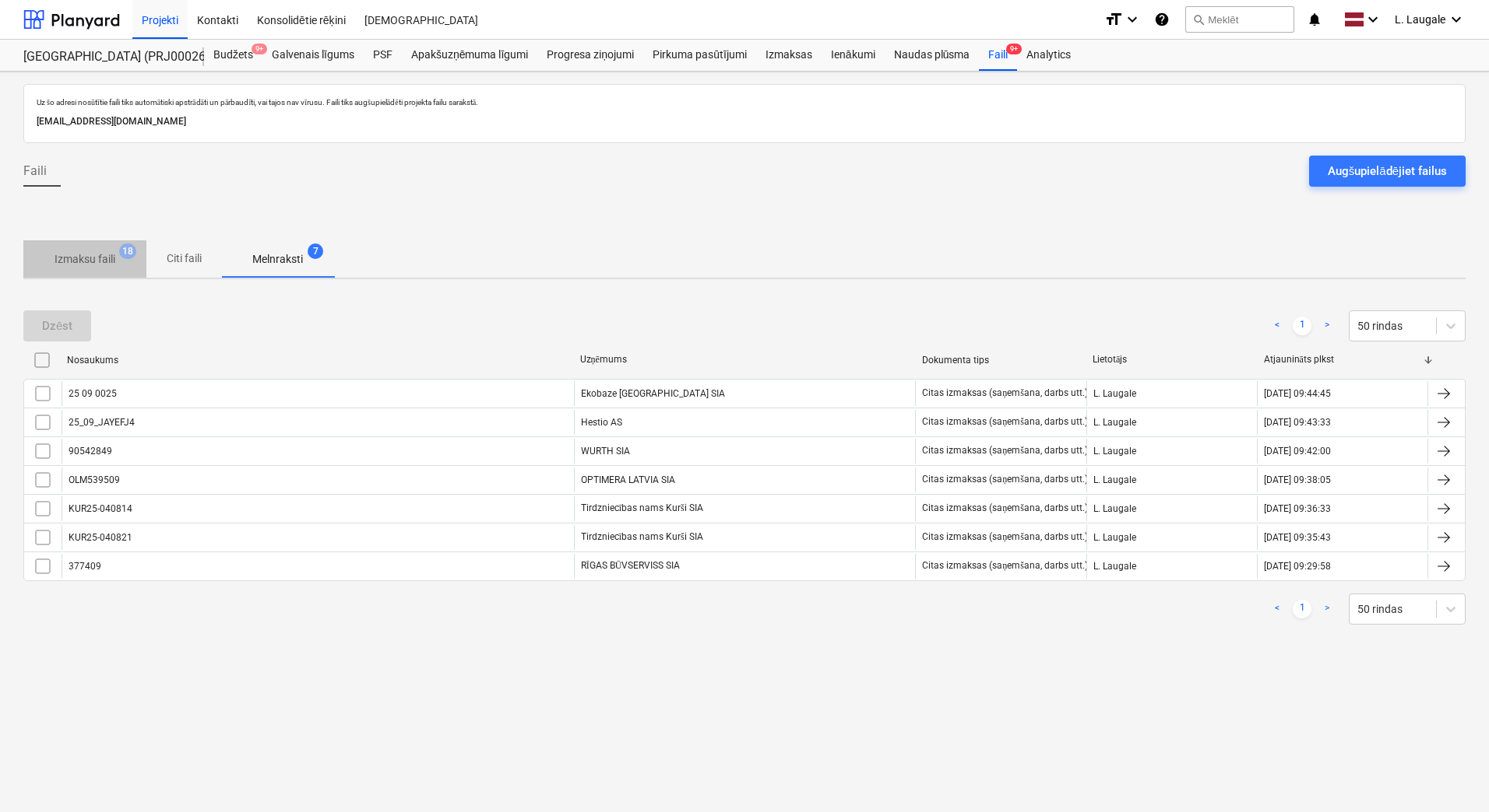
click at [99, 266] on p "Izmaksu faili" at bounding box center [85, 259] width 61 height 16
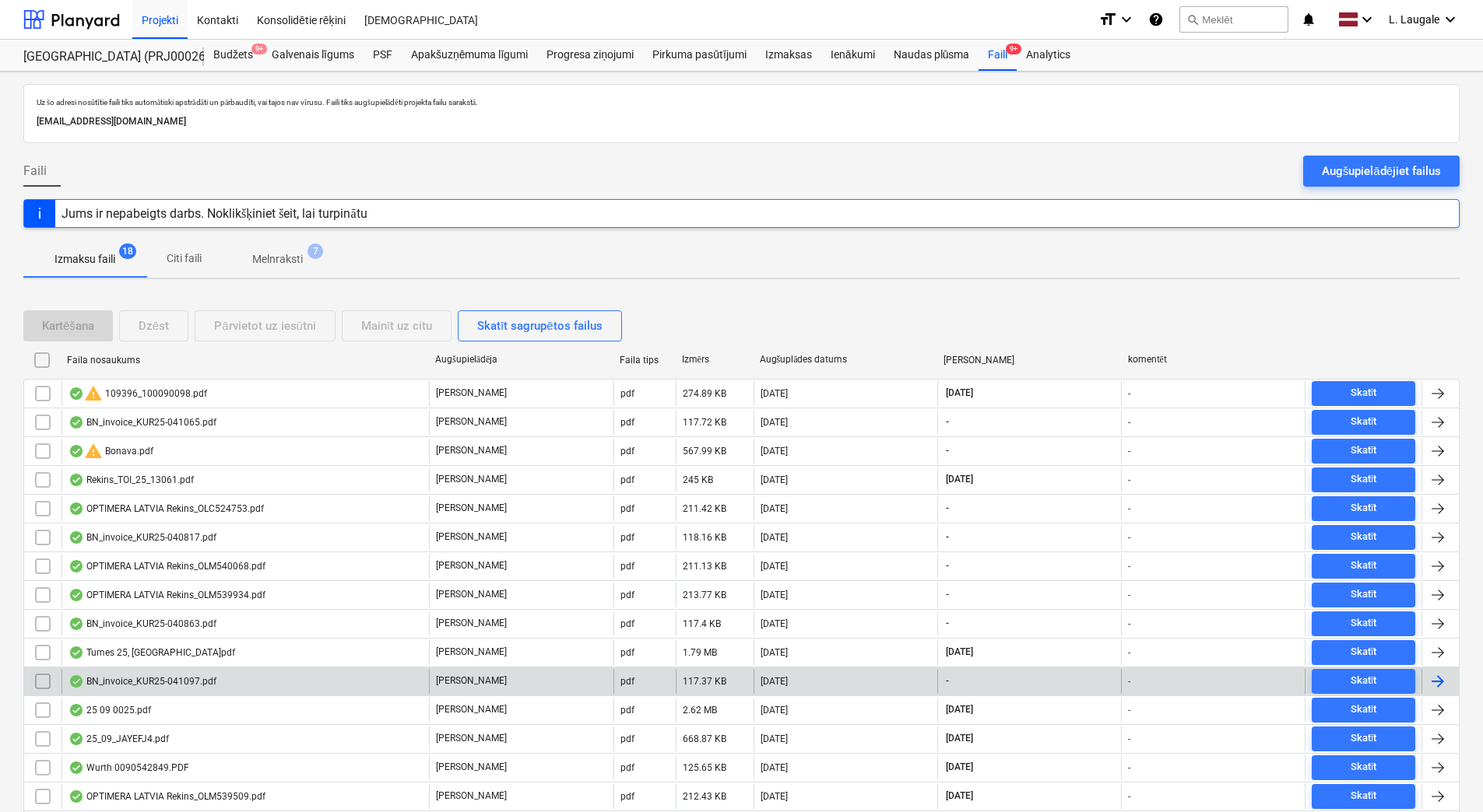
click at [233, 686] on div "BN_invoice_KUR25-041097.pdf" at bounding box center [245, 682] width 367 height 25
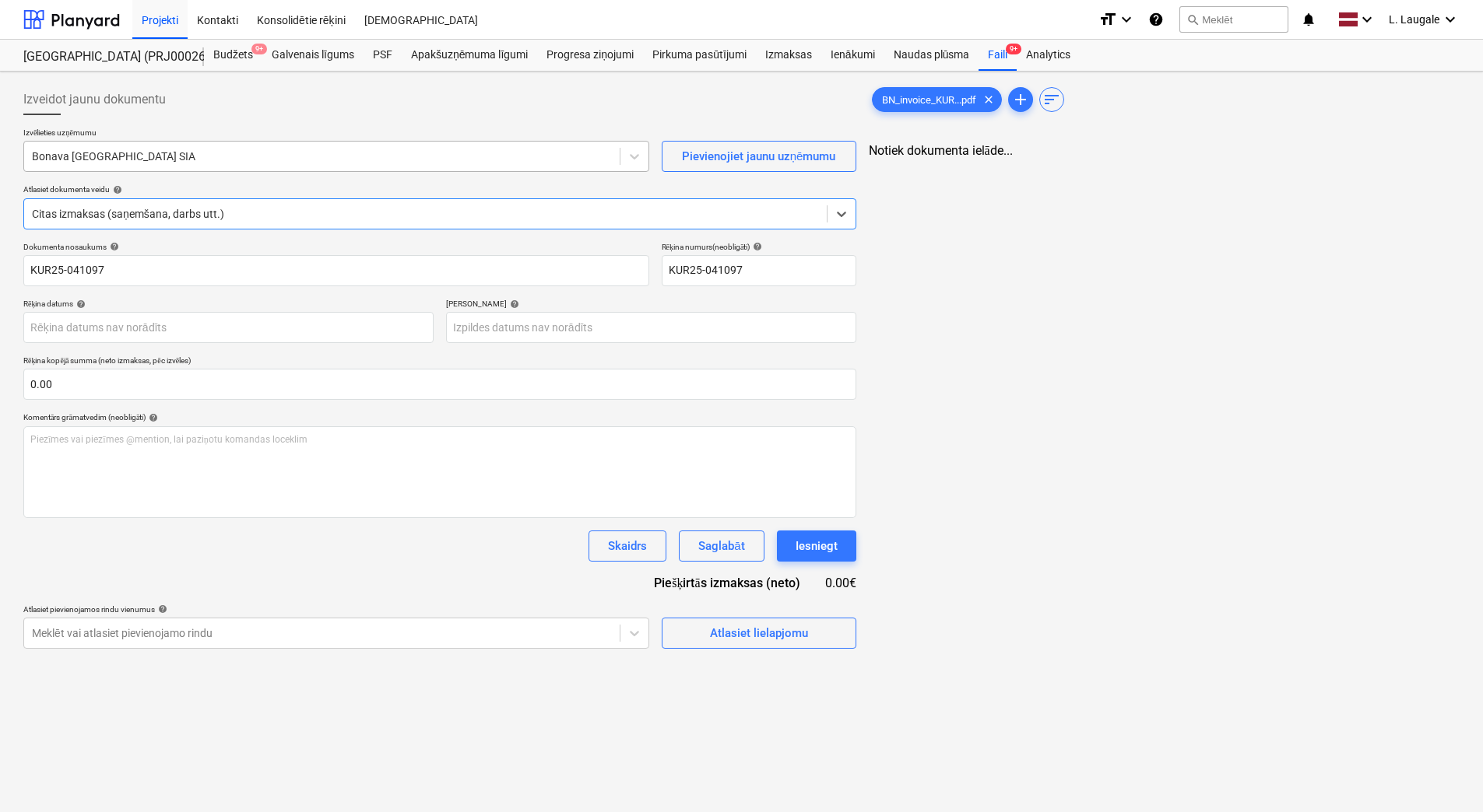
type input "KUR25-041097"
click at [149, 153] on div at bounding box center [322, 156] width 580 height 15
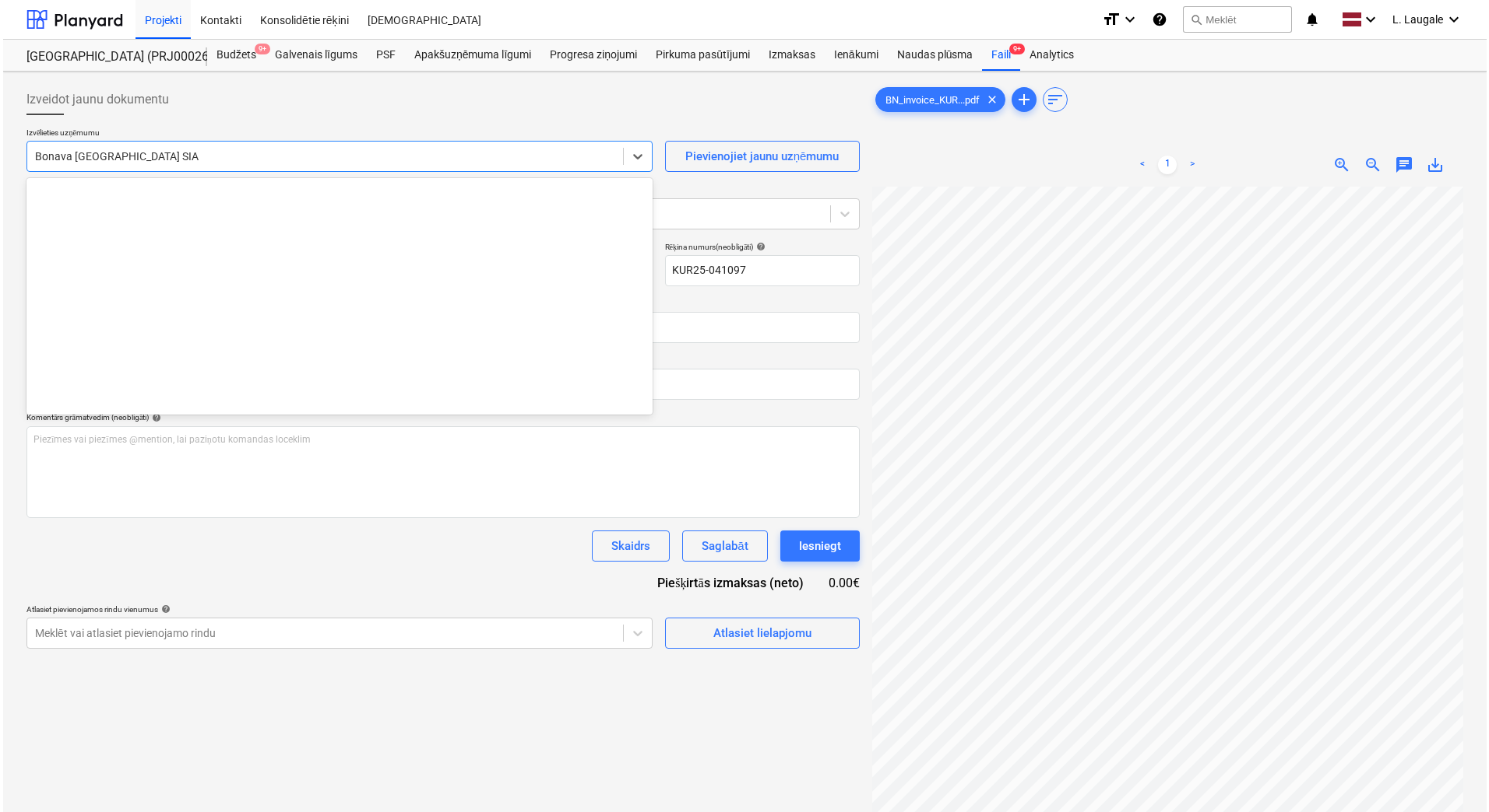
scroll to position [2941, 0]
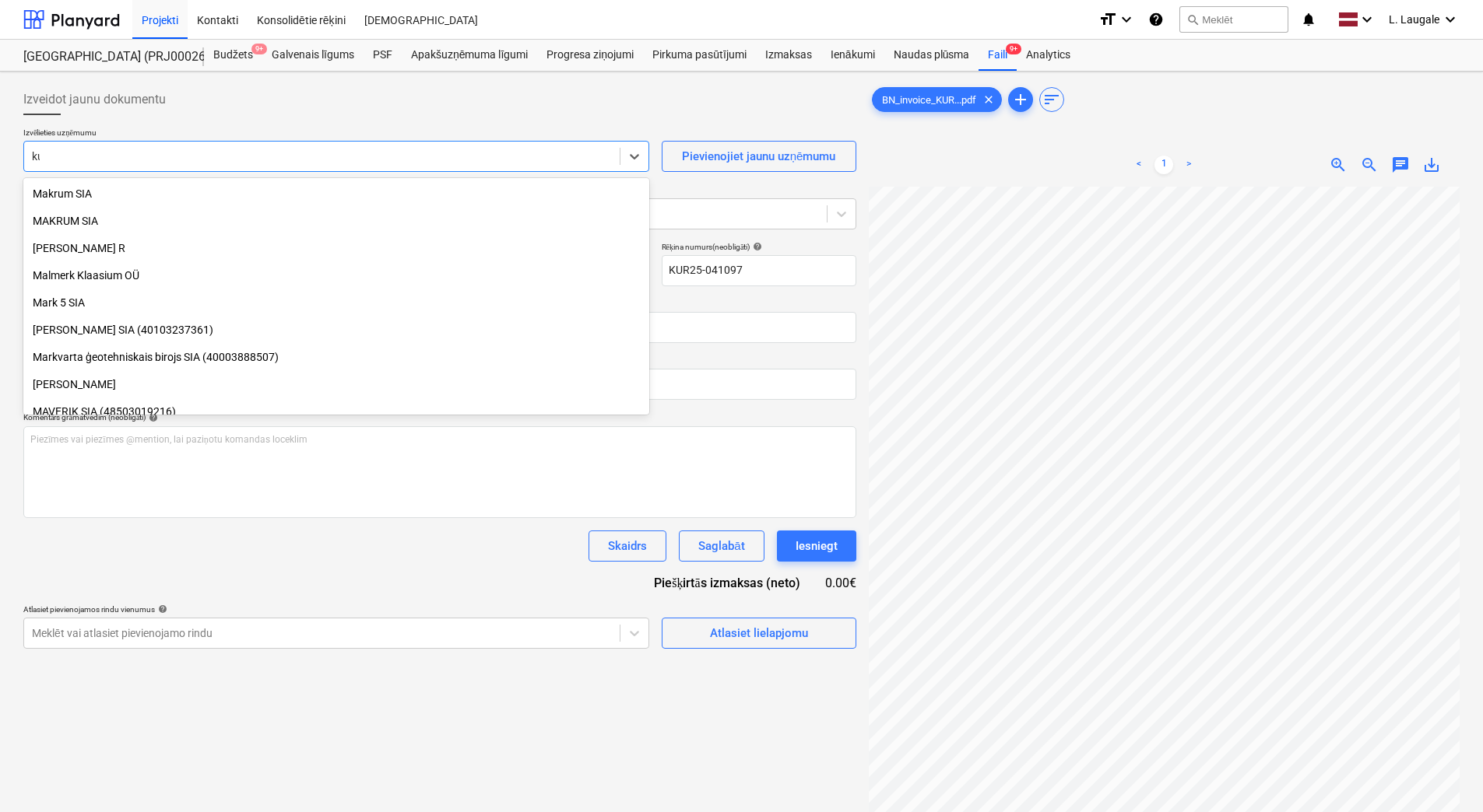
type input "kur"
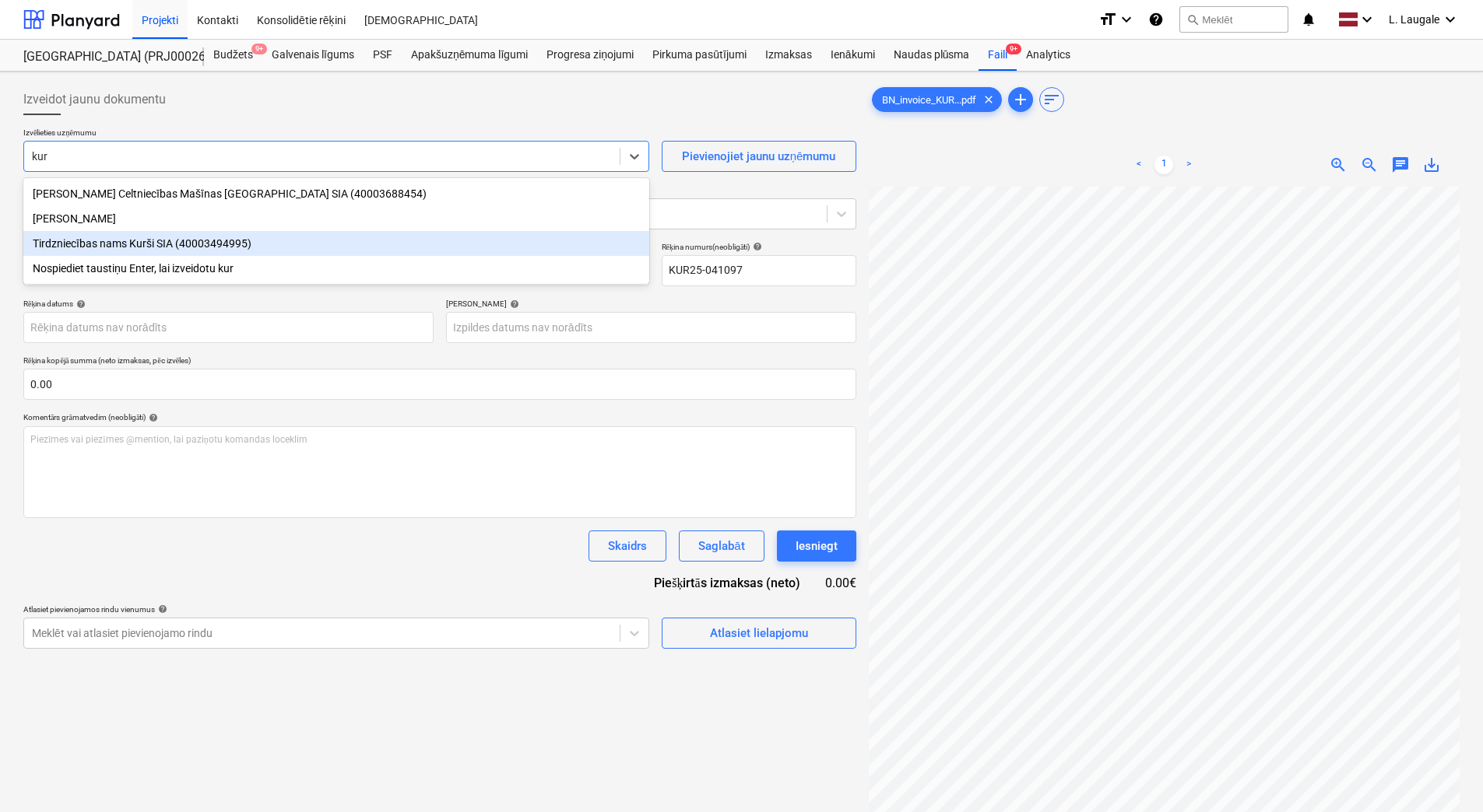
click at [166, 246] on div "Tirdzniecības nams Kurši SIA (40003494995)" at bounding box center [335, 244] width 625 height 25
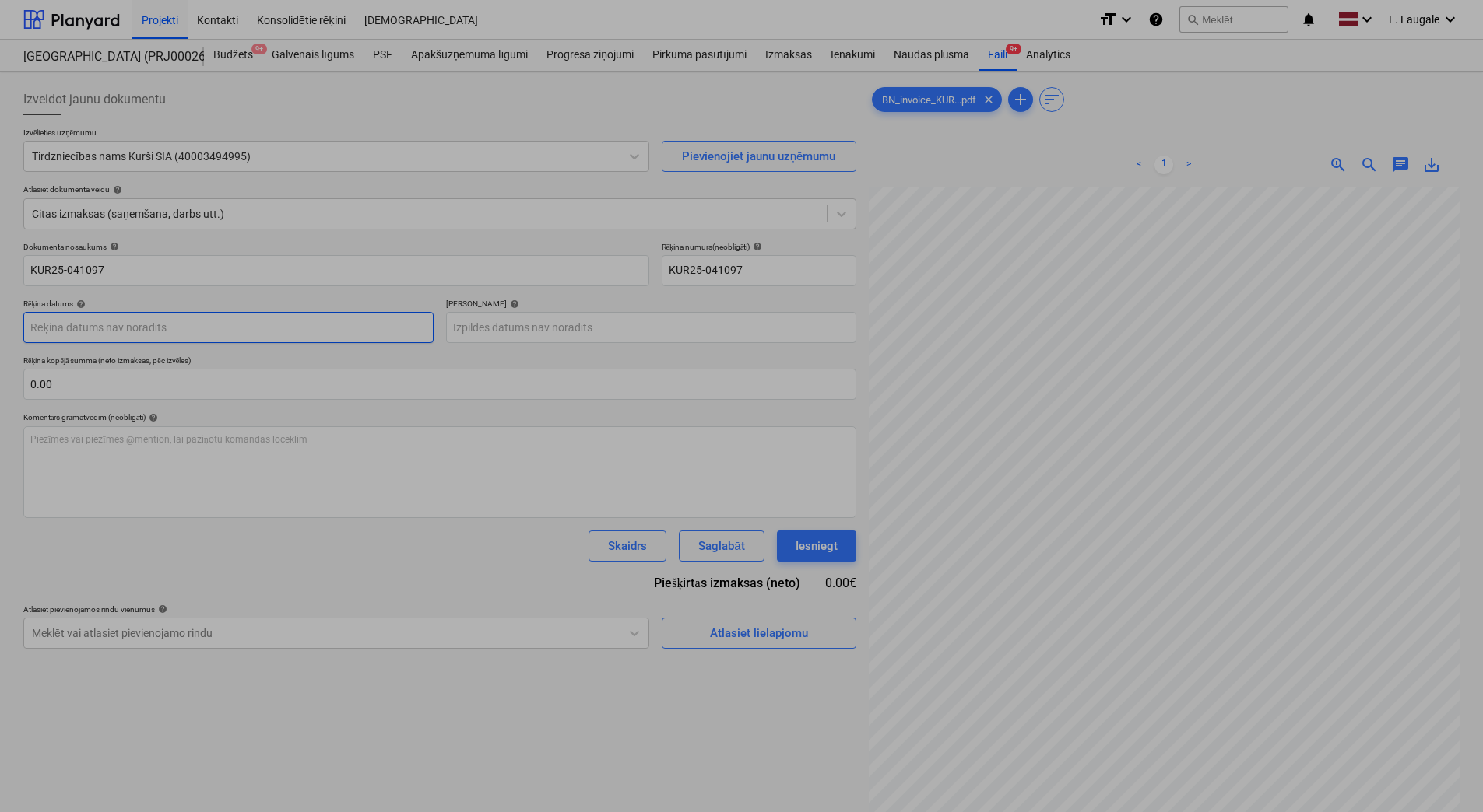
click at [185, 336] on body "Projekti Kontakti Konsolidētie rēķini Iesūtne format_size keyboard_arrow_down h…" at bounding box center [741, 406] width 1483 height 812
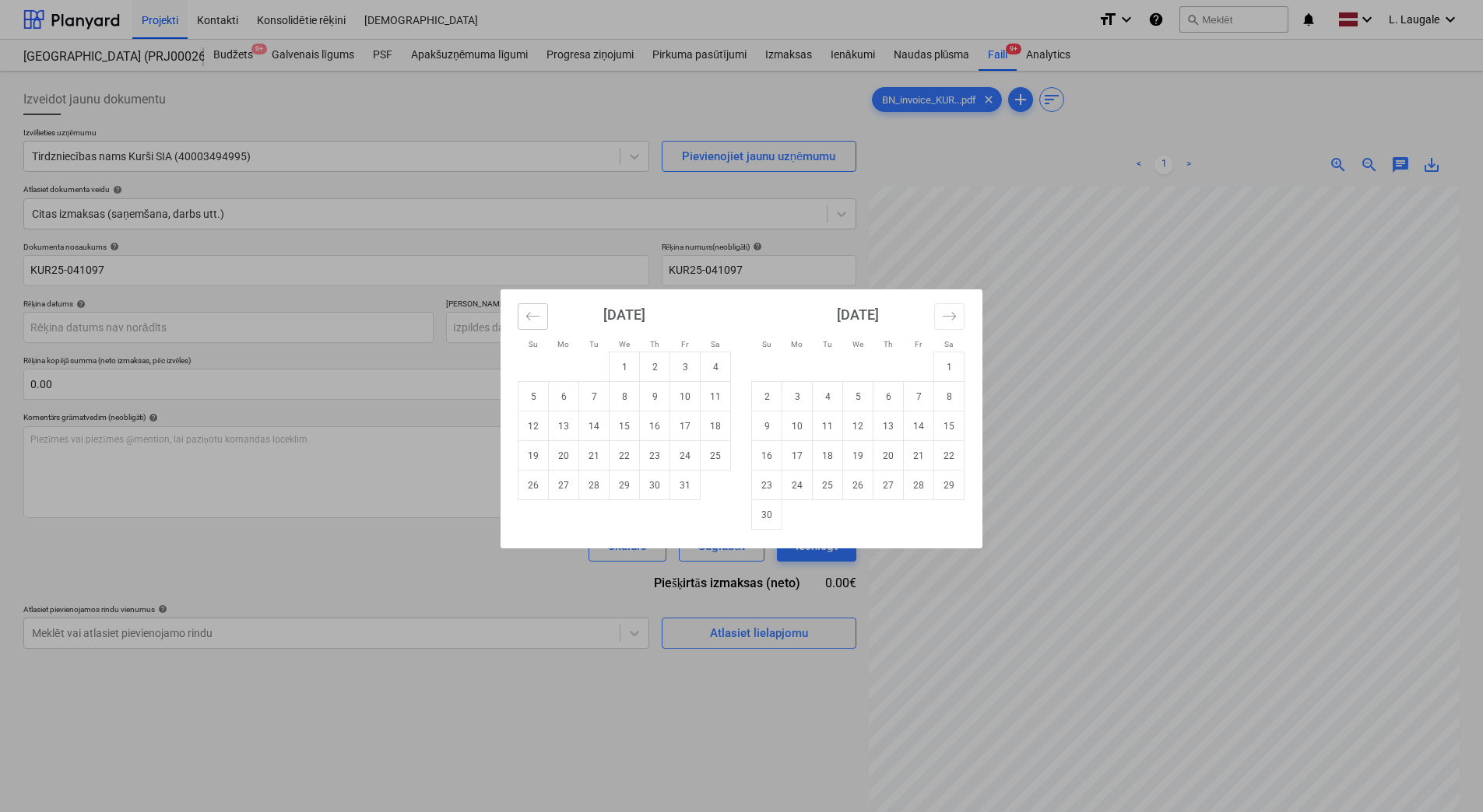
click at [528, 320] on icon "Move backward to switch to the previous month." at bounding box center [532, 316] width 14 height 14
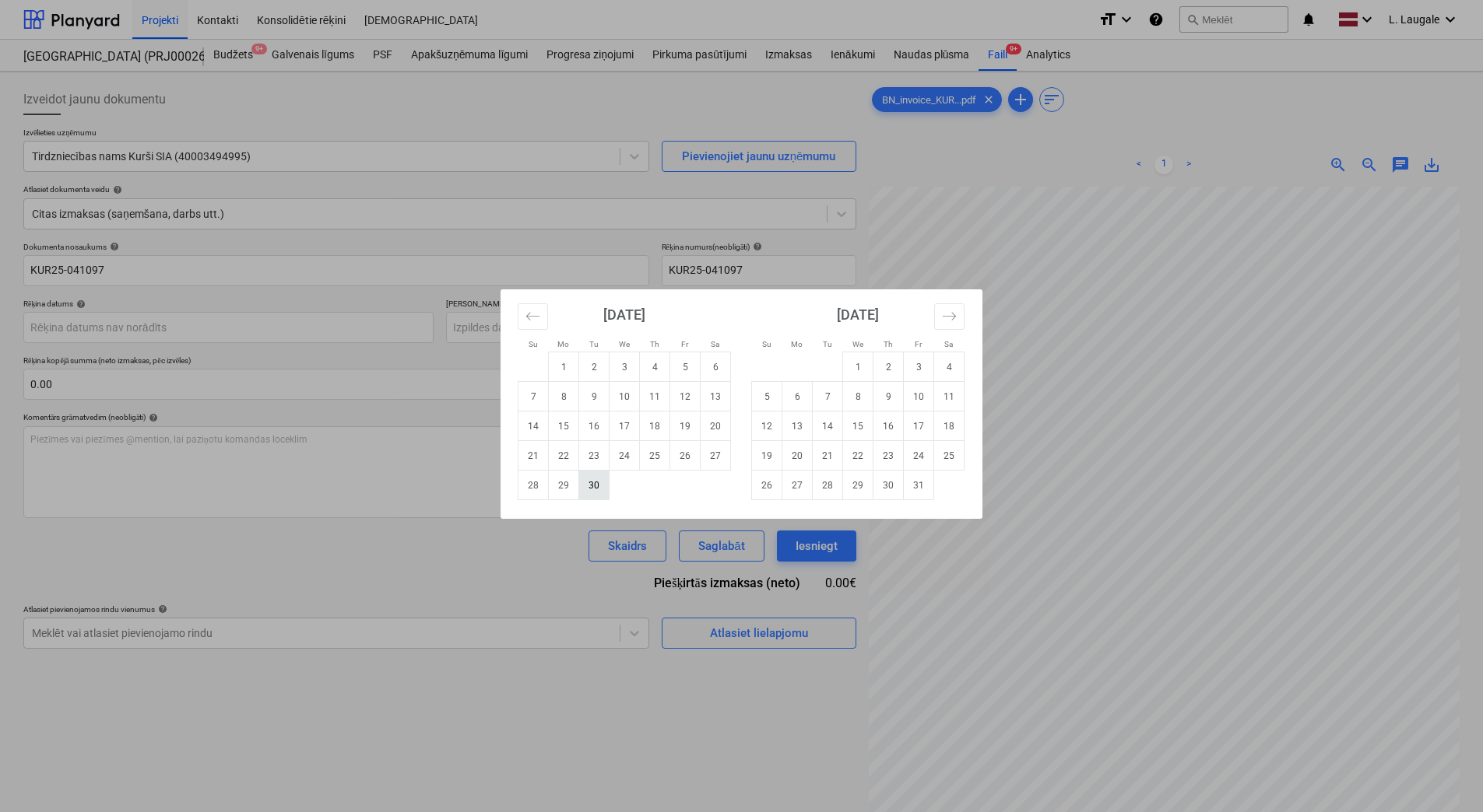
click at [594, 480] on td "30" at bounding box center [595, 485] width 31 height 30
type input "[DATE]"
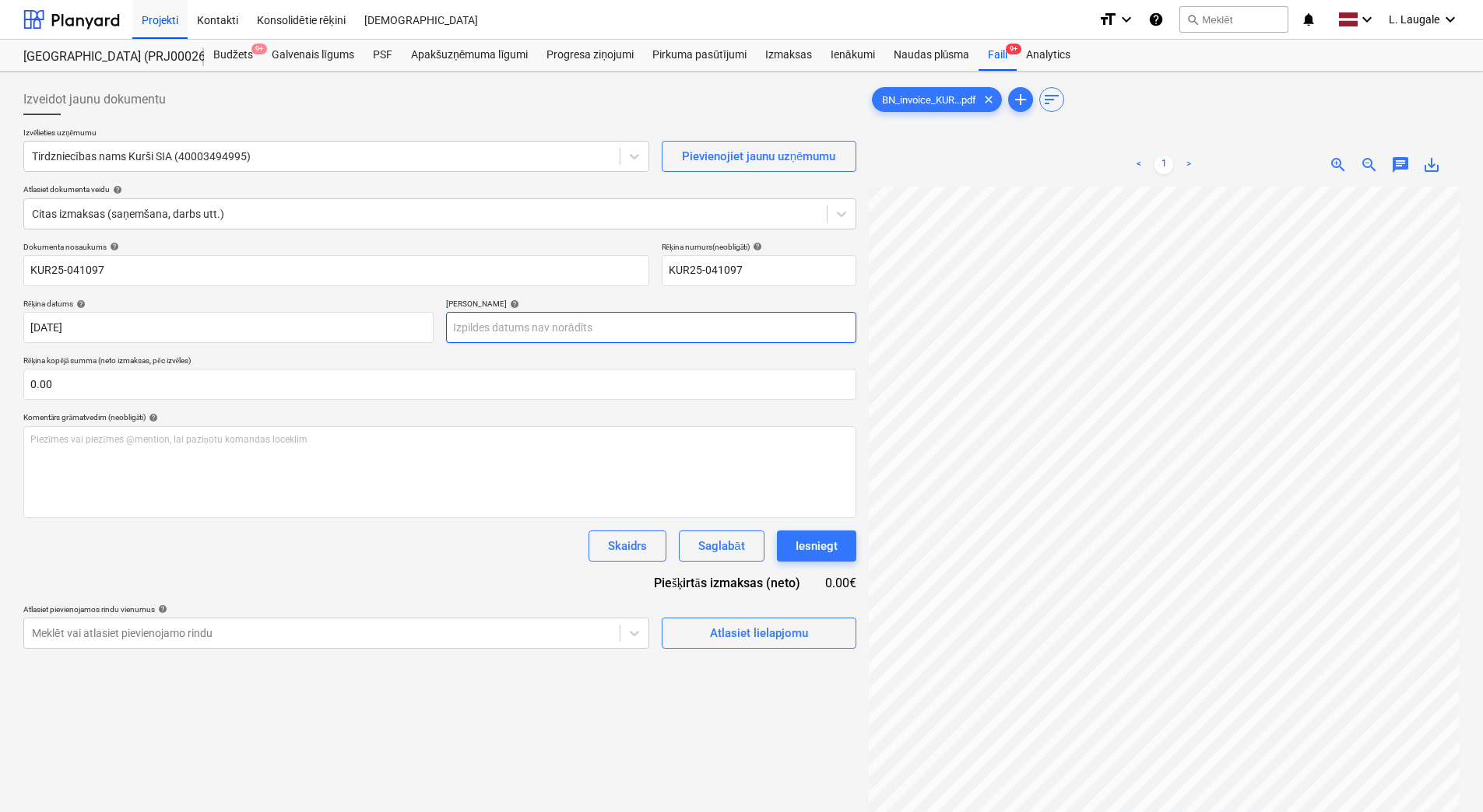
click at [516, 326] on body "Projekti Kontakti Konsolidētie rēķini Iesūtne format_size keyboard_arrow_down h…" at bounding box center [741, 406] width 1483 height 812
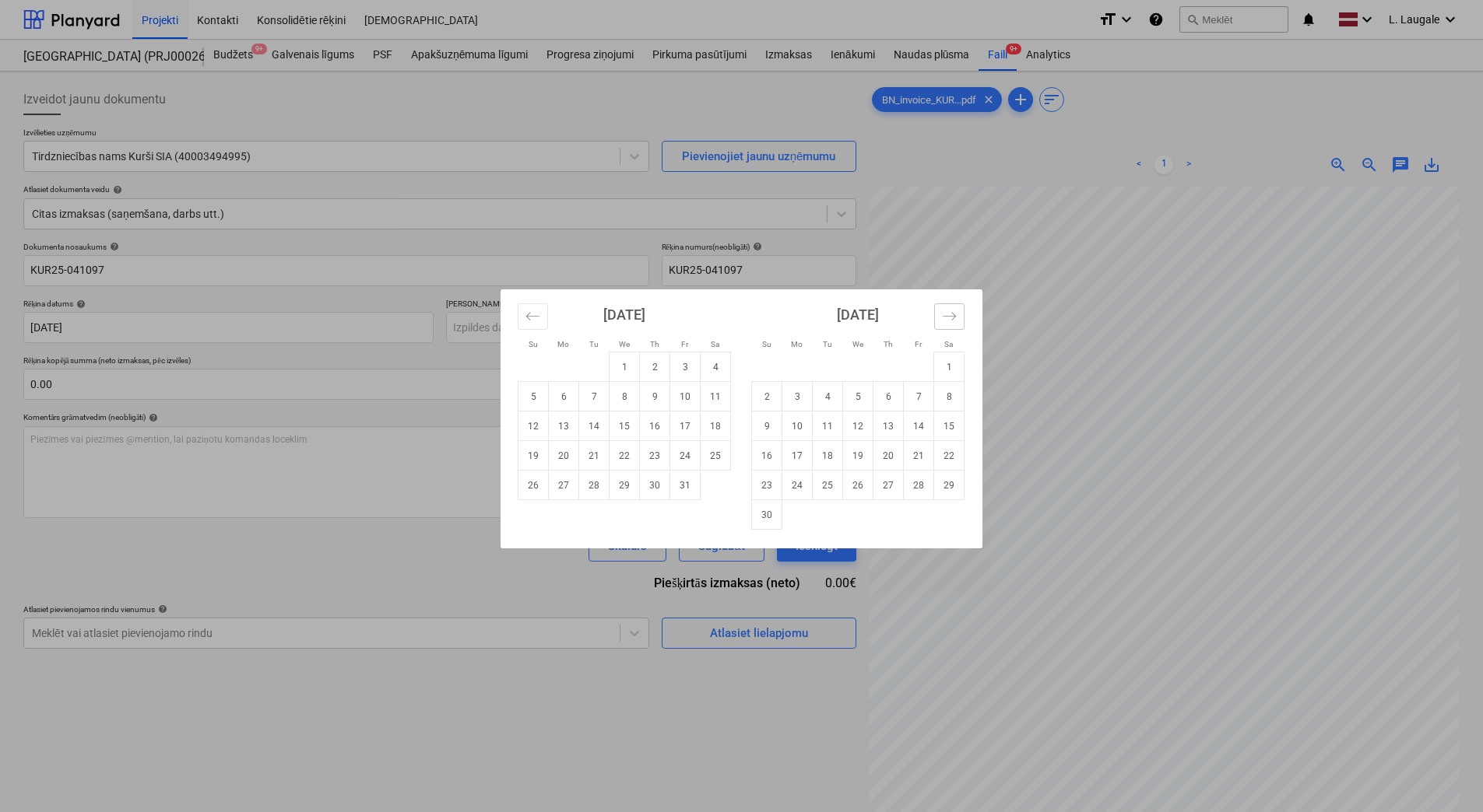
click at [942, 314] on icon "Move forward to switch to the next month." at bounding box center [948, 316] width 14 height 14
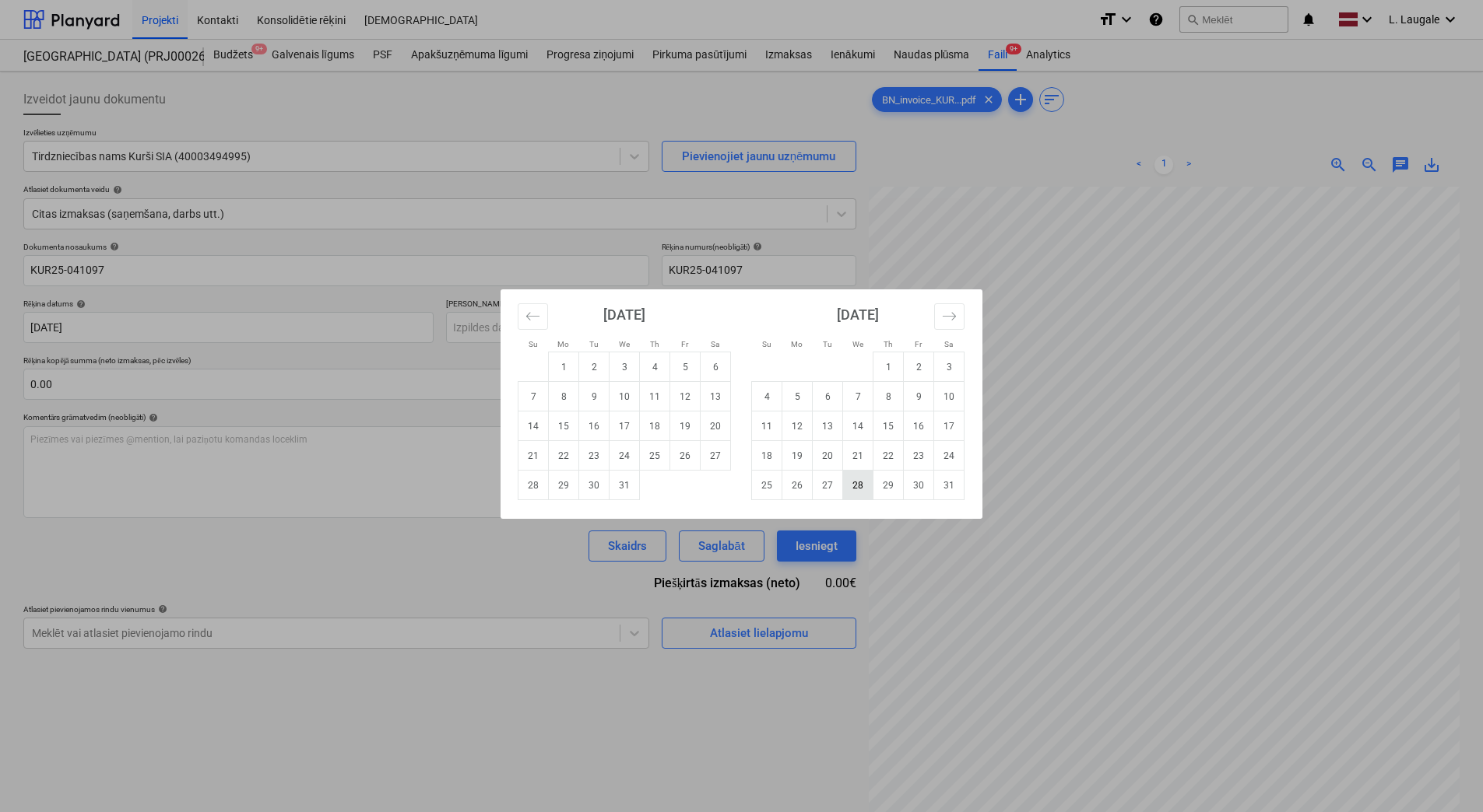
click at [863, 486] on td "28" at bounding box center [859, 485] width 31 height 30
type input "[DATE]"
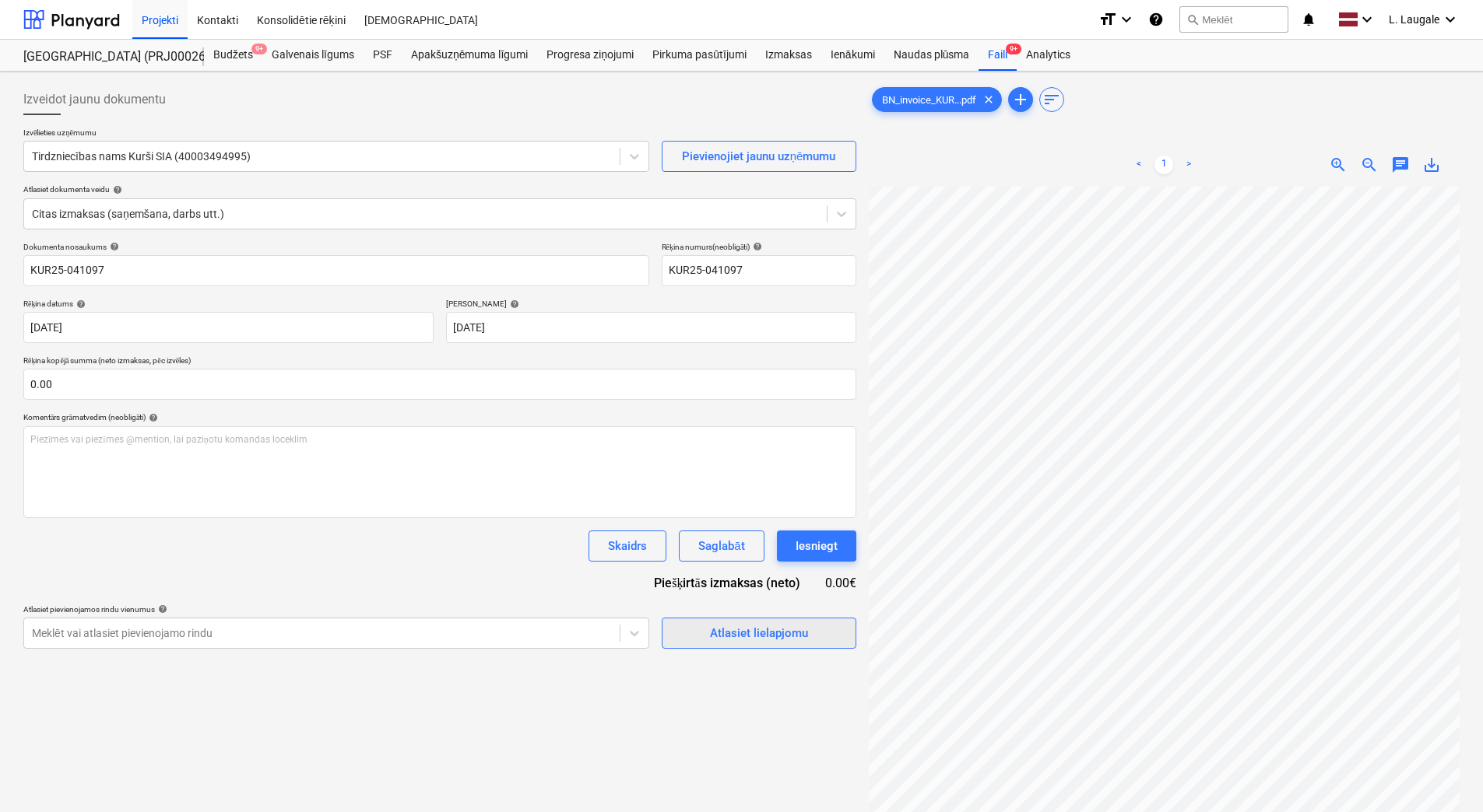
click at [710, 633] on div "Atlasiet lielapjomu" at bounding box center [759, 633] width 98 height 20
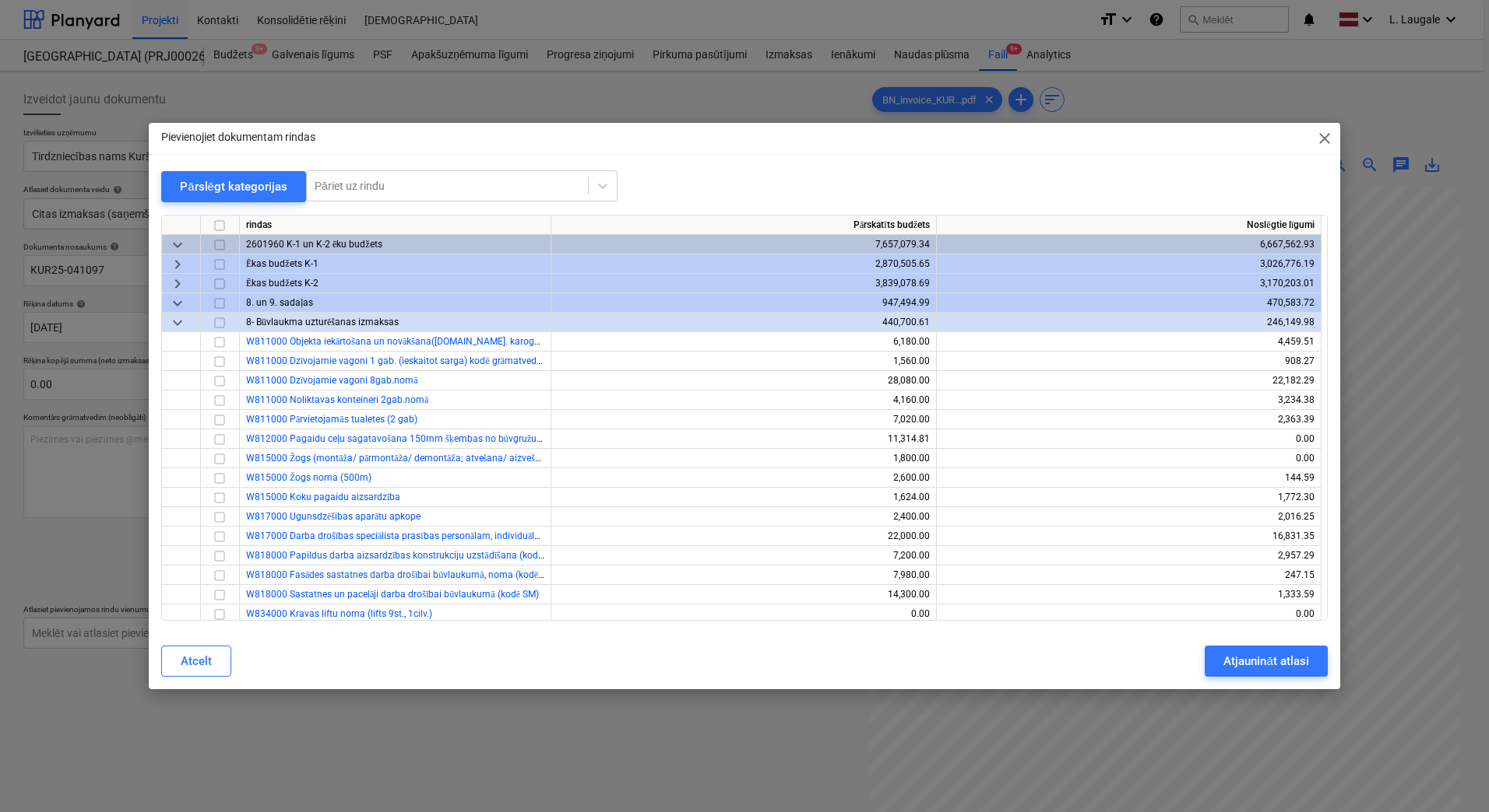
click at [173, 275] on span "keyboard_arrow_right" at bounding box center [176, 283] width 18 height 18
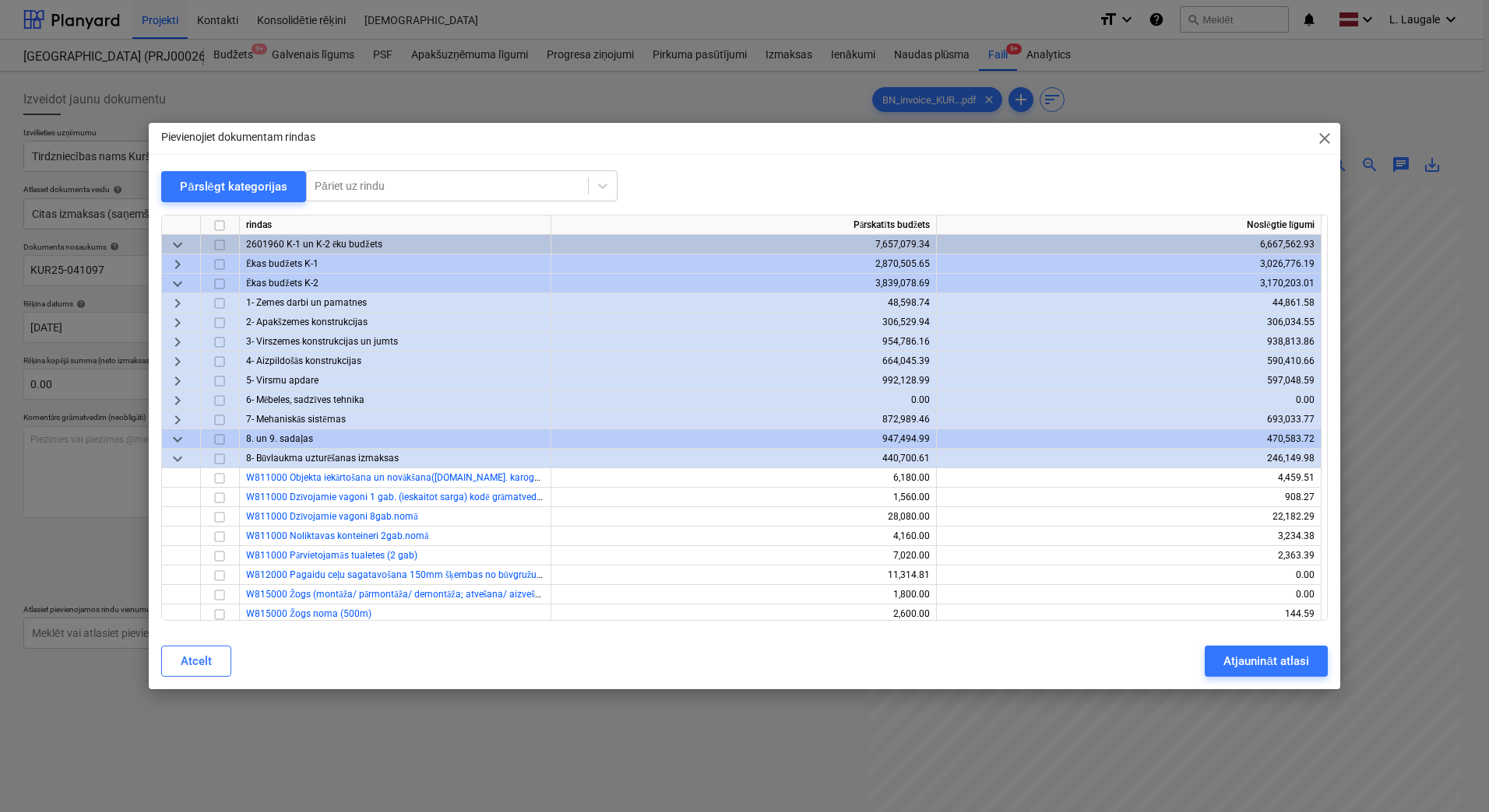
click at [180, 340] on span "keyboard_arrow_right" at bounding box center [176, 342] width 18 height 18
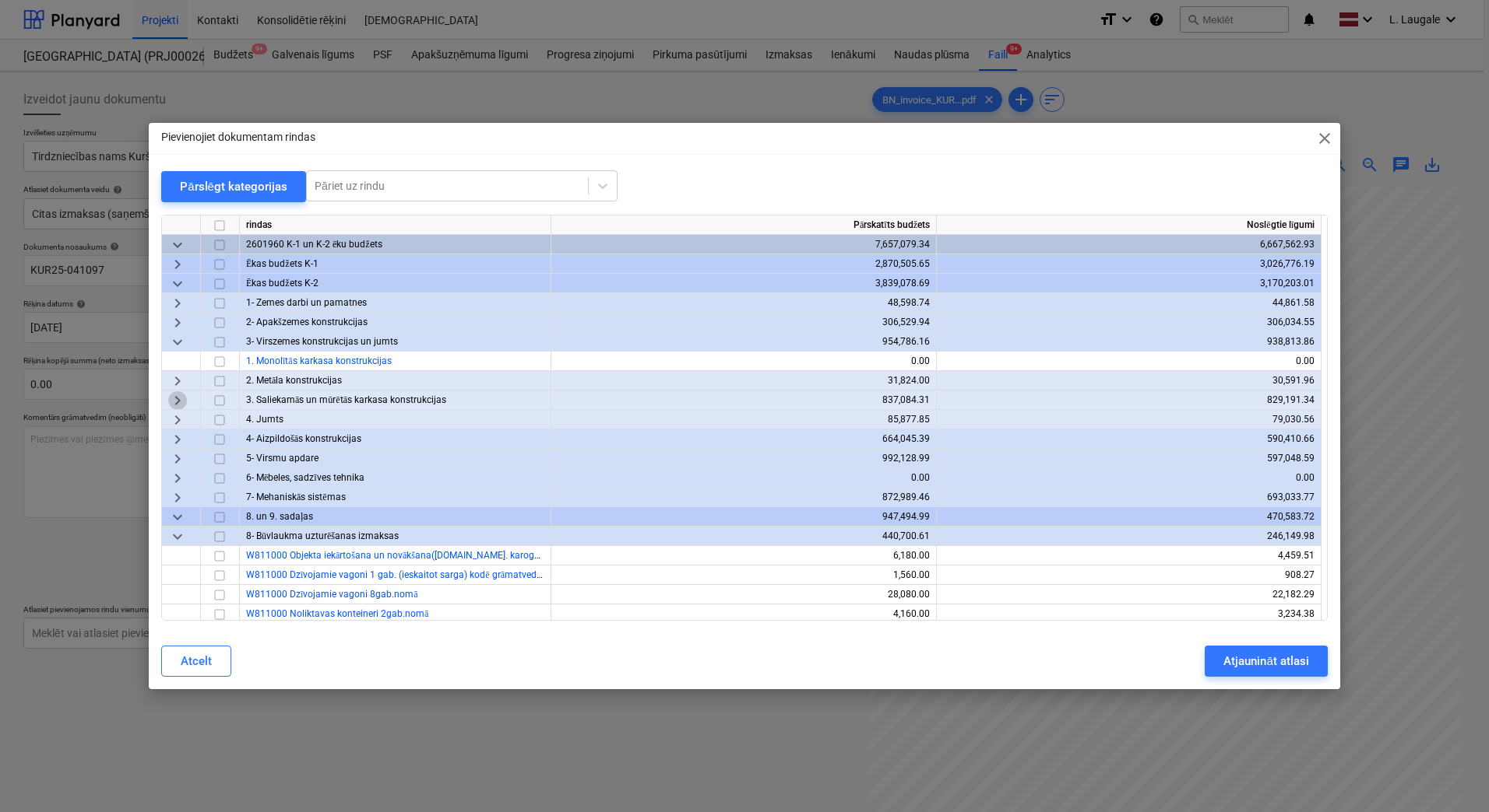
click at [176, 404] on span "keyboard_arrow_right" at bounding box center [176, 400] width 18 height 18
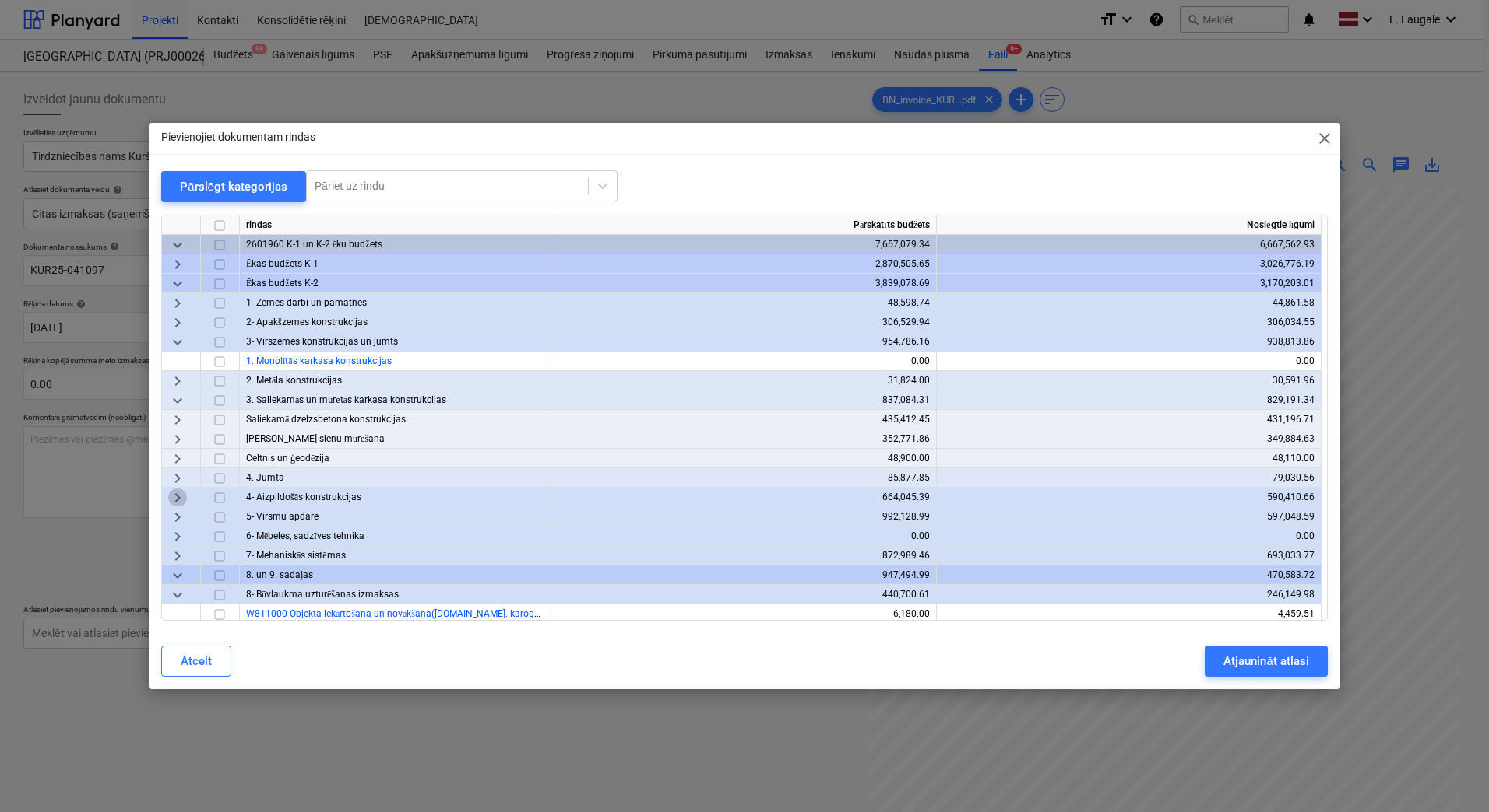
click at [180, 498] on span "keyboard_arrow_right" at bounding box center [176, 497] width 18 height 18
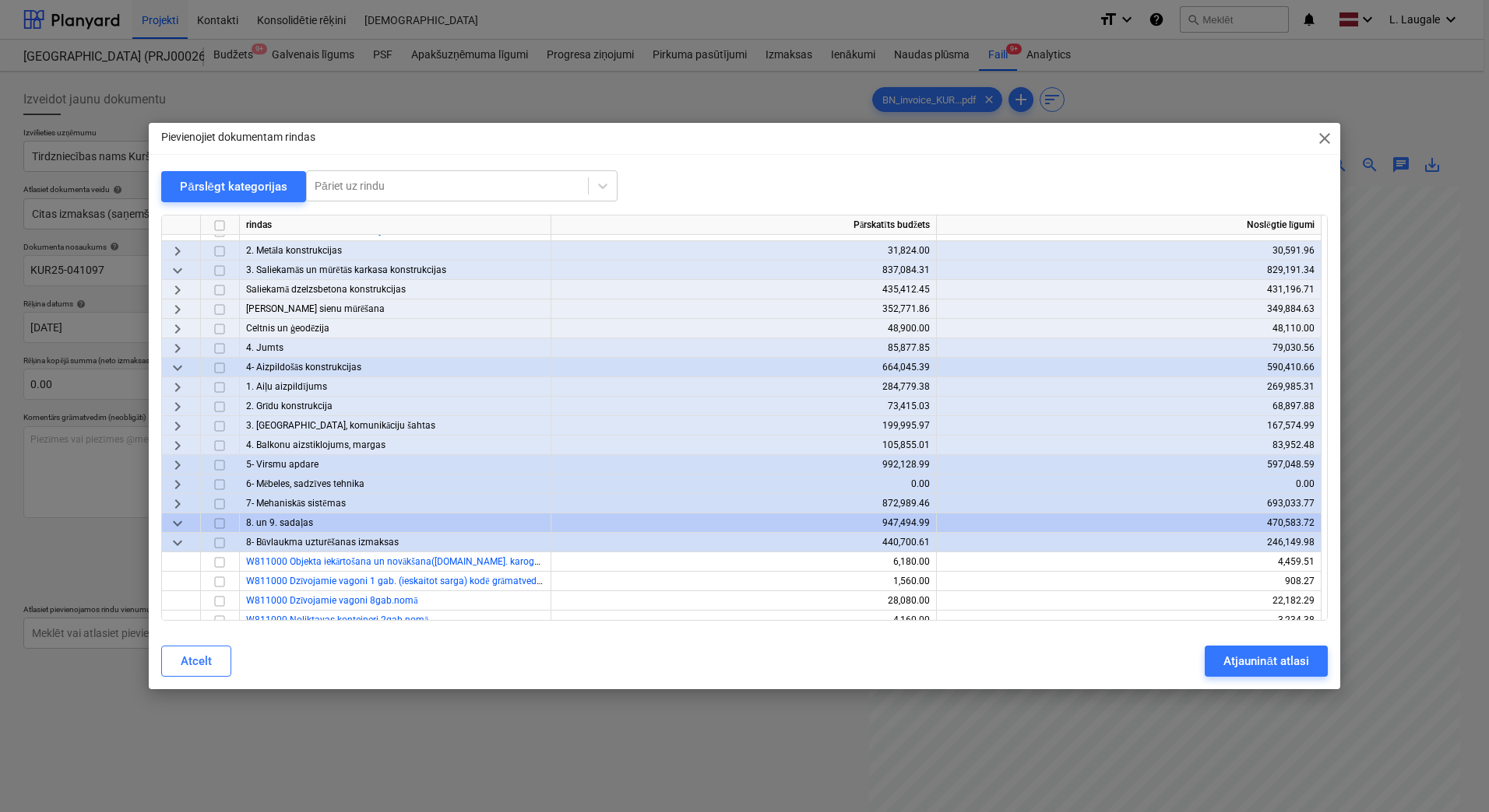
scroll to position [156, 0]
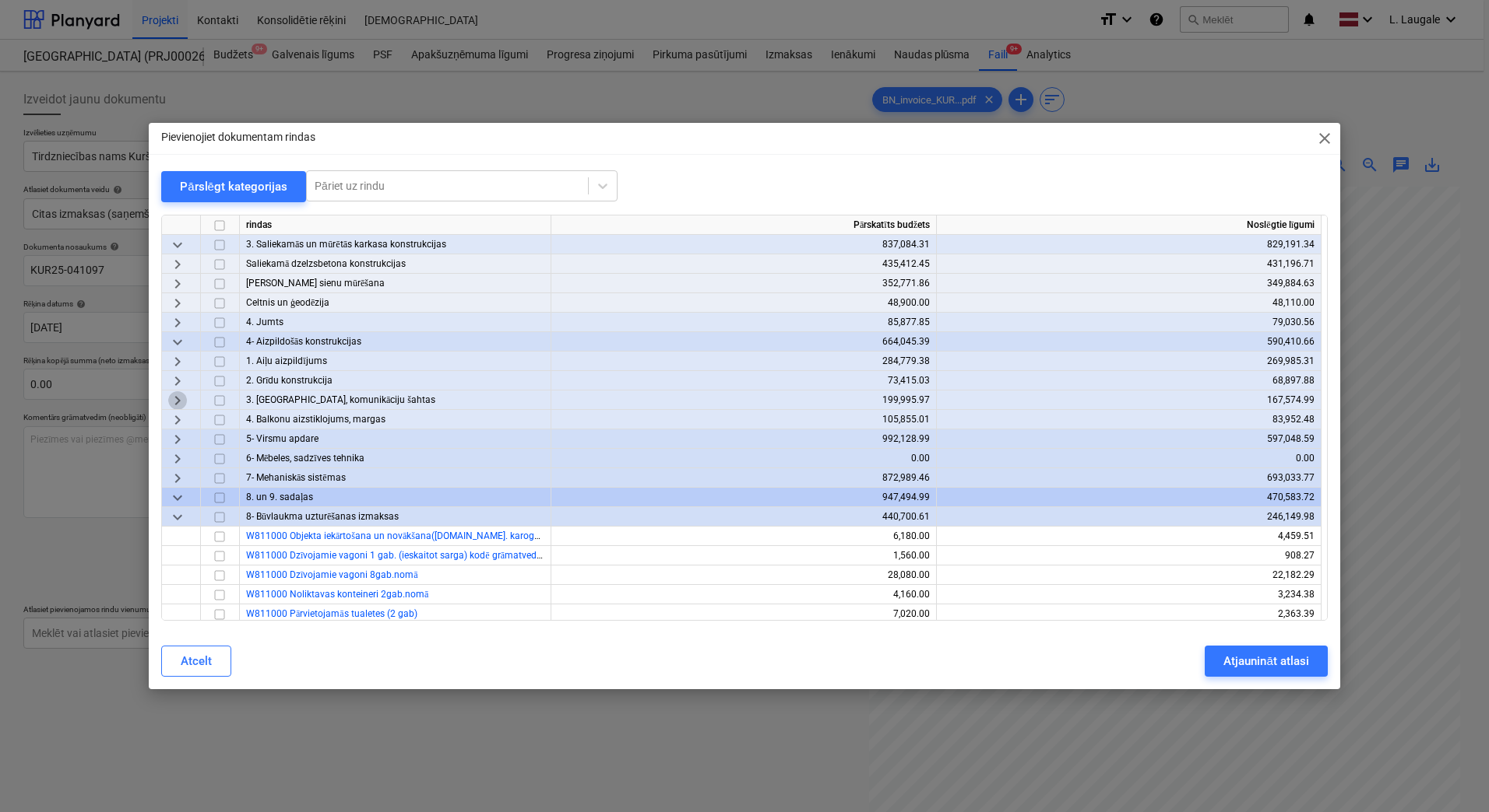
click at [171, 399] on span "keyboard_arrow_right" at bounding box center [176, 400] width 18 height 18
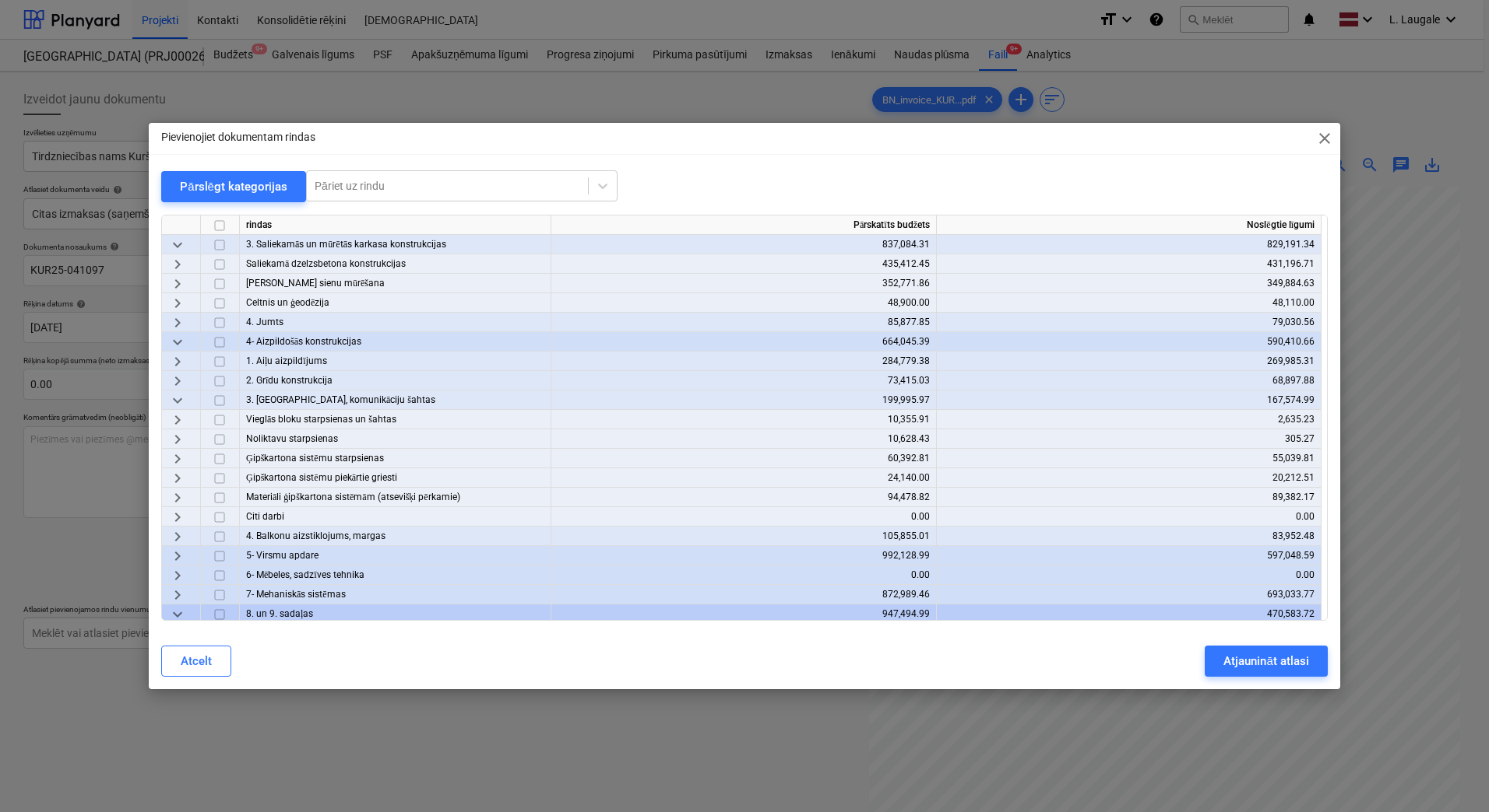
click at [175, 557] on span "keyboard_arrow_right" at bounding box center [176, 556] width 18 height 18
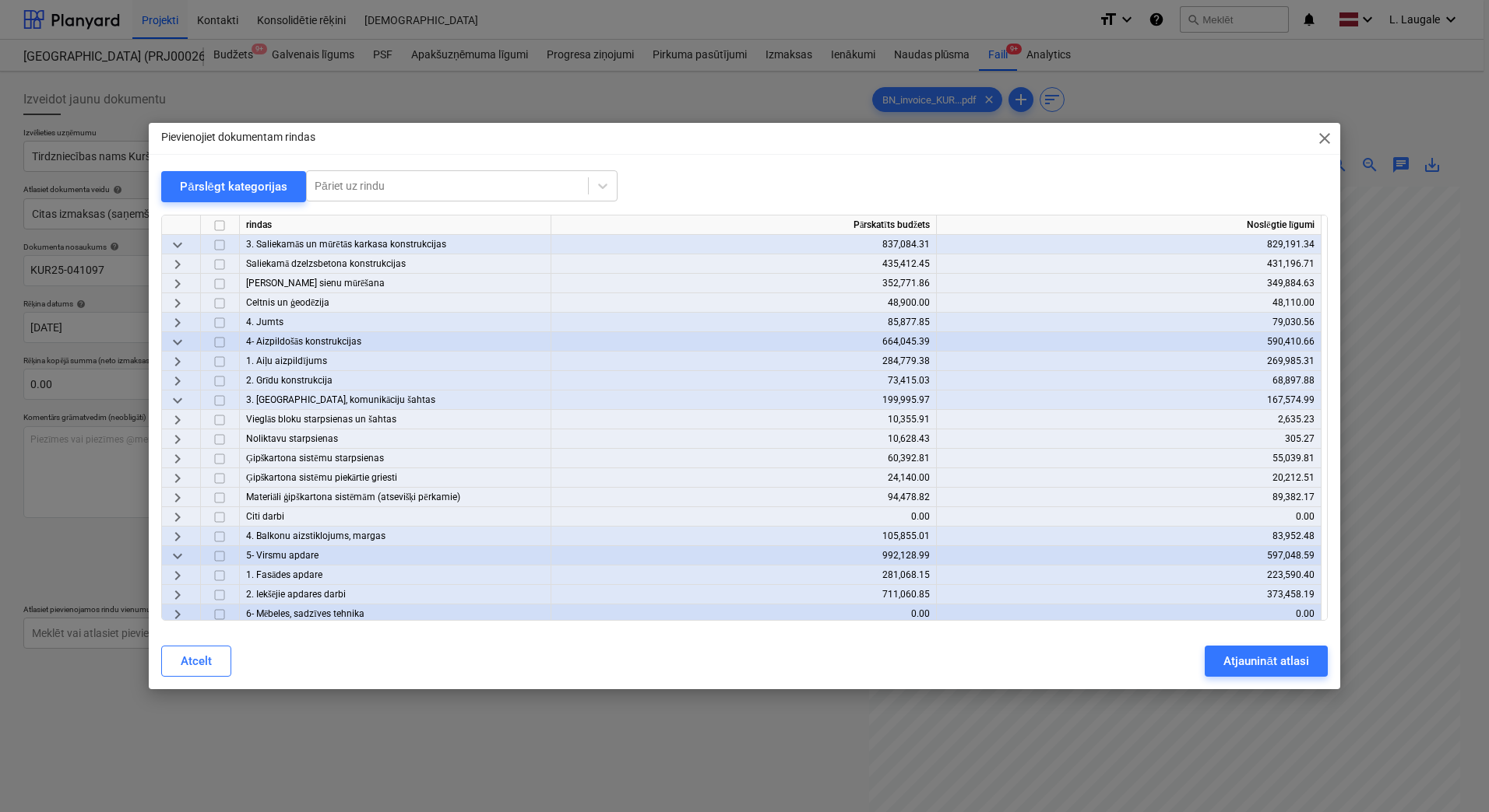
scroll to position [311, 0]
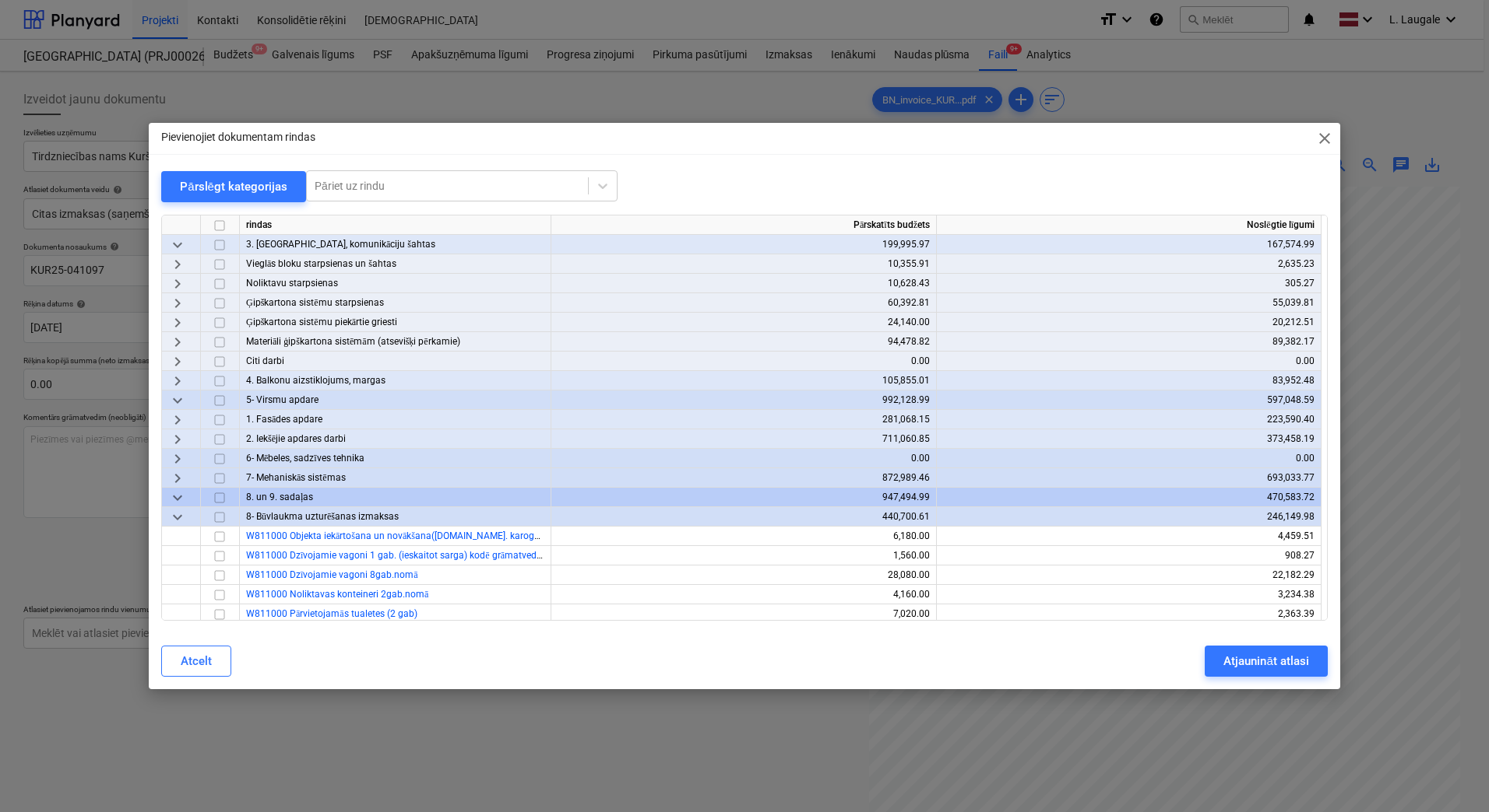
click at [180, 434] on span "keyboard_arrow_right" at bounding box center [176, 439] width 18 height 18
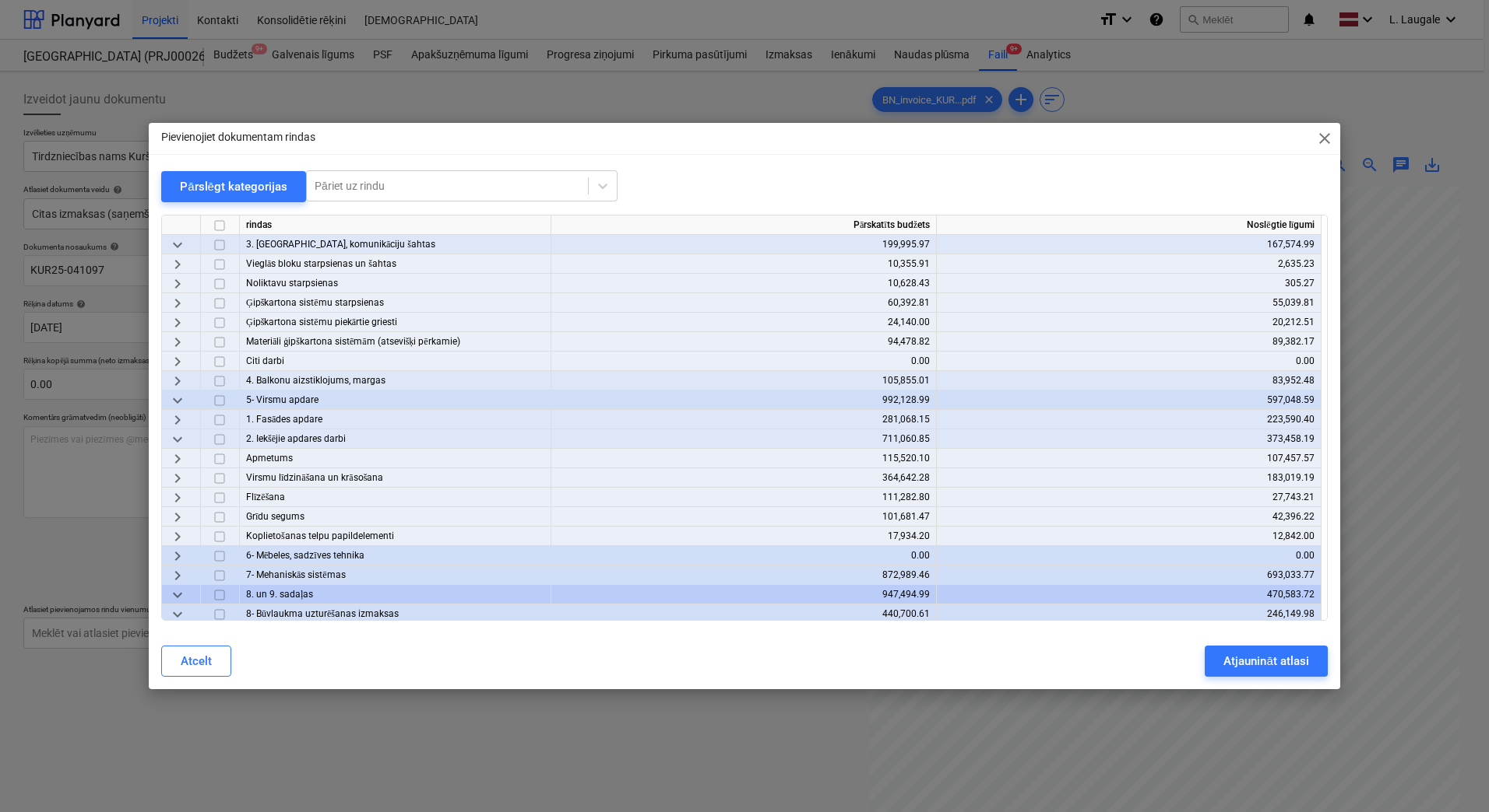
click at [172, 454] on span "keyboard_arrow_right" at bounding box center [176, 458] width 18 height 18
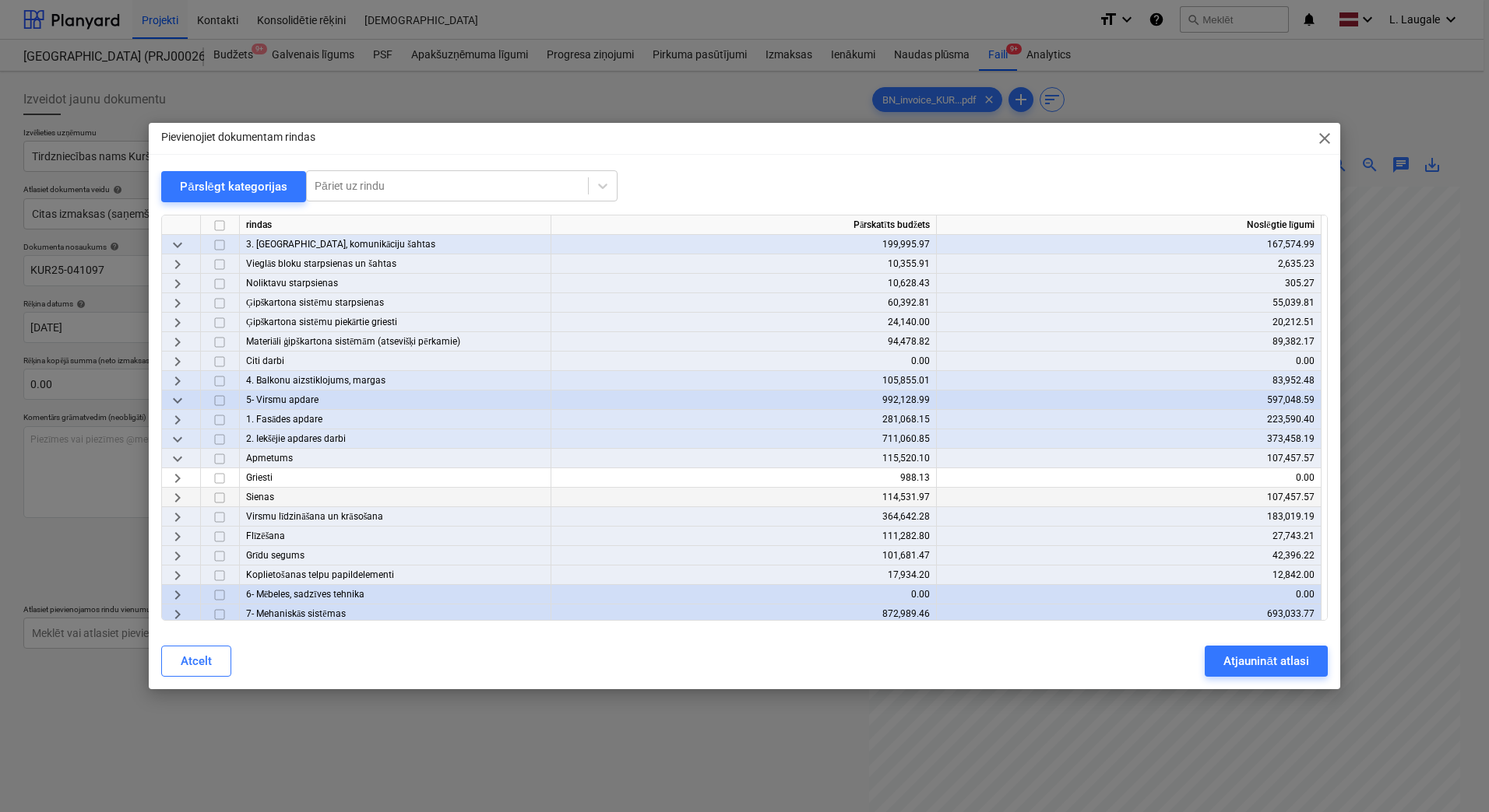
click at [181, 490] on span "keyboard_arrow_right" at bounding box center [176, 497] width 18 height 18
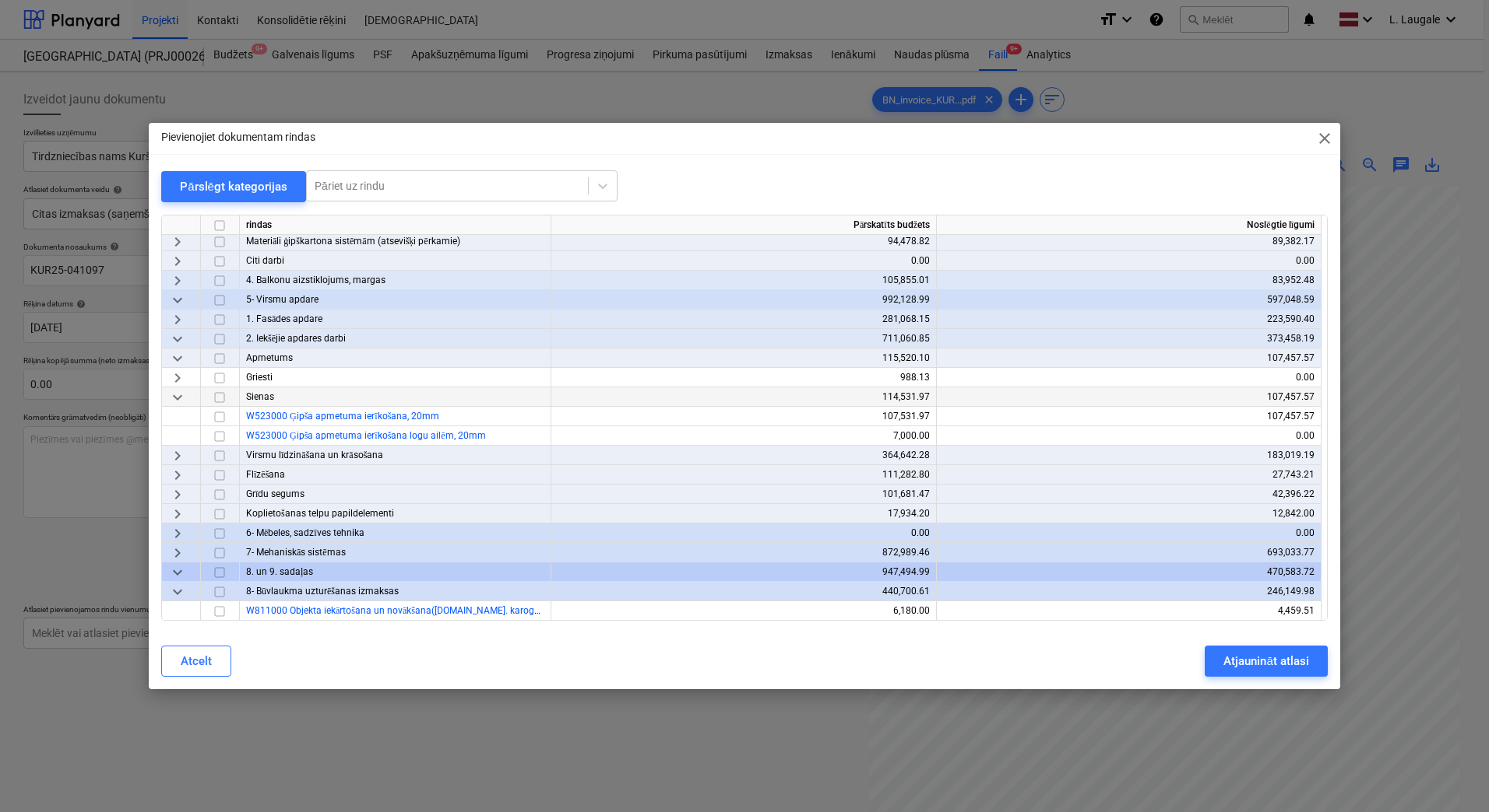
scroll to position [415, 0]
click at [172, 371] on span "keyboard_arrow_right" at bounding box center [176, 375] width 18 height 18
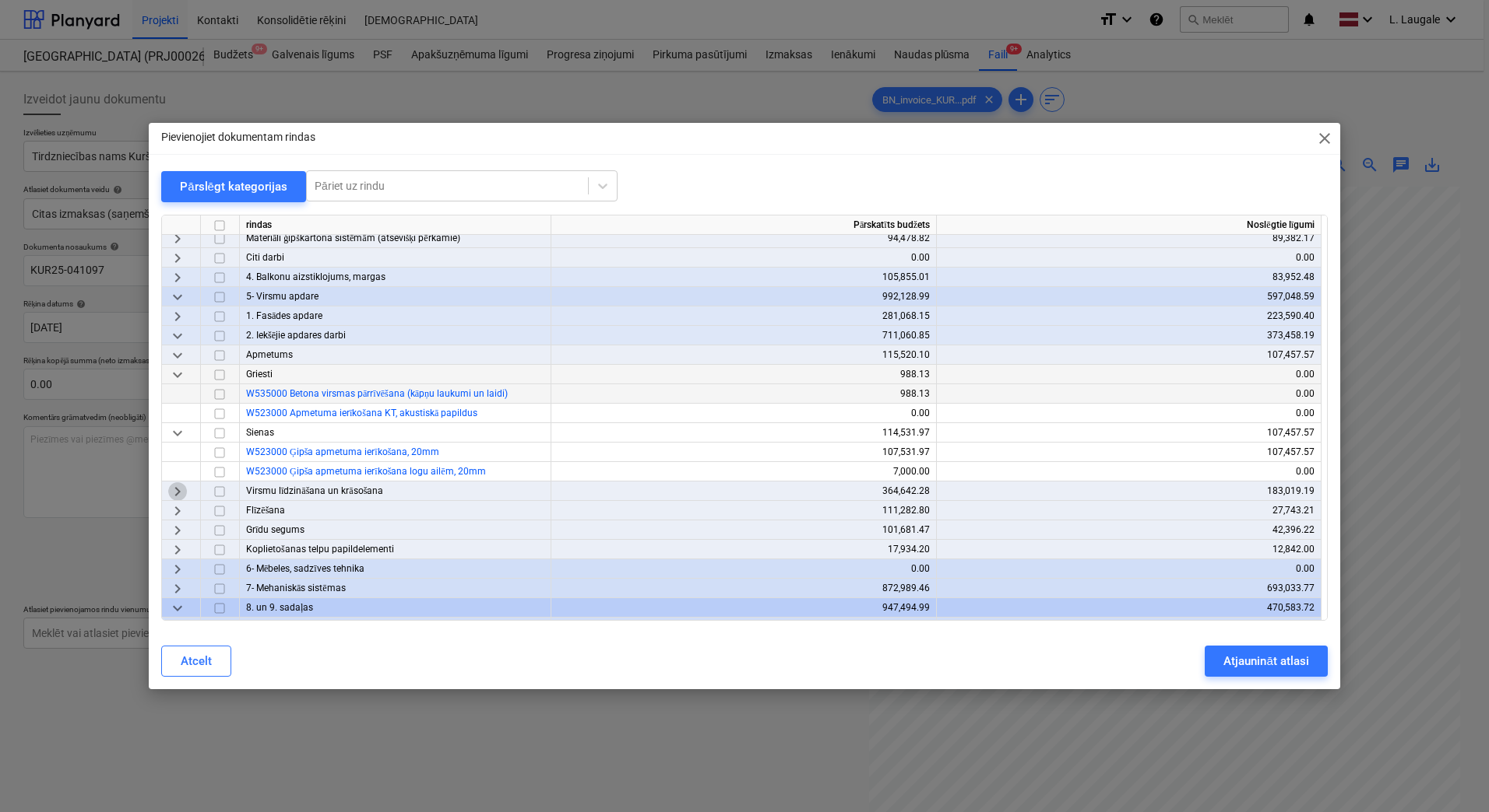
click at [173, 495] on span "keyboard_arrow_right" at bounding box center [176, 491] width 18 height 18
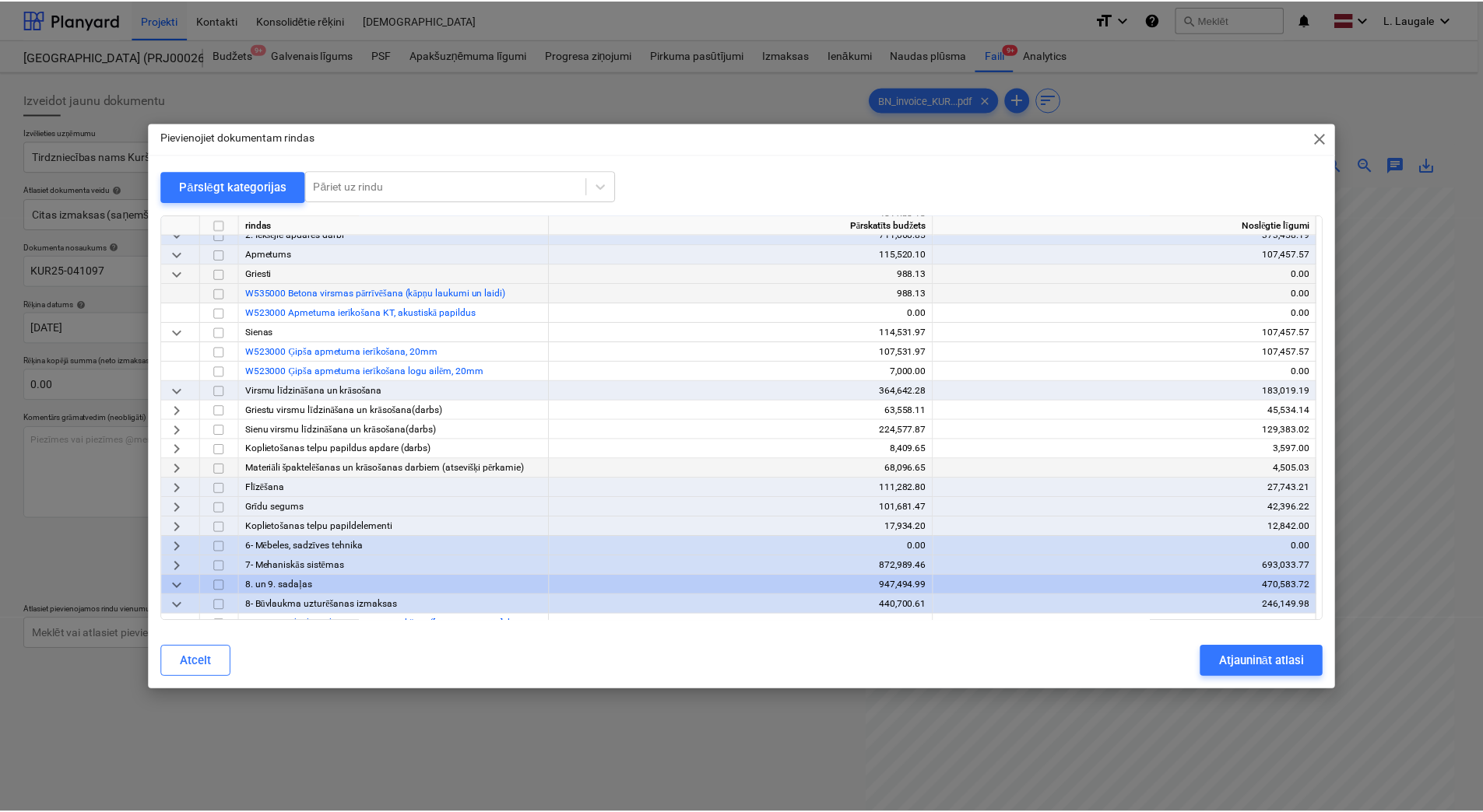
scroll to position [519, 0]
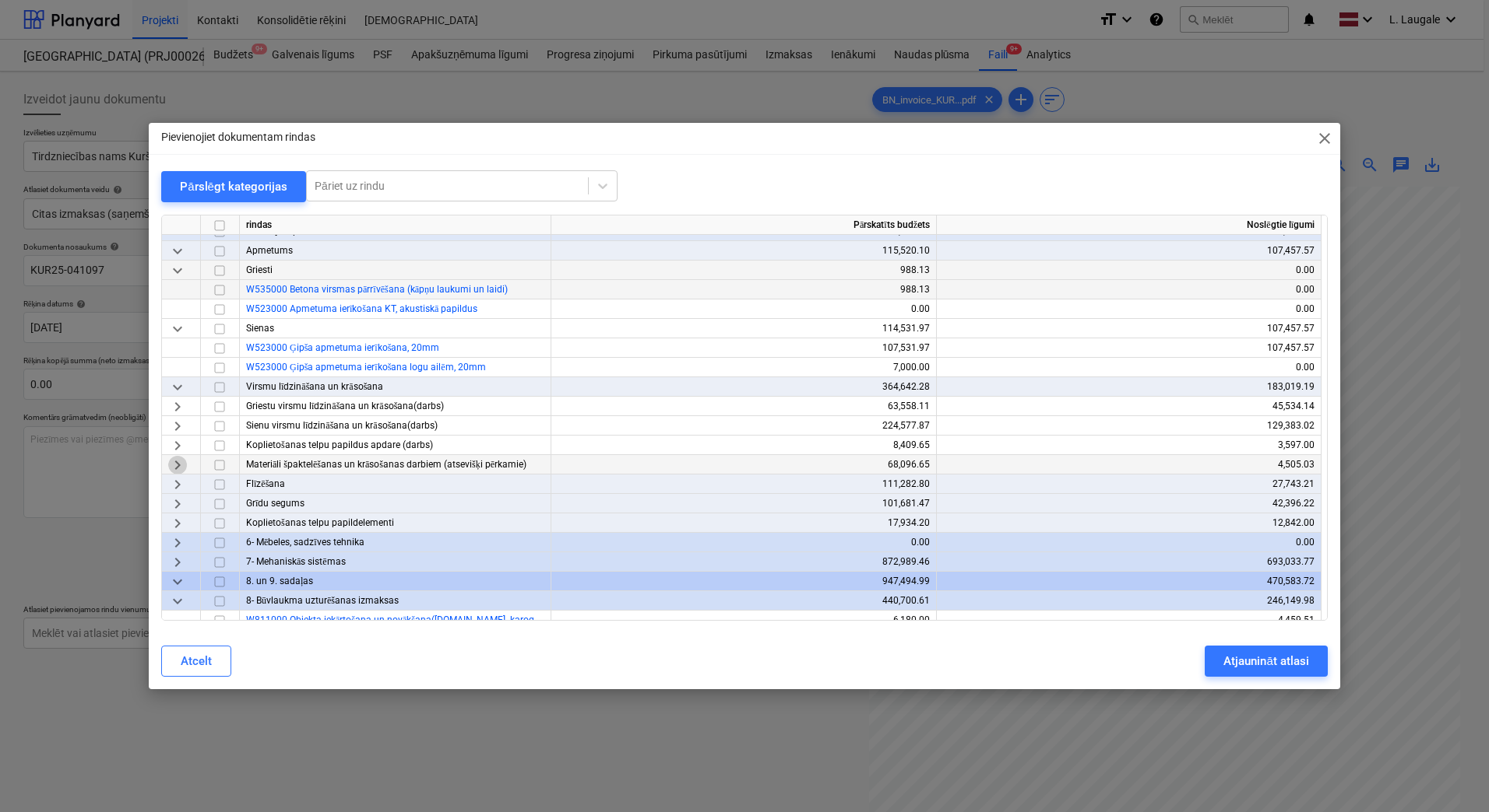
click at [175, 463] on span "keyboard_arrow_right" at bounding box center [176, 464] width 18 height 18
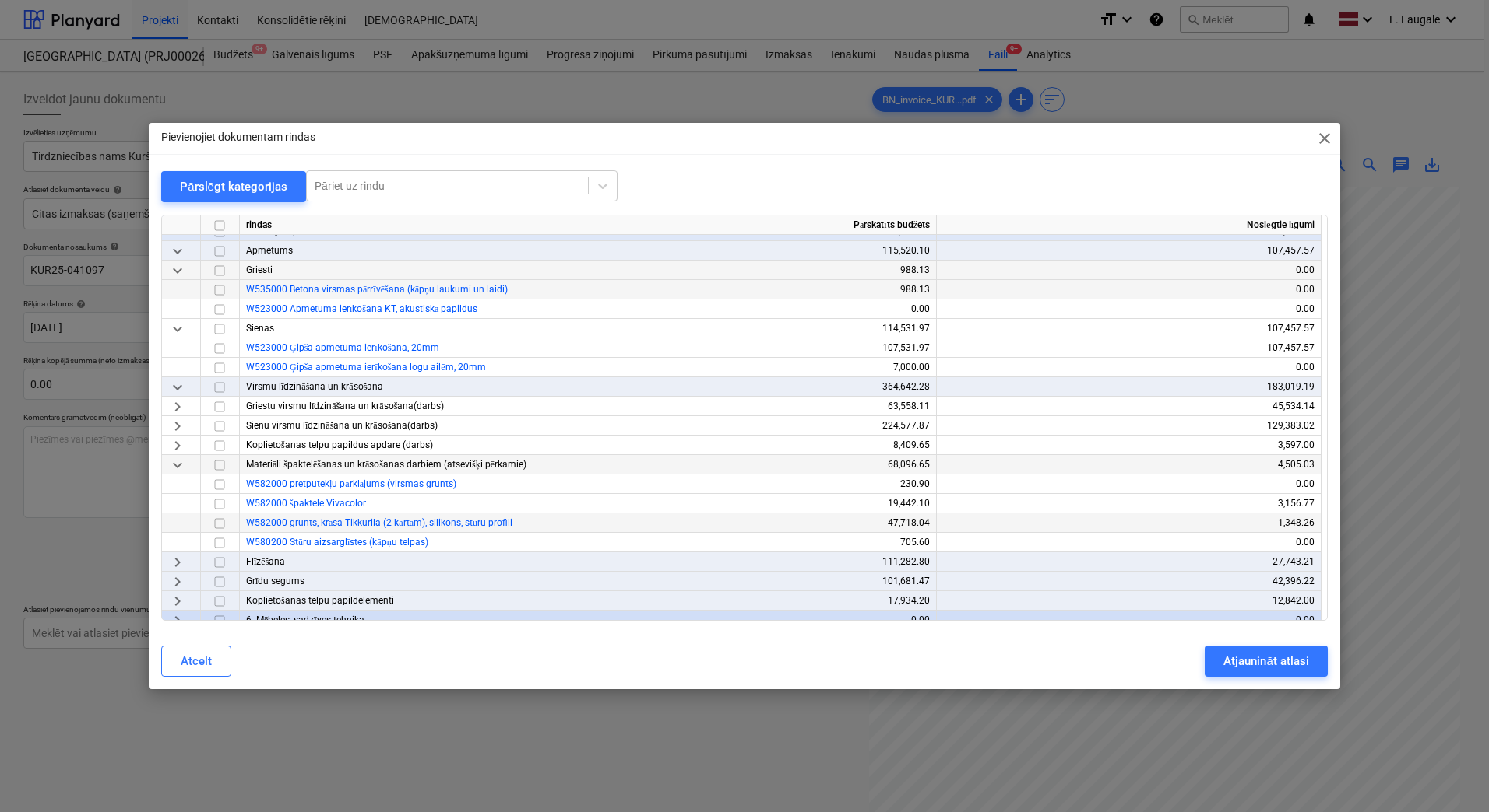
click at [213, 522] on input "checkbox" at bounding box center [219, 523] width 18 height 18
click at [1285, 656] on div "Atjaunināt atlasi" at bounding box center [1265, 661] width 85 height 20
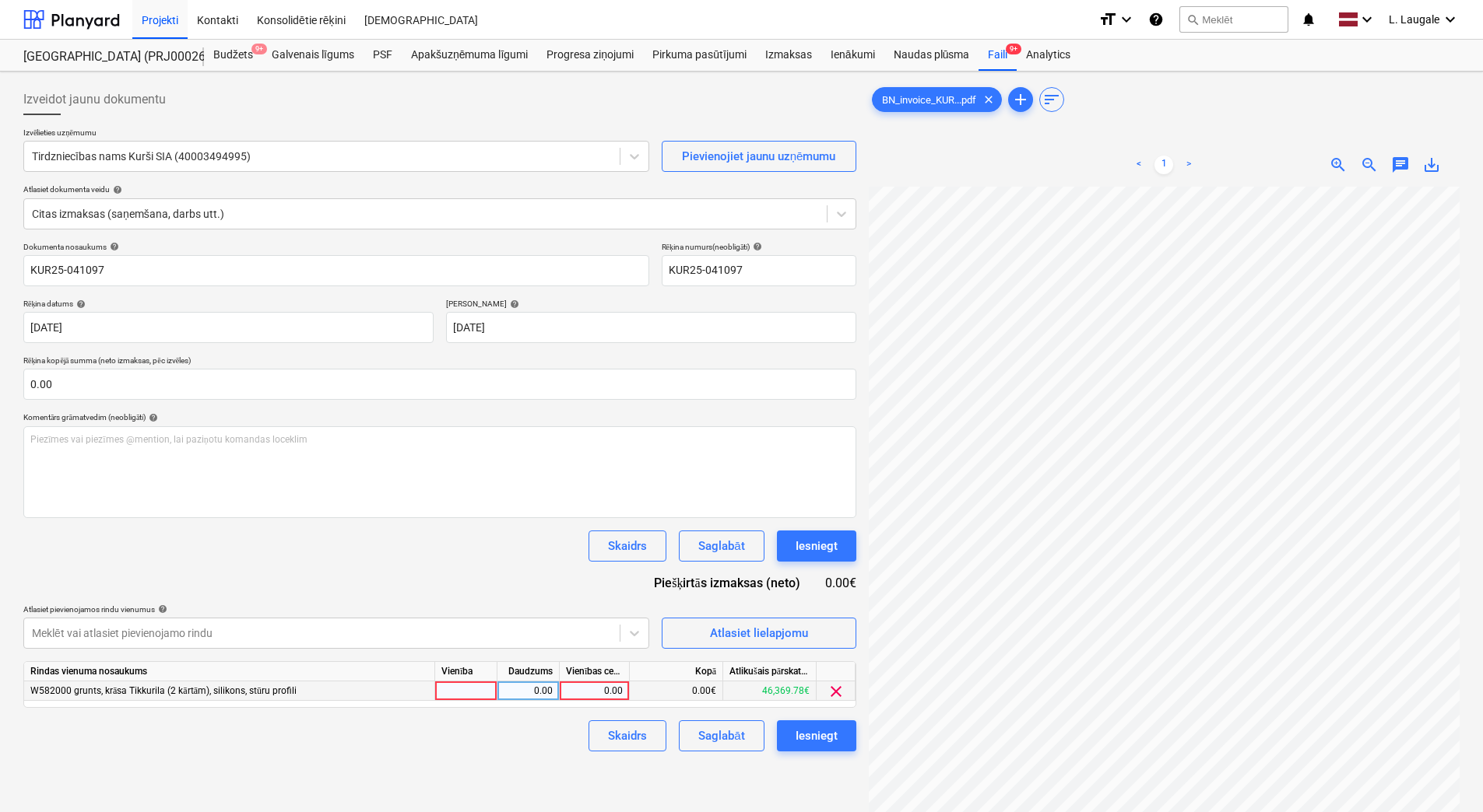
click at [478, 689] on div at bounding box center [466, 692] width 63 height 19
click at [498, 691] on div "0.00" at bounding box center [528, 692] width 63 height 19
click at [616, 700] on div "0.00" at bounding box center [594, 692] width 57 height 19
type input "45.53"
click at [530, 743] on div "Skaidrs Saglabāt Iesniegt" at bounding box center [439, 736] width 833 height 31
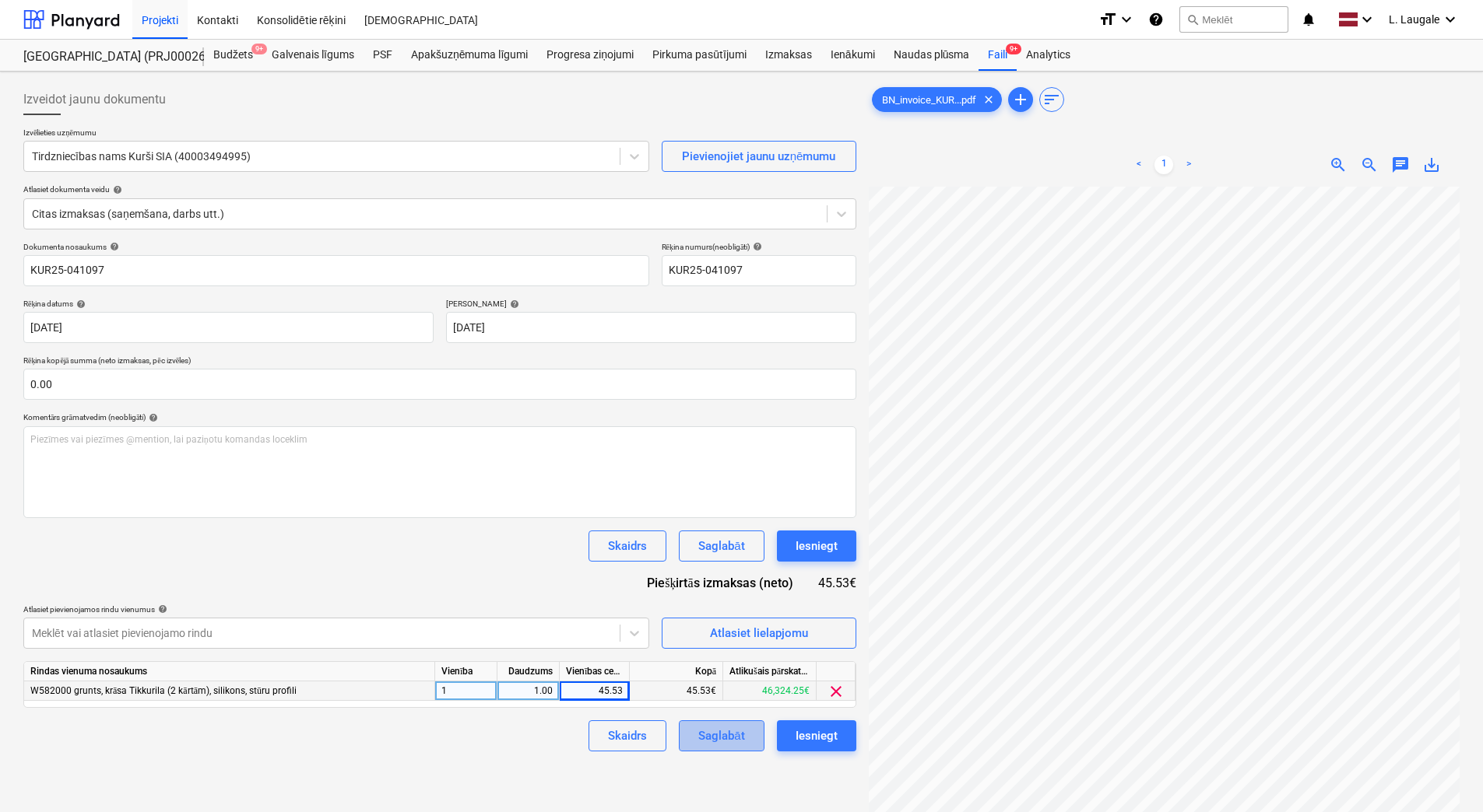
click at [700, 738] on div "Saglabāt" at bounding box center [722, 736] width 46 height 20
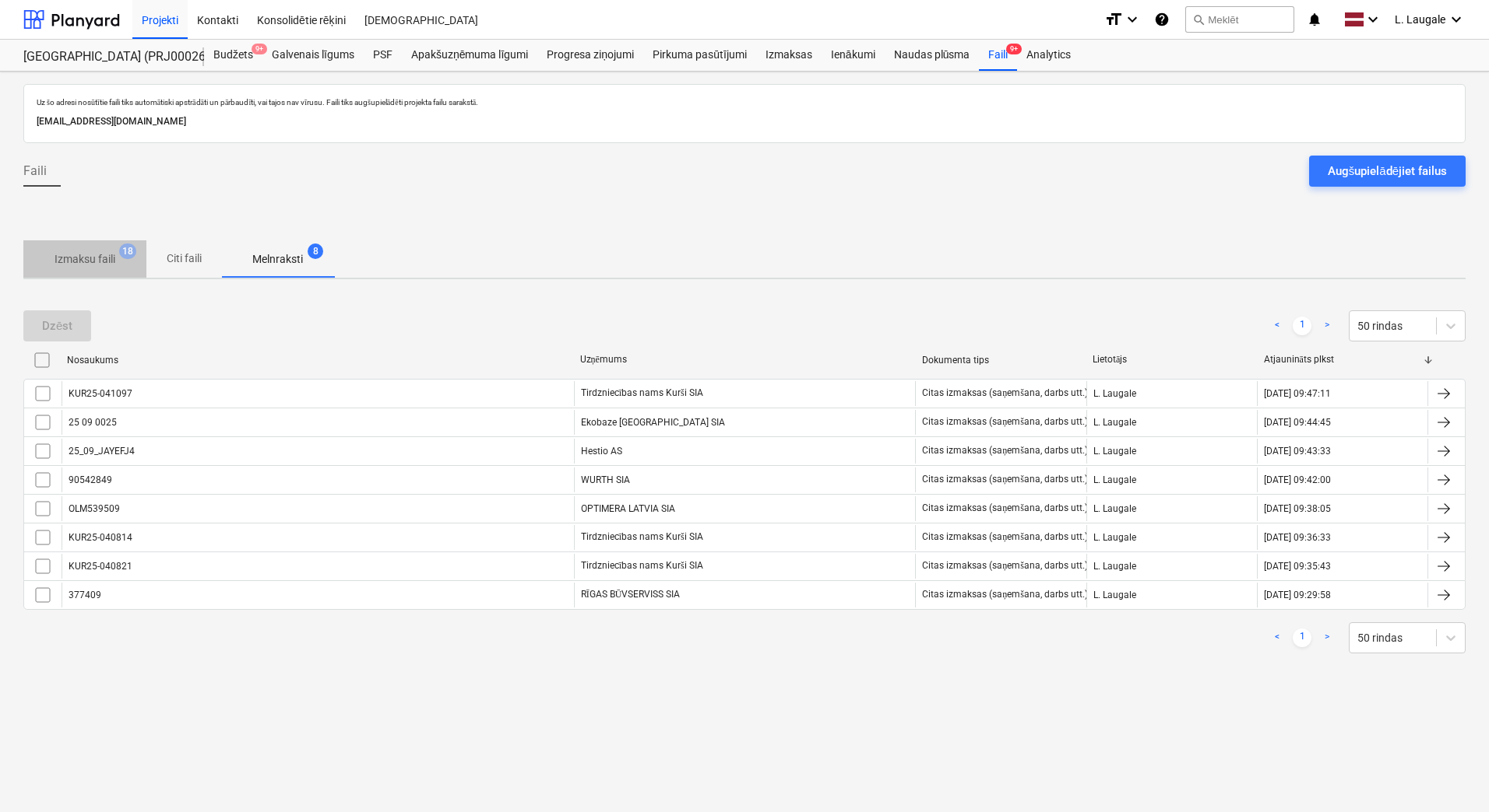
click at [95, 257] on p "Izmaksu faili" at bounding box center [85, 259] width 61 height 16
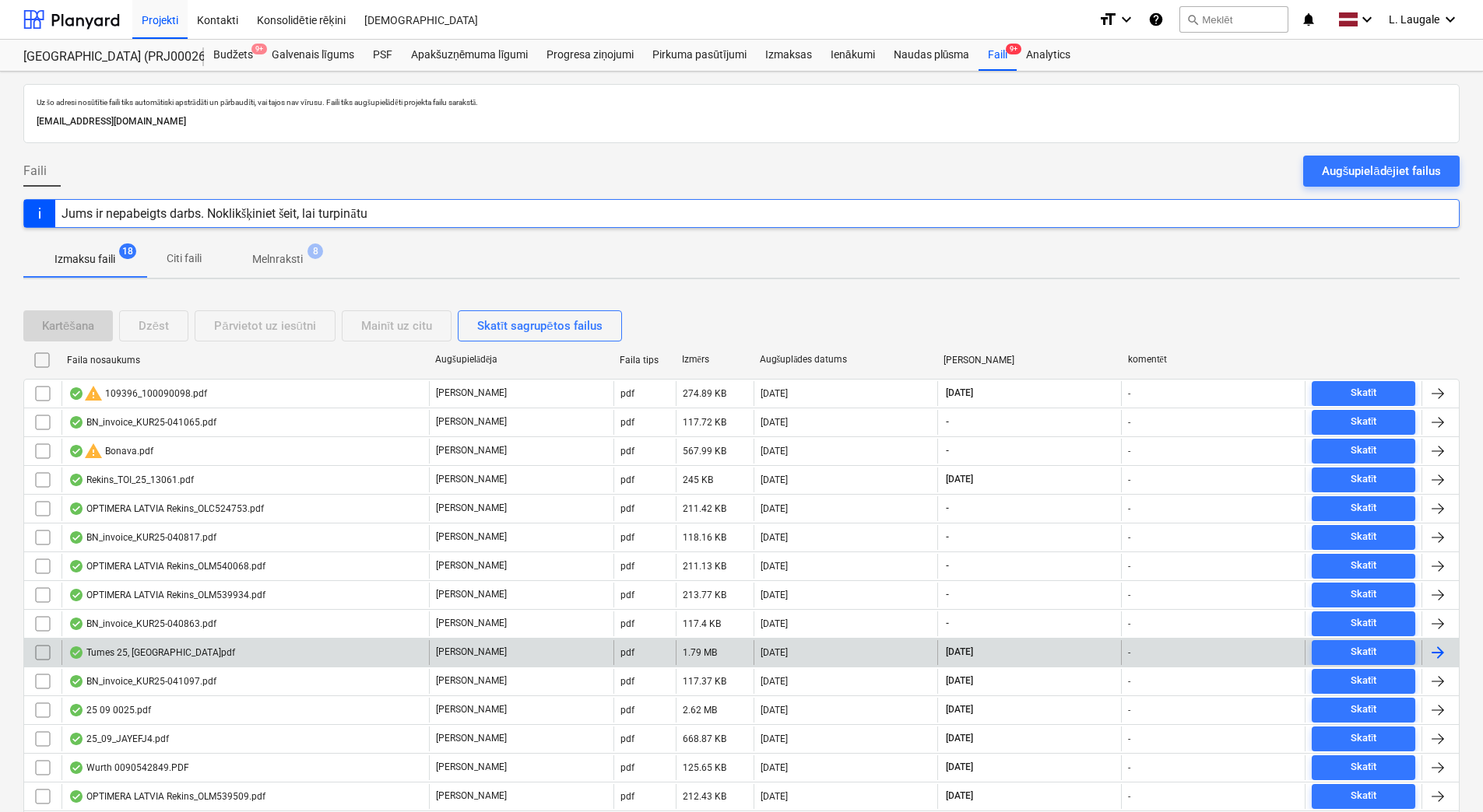
click at [392, 653] on div "Tumes 25, [GEOGRAPHIC_DATA]pdf" at bounding box center [245, 653] width 367 height 25
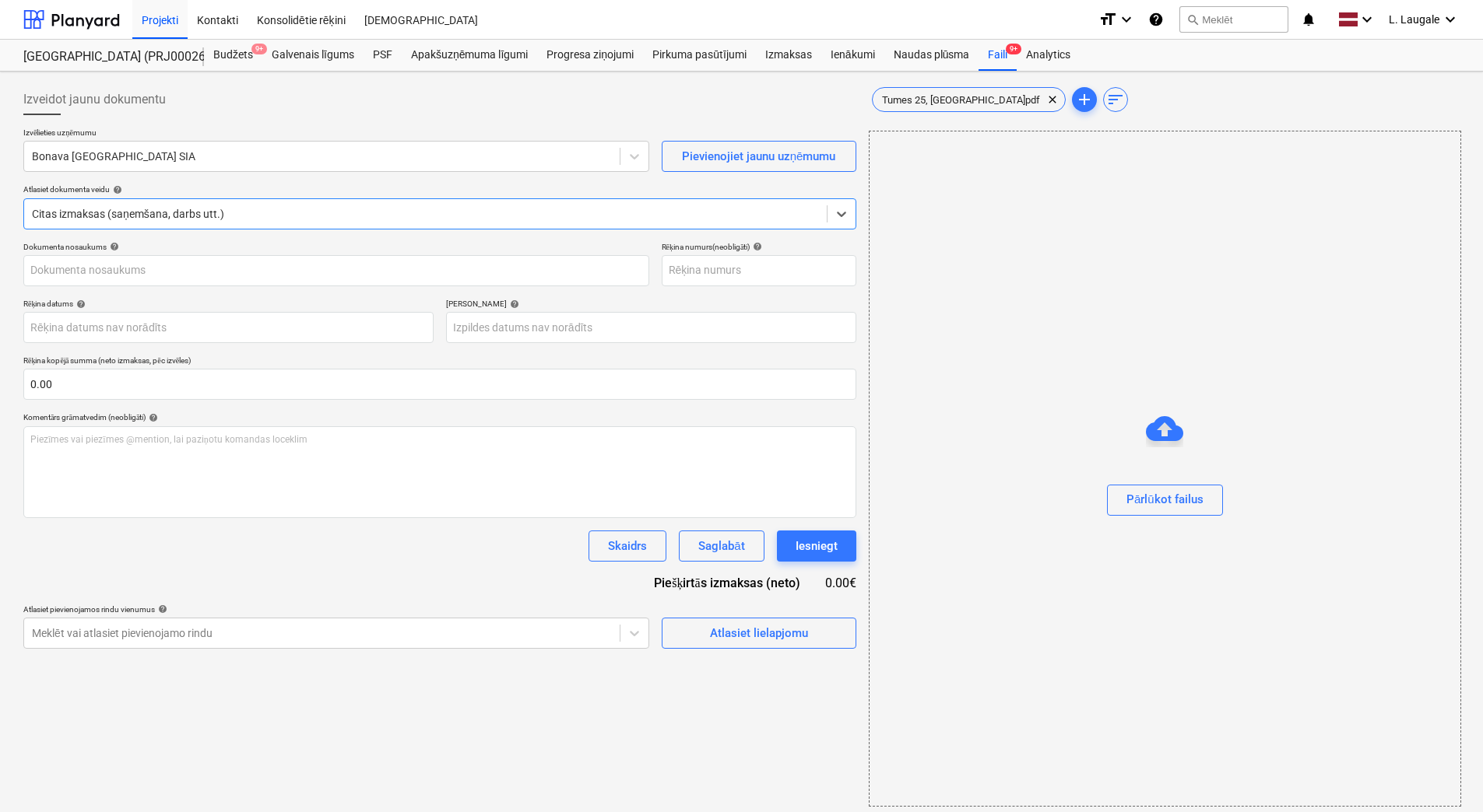
type input "1"
type input "[DATE]"
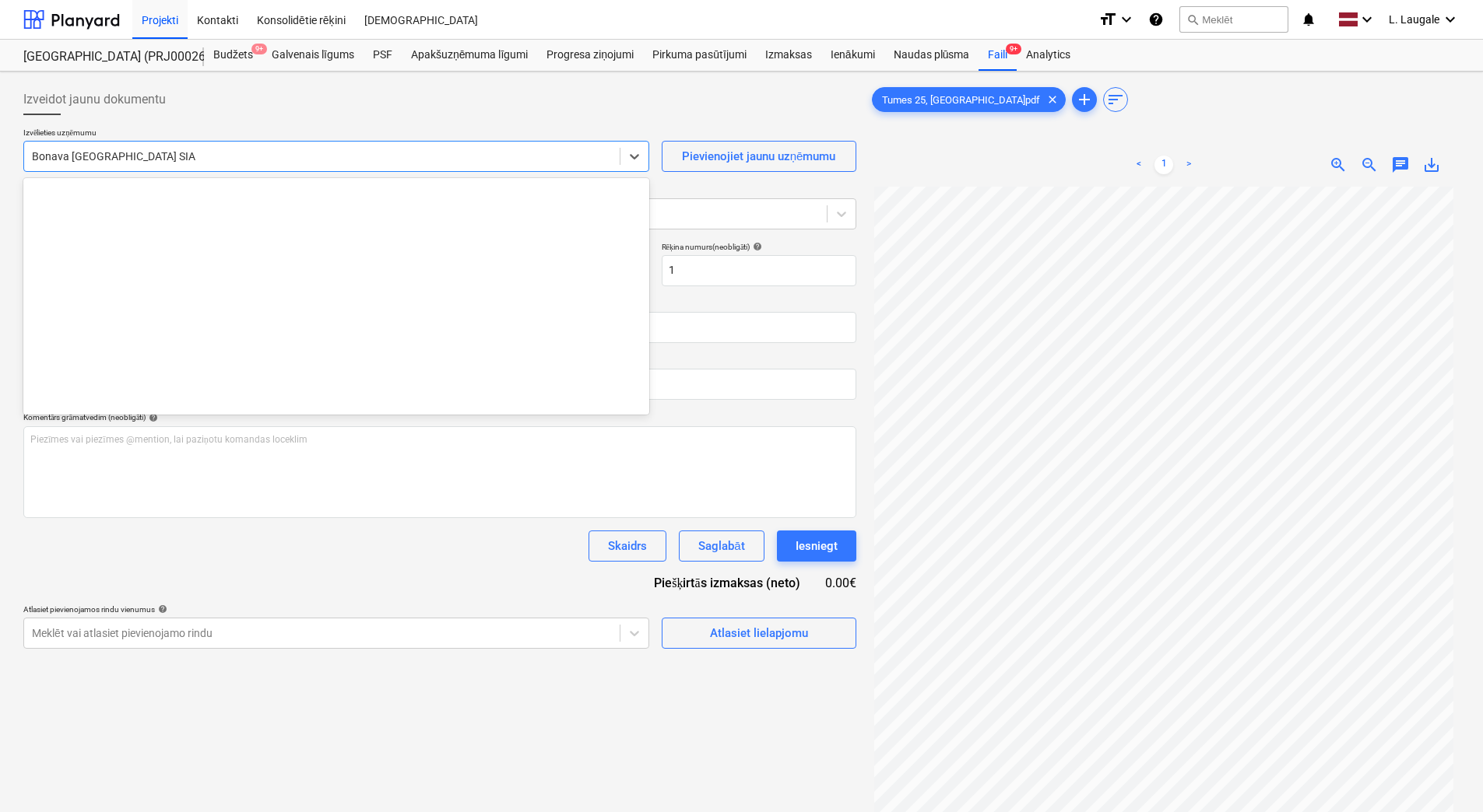
click at [140, 159] on div at bounding box center [322, 156] width 580 height 15
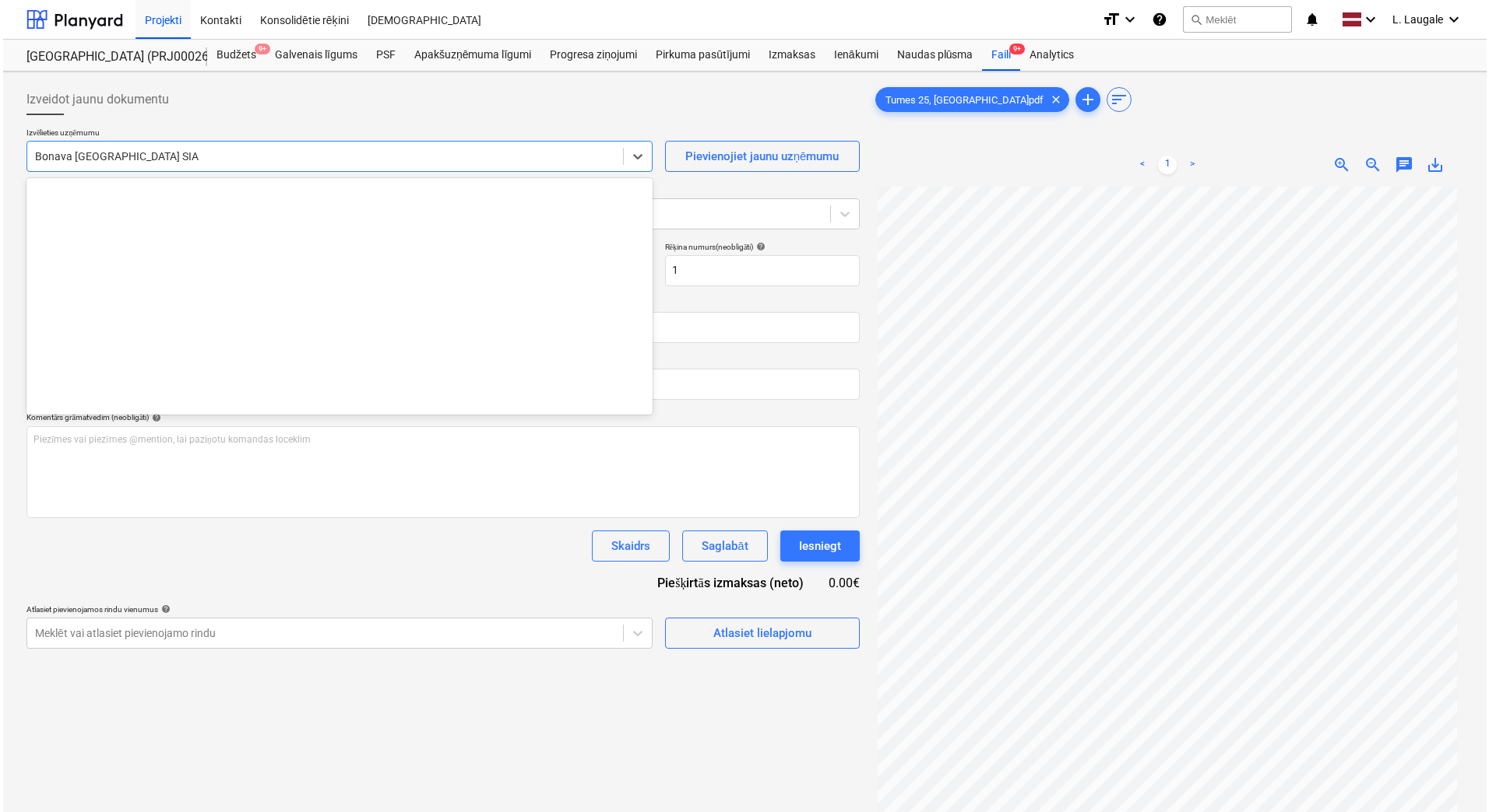
scroll to position [2941, 0]
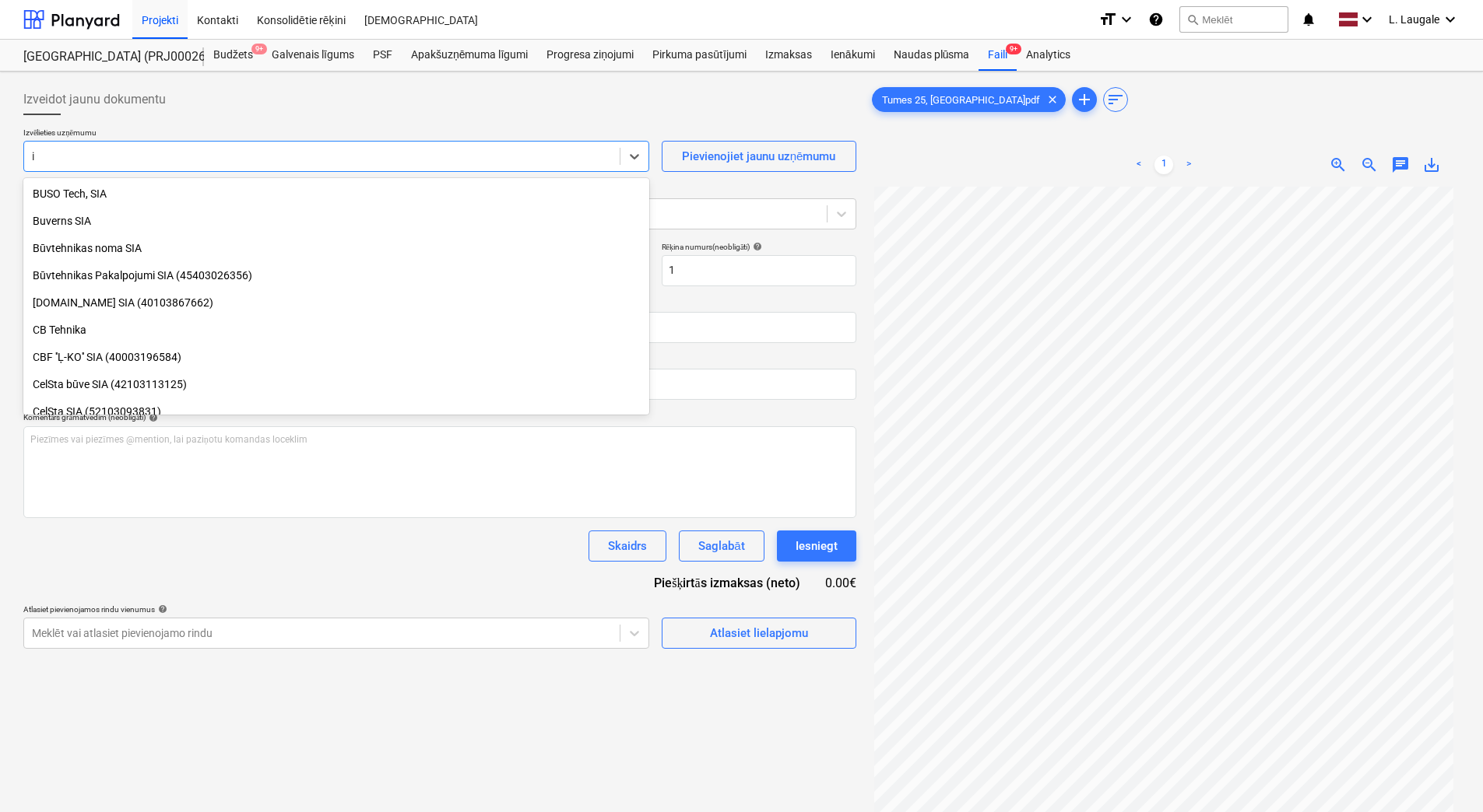
type input "ib"
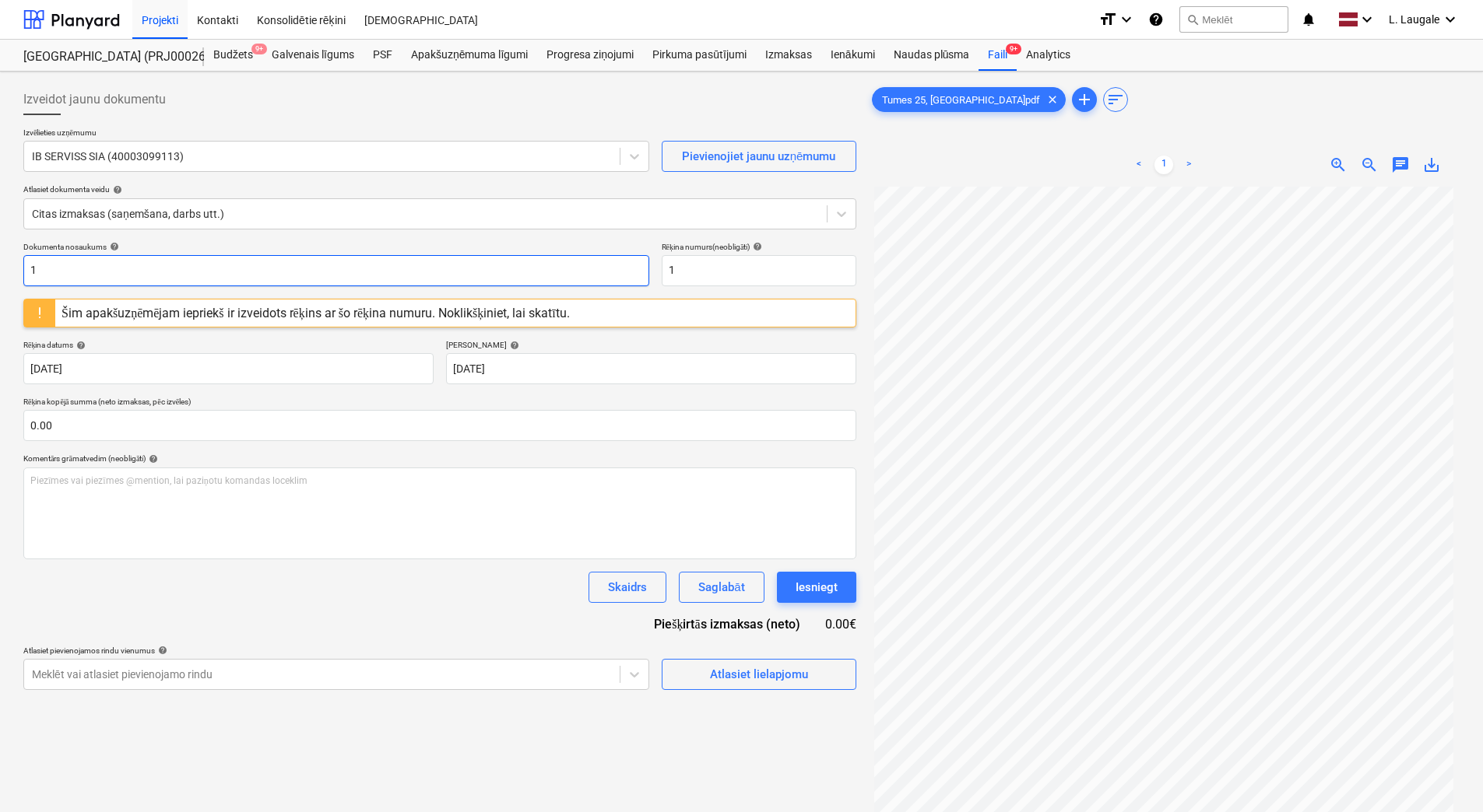
drag, startPoint x: 95, startPoint y: 277, endPoint x: -3, endPoint y: 287, distance: 98.5
click at [0, 287] on html "Projekti Kontakti Konsolidētie rēķini Iesūtne format_size keyboard_arrow_down h…" at bounding box center [741, 406] width 1483 height 812
drag, startPoint x: 61, startPoint y: 270, endPoint x: -3, endPoint y: 257, distance: 65.3
click at [0, 257] on html "Projekti Kontakti Konsolidētie rēķini Iesūtne format_size keyboard_arrow_down h…" at bounding box center [741, 406] width 1483 height 812
type input "294-6384"
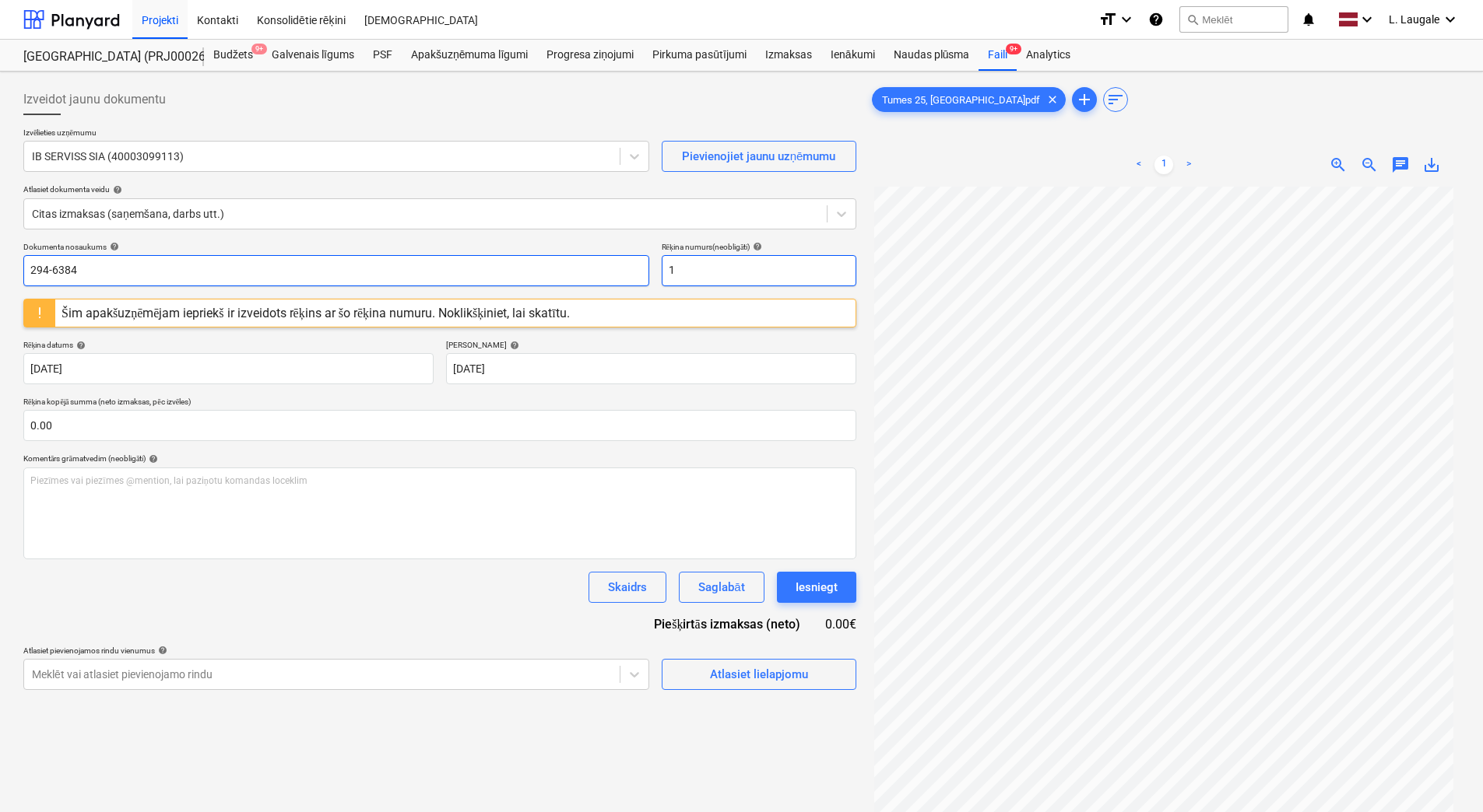
paste input "294-6384"
drag, startPoint x: 649, startPoint y: 268, endPoint x: 613, endPoint y: 265, distance: 36.1
click at [613, 265] on div "Dokumenta nosaukums help 294-6384 Rēķina numurs (neobligāti) help 1" at bounding box center [439, 264] width 833 height 44
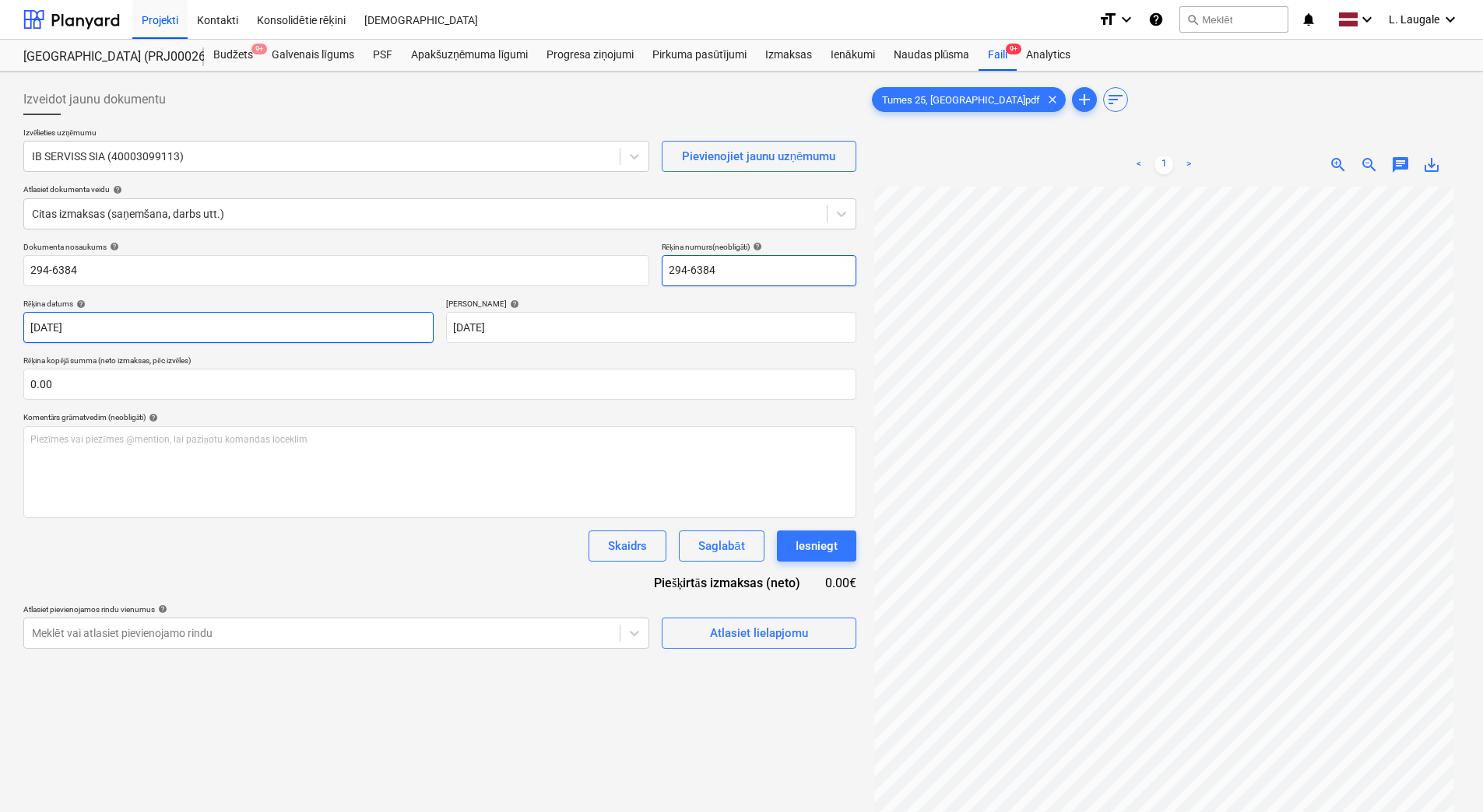
type input "294-6384"
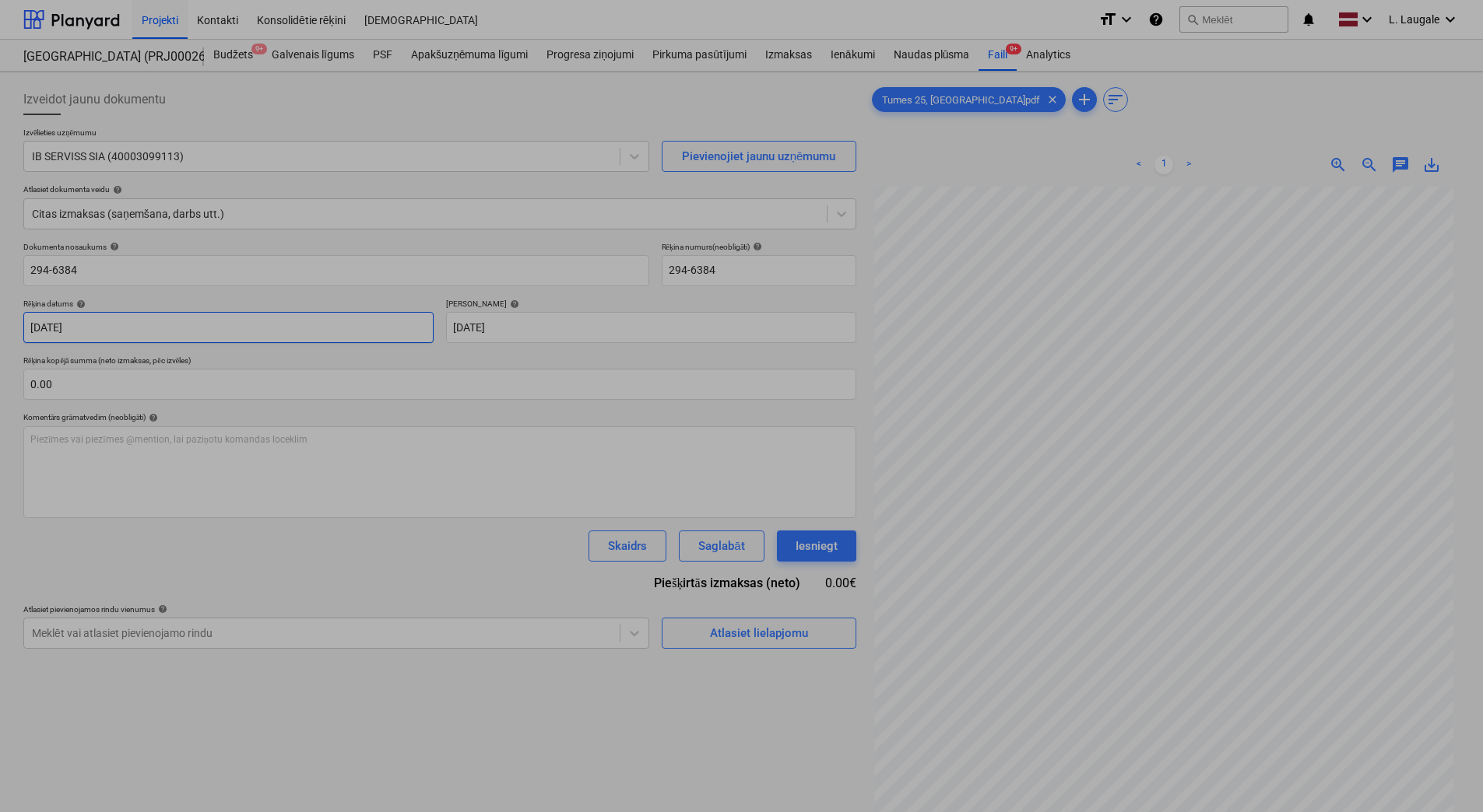
click at [279, 325] on body "Projekti Kontakti Konsolidētie rēķini Iesūtne format_size keyboard_arrow_down h…" at bounding box center [741, 406] width 1483 height 812
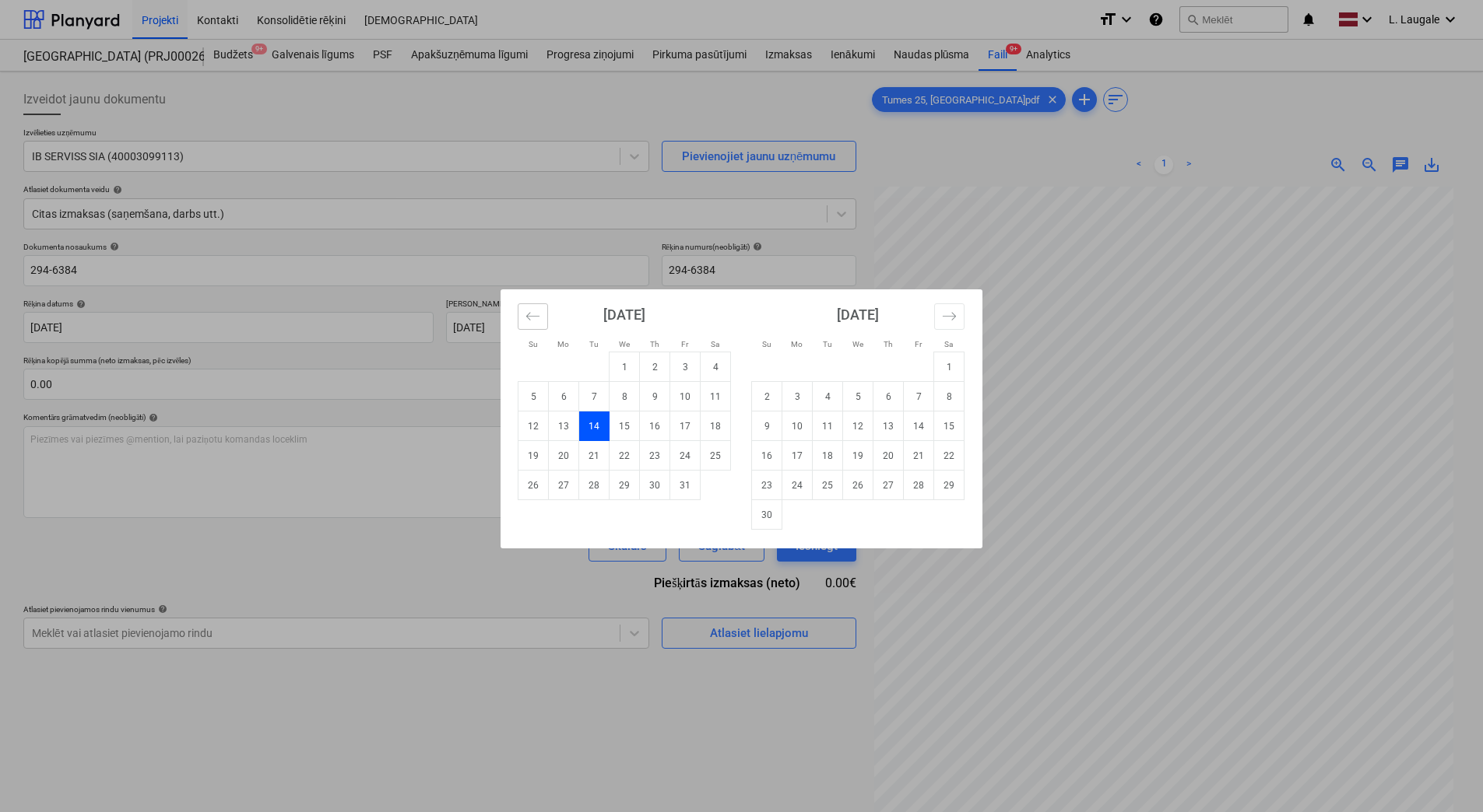
click at [528, 313] on icon "Move backward to switch to the previous month." at bounding box center [532, 316] width 14 height 14
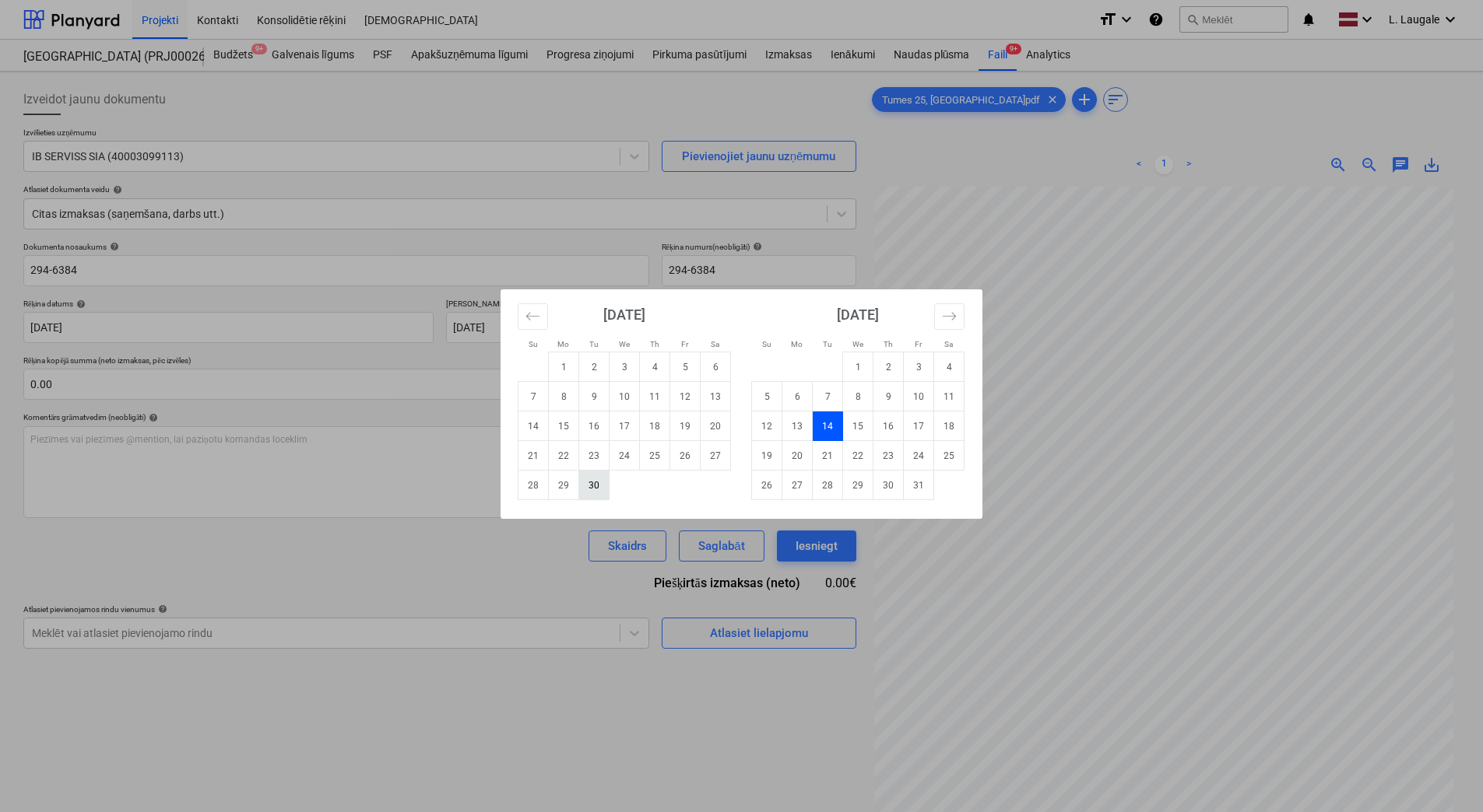
click at [592, 491] on td "30" at bounding box center [595, 485] width 31 height 30
type input "[DATE]"
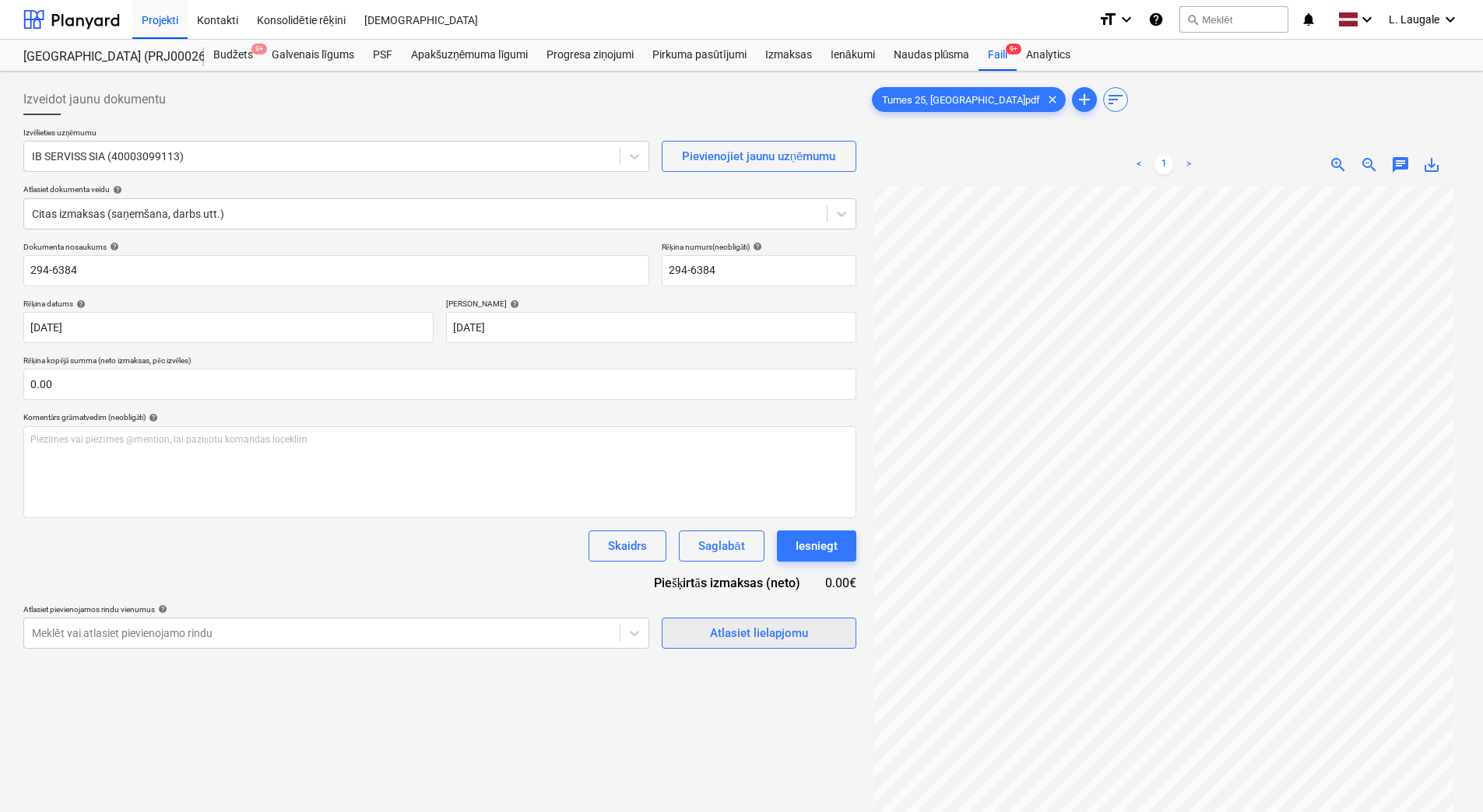
click at [702, 626] on span "Atlasiet lielapjomu" at bounding box center [759, 633] width 156 height 20
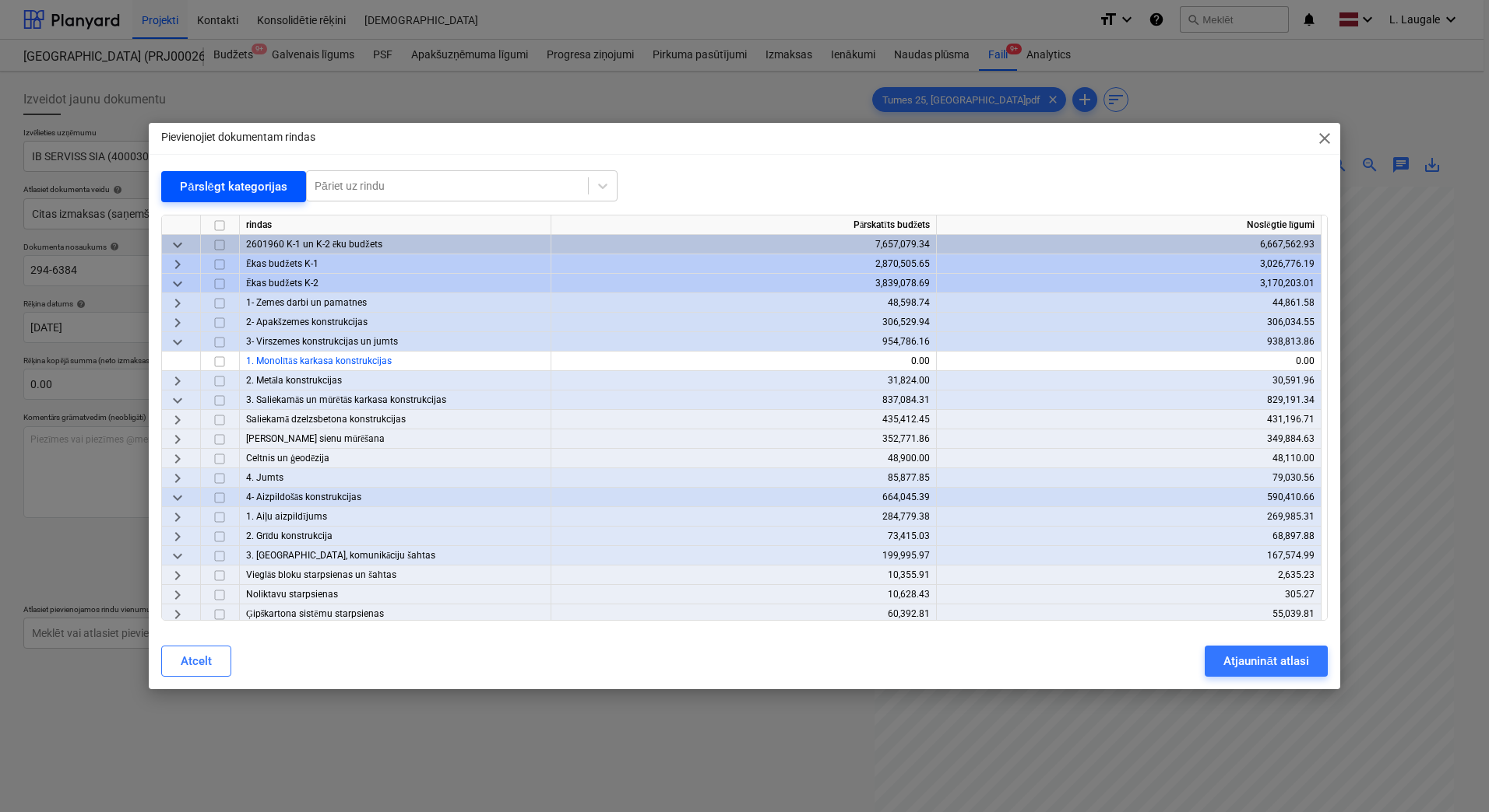
click at [261, 184] on div "Pārslēgt kategorijas" at bounding box center [233, 186] width 107 height 20
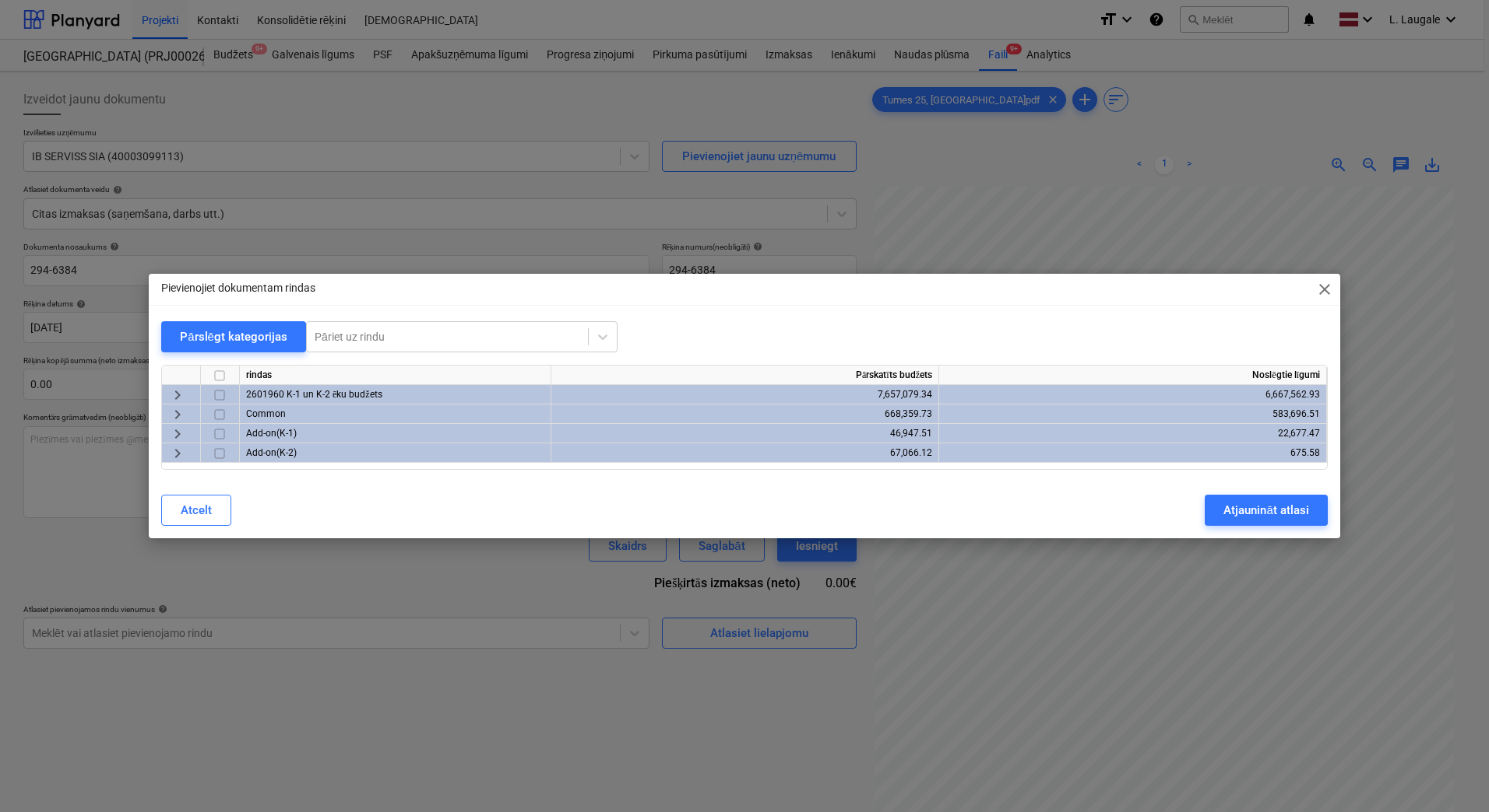
click at [177, 395] on span "keyboard_arrow_right" at bounding box center [176, 395] width 18 height 18
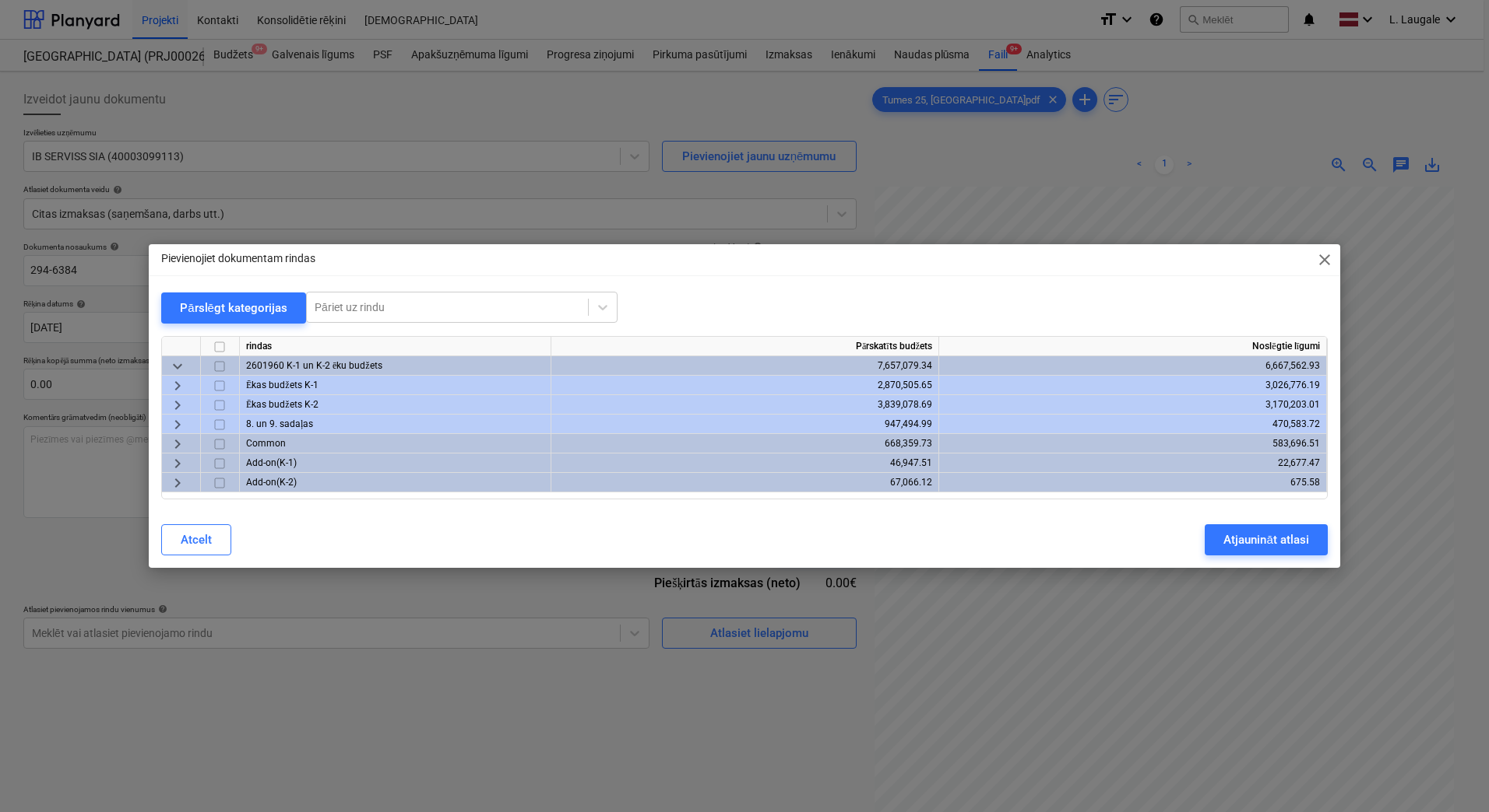
click at [180, 419] on span "keyboard_arrow_right" at bounding box center [176, 424] width 18 height 18
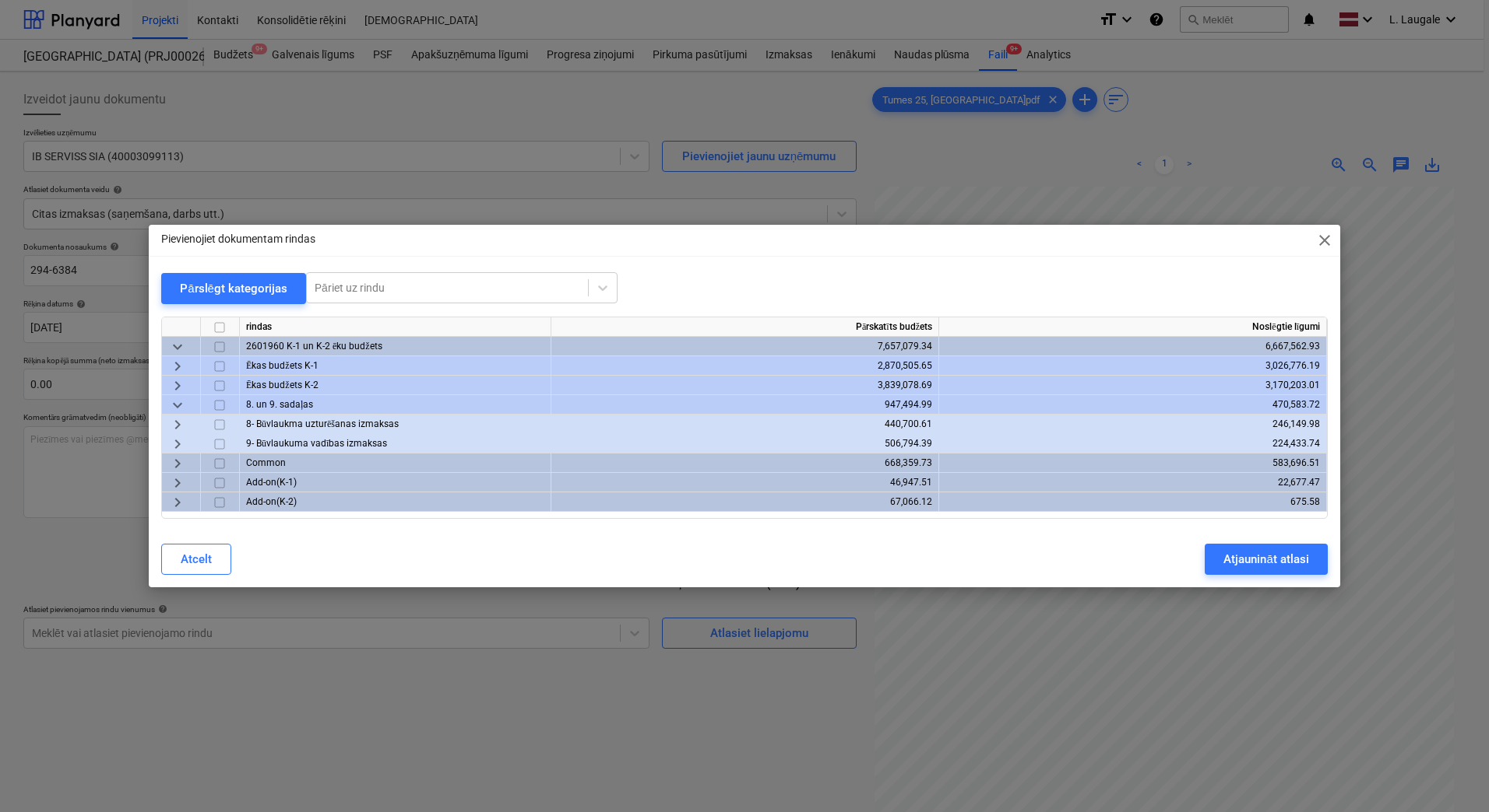
click at [180, 419] on span "keyboard_arrow_right" at bounding box center [176, 424] width 18 height 18
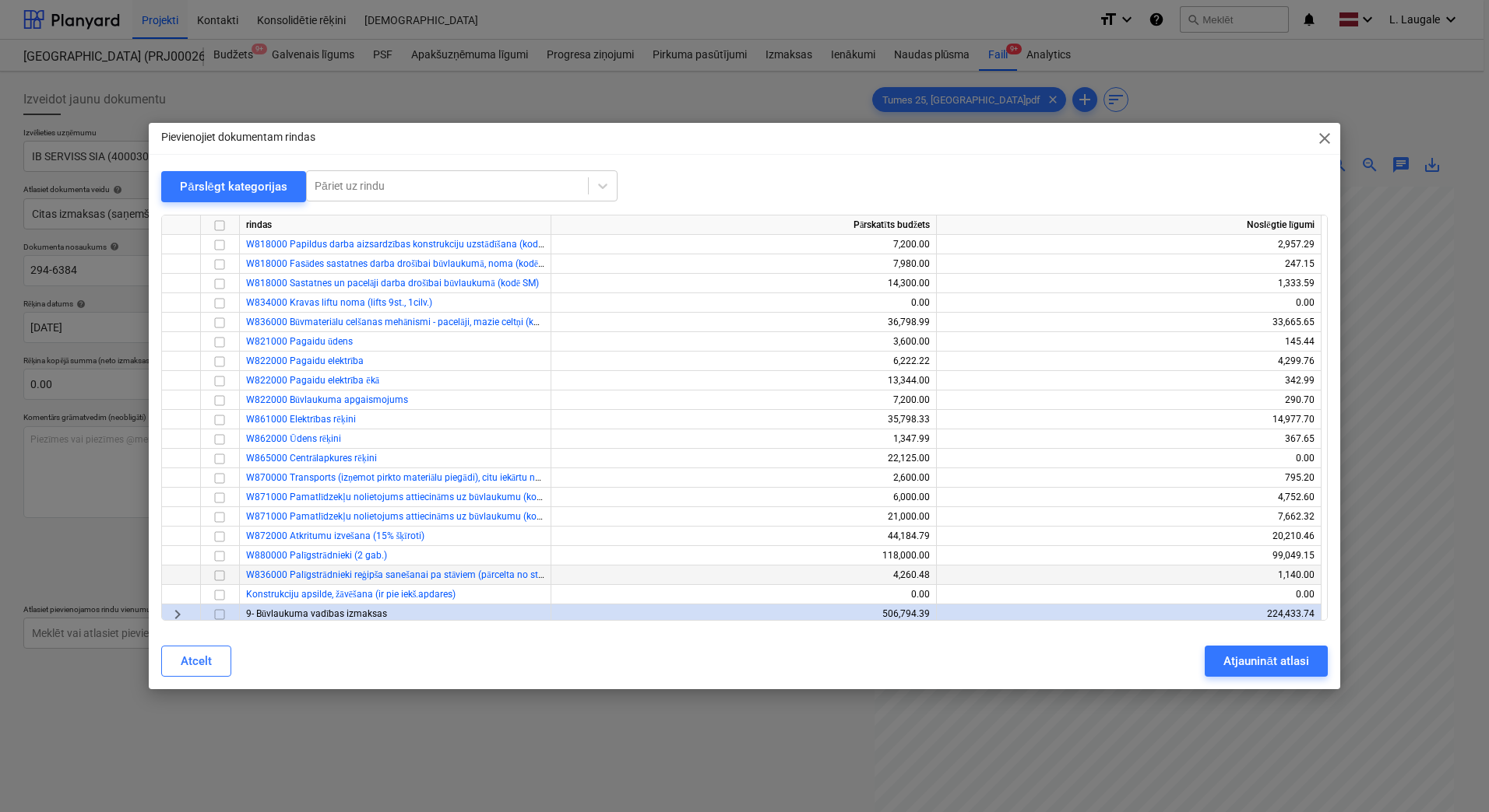
scroll to position [374, 0]
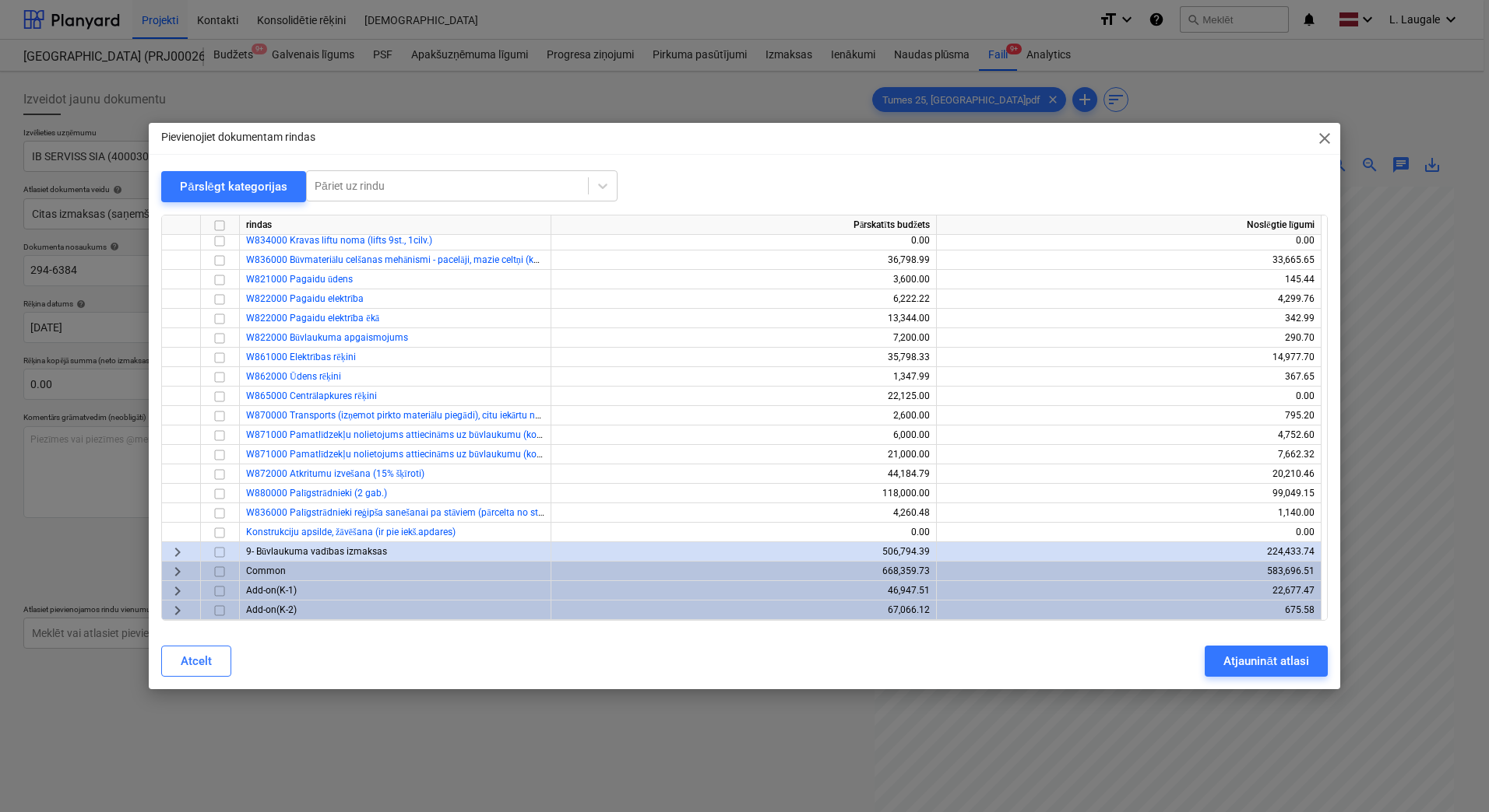
click at [173, 552] on span "keyboard_arrow_right" at bounding box center [176, 552] width 18 height 18
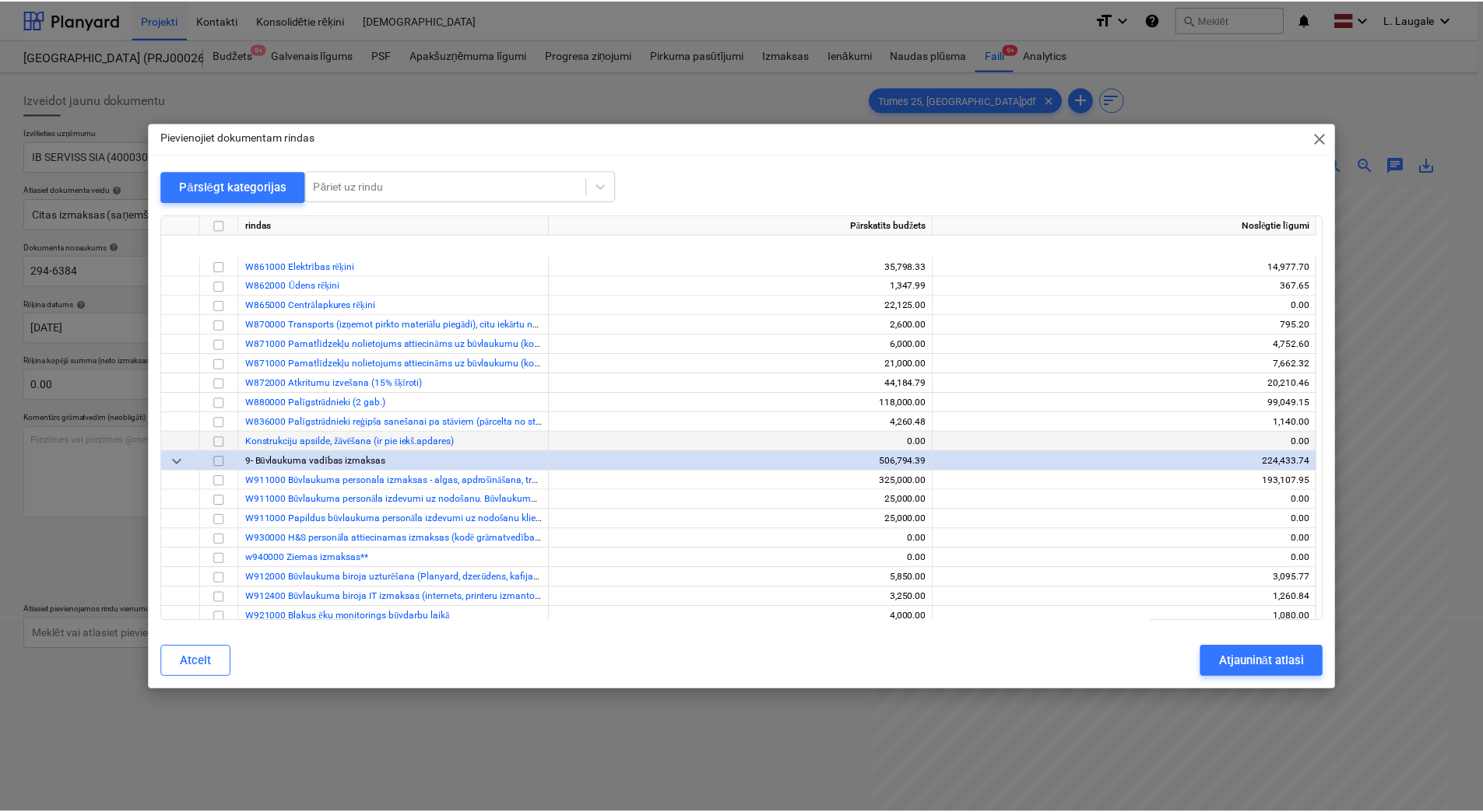
scroll to position [581, 0]
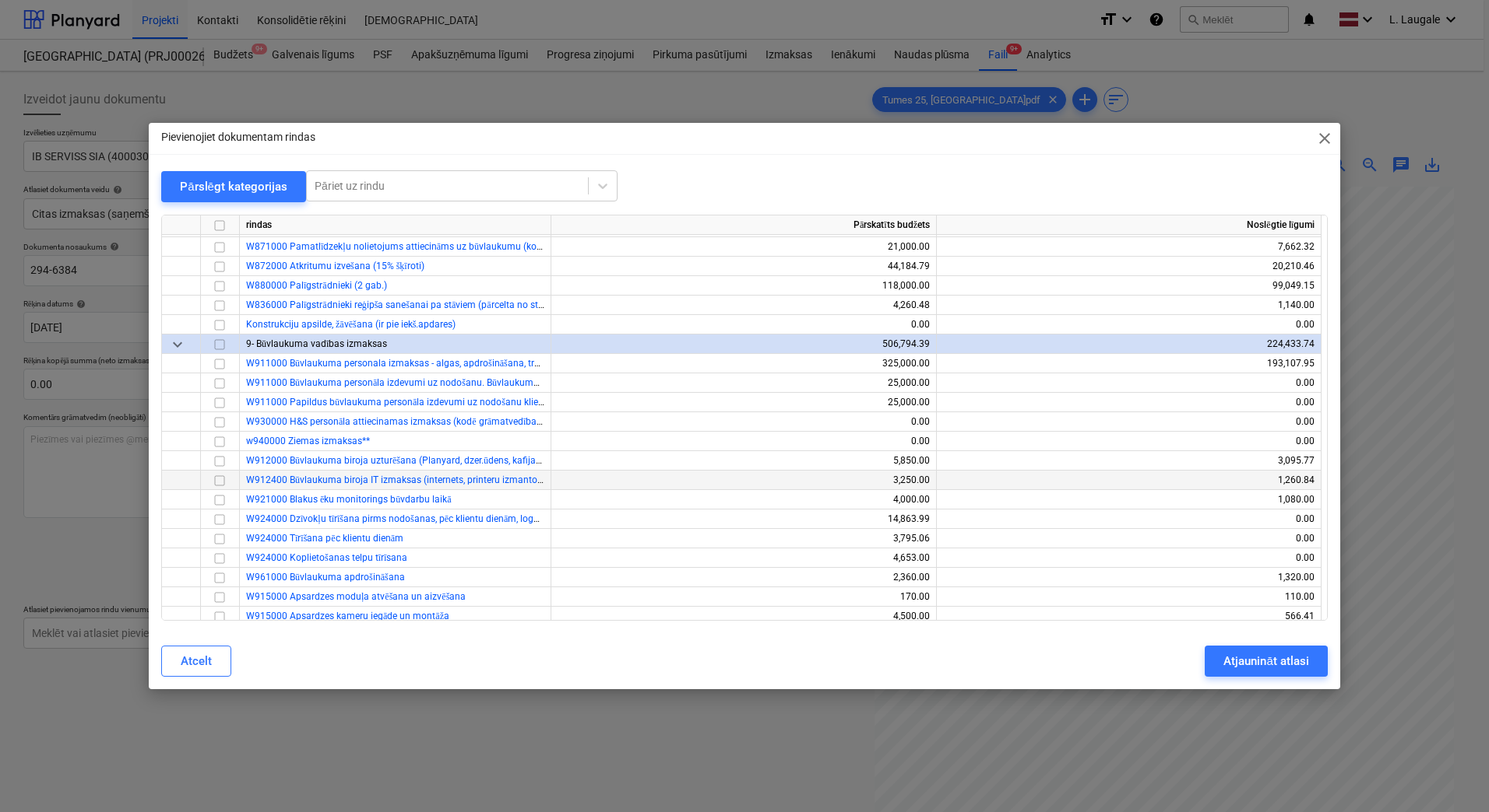
click at [223, 479] on input "checkbox" at bounding box center [219, 481] width 18 height 18
click at [1222, 658] on button "Atjaunināt atlasi" at bounding box center [1265, 661] width 122 height 31
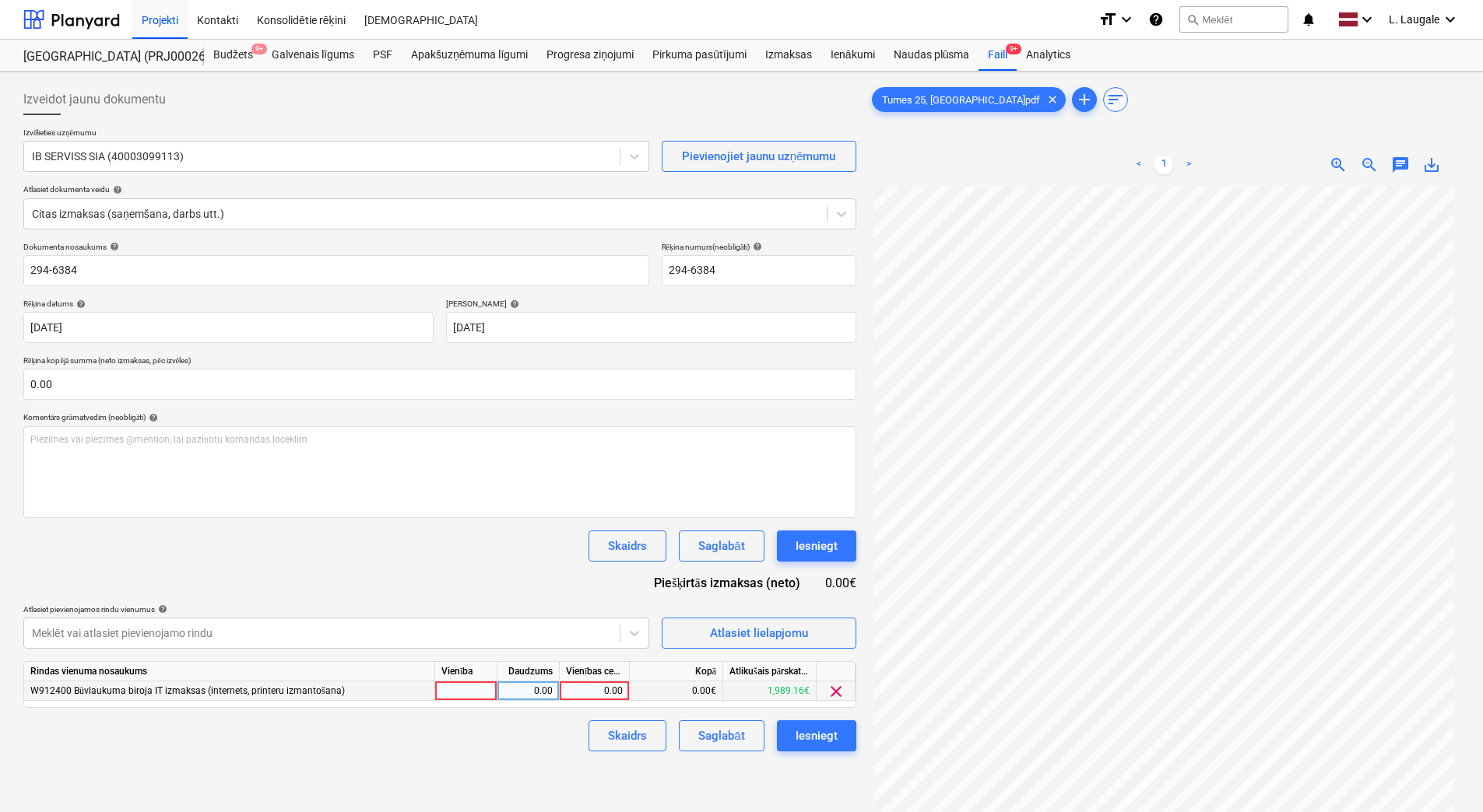
click at [480, 696] on div at bounding box center [466, 692] width 63 height 19
click at [511, 694] on div "0.00" at bounding box center [528, 692] width 49 height 19
click at [590, 687] on div "0.00" at bounding box center [594, 692] width 57 height 19
type input "138.2"
click at [528, 744] on div "Skaidrs Saglabāt Iesniegt" at bounding box center [439, 736] width 833 height 31
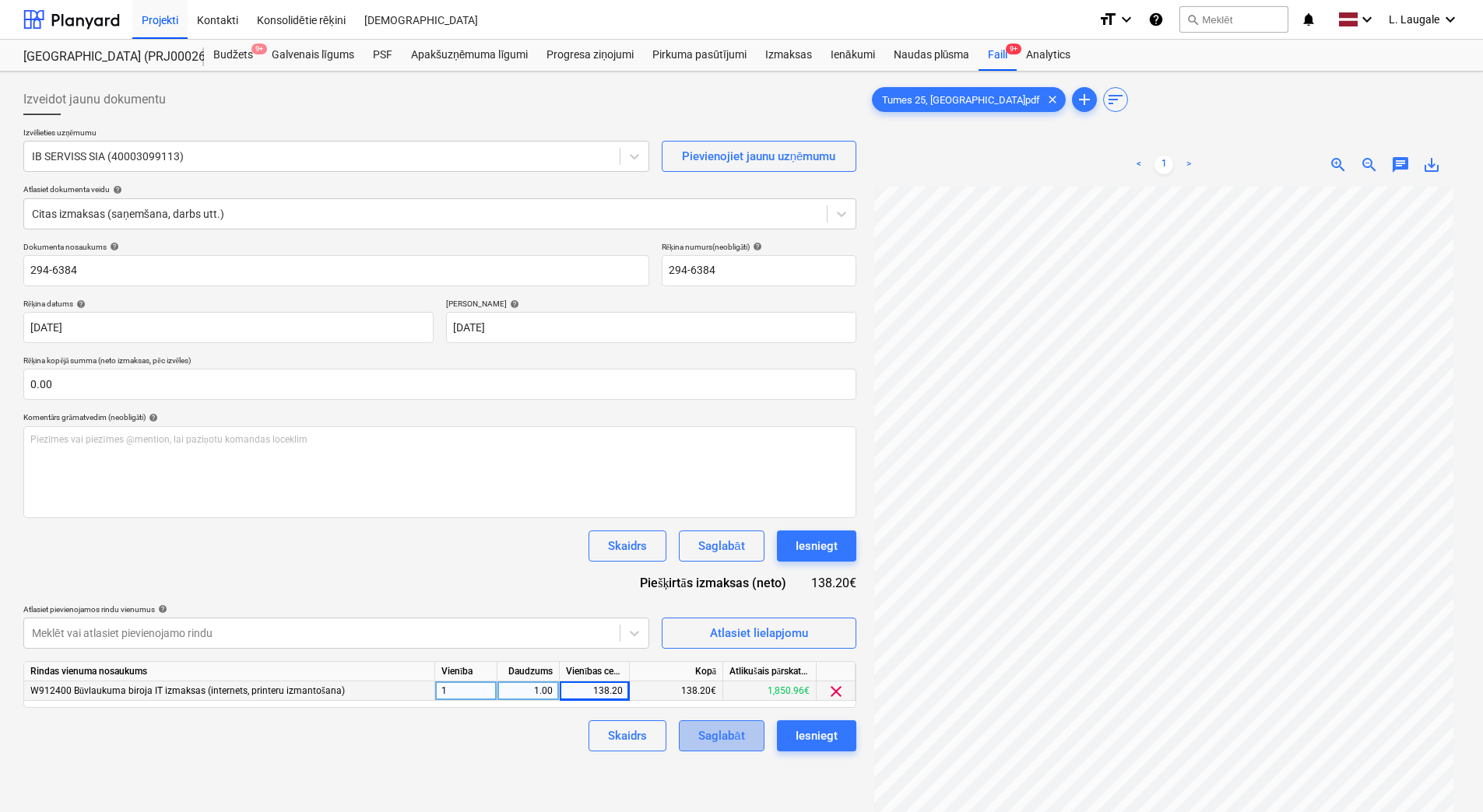
click at [687, 729] on button "Saglabāt" at bounding box center [721, 736] width 85 height 31
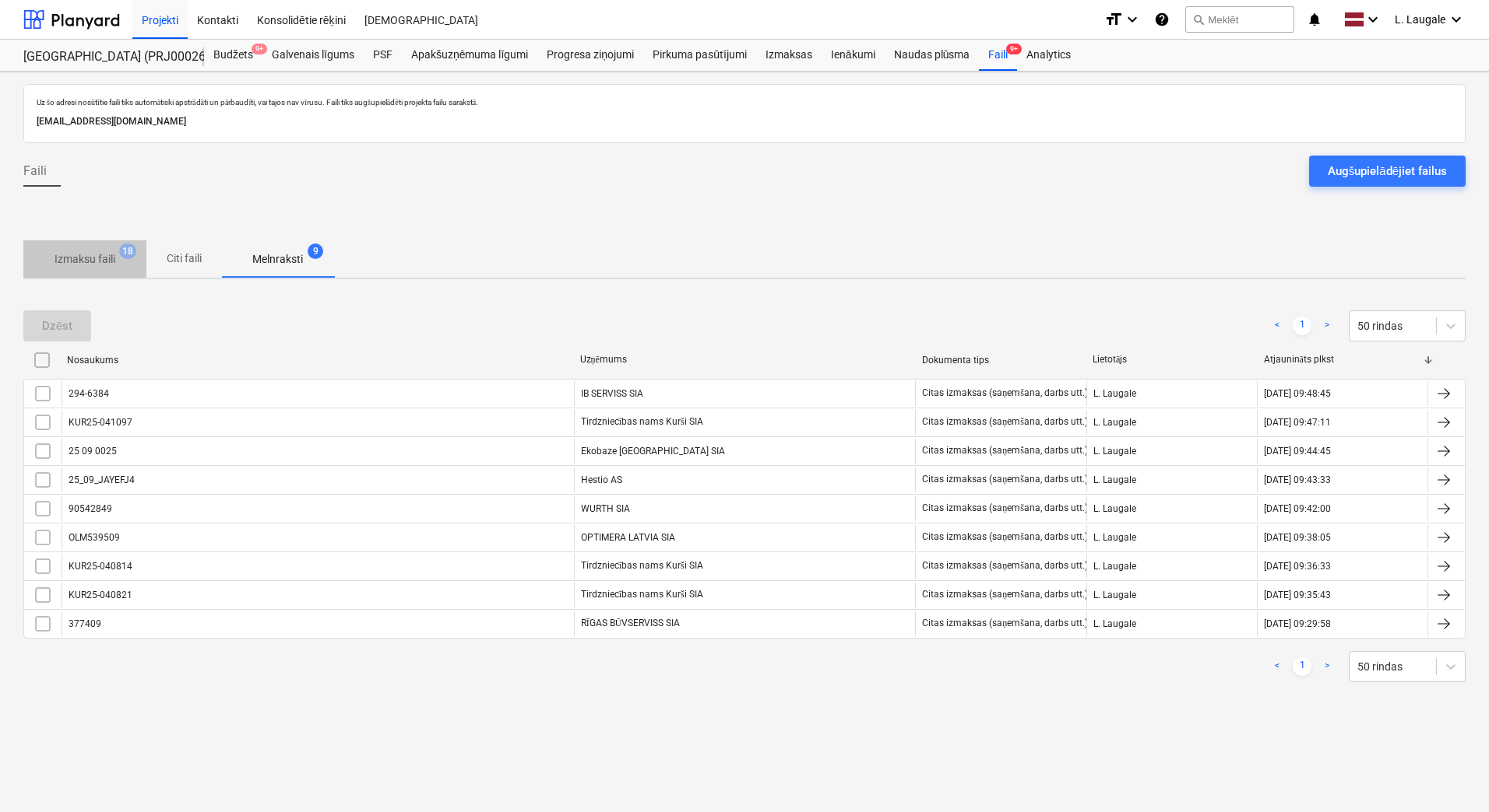
click at [112, 253] on p "Izmaksu faili" at bounding box center [85, 259] width 61 height 16
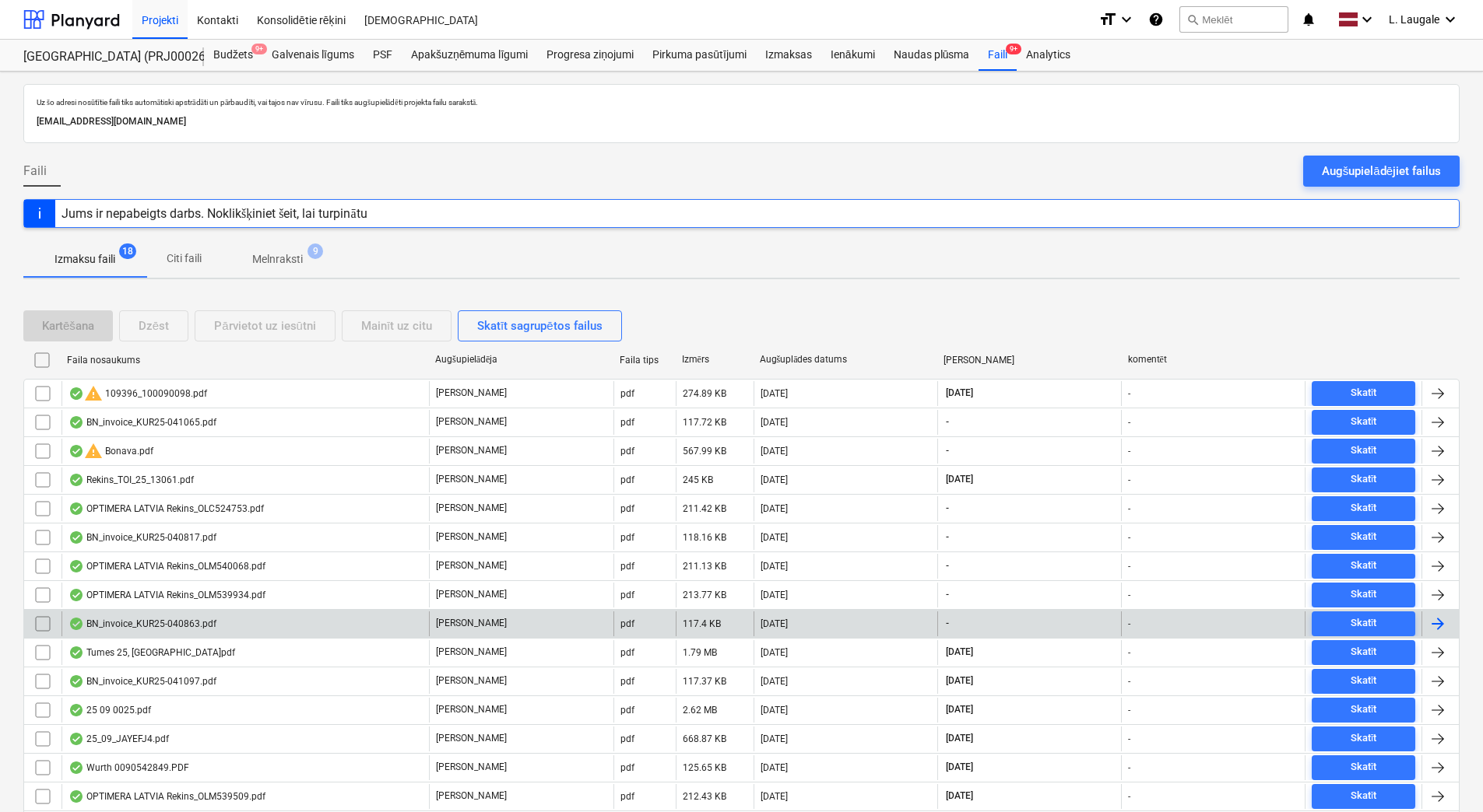
click at [342, 625] on div "BN_invoice_KUR25-040863.pdf" at bounding box center [245, 624] width 367 height 25
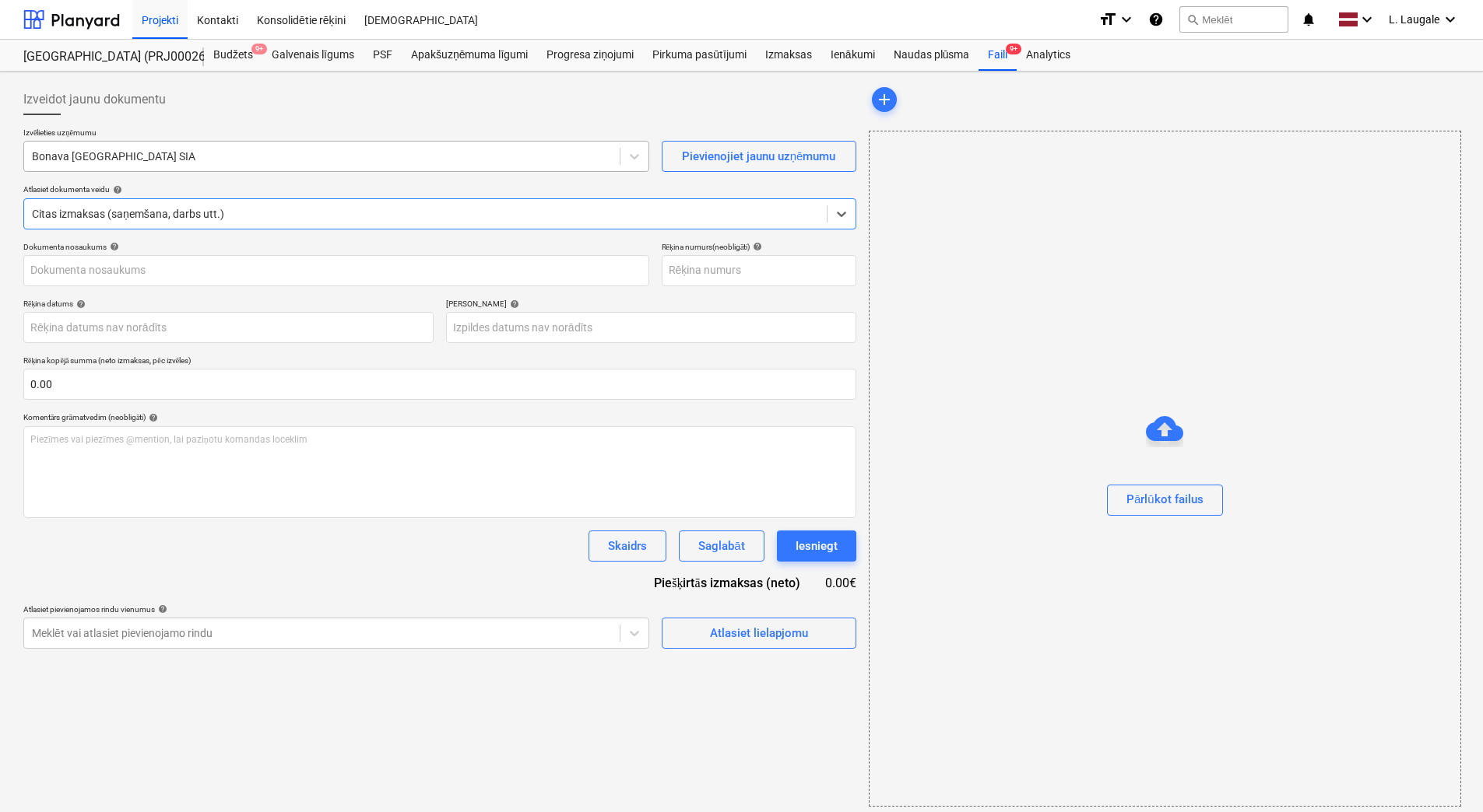
type input "KUR25-040863"
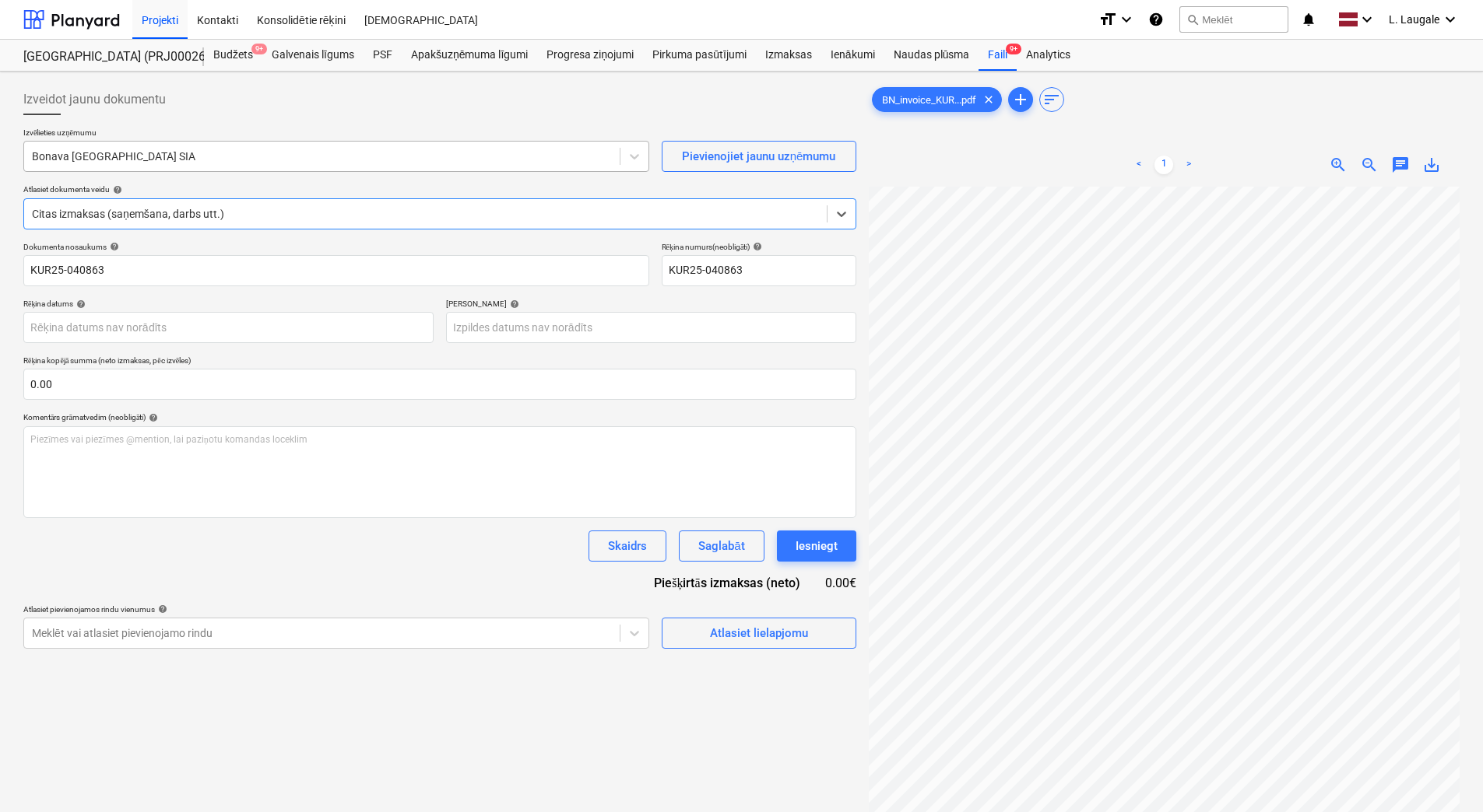
click at [203, 146] on div "Bonava [GEOGRAPHIC_DATA] SIA" at bounding box center [322, 156] width 596 height 22
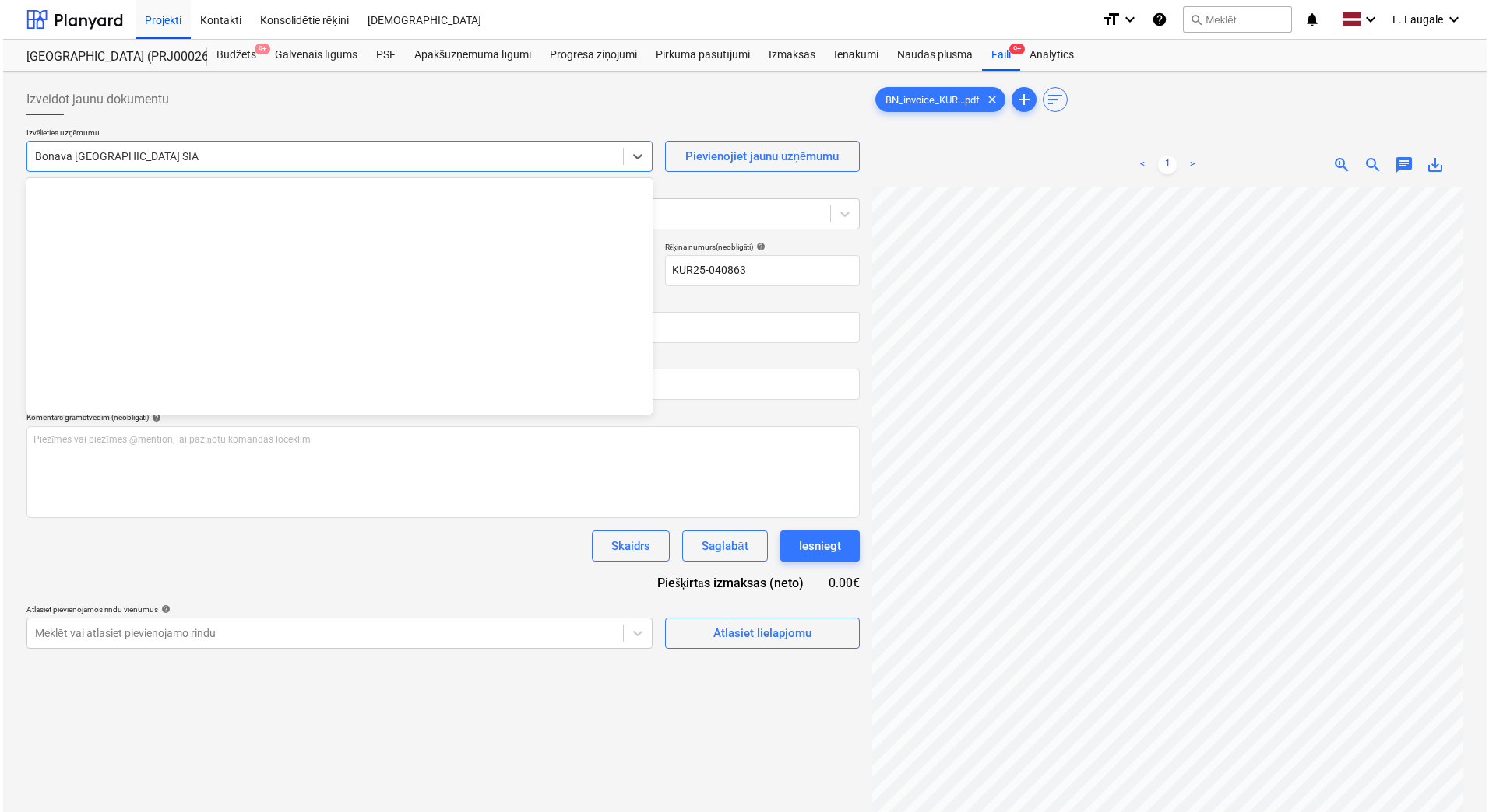
scroll to position [2941, 0]
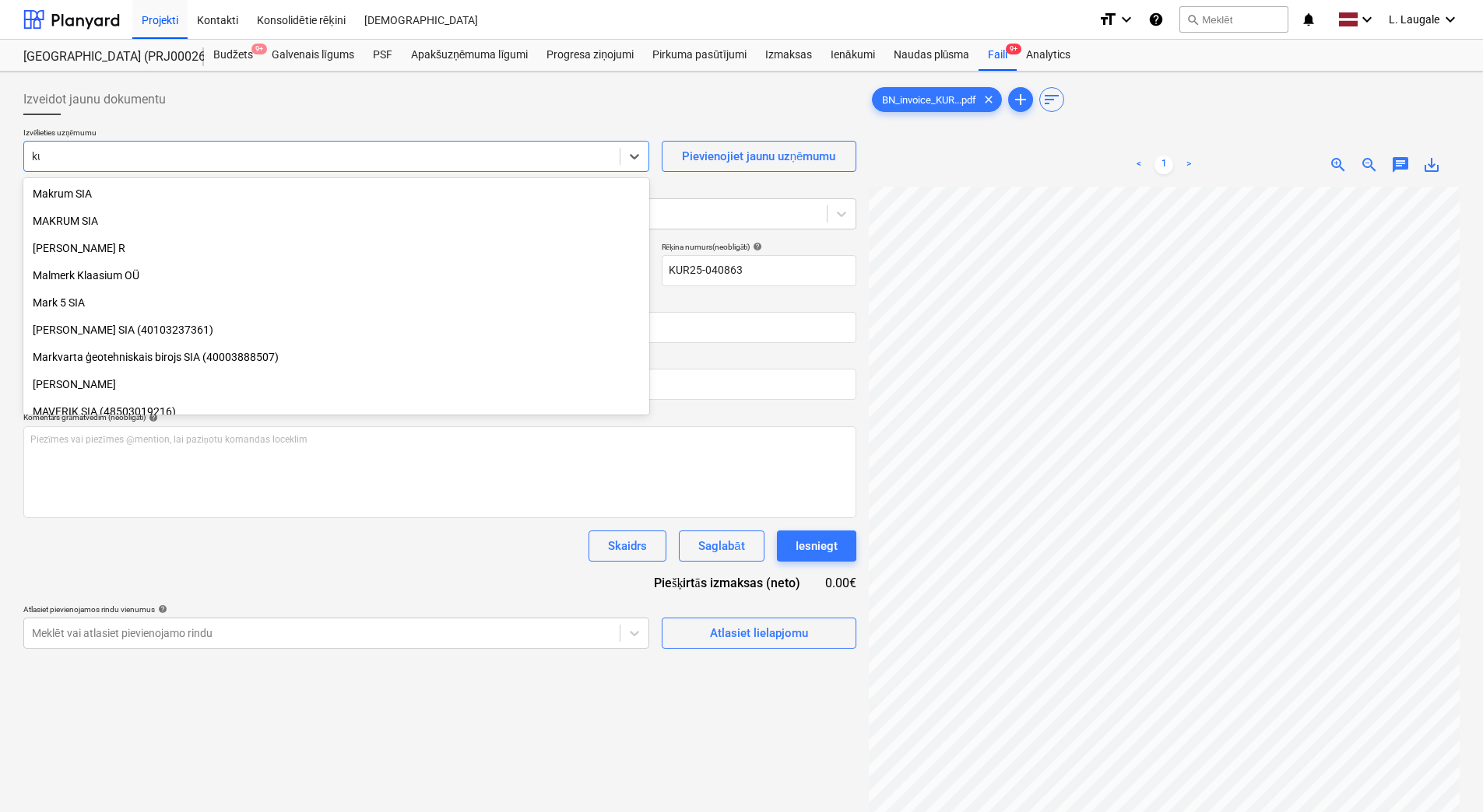
type input "kur"
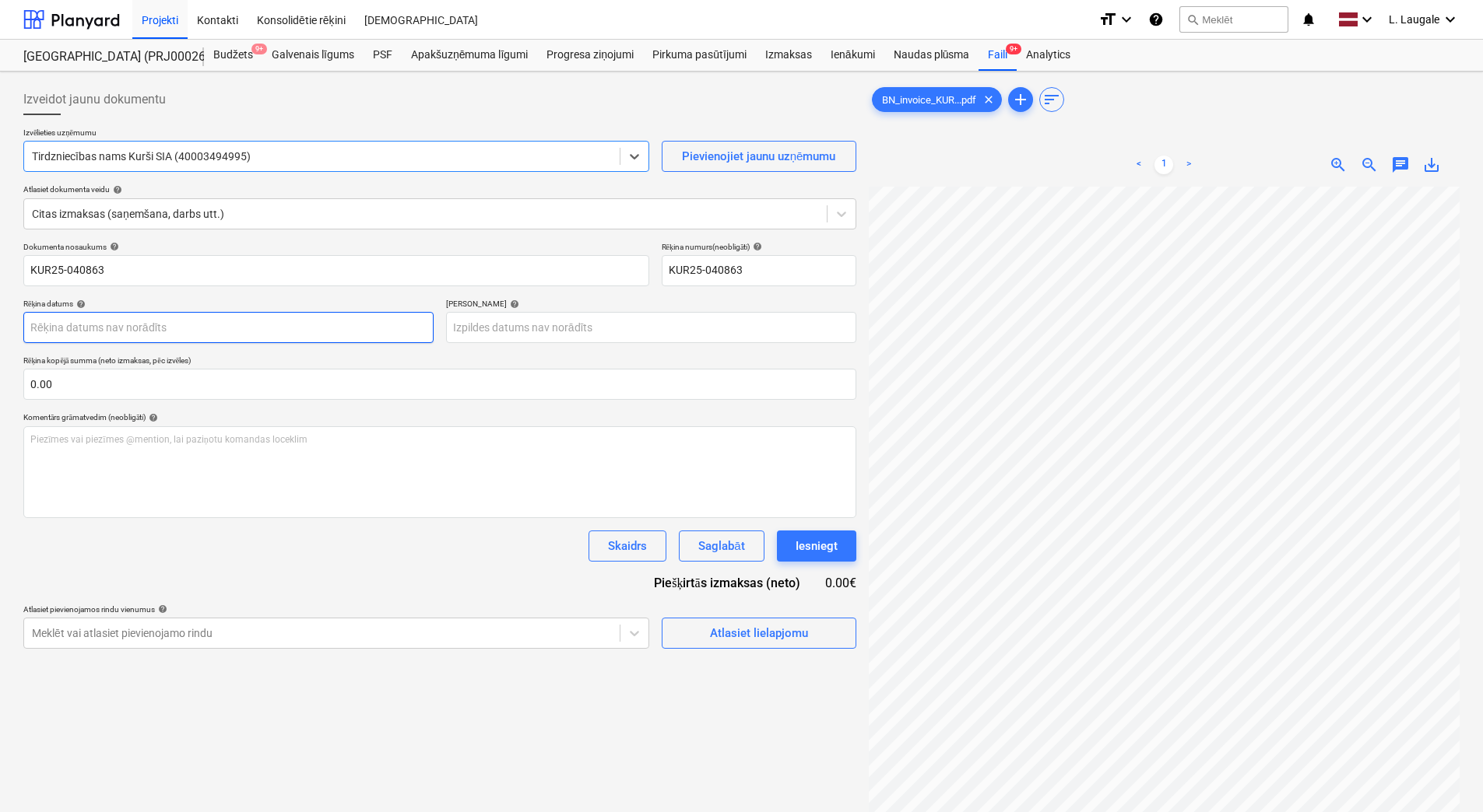
click at [228, 323] on body "Projekti Kontakti Konsolidētie rēķini Iesūtne format_size keyboard_arrow_down h…" at bounding box center [741, 406] width 1483 height 812
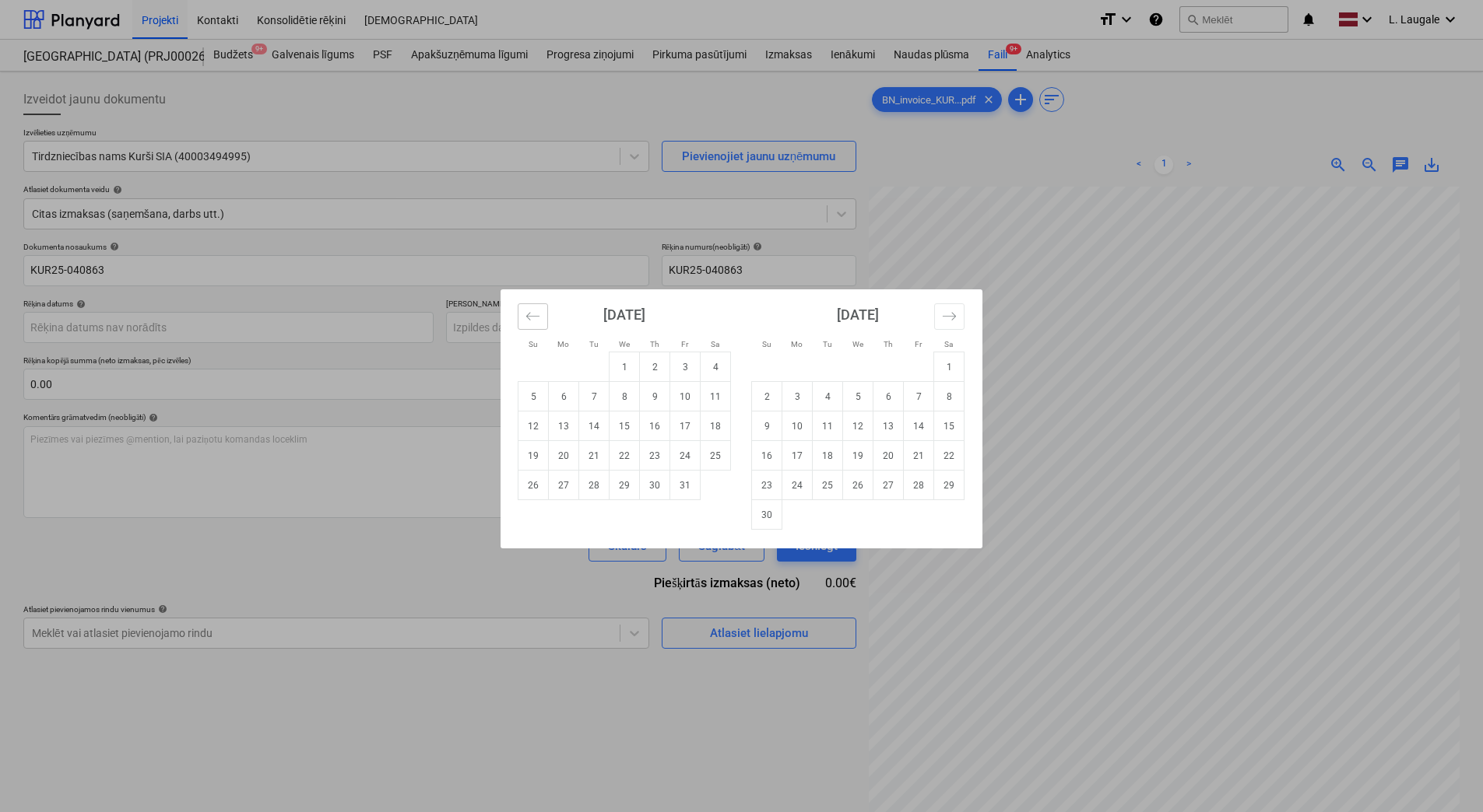
click at [541, 323] on button "Move backward to switch to the previous month." at bounding box center [533, 316] width 31 height 26
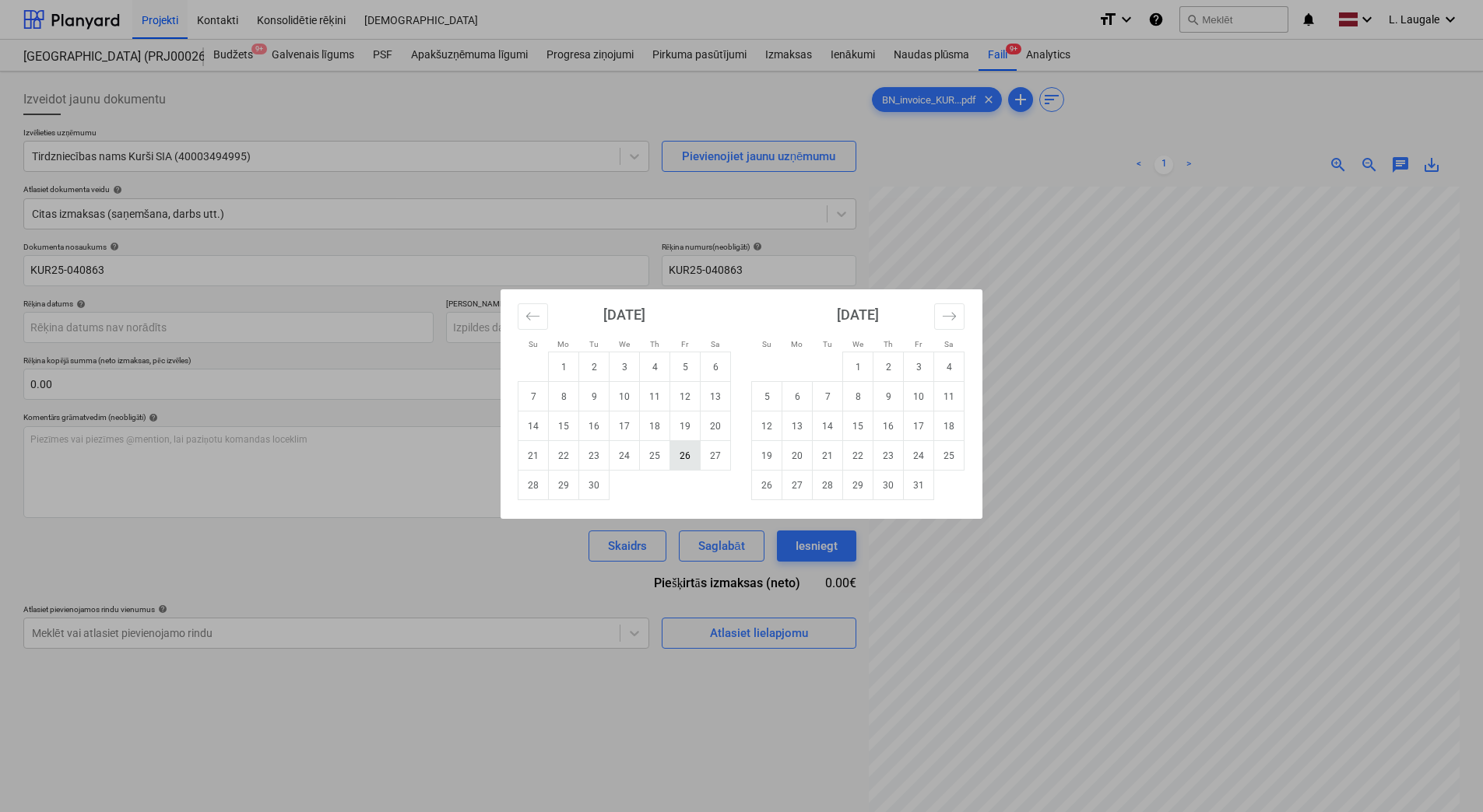
click at [691, 461] on td "26" at bounding box center [686, 456] width 31 height 30
type input "[DATE]"
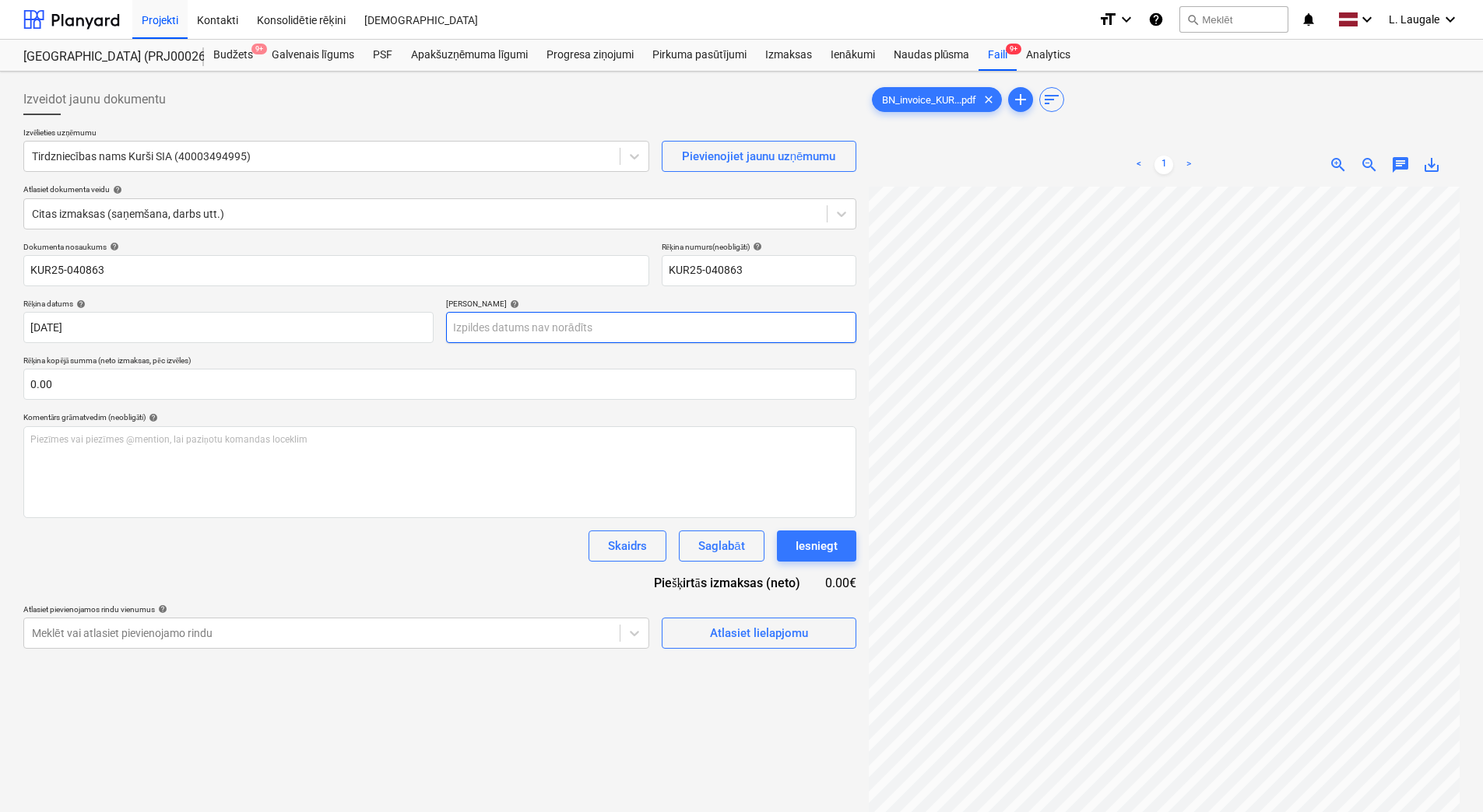
click at [601, 321] on body "Projekti Kontakti Konsolidētie rēķini Iesūtne format_size keyboard_arrow_down h…" at bounding box center [741, 406] width 1483 height 812
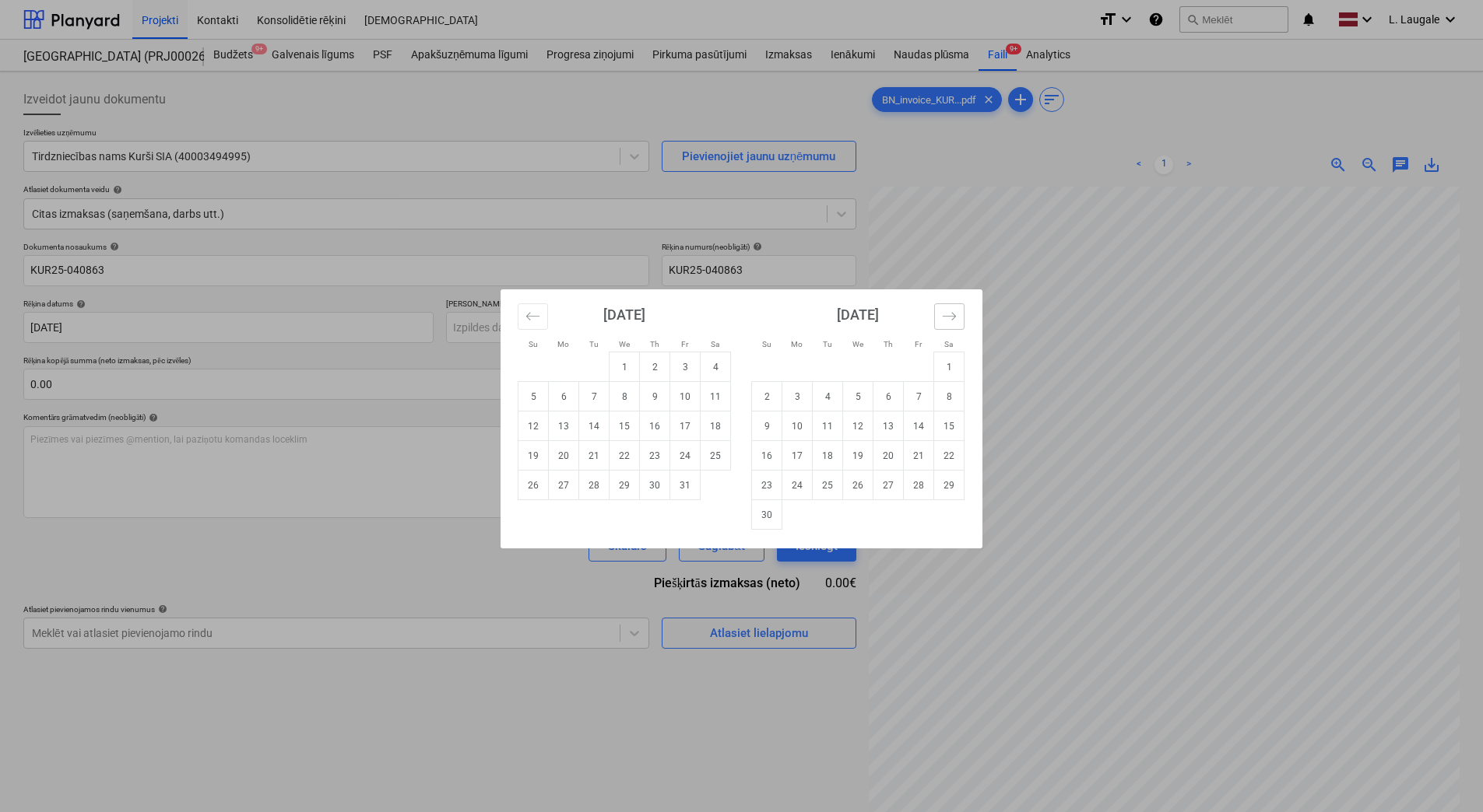
click at [948, 322] on icon "Move forward to switch to the next month." at bounding box center [948, 316] width 14 height 14
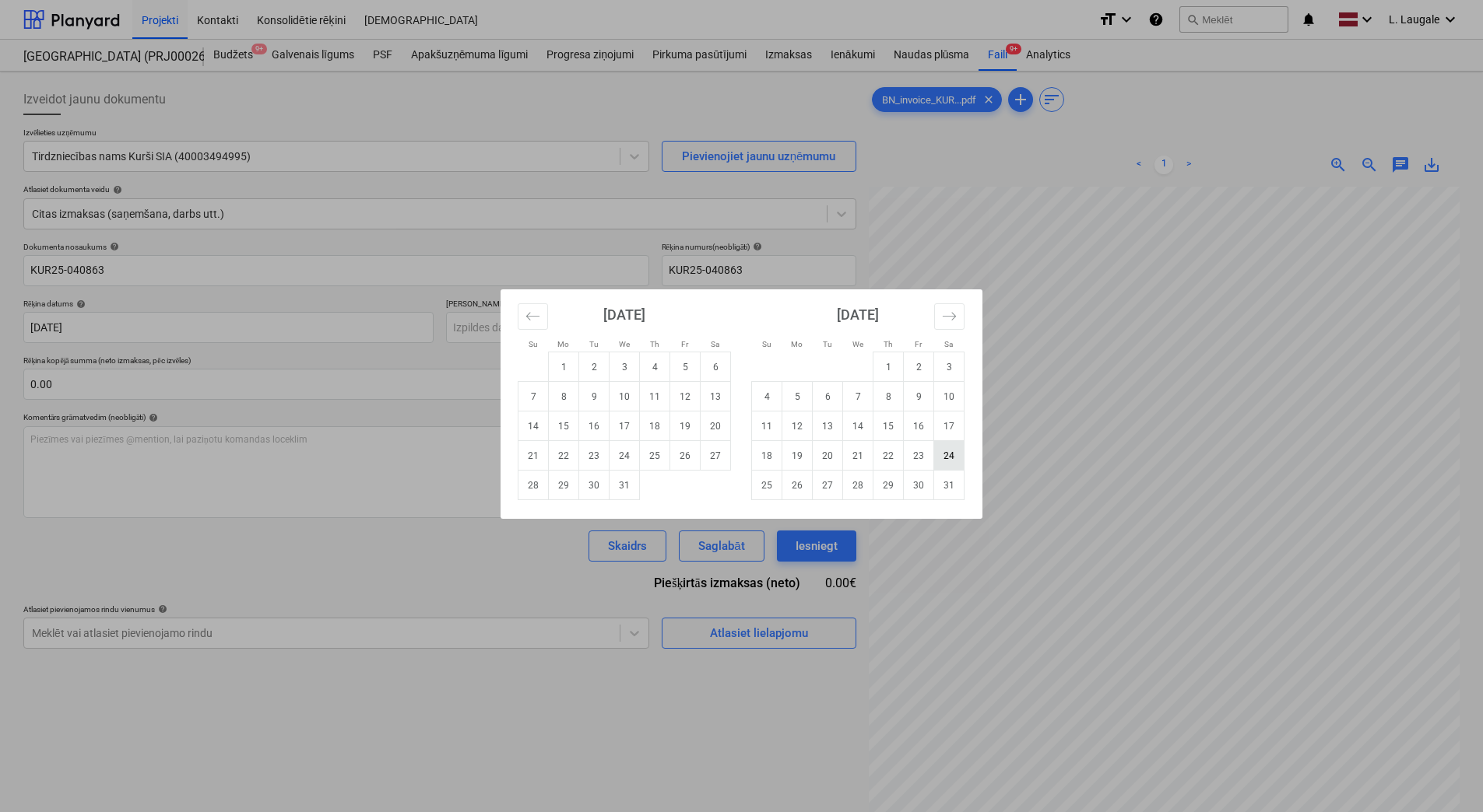
click at [942, 448] on td "24" at bounding box center [949, 456] width 31 height 30
type input "[DATE]"
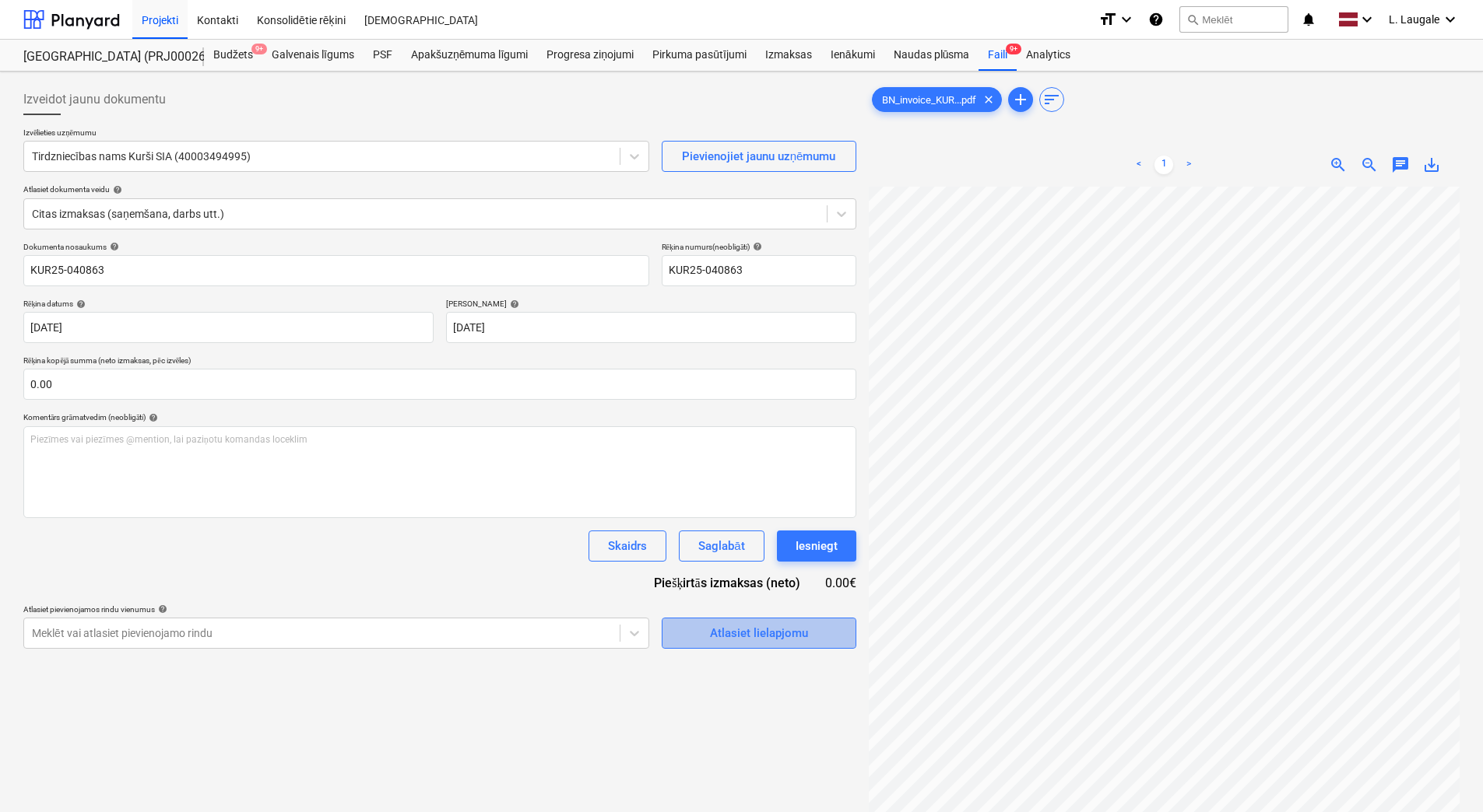
click at [721, 634] on div "Atlasiet lielapjomu" at bounding box center [759, 633] width 98 height 20
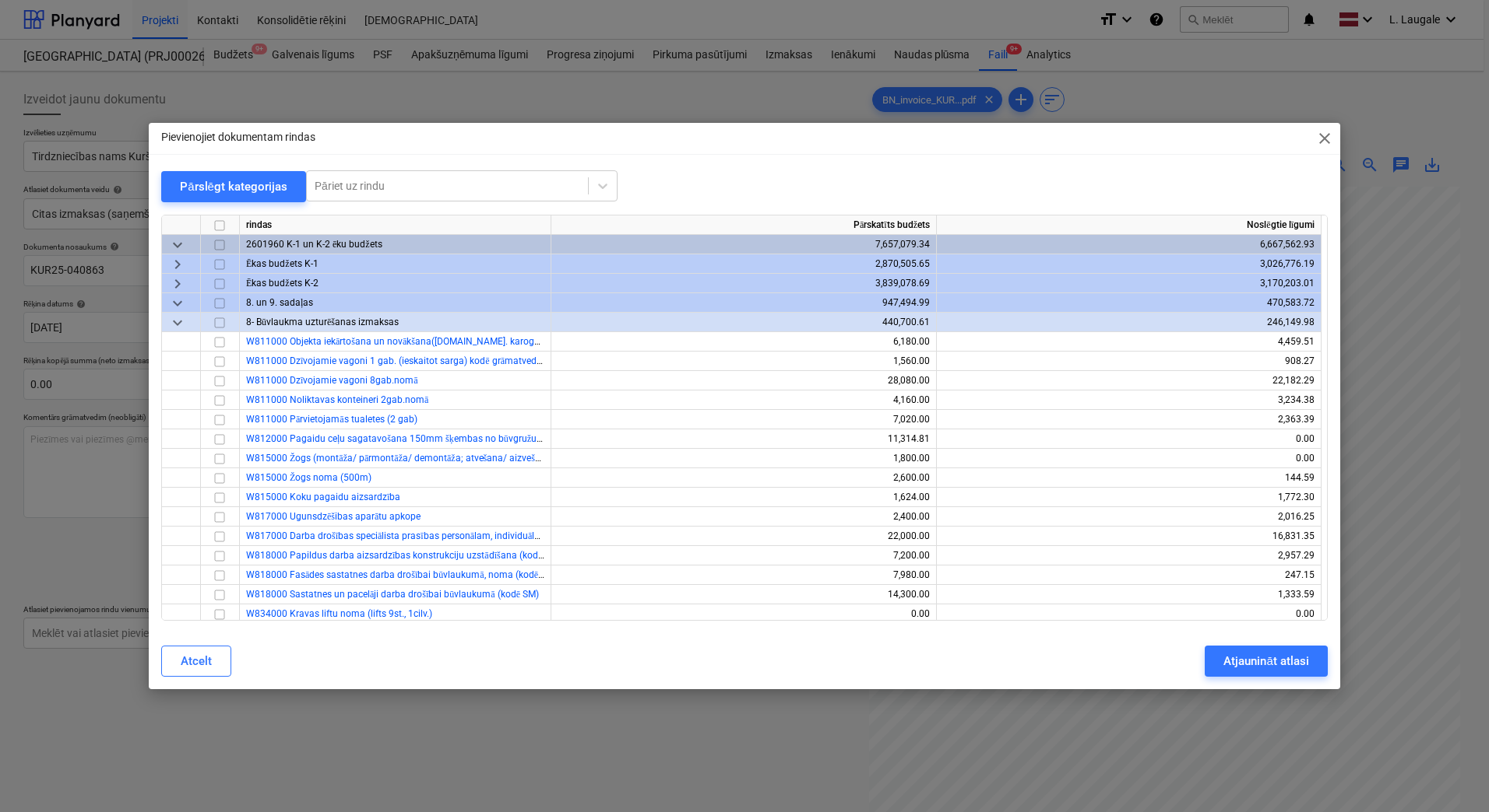
click at [176, 285] on span "keyboard_arrow_right" at bounding box center [176, 283] width 18 height 18
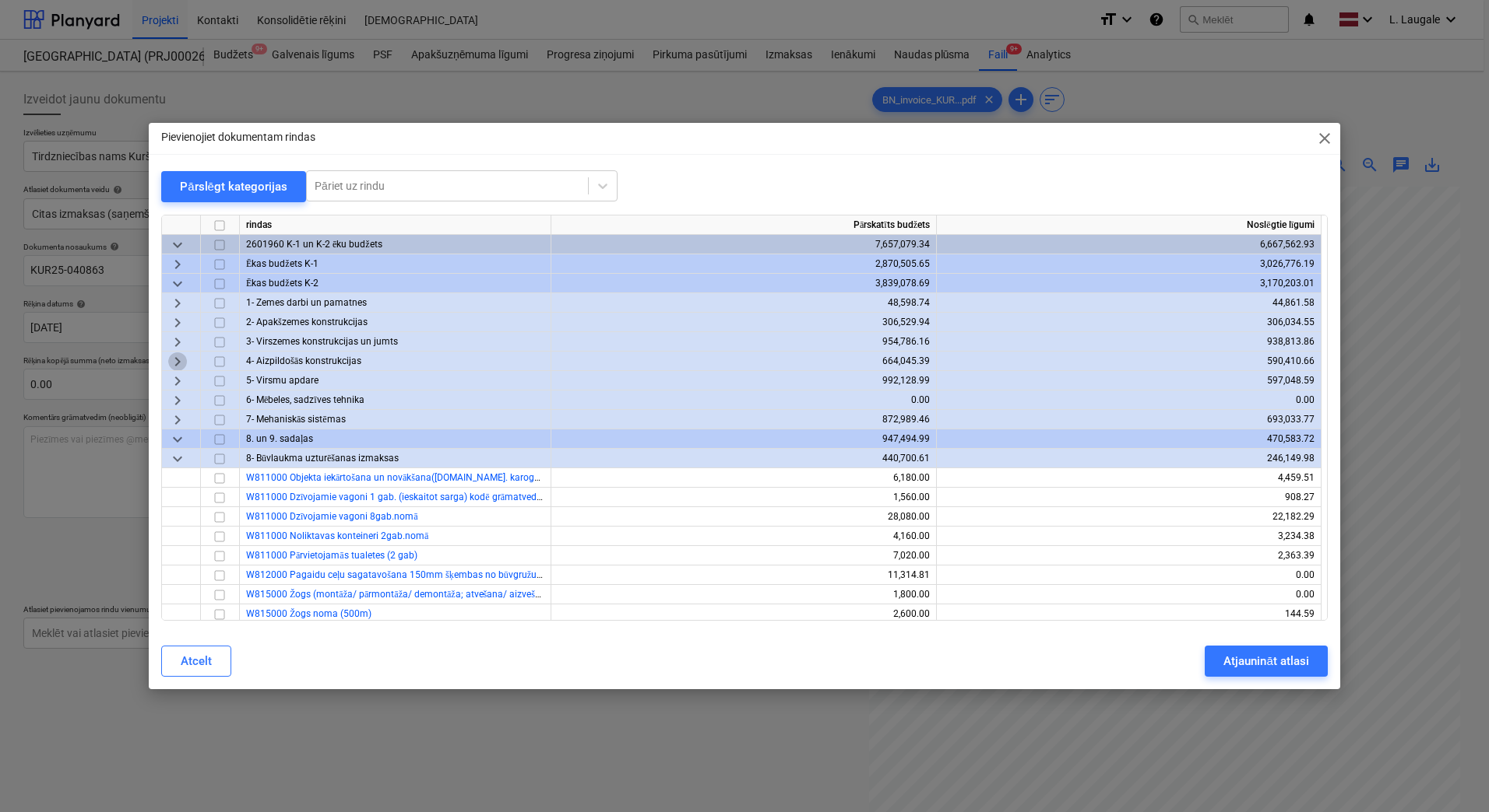
click at [177, 362] on span "keyboard_arrow_right" at bounding box center [176, 361] width 18 height 18
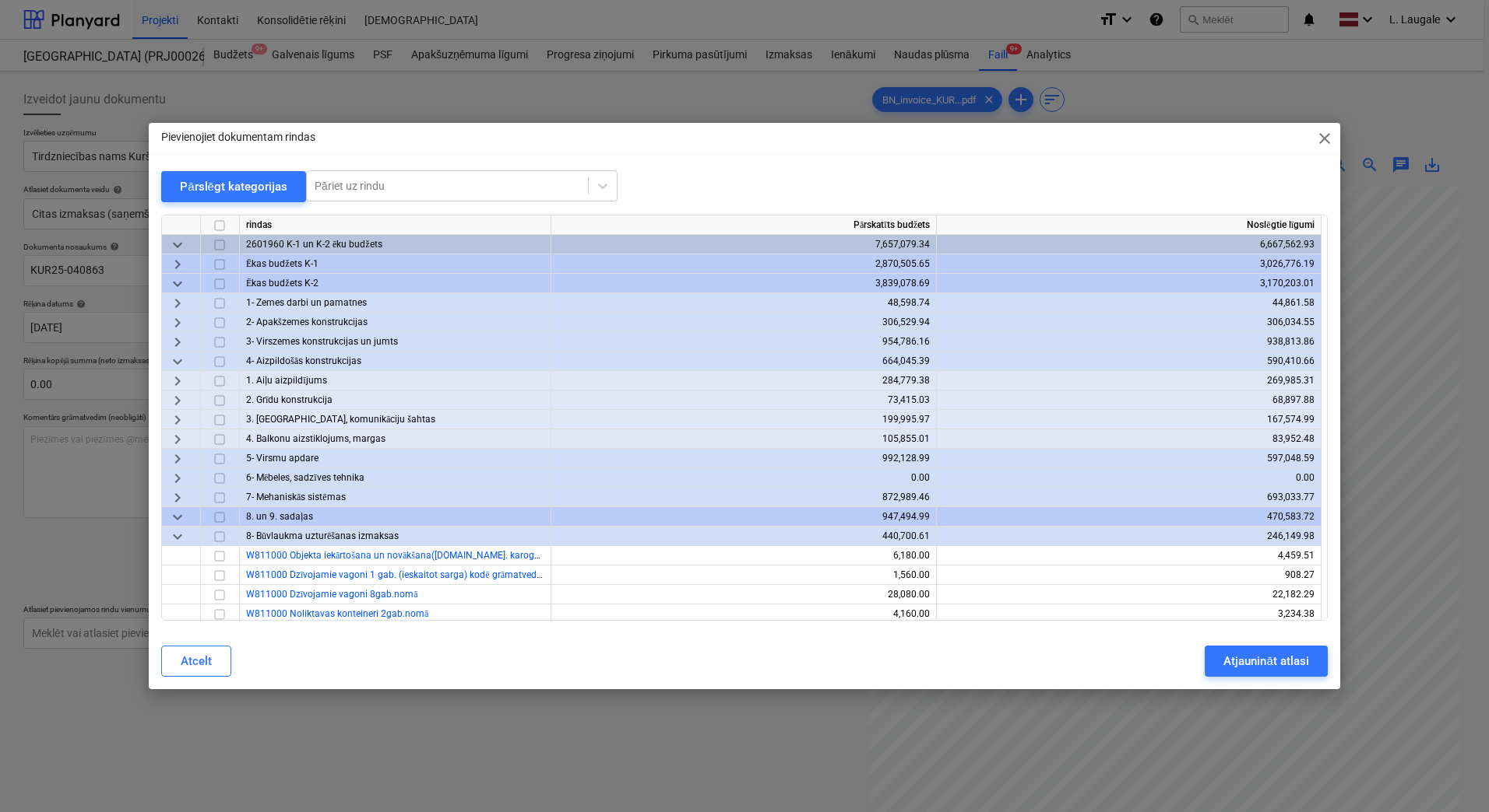
click at [167, 458] on div "keyboard_arrow_right" at bounding box center [181, 458] width 39 height 19
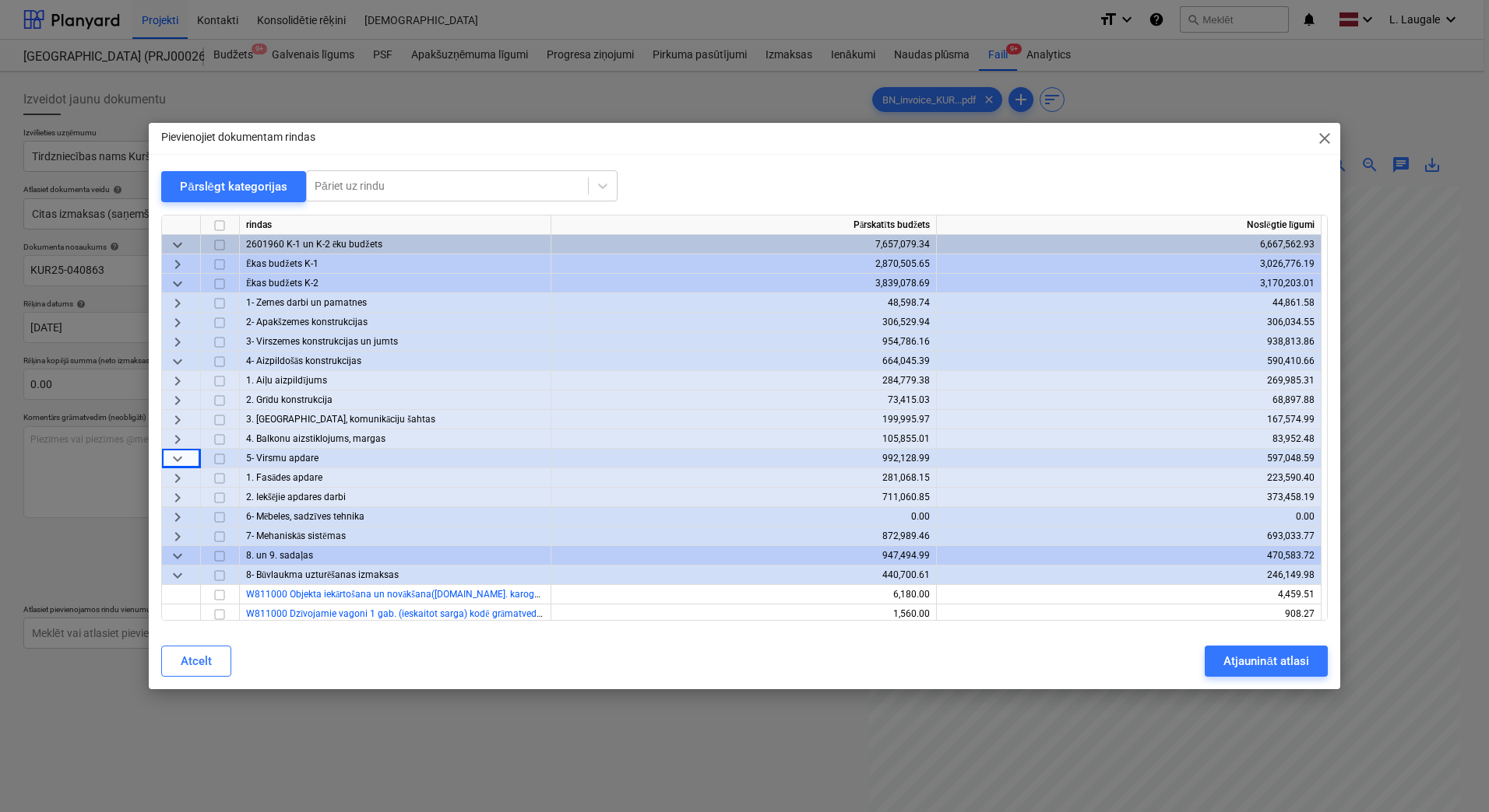
click at [179, 496] on span "keyboard_arrow_right" at bounding box center [176, 497] width 18 height 18
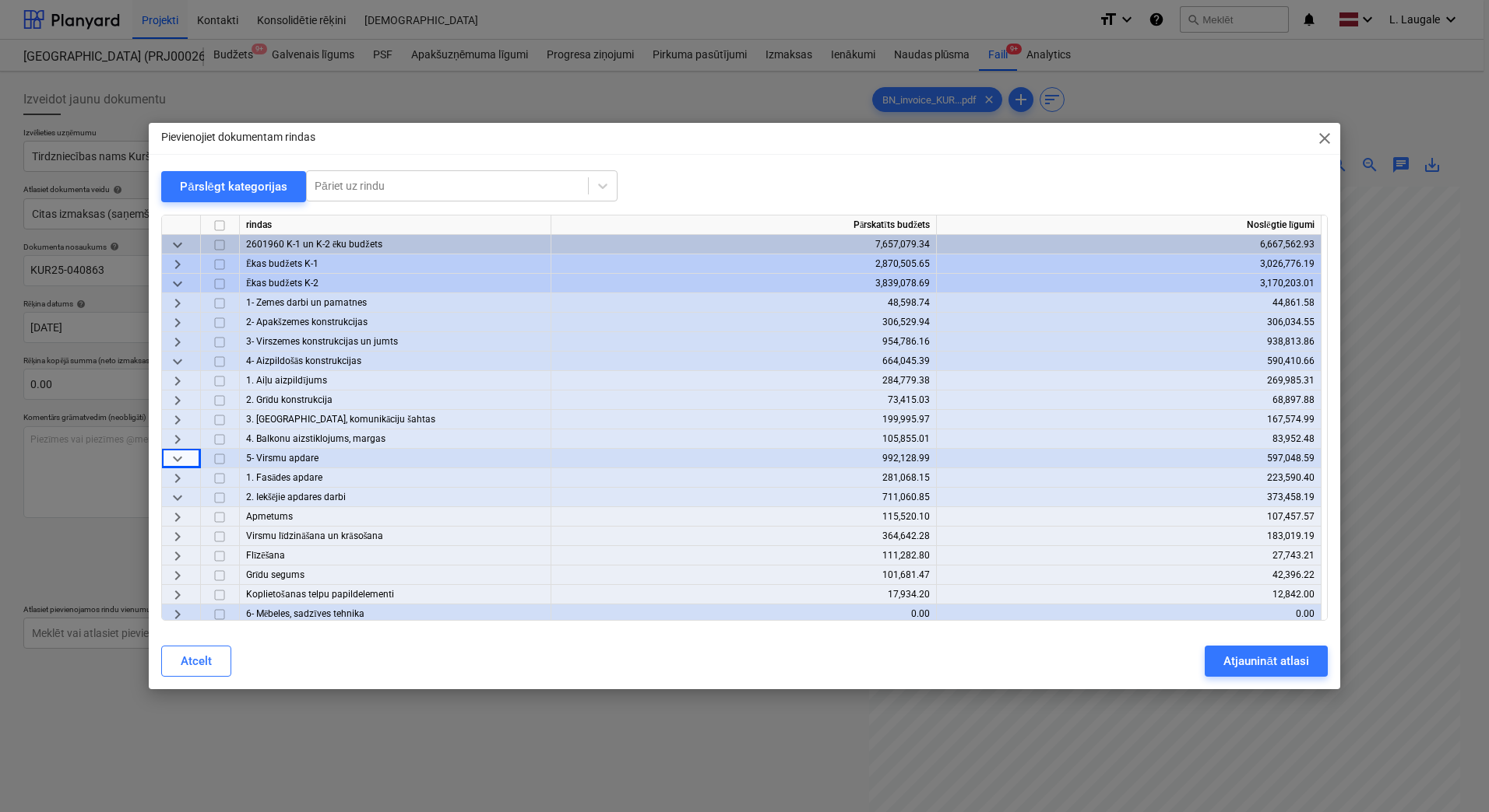
scroll to position [103, 0]
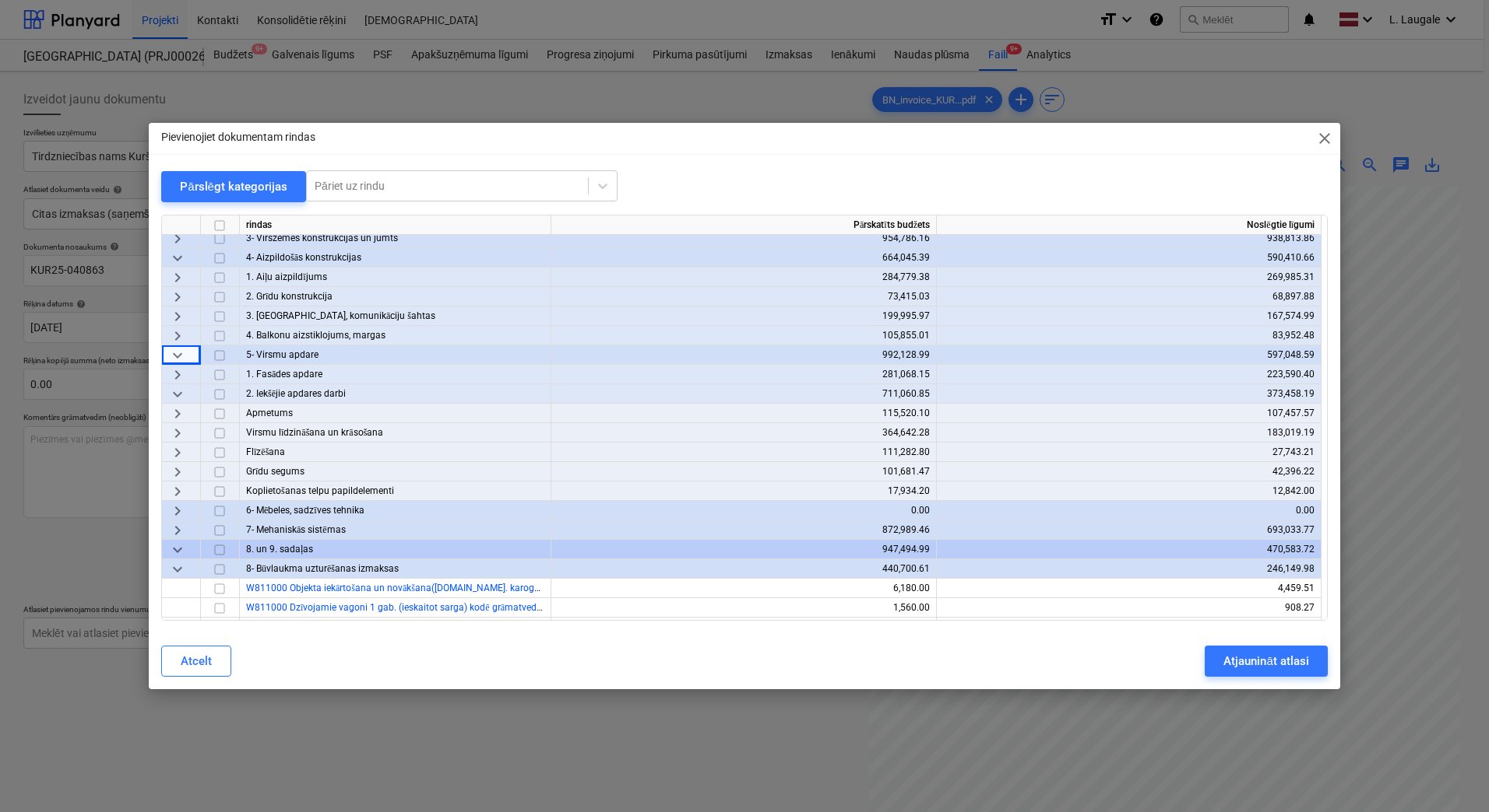
click at [175, 432] on span "keyboard_arrow_right" at bounding box center [176, 432] width 18 height 18
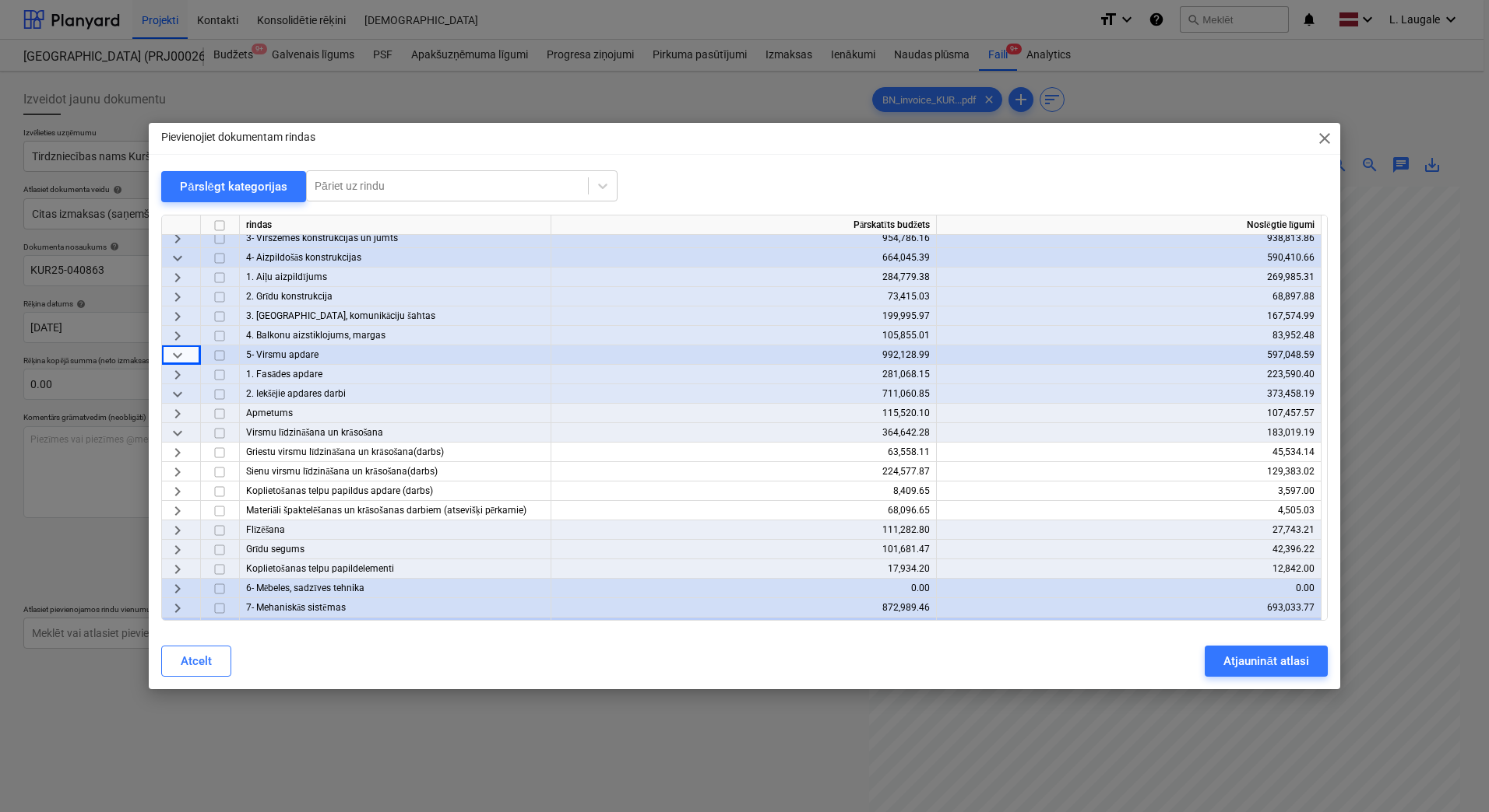
click at [176, 432] on span "keyboard_arrow_down" at bounding box center [176, 432] width 18 height 18
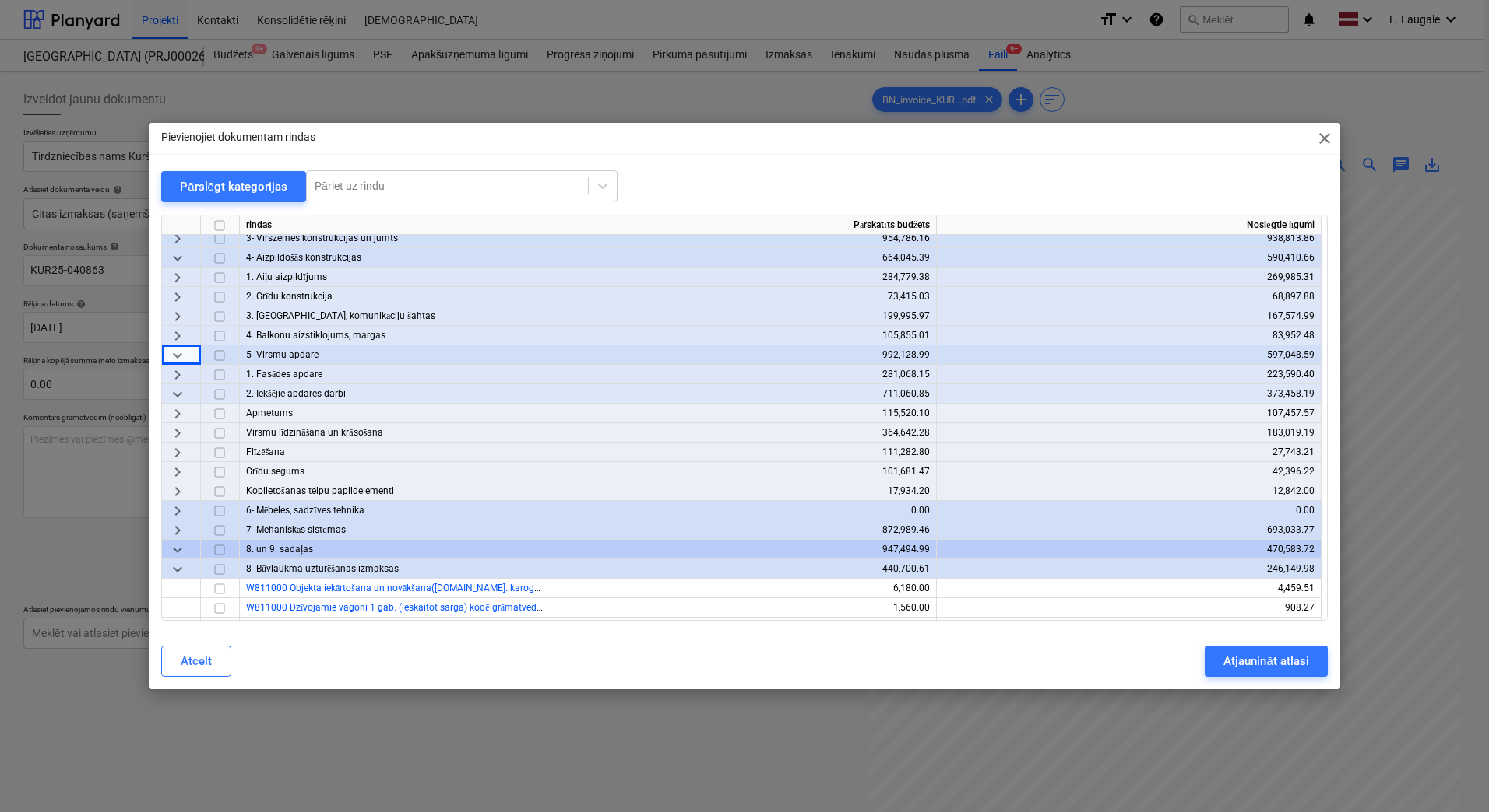
click at [176, 456] on span "keyboard_arrow_right" at bounding box center [176, 452] width 18 height 18
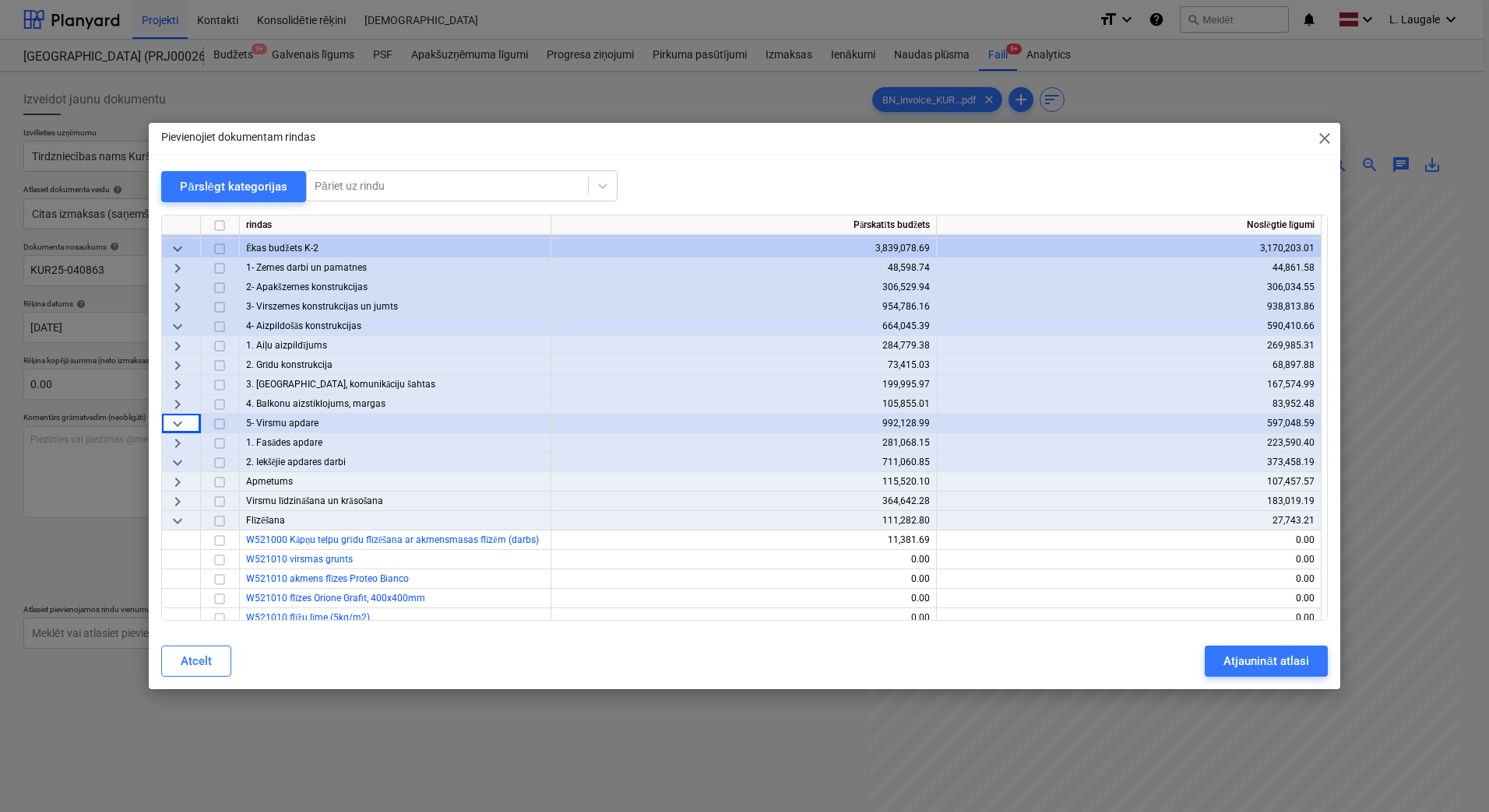
scroll to position [0, 0]
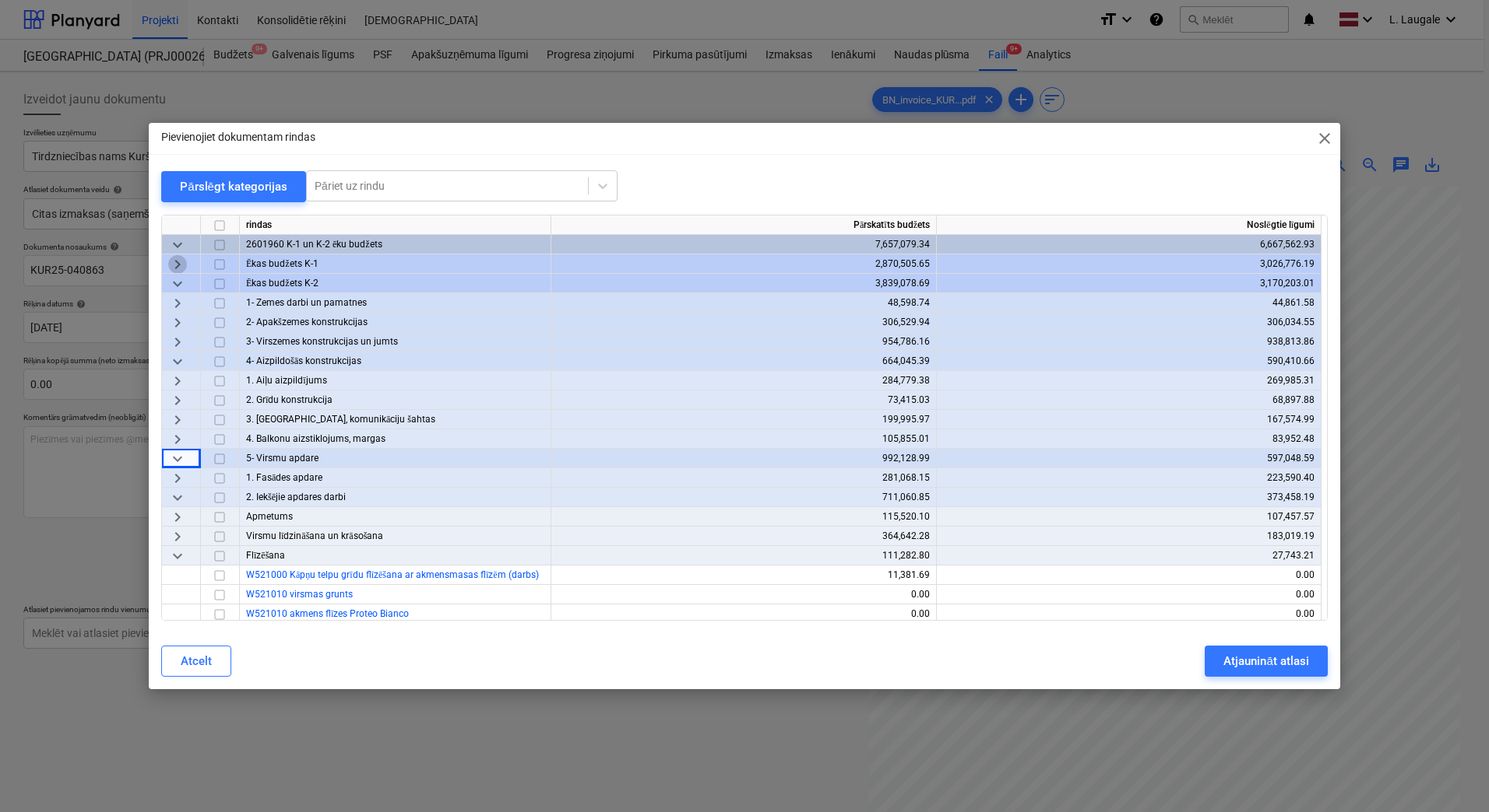
click at [175, 258] on span "keyboard_arrow_right" at bounding box center [176, 264] width 18 height 18
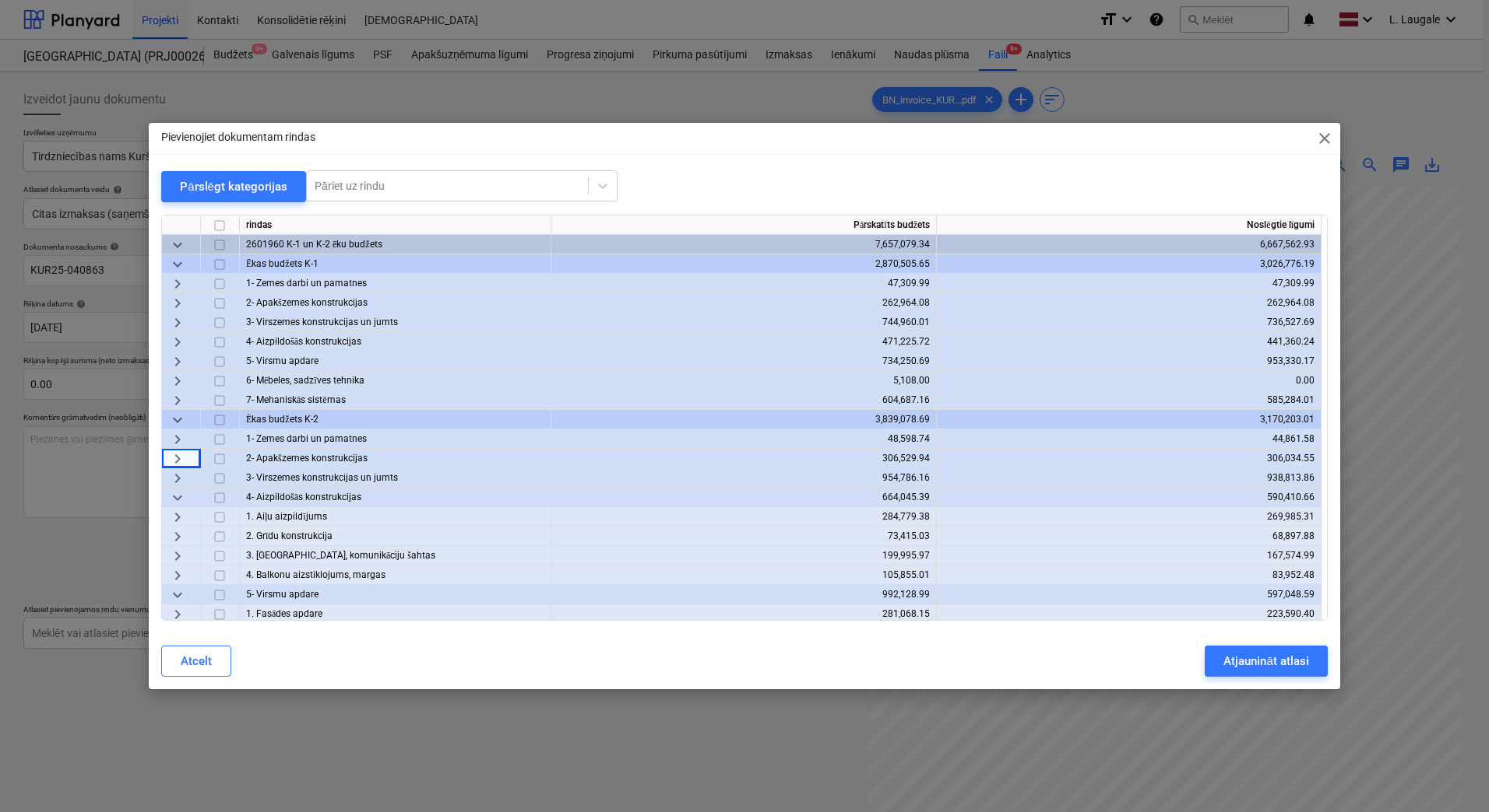
click at [172, 363] on span "keyboard_arrow_right" at bounding box center [176, 361] width 18 height 18
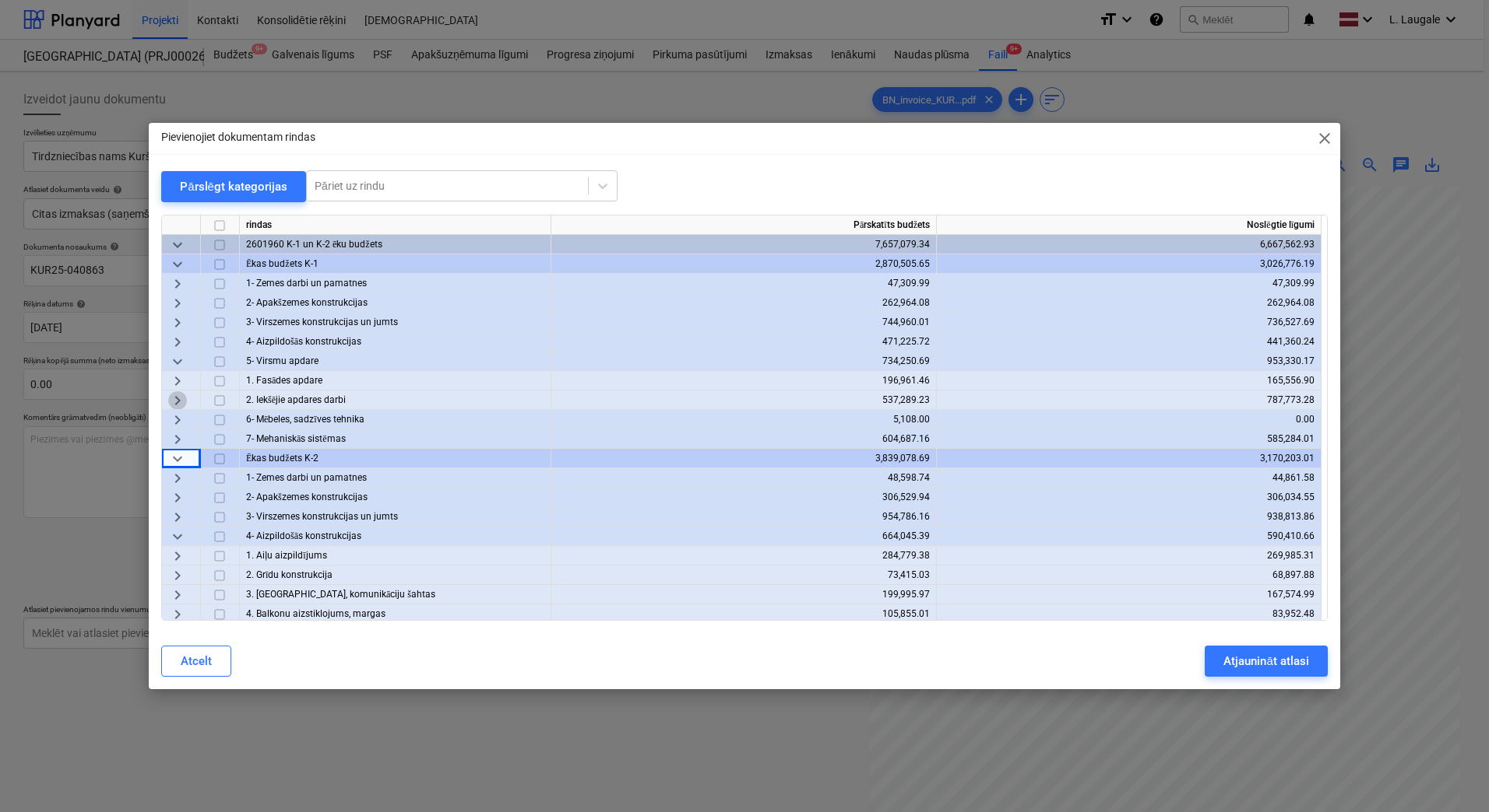
click at [178, 398] on span "keyboard_arrow_right" at bounding box center [176, 400] width 18 height 18
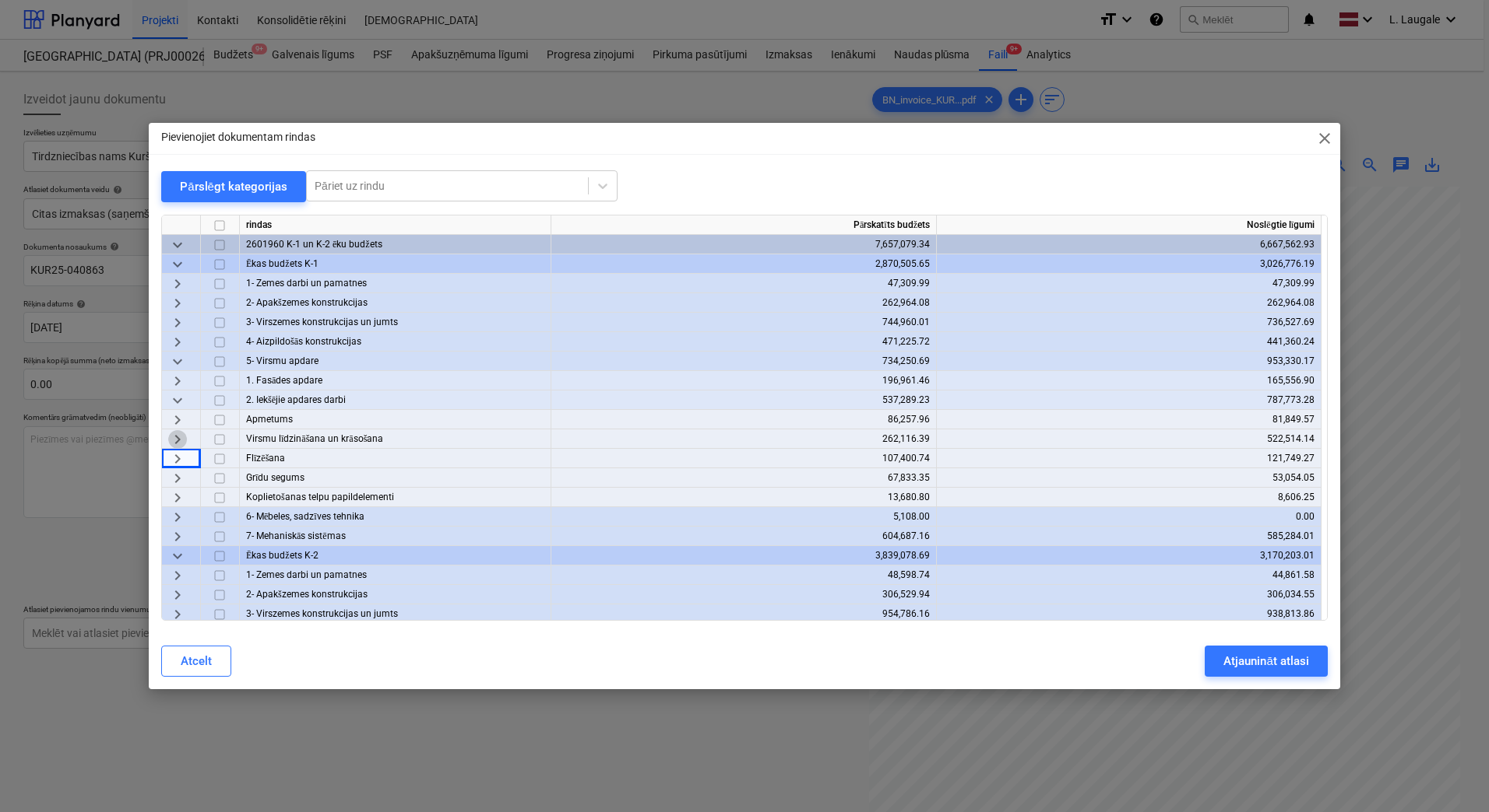
click at [180, 432] on span "keyboard_arrow_right" at bounding box center [176, 439] width 18 height 18
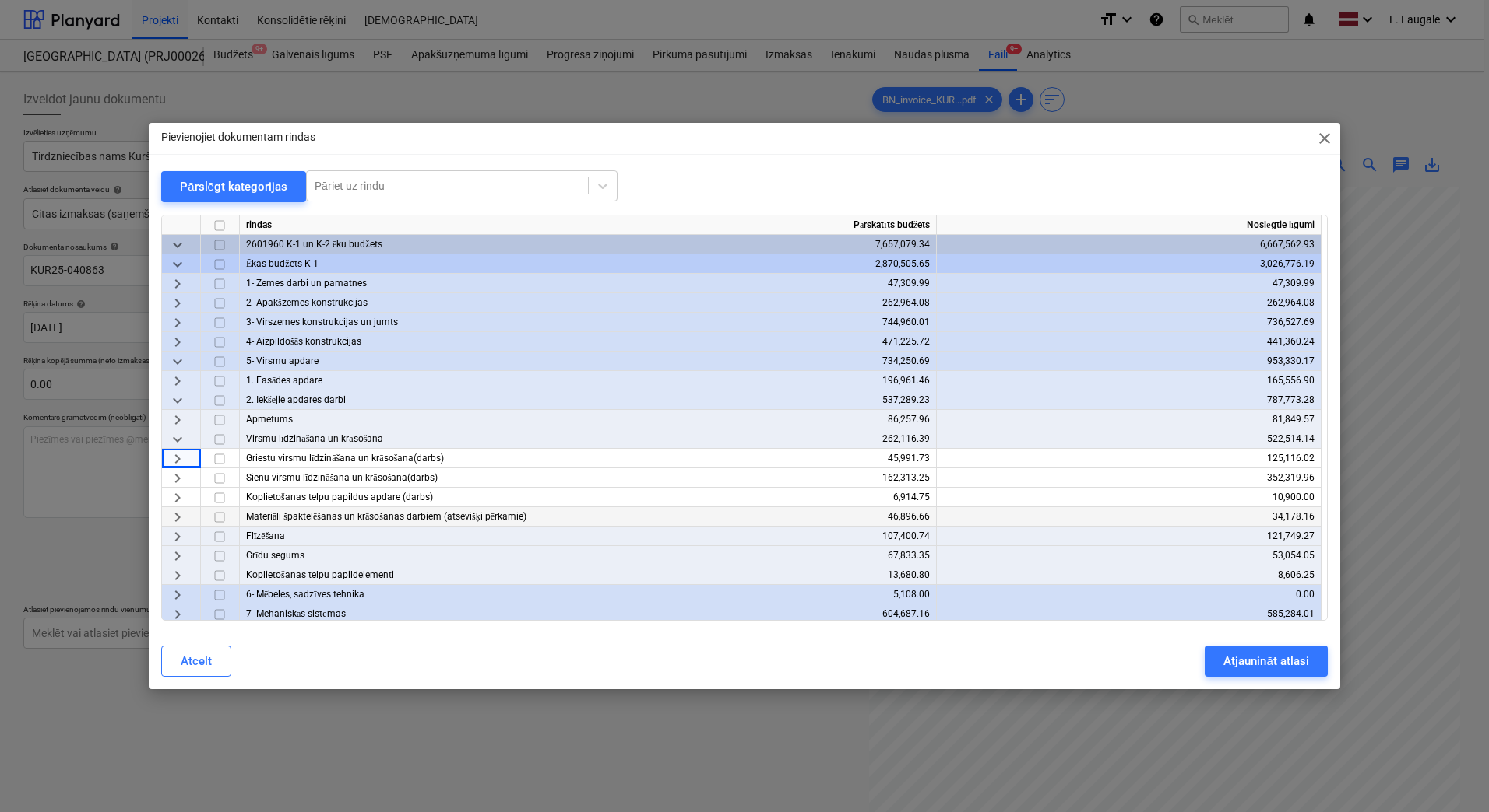
click at [181, 521] on span "keyboard_arrow_right" at bounding box center [176, 516] width 18 height 18
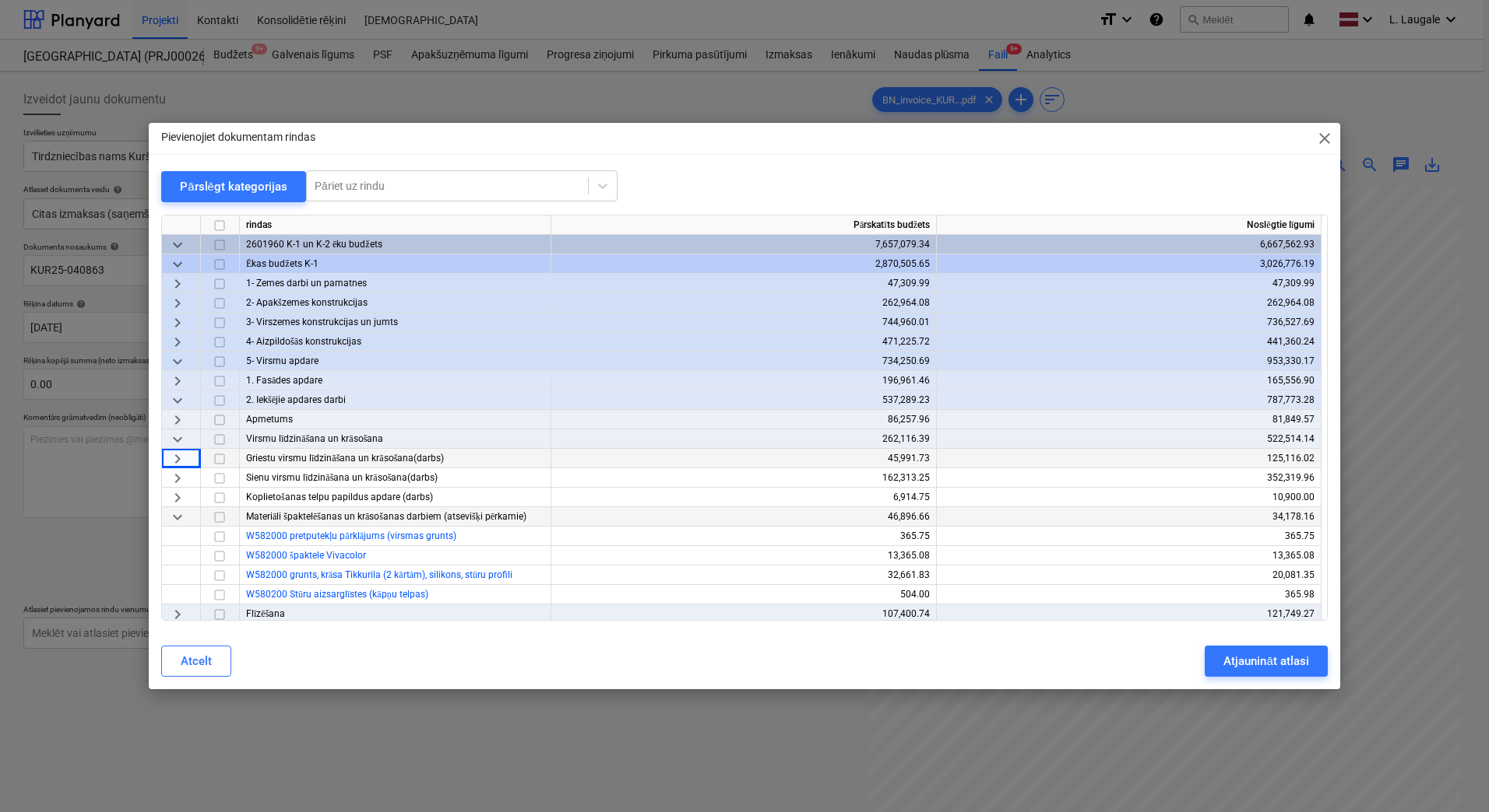
scroll to position [103, 0]
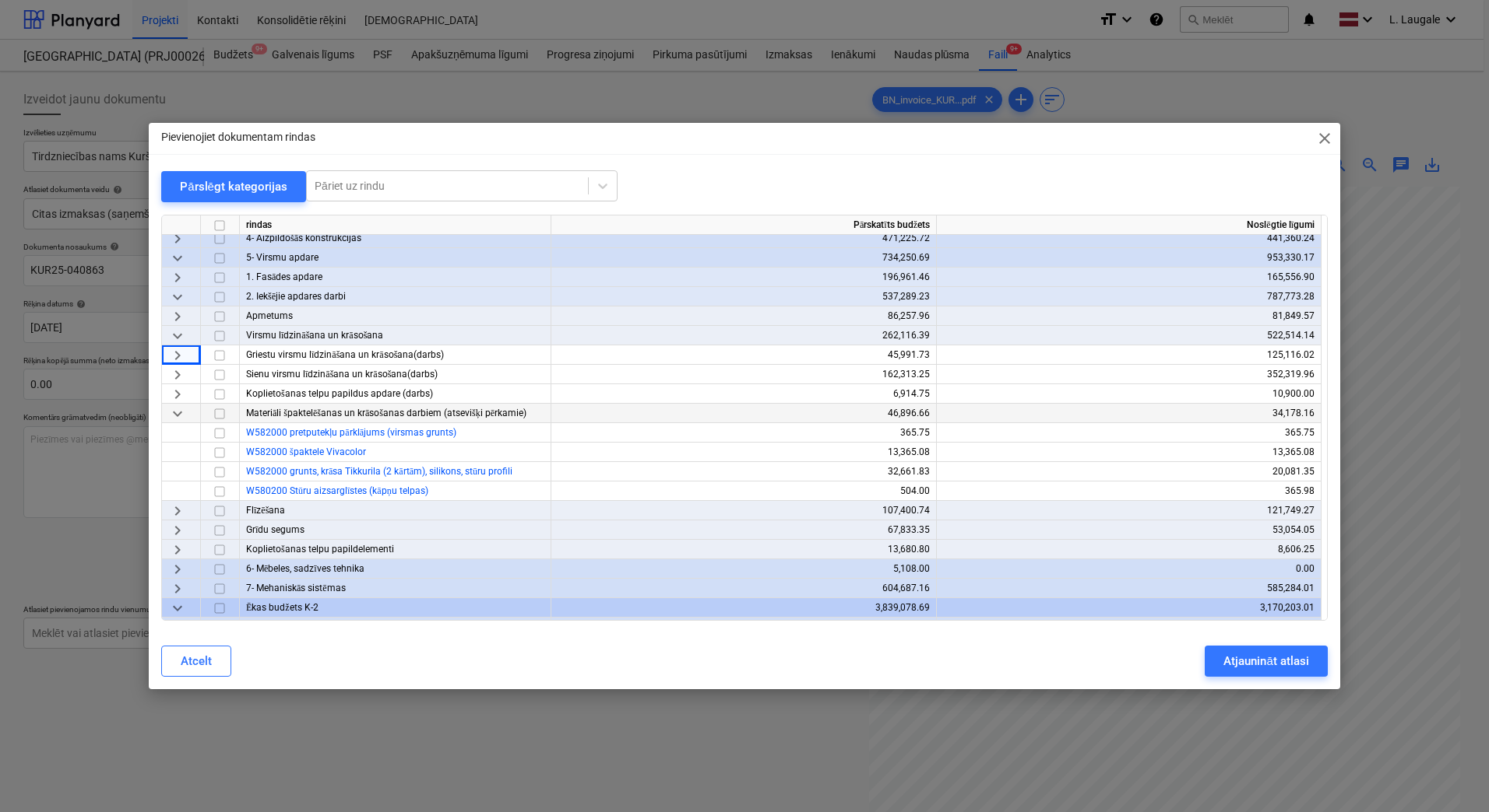
click at [172, 511] on span "keyboard_arrow_right" at bounding box center [176, 511] width 18 height 18
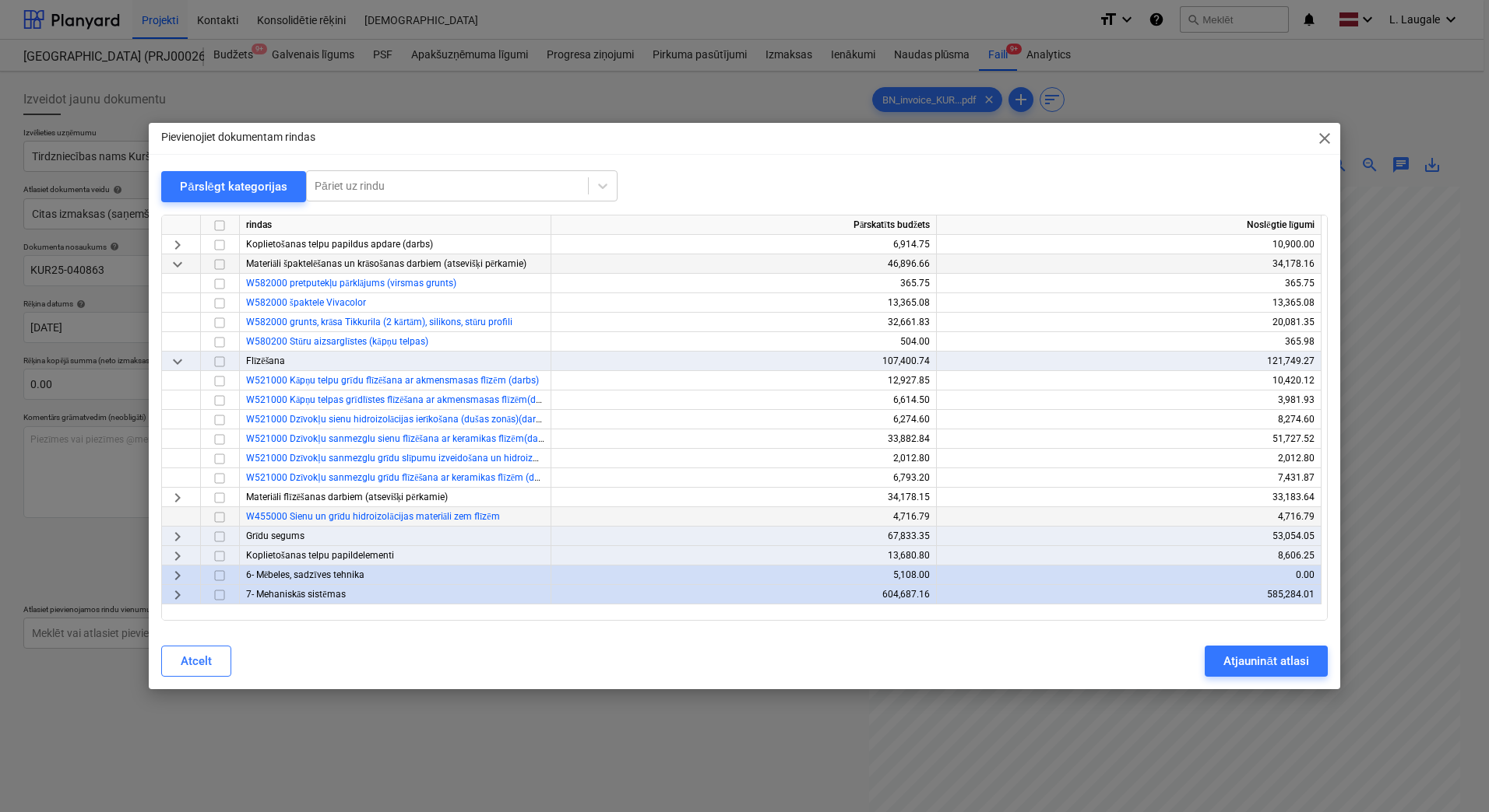
scroll to position [259, 0]
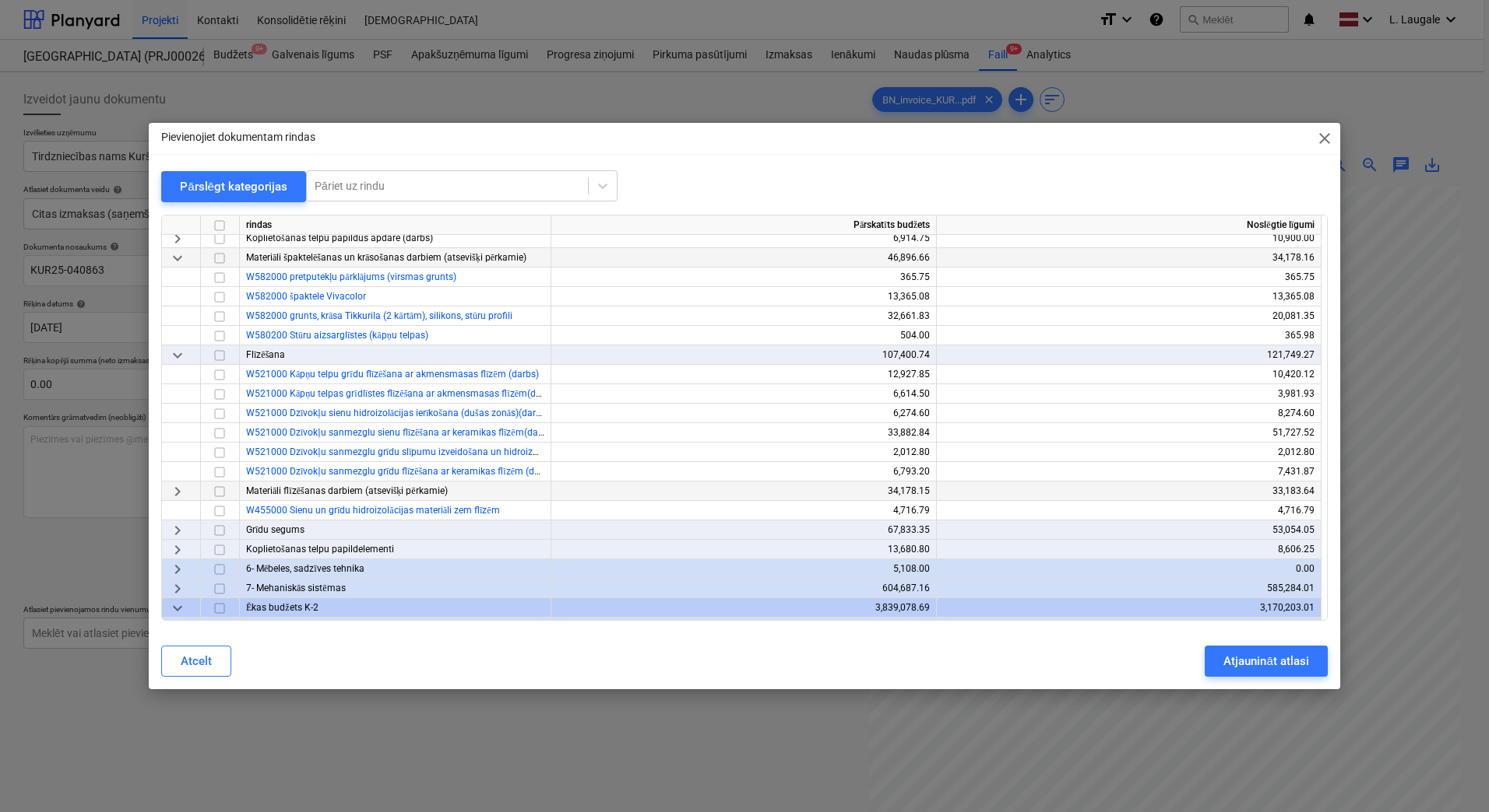
click at [175, 490] on span "keyboard_arrow_right" at bounding box center [176, 491] width 18 height 18
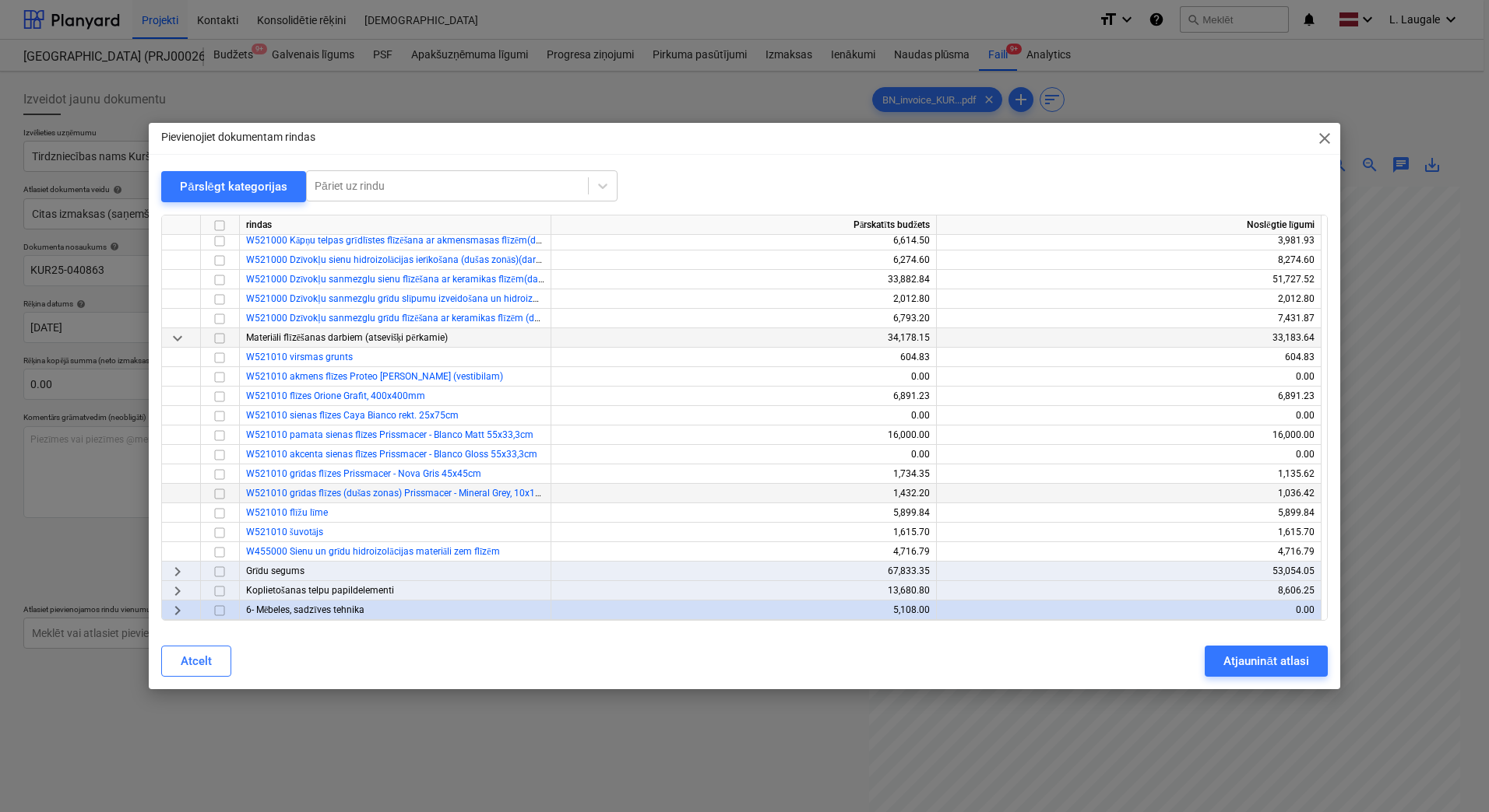
scroll to position [467, 0]
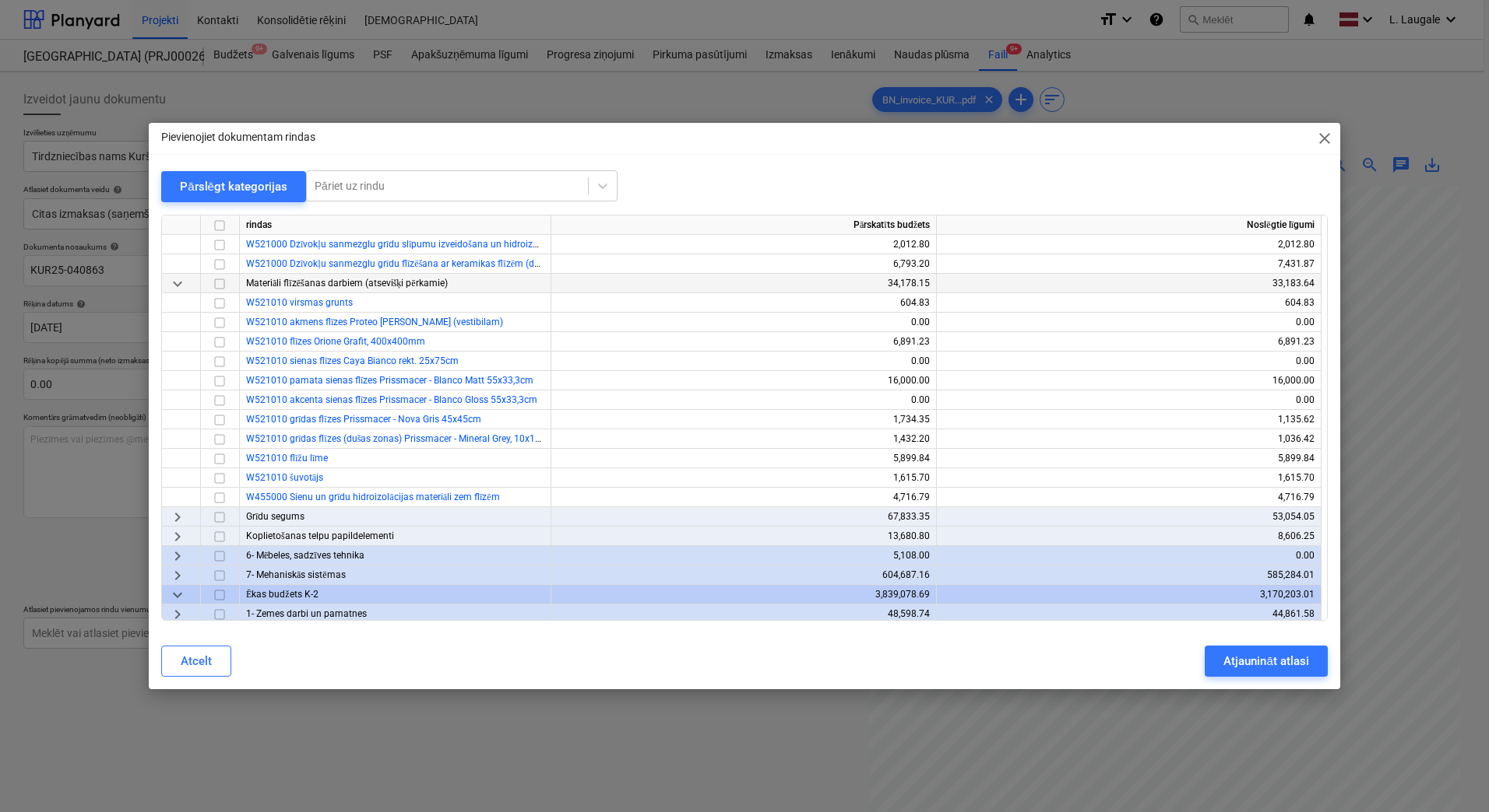
click at [179, 518] on span "keyboard_arrow_right" at bounding box center [176, 516] width 18 height 18
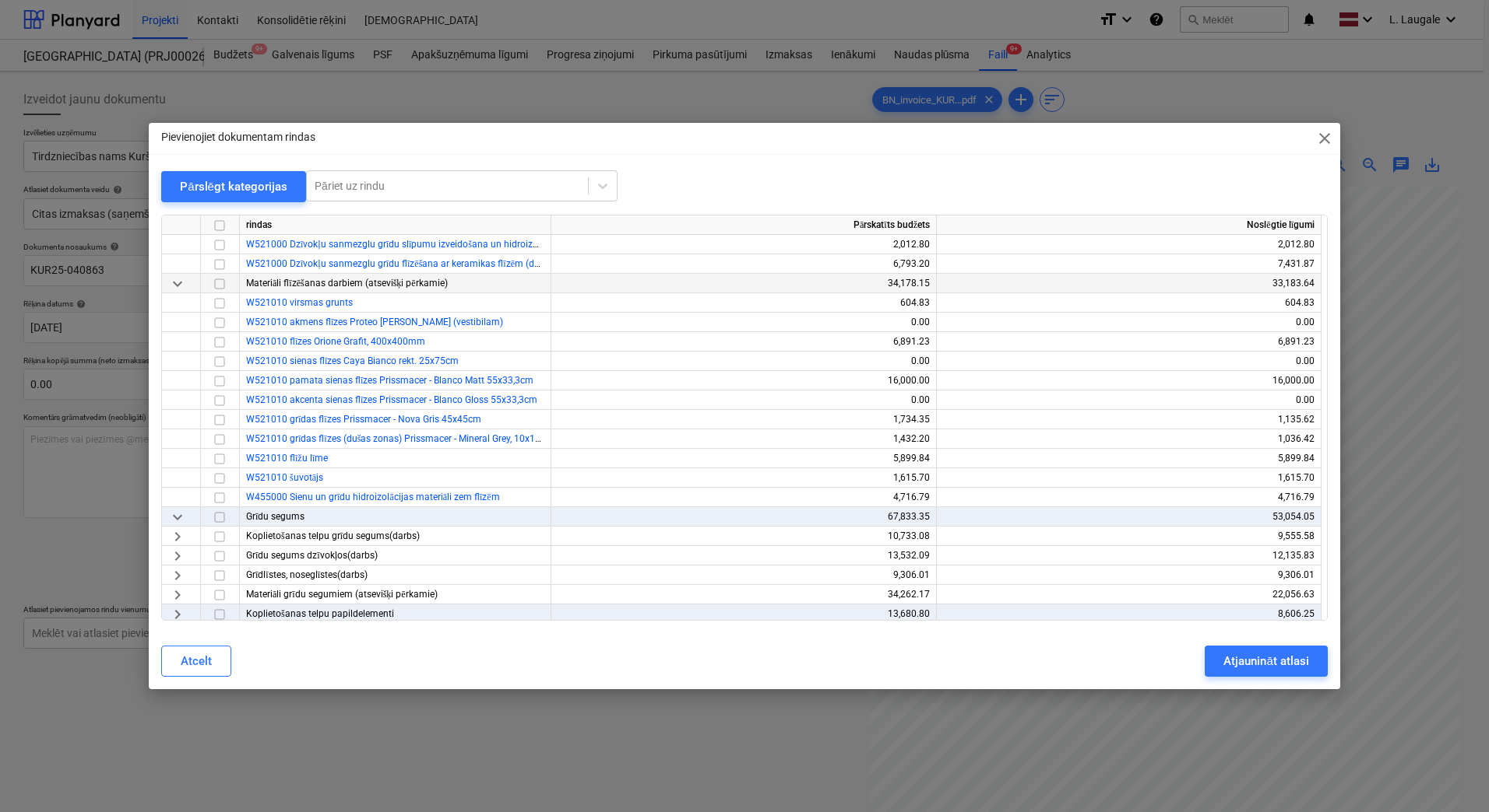
click at [1321, 136] on span "close" at bounding box center [1323, 138] width 18 height 18
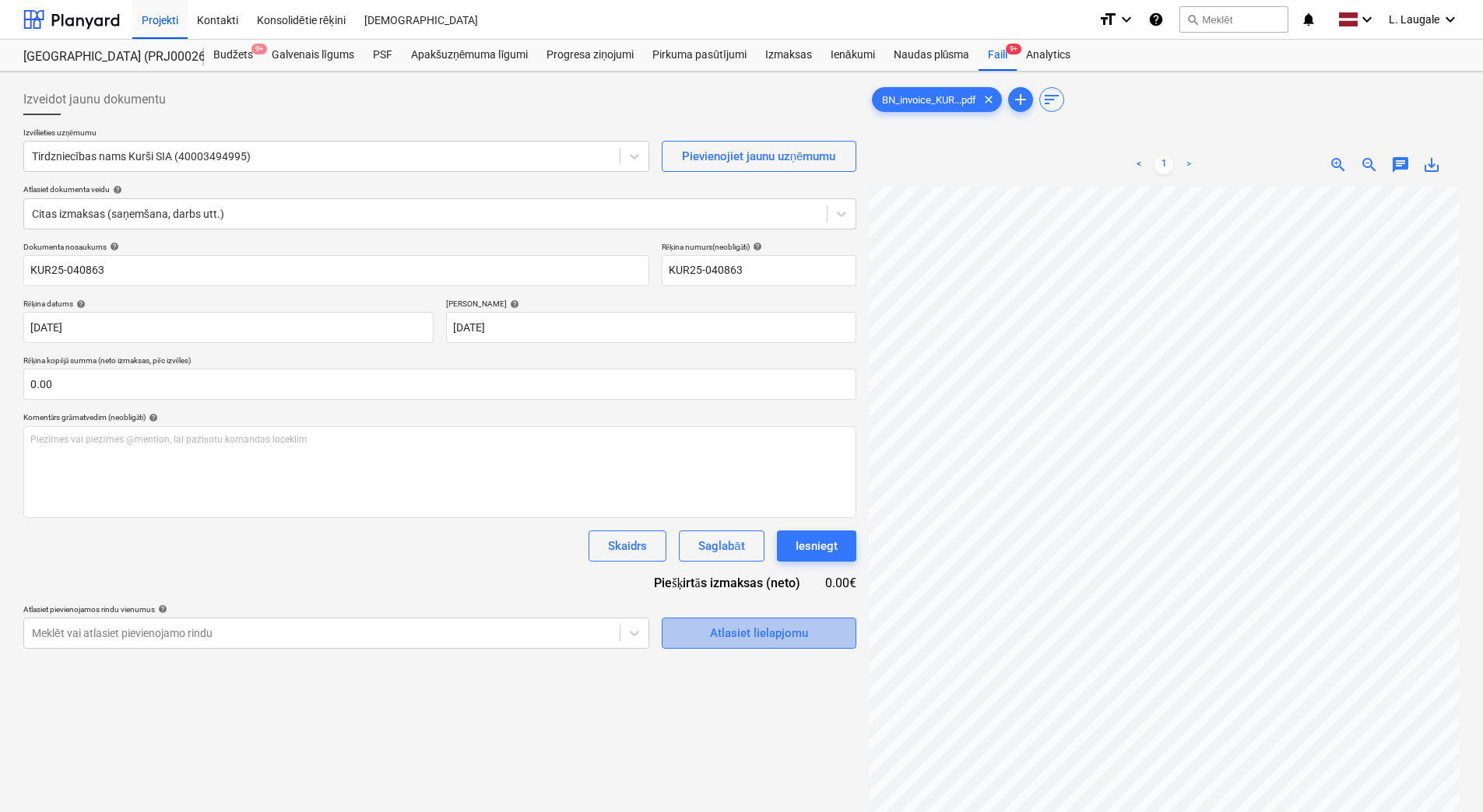
click at [750, 634] on div "Atlasiet lielapjomu" at bounding box center [759, 633] width 98 height 20
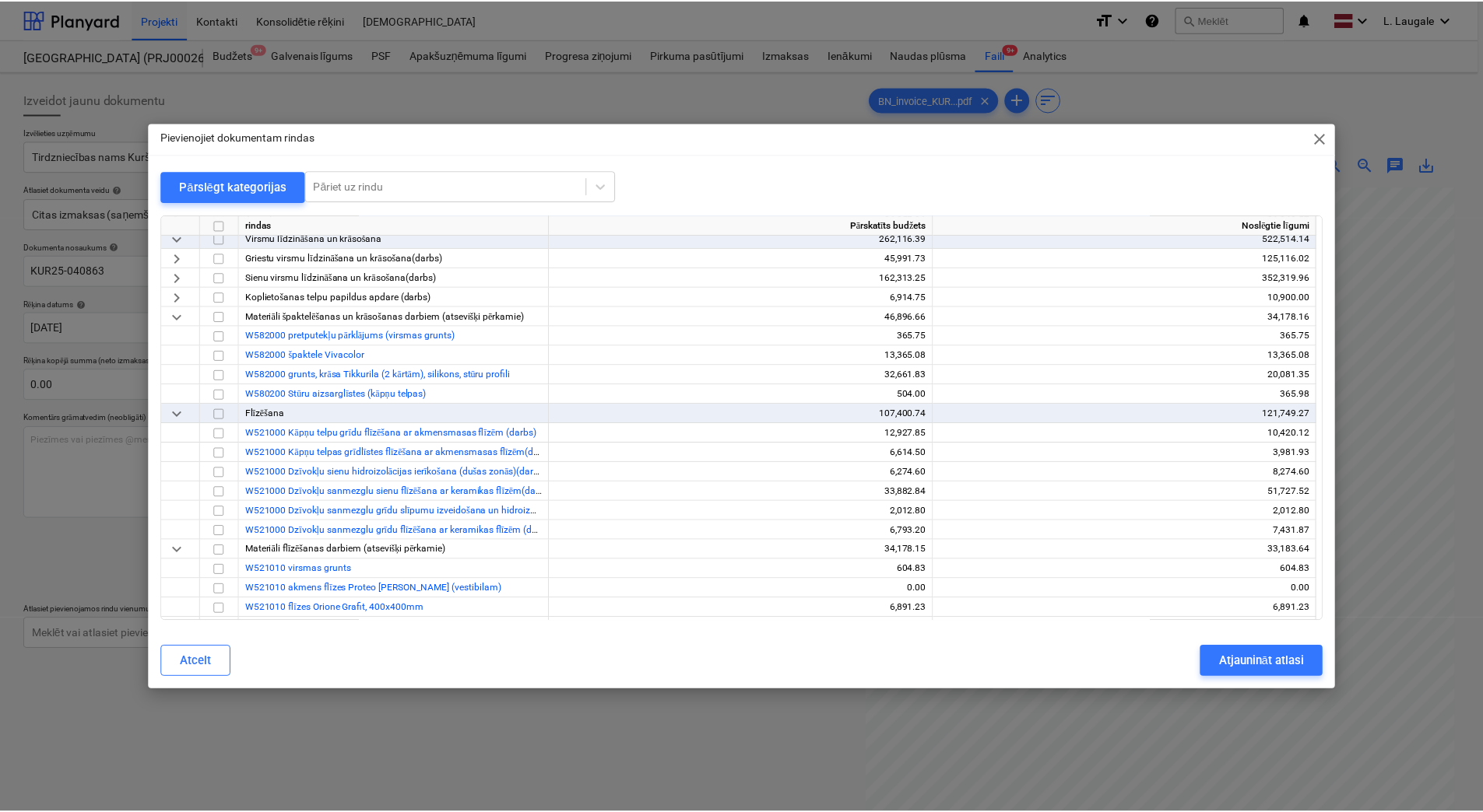
scroll to position [208, 0]
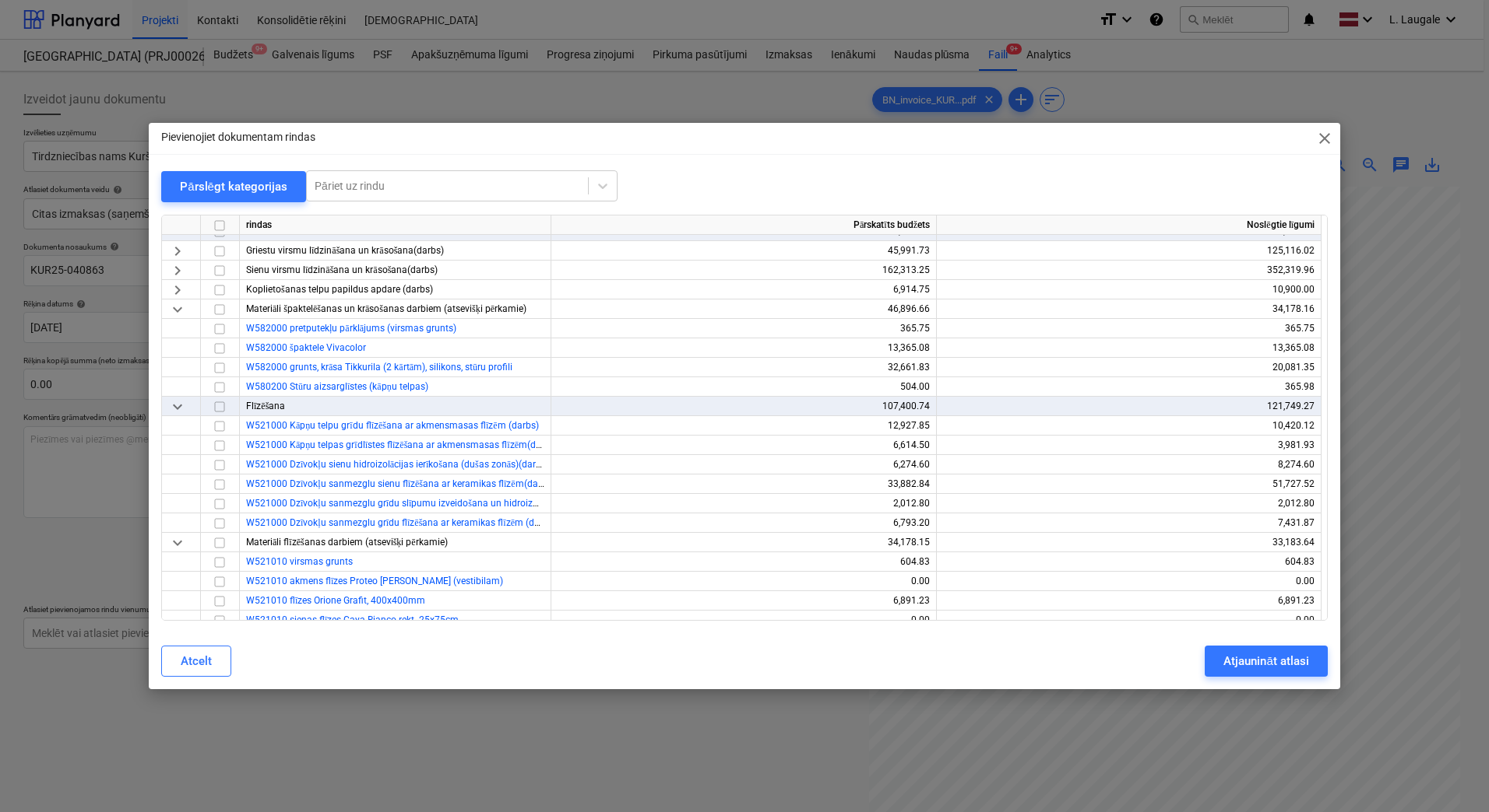
click at [1328, 139] on span "close" at bounding box center [1323, 138] width 18 height 18
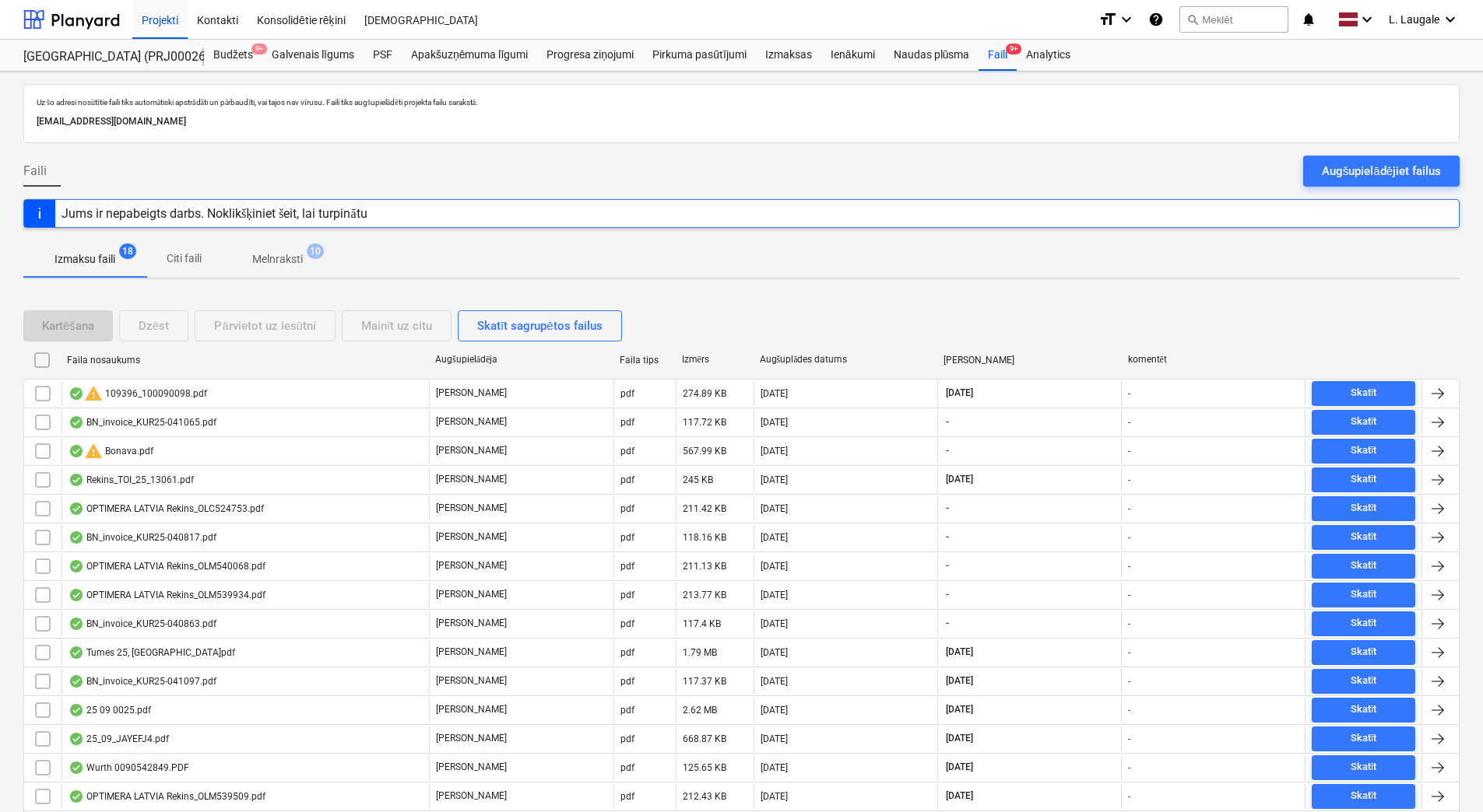
click at [305, 270] on span "Melnraksti 10" at bounding box center [277, 258] width 113 height 28
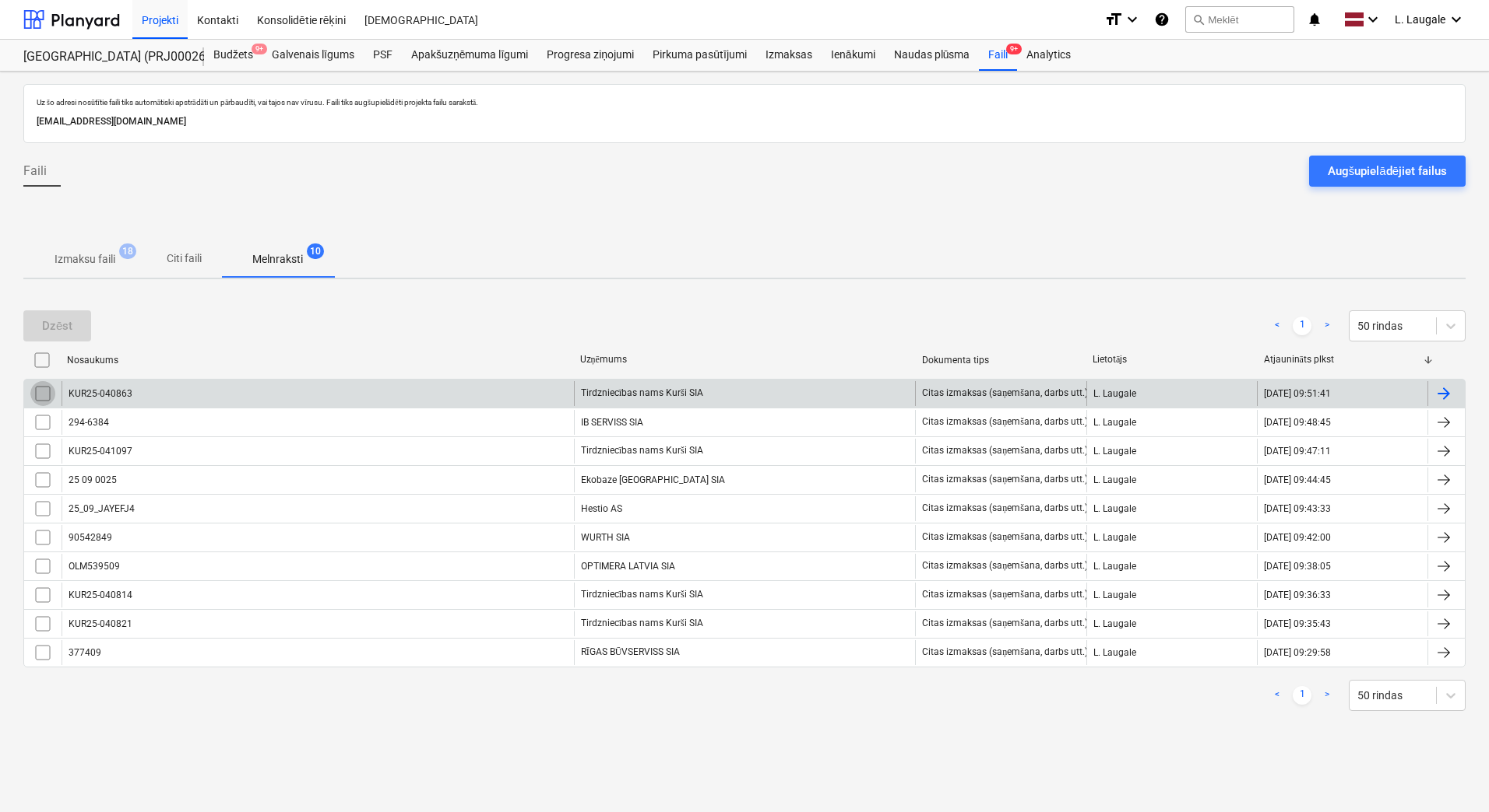
click at [42, 396] on input "checkbox" at bounding box center [43, 394] width 25 height 25
click at [58, 328] on div "Dzēst" at bounding box center [58, 326] width 31 height 20
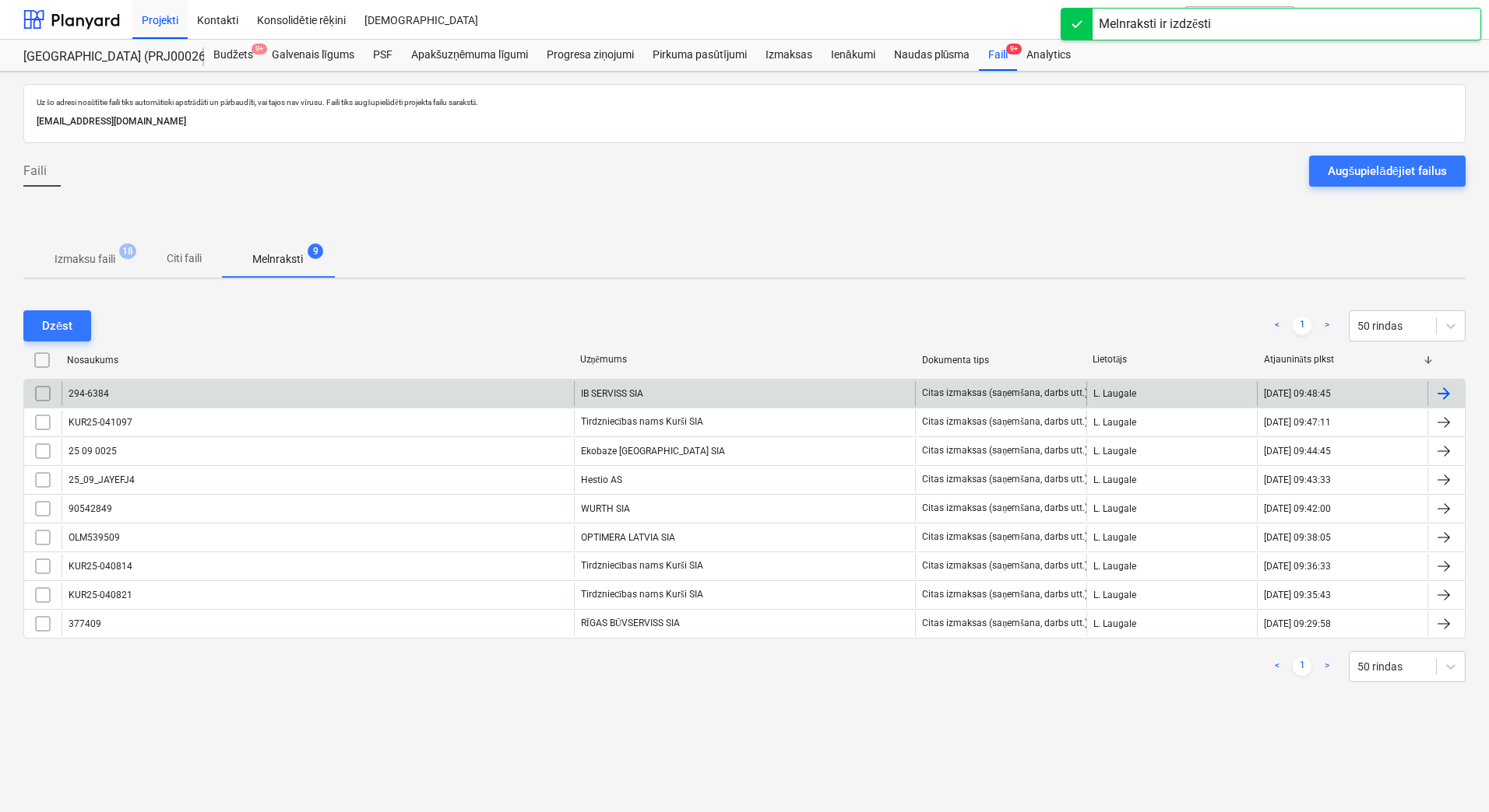
click at [97, 253] on p "Izmaksu faili" at bounding box center [85, 259] width 61 height 16
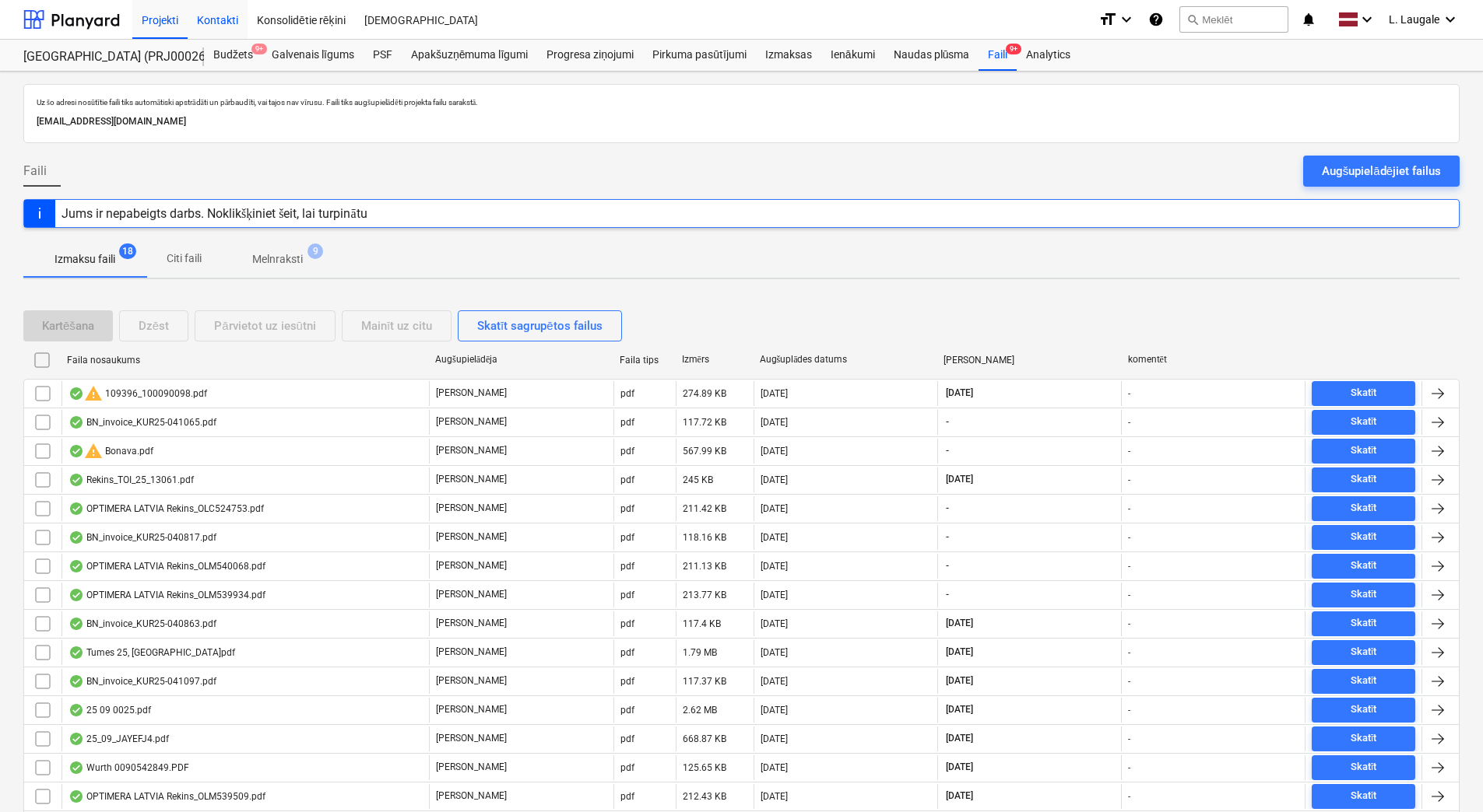
click at [221, 24] on div "Kontakti" at bounding box center [218, 18] width 60 height 39
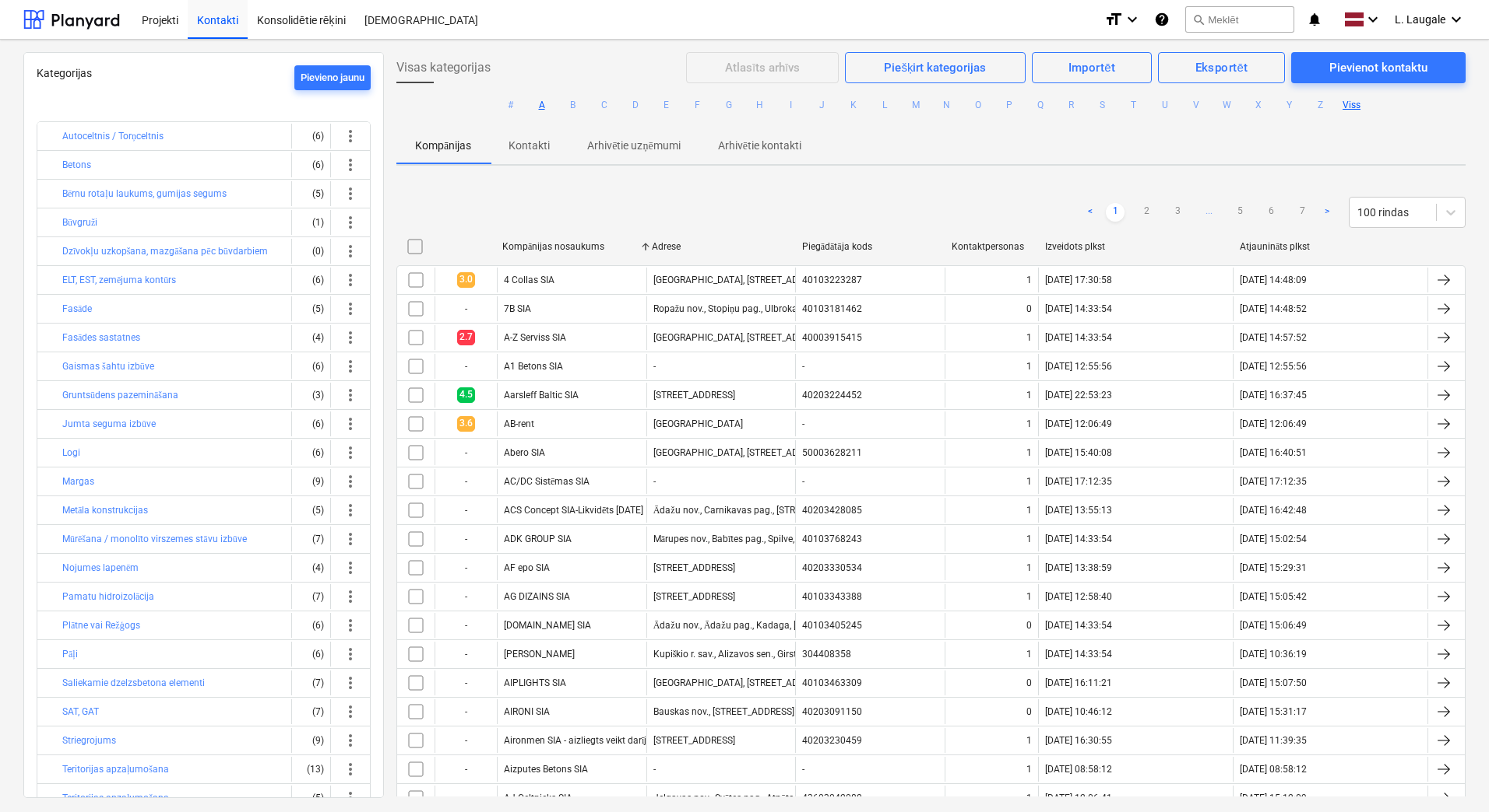
click at [536, 105] on button "A" at bounding box center [542, 104] width 18 height 18
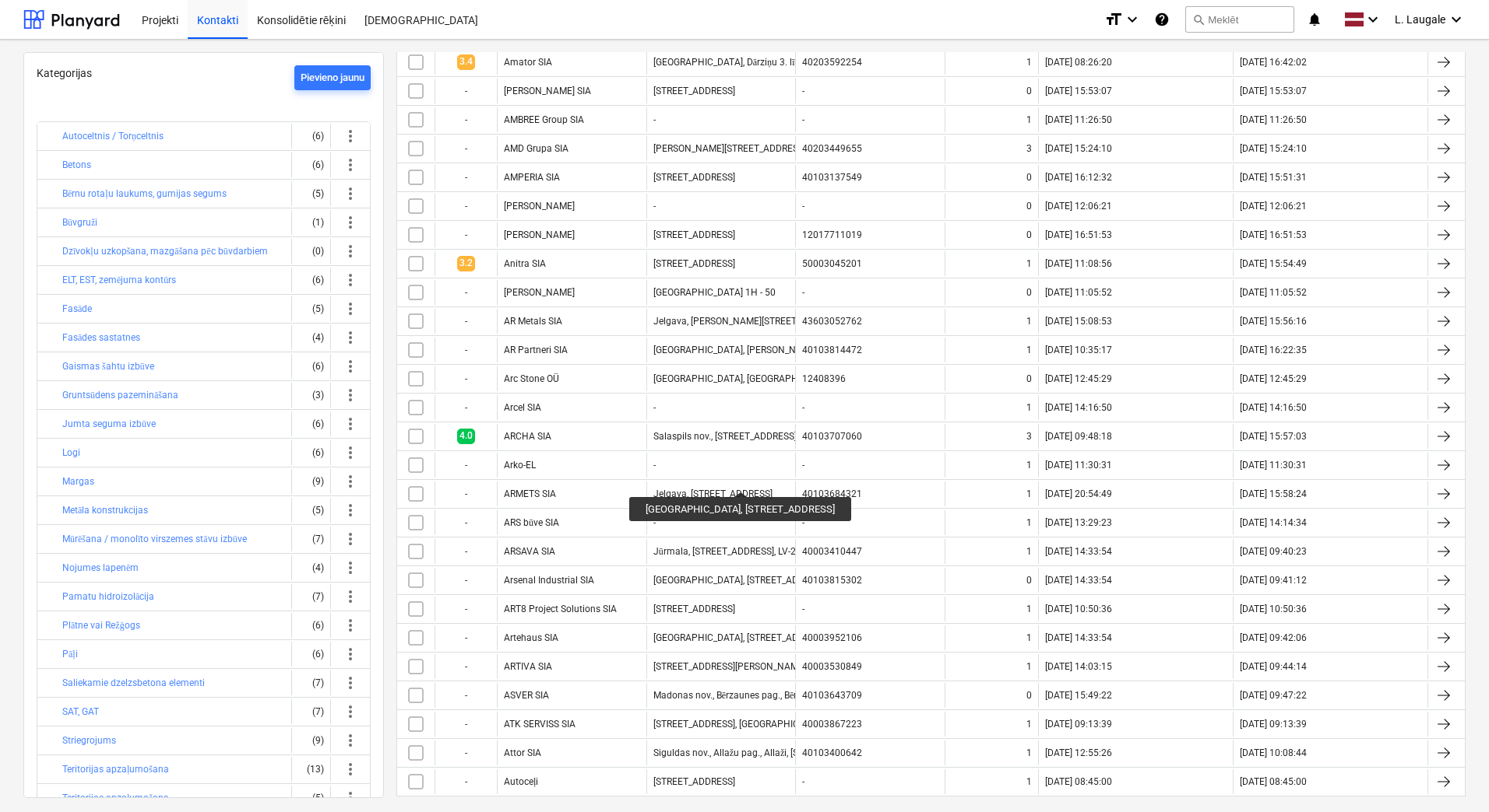
scroll to position [1472, 0]
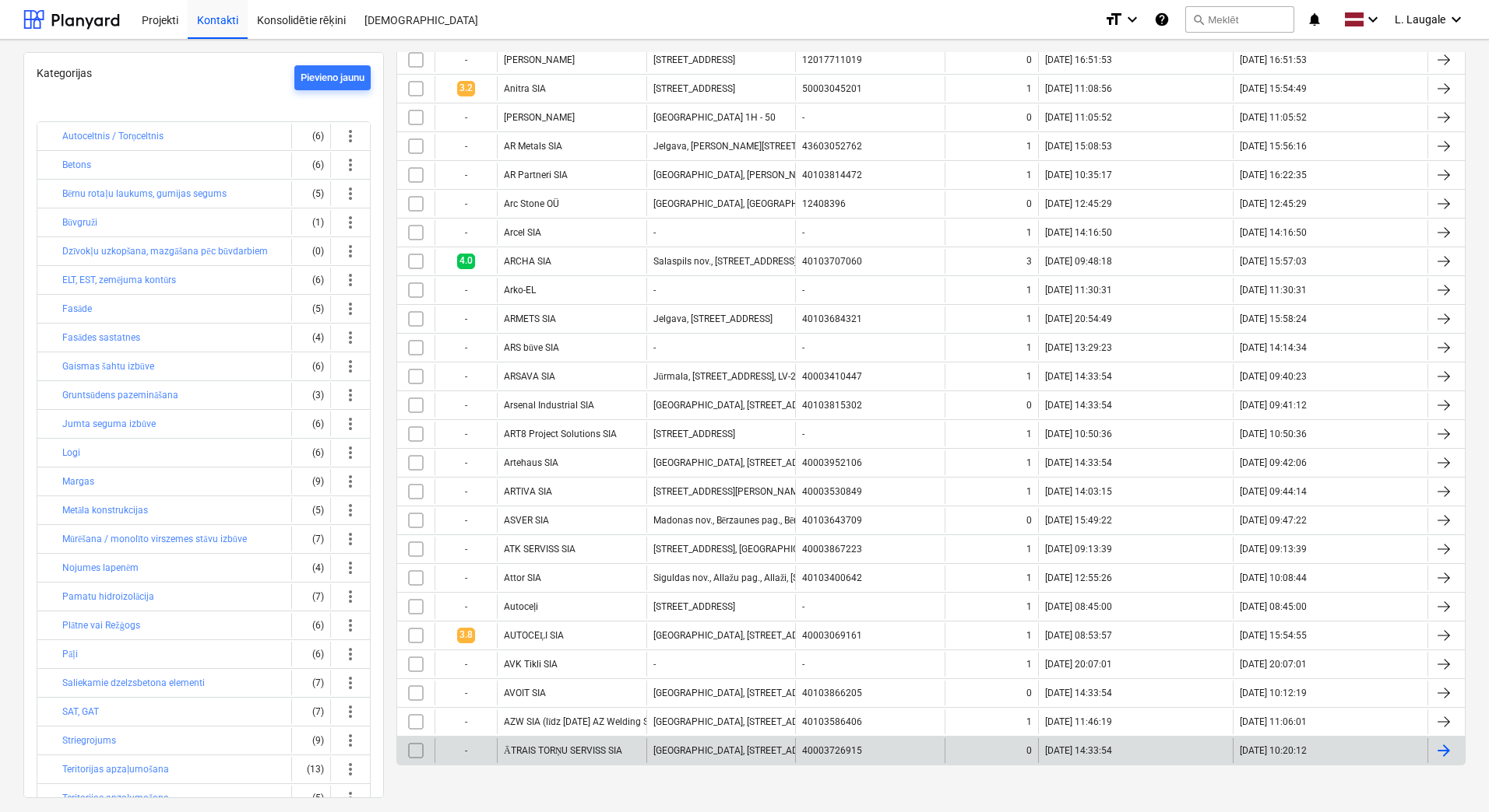
click at [586, 743] on div "ĀTRAIS TORŅU SERVISS SIA" at bounding box center [571, 751] width 149 height 25
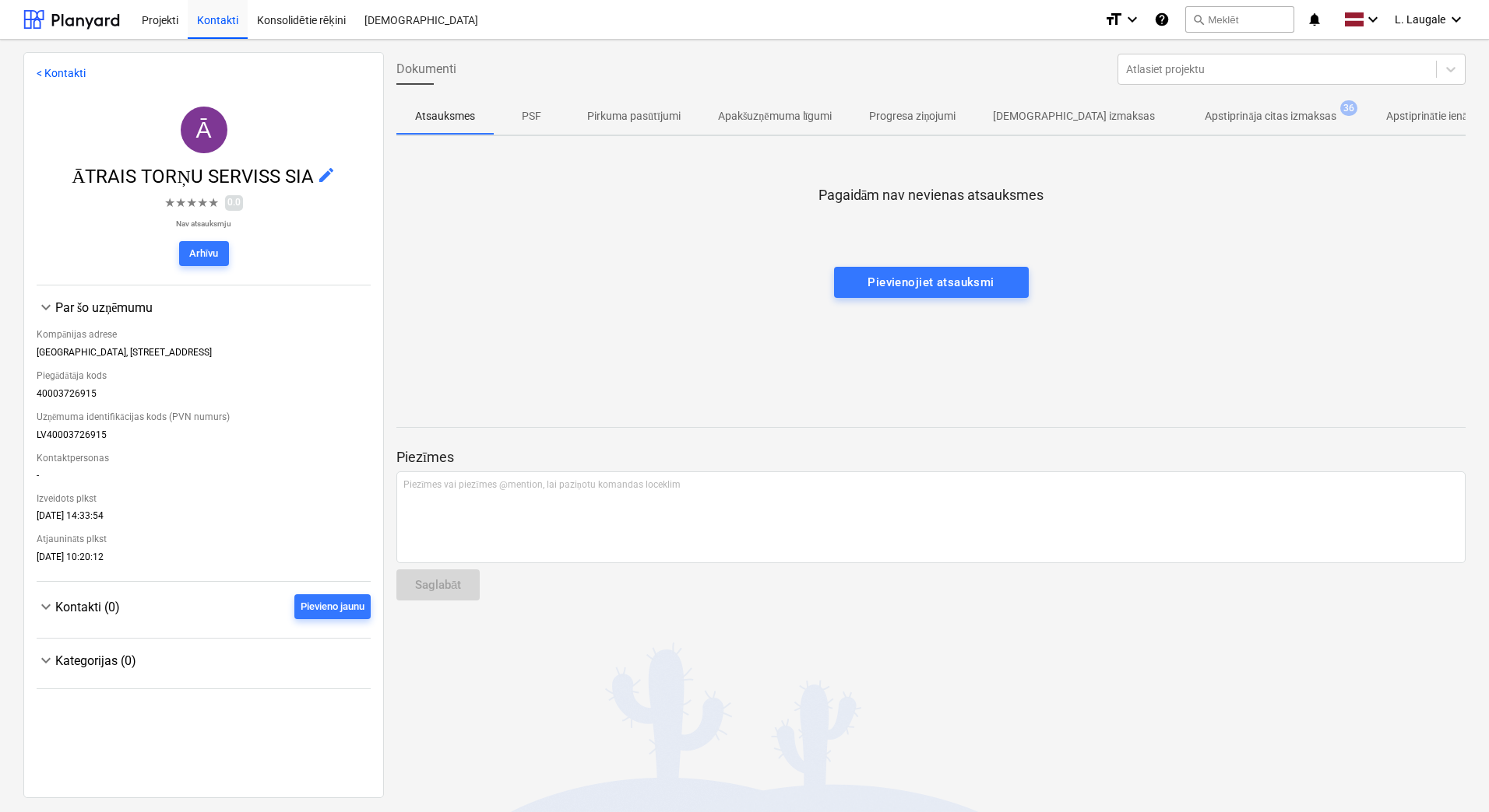
click at [1210, 116] on p "Apstiprināja citas izmaksas" at bounding box center [1270, 116] width 131 height 16
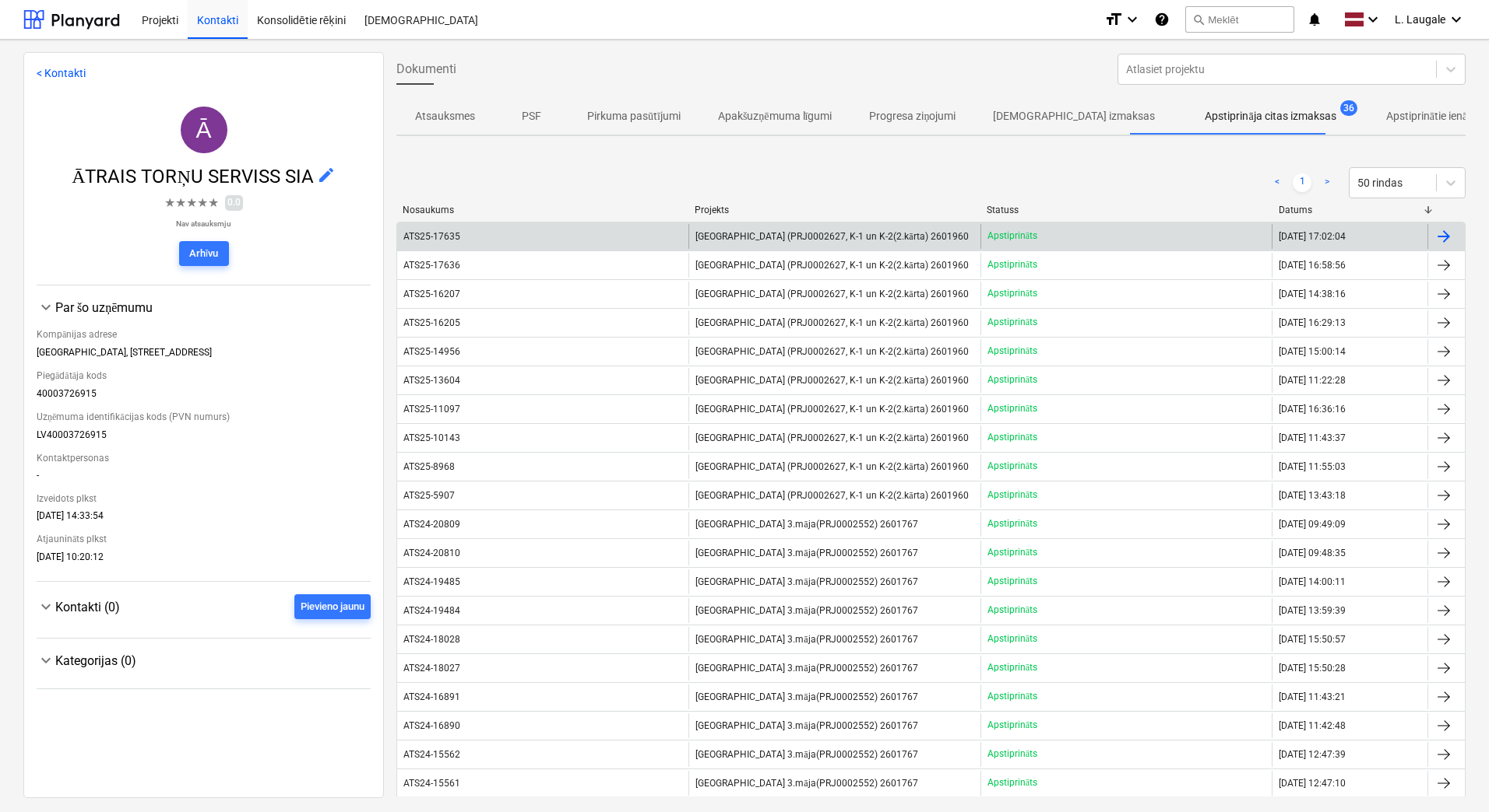
click at [611, 246] on div "ATS25-17635" at bounding box center [543, 237] width 291 height 25
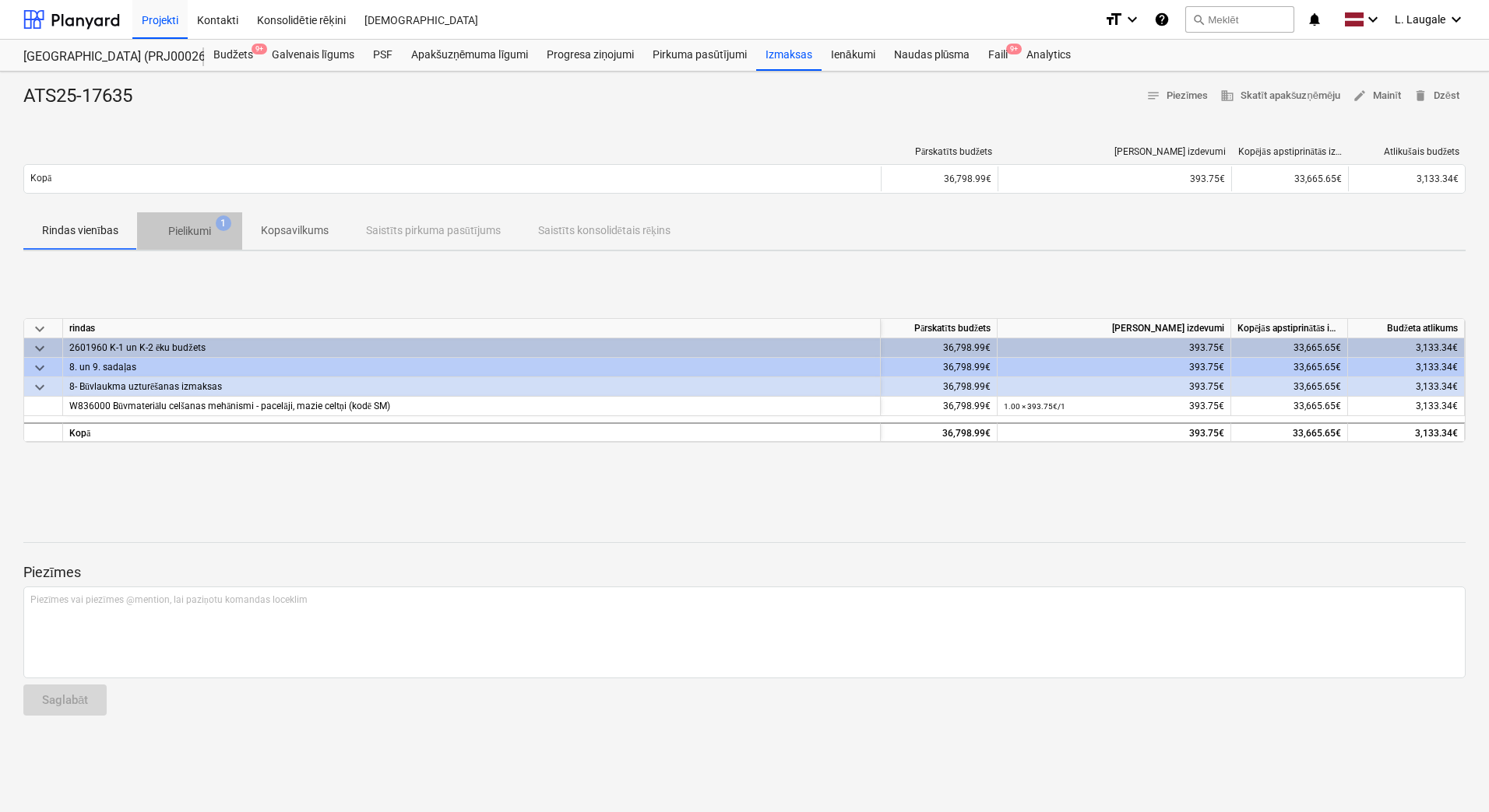
click at [197, 243] on span "Pielikumi 1" at bounding box center [189, 230] width 105 height 28
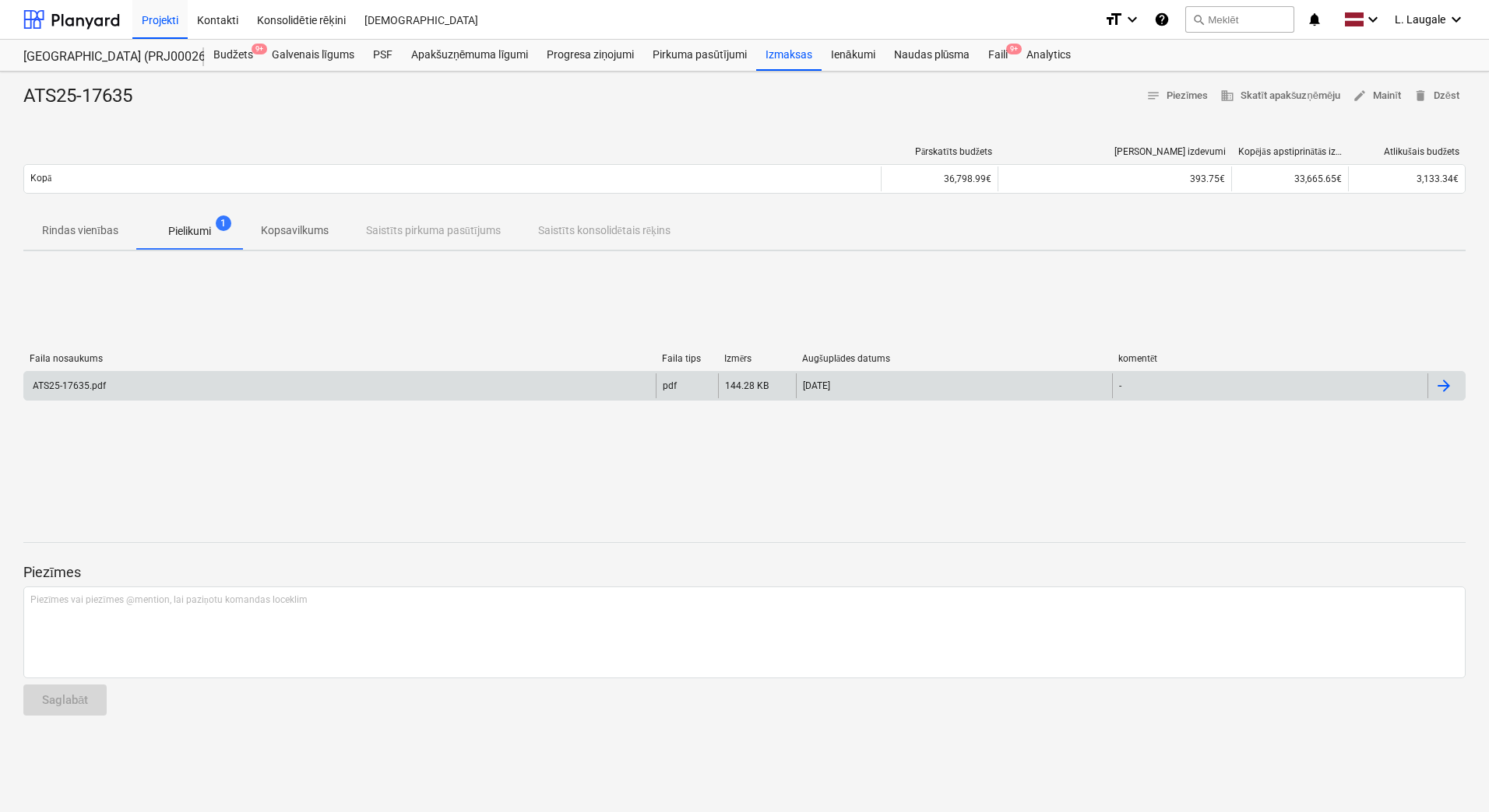
click at [251, 375] on div "ATS25-17635.pdf" at bounding box center [339, 386] width 631 height 25
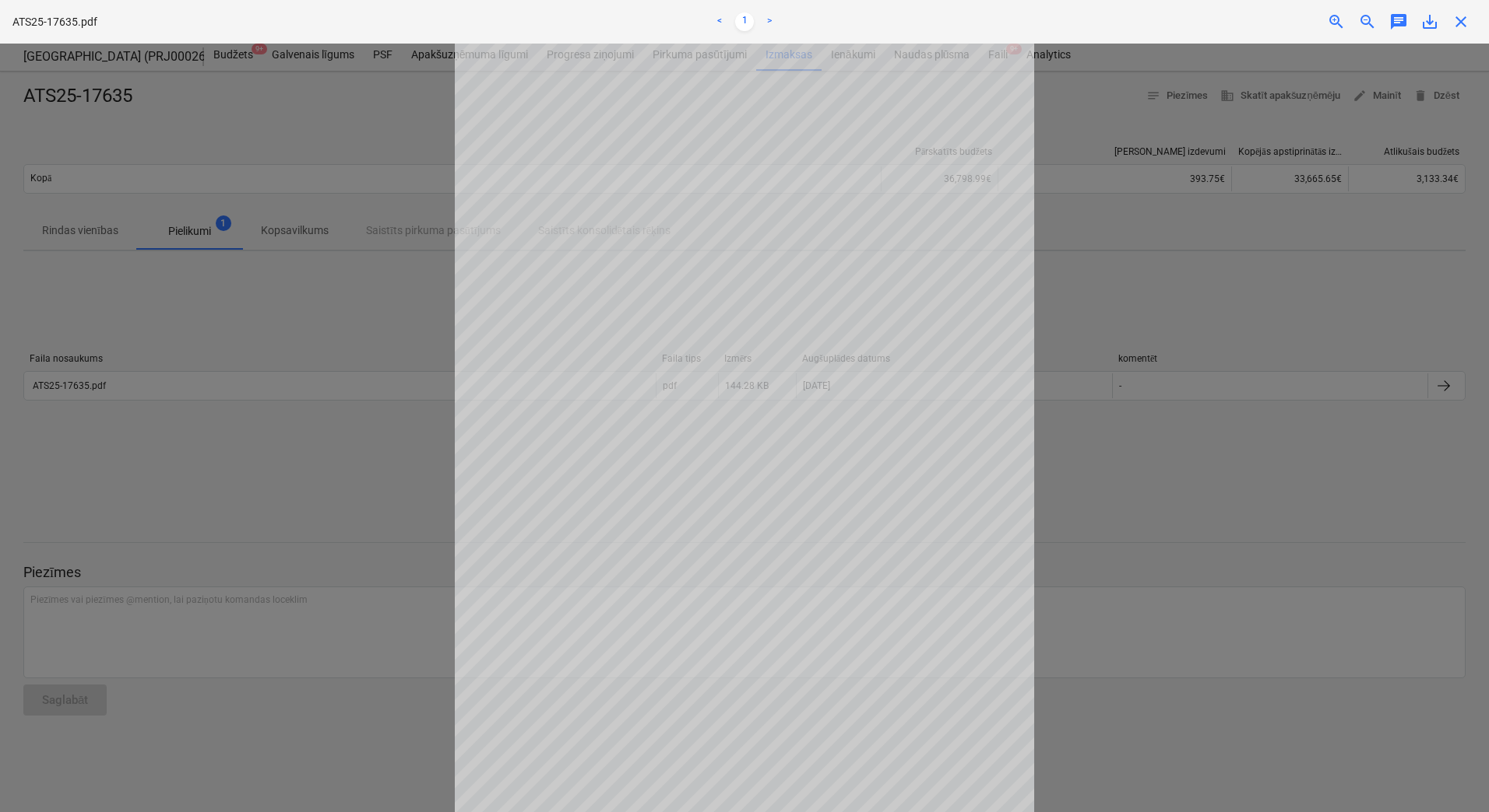
click at [371, 233] on div at bounding box center [744, 428] width 1489 height 769
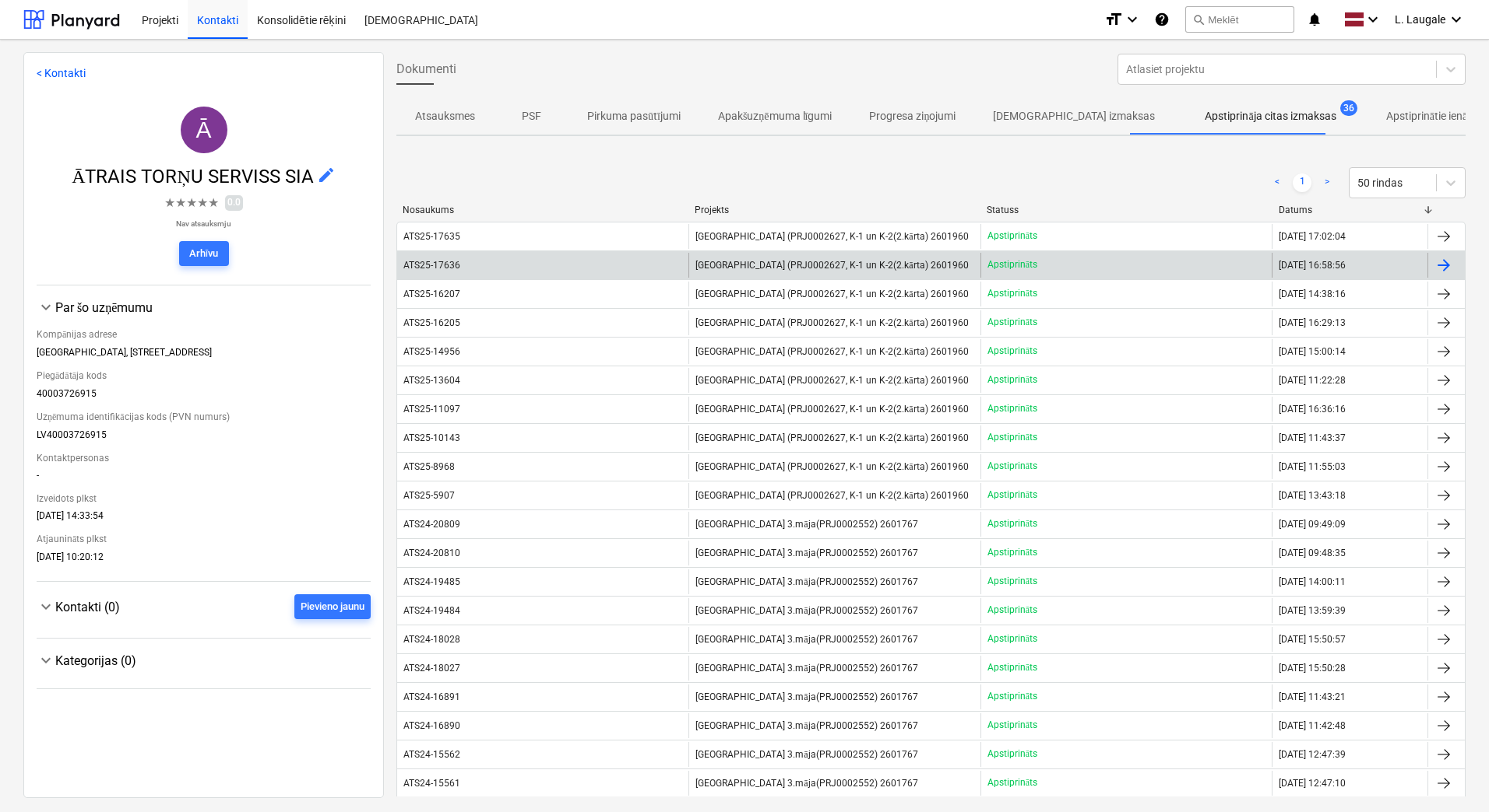
click at [496, 263] on div "ATS25-17636" at bounding box center [543, 266] width 291 height 25
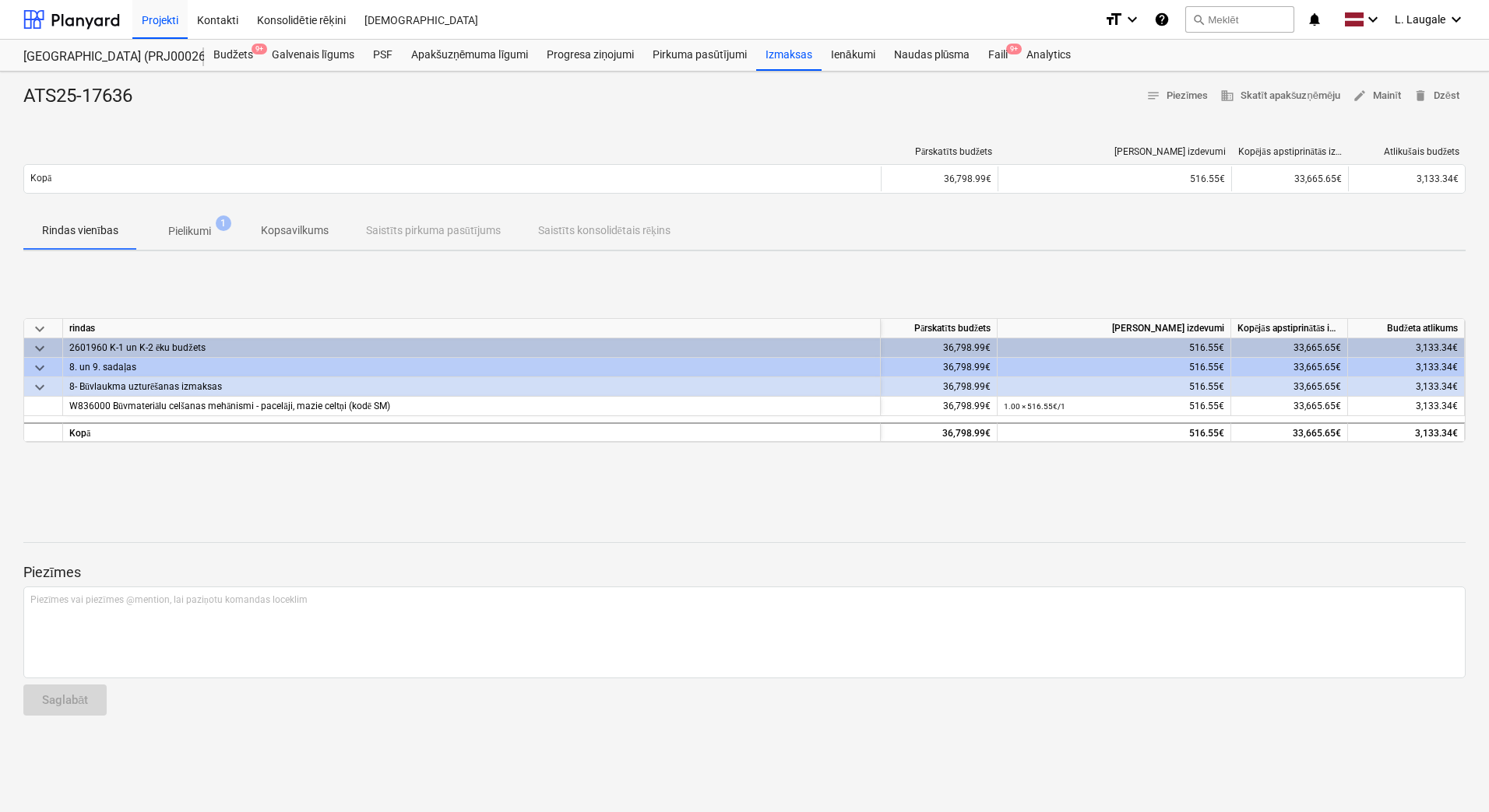
drag, startPoint x: 195, startPoint y: 232, endPoint x: 193, endPoint y: 267, distance: 35.1
click at [195, 232] on p "Pielikumi" at bounding box center [189, 231] width 42 height 16
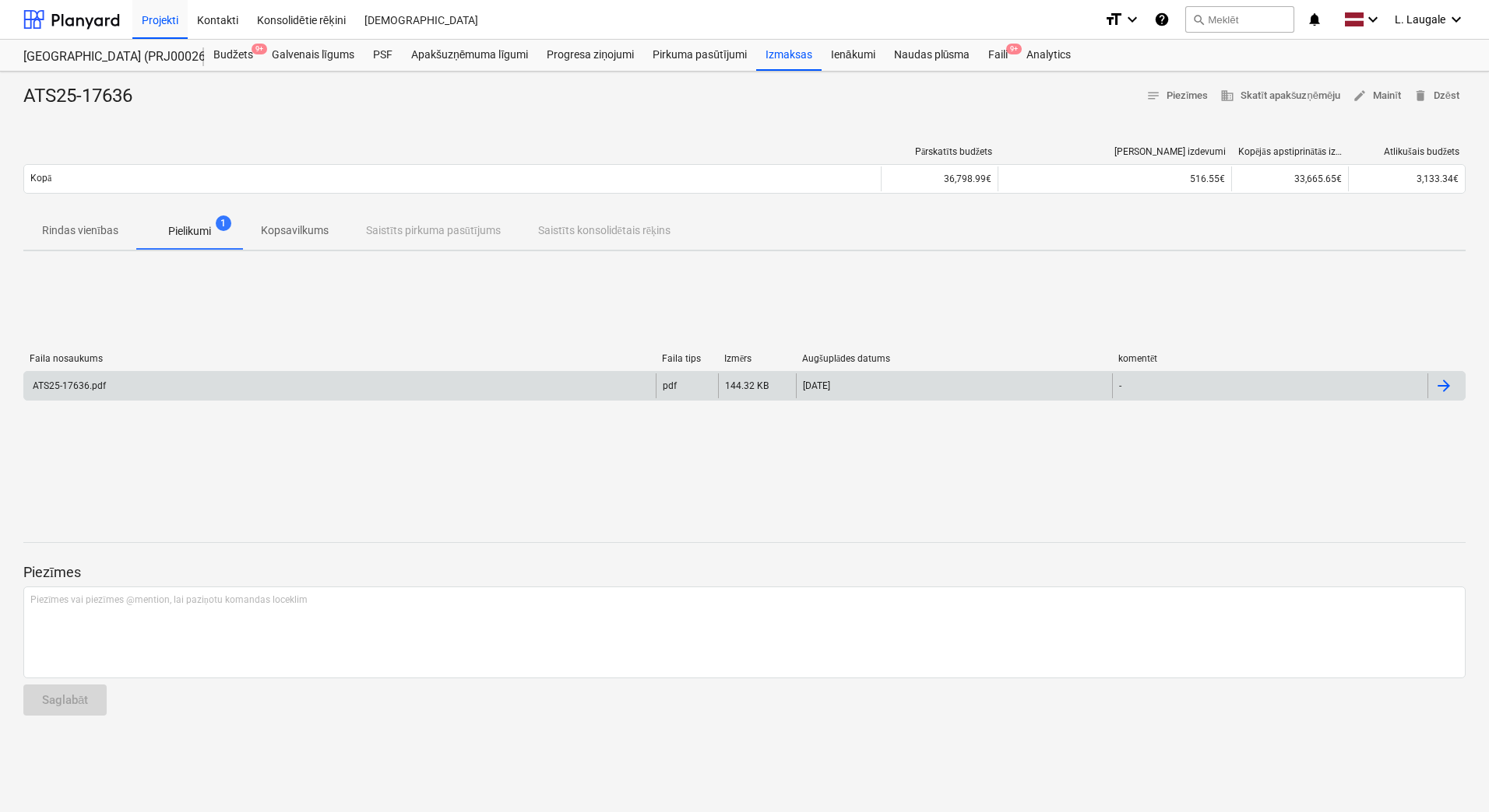
click at [245, 384] on div "ATS25-17636.pdf" at bounding box center [339, 386] width 631 height 25
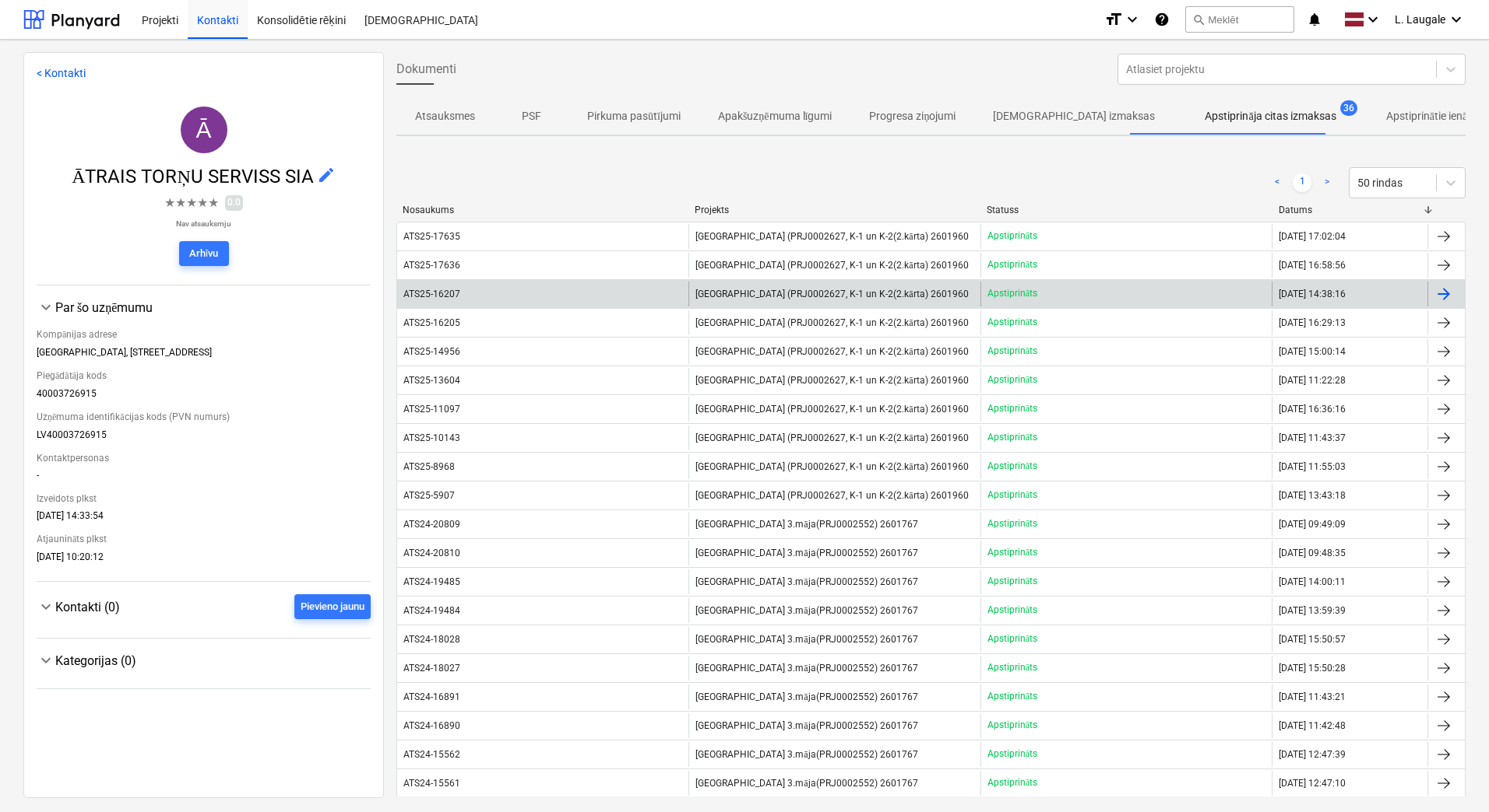
click at [518, 290] on div "ATS25-16207" at bounding box center [543, 294] width 291 height 25
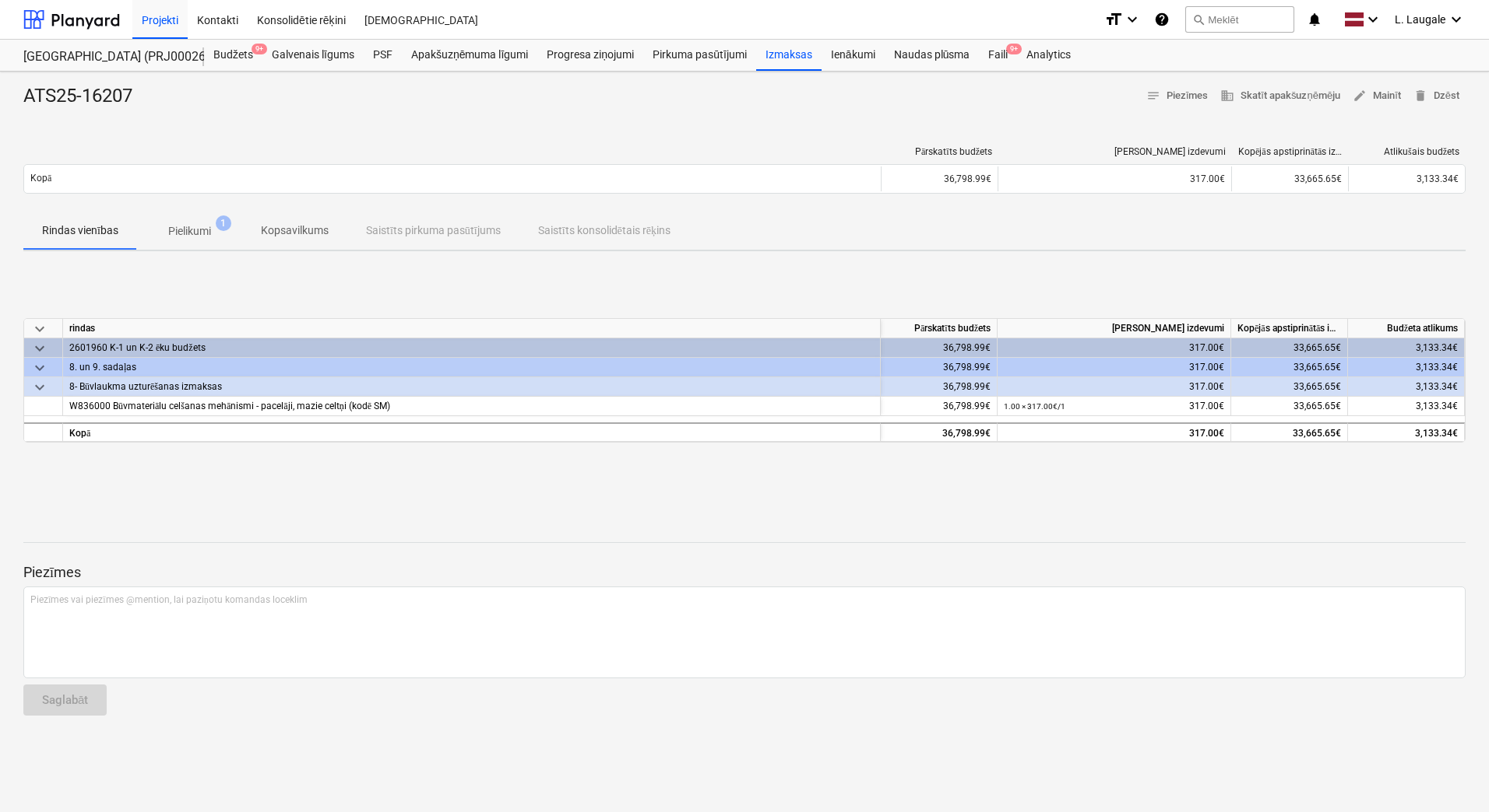
click at [202, 235] on p "Pielikumi" at bounding box center [189, 231] width 42 height 16
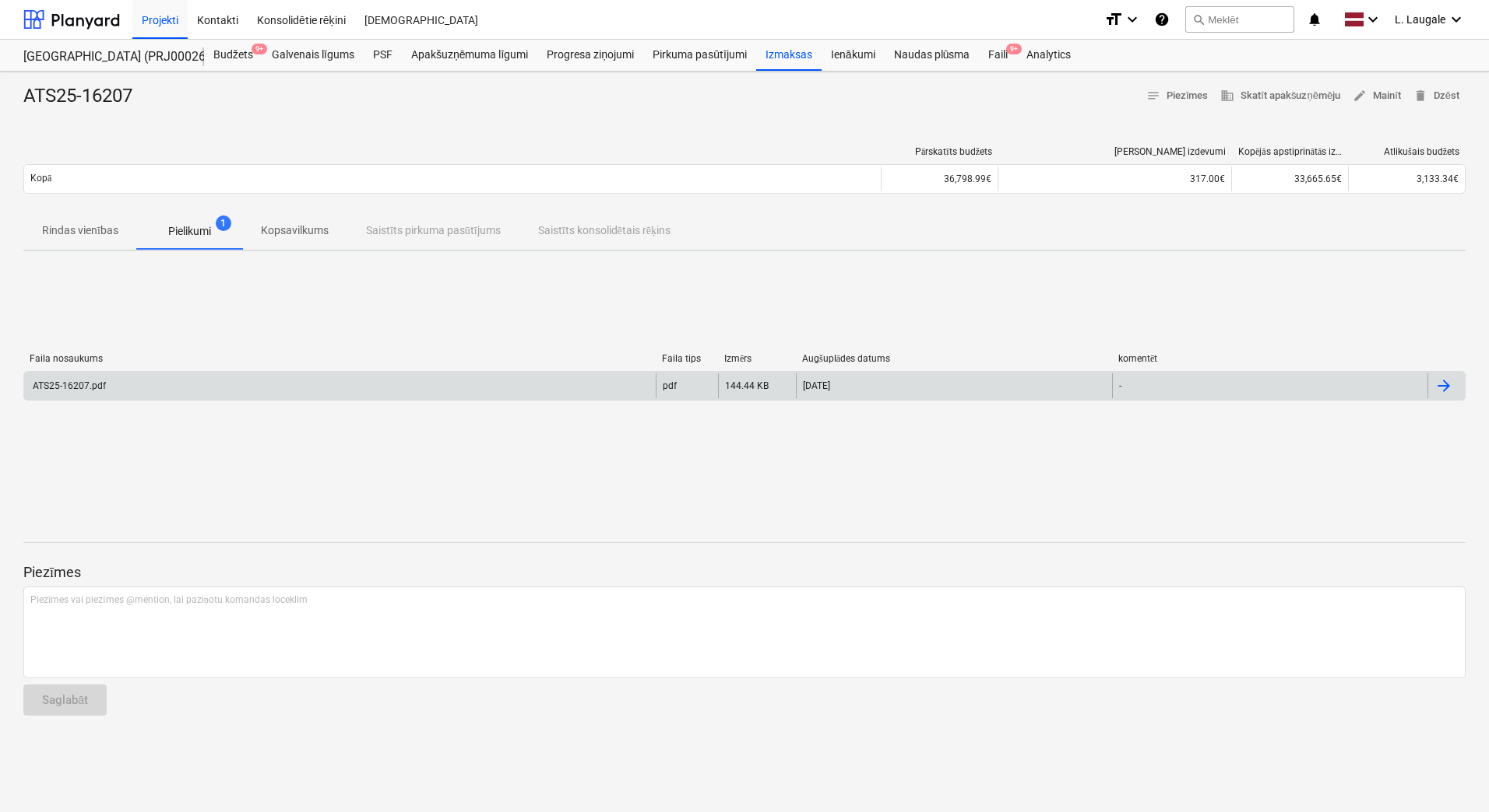
click at [242, 390] on div "ATS25-16207.pdf" at bounding box center [339, 386] width 631 height 25
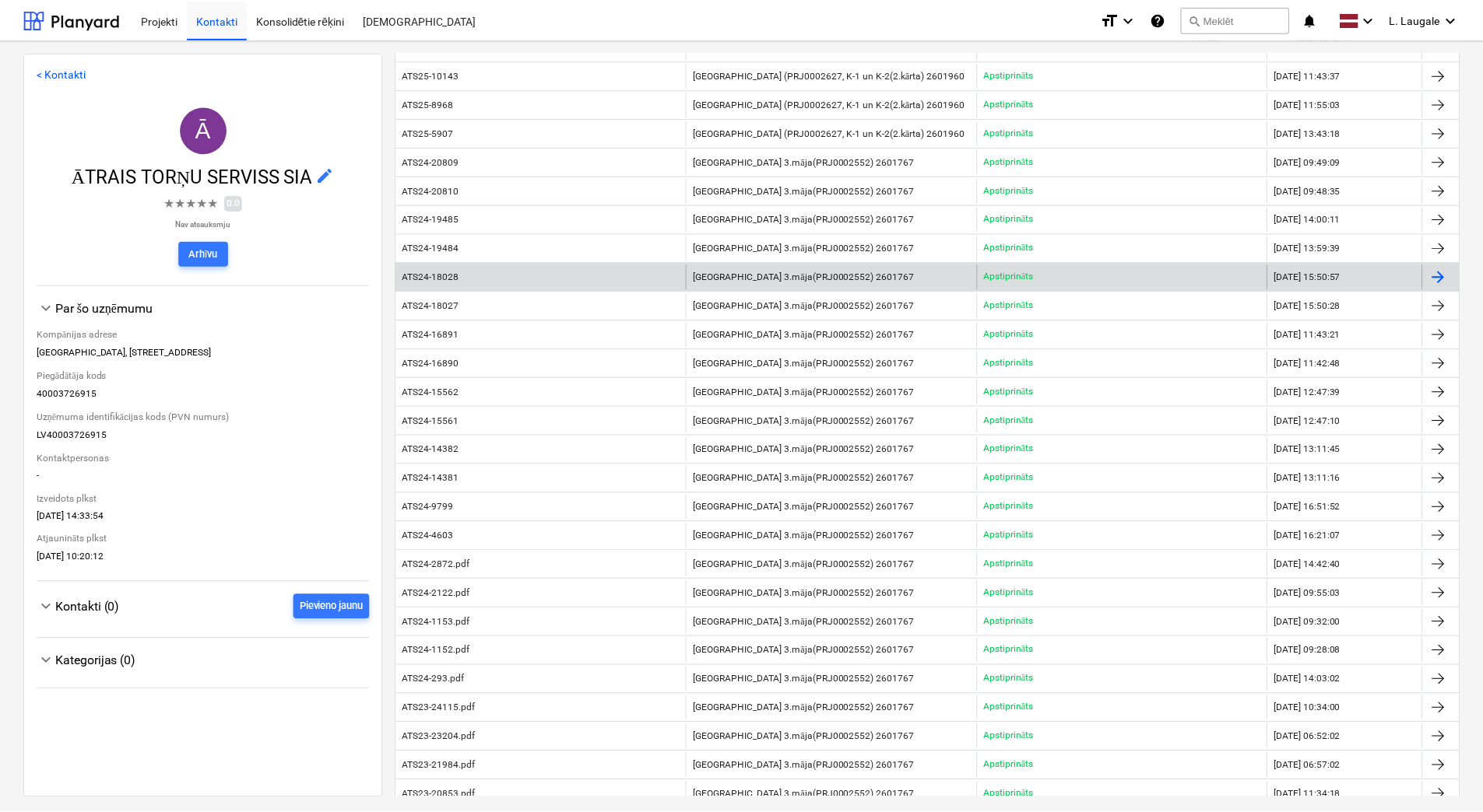
scroll to position [363, 0]
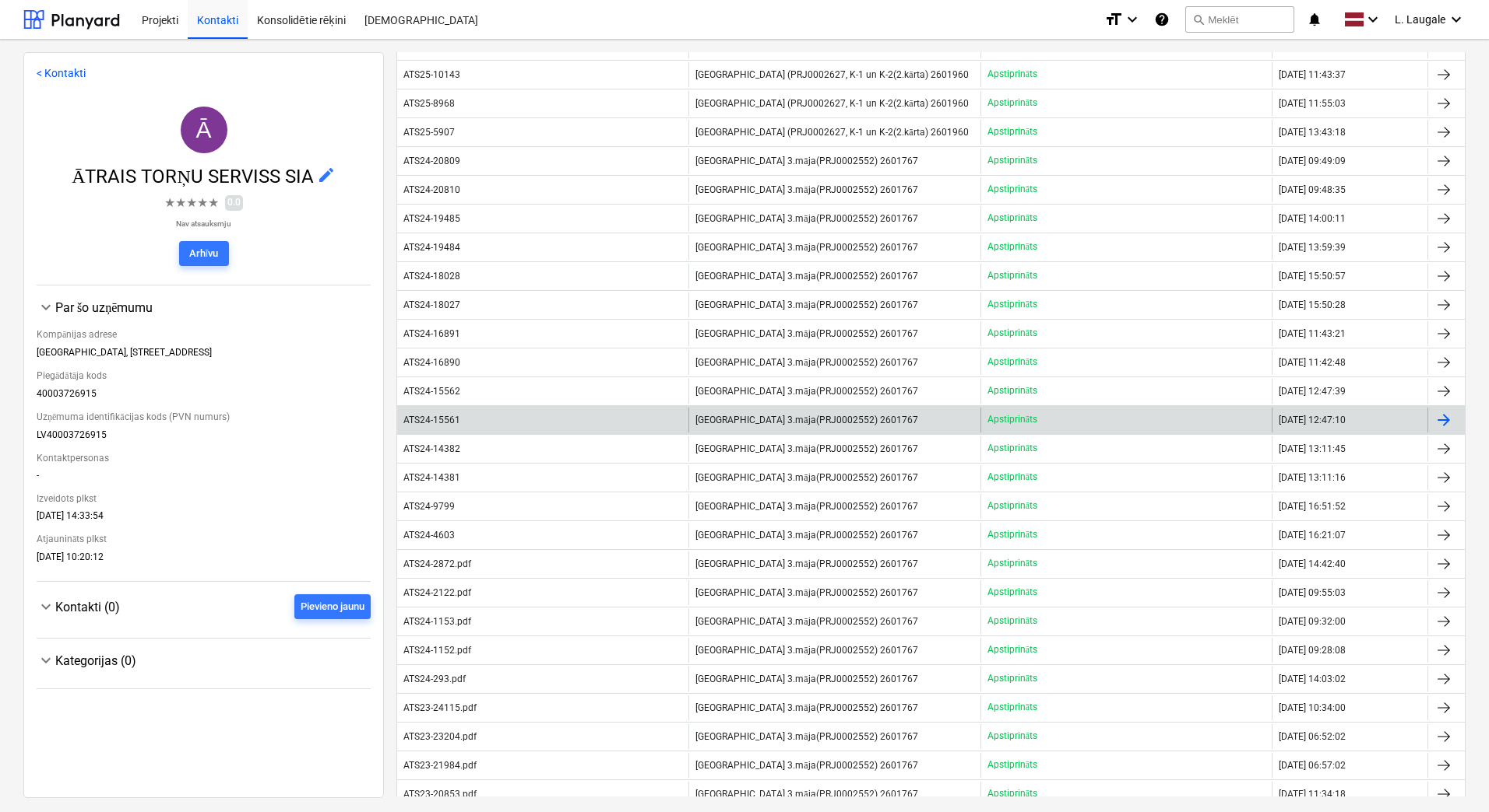
click at [595, 427] on div "ATS24-15561" at bounding box center [543, 420] width 291 height 25
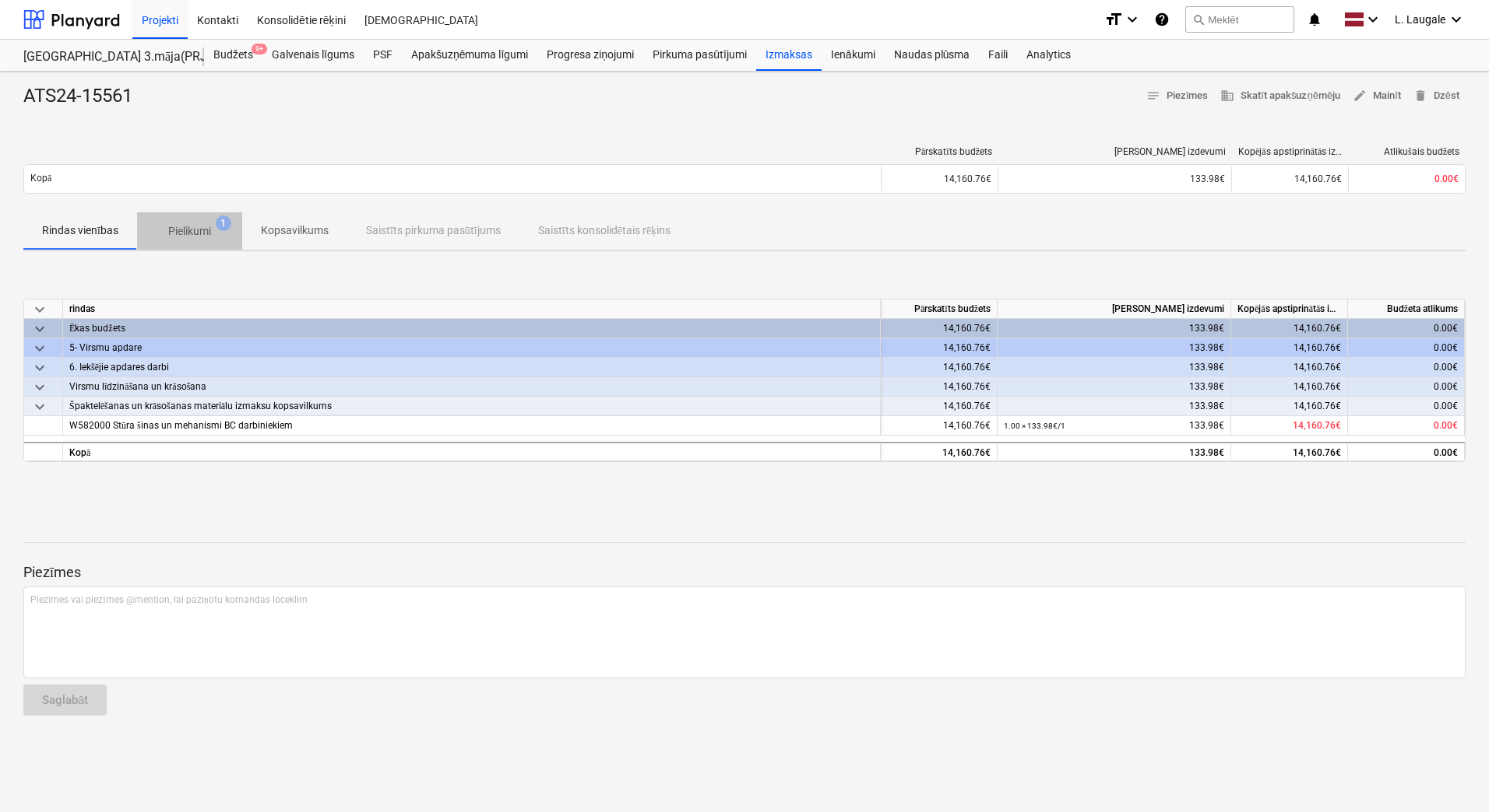
click at [184, 223] on p "Pielikumi" at bounding box center [189, 231] width 42 height 16
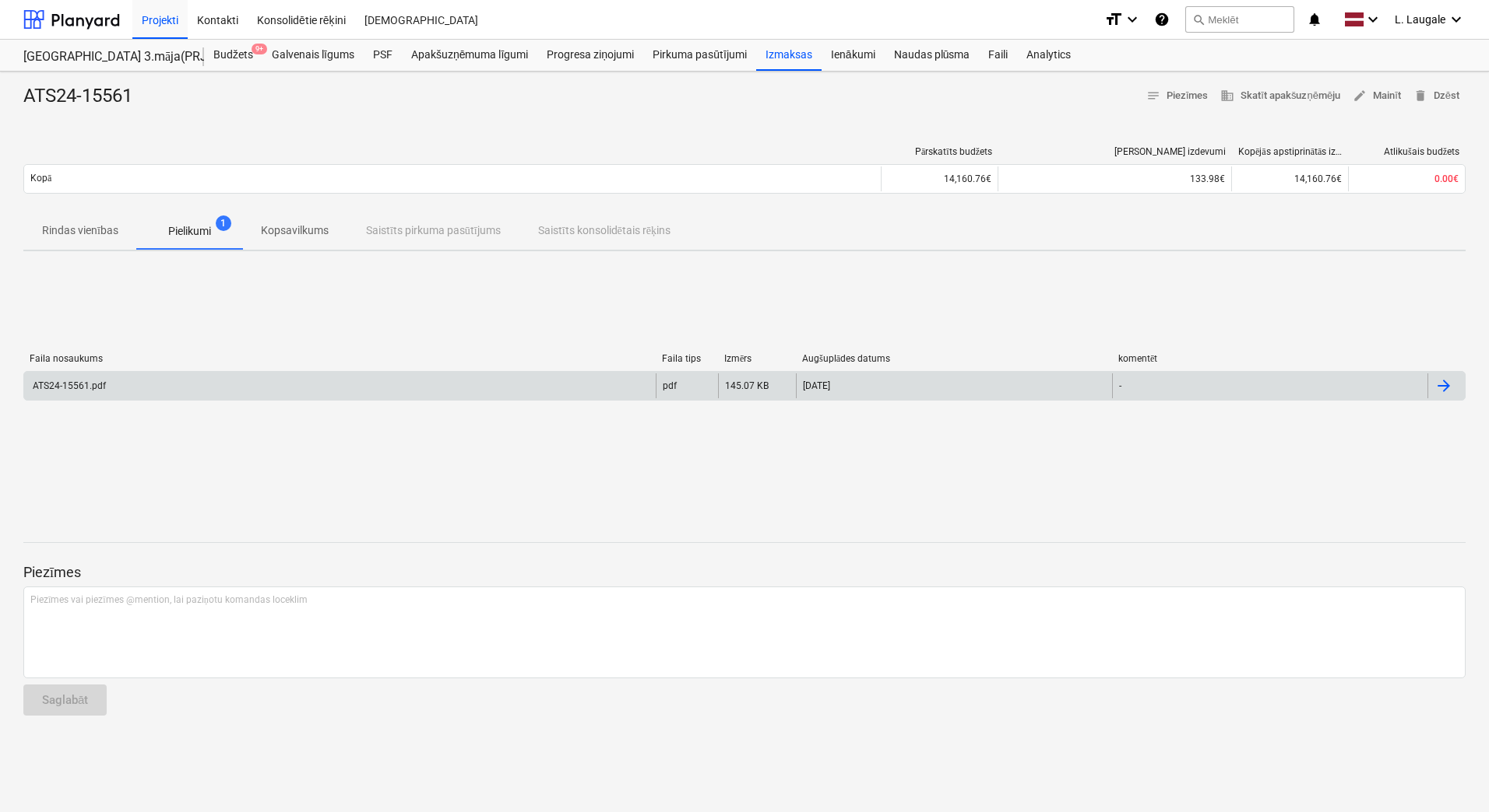
click at [235, 389] on div "ATS24-15561.pdf" at bounding box center [339, 386] width 631 height 25
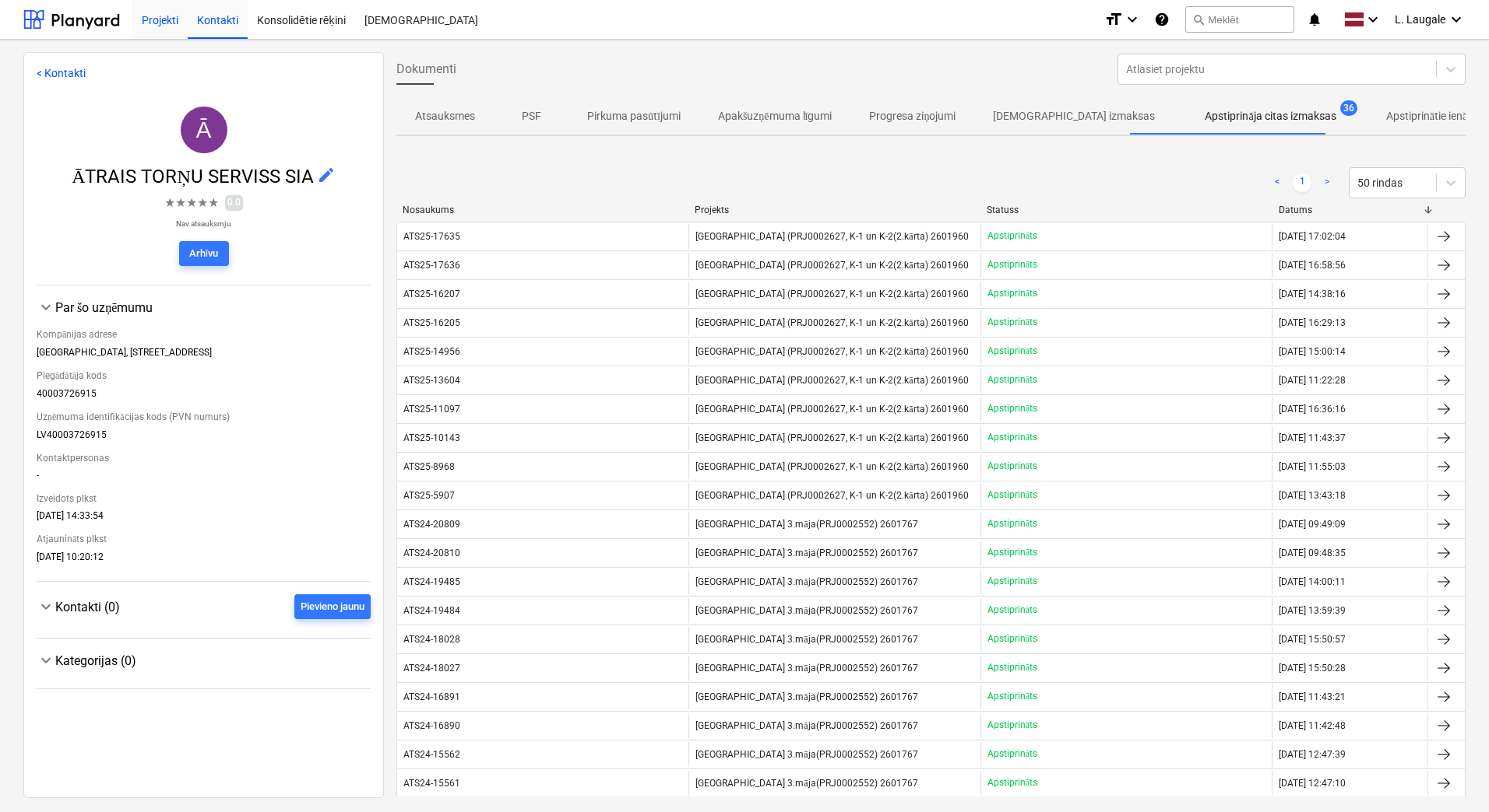
click at [176, 26] on div "Projekti" at bounding box center [159, 18] width 55 height 39
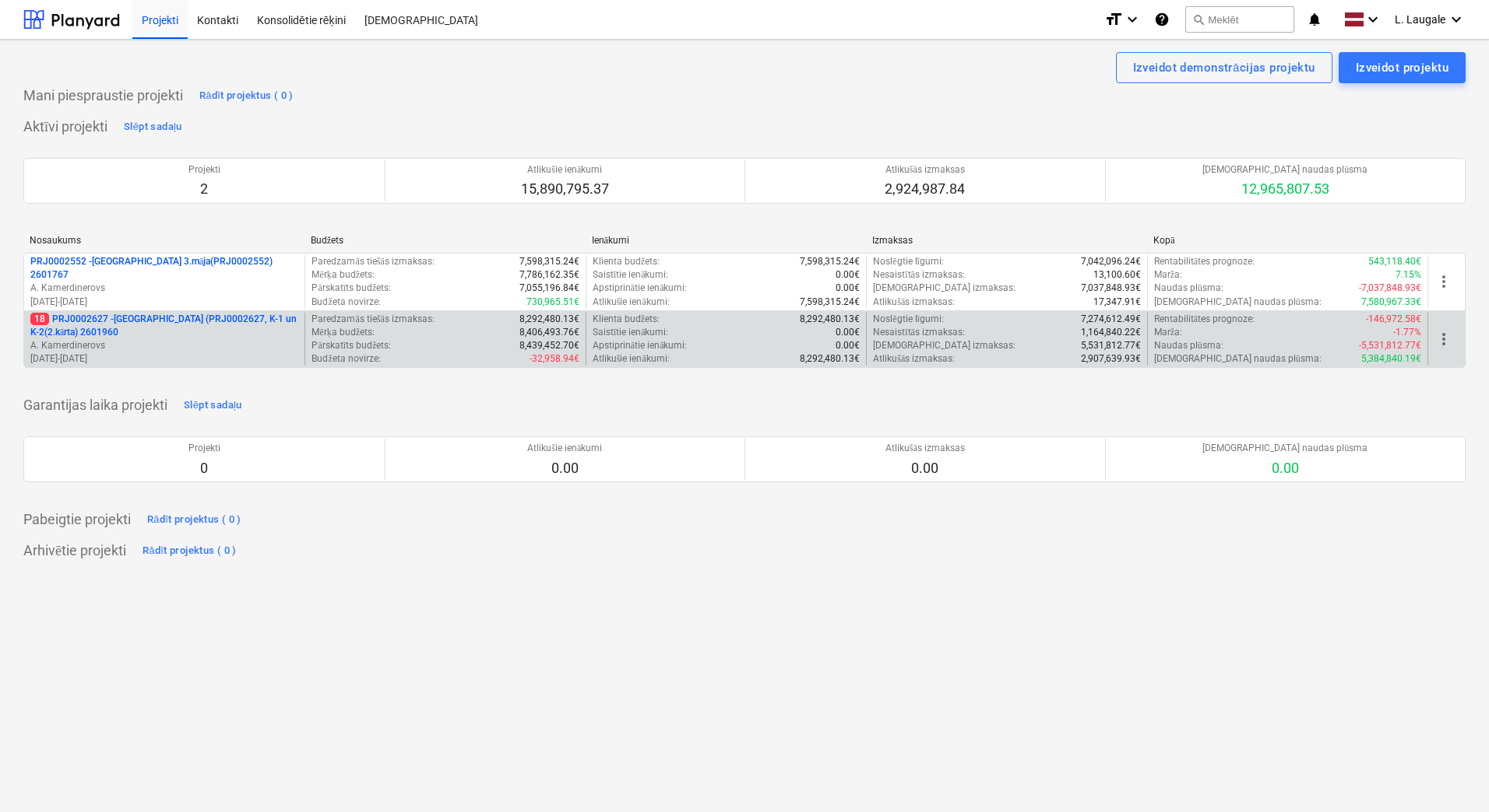
click at [245, 366] on div "18 PRJ0002627 - [GEOGRAPHIC_DATA] (PRJ0002627, K-1 un K-2(2.kārta) 2601960 A. K…" at bounding box center [744, 339] width 1442 height 59
click at [239, 342] on p "A. Kamerdinerovs" at bounding box center [165, 346] width 268 height 13
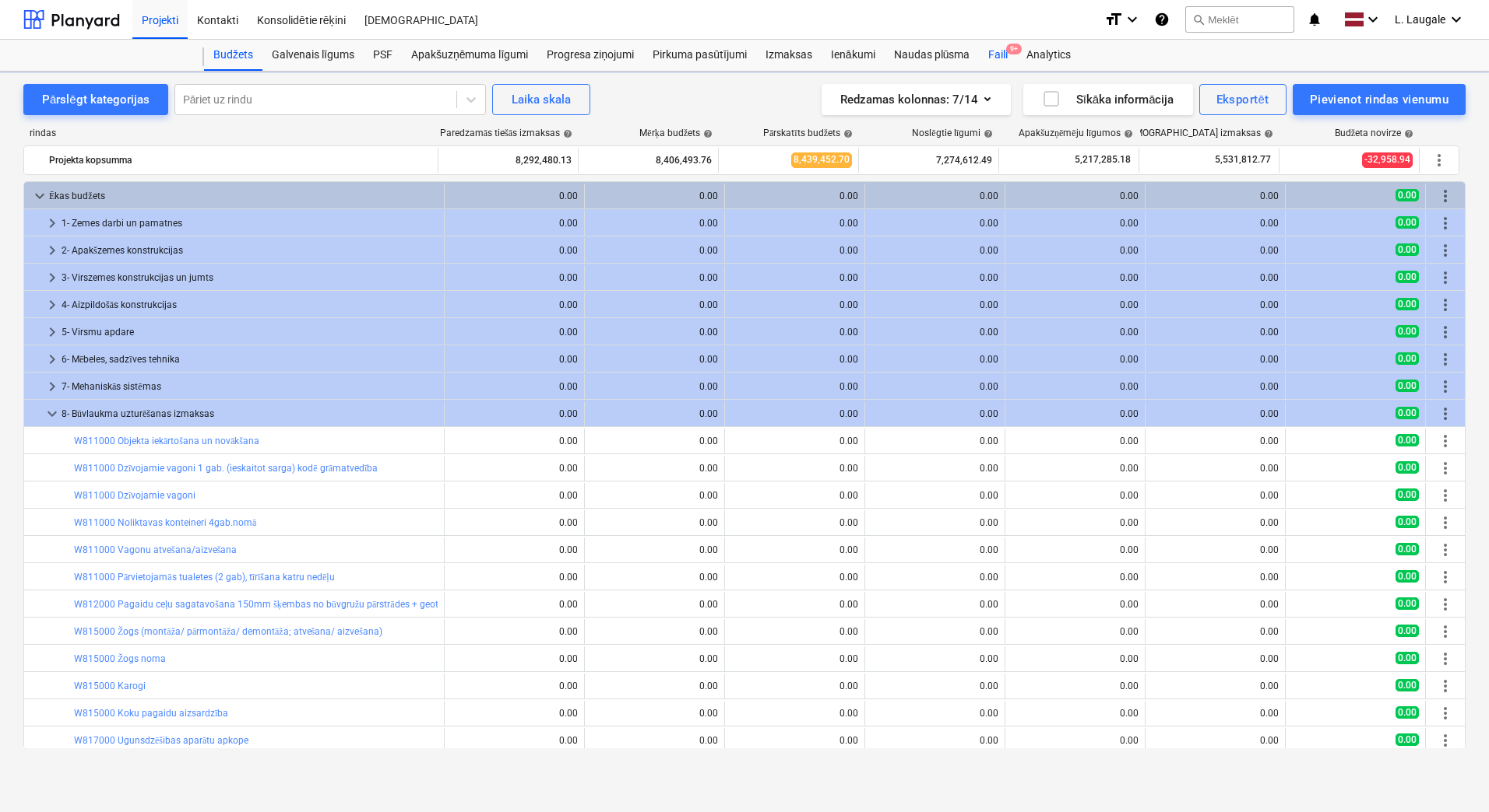
click at [1001, 48] on div "Faili 9+" at bounding box center [997, 55] width 39 height 31
